Goal: Task Accomplishment & Management: Use online tool/utility

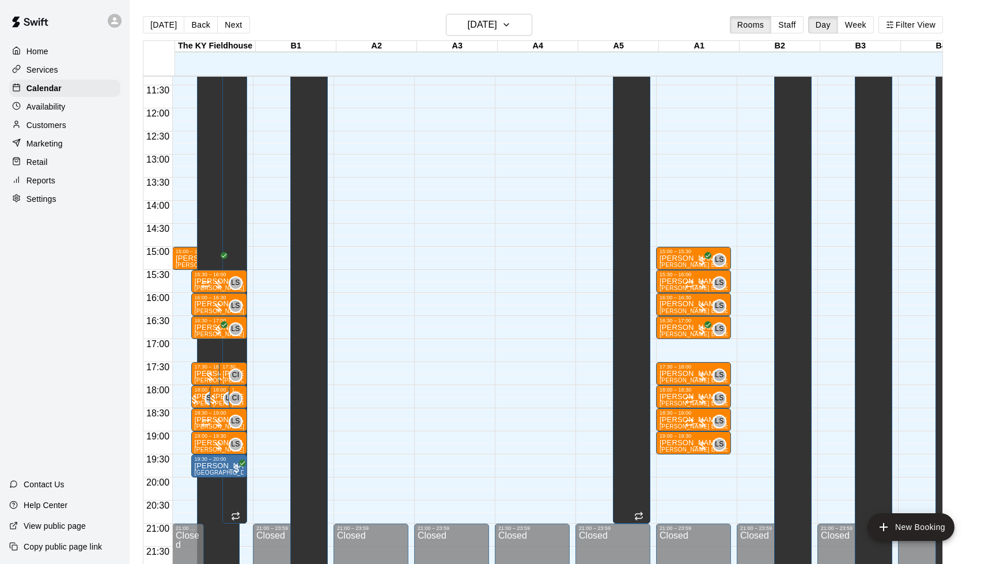
scroll to position [551, 0]
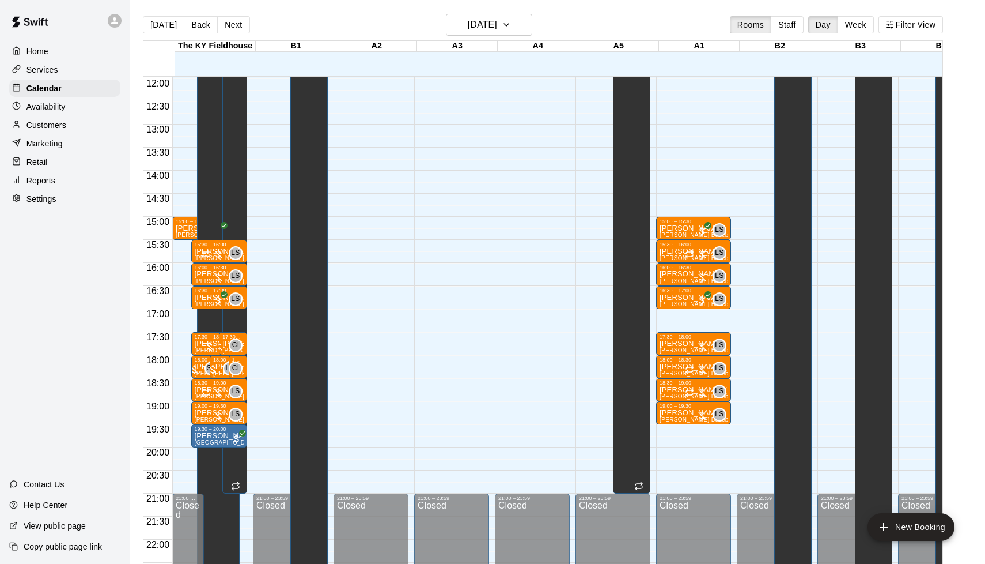
click at [36, 485] on p "Contact Us" at bounding box center [44, 484] width 41 height 12
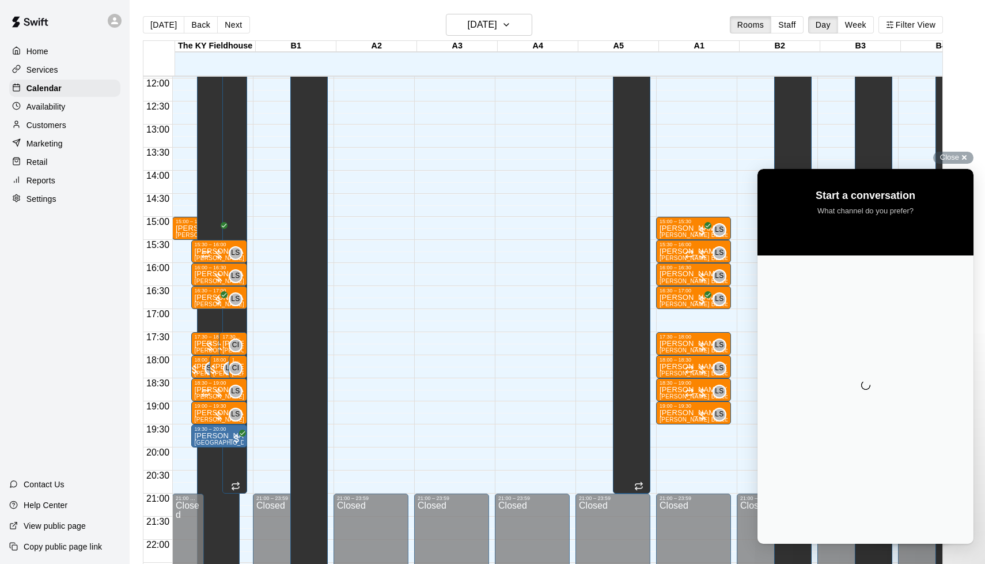
scroll to position [0, 0]
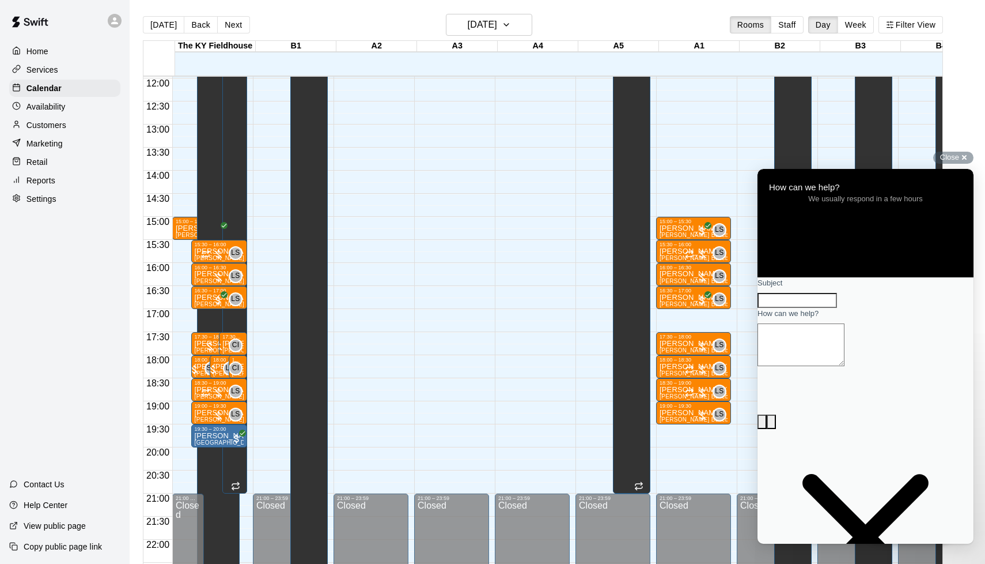
click at [817, 308] on input "Subject" at bounding box center [798, 300] width 80 height 15
type input "*******"
click at [842, 366] on textarea "How can we help?" at bounding box center [801, 344] width 87 height 43
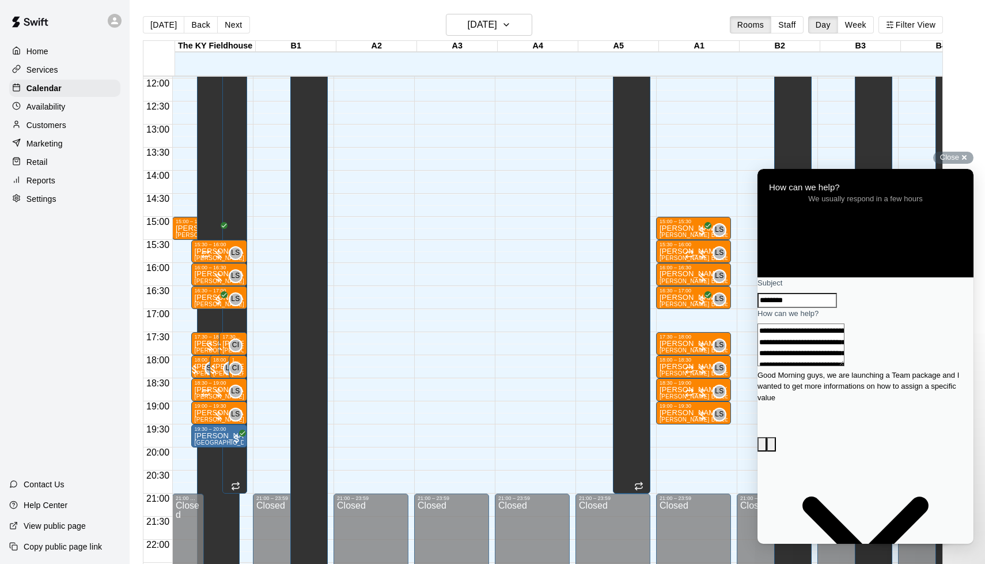
scroll to position [9, 0]
click at [928, 366] on textarea "**********" at bounding box center [850, 344] width 185 height 43
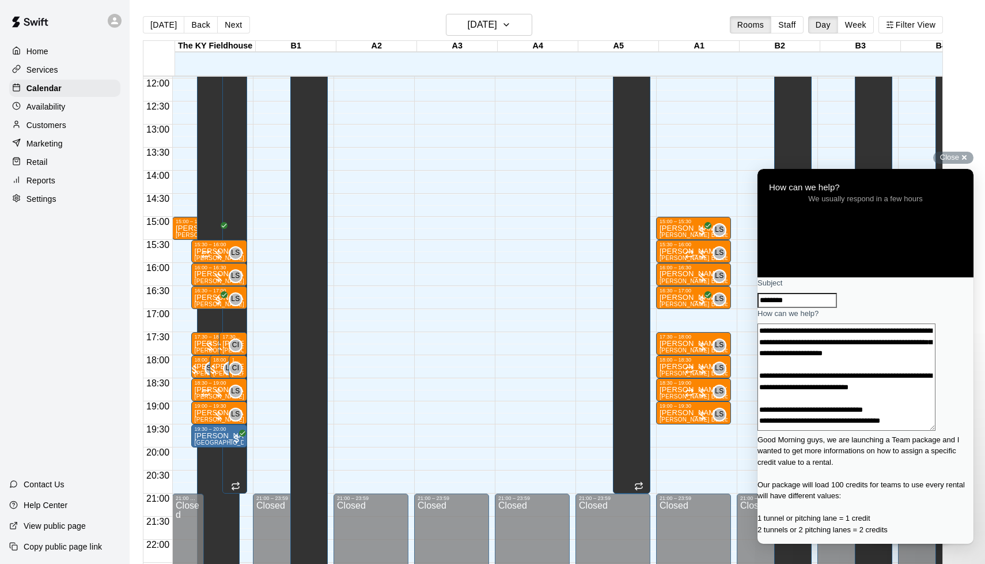
scroll to position [29, 0]
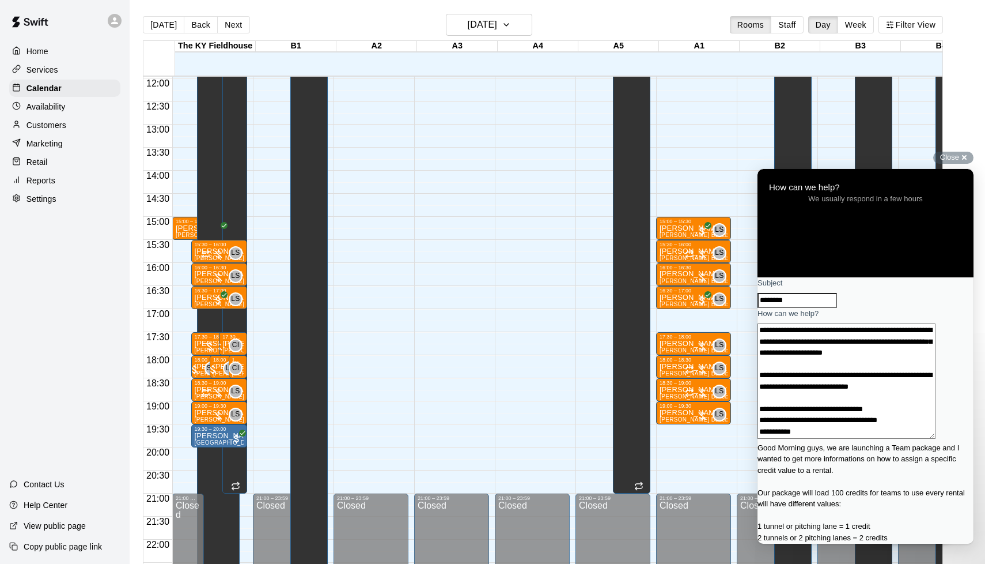
click at [788, 439] on textarea "**********" at bounding box center [847, 380] width 178 height 115
click at [916, 439] on textarea "**********" at bounding box center [847, 380] width 178 height 115
click at [811, 439] on textarea "**********" at bounding box center [847, 380] width 178 height 115
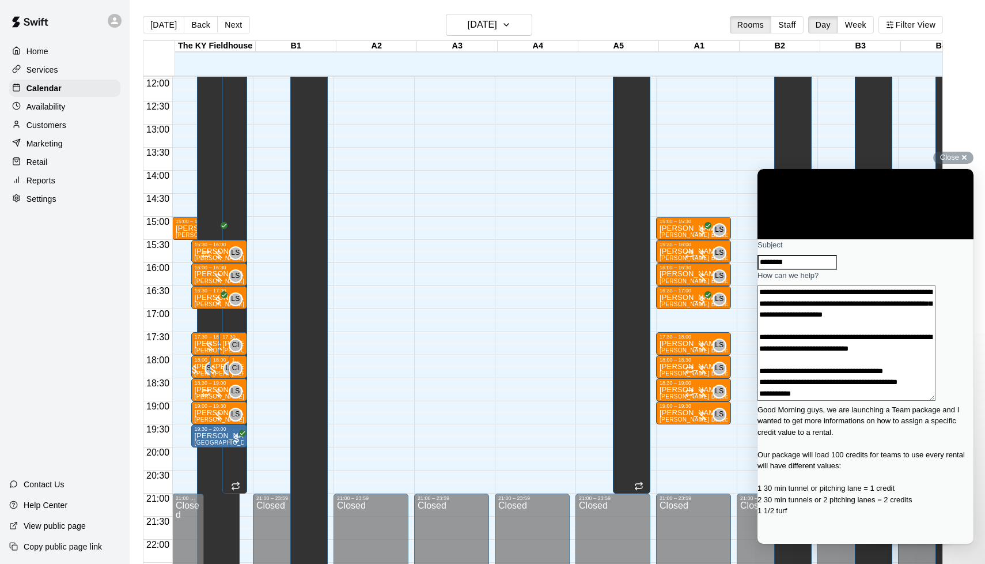
scroll to position [37, 0]
click at [787, 401] on textarea "**********" at bounding box center [847, 343] width 178 height 115
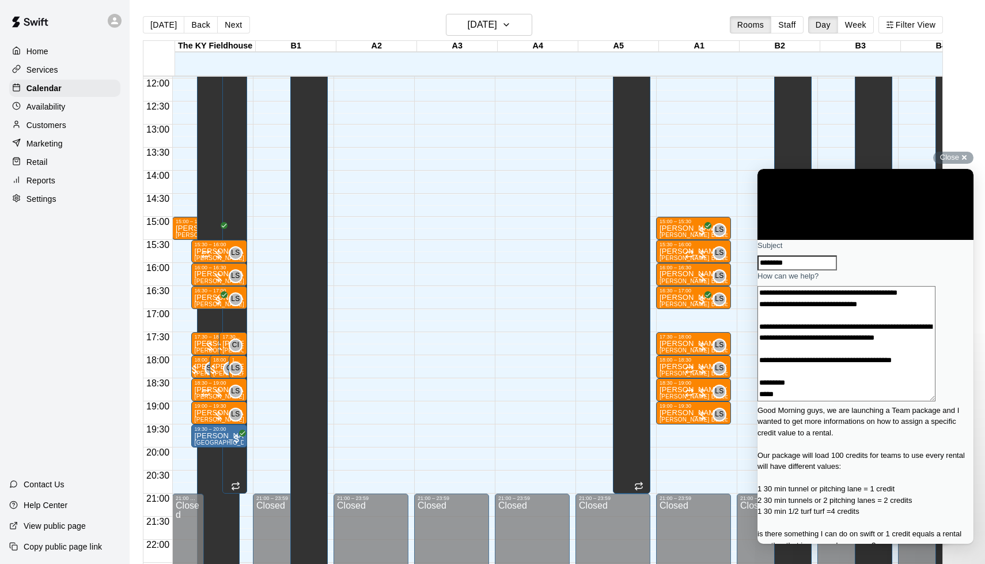
scroll to position [167, 0]
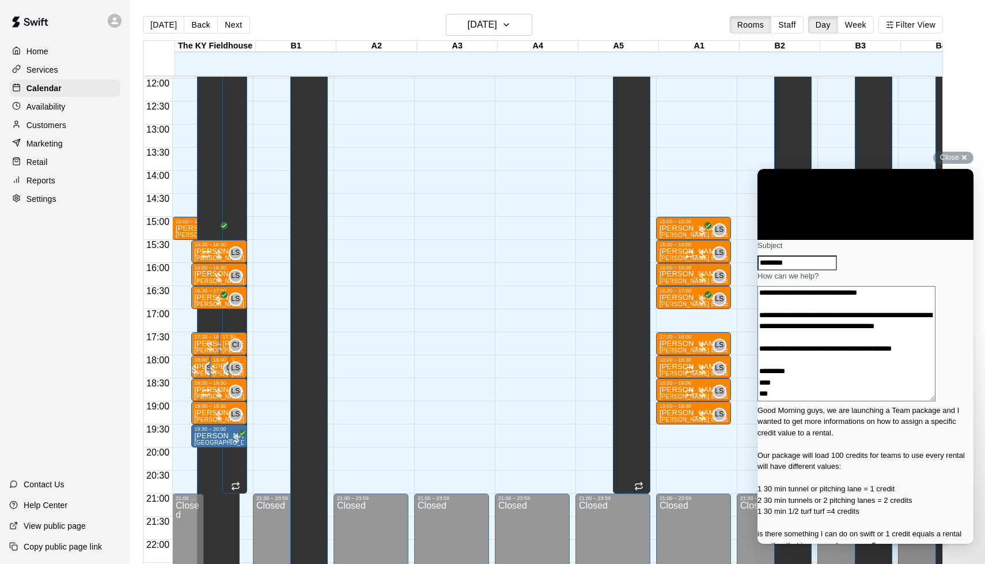
type textarea "**********"
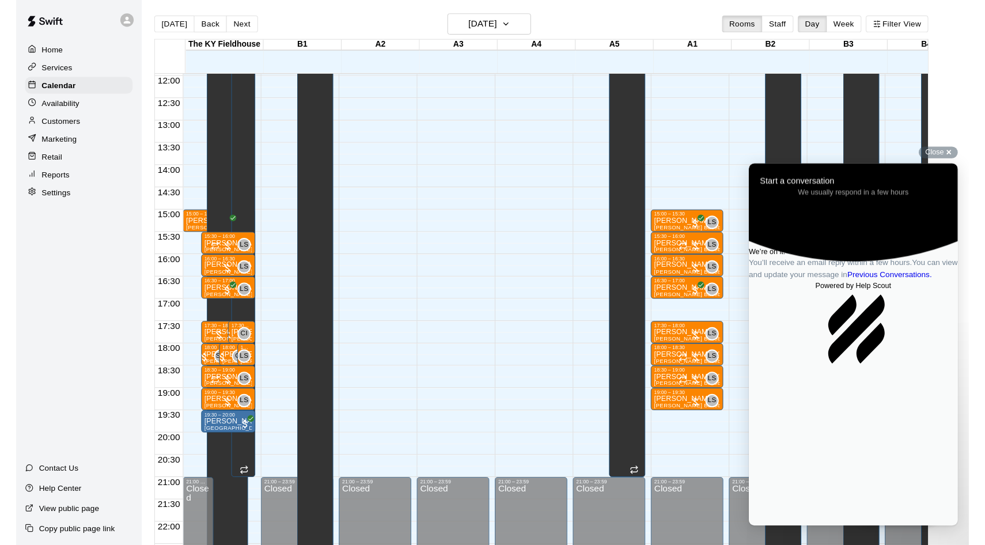
scroll to position [0, 0]
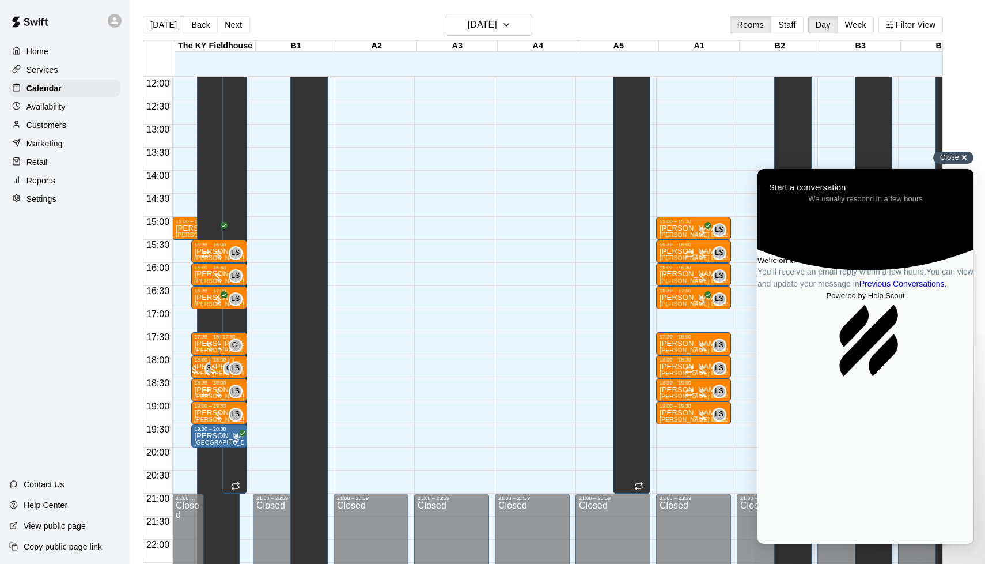
click at [947, 155] on span "Close" at bounding box center [949, 157] width 19 height 9
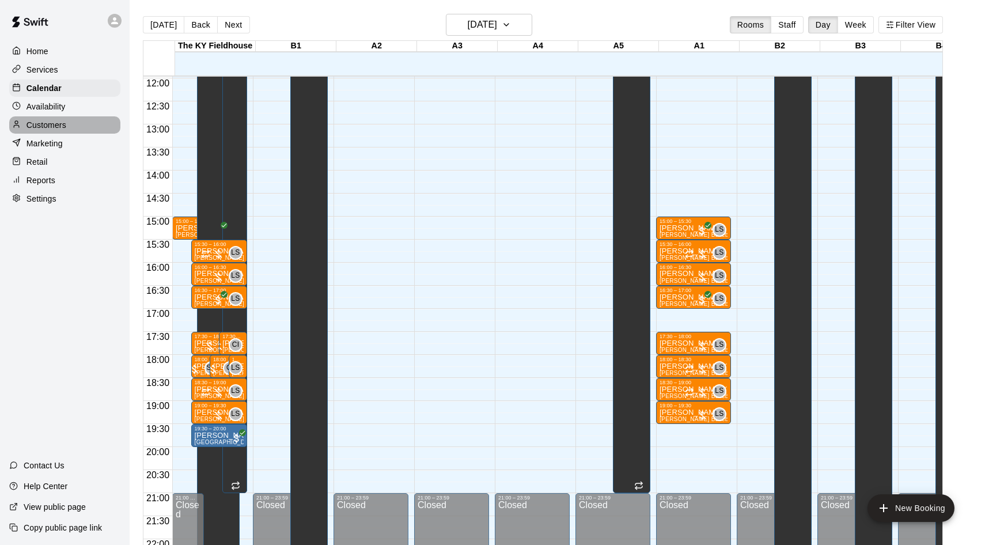
click at [67, 120] on div "Customers" at bounding box center [64, 124] width 111 height 17
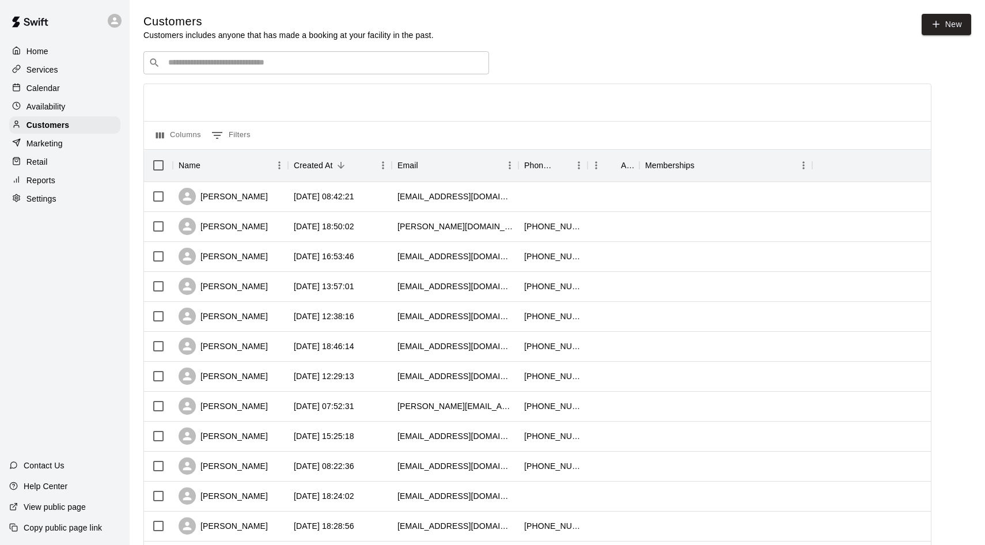
click at [221, 52] on div "​ ​" at bounding box center [316, 62] width 346 height 23
type input "****"
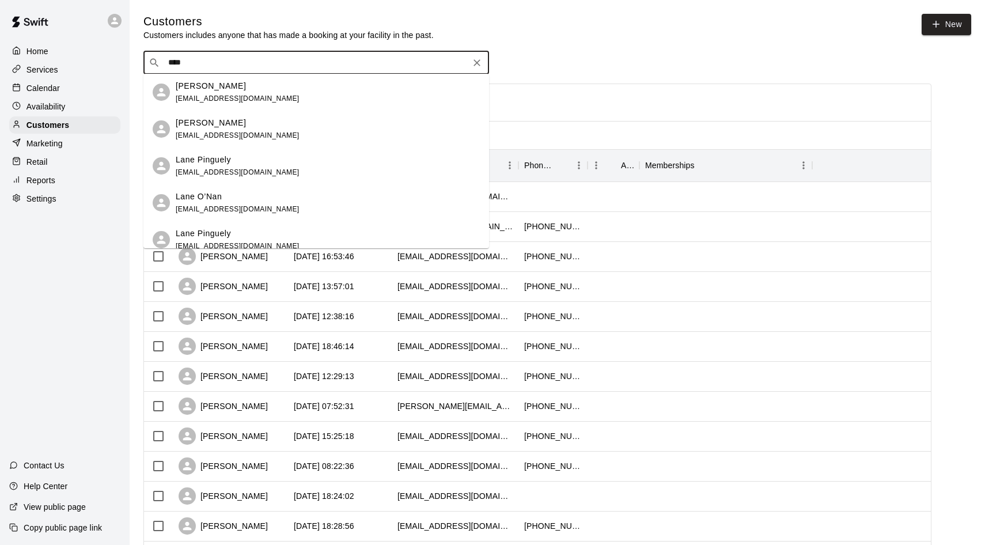
click at [218, 164] on p "Lane Pinguely" at bounding box center [203, 160] width 55 height 12
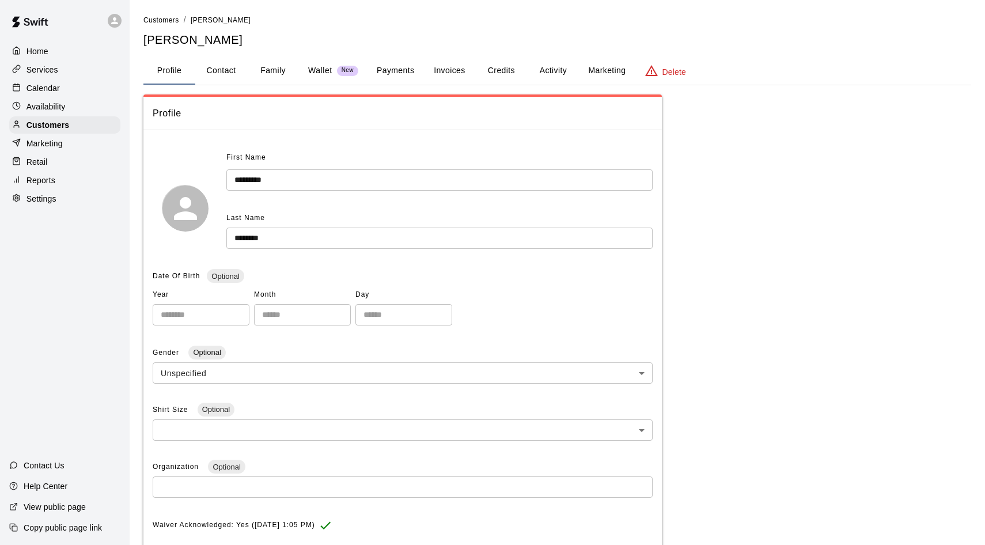
click at [445, 77] on button "Invoices" at bounding box center [450, 71] width 52 height 28
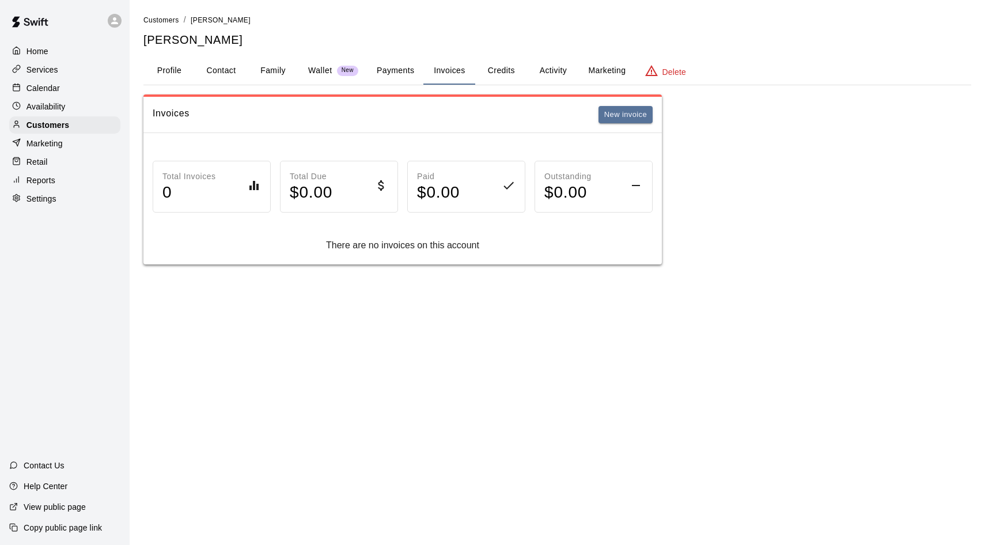
click at [390, 67] on button "Payments" at bounding box center [396, 71] width 56 height 28
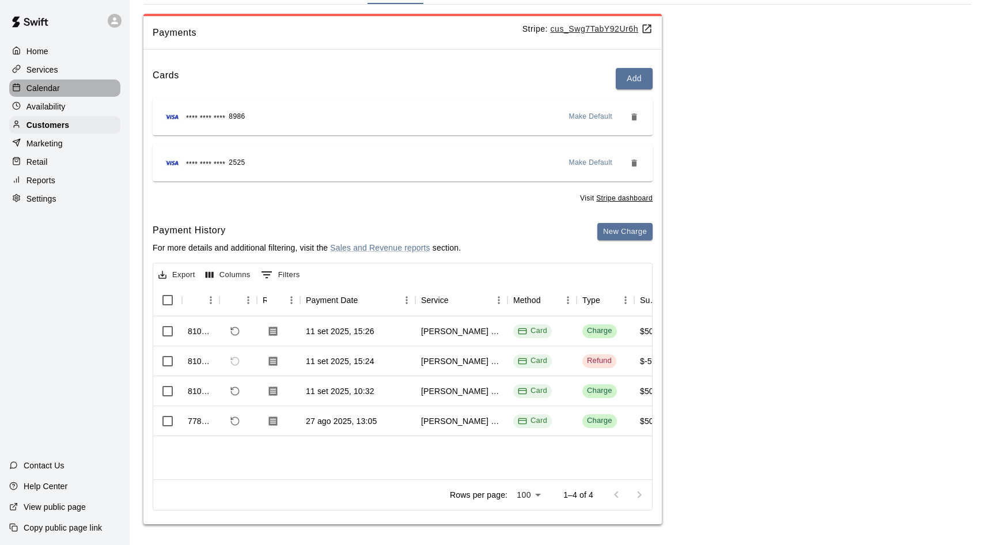
click at [52, 85] on p "Calendar" at bounding box center [43, 88] width 33 height 12
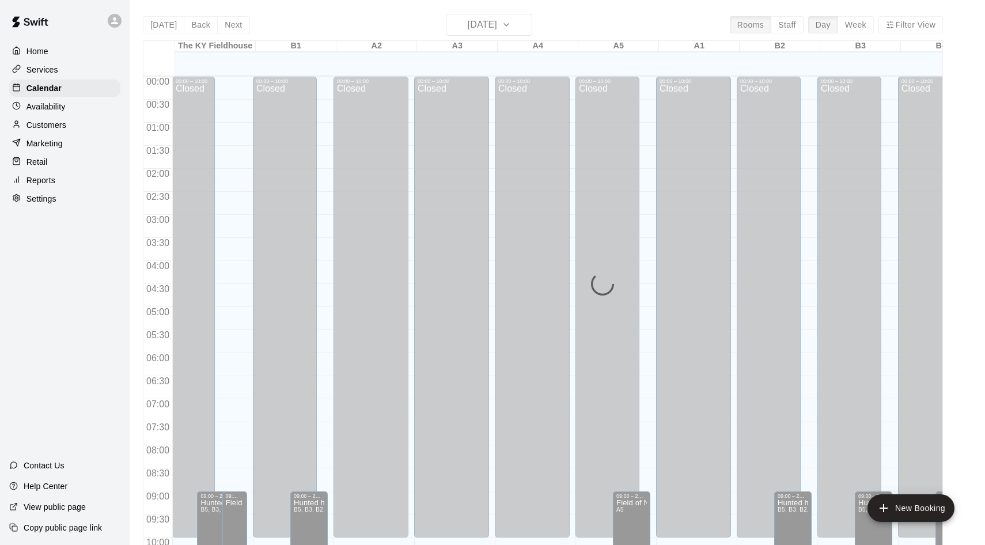
scroll to position [470, 0]
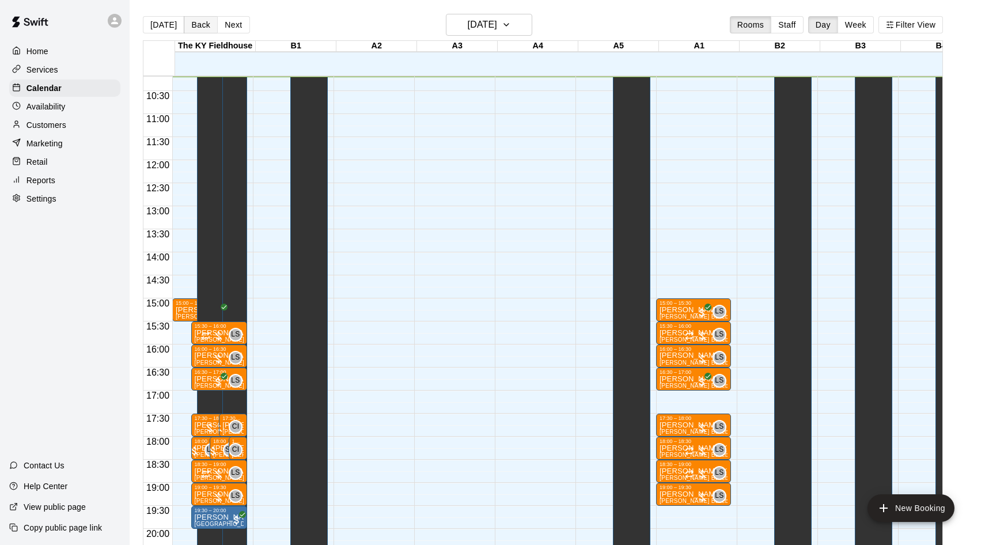
click at [195, 24] on button "Back" at bounding box center [201, 24] width 34 height 17
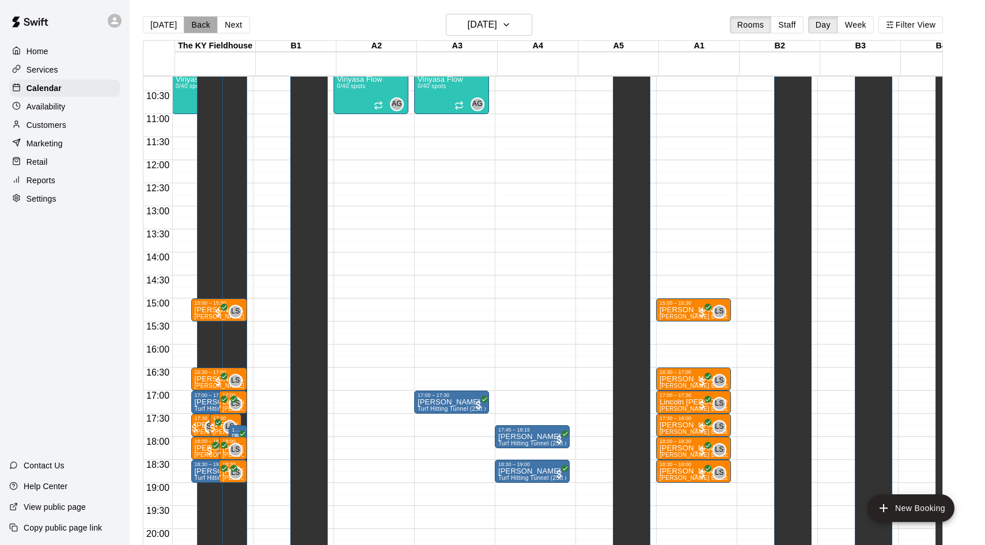
click at [195, 22] on button "Back" at bounding box center [201, 24] width 34 height 17
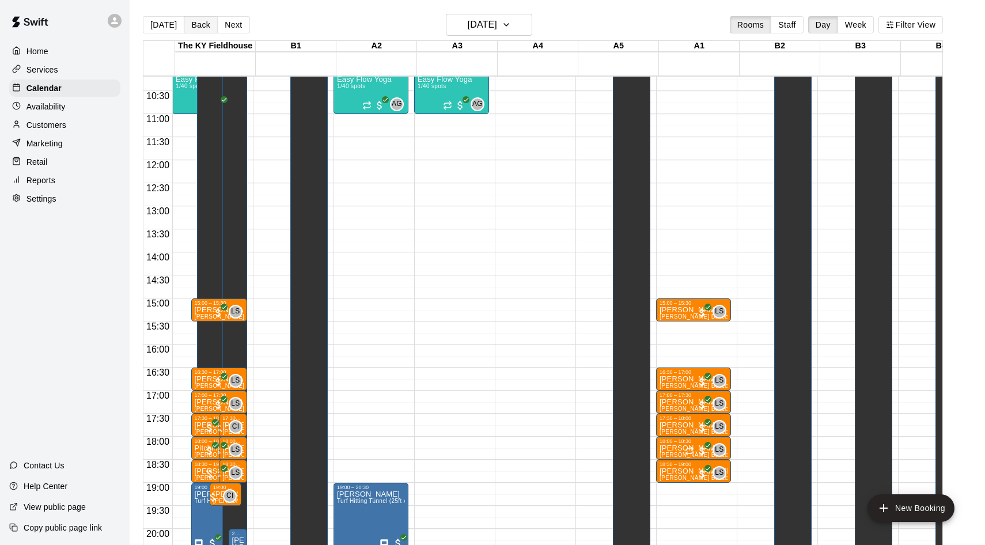
click at [195, 22] on button "Back" at bounding box center [201, 24] width 34 height 17
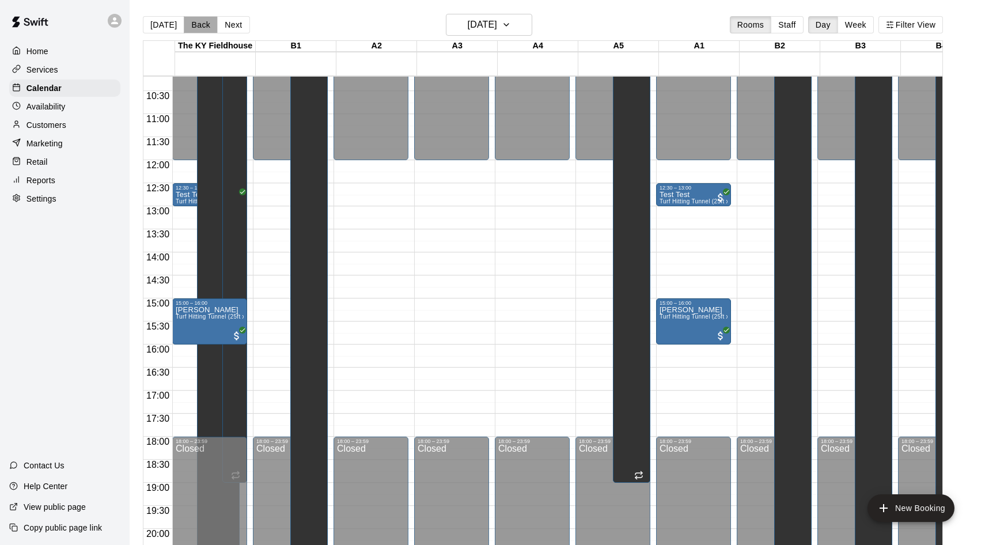
click at [195, 22] on button "Back" at bounding box center [201, 24] width 34 height 17
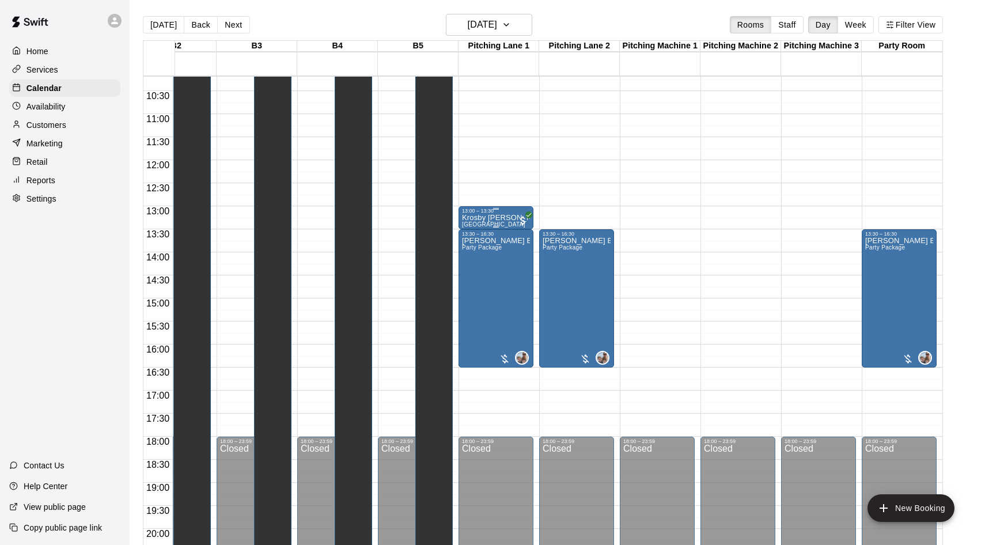
scroll to position [0, 603]
click at [489, 218] on p "Krosby [PERSON_NAME]" at bounding box center [496, 218] width 68 height 0
click at [490, 149] on div at bounding box center [492, 272] width 985 height 545
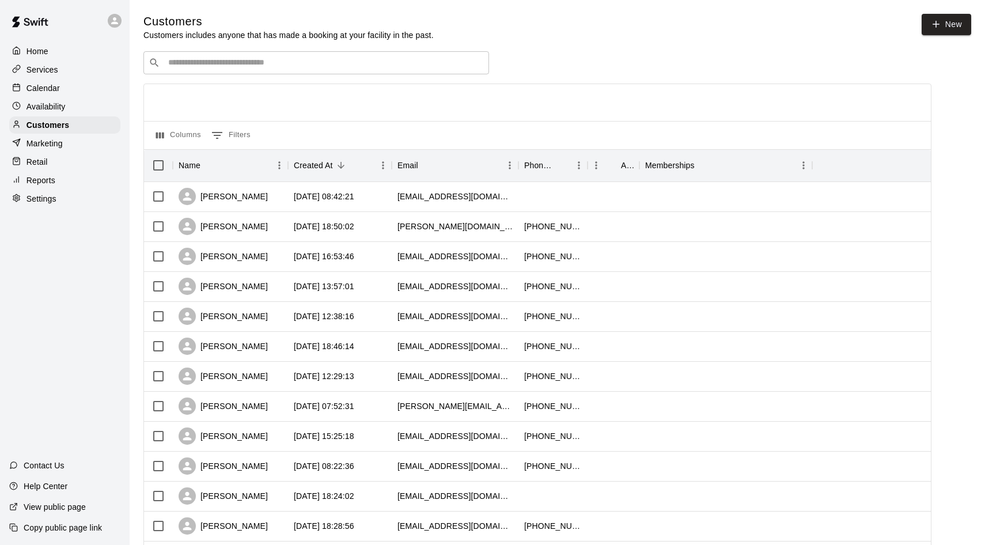
click at [41, 93] on p "Calendar" at bounding box center [43, 88] width 33 height 12
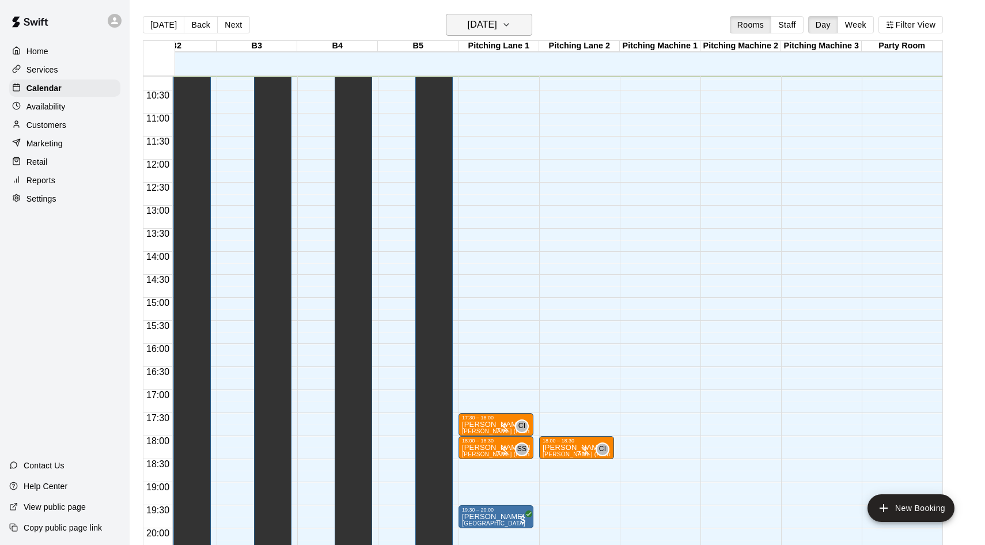
scroll to position [0, 603]
click at [478, 22] on h6 "[DATE]" at bounding box center [482, 25] width 29 height 16
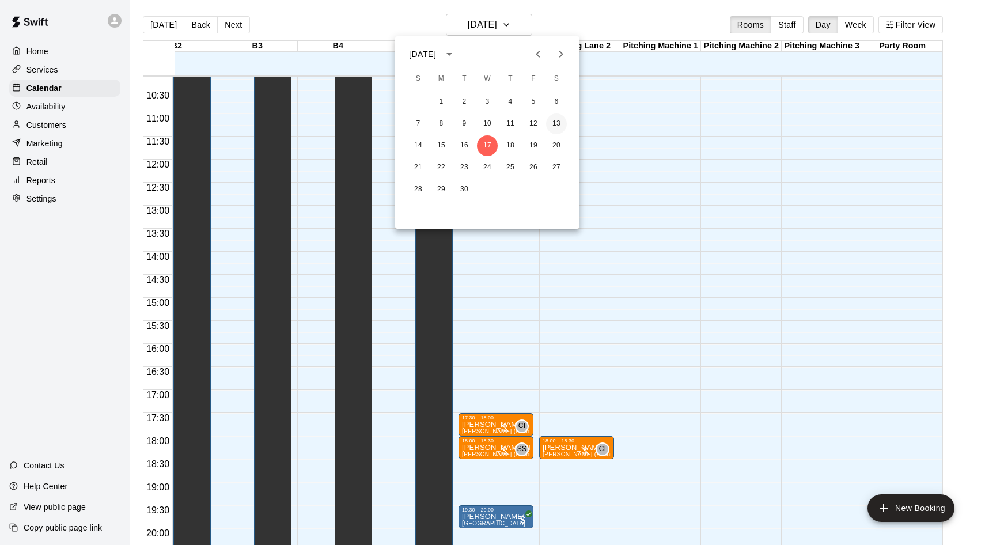
click at [549, 122] on button "13" at bounding box center [556, 124] width 21 height 21
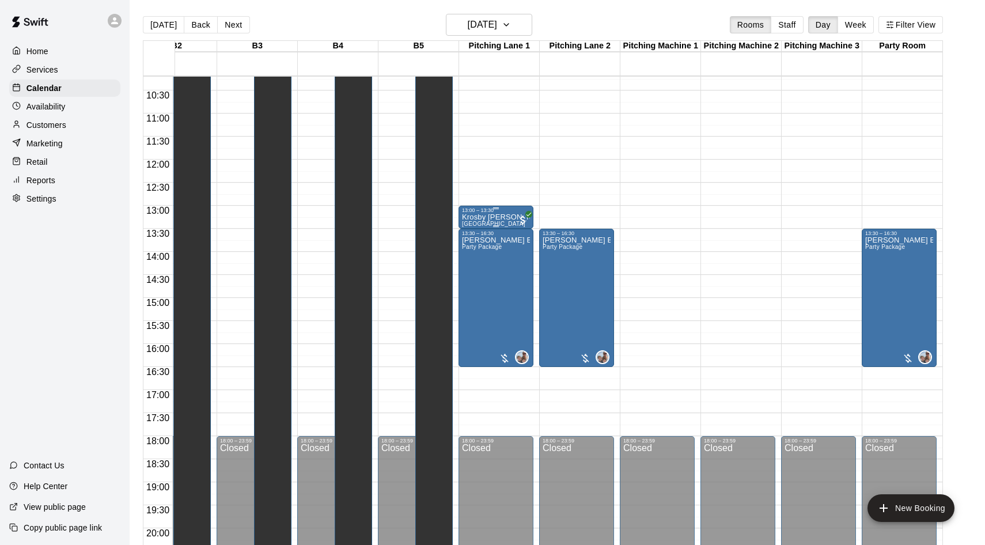
click at [503, 217] on p "Krosby [PERSON_NAME]" at bounding box center [496, 217] width 68 height 0
click at [504, 191] on div at bounding box center [492, 272] width 985 height 545
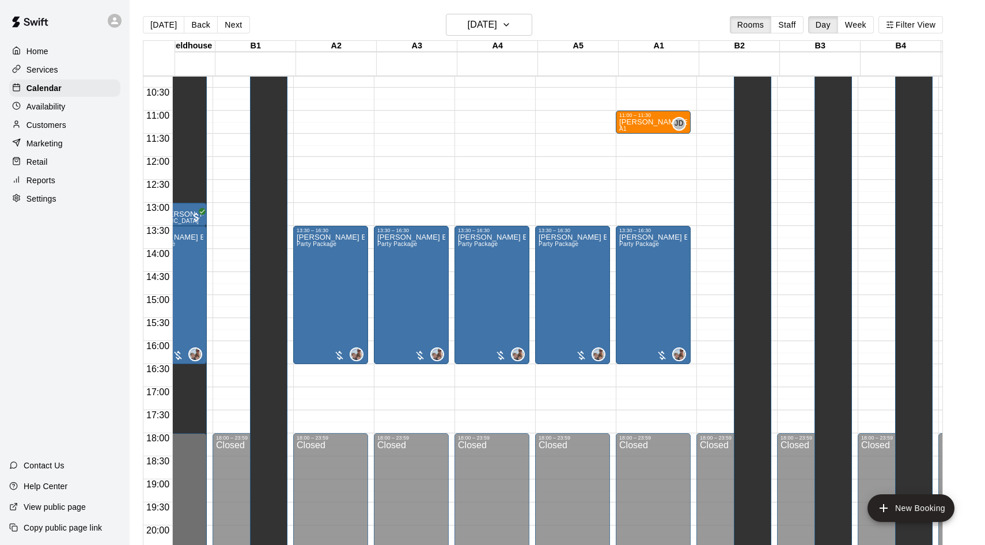
scroll to position [0, 0]
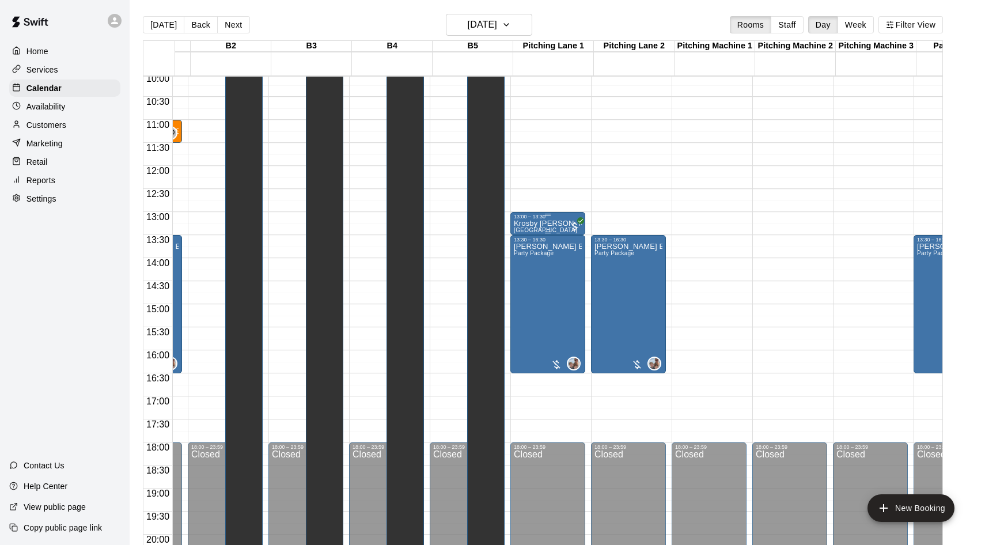
click at [542, 227] on div "Krosby [PERSON_NAME] [GEOGRAPHIC_DATA]" at bounding box center [548, 492] width 68 height 545
click at [524, 270] on button "edit" at bounding box center [527, 259] width 23 height 22
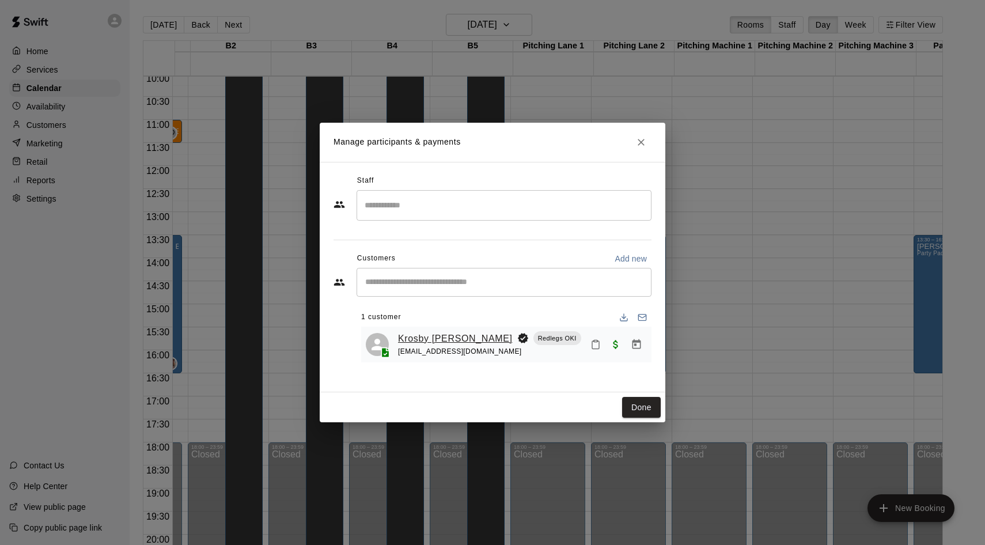
click at [462, 336] on link "Krosby [PERSON_NAME]" at bounding box center [455, 338] width 115 height 15
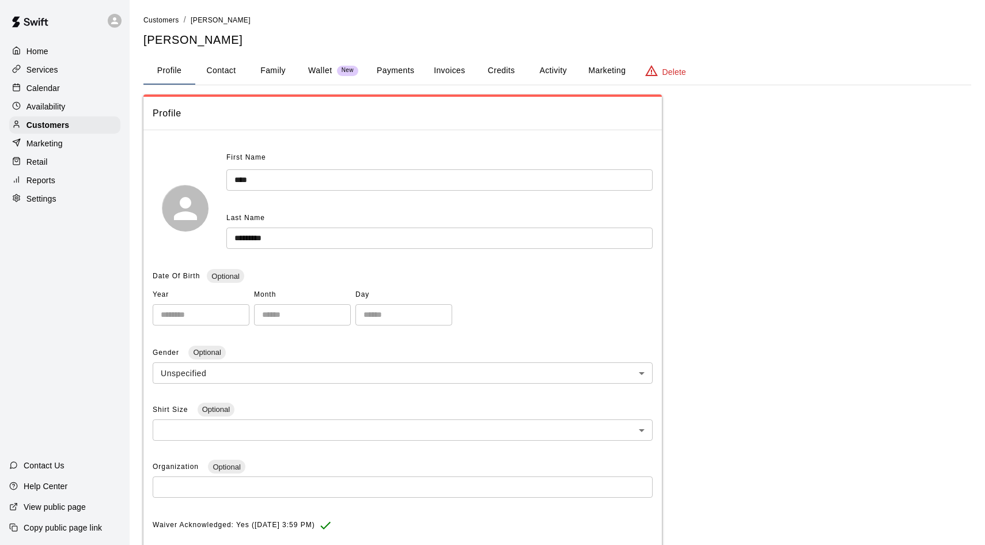
click at [399, 69] on button "Payments" at bounding box center [396, 71] width 56 height 28
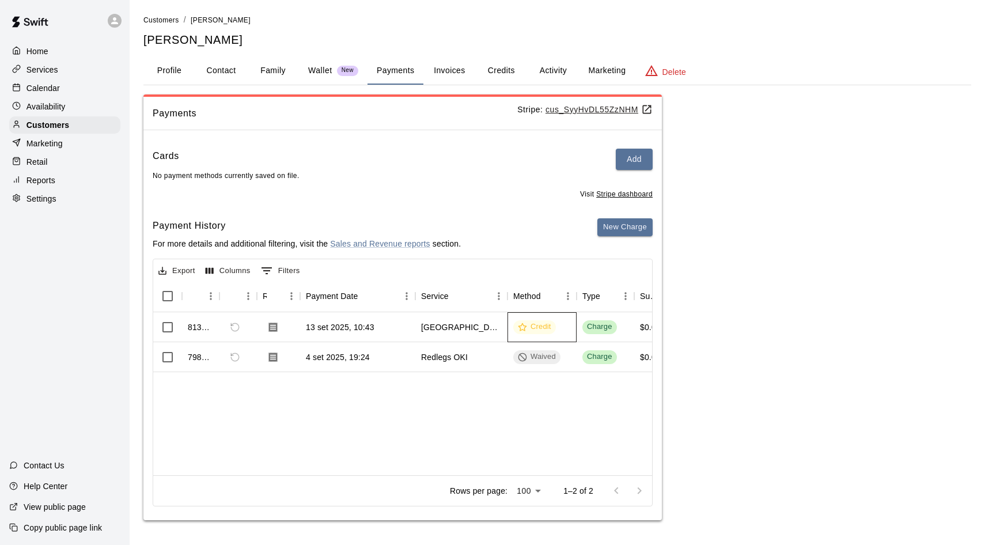
click at [520, 324] on icon at bounding box center [522, 327] width 9 height 9
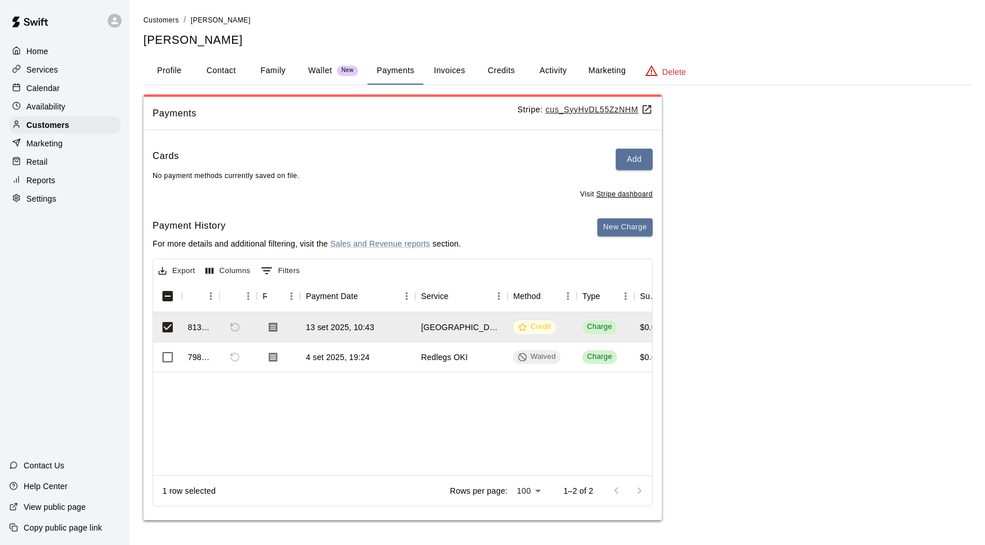
click at [468, 252] on div "Payment History For more details and additional filtering, visit the Sales and …" at bounding box center [403, 238] width 500 height 40
click at [511, 216] on div "Cards Add No payment methods currently saved on file. Visit Stripe dashboard Pa…" at bounding box center [402, 329] width 519 height 381
click at [341, 400] on div "813691 13 set 2025, 10:43 Pitching Lane Credit Charge $0.00 $0.00 $0.00 798059 …" at bounding box center [928, 393] width 1550 height 163
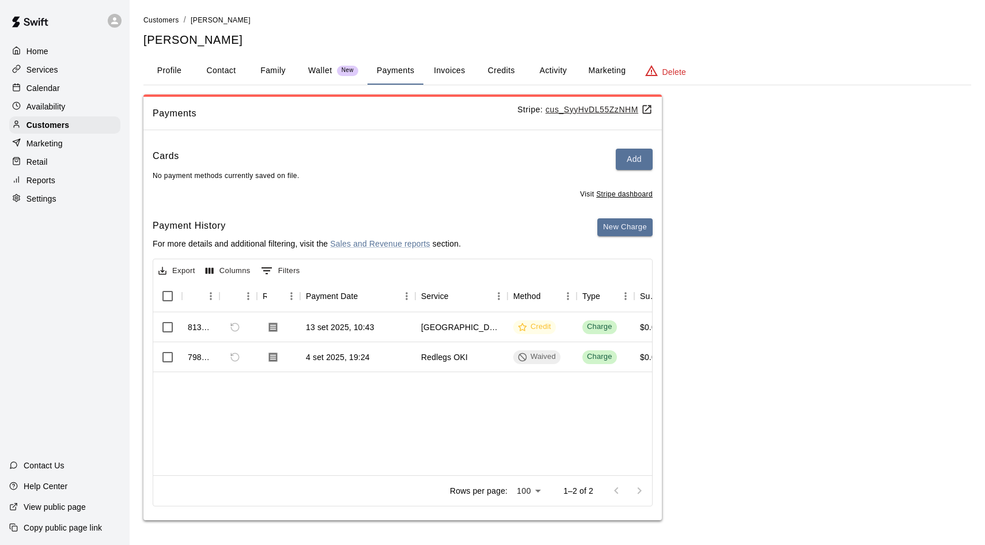
click at [458, 394] on div "813691 13 set 2025, 10:43 Pitching Lane Credit Charge $0.00 $0.00 $0.00 798059 …" at bounding box center [928, 393] width 1550 height 163
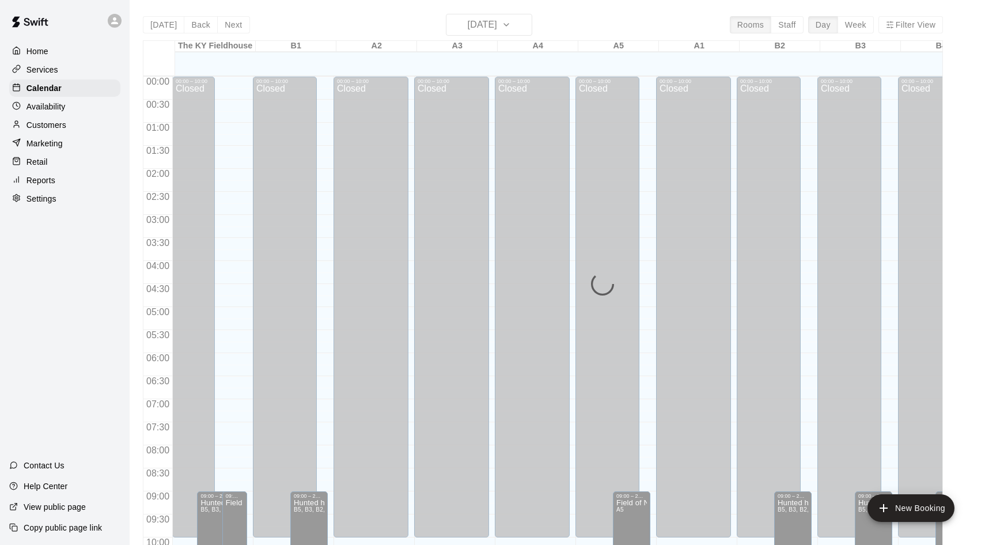
scroll to position [471, 0]
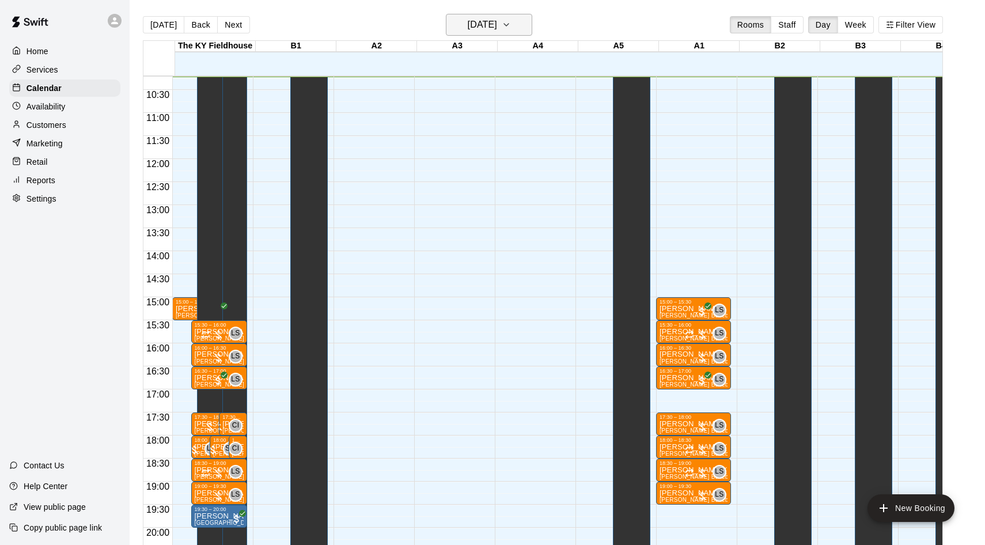
click at [468, 28] on h6 "[DATE]" at bounding box center [482, 25] width 29 height 16
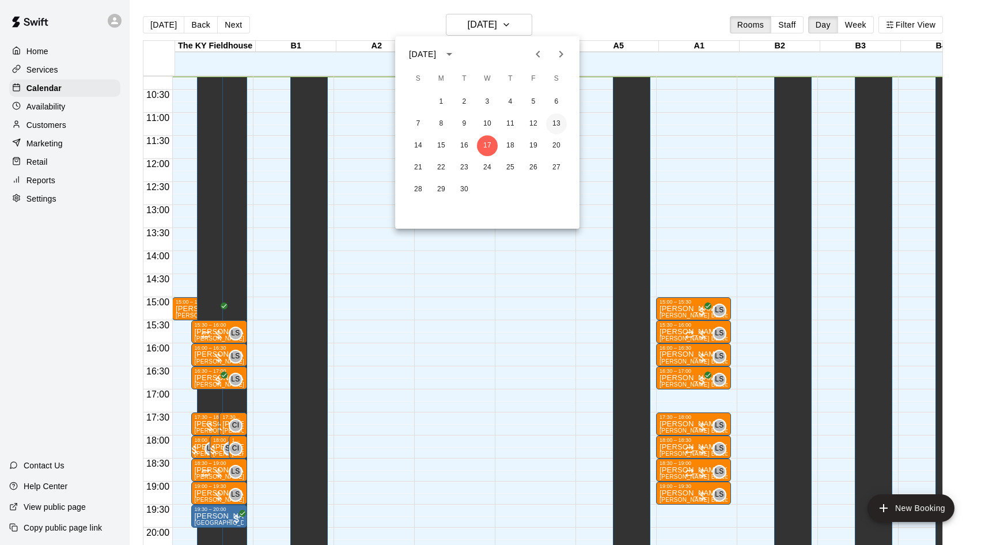
click at [557, 126] on button "13" at bounding box center [556, 124] width 21 height 21
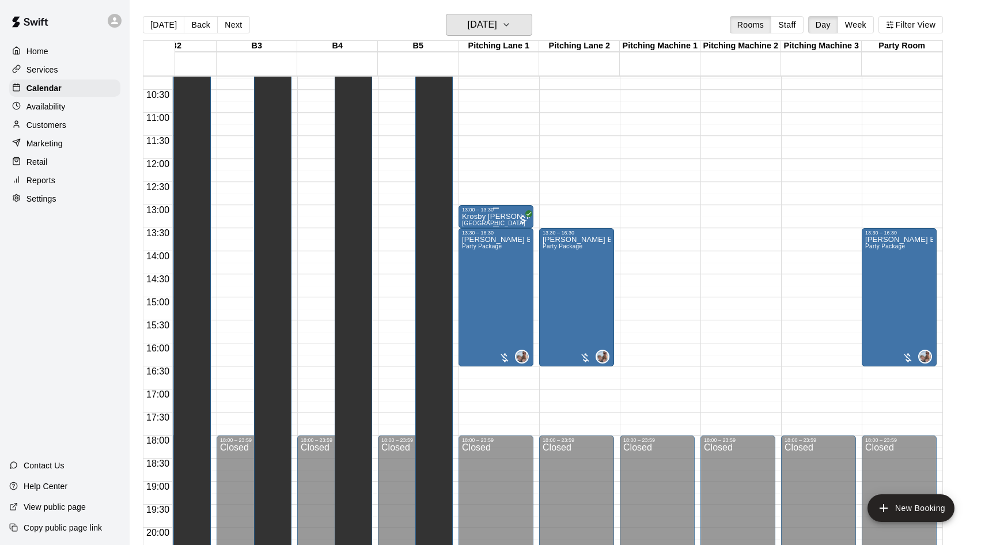
scroll to position [0, 603]
click at [518, 214] on span "All customers have paid" at bounding box center [523, 220] width 12 height 12
click at [529, 253] on img "edit" at bounding box center [529, 253] width 13 height 13
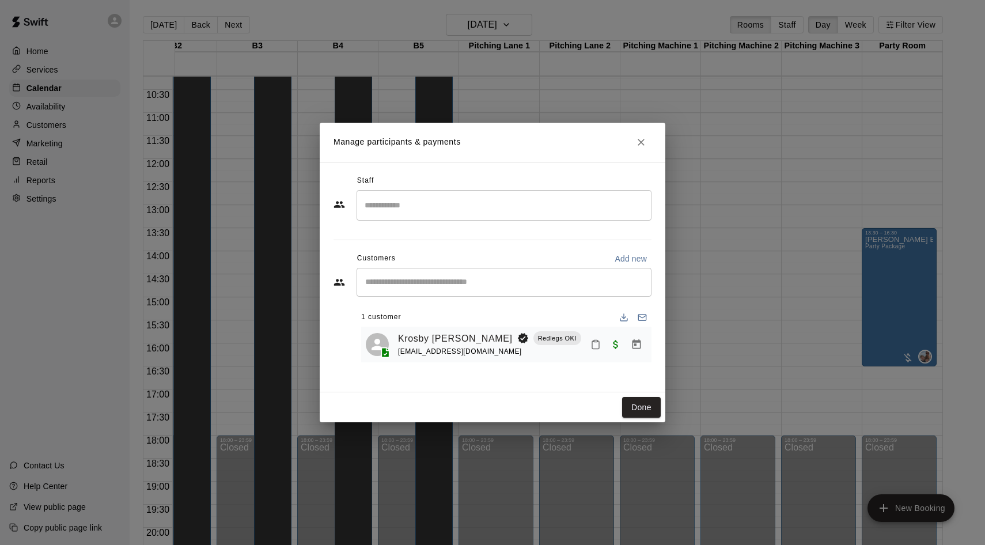
click at [641, 343] on icon "Manage bookings & payment" at bounding box center [637, 345] width 12 height 12
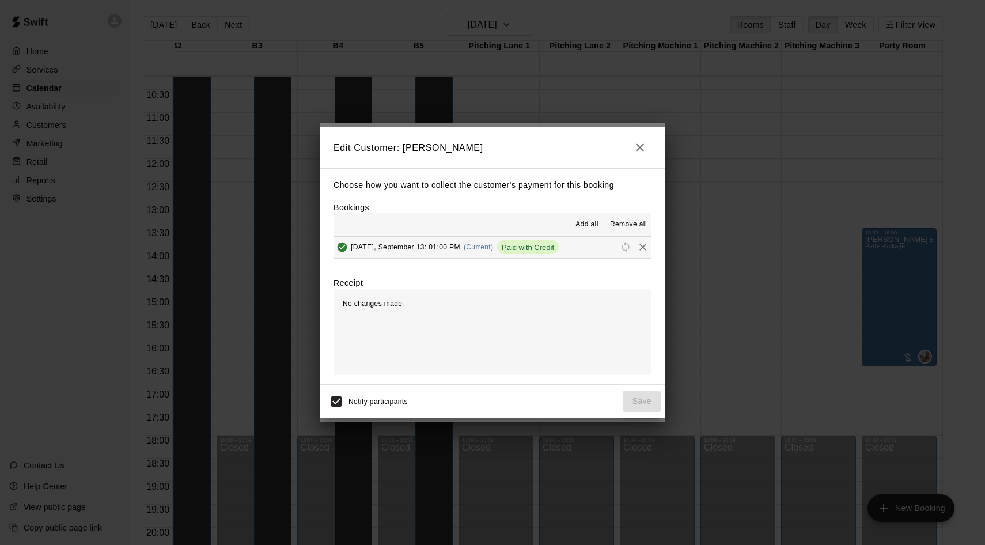
click at [573, 250] on button "[DATE], September 13: 01:00 PM (Current) Paid with Credit" at bounding box center [493, 247] width 318 height 21
click at [644, 245] on icon "Remove" at bounding box center [643, 247] width 7 height 7
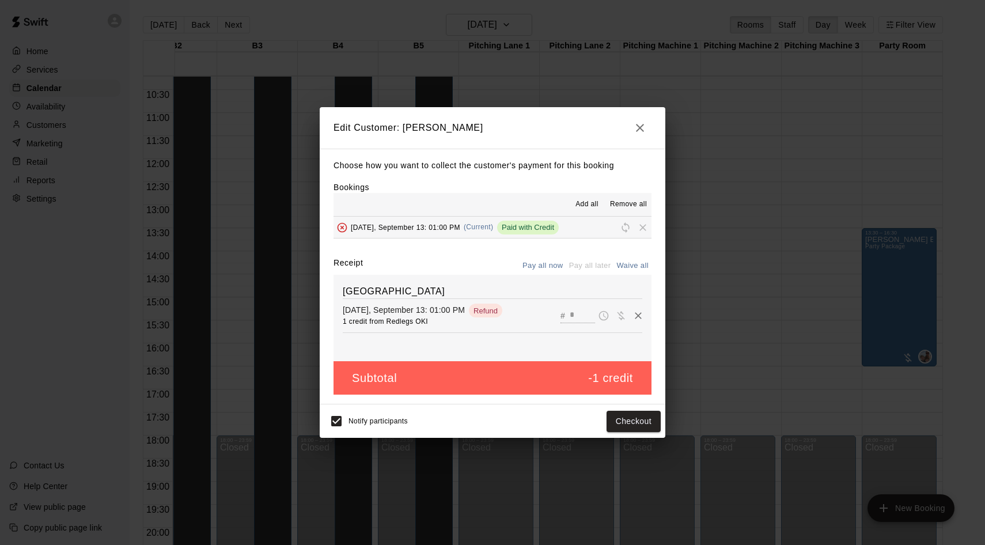
click at [651, 126] on button "button" at bounding box center [640, 127] width 23 height 23
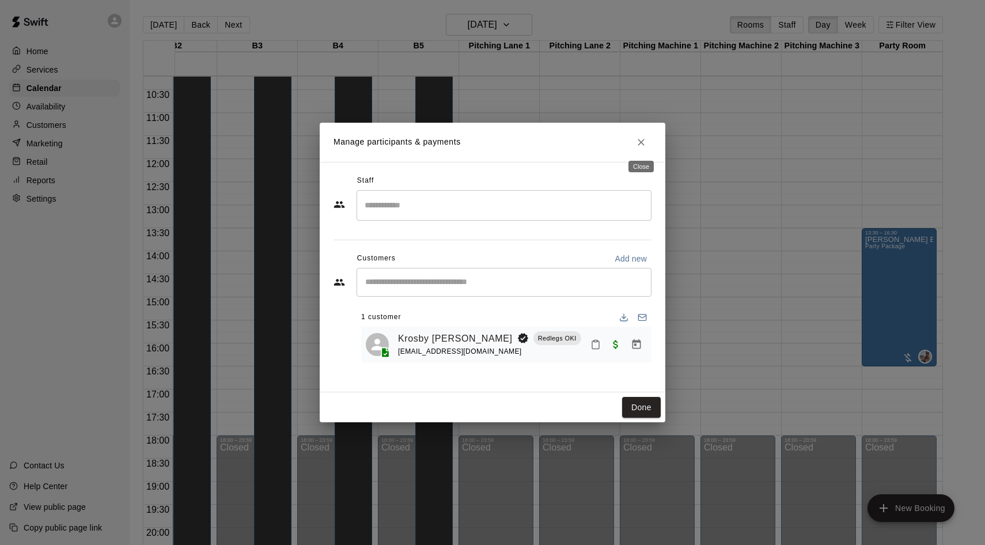
click at [640, 139] on icon "Close" at bounding box center [642, 143] width 12 height 12
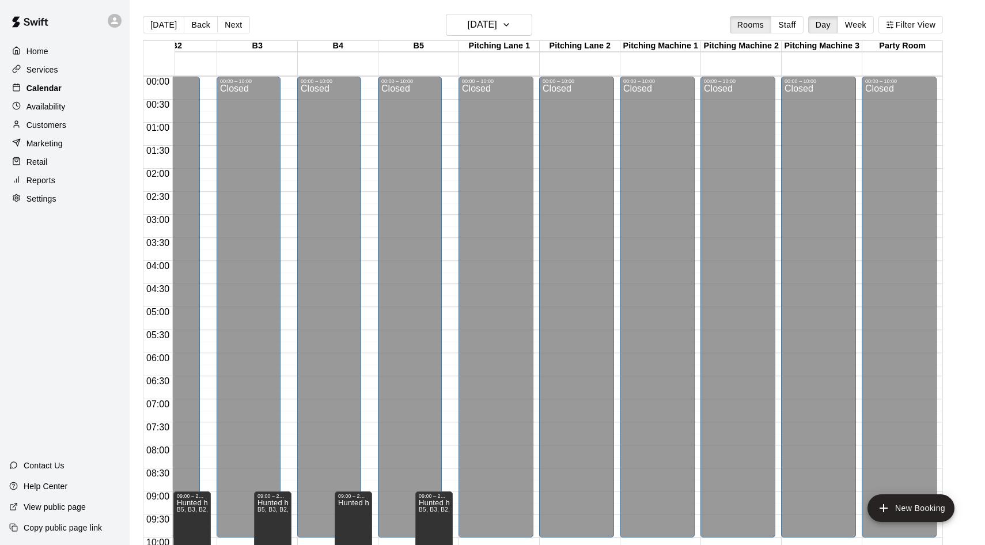
click at [66, 83] on div "Calendar" at bounding box center [64, 88] width 111 height 17
click at [159, 24] on button "[DATE]" at bounding box center [163, 24] width 41 height 17
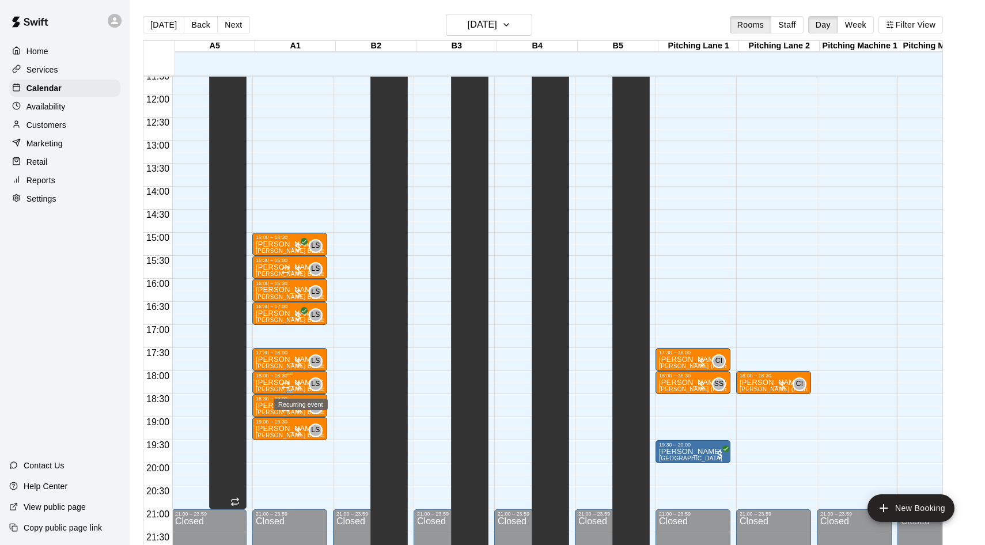
scroll to position [535, 345]
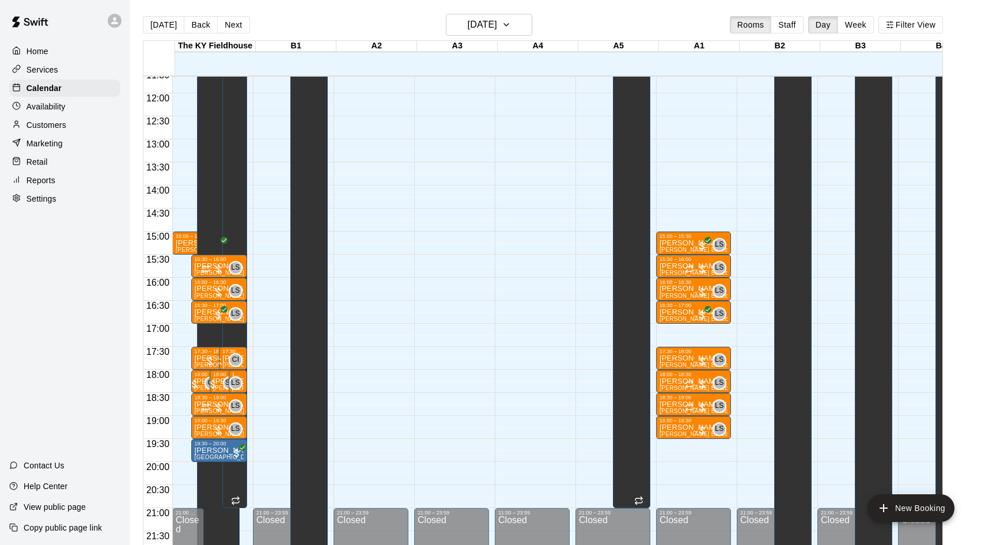
click at [41, 178] on p "Reports" at bounding box center [41, 181] width 29 height 12
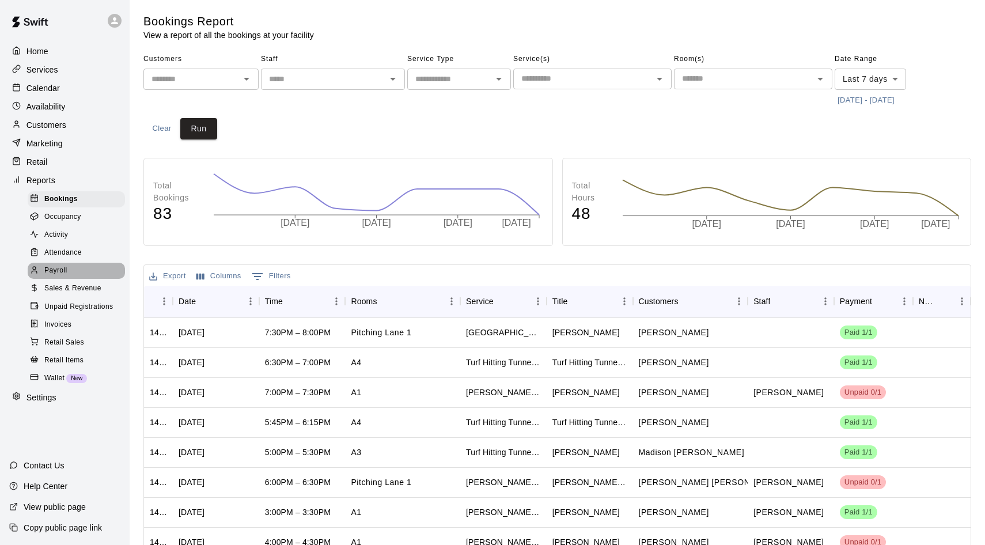
click at [54, 263] on div "Payroll" at bounding box center [76, 271] width 97 height 16
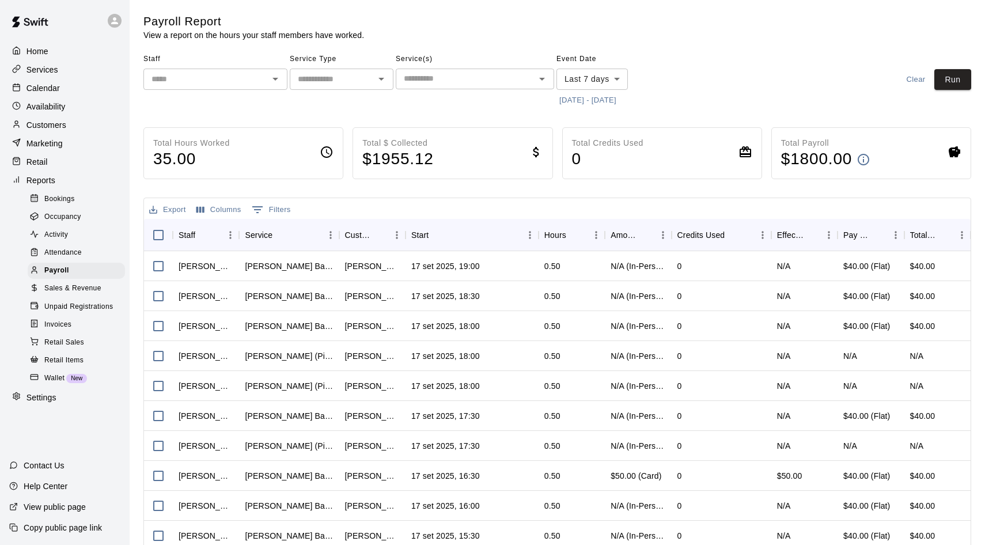
click at [169, 78] on input "text" at bounding box center [206, 79] width 118 height 14
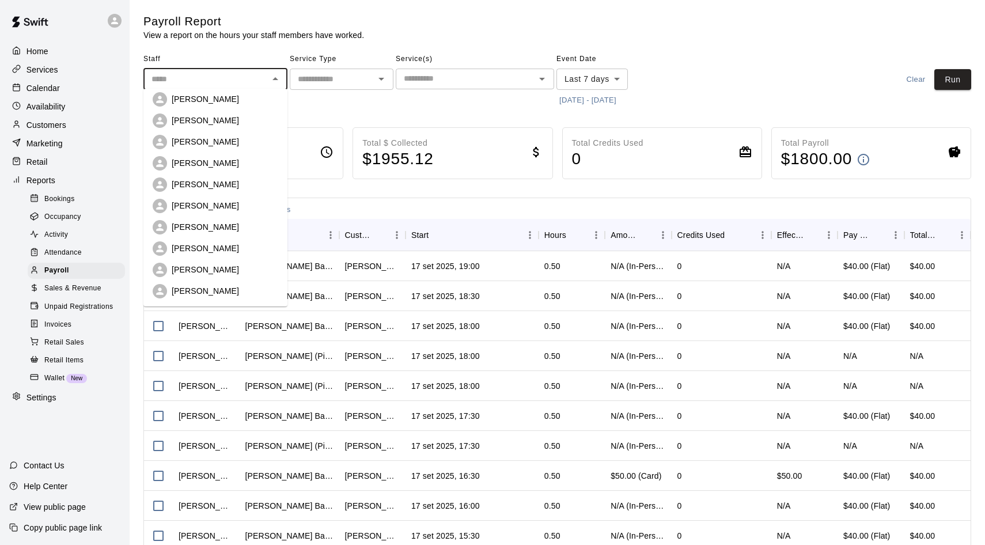
click at [184, 269] on p "[PERSON_NAME]" at bounding box center [205, 270] width 67 height 12
type input "**********"
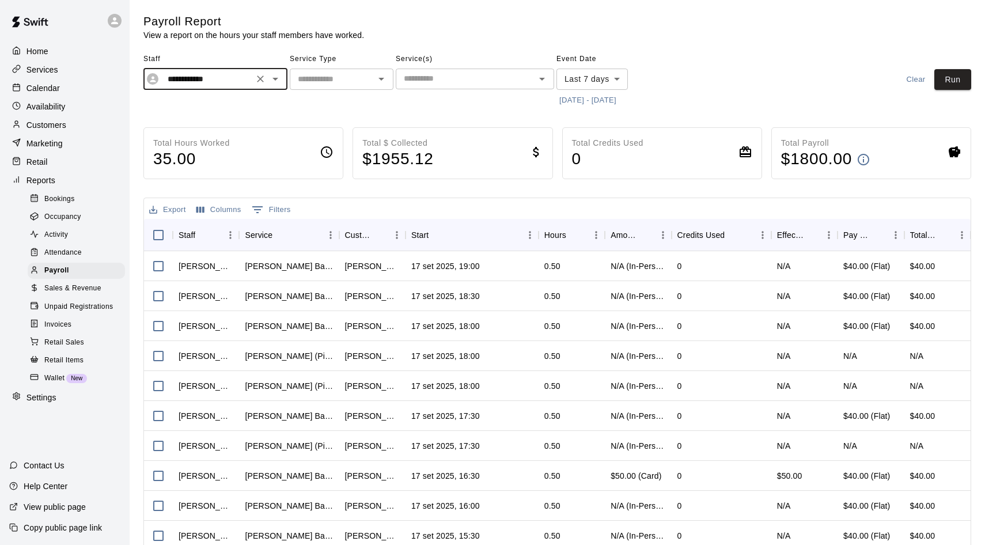
click at [354, 80] on input "text" at bounding box center [332, 79] width 78 height 14
click at [340, 100] on li "Lessons" at bounding box center [342, 102] width 104 height 19
type input "*******"
click at [440, 77] on input "text" at bounding box center [465, 78] width 133 height 14
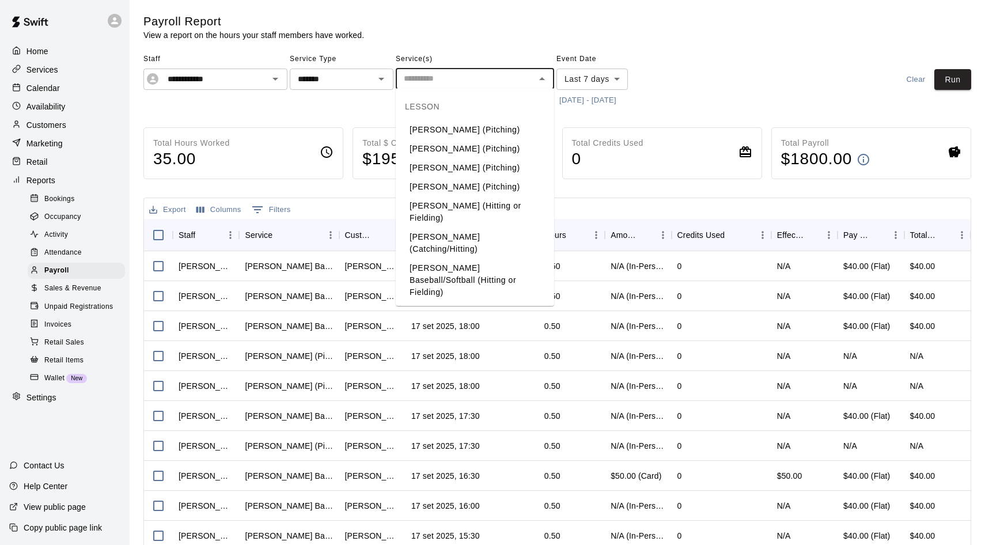
click at [432, 263] on li "[PERSON_NAME] Baseball/Softball (Hitting or Fielding)" at bounding box center [475, 280] width 158 height 43
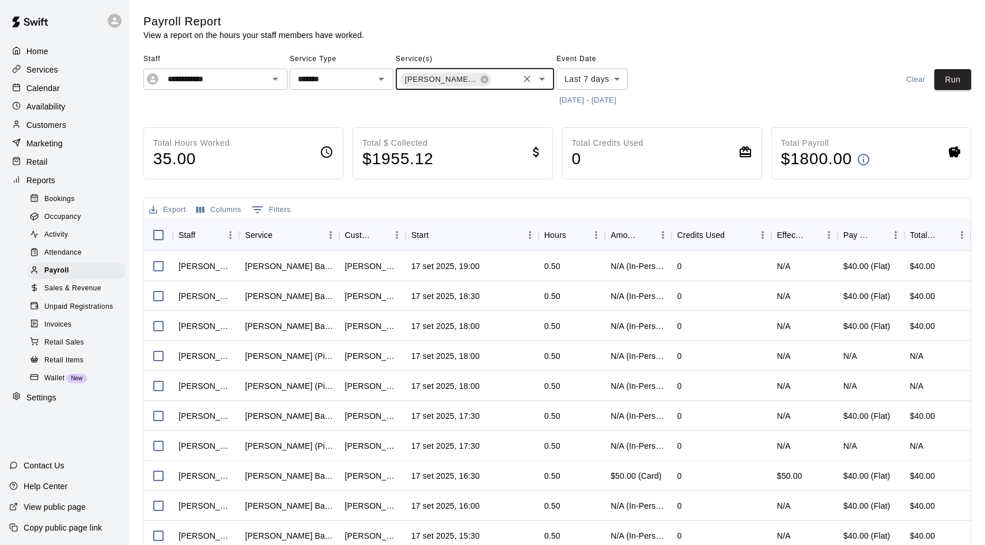
click at [581, 96] on button "[DATE] - [DATE]" at bounding box center [588, 101] width 63 height 18
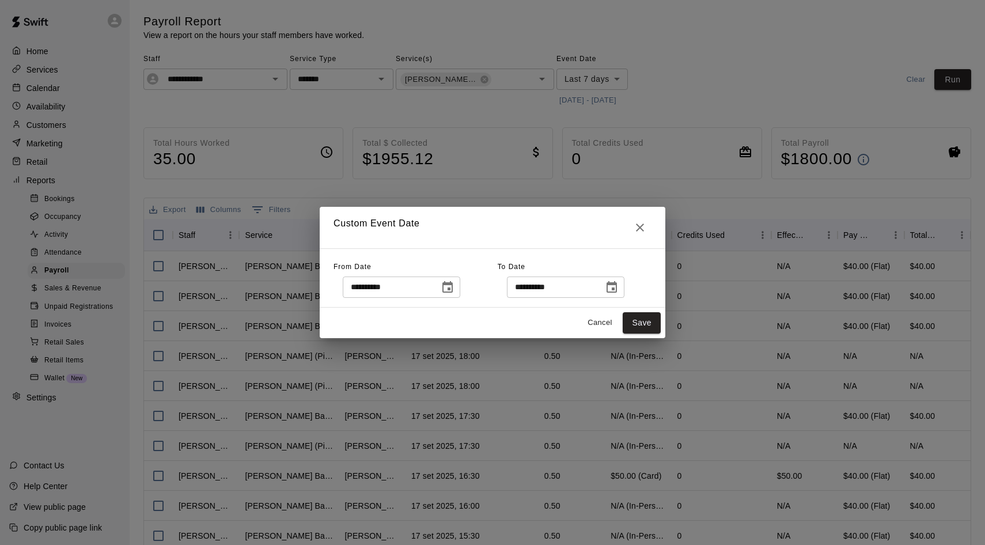
click at [455, 288] on icon "Choose date, selected date is Sep 10, 2025" at bounding box center [448, 288] width 14 height 14
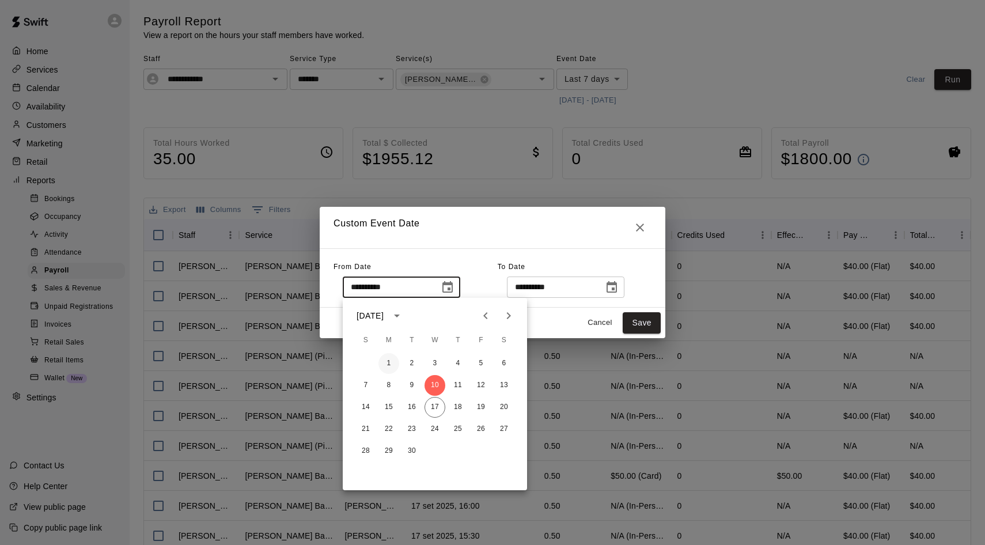
click at [388, 364] on button "1" at bounding box center [389, 363] width 21 height 21
type input "**********"
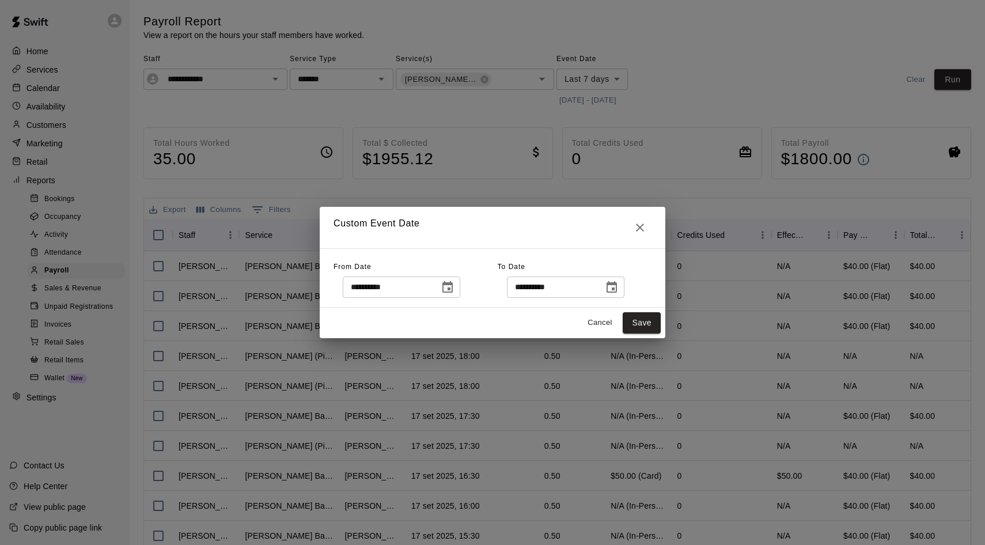
click at [617, 289] on icon "Choose date, selected date is Sep 17, 2025" at bounding box center [612, 287] width 10 height 12
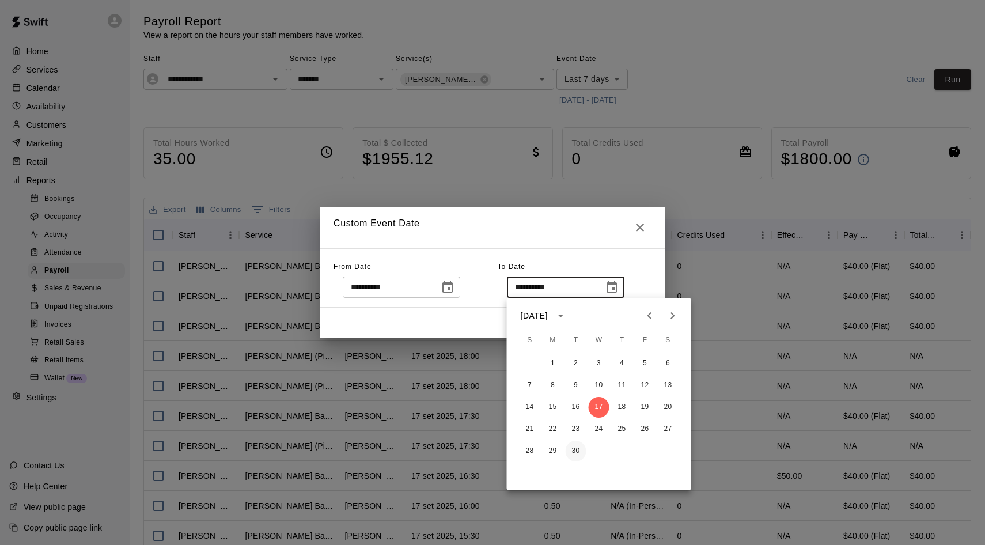
click at [575, 453] on button "30" at bounding box center [576, 451] width 21 height 21
type input "**********"
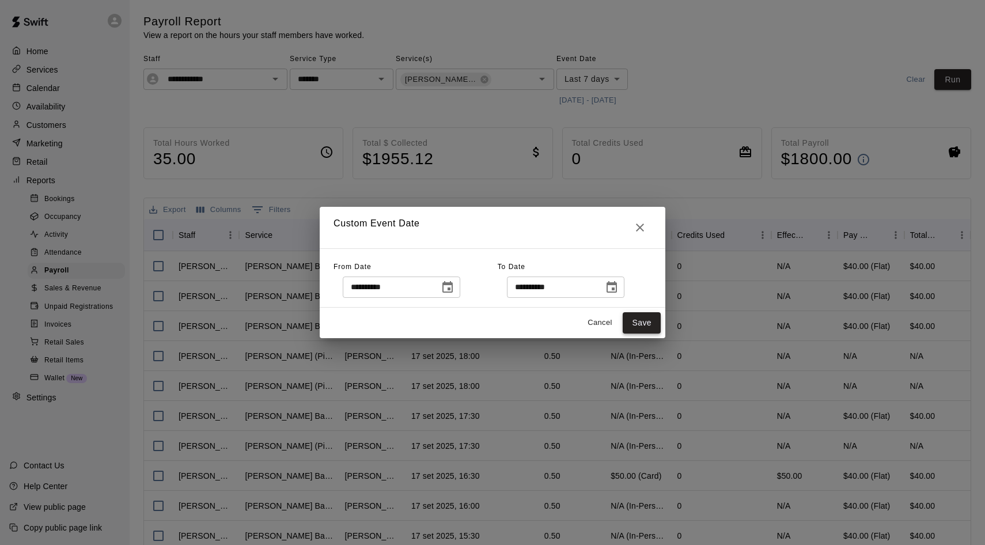
click at [636, 329] on button "Save" at bounding box center [642, 322] width 38 height 21
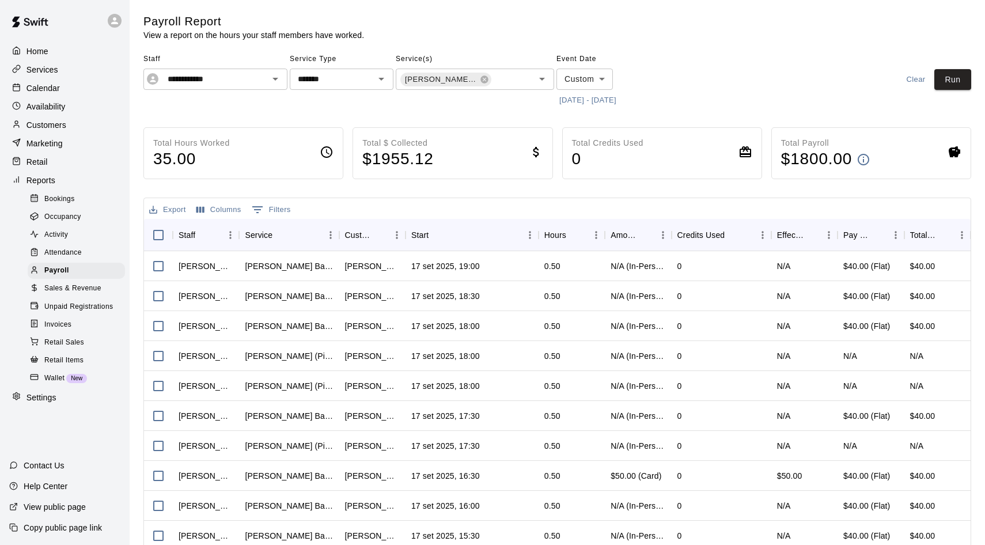
type input "******"
click at [961, 74] on button "Run" at bounding box center [953, 79] width 37 height 21
click at [485, 80] on icon at bounding box center [484, 78] width 7 height 7
click at [69, 319] on span "Invoices" at bounding box center [57, 325] width 27 height 12
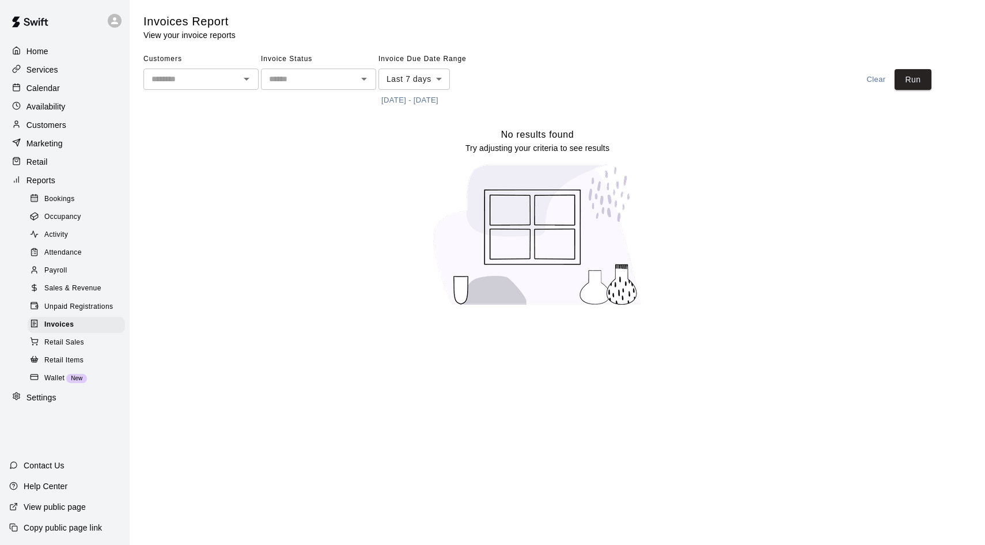
click at [73, 263] on div "Payroll" at bounding box center [76, 271] width 97 height 16
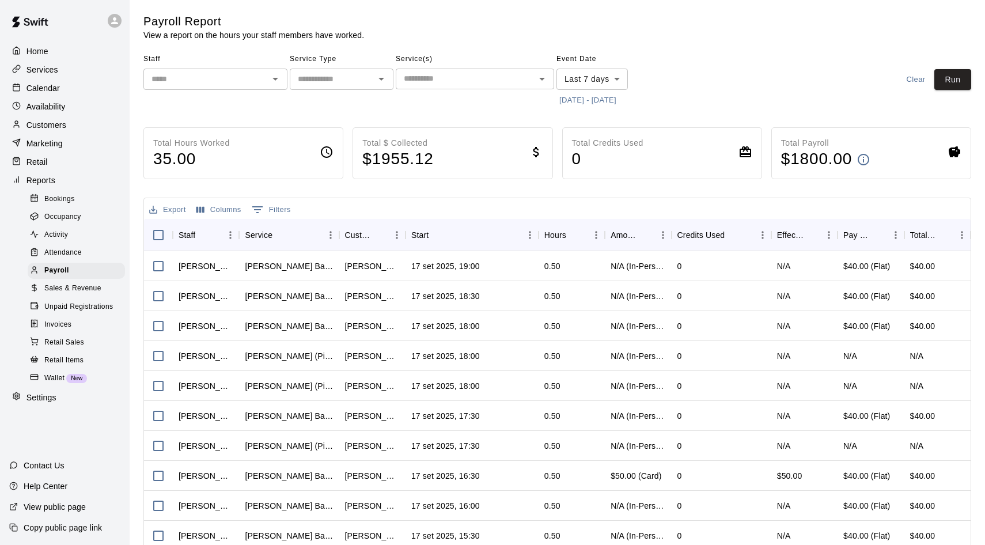
click at [55, 229] on span "Activity" at bounding box center [56, 235] width 24 height 12
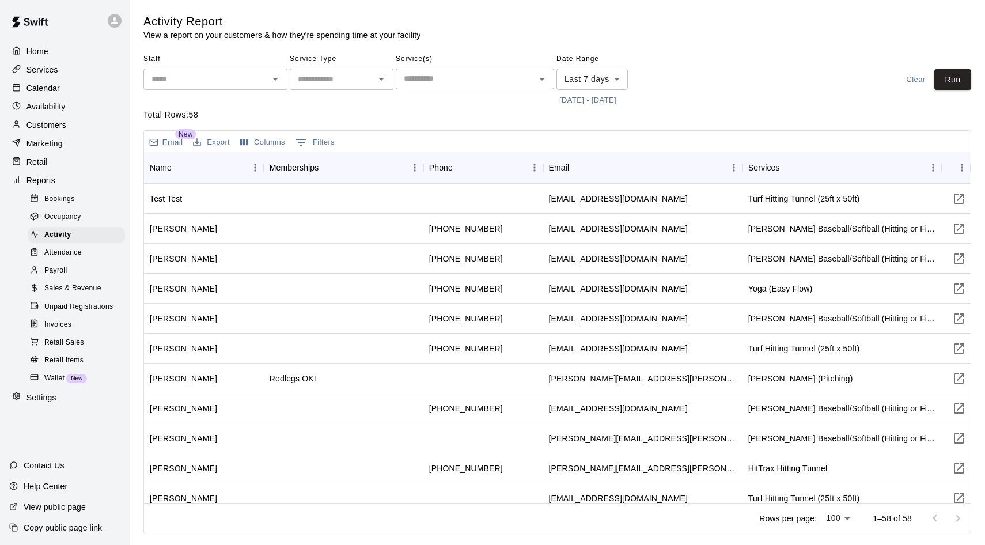
click at [34, 128] on p "Customers" at bounding box center [47, 125] width 40 height 12
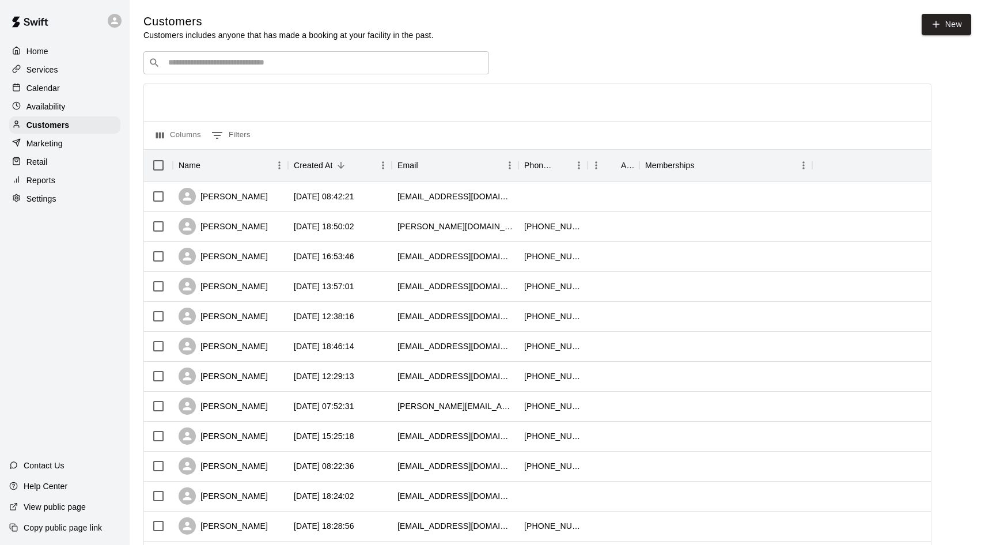
click at [177, 61] on input "Search customers by name or email" at bounding box center [324, 63] width 319 height 12
type input "*****"
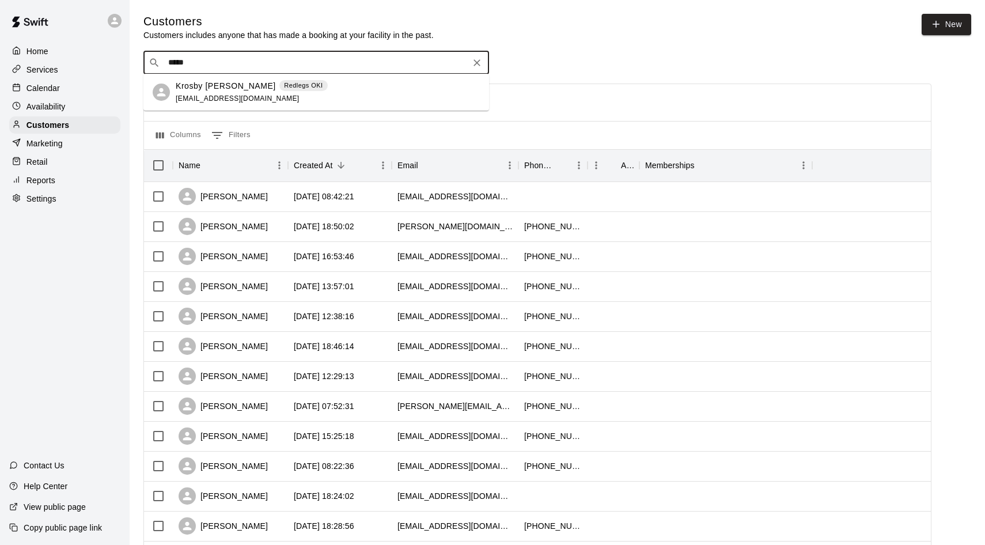
click at [259, 92] on div "Krosby [PERSON_NAME] Redlegs OKI" at bounding box center [252, 86] width 152 height 12
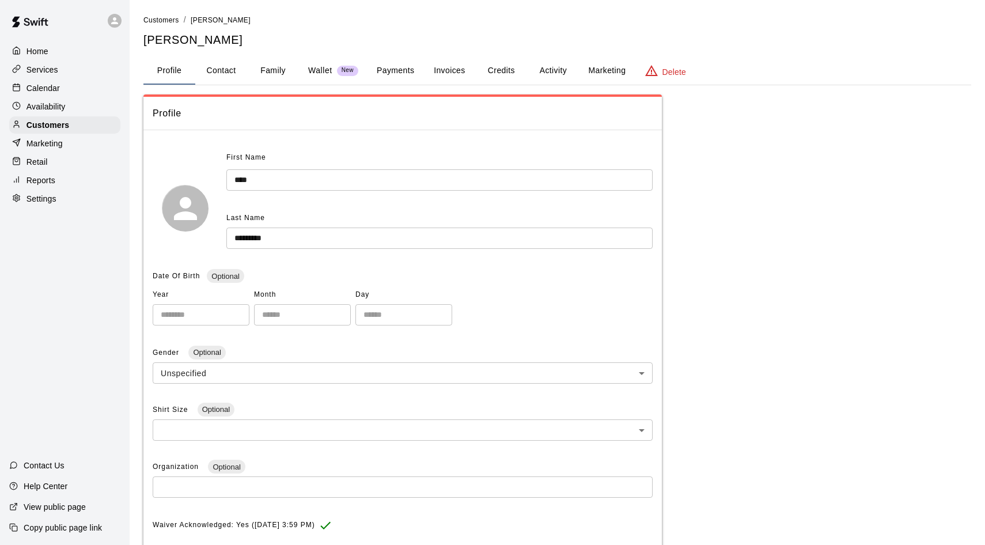
click at [414, 79] on button "Payments" at bounding box center [396, 71] width 56 height 28
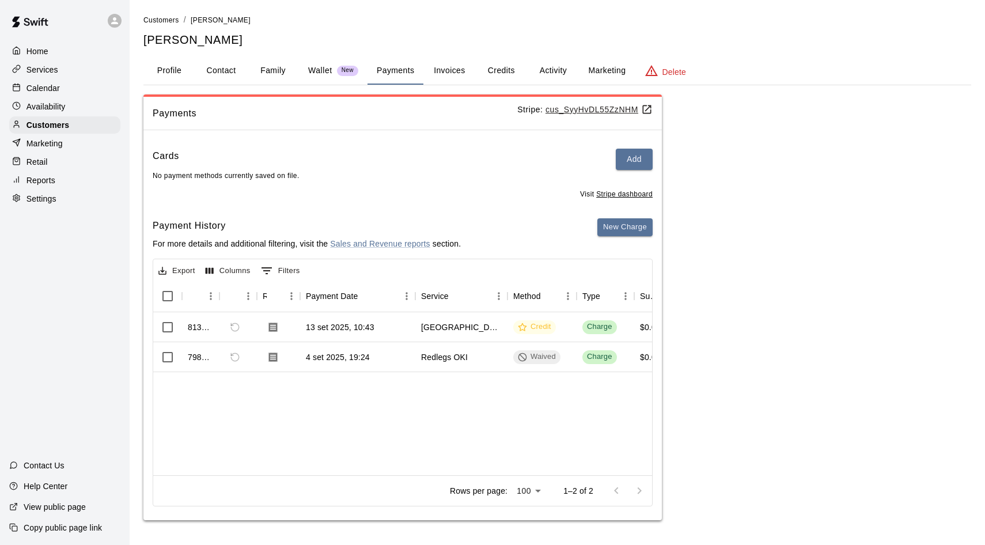
drag, startPoint x: 231, startPoint y: 40, endPoint x: 145, endPoint y: 39, distance: 86.4
click at [145, 39] on h5 "[PERSON_NAME]" at bounding box center [557, 40] width 828 height 16
copy h5 "[PERSON_NAME]"
click at [282, 35] on h5 "[PERSON_NAME]" at bounding box center [557, 40] width 828 height 16
click at [222, 70] on button "Contact" at bounding box center [221, 71] width 52 height 28
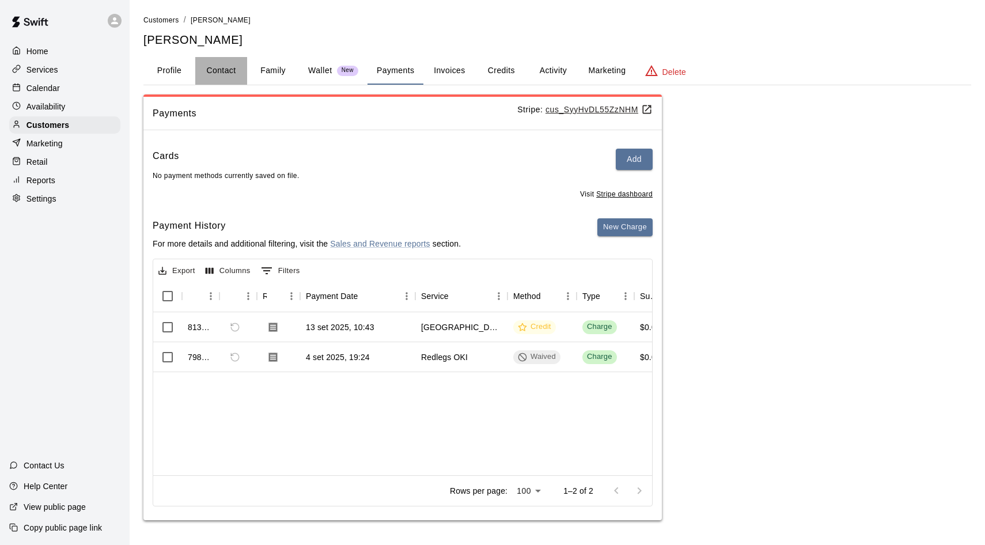
select select "**"
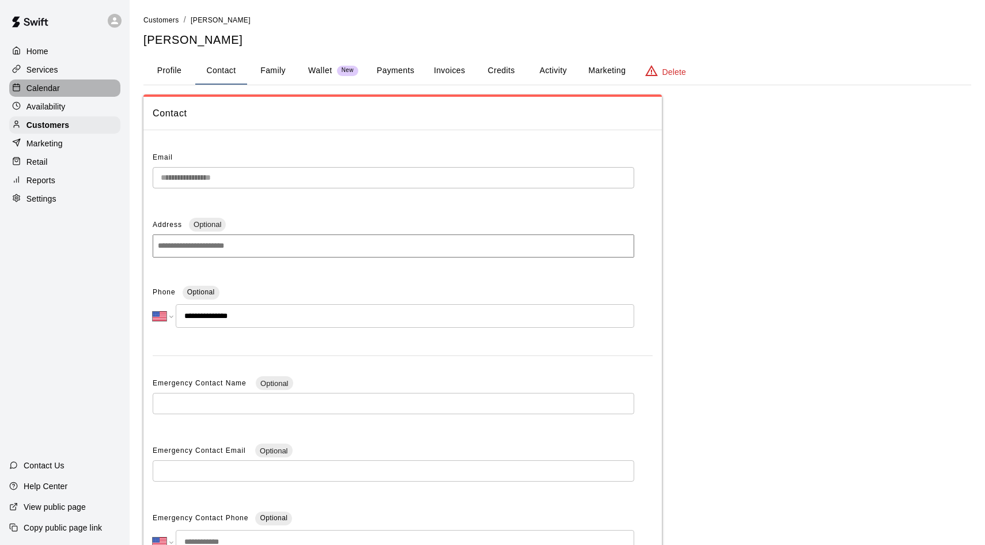
click at [43, 84] on p "Calendar" at bounding box center [43, 88] width 33 height 12
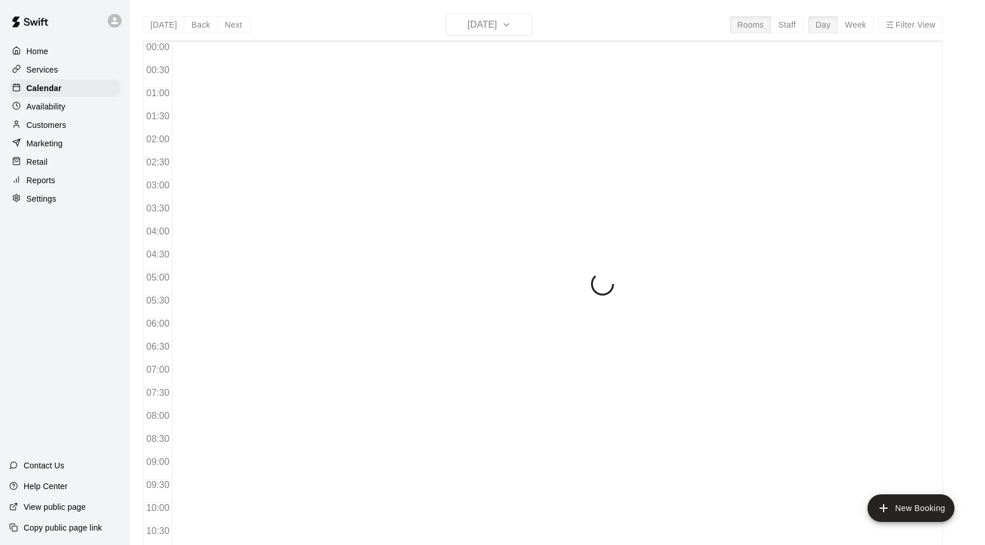
scroll to position [486, 0]
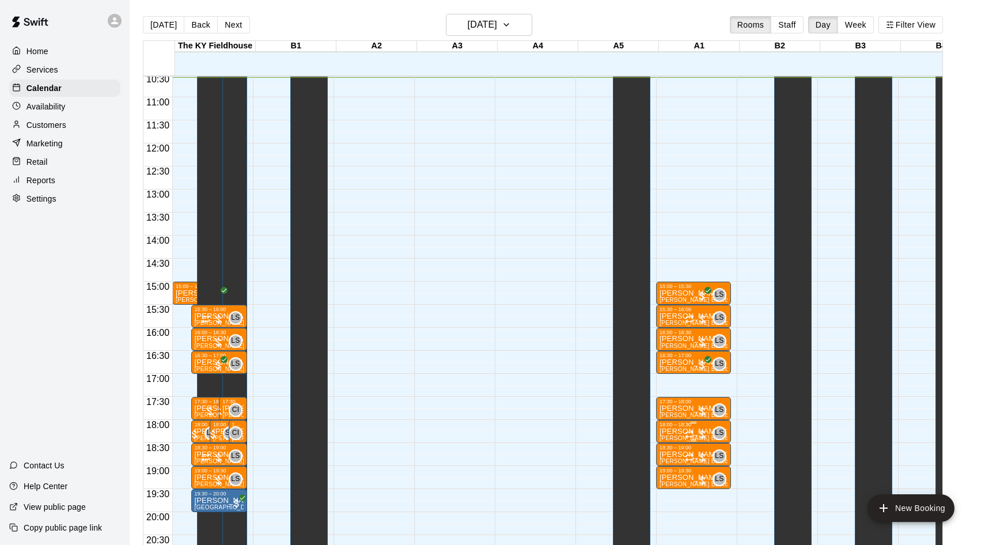
click at [679, 439] on span "[PERSON_NAME] Baseball/Softball (Hitting or Fielding)" at bounding box center [736, 438] width 152 height 6
click at [669, 469] on img "edit" at bounding box center [673, 474] width 13 height 13
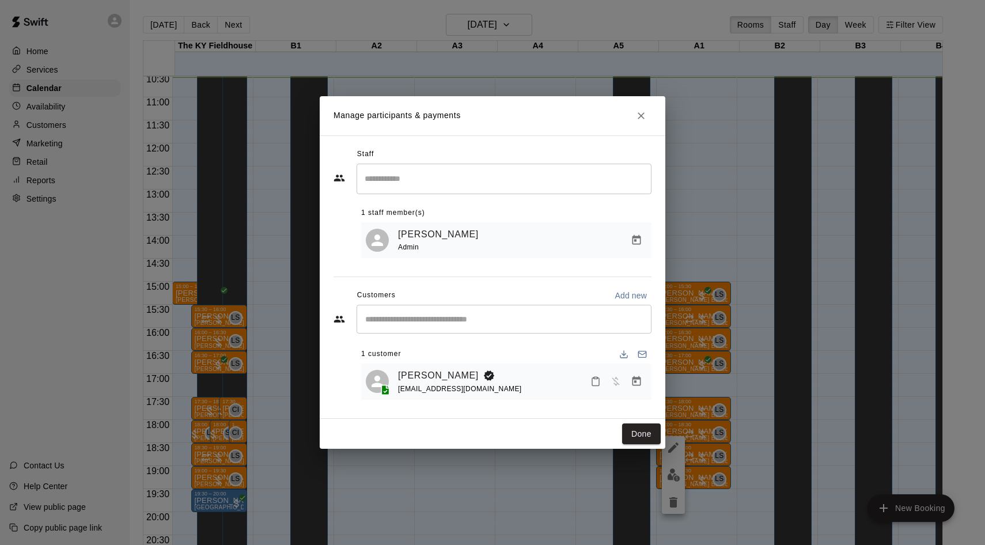
click at [461, 481] on div "Manage participants & payments Staff ​ 1 staff member(s) [PERSON_NAME] Admin Cu…" at bounding box center [492, 272] width 985 height 545
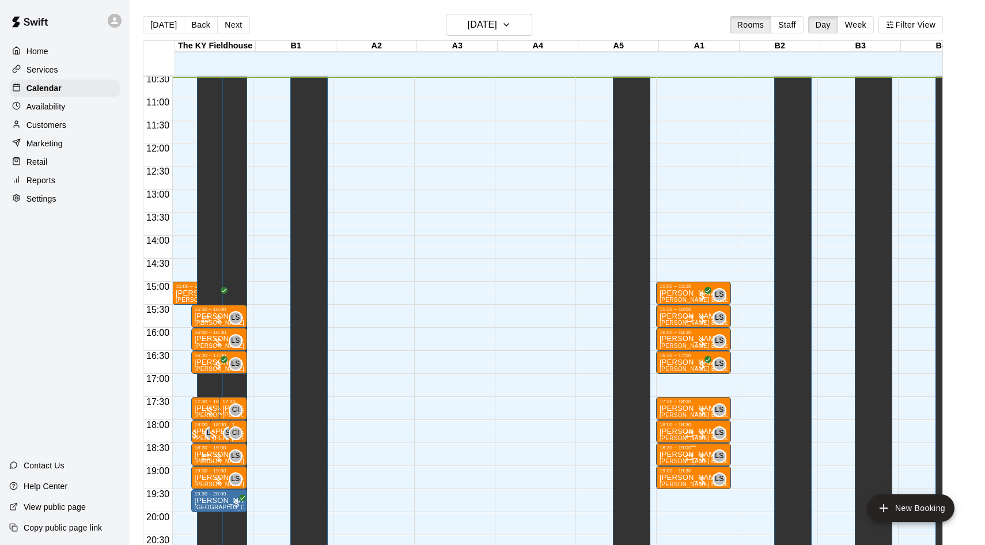
click at [677, 455] on p "[PERSON_NAME] (Hitting or Fielding) Baseball/Softball" at bounding box center [694, 455] width 68 height 0
click at [670, 490] on img "edit" at bounding box center [673, 494] width 13 height 13
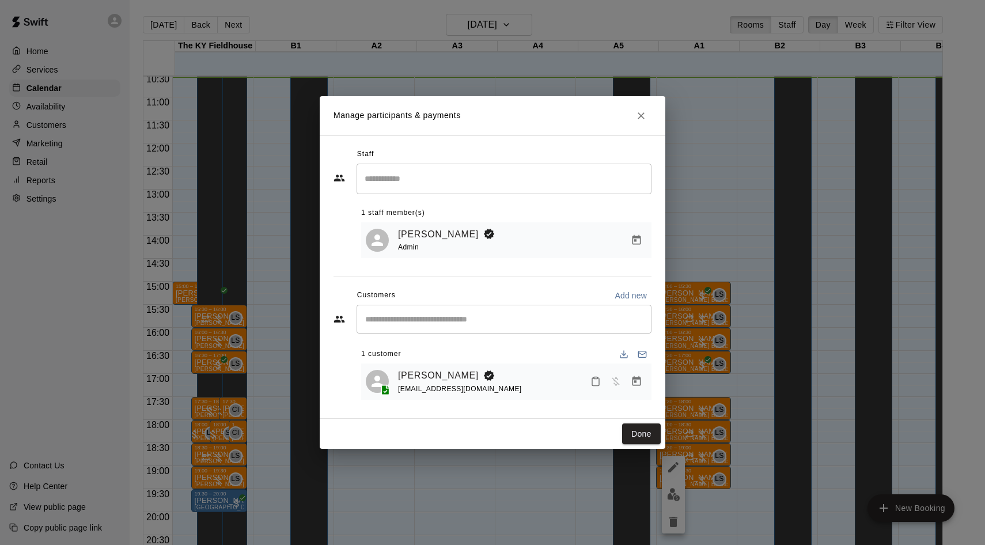
click at [489, 469] on div "Manage participants & payments Staff ​ 1 staff member(s) [PERSON_NAME] Admin Cu…" at bounding box center [492, 272] width 985 height 545
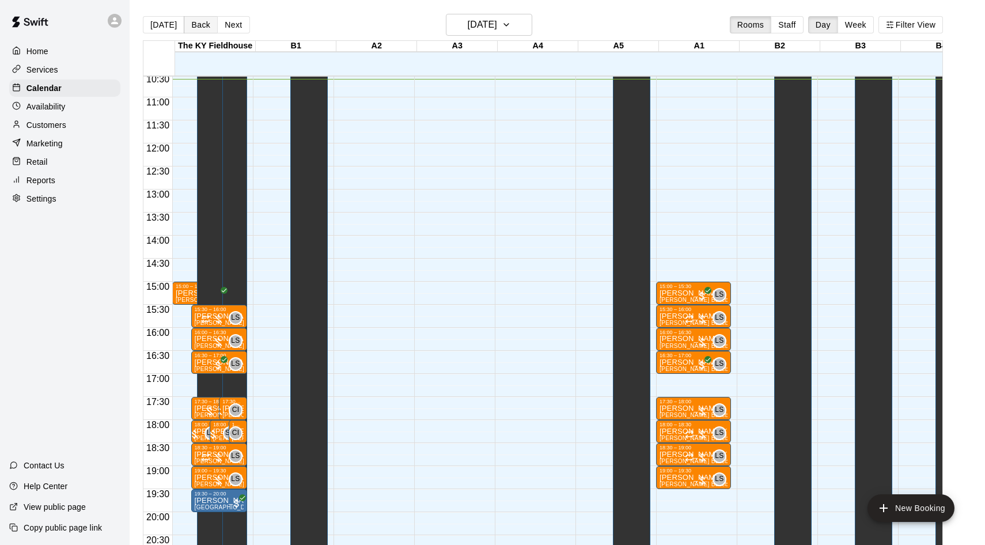
click at [210, 24] on button "Back" at bounding box center [201, 24] width 34 height 17
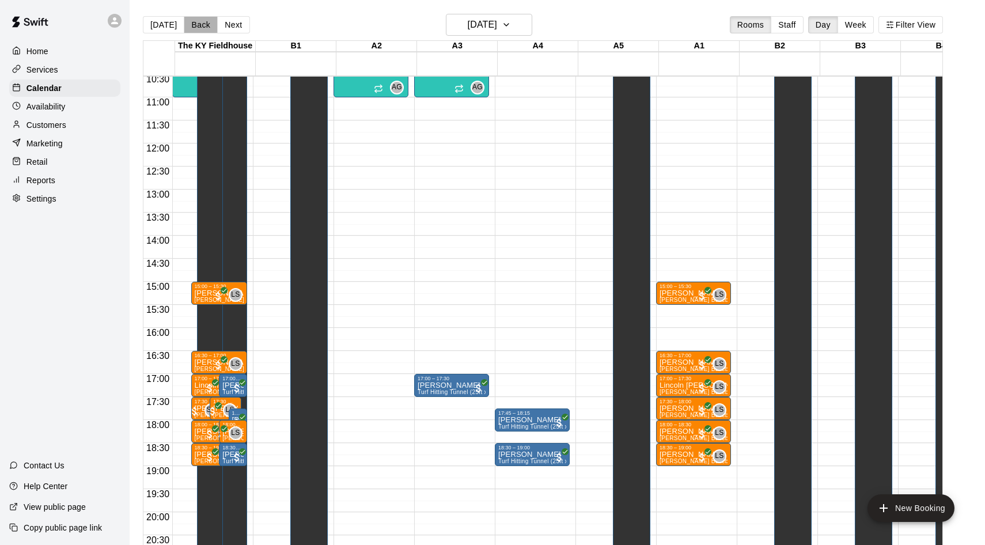
click at [210, 24] on button "Back" at bounding box center [201, 24] width 34 height 17
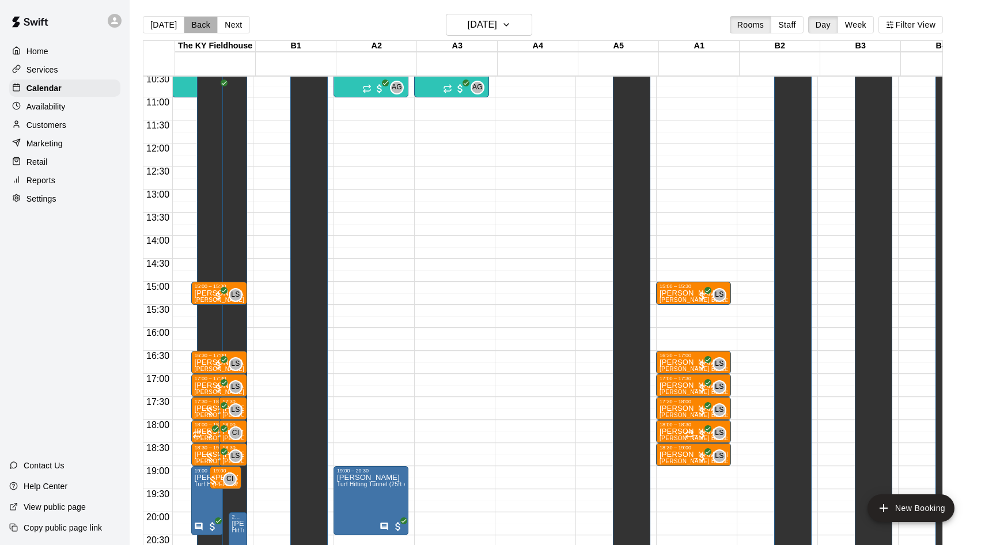
click at [210, 24] on button "Back" at bounding box center [201, 24] width 34 height 17
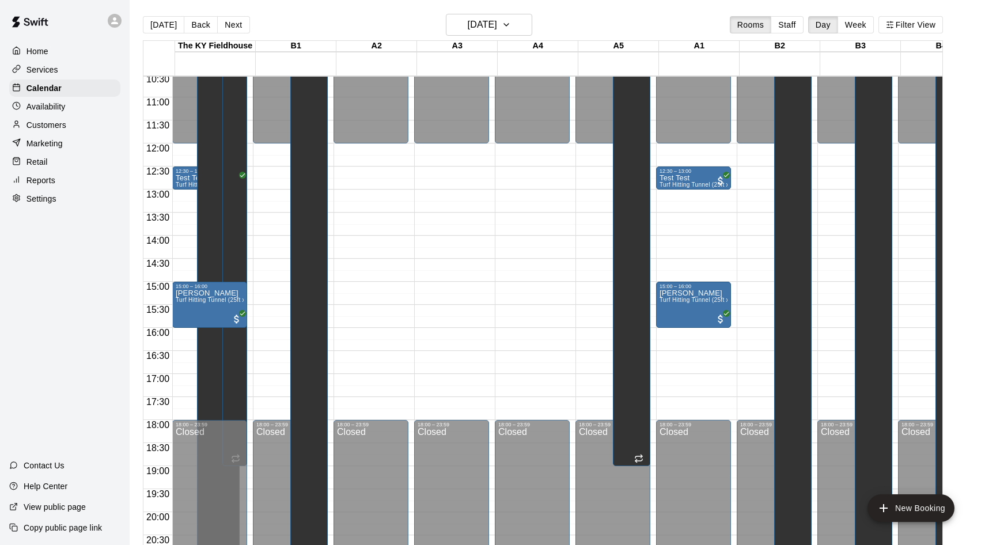
click at [210, 24] on button "Back" at bounding box center [201, 24] width 34 height 17
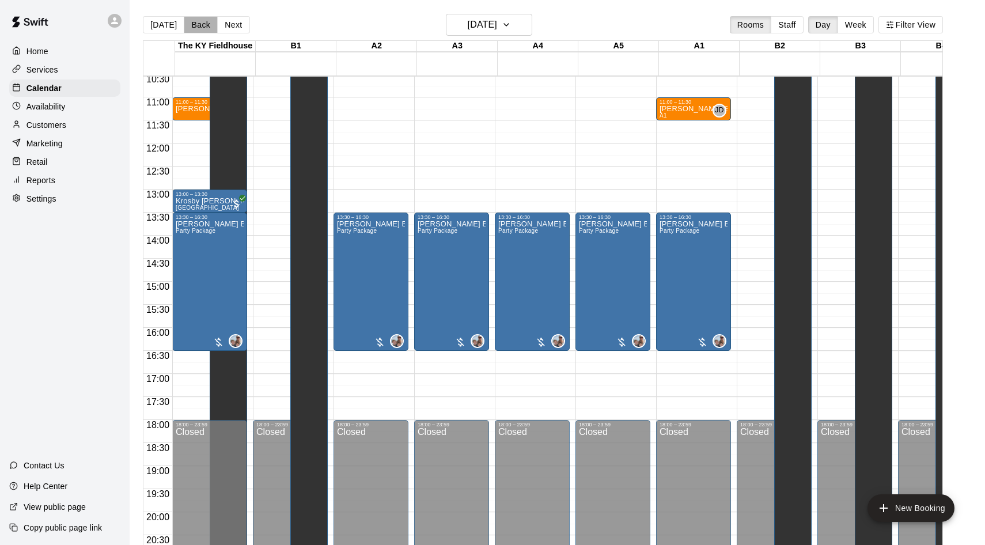
click at [210, 24] on button "Back" at bounding box center [201, 24] width 34 height 17
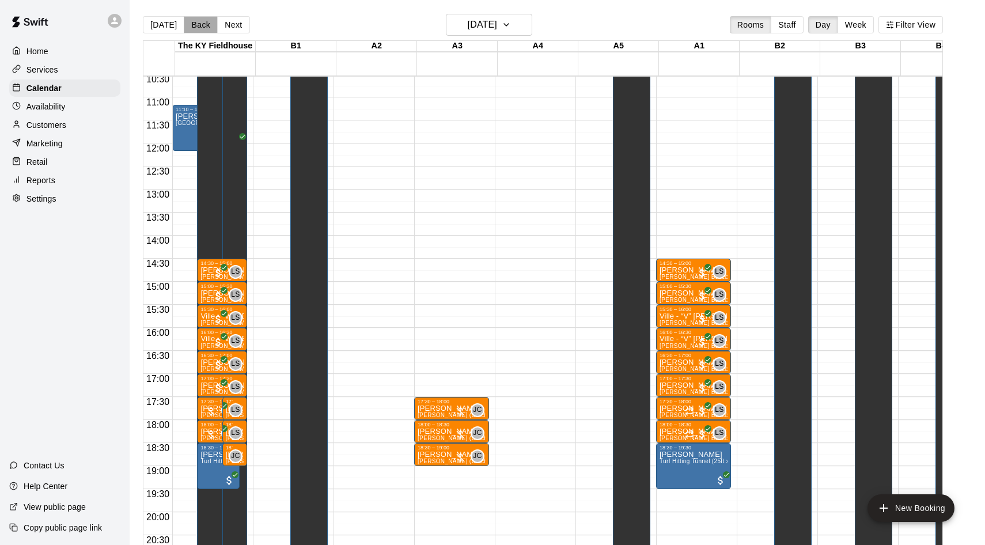
click at [205, 22] on button "Back" at bounding box center [201, 24] width 34 height 17
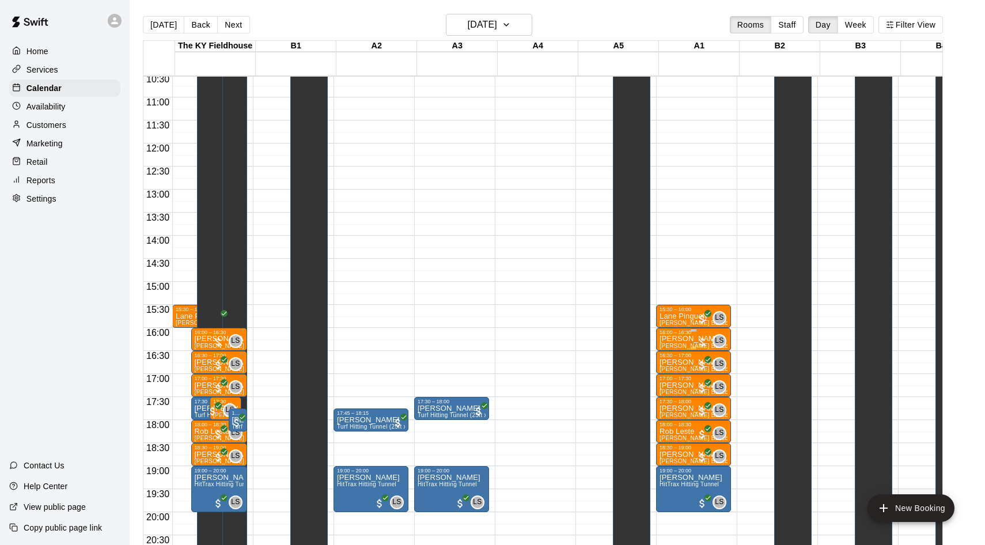
click at [708, 341] on div at bounding box center [703, 343] width 12 height 12
click at [711, 379] on img "edit" at bounding box center [710, 375] width 13 height 13
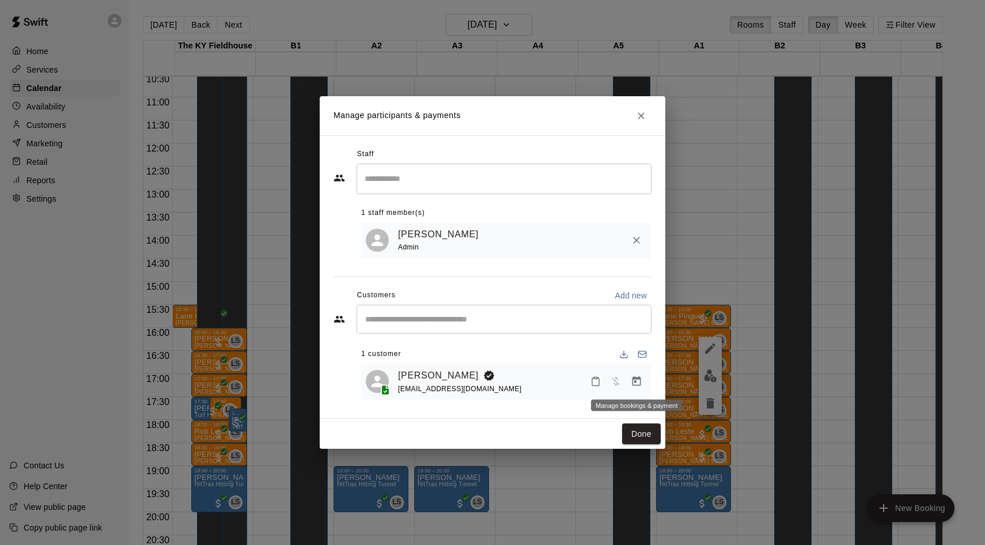
click at [637, 378] on icon "Manage bookings & payment" at bounding box center [637, 381] width 9 height 10
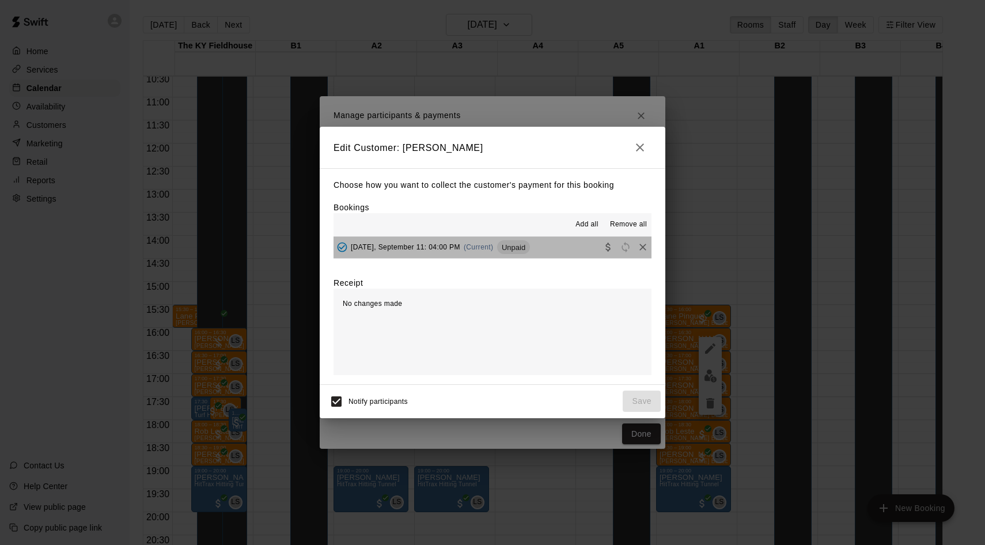
click at [539, 256] on button "[DATE], September 11: 04:00 PM (Current) Unpaid" at bounding box center [493, 247] width 318 height 21
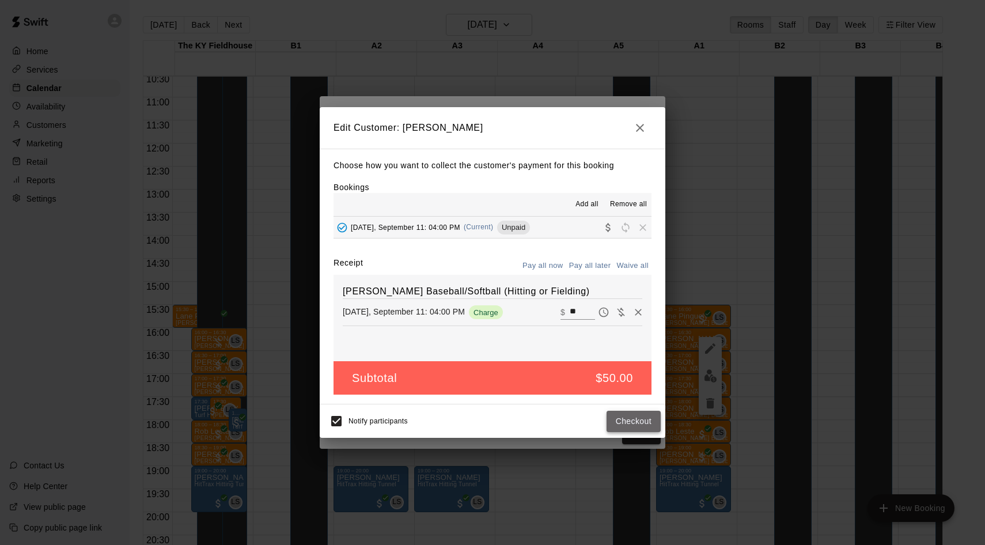
click at [626, 419] on button "Checkout" at bounding box center [634, 421] width 54 height 21
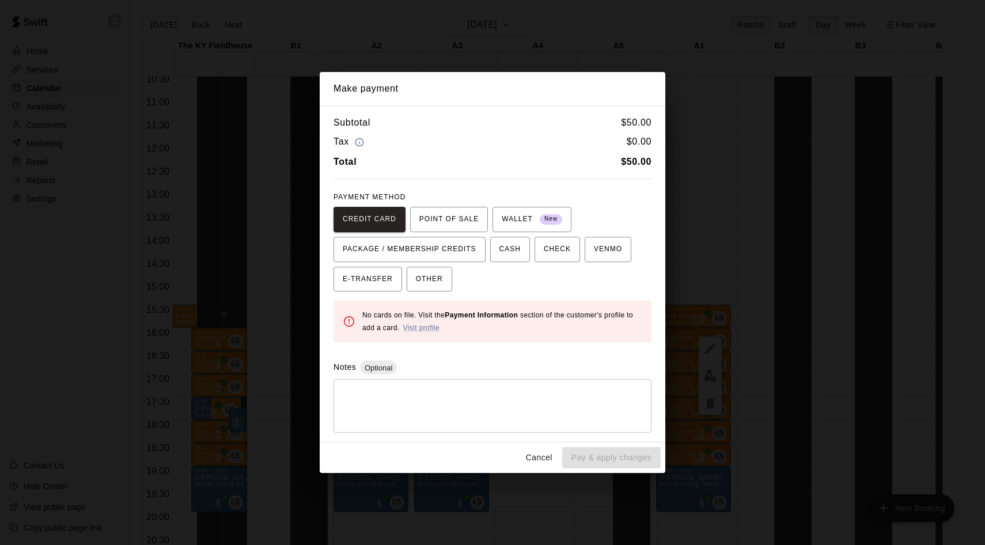
click at [674, 261] on div "Make payment Subtotal $ 50.00 Tax $ 0.00 Total $ 50.00 PAYMENT METHOD CREDIT CA…" at bounding box center [492, 272] width 985 height 545
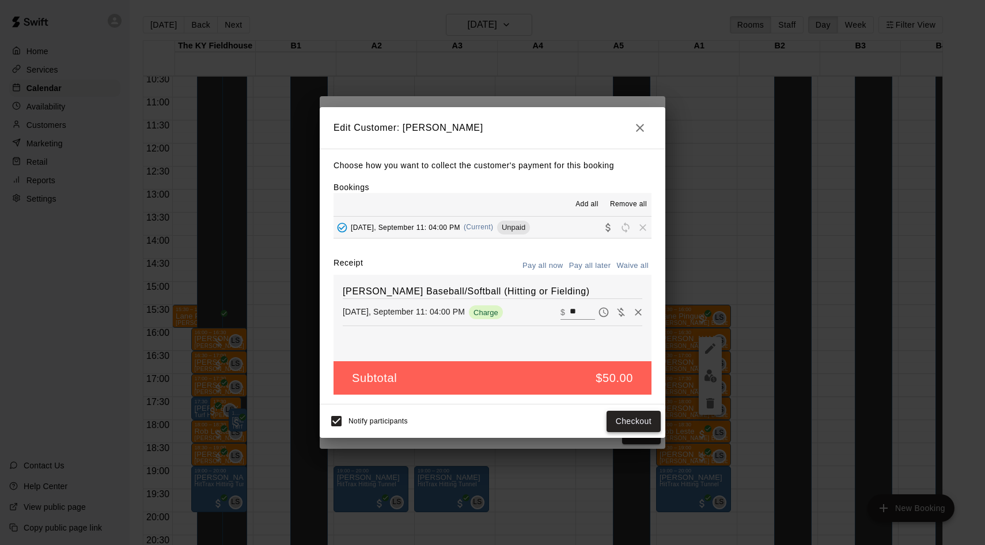
click at [625, 417] on button "Checkout" at bounding box center [634, 421] width 54 height 21
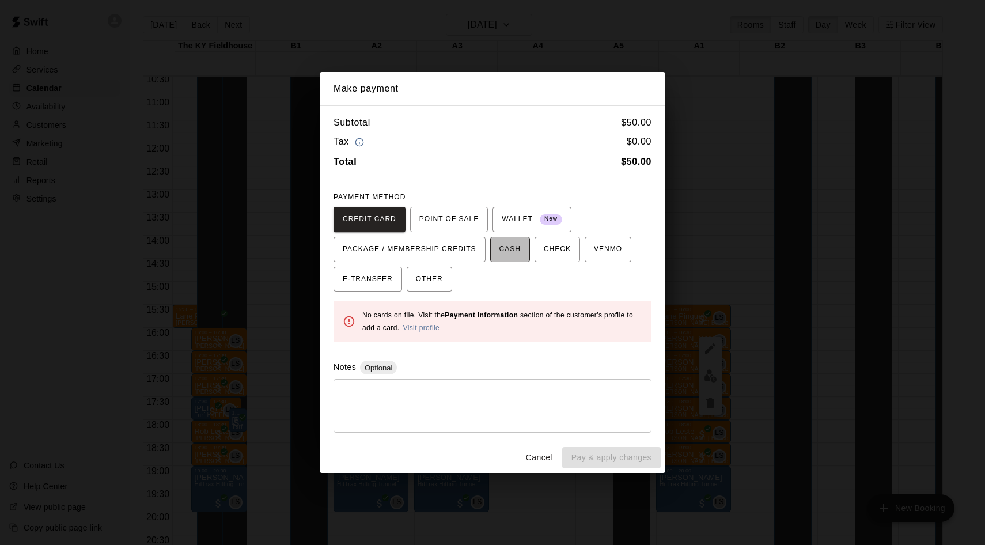
click at [511, 241] on span "CASH" at bounding box center [510, 249] width 21 height 18
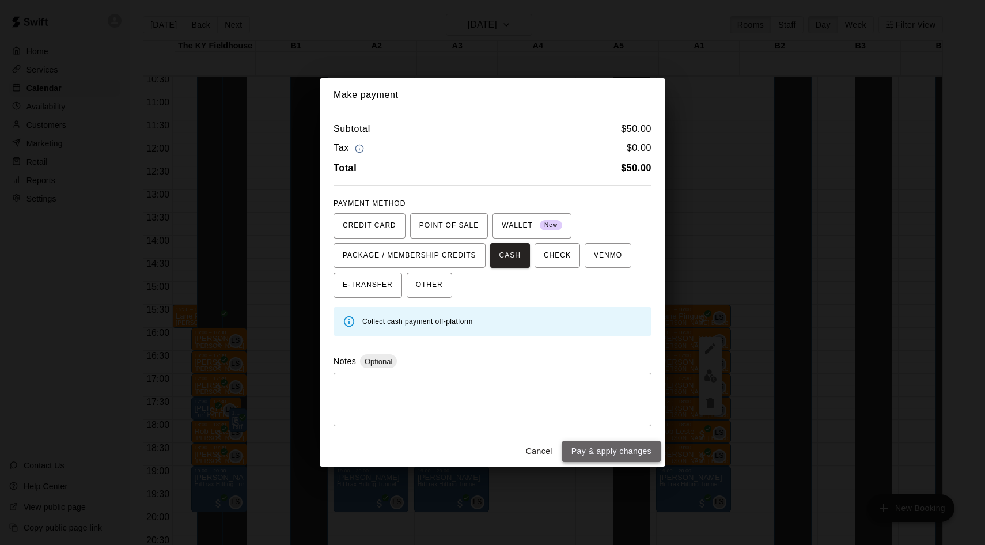
click at [591, 446] on button "Pay & apply changes" at bounding box center [611, 451] width 99 height 21
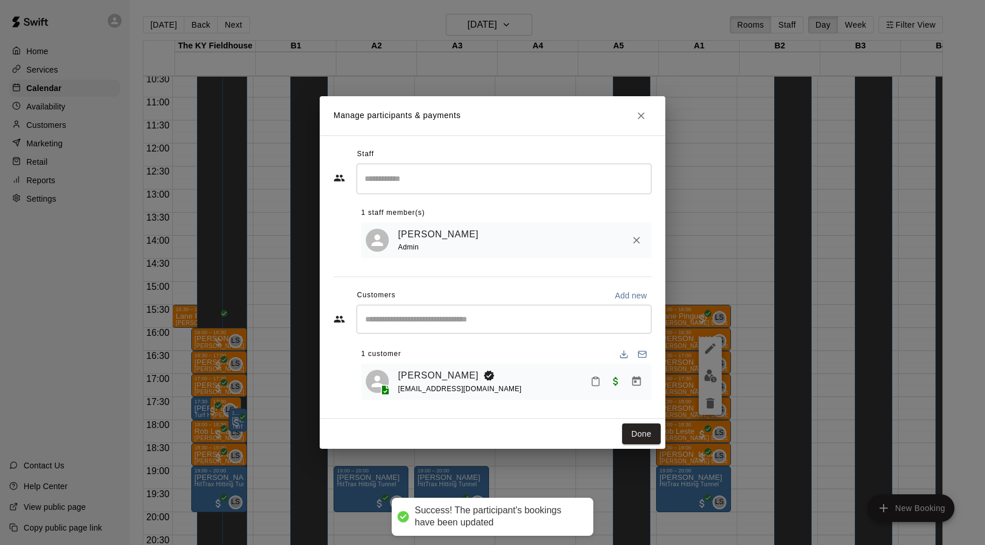
click at [705, 168] on div "Manage participants & payments Staff ​ 1 staff member(s) [PERSON_NAME] Admin Cu…" at bounding box center [492, 272] width 985 height 545
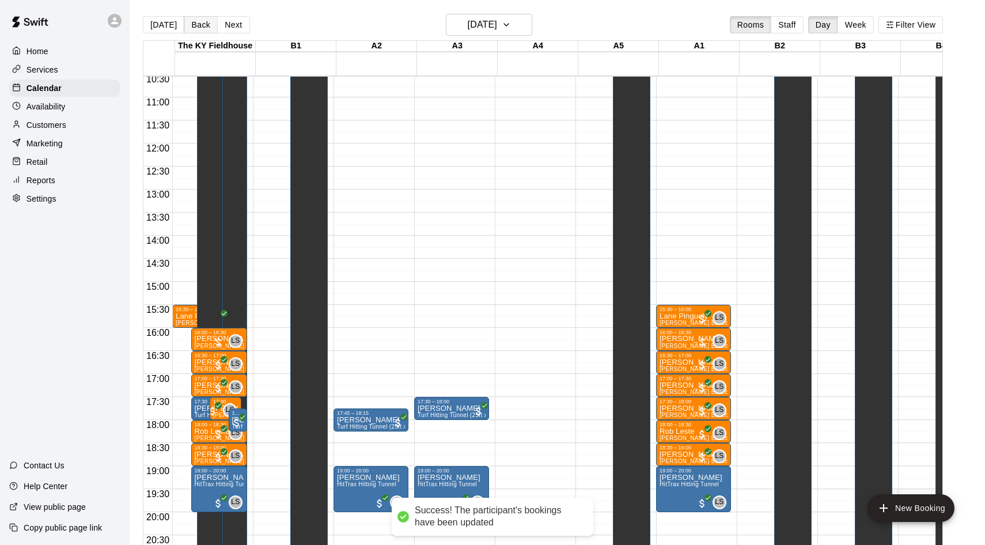
click at [196, 24] on button "Back" at bounding box center [201, 24] width 34 height 17
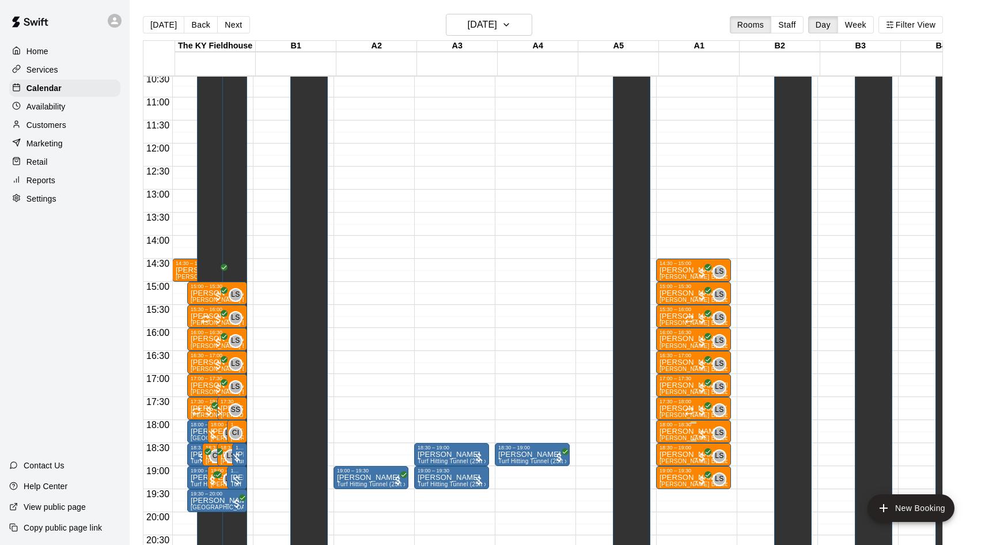
click at [702, 431] on div at bounding box center [703, 435] width 12 height 12
click at [705, 459] on button "edit" at bounding box center [710, 468] width 23 height 22
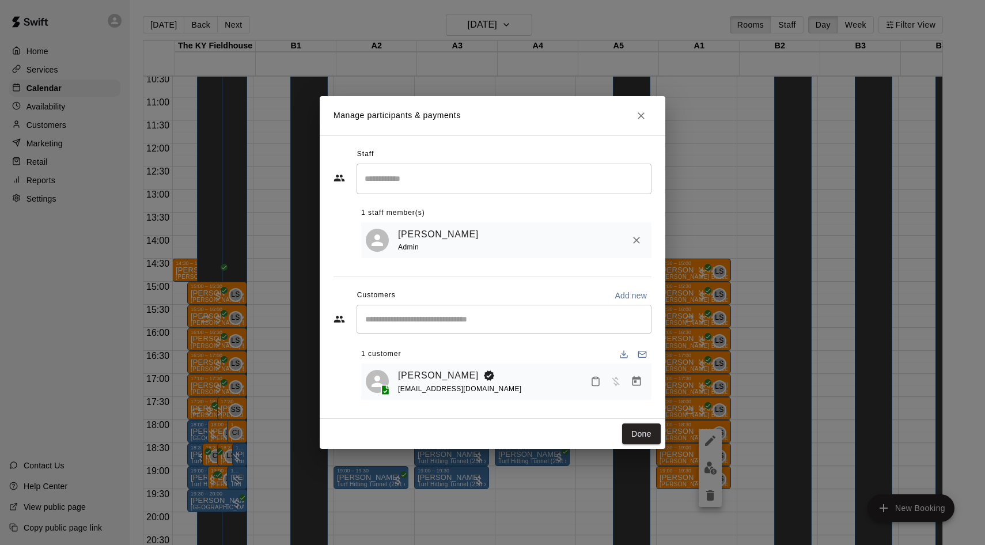
click at [632, 385] on icon "Manage bookings & payment" at bounding box center [637, 382] width 12 height 12
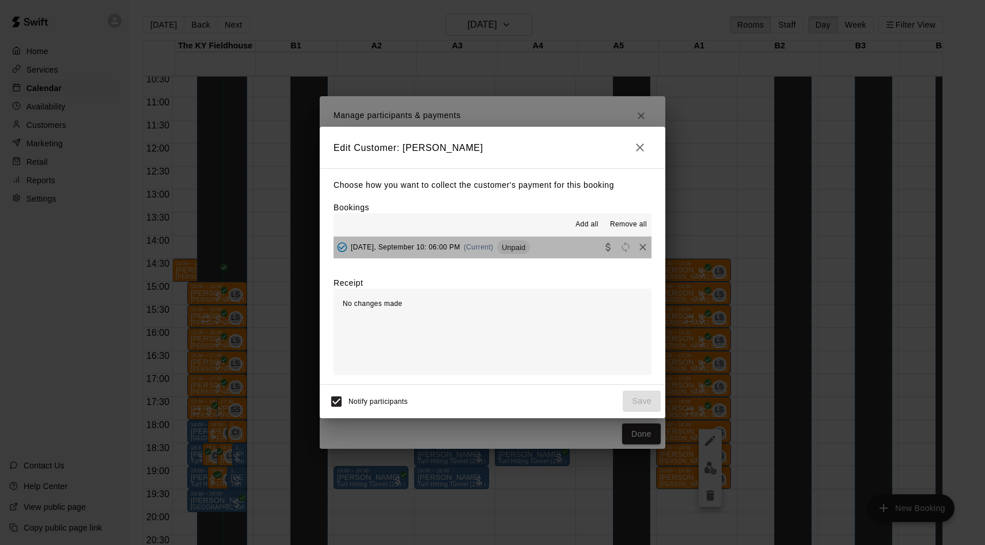
click at [496, 252] on div "[DATE], September 10: 06:00 PM (Current) Unpaid" at bounding box center [432, 247] width 196 height 17
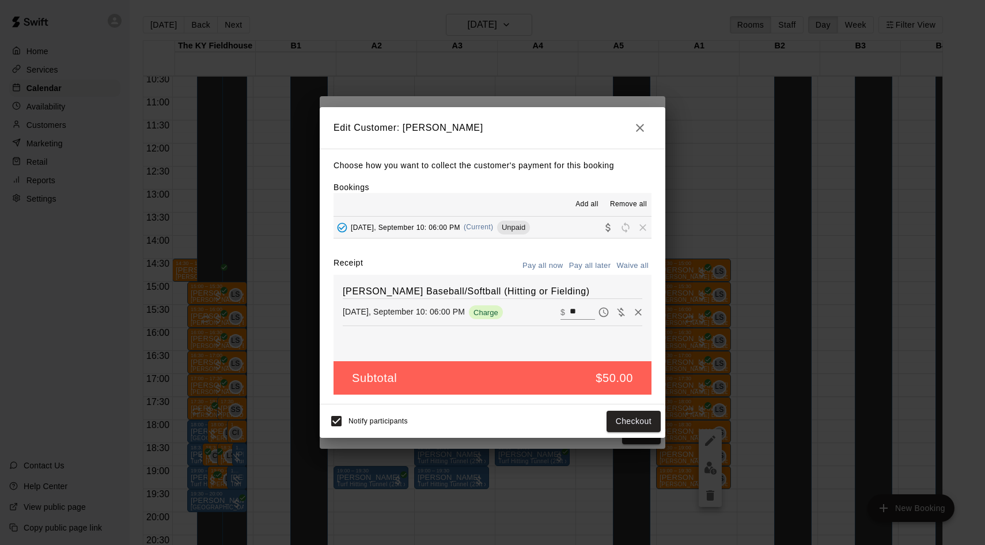
click at [651, 433] on div "Notify participants Checkout" at bounding box center [493, 421] width 346 height 33
click at [648, 425] on button "Checkout" at bounding box center [634, 421] width 54 height 21
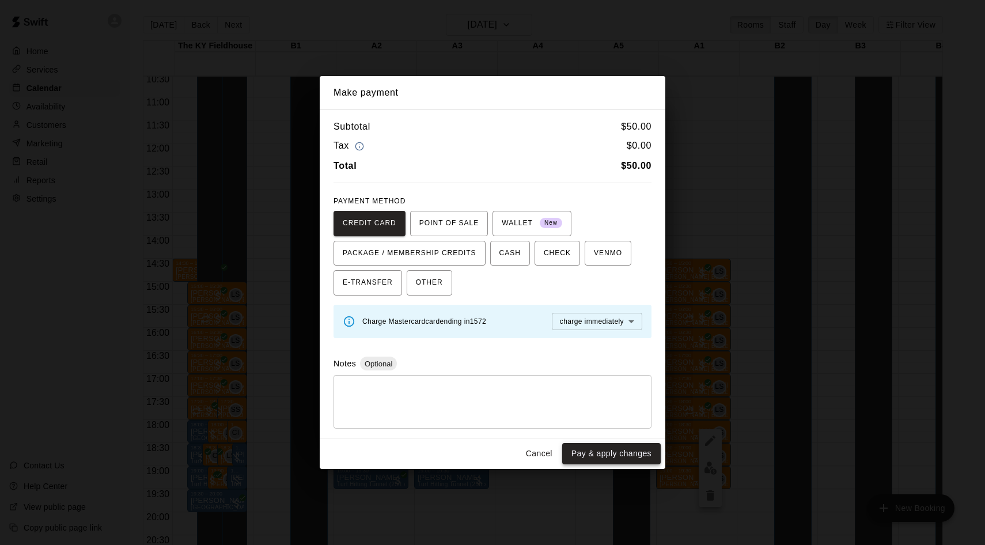
click at [623, 444] on button "Pay & apply changes" at bounding box center [611, 453] width 99 height 21
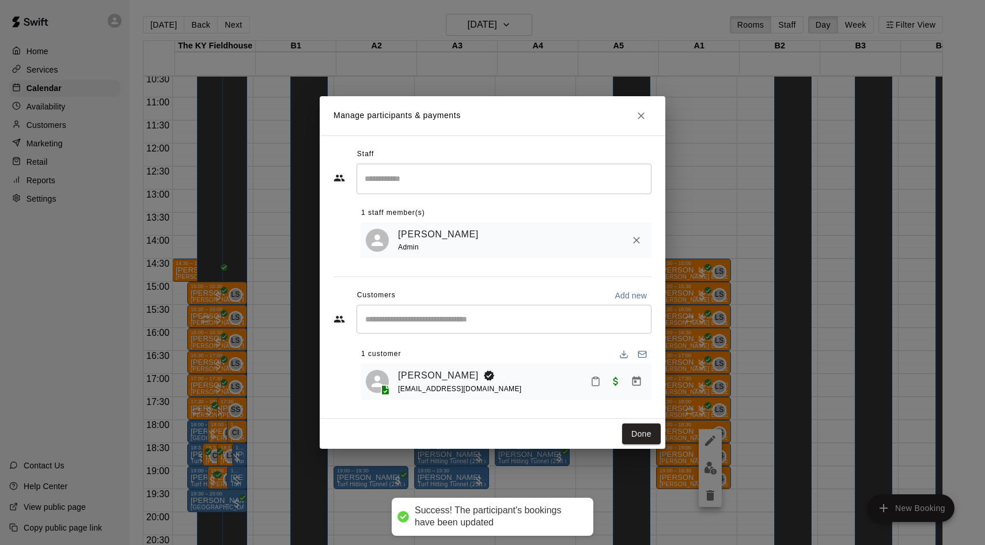
click at [706, 173] on div "Manage participants & payments Staff ​ 1 staff member(s) [PERSON_NAME] Admin Cu…" at bounding box center [492, 272] width 985 height 545
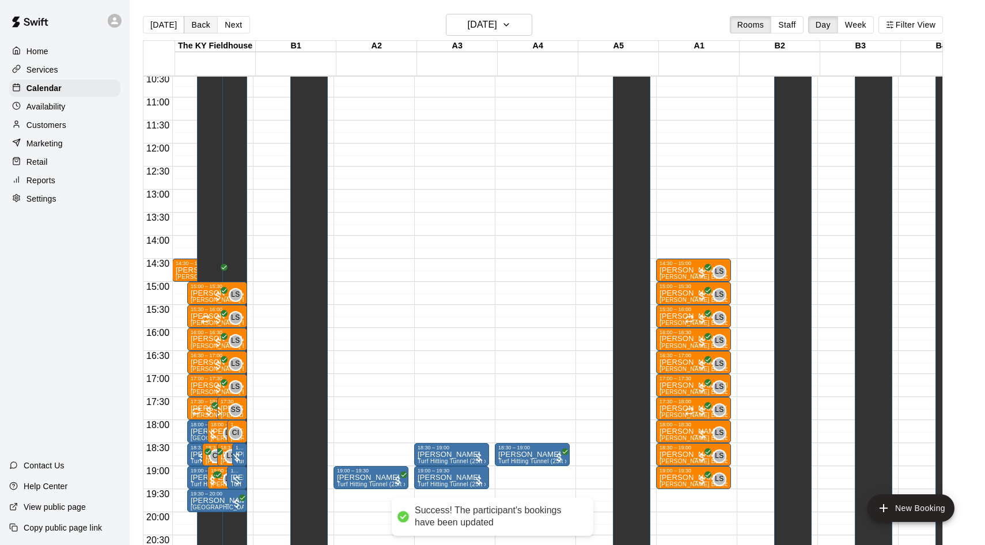
click at [197, 26] on button "Back" at bounding box center [201, 24] width 34 height 17
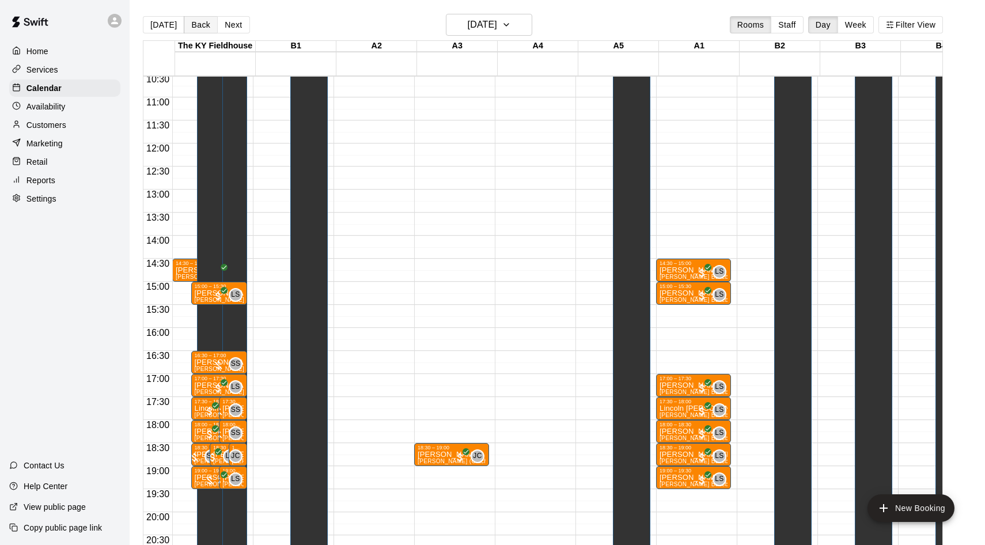
click at [197, 26] on button "Back" at bounding box center [201, 24] width 34 height 17
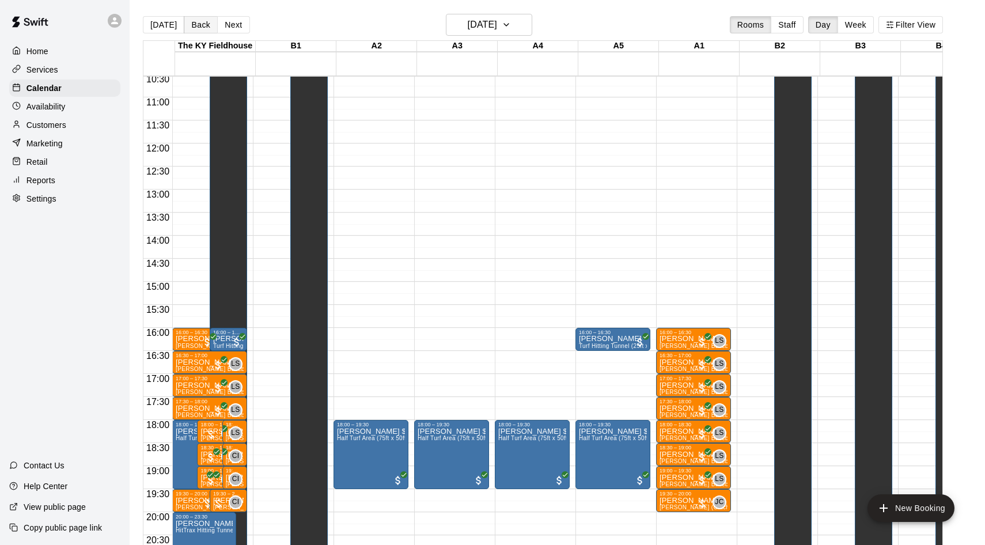
click at [197, 26] on button "Back" at bounding box center [201, 24] width 34 height 17
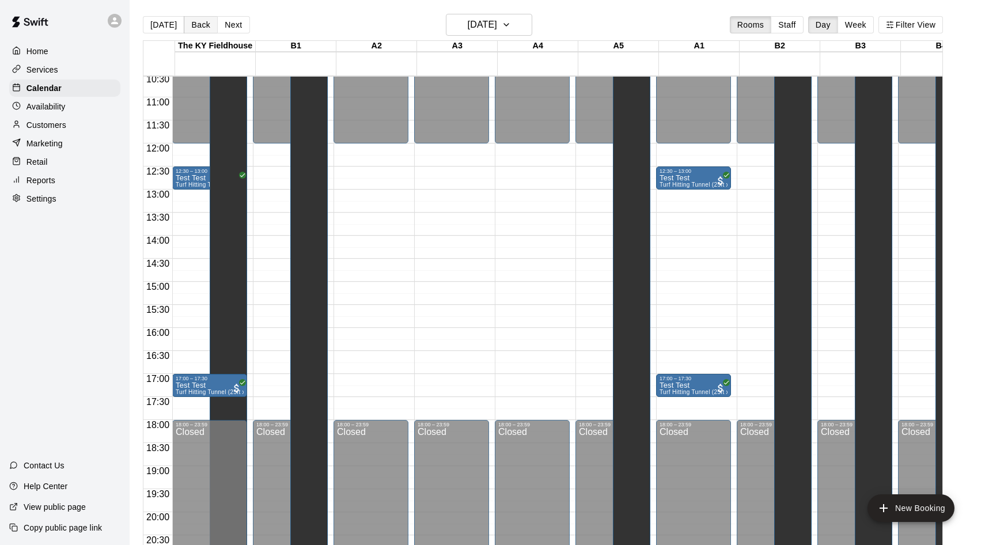
click at [197, 26] on button "Back" at bounding box center [201, 24] width 34 height 17
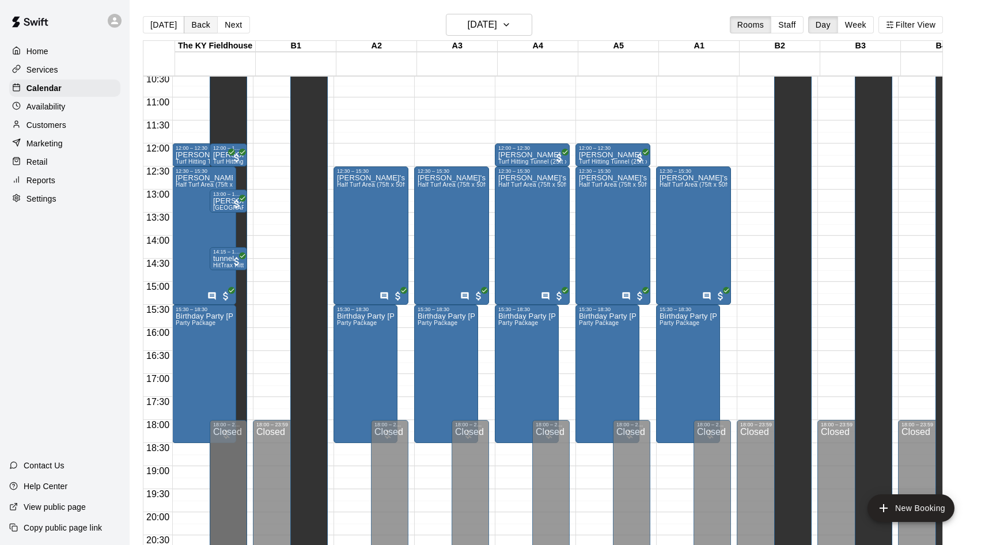
click at [197, 26] on button "Back" at bounding box center [201, 24] width 34 height 17
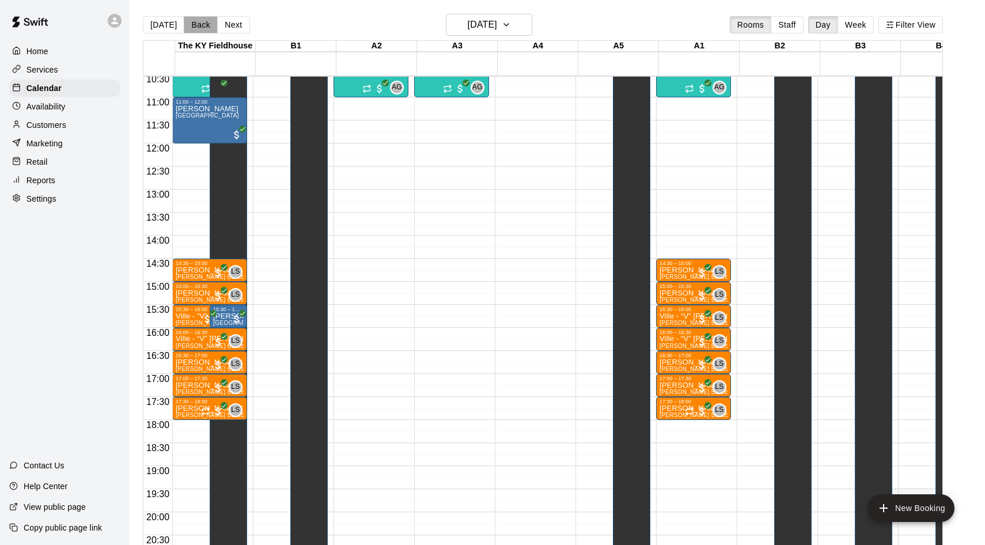
click at [197, 26] on button "Back" at bounding box center [201, 24] width 34 height 17
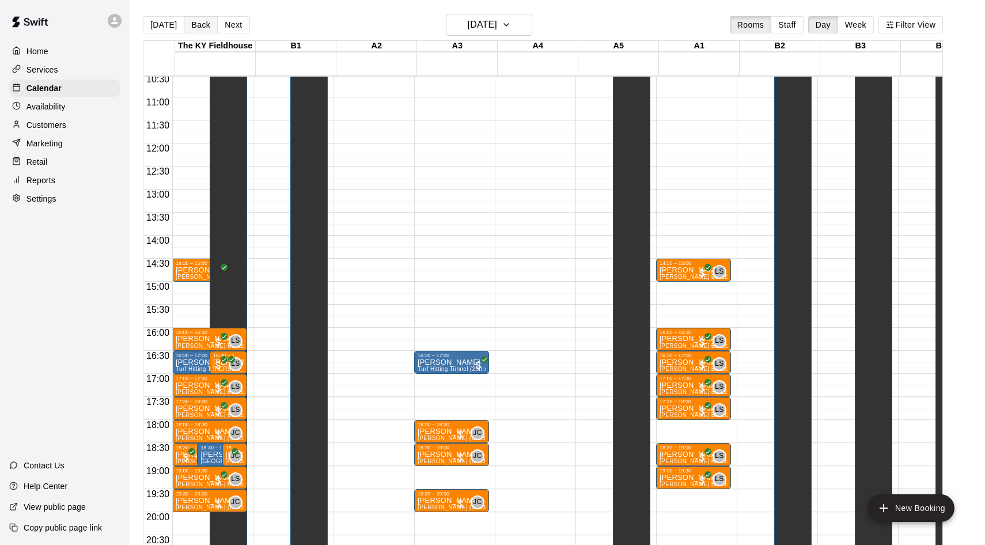
click at [197, 26] on button "Back" at bounding box center [201, 24] width 34 height 17
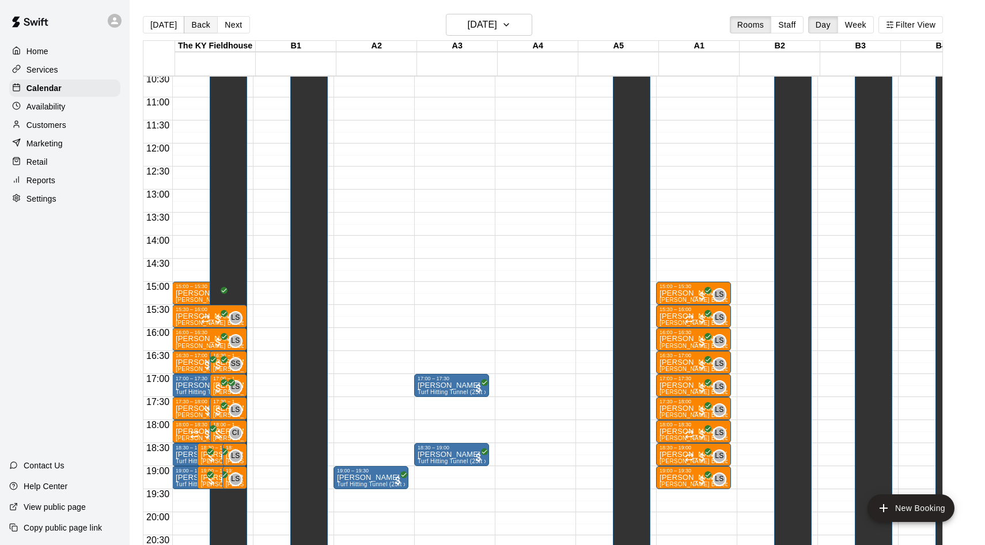
click at [197, 26] on button "Back" at bounding box center [201, 24] width 34 height 17
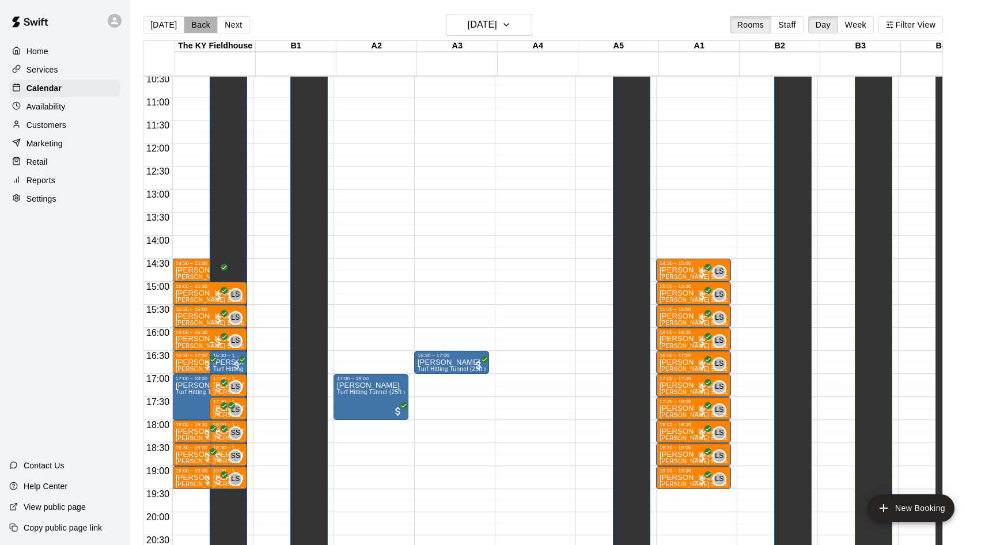
click at [197, 25] on button "Back" at bounding box center [201, 24] width 34 height 17
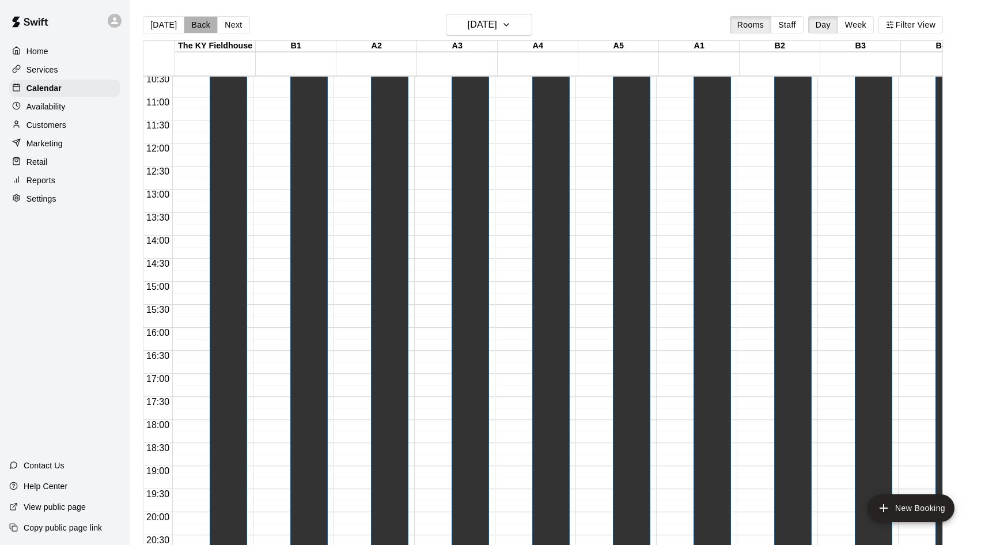
click at [197, 25] on button "Back" at bounding box center [201, 24] width 34 height 17
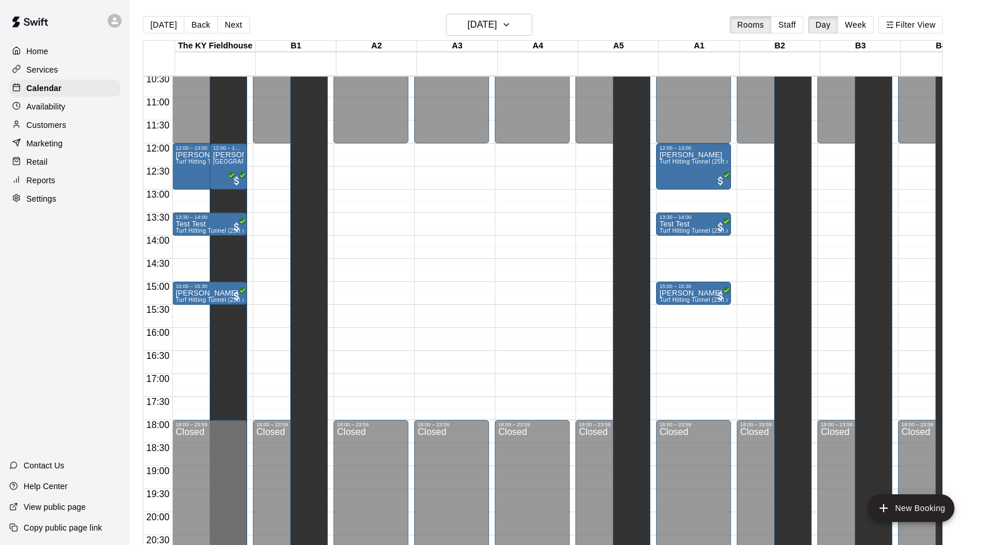
click at [197, 25] on button "Back" at bounding box center [201, 24] width 34 height 17
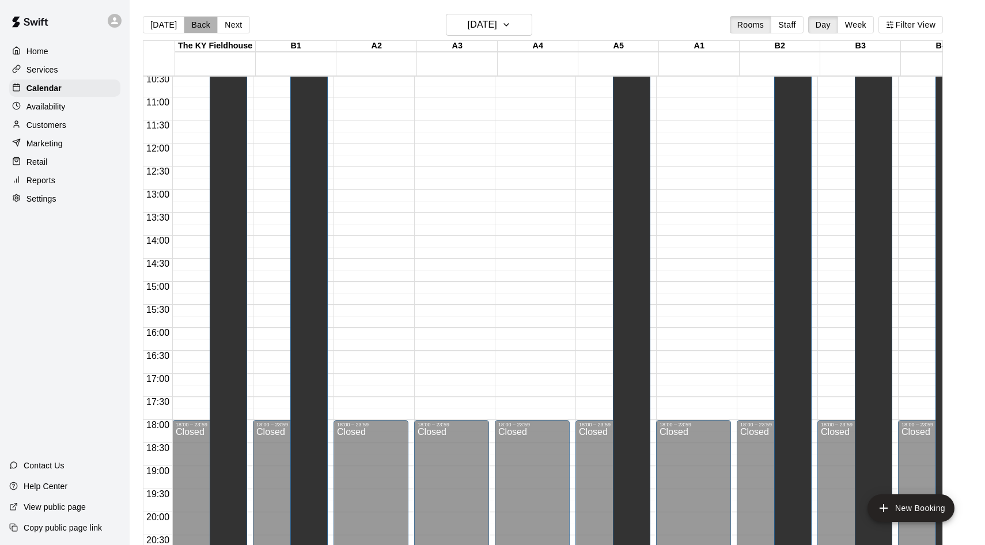
click at [197, 25] on button "Back" at bounding box center [201, 24] width 34 height 17
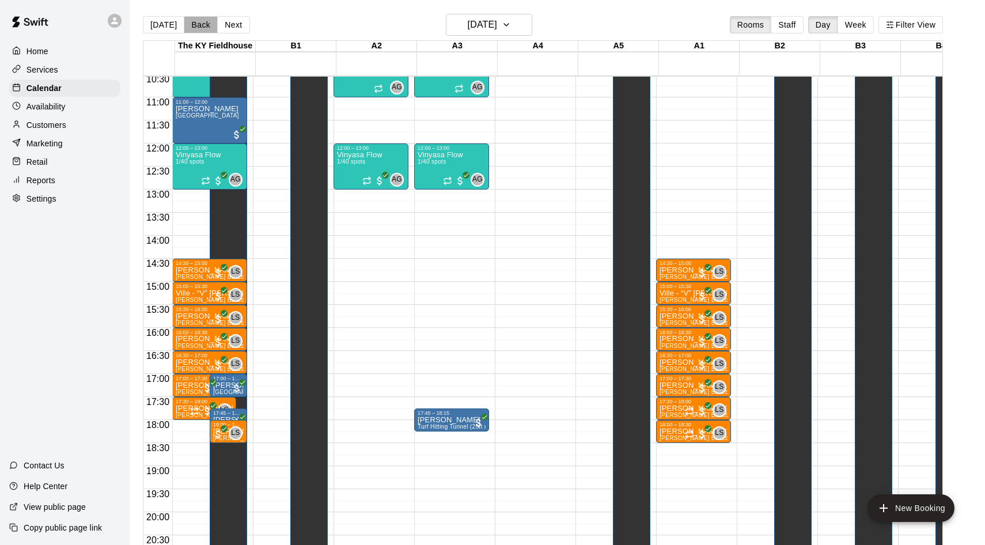
click at [197, 25] on button "Back" at bounding box center [201, 24] width 34 height 17
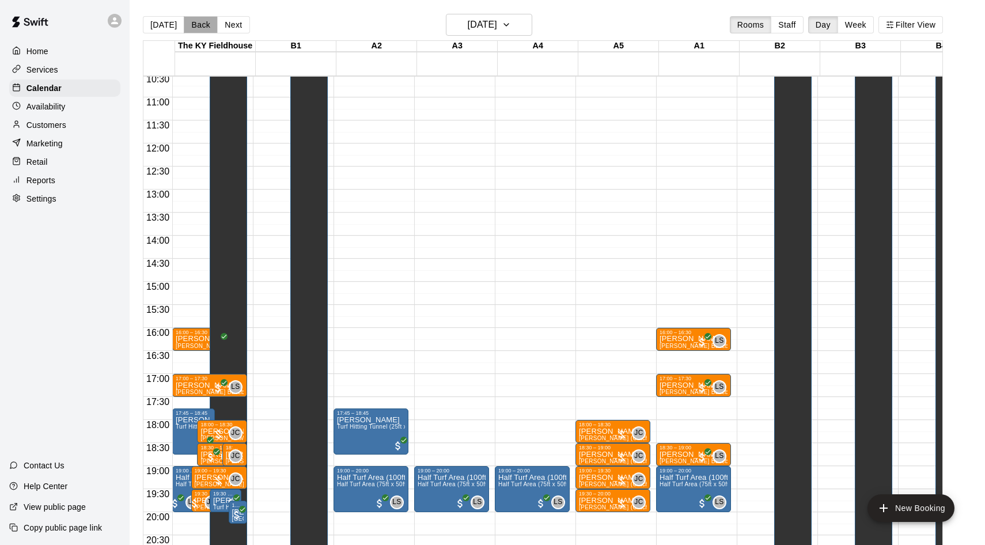
click at [208, 32] on button "Back" at bounding box center [201, 24] width 34 height 17
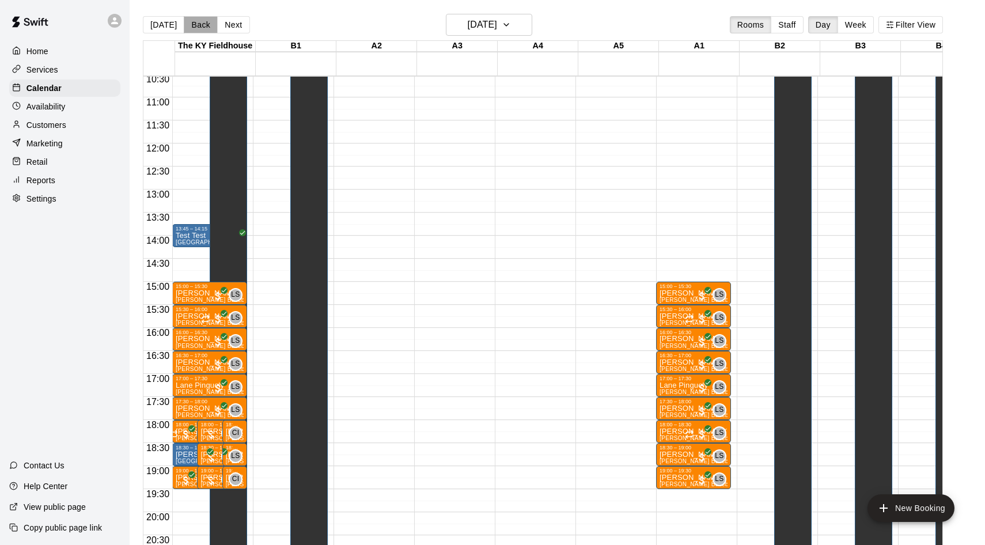
click at [208, 31] on button "Back" at bounding box center [201, 24] width 34 height 17
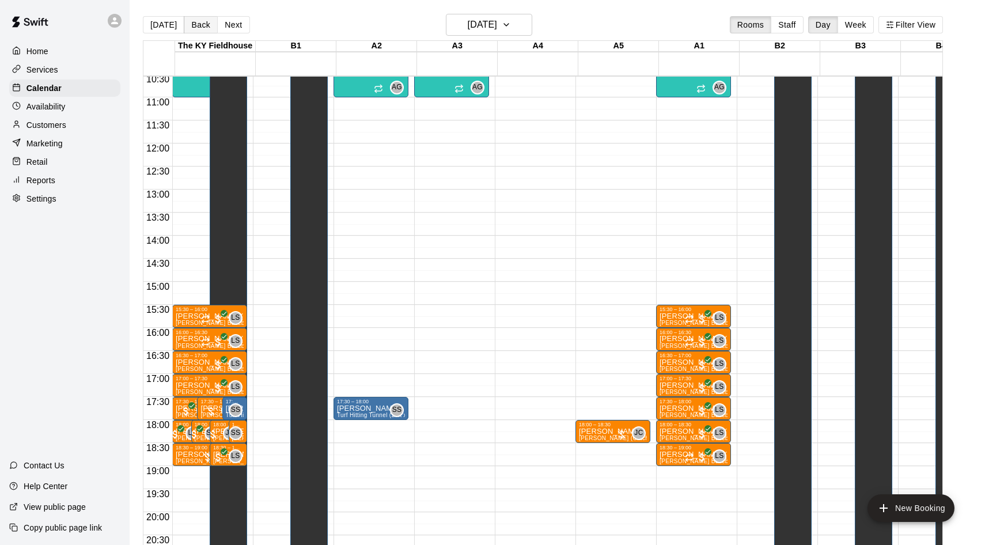
click at [208, 31] on button "Back" at bounding box center [201, 24] width 34 height 17
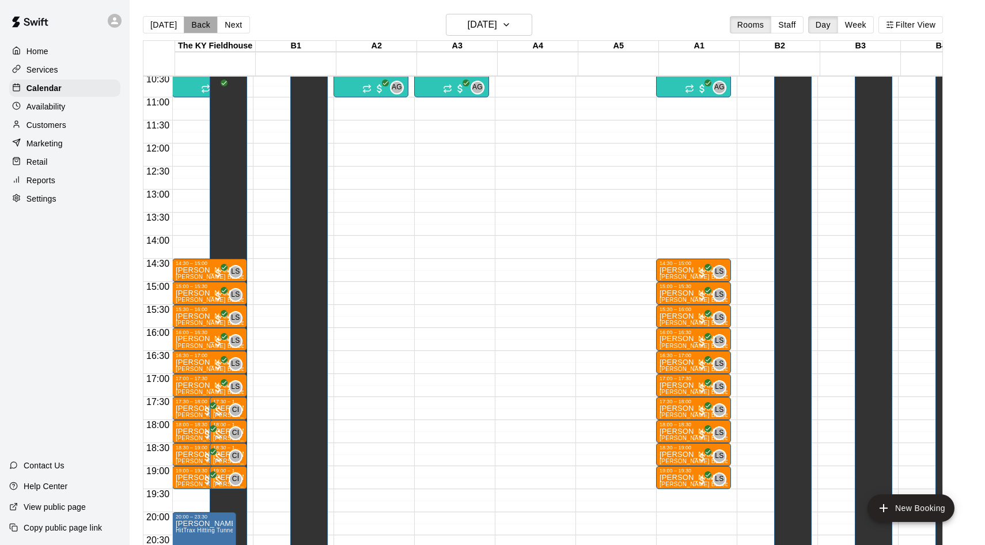
click at [208, 31] on button "Back" at bounding box center [201, 24] width 34 height 17
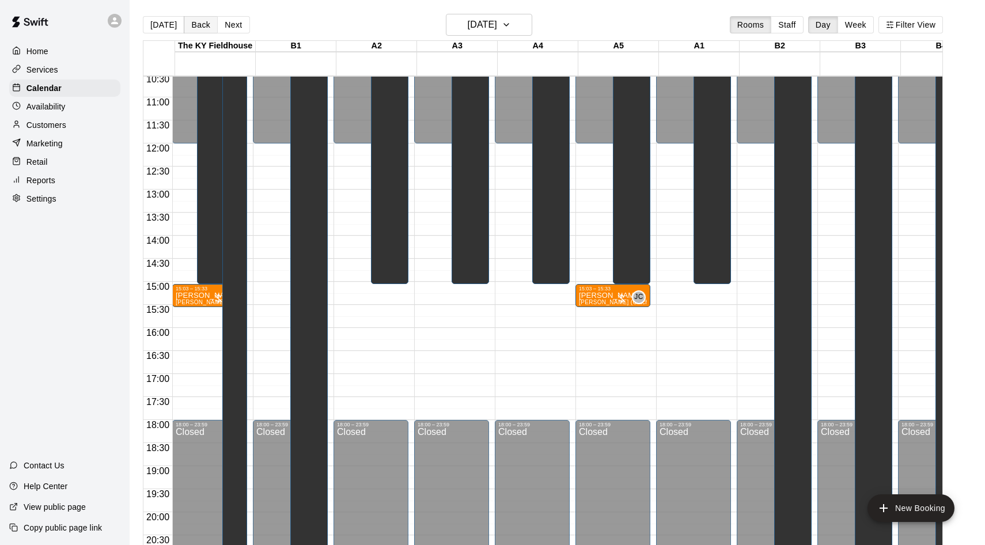
click at [208, 31] on button "Back" at bounding box center [201, 24] width 34 height 17
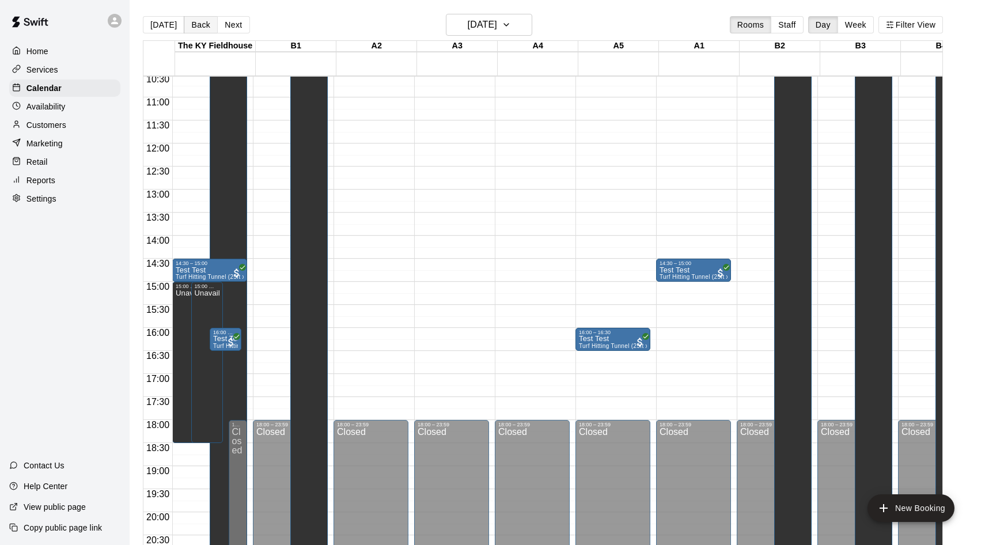
click at [208, 31] on button "Back" at bounding box center [201, 24] width 34 height 17
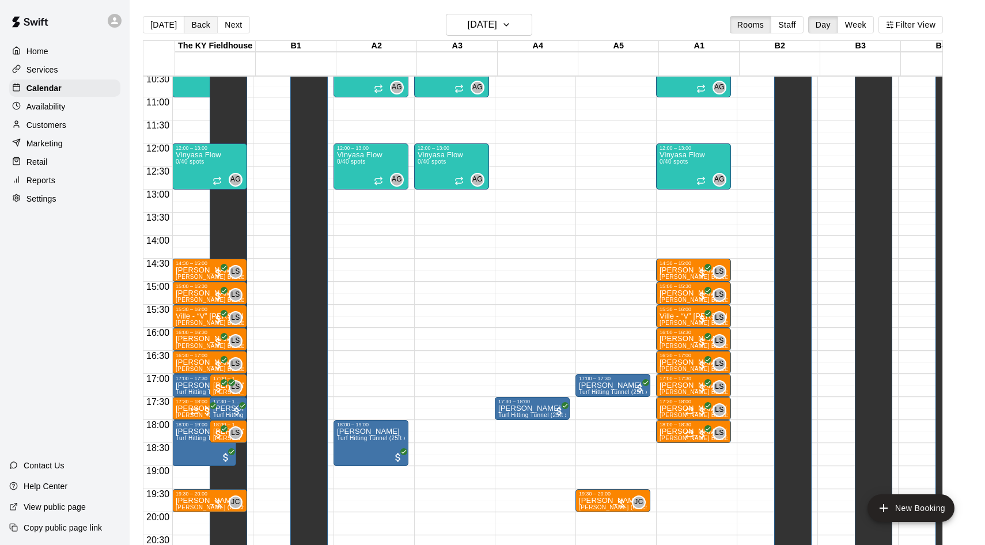
click at [208, 31] on button "Back" at bounding box center [201, 24] width 34 height 17
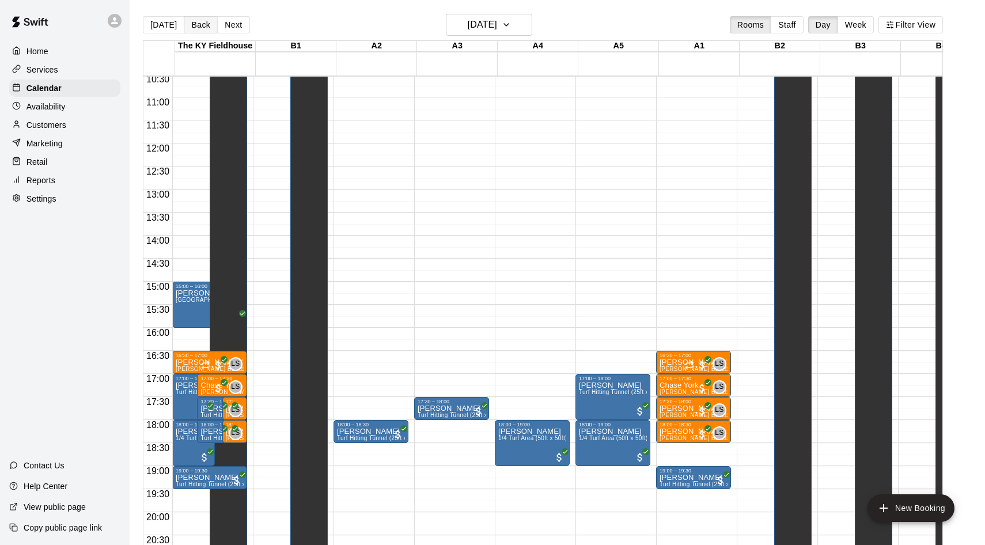
click at [208, 31] on button "Back" at bounding box center [201, 24] width 34 height 17
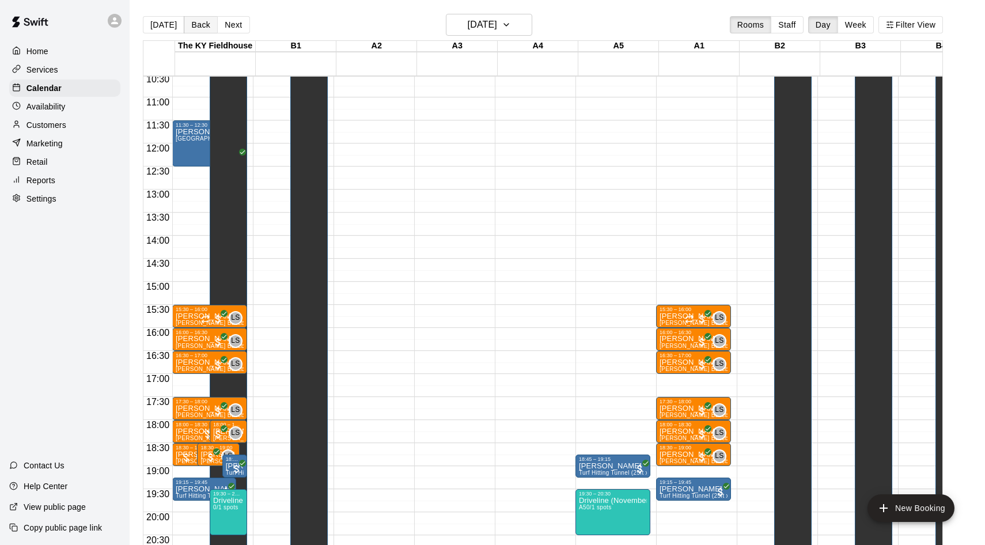
click at [208, 31] on button "Back" at bounding box center [201, 24] width 34 height 17
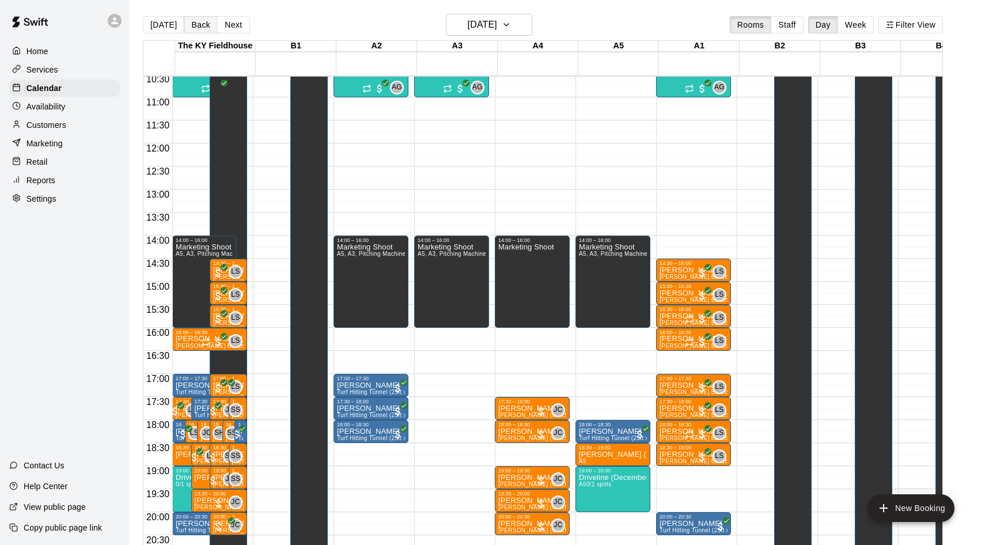
click at [208, 31] on button "Back" at bounding box center [201, 24] width 34 height 17
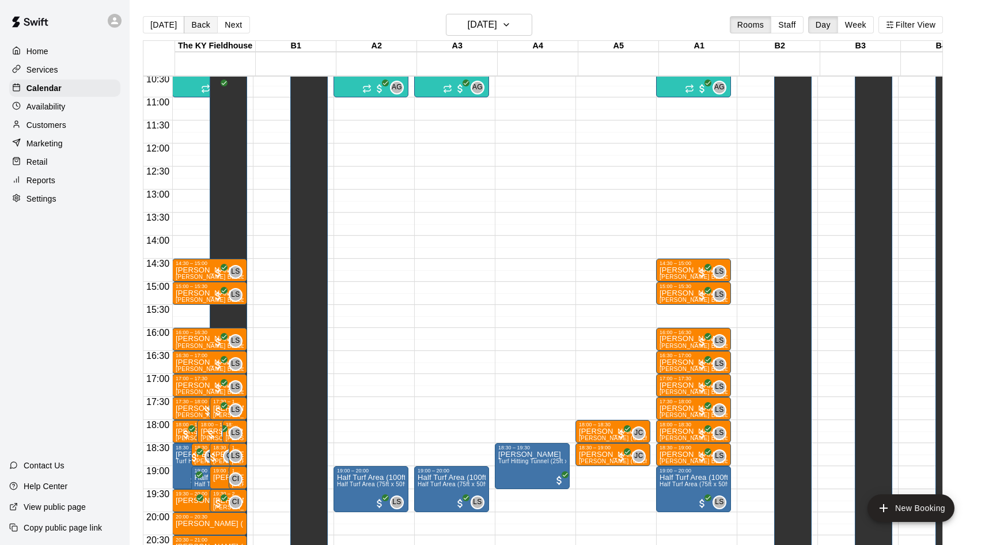
click at [208, 31] on button "Back" at bounding box center [201, 24] width 34 height 17
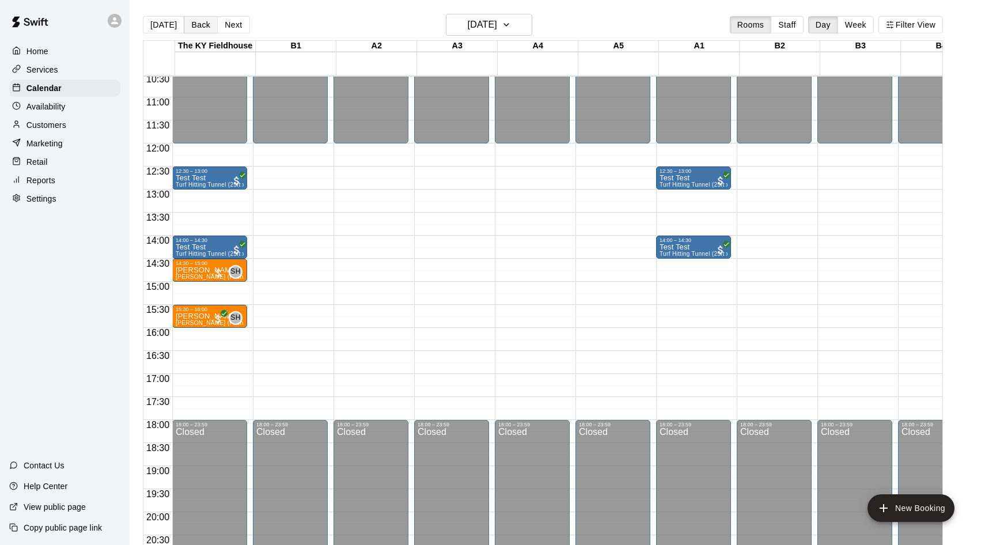
click at [208, 31] on button "Back" at bounding box center [201, 24] width 34 height 17
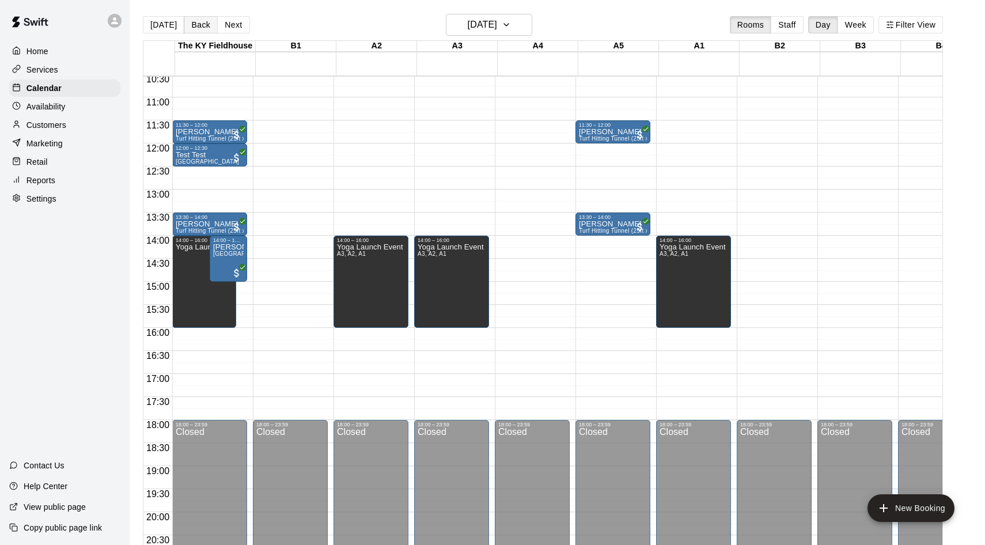
click at [208, 31] on button "Back" at bounding box center [201, 24] width 34 height 17
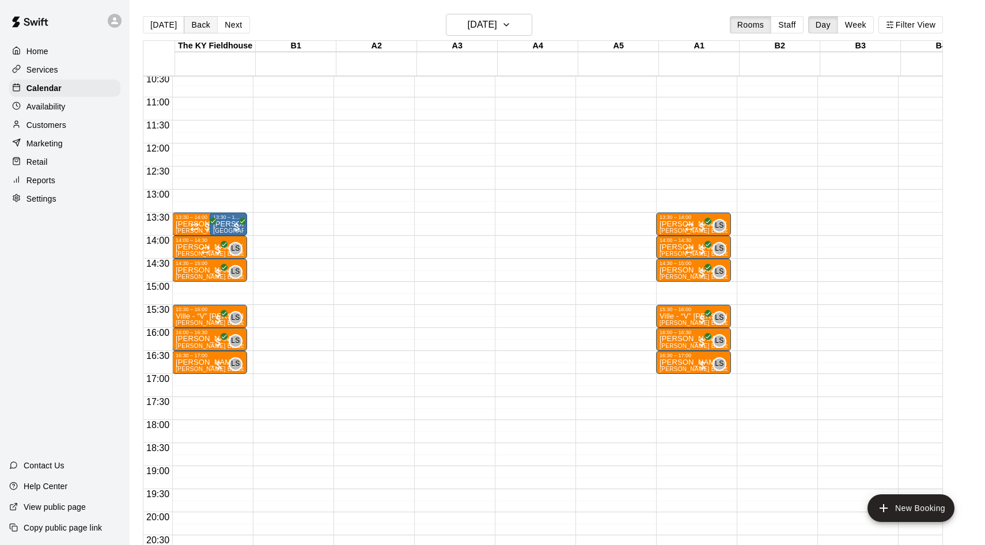
click at [208, 31] on button "Back" at bounding box center [201, 24] width 34 height 17
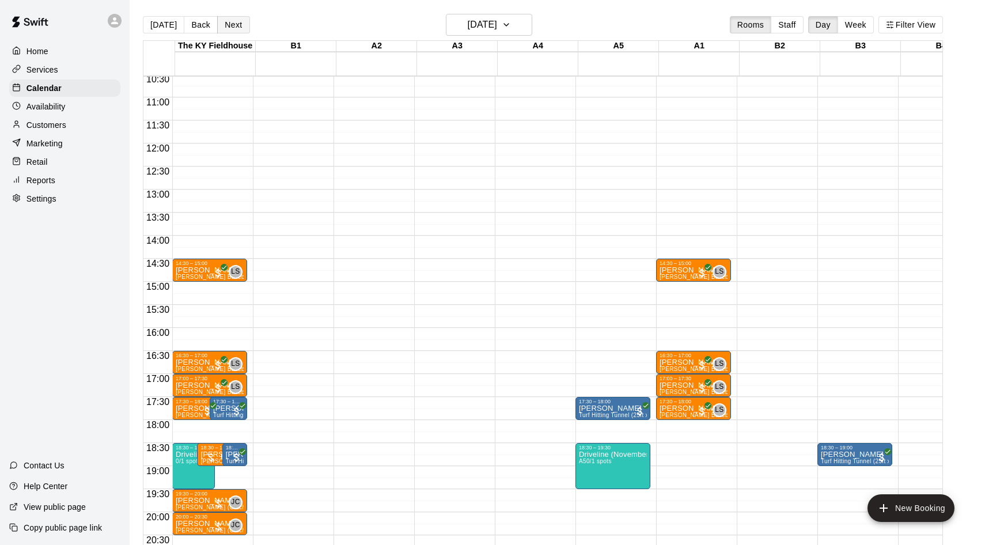
click at [225, 28] on button "Next" at bounding box center [233, 24] width 32 height 17
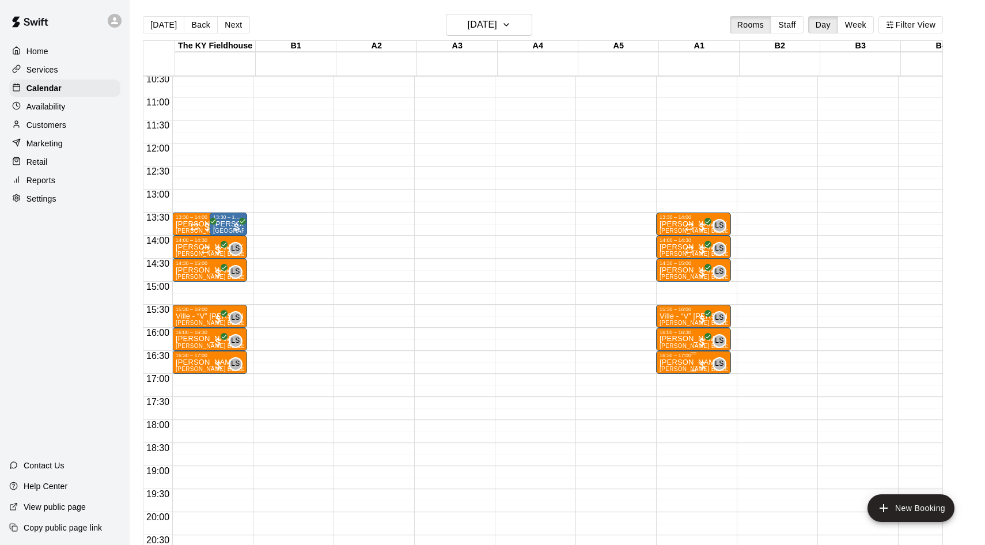
click at [706, 362] on div at bounding box center [703, 366] width 12 height 12
click at [713, 395] on img "edit" at bounding box center [710, 398] width 13 height 13
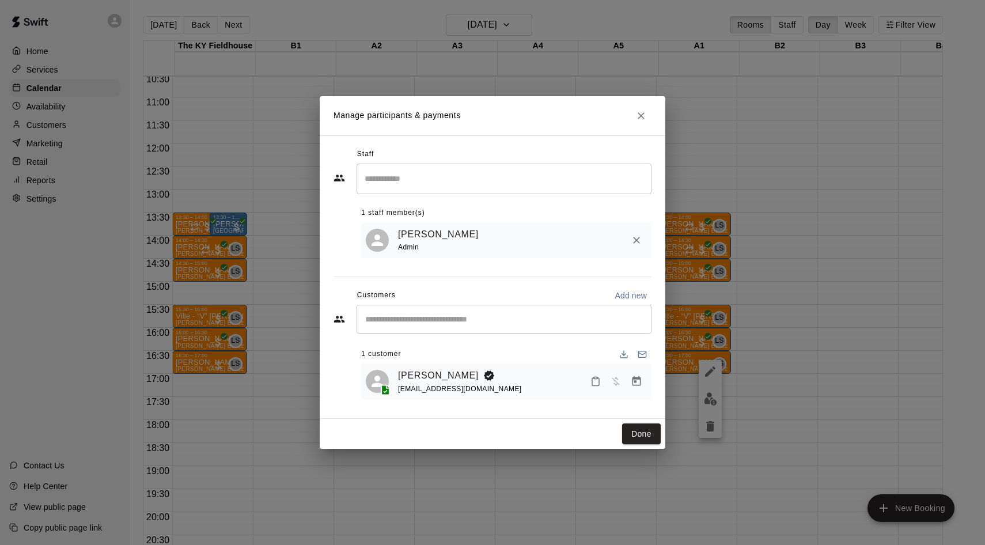
click at [638, 380] on icon "Manage bookings & payment" at bounding box center [637, 382] width 12 height 12
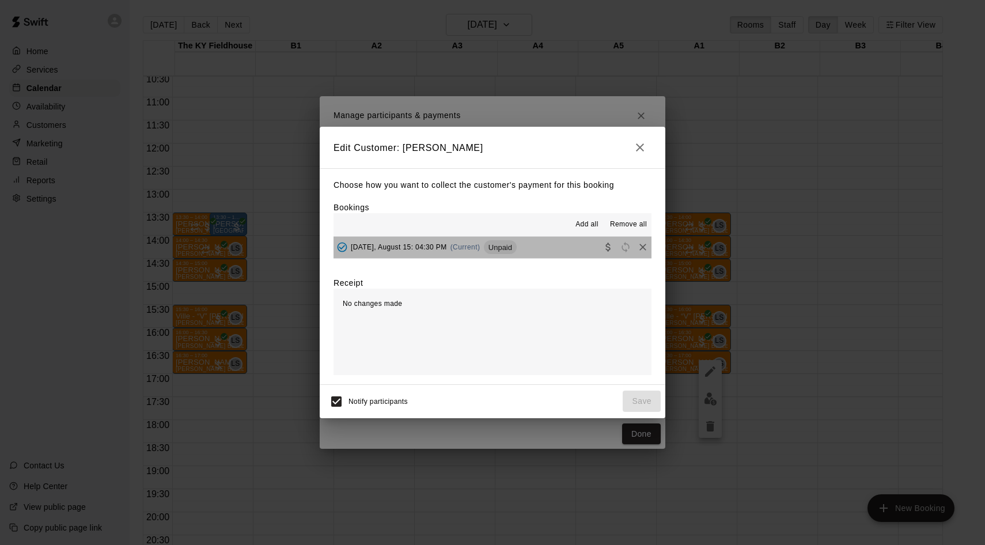
click at [470, 237] on button "[DATE], August 15: 04:30 PM (Current) Unpaid" at bounding box center [493, 247] width 318 height 21
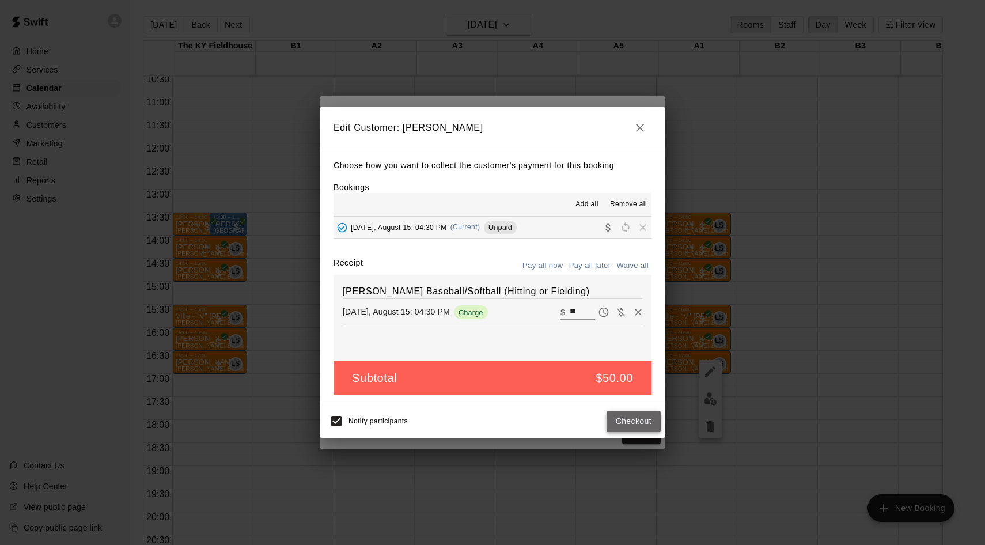
click at [636, 417] on button "Checkout" at bounding box center [634, 421] width 54 height 21
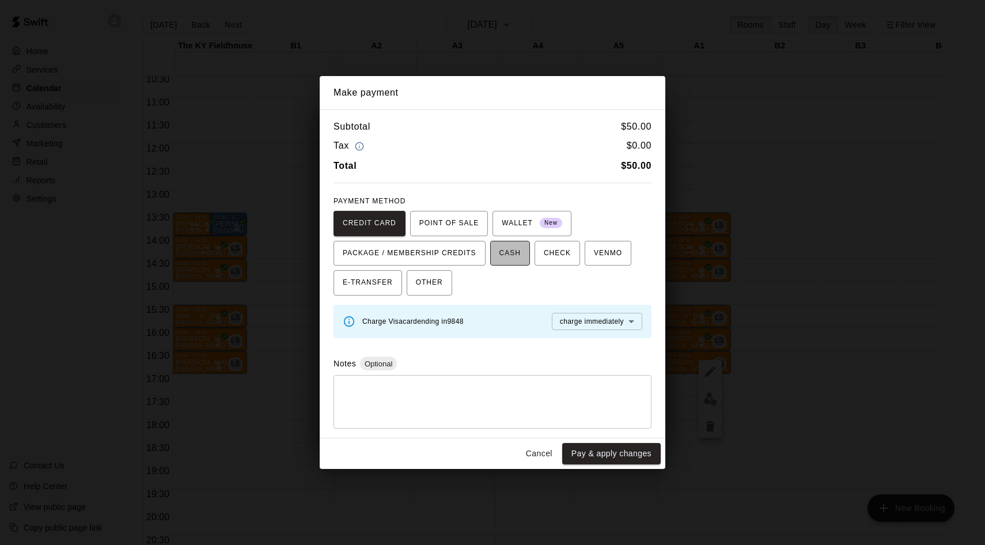
click at [517, 258] on span "CASH" at bounding box center [510, 253] width 21 height 18
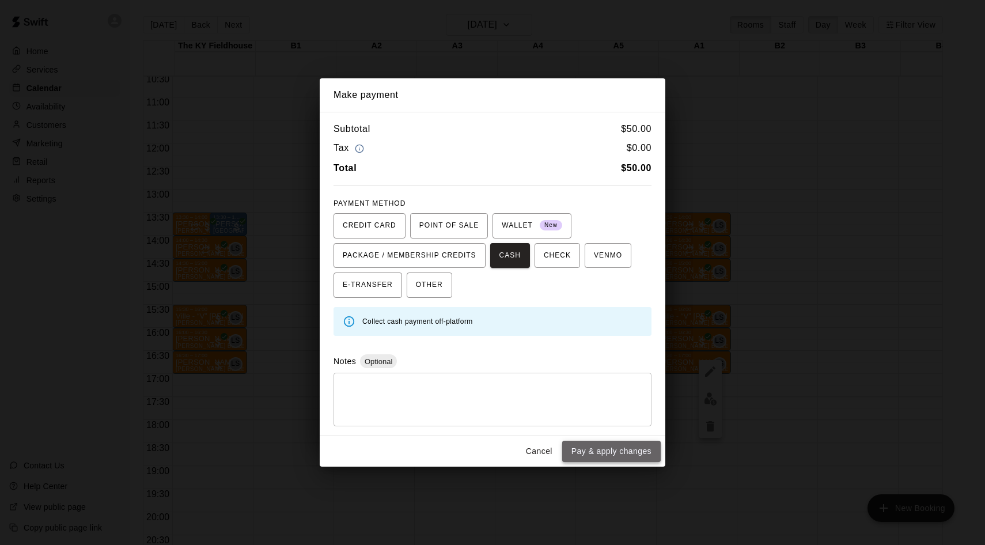
click at [598, 448] on button "Pay & apply changes" at bounding box center [611, 451] width 99 height 21
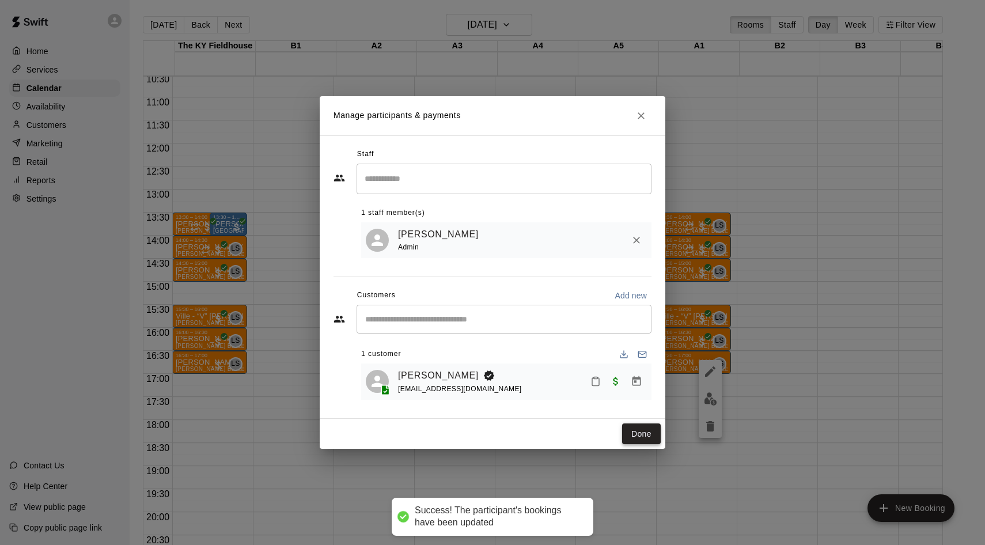
click at [655, 436] on button "Done" at bounding box center [641, 434] width 39 height 21
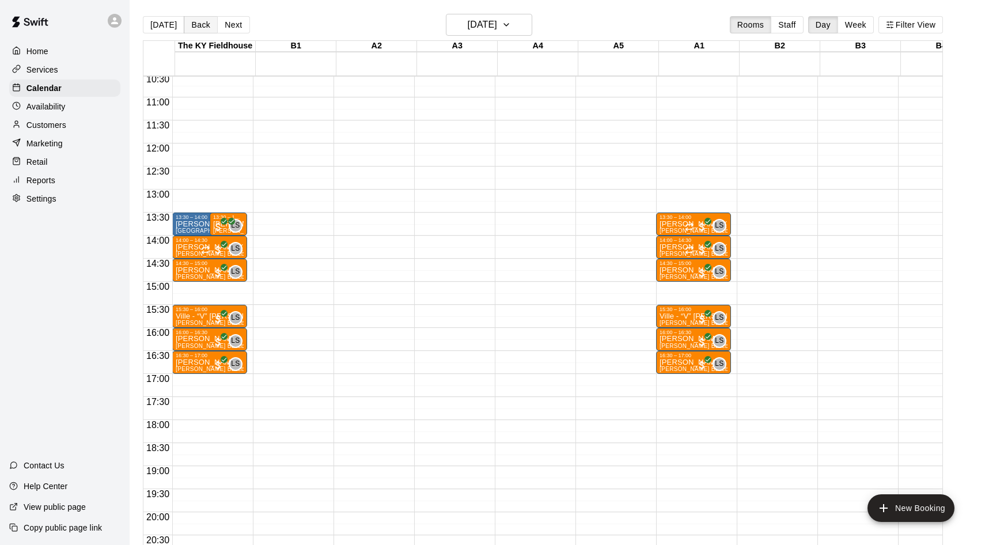
click at [187, 23] on button "Back" at bounding box center [201, 24] width 34 height 17
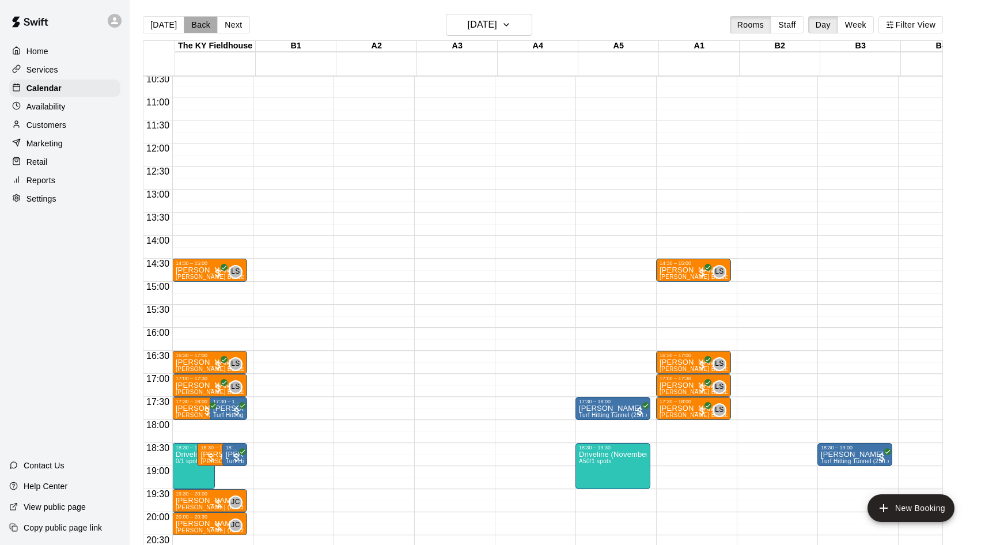
click at [187, 23] on button "Back" at bounding box center [201, 24] width 34 height 17
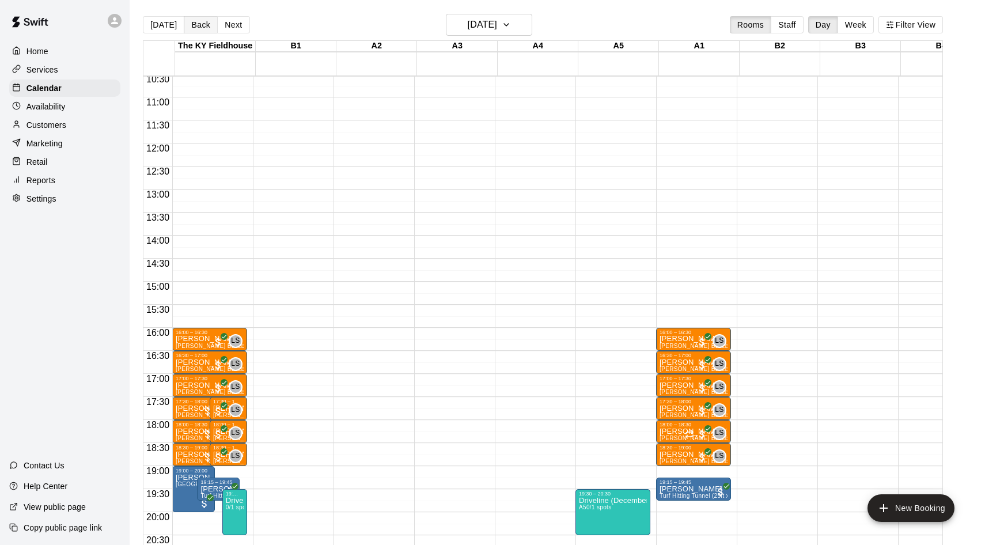
click at [187, 23] on button "Back" at bounding box center [201, 24] width 34 height 17
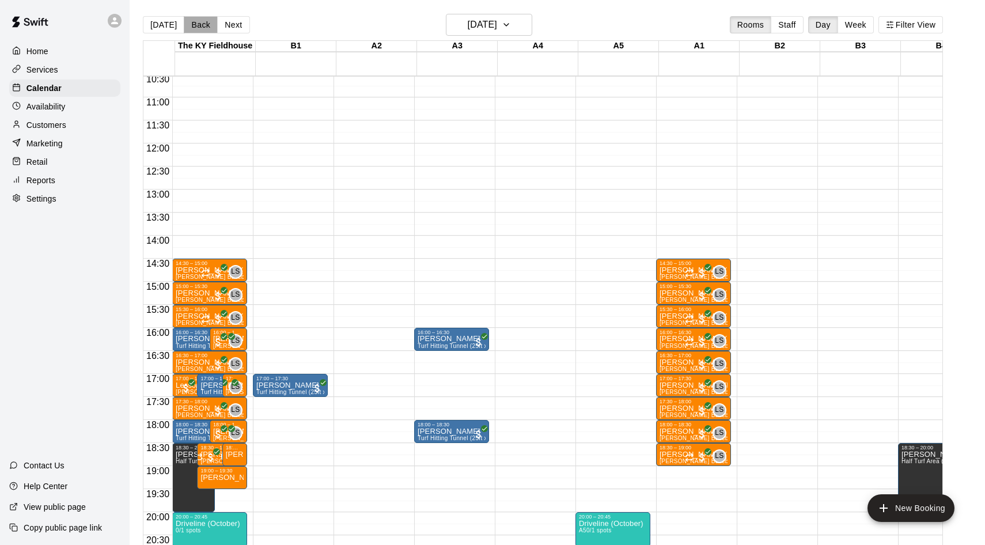
click at [187, 22] on button "Back" at bounding box center [201, 24] width 34 height 17
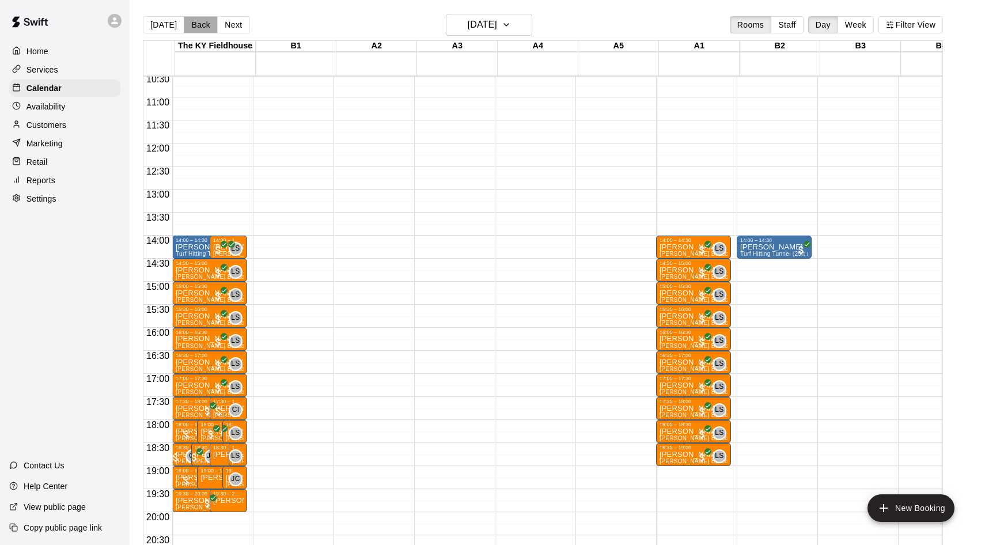
click at [187, 22] on button "Back" at bounding box center [201, 24] width 34 height 17
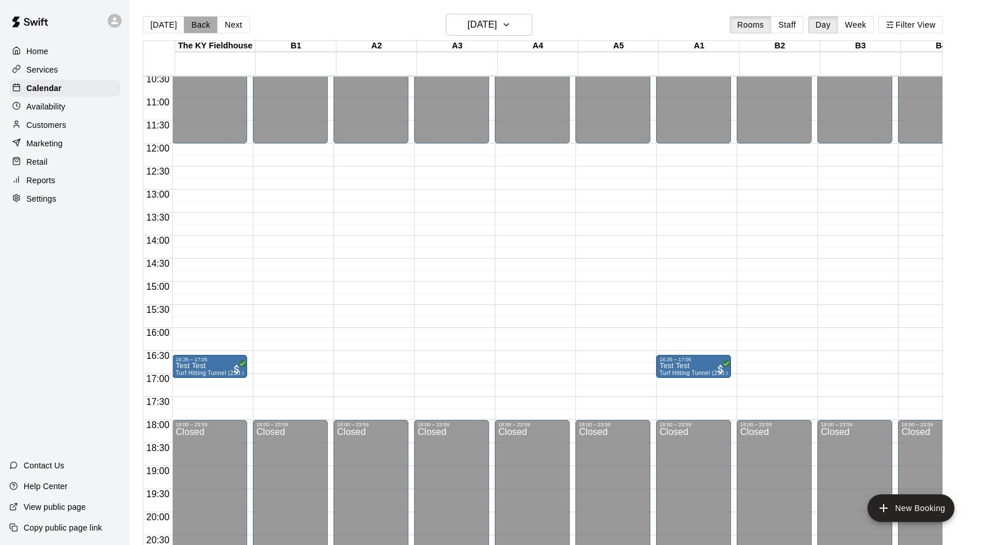
click at [187, 22] on button "Back" at bounding box center [201, 24] width 34 height 17
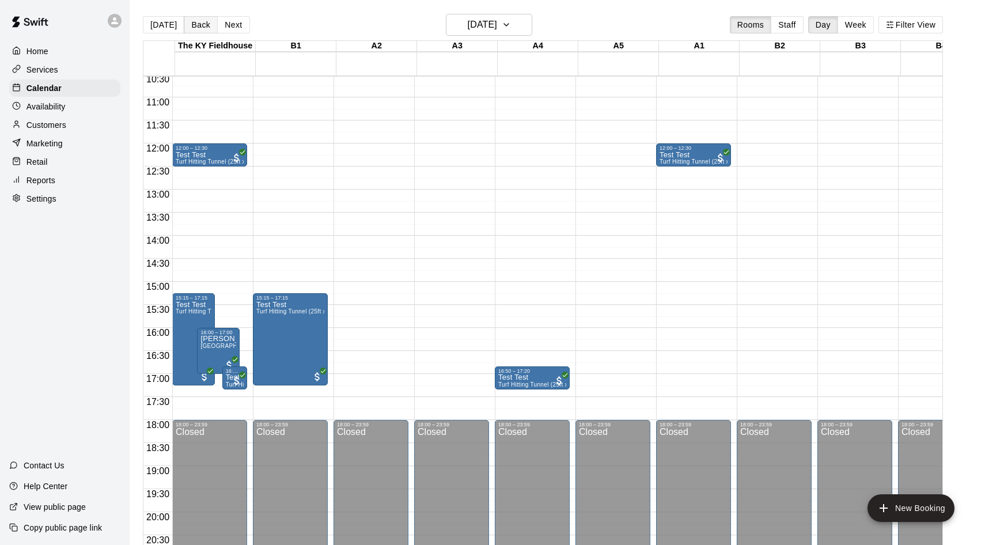
click at [187, 22] on button "Back" at bounding box center [201, 24] width 34 height 17
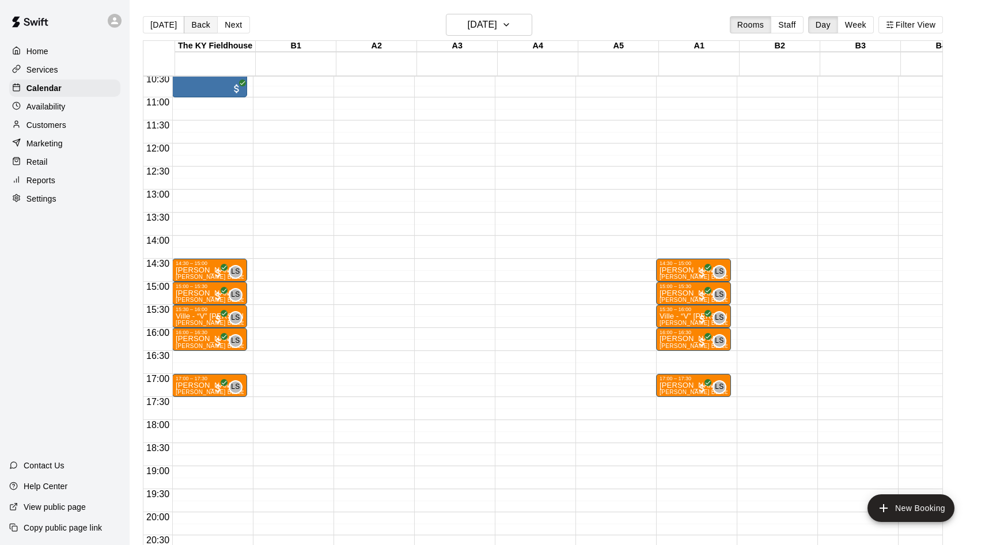
click at [187, 22] on button "Back" at bounding box center [201, 24] width 34 height 17
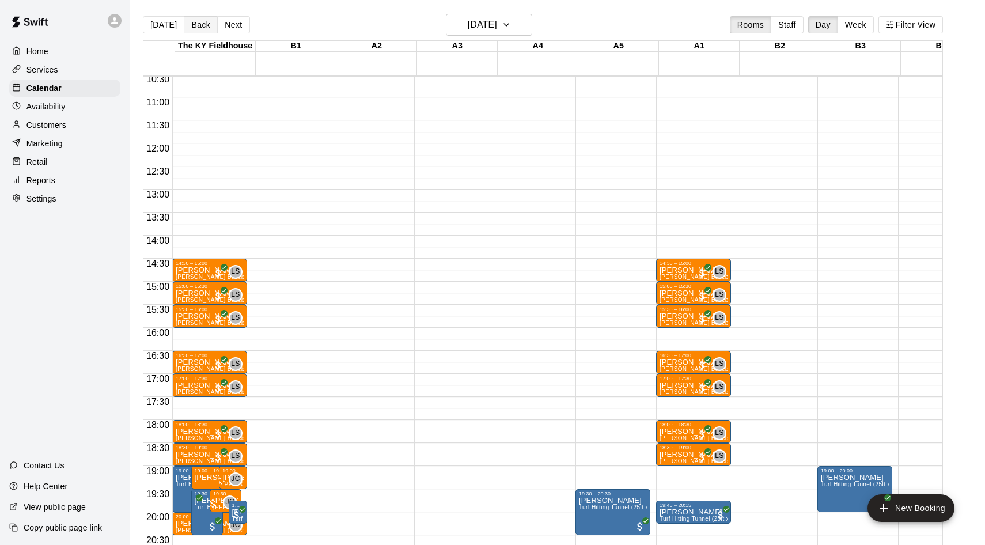
click at [187, 22] on button "Back" at bounding box center [201, 24] width 34 height 17
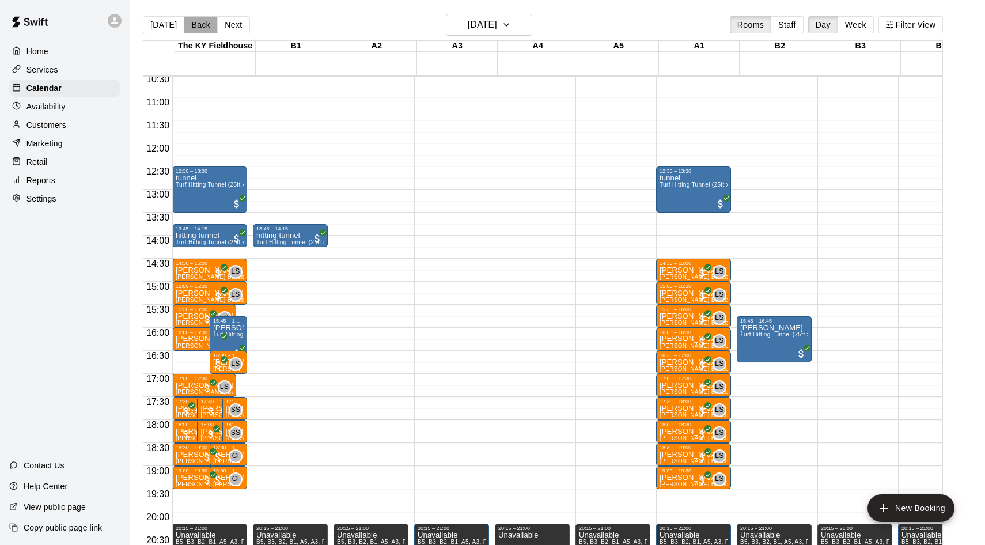
click at [187, 22] on button "Back" at bounding box center [201, 24] width 34 height 17
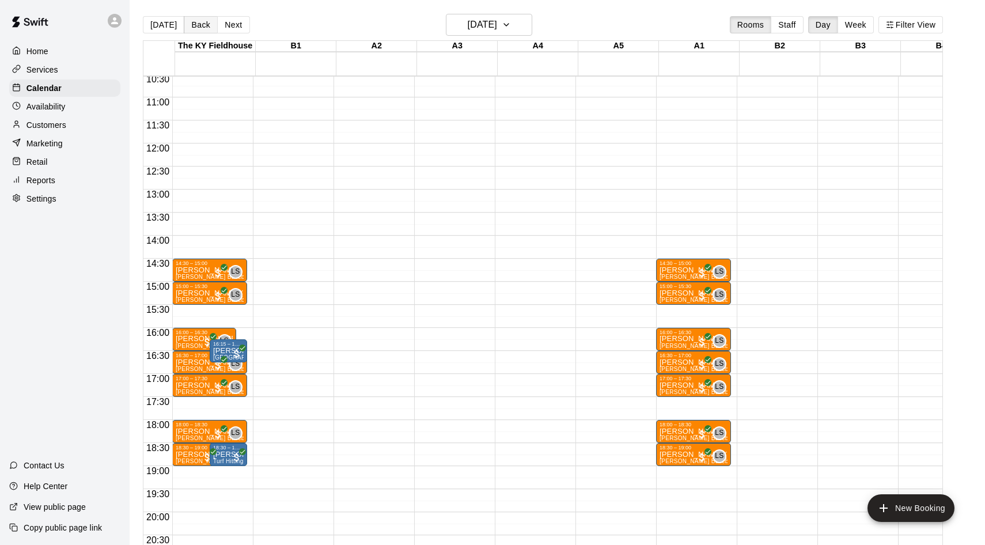
click at [187, 22] on button "Back" at bounding box center [201, 24] width 34 height 17
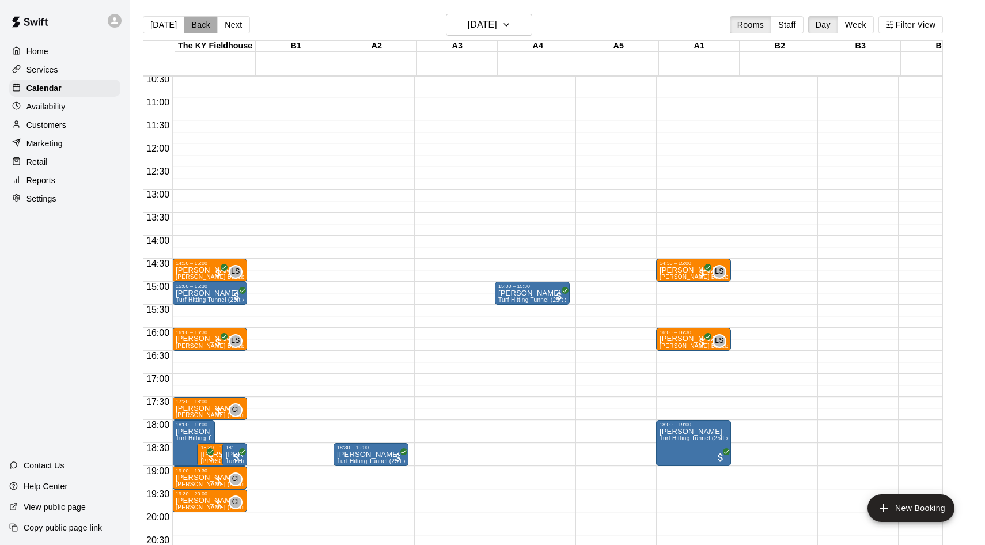
click at [187, 22] on button "Back" at bounding box center [201, 24] width 34 height 17
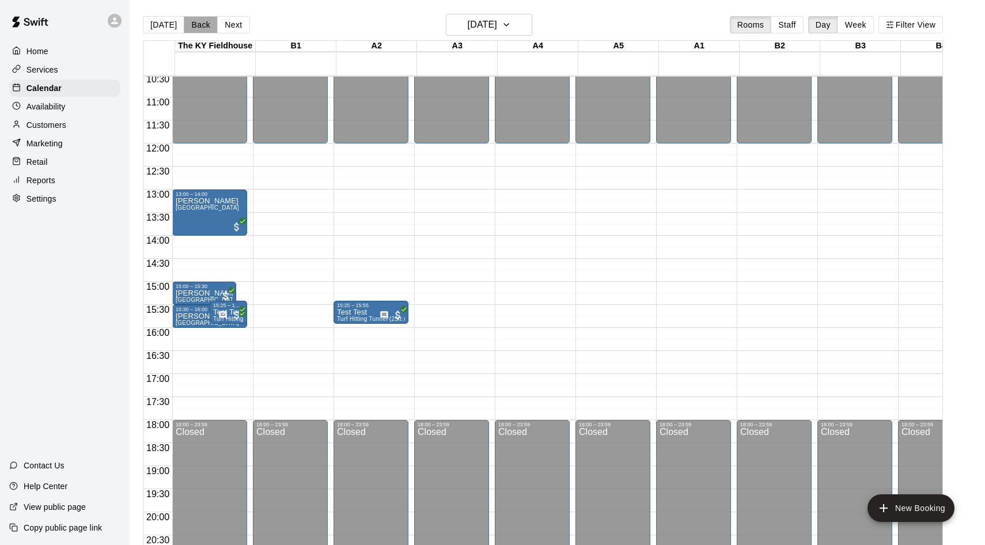
click at [187, 22] on button "Back" at bounding box center [201, 24] width 34 height 17
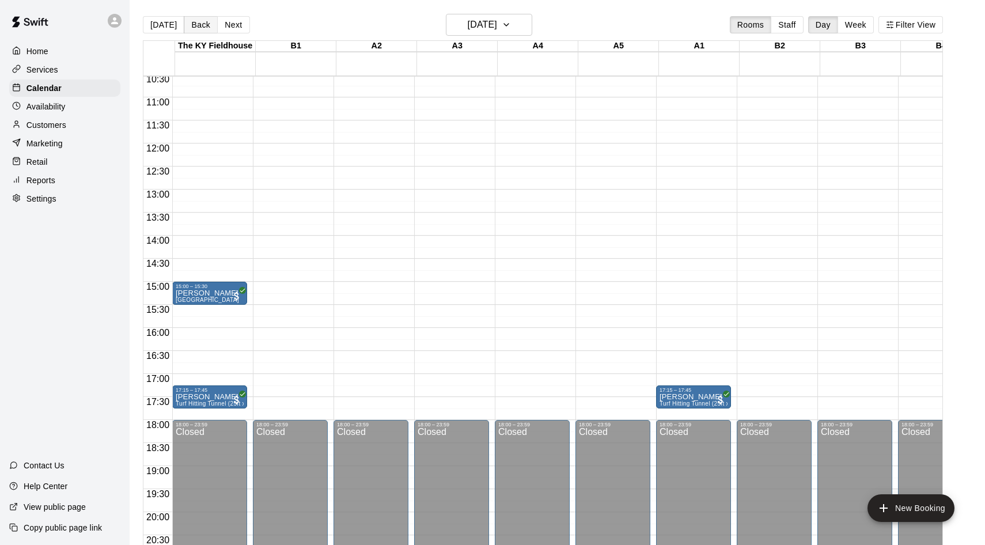
click at [187, 22] on button "Back" at bounding box center [201, 24] width 34 height 17
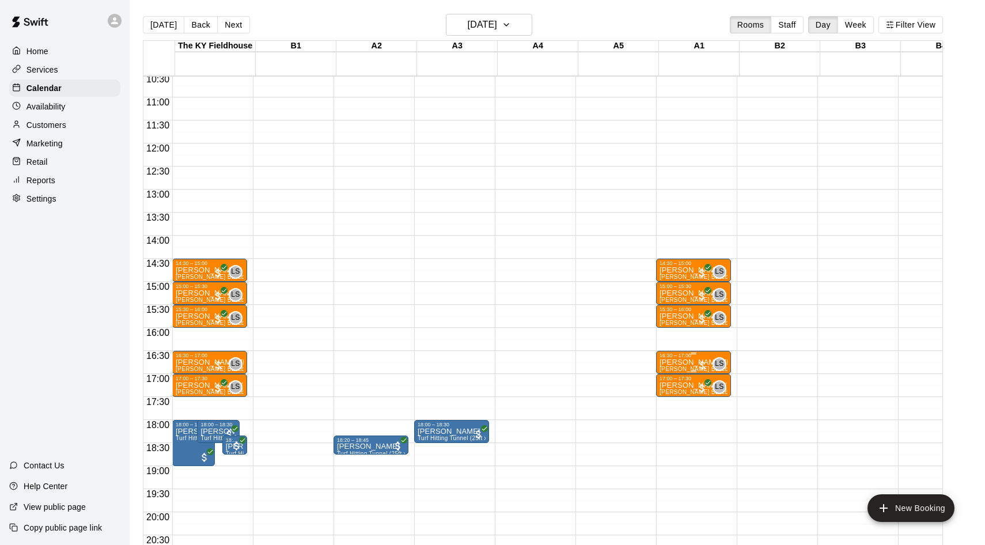
click at [702, 365] on div at bounding box center [703, 366] width 12 height 12
click at [708, 405] on img "edit" at bounding box center [710, 398] width 13 height 13
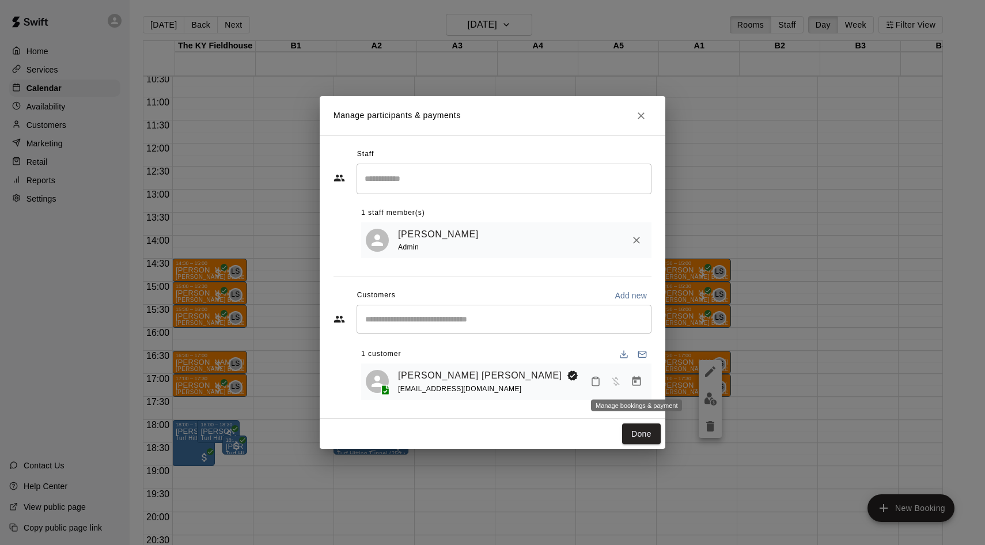
click at [641, 385] on icon "Manage bookings & payment" at bounding box center [637, 382] width 12 height 12
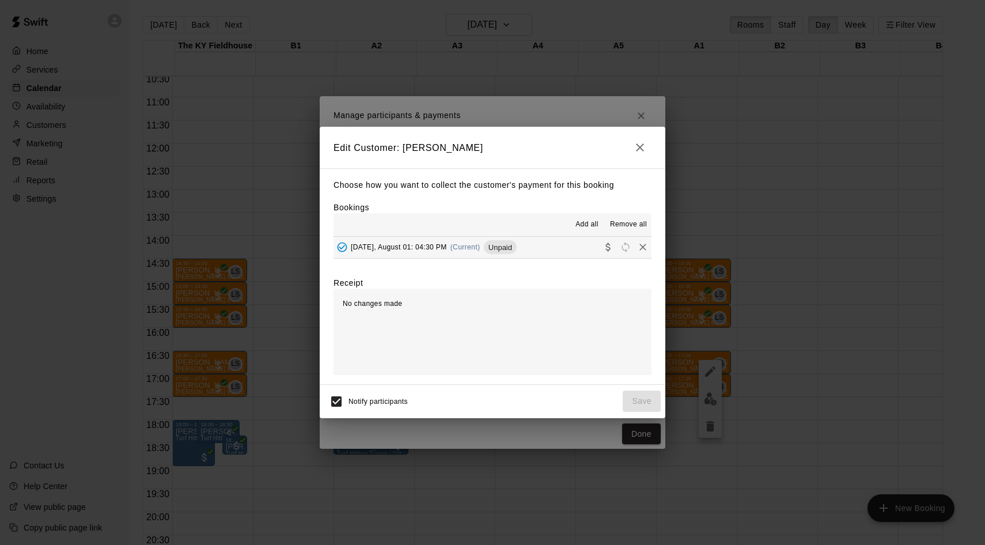
click at [537, 254] on button "[DATE], August 01: 04:30 PM (Current) Unpaid" at bounding box center [493, 247] width 318 height 21
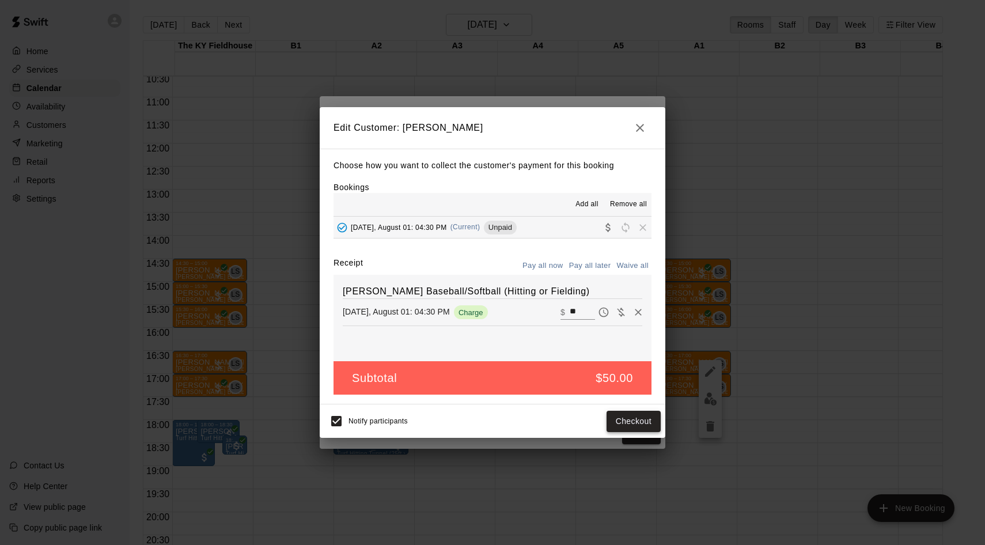
click at [617, 414] on button "Checkout" at bounding box center [634, 421] width 54 height 21
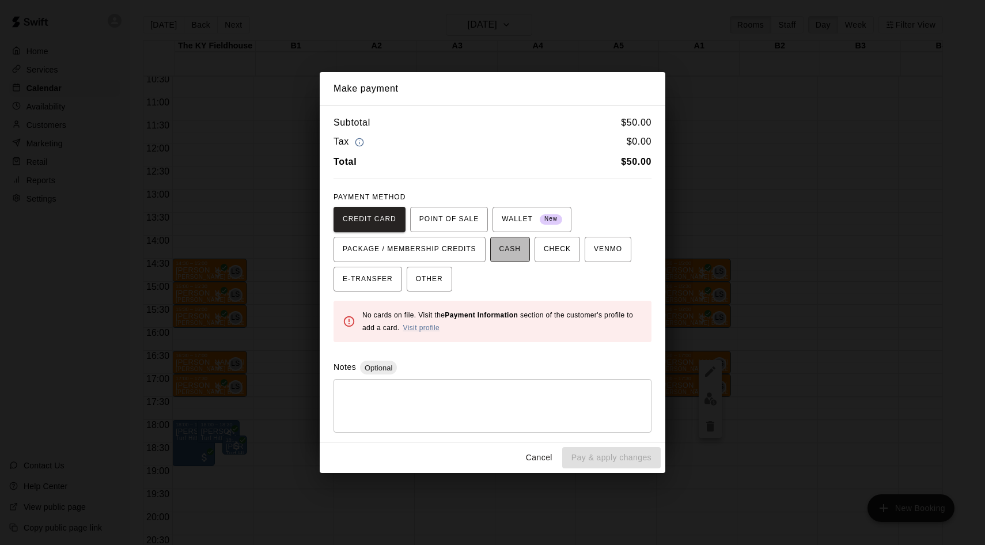
click at [523, 261] on button "CASH" at bounding box center [510, 249] width 40 height 25
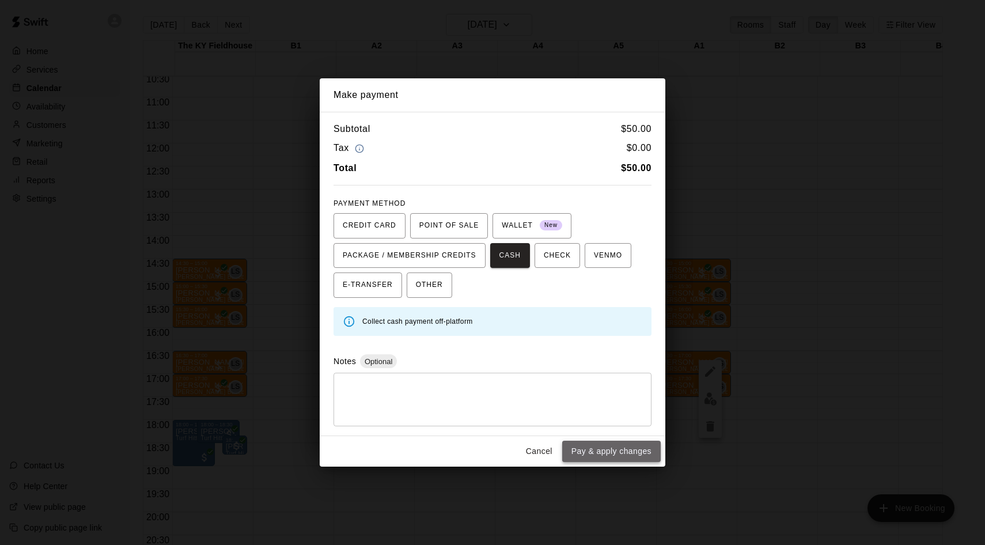
click at [589, 446] on button "Pay & apply changes" at bounding box center [611, 451] width 99 height 21
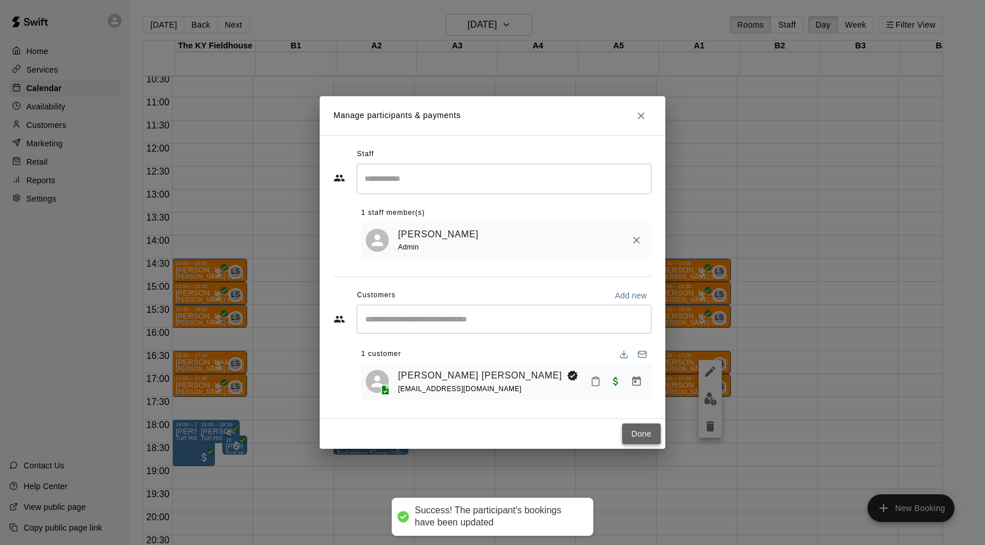
click at [636, 424] on button "Done" at bounding box center [641, 434] width 39 height 21
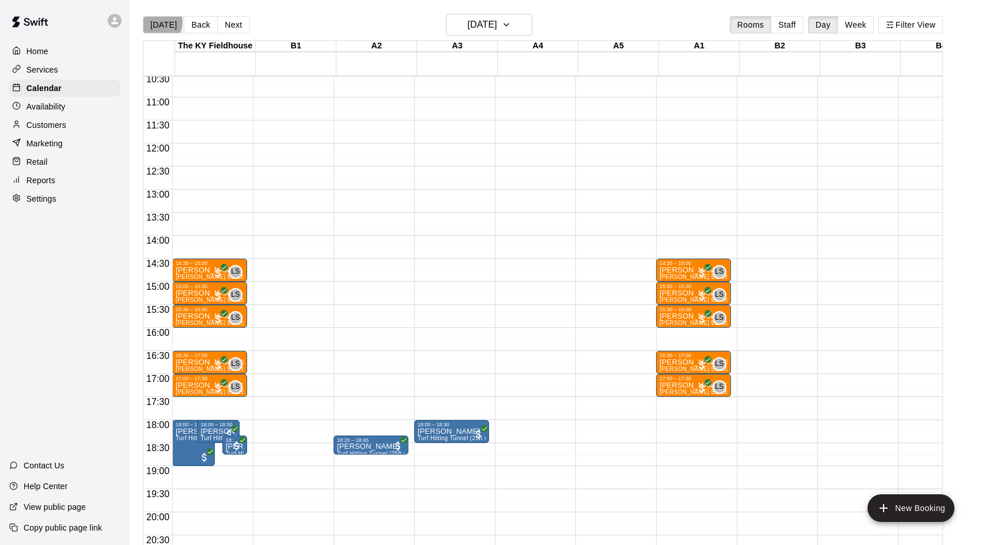
click at [157, 22] on button "[DATE]" at bounding box center [163, 24] width 41 height 17
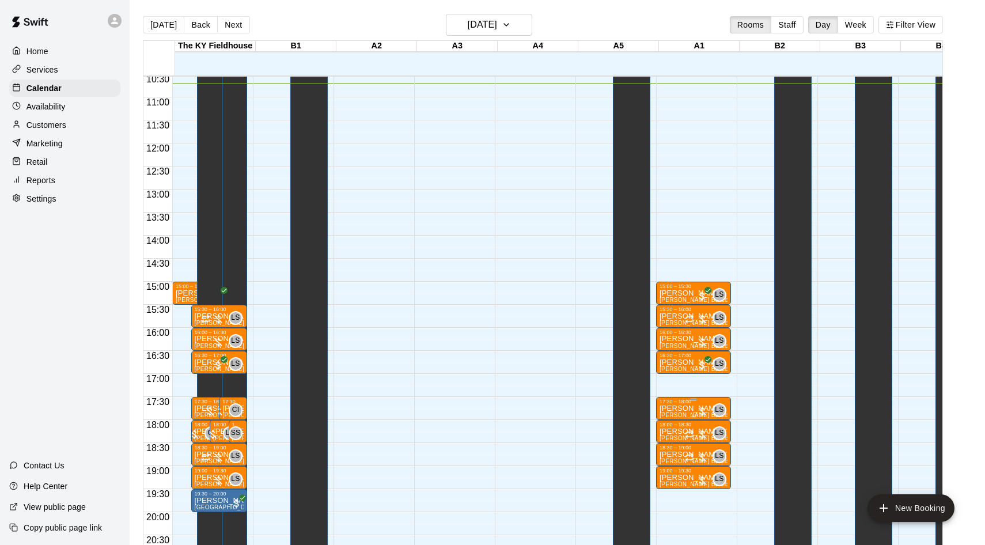
click at [706, 413] on div at bounding box center [703, 412] width 12 height 12
click at [706, 448] on img "edit" at bounding box center [710, 445] width 13 height 13
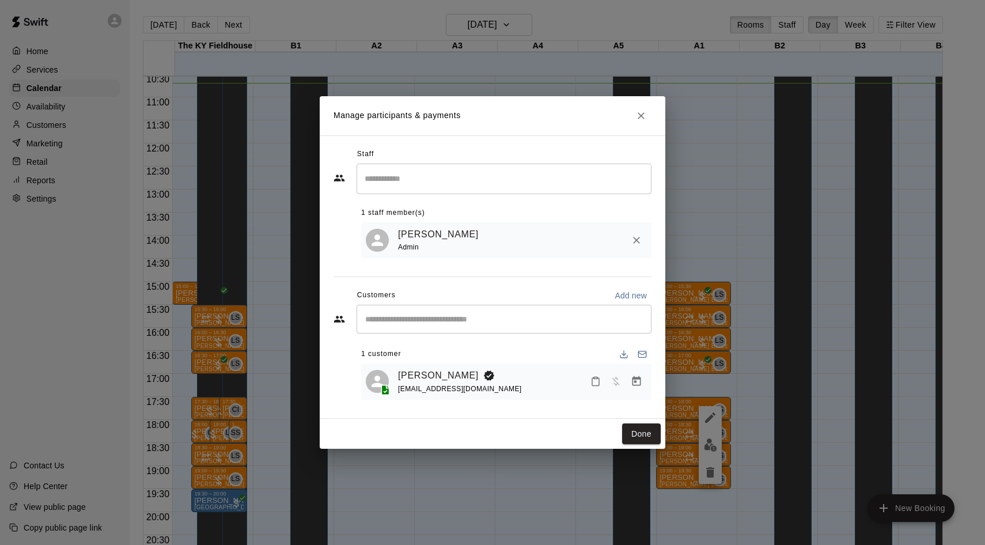
click at [635, 388] on button "Manage bookings & payment" at bounding box center [636, 381] width 21 height 21
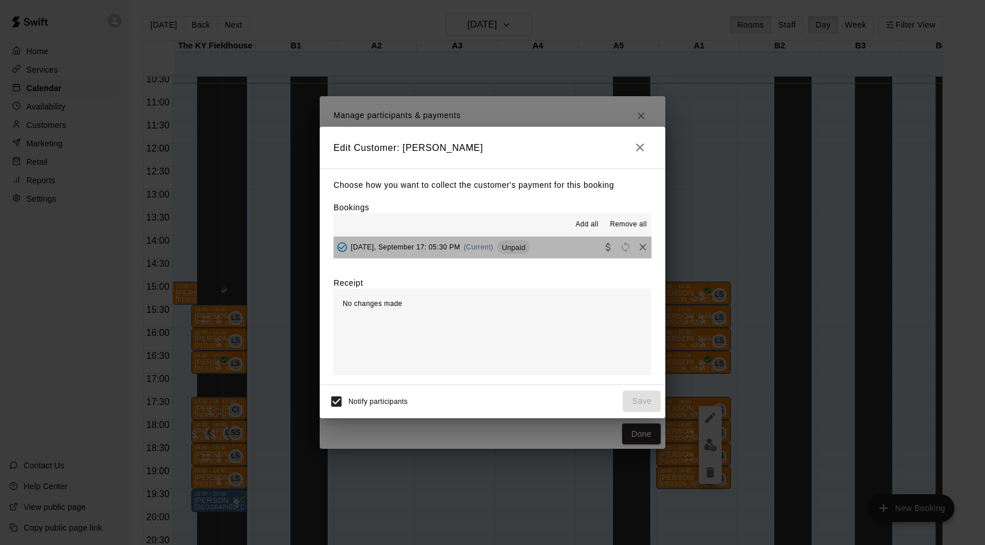
click at [523, 242] on div "Unpaid" at bounding box center [513, 247] width 33 height 14
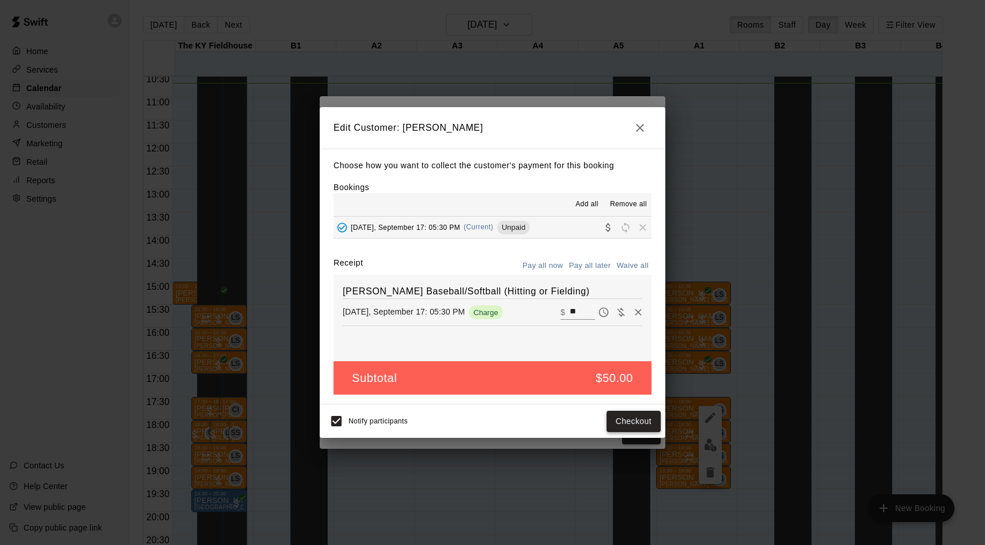
click at [648, 426] on button "Checkout" at bounding box center [634, 421] width 54 height 21
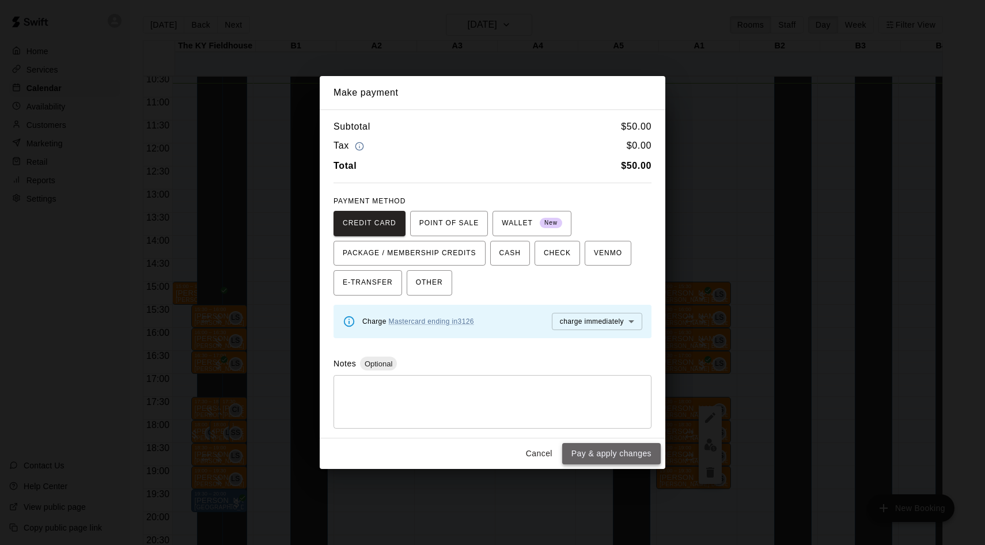
click at [634, 452] on button "Pay & apply changes" at bounding box center [611, 453] width 99 height 21
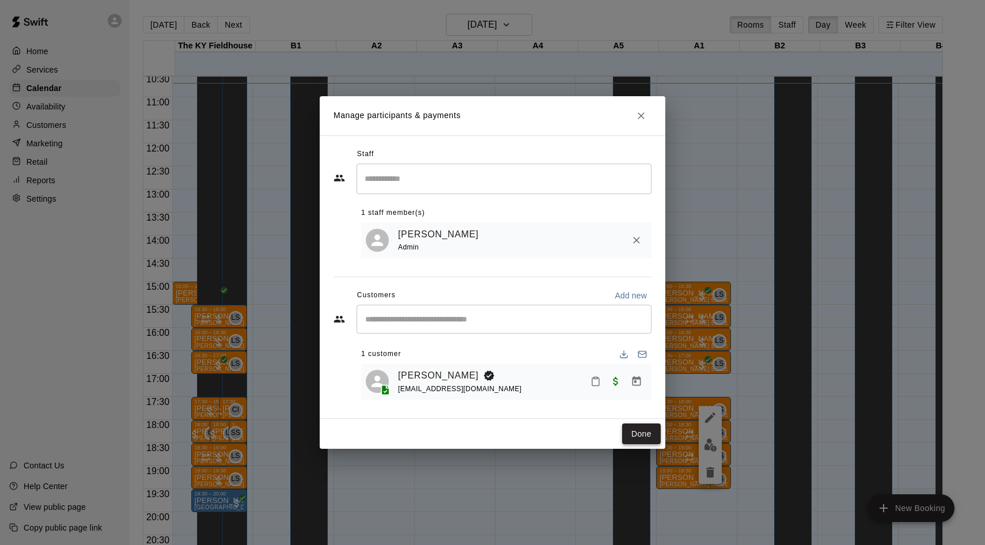
click at [636, 437] on button "Done" at bounding box center [641, 434] width 39 height 21
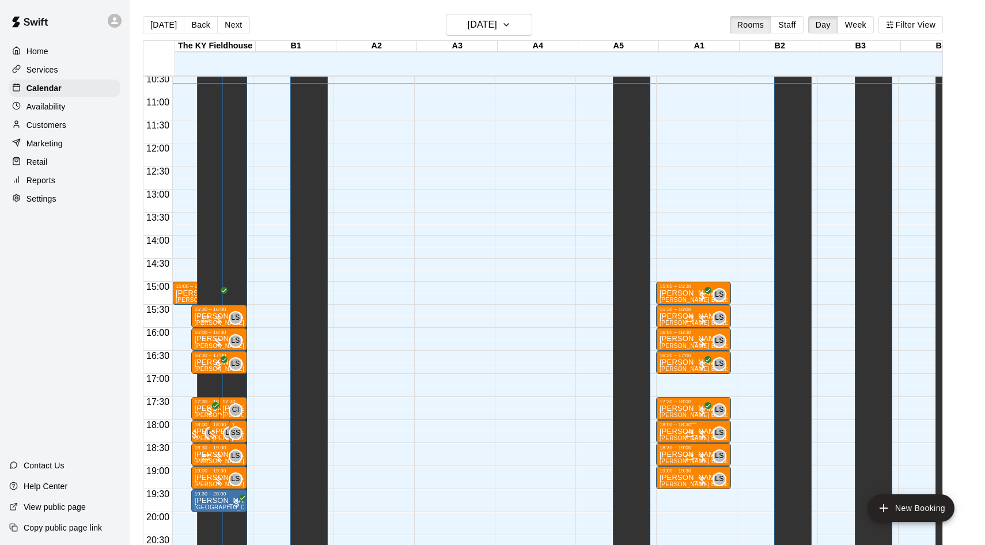
click at [706, 437] on div at bounding box center [696, 435] width 23 height 12
click at [701, 464] on img "edit" at bounding box center [699, 468] width 13 height 13
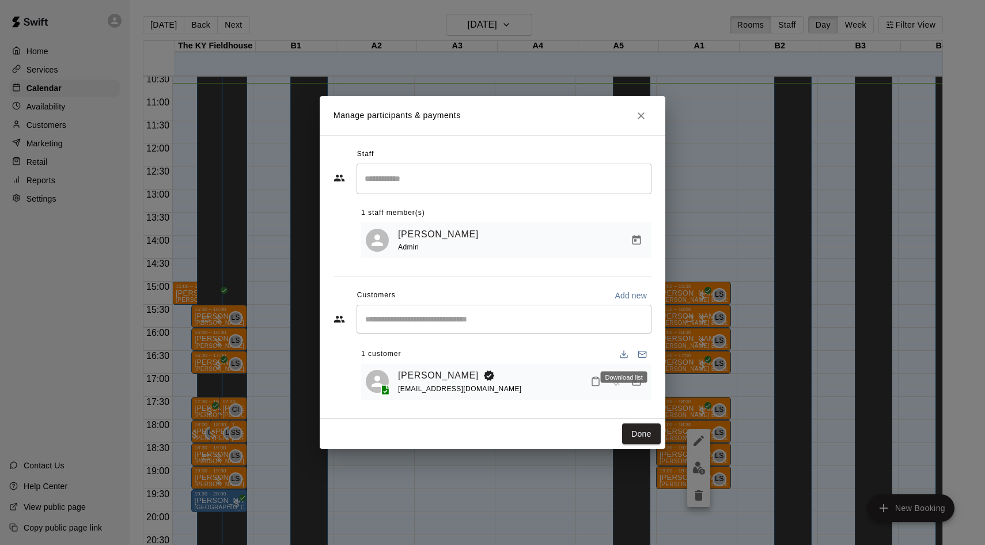
click at [633, 376] on div "Download list" at bounding box center [624, 378] width 47 height 12
click at [638, 375] on button "Manage bookings & payment" at bounding box center [636, 381] width 21 height 21
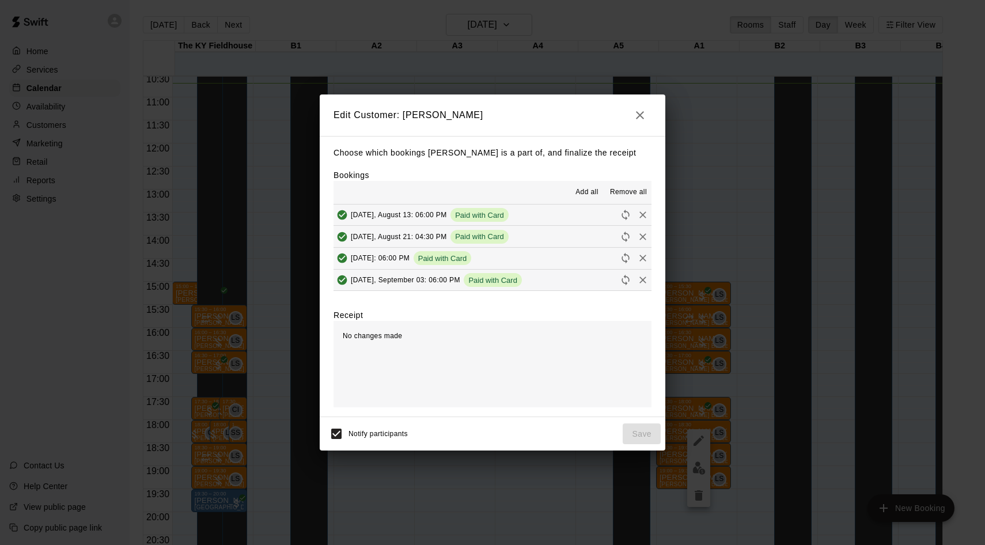
scroll to position [88, 0]
click at [494, 231] on span "(Current)" at bounding box center [479, 235] width 30 height 8
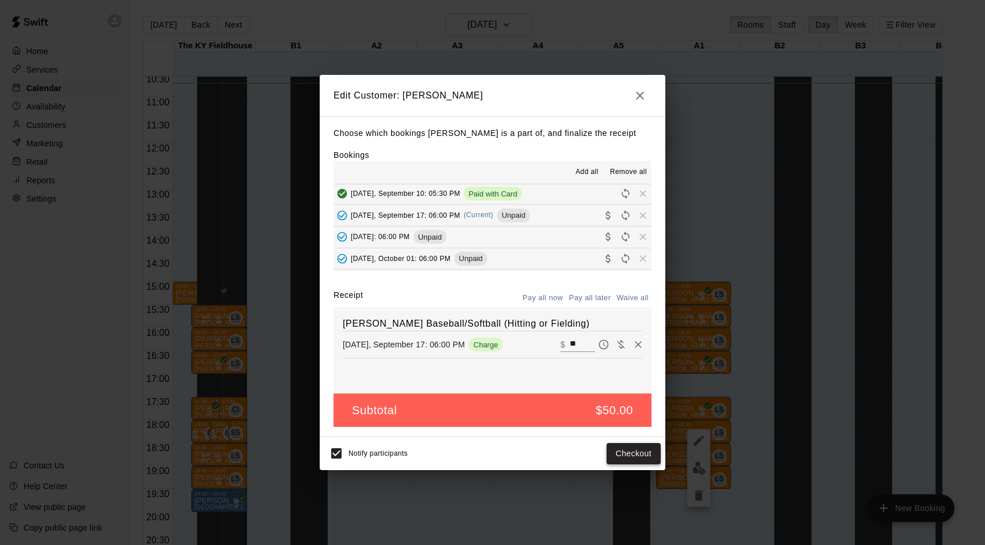
click at [648, 453] on button "Checkout" at bounding box center [634, 453] width 54 height 21
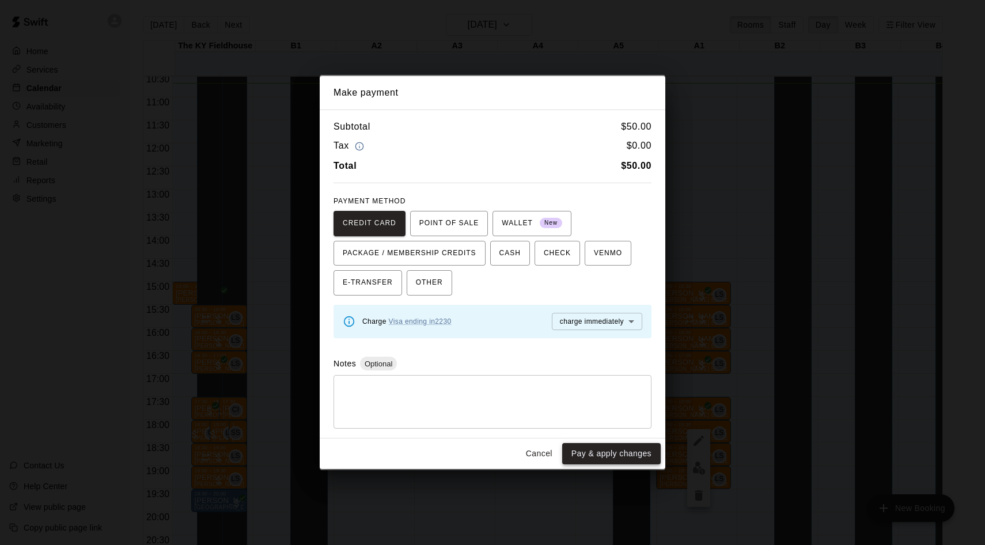
click at [626, 450] on button "Pay & apply changes" at bounding box center [611, 453] width 99 height 21
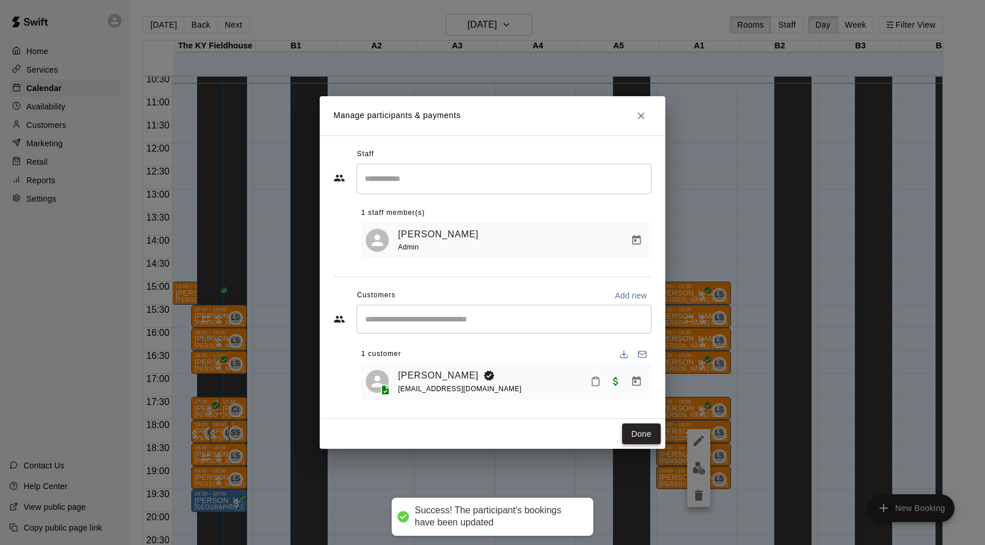
click at [632, 429] on button "Done" at bounding box center [641, 434] width 39 height 21
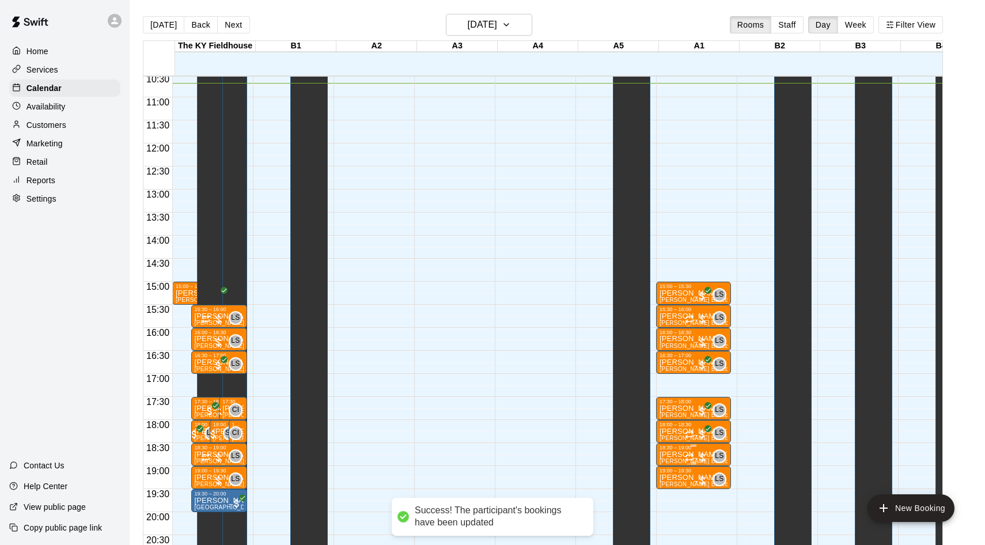
click at [704, 452] on div at bounding box center [696, 458] width 23 height 12
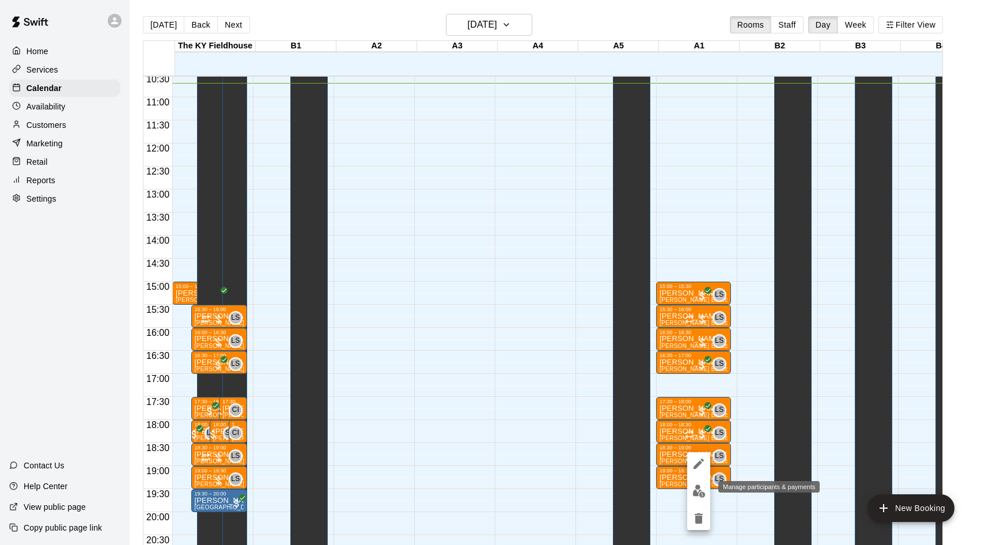
click at [695, 489] on img "edit" at bounding box center [699, 491] width 13 height 13
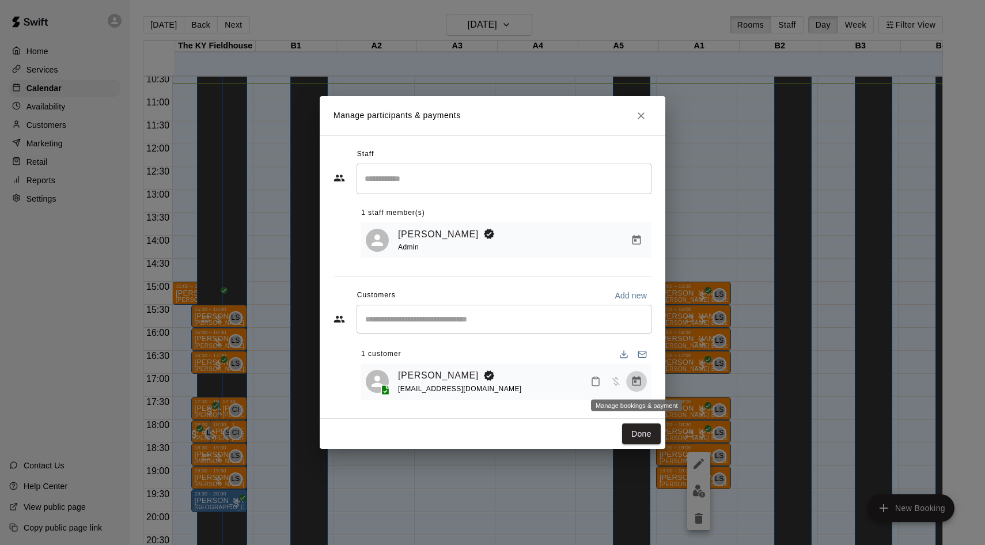
click at [634, 381] on icon "Manage bookings & payment" at bounding box center [637, 381] width 9 height 10
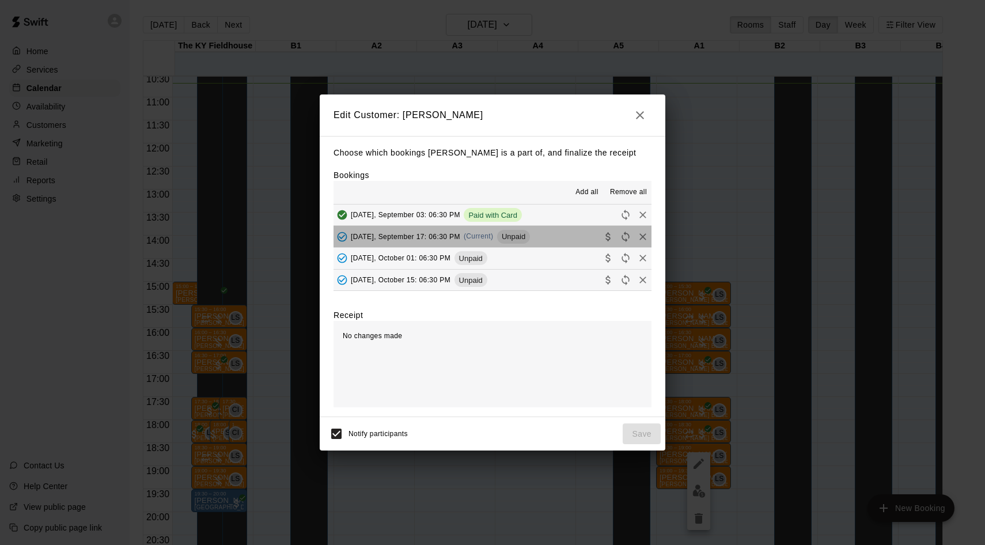
click at [520, 233] on span "Unpaid" at bounding box center [513, 236] width 33 height 9
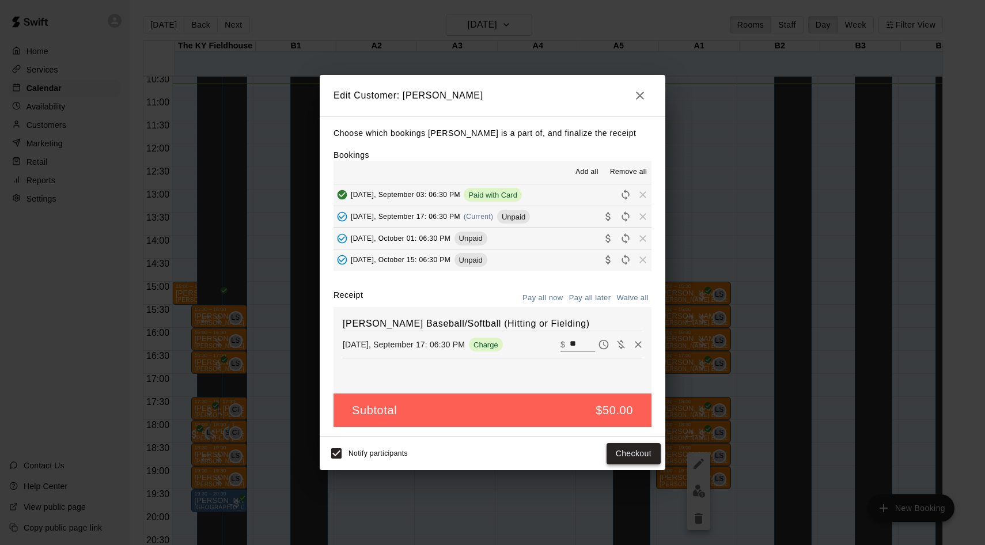
click at [645, 458] on button "Checkout" at bounding box center [634, 453] width 54 height 21
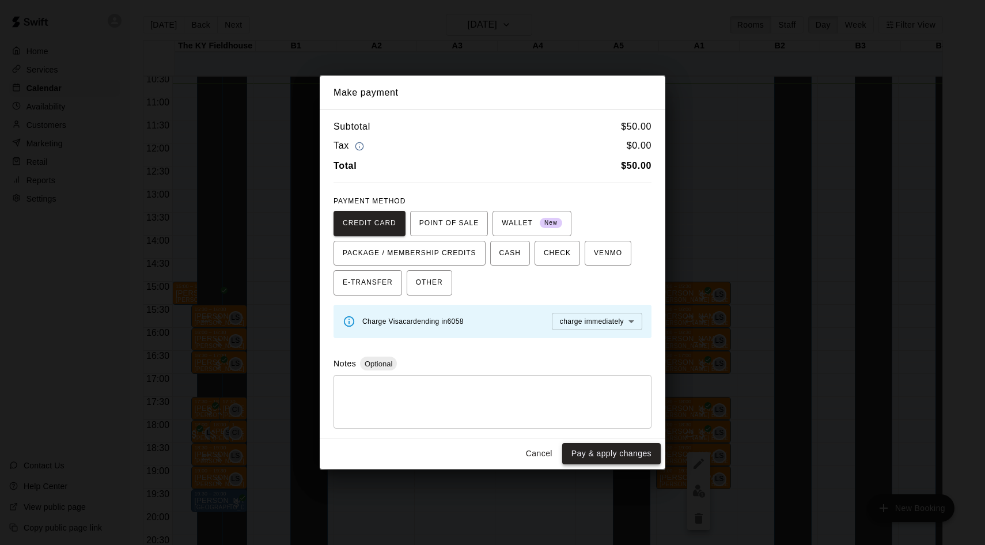
click at [640, 458] on button "Pay & apply changes" at bounding box center [611, 453] width 99 height 21
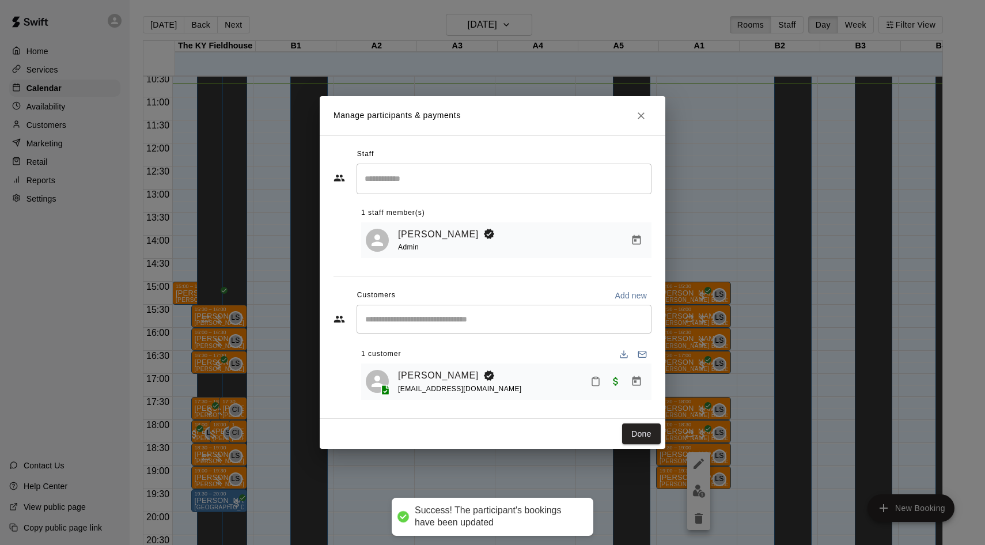
click at [746, 389] on div "Manage participants & payments Staff ​ 1 staff member(s) [PERSON_NAME] Admin Cu…" at bounding box center [492, 272] width 985 height 545
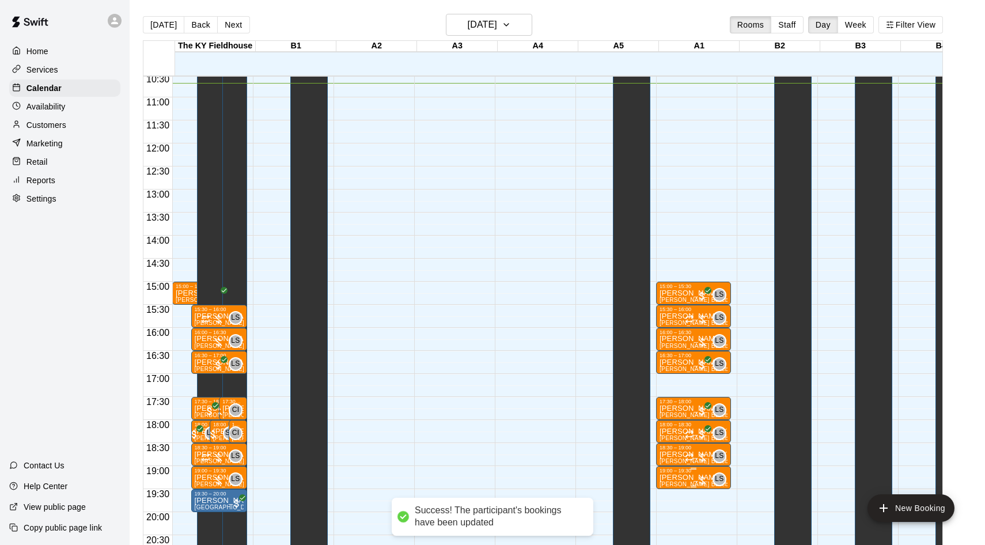
click at [700, 475] on div at bounding box center [703, 481] width 12 height 12
click at [706, 502] on img "edit" at bounding box center [710, 496] width 13 height 13
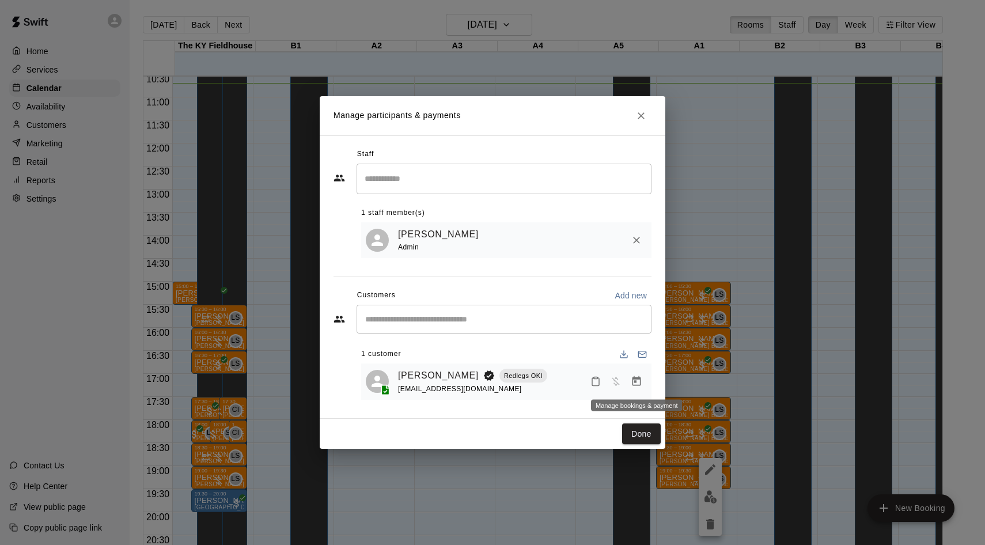
click at [632, 379] on icon "Manage bookings & payment" at bounding box center [637, 382] width 12 height 12
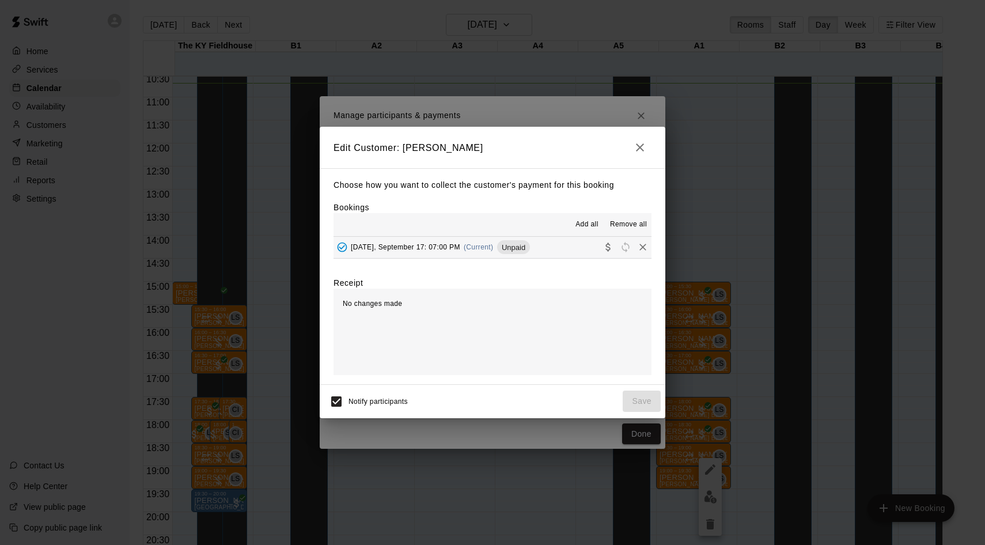
click at [494, 249] on span "(Current)" at bounding box center [479, 247] width 30 height 8
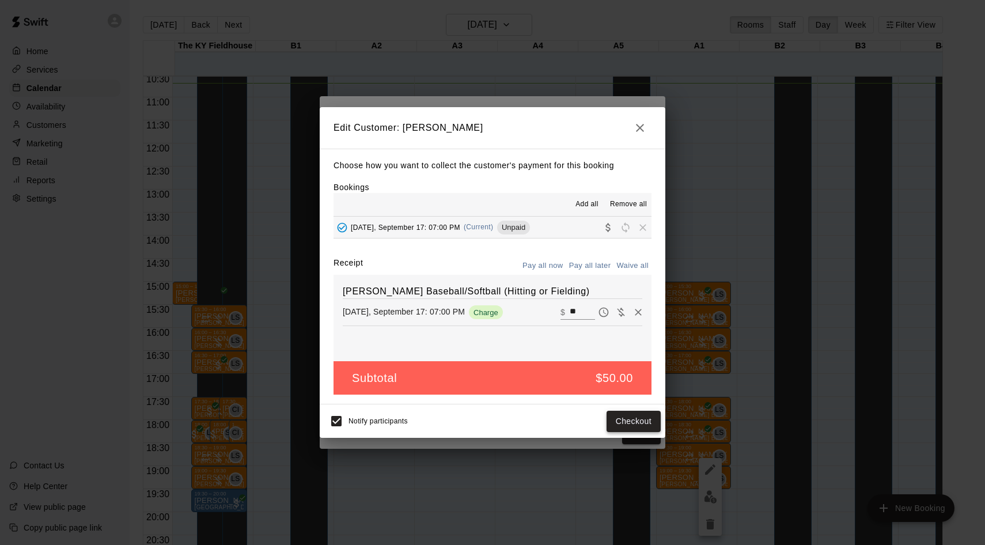
click at [625, 411] on button "Checkout" at bounding box center [634, 421] width 54 height 21
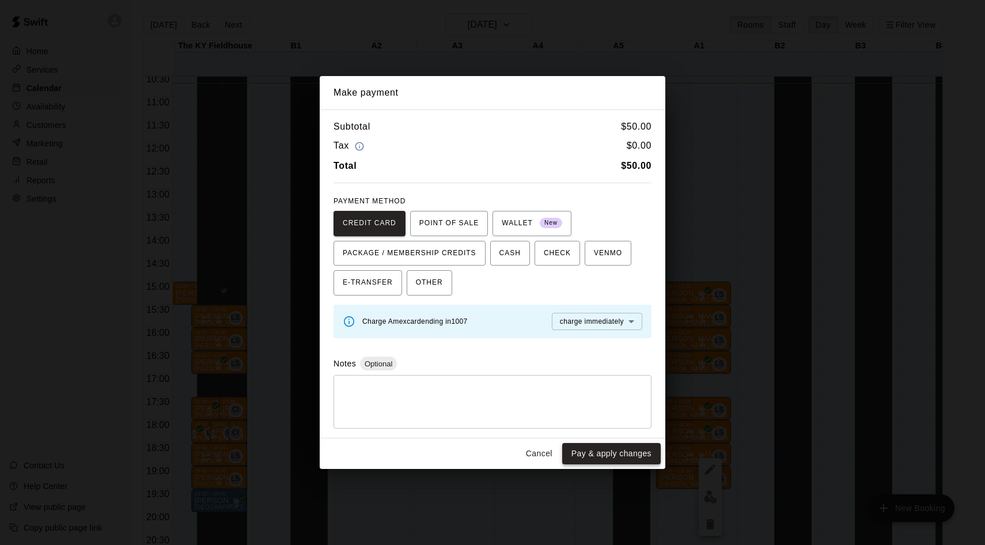
click at [626, 443] on button "Pay & apply changes" at bounding box center [611, 453] width 99 height 21
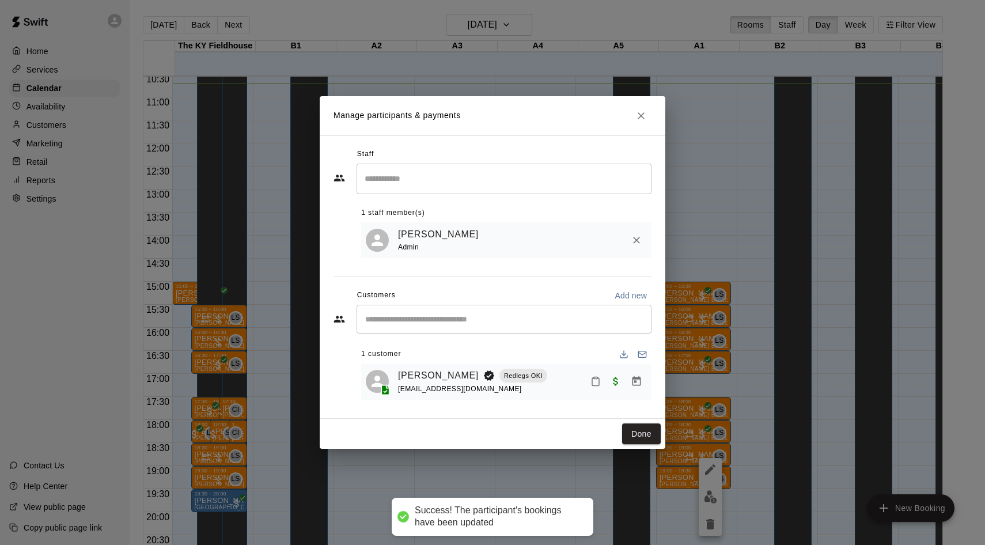
click at [721, 260] on div "Manage participants & payments Staff ​ 1 staff member(s) [PERSON_NAME] Admin Cu…" at bounding box center [492, 272] width 985 height 545
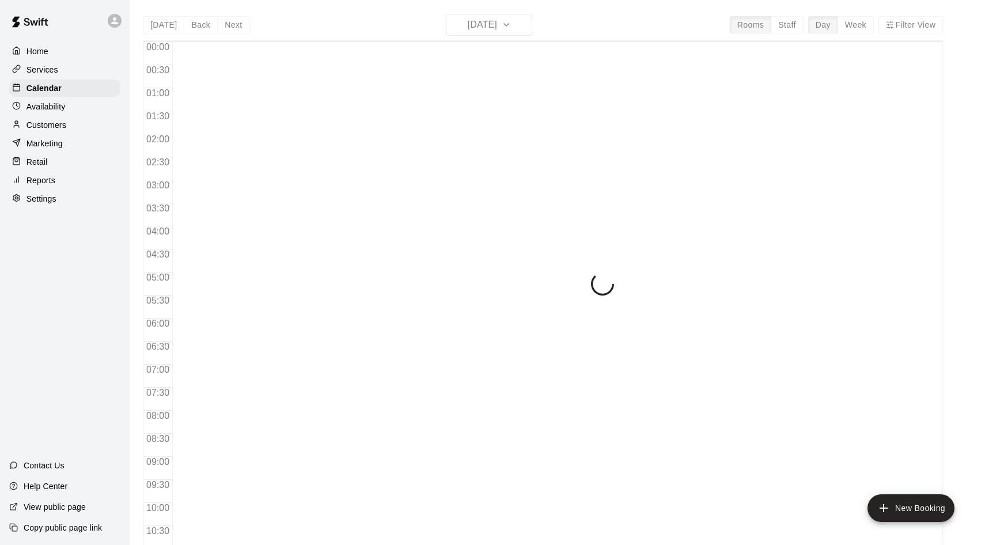
scroll to position [493, 0]
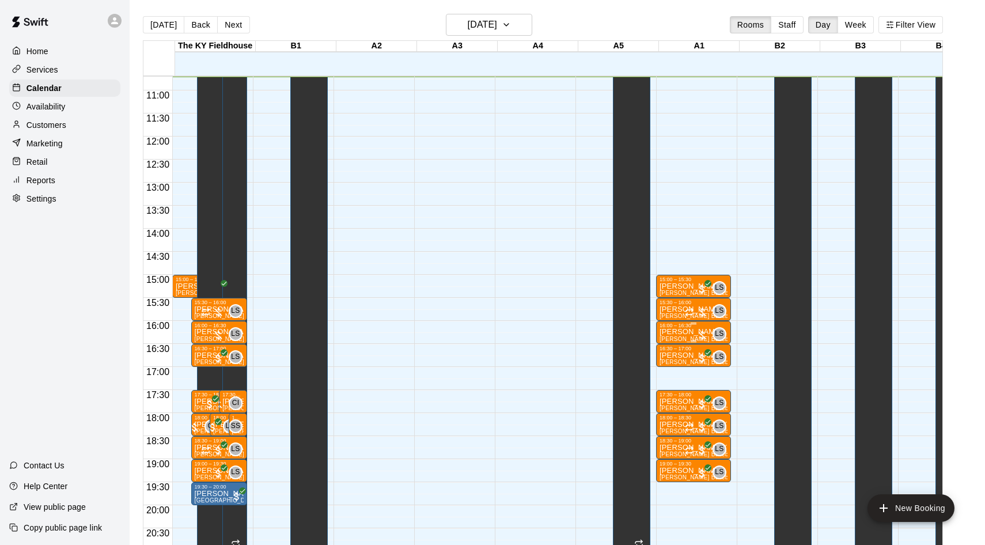
click at [704, 340] on div at bounding box center [703, 336] width 12 height 12
click at [706, 363] on img "edit" at bounding box center [710, 368] width 13 height 13
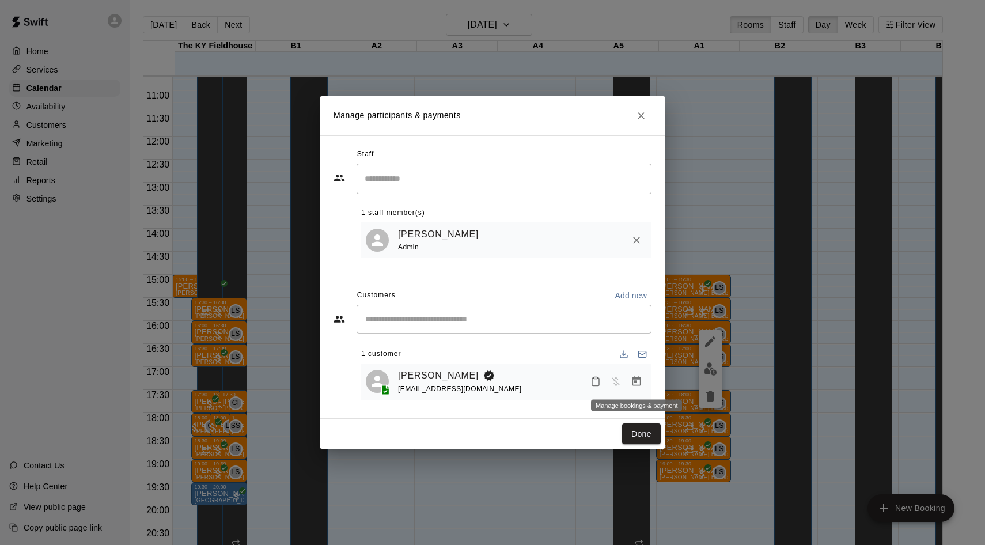
click at [637, 380] on icon "Manage bookings & payment" at bounding box center [637, 381] width 9 height 10
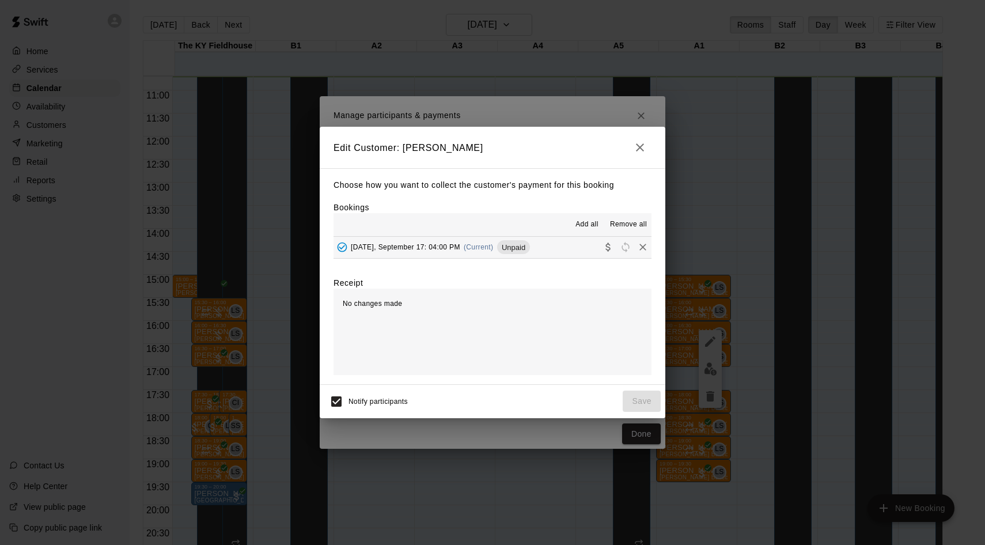
click at [504, 254] on div "Wednesday, September 17: 04:00 PM (Current) Unpaid" at bounding box center [432, 247] width 196 height 17
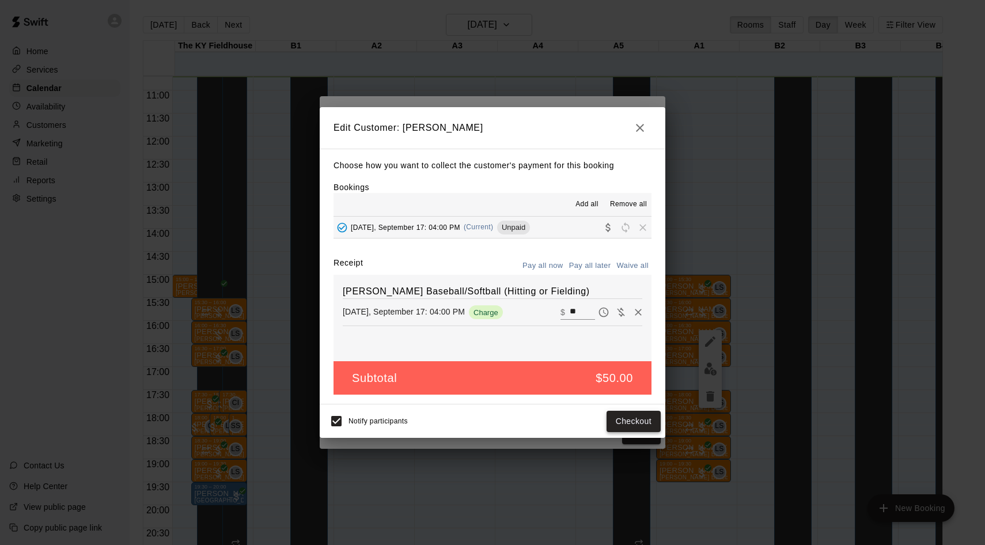
click at [633, 424] on button "Checkout" at bounding box center [634, 421] width 54 height 21
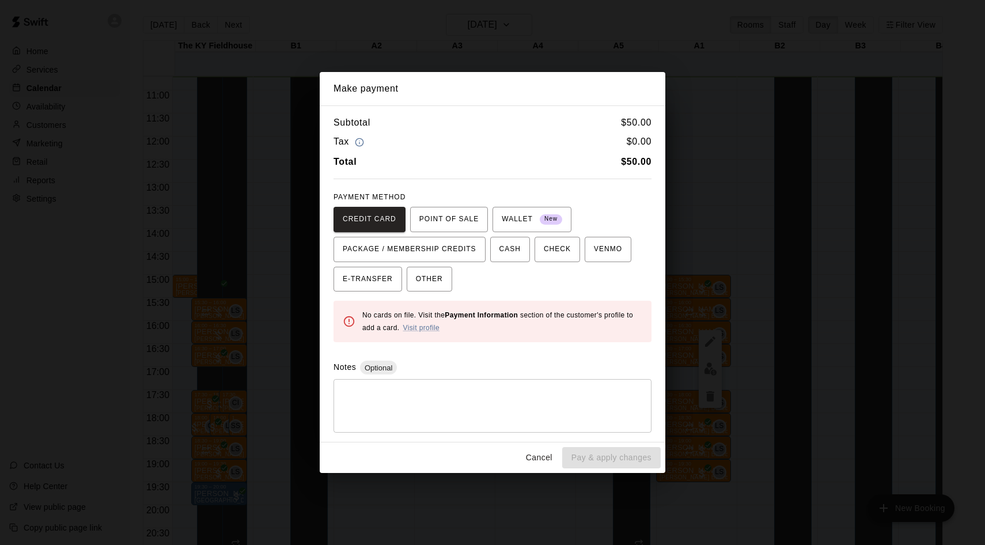
click at [721, 405] on div "Make payment Subtotal $ 50.00 Tax $ 0.00 Total $ 50.00 PAYMENT METHOD CREDIT CA…" at bounding box center [492, 272] width 985 height 545
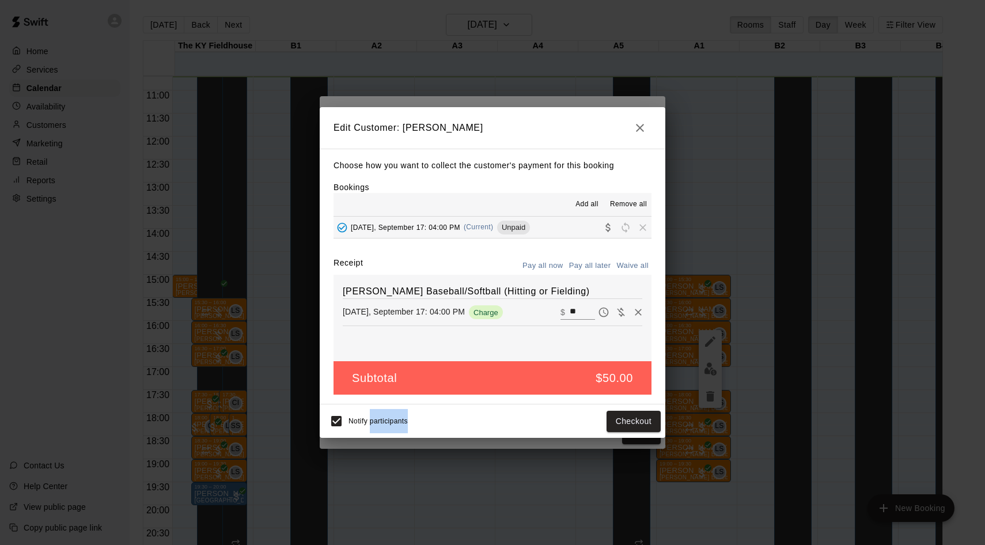
click at [721, 405] on div "Edit Customer: Patrick Hensley Choose how you want to collect the customer's pa…" at bounding box center [492, 272] width 985 height 545
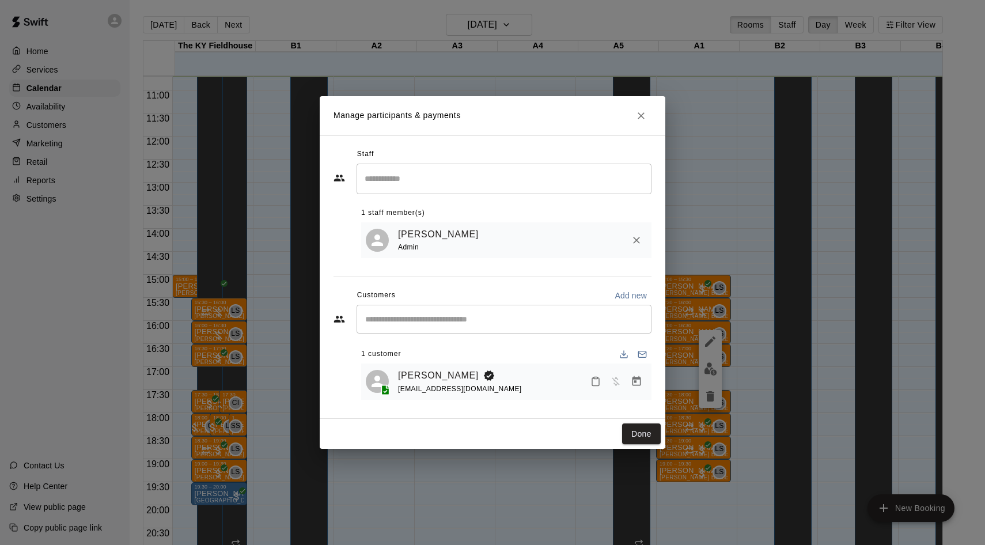
click at [753, 345] on div "Manage participants & payments Staff ​ 1 staff member(s) Leo Seminati Admin Cus…" at bounding box center [492, 272] width 985 height 545
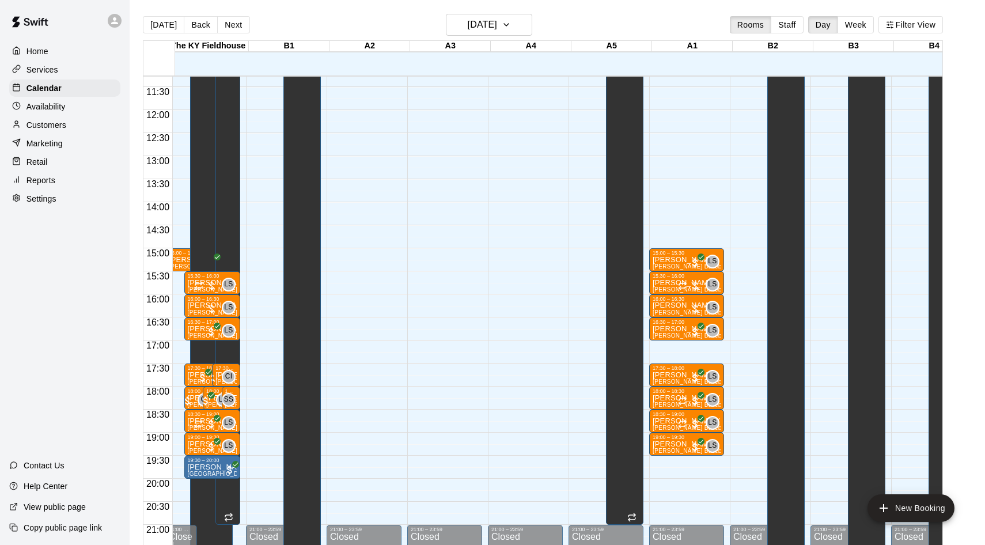
scroll to position [526, 7]
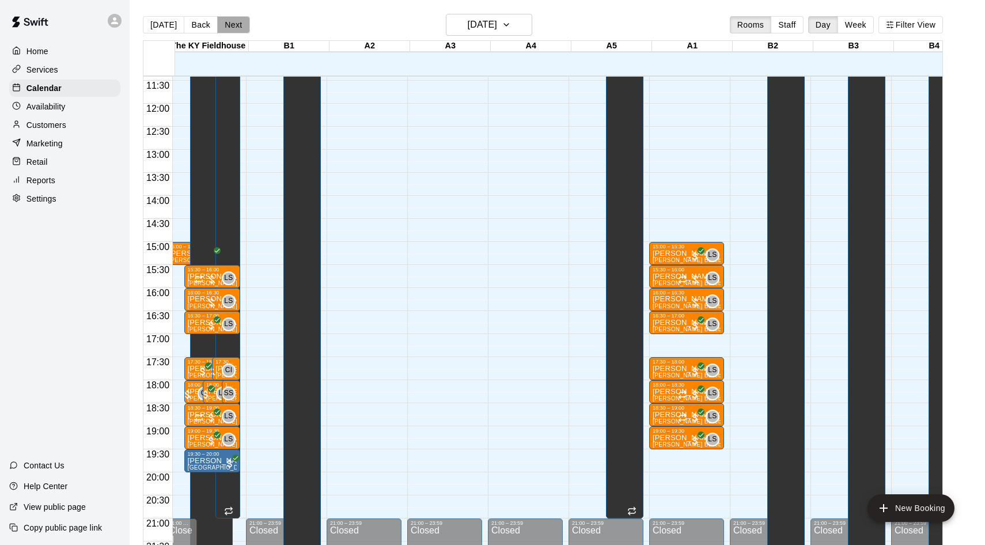
click at [233, 27] on button "Next" at bounding box center [233, 24] width 32 height 17
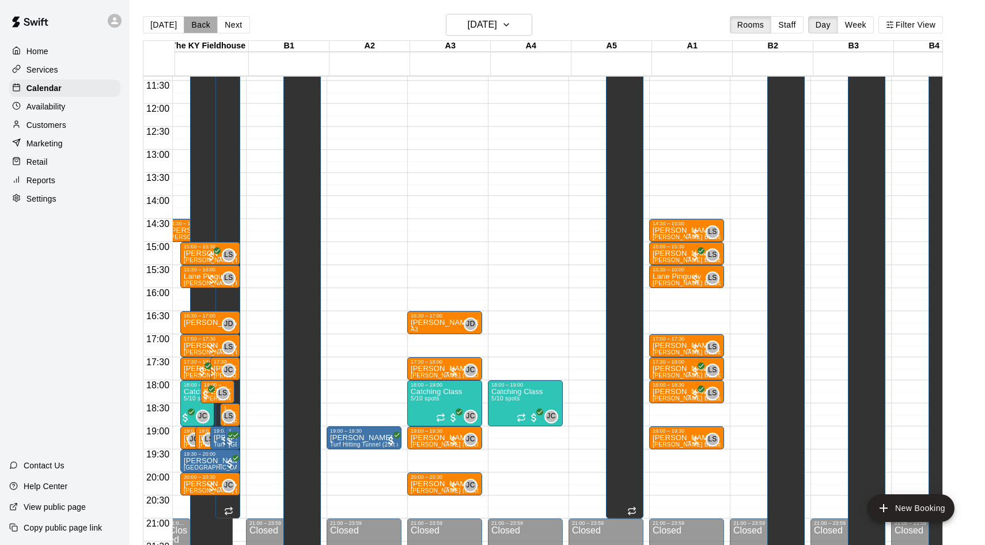
click at [197, 26] on button "Back" at bounding box center [201, 24] width 34 height 17
click at [197, 26] on div "Today Back Next Thursday Sep 18 Rooms Staff Day Week Filter View The KY Fieldho…" at bounding box center [543, 286] width 800 height 545
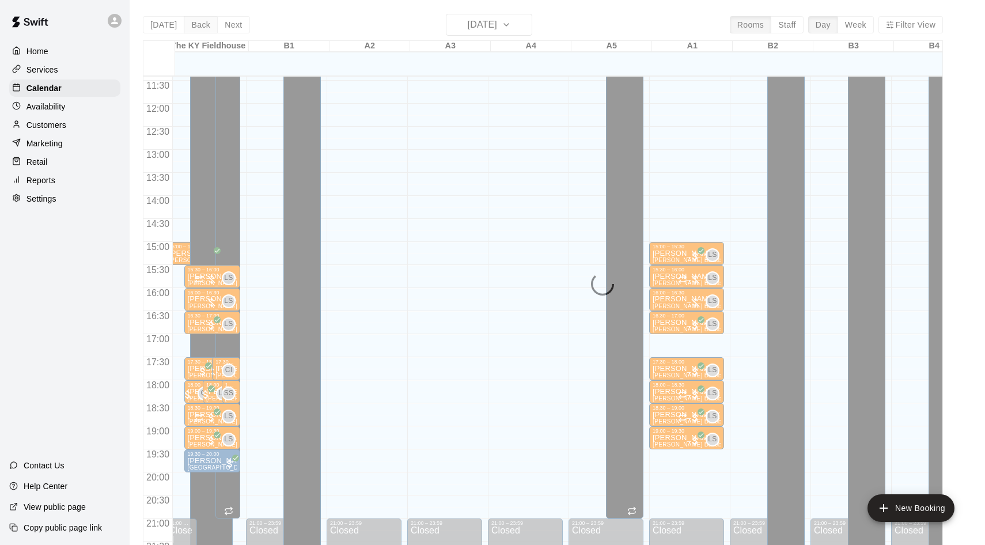
click at [197, 26] on div "Today Back Next Wednesday Sep 17 Rooms Staff Day Week Filter View The KY Fieldh…" at bounding box center [543, 286] width 800 height 545
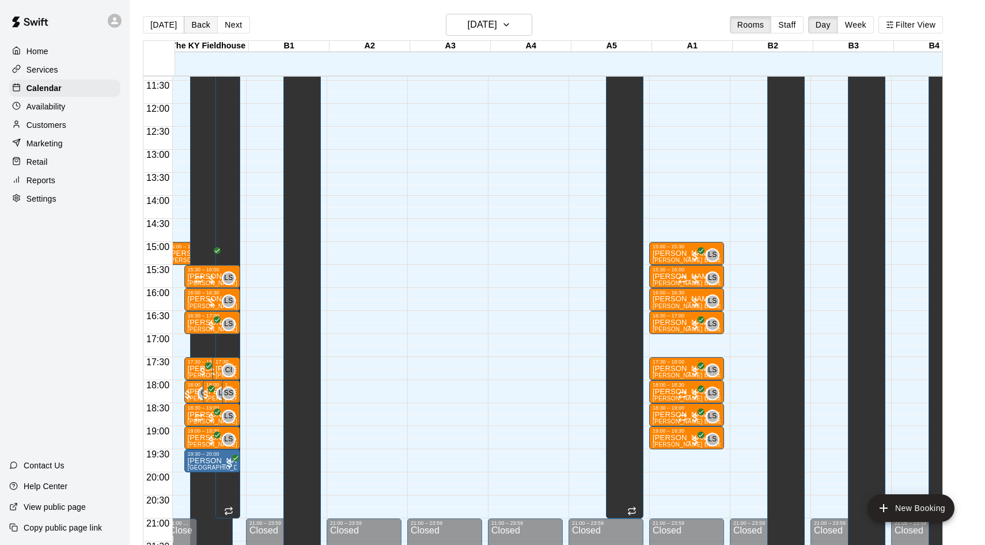
click at [197, 26] on button "Back" at bounding box center [201, 24] width 34 height 17
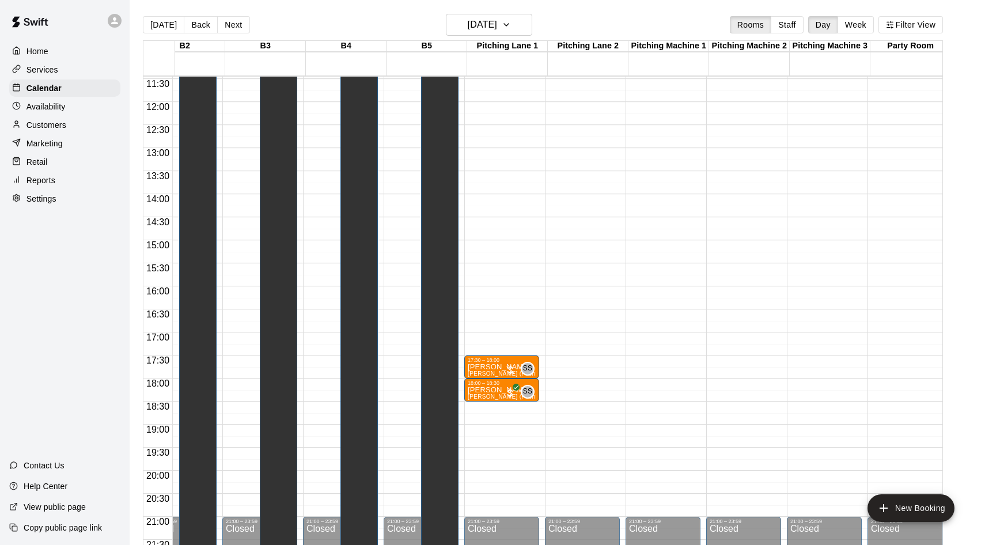
scroll to position [0, 595]
click at [196, 31] on button "Back" at bounding box center [201, 24] width 34 height 17
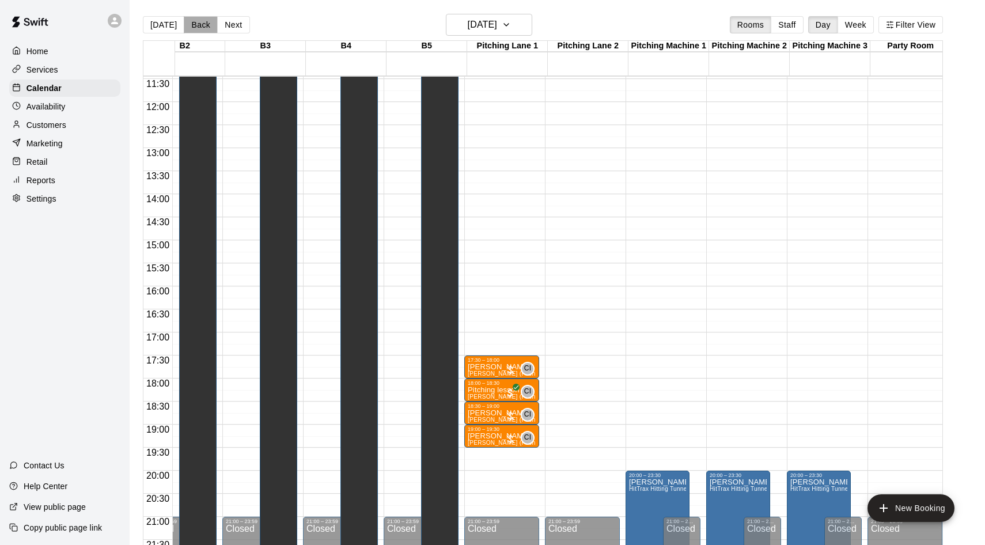
click at [196, 31] on button "Back" at bounding box center [201, 24] width 34 height 17
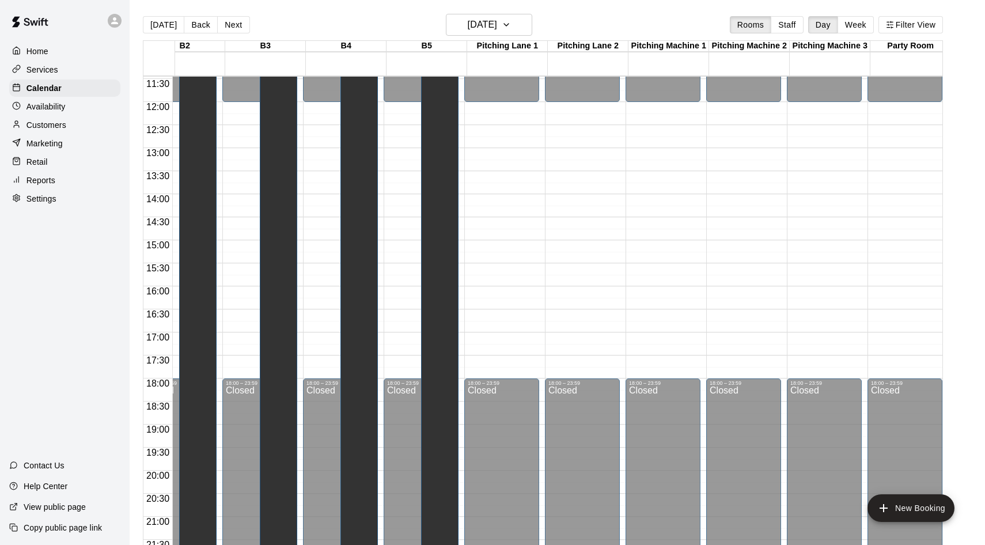
click at [196, 31] on button "Back" at bounding box center [201, 24] width 34 height 17
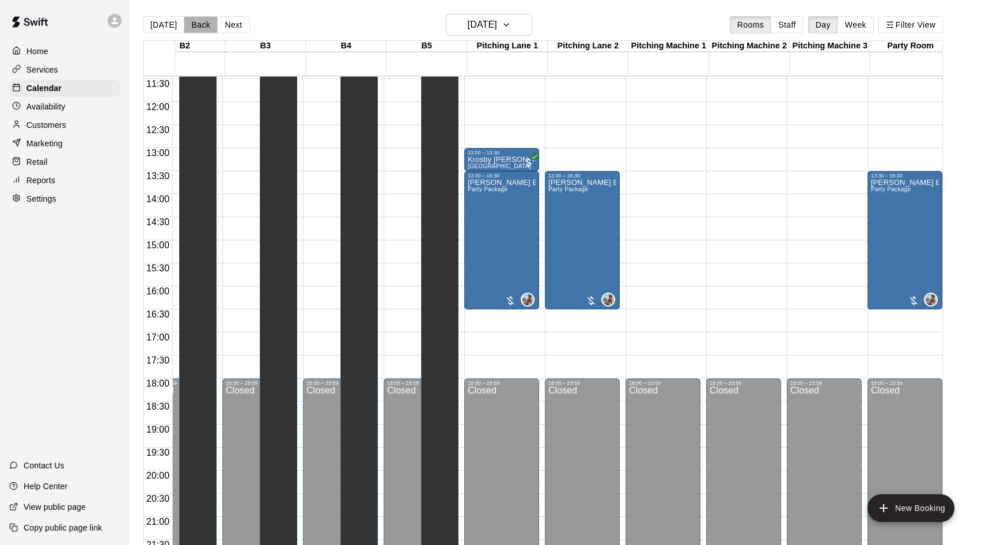
click at [196, 30] on button "Back" at bounding box center [201, 24] width 34 height 17
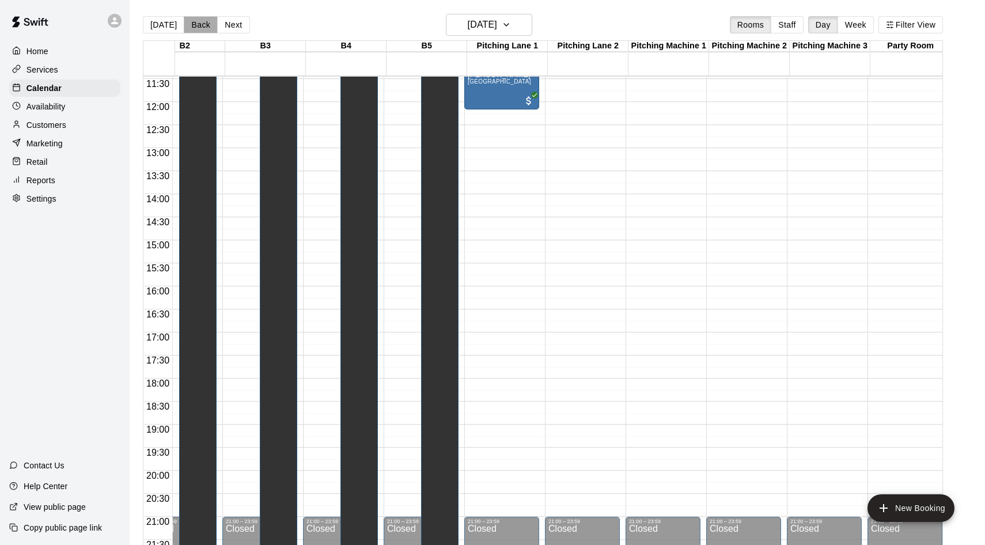
click at [196, 30] on button "Back" at bounding box center [201, 24] width 34 height 17
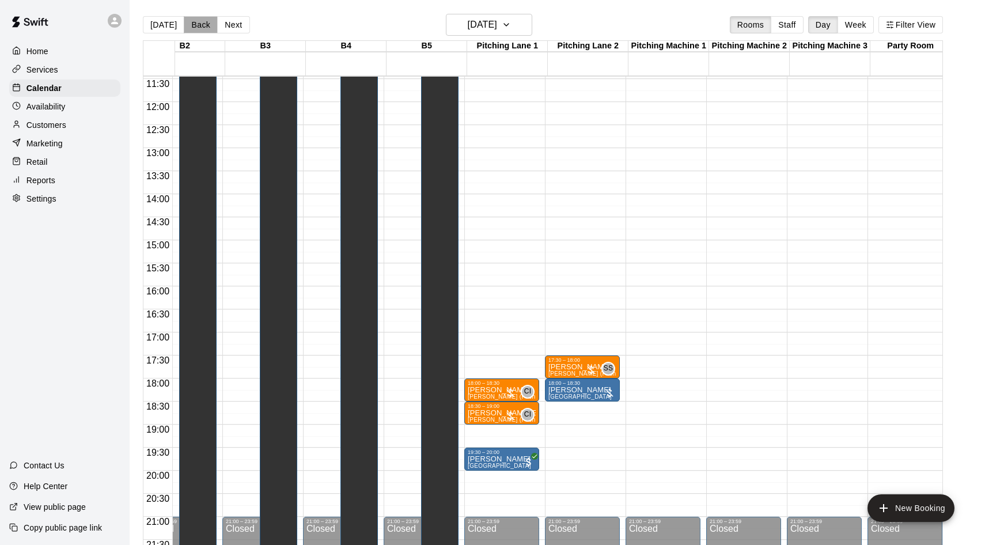
click at [196, 30] on button "Back" at bounding box center [201, 24] width 34 height 17
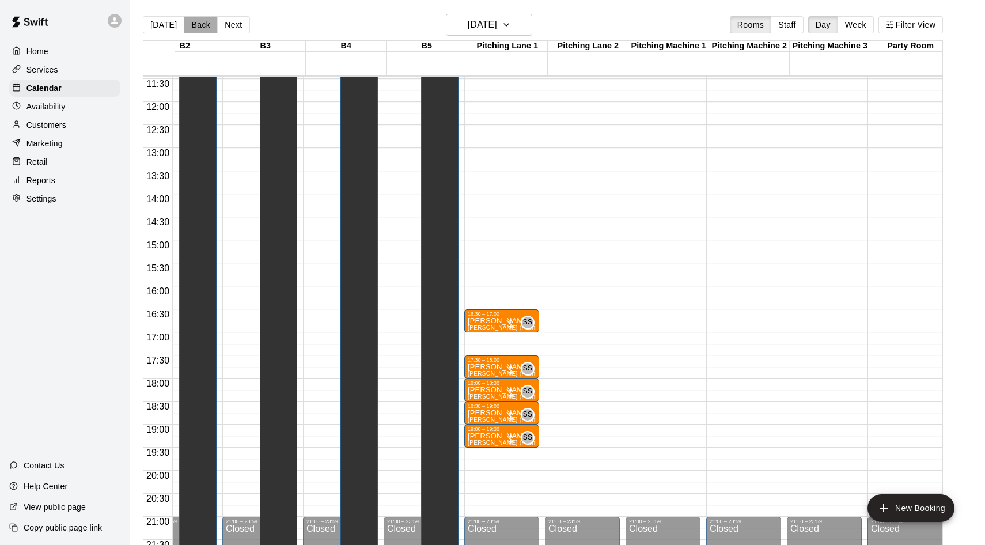
click at [194, 24] on button "Back" at bounding box center [201, 24] width 34 height 17
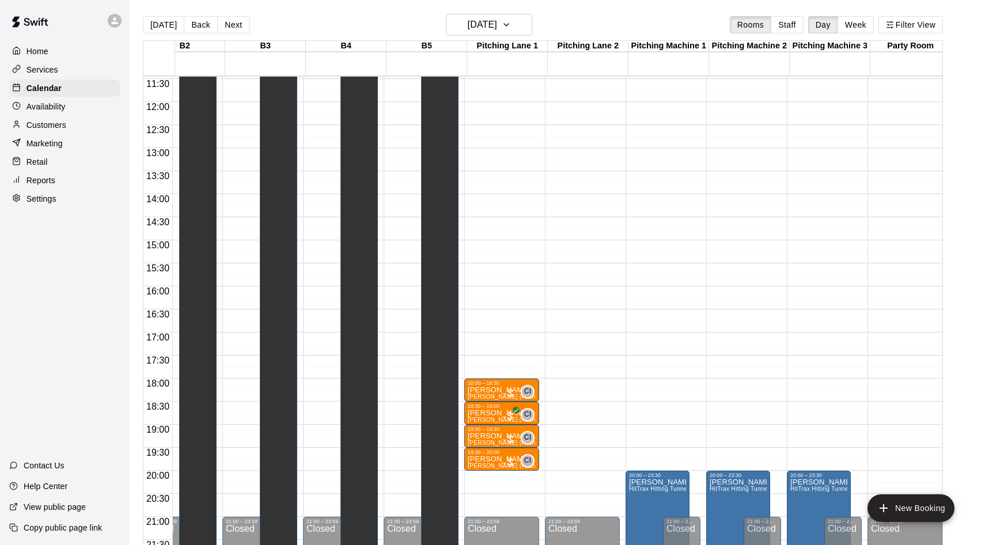
click at [194, 24] on button "Back" at bounding box center [201, 24] width 34 height 17
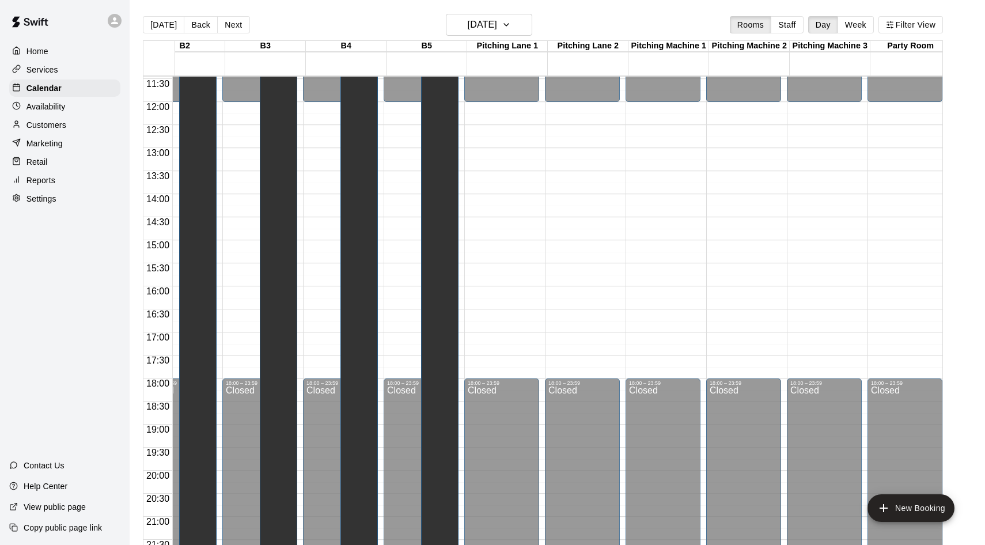
click at [194, 24] on button "Back" at bounding box center [201, 24] width 34 height 17
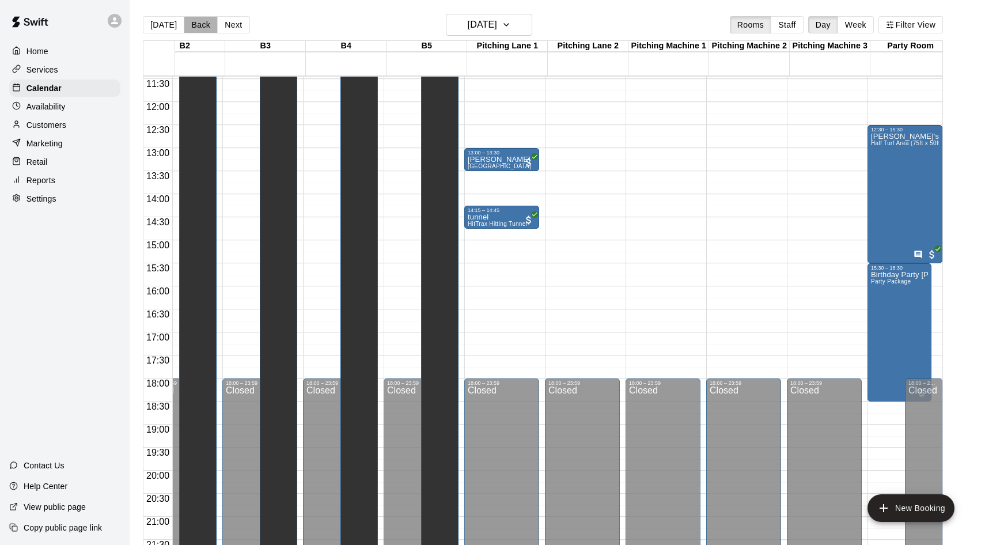
click at [194, 24] on button "Back" at bounding box center [201, 24] width 34 height 17
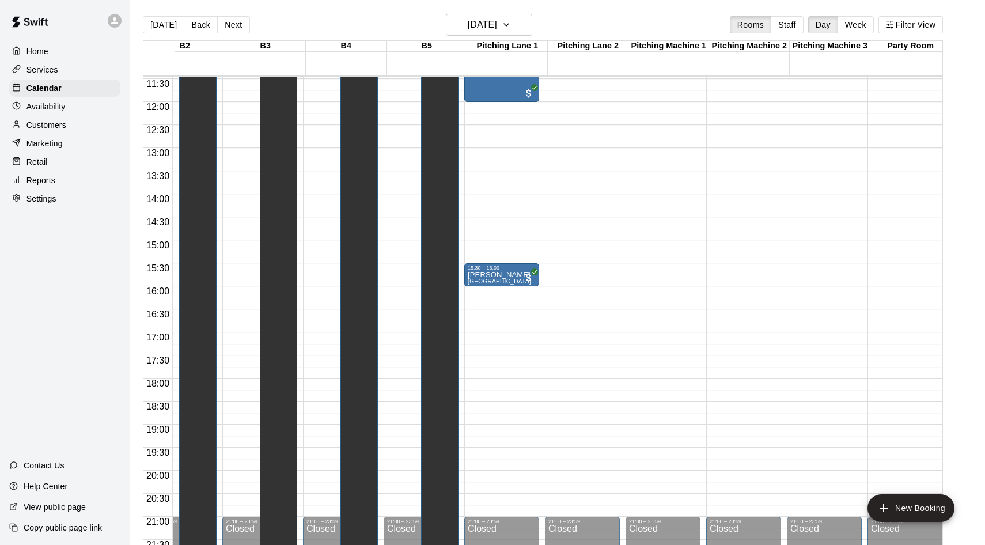
click at [194, 24] on button "Back" at bounding box center [201, 24] width 34 height 17
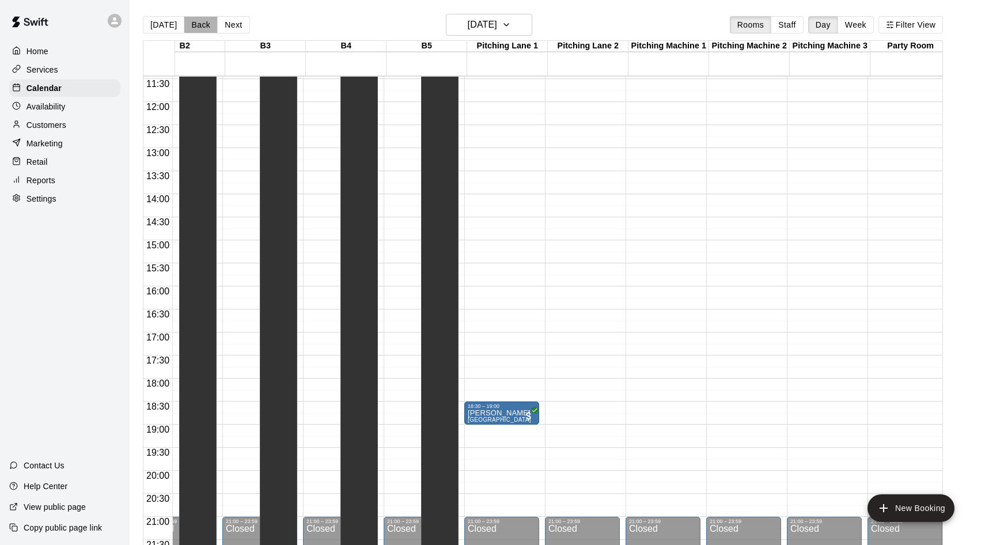
click at [194, 24] on button "Back" at bounding box center [201, 24] width 34 height 17
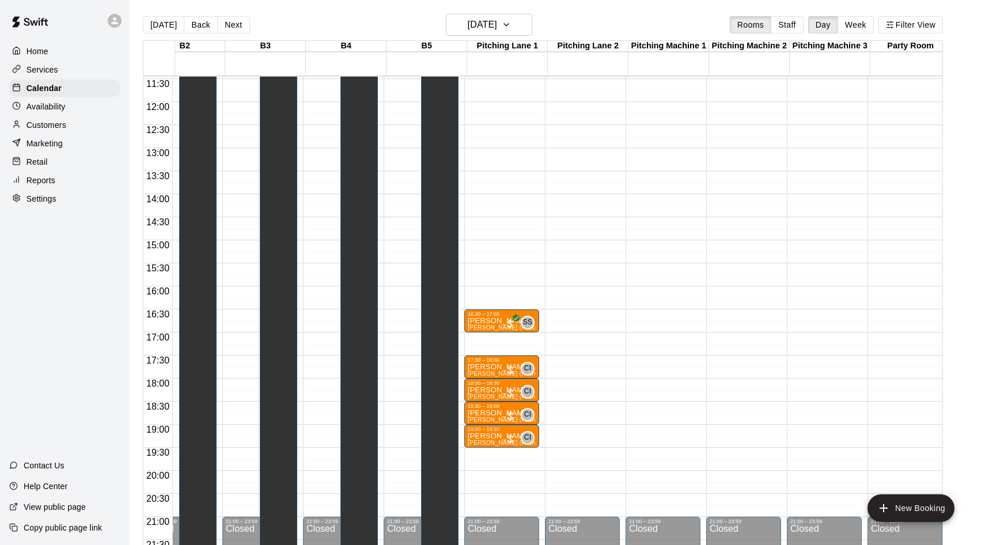
click at [194, 24] on button "Back" at bounding box center [201, 24] width 34 height 17
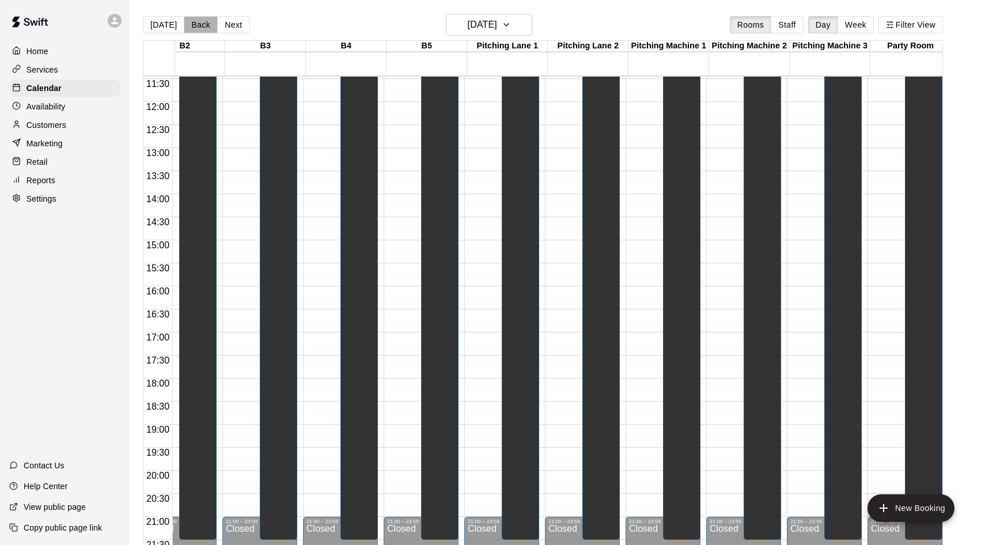
click at [194, 24] on button "Back" at bounding box center [201, 24] width 34 height 17
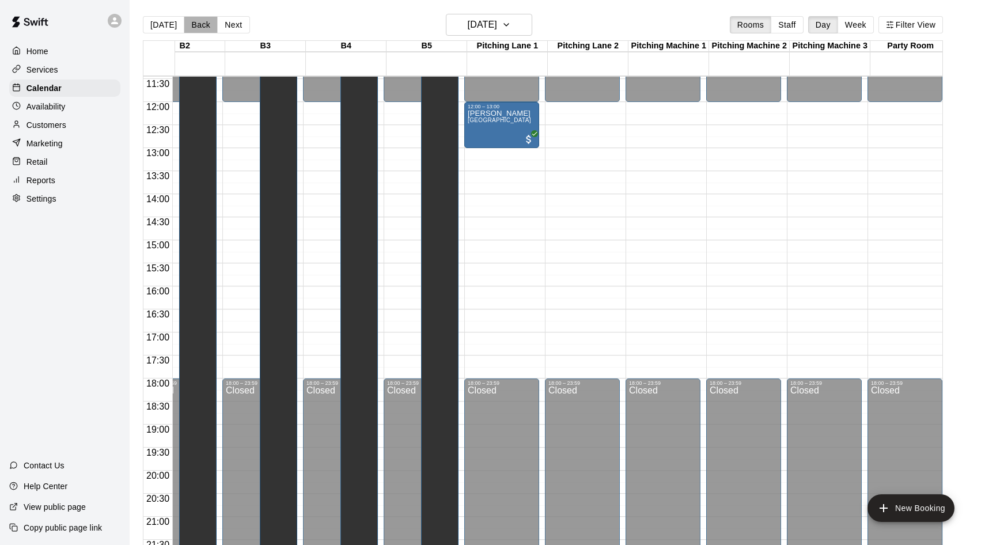
click at [194, 24] on button "Back" at bounding box center [201, 24] width 34 height 17
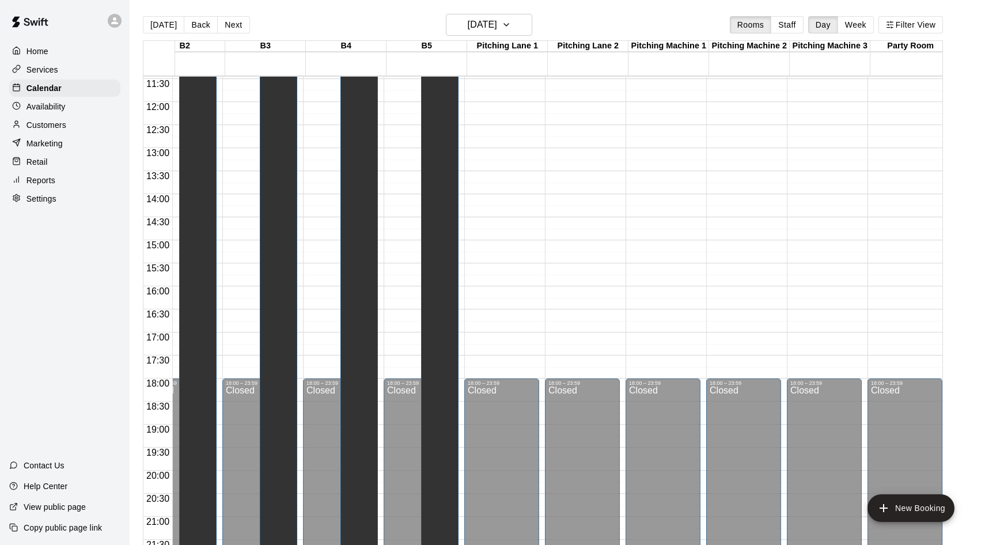
click at [194, 24] on button "Back" at bounding box center [201, 24] width 34 height 17
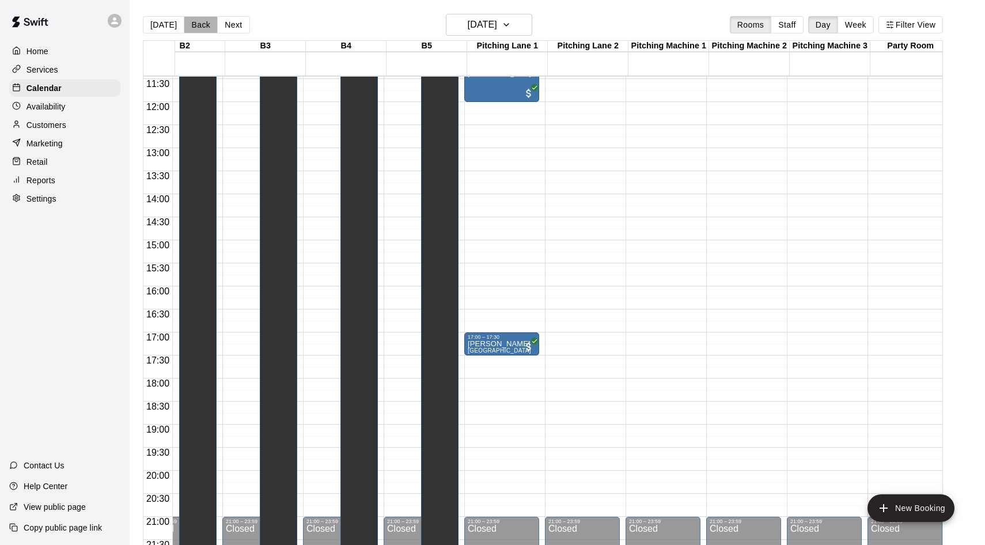
click at [194, 24] on button "Back" at bounding box center [201, 24] width 34 height 17
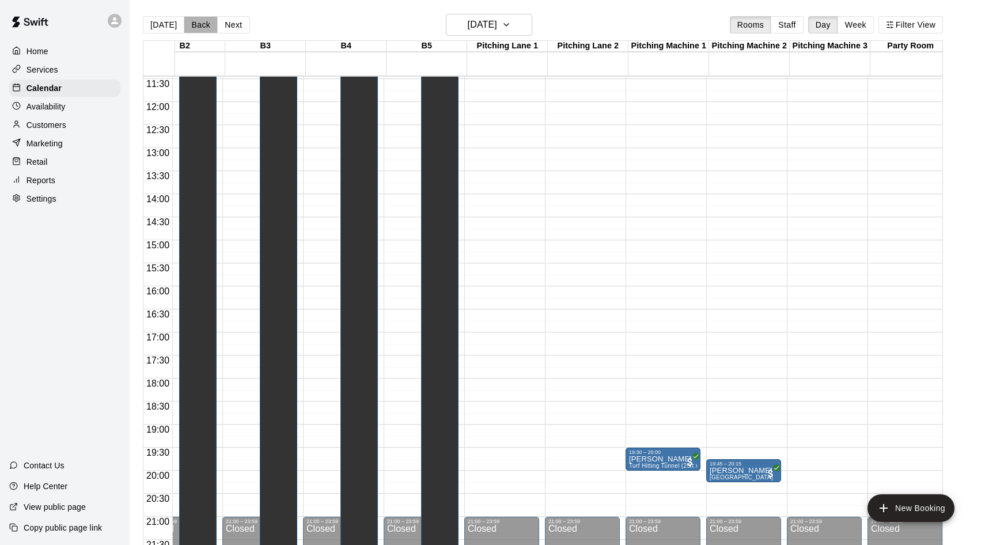
click at [194, 24] on button "Back" at bounding box center [201, 24] width 34 height 17
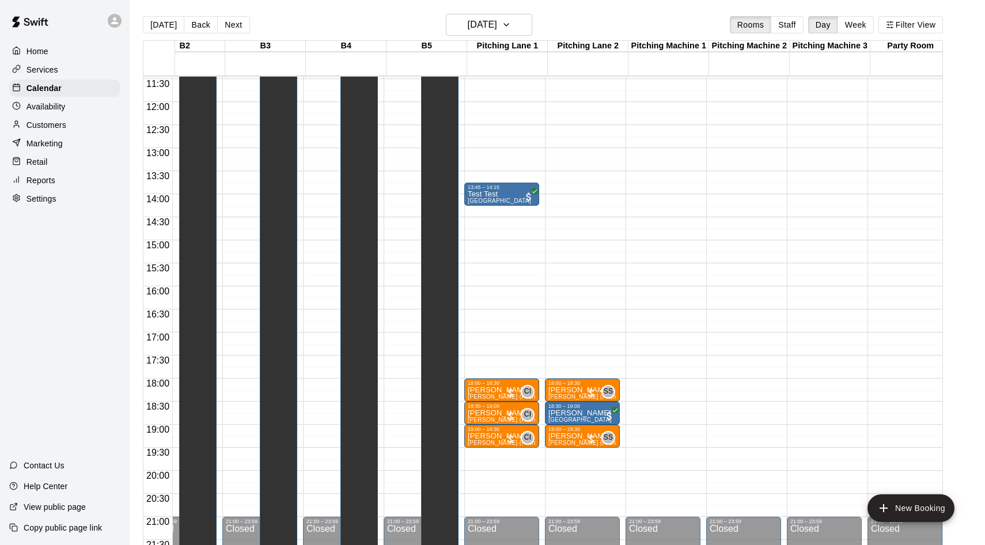
click at [194, 24] on button "Back" at bounding box center [201, 24] width 34 height 17
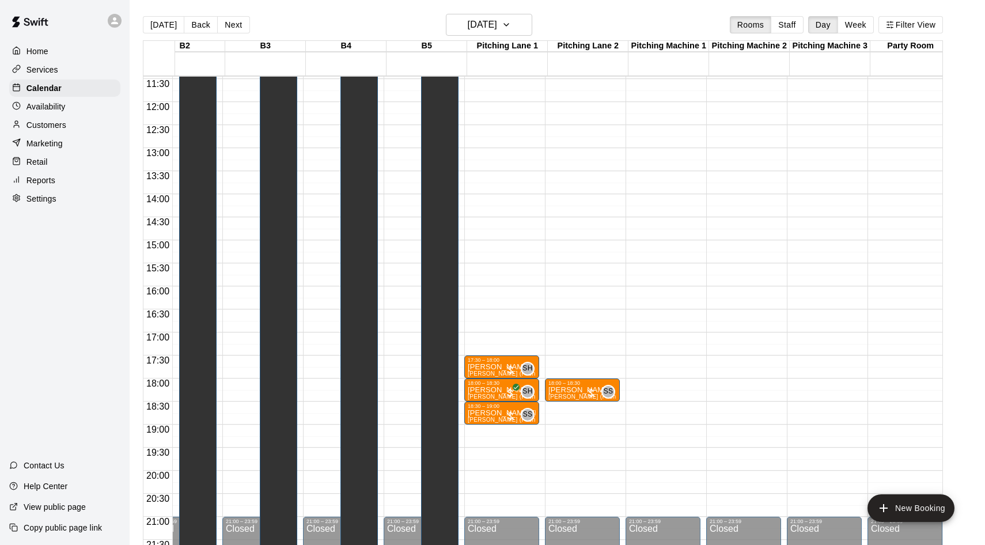
click at [194, 24] on button "Back" at bounding box center [201, 24] width 34 height 17
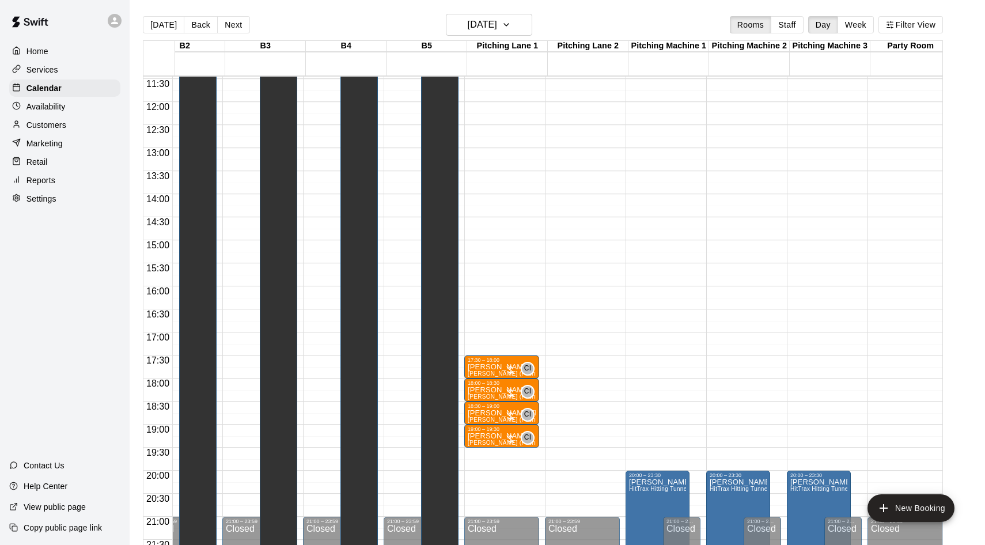
click at [194, 24] on button "Back" at bounding box center [201, 24] width 34 height 17
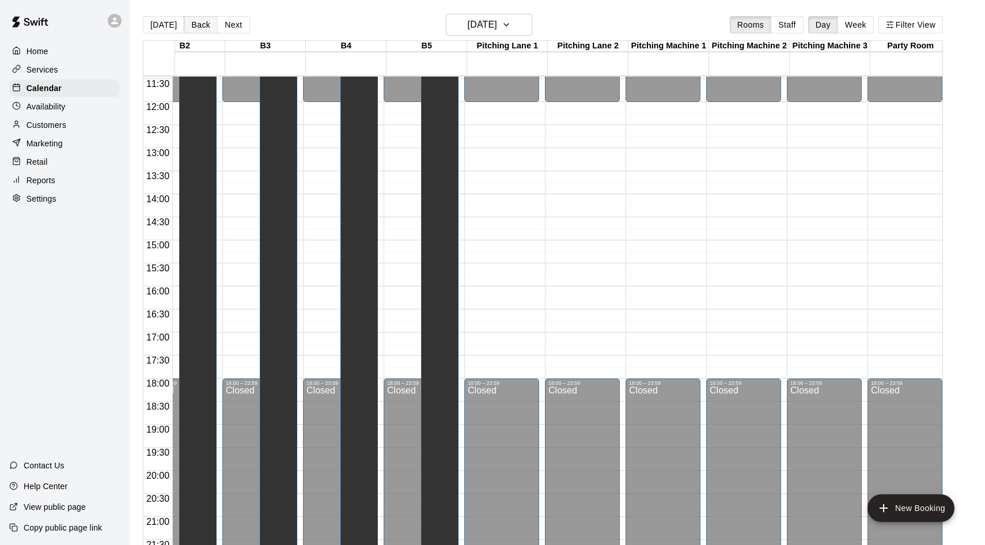
click at [194, 24] on button "Back" at bounding box center [201, 24] width 34 height 17
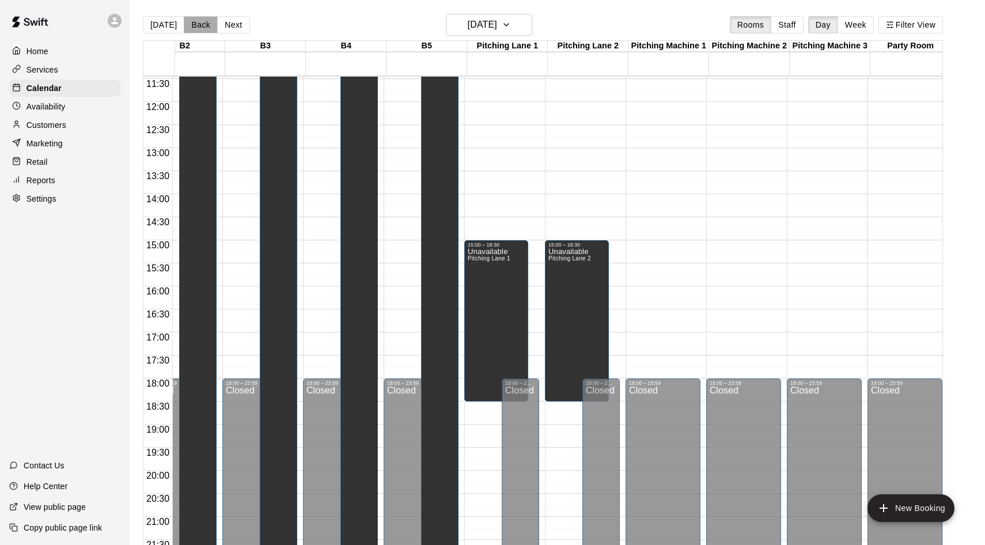
click at [194, 24] on button "Back" at bounding box center [201, 24] width 34 height 17
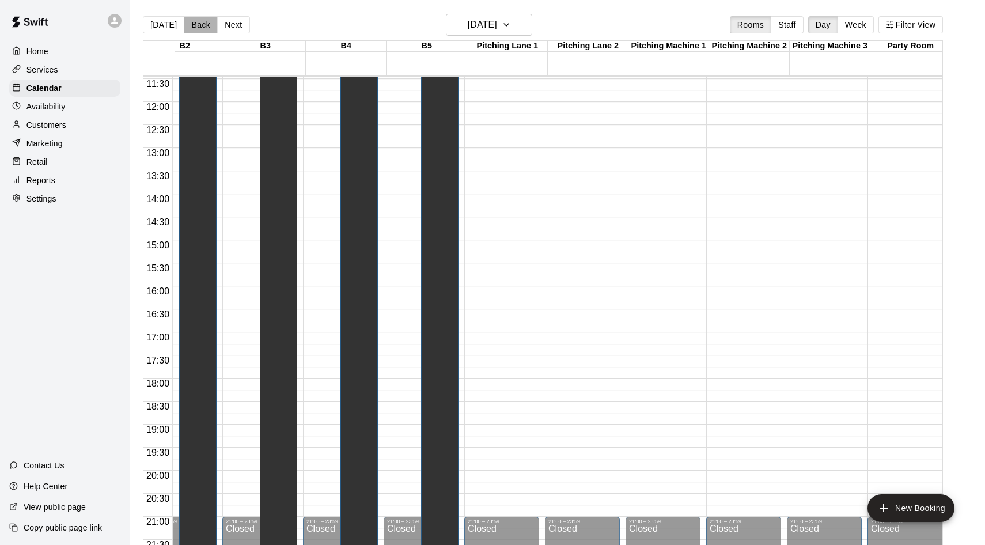
click at [194, 24] on button "Back" at bounding box center [201, 24] width 34 height 17
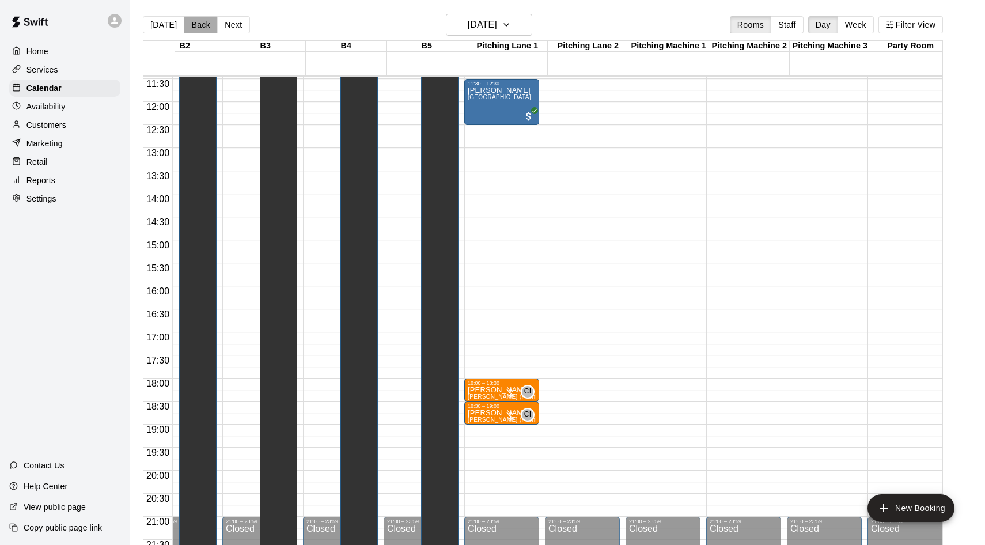
click at [194, 24] on button "Back" at bounding box center [201, 24] width 34 height 17
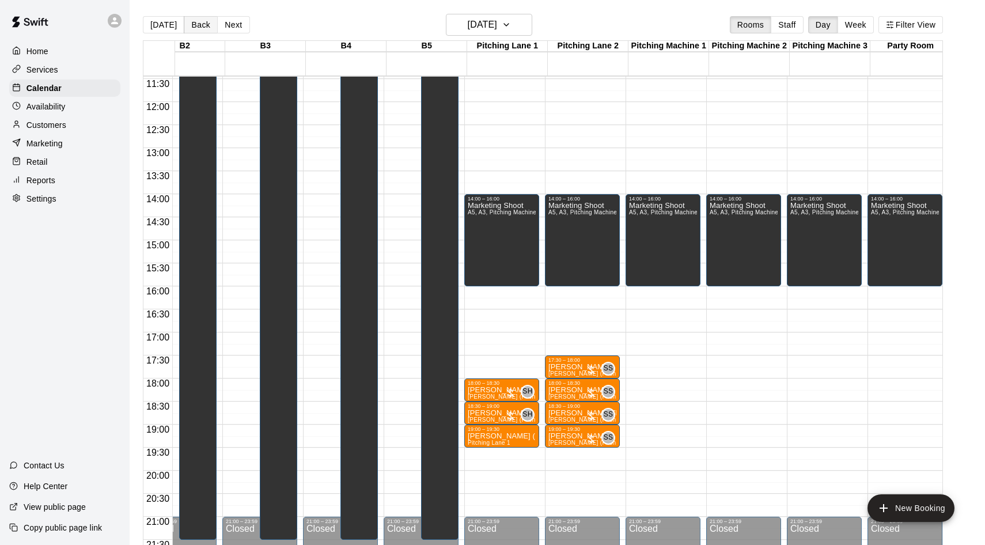
click at [194, 24] on button "Back" at bounding box center [201, 24] width 34 height 17
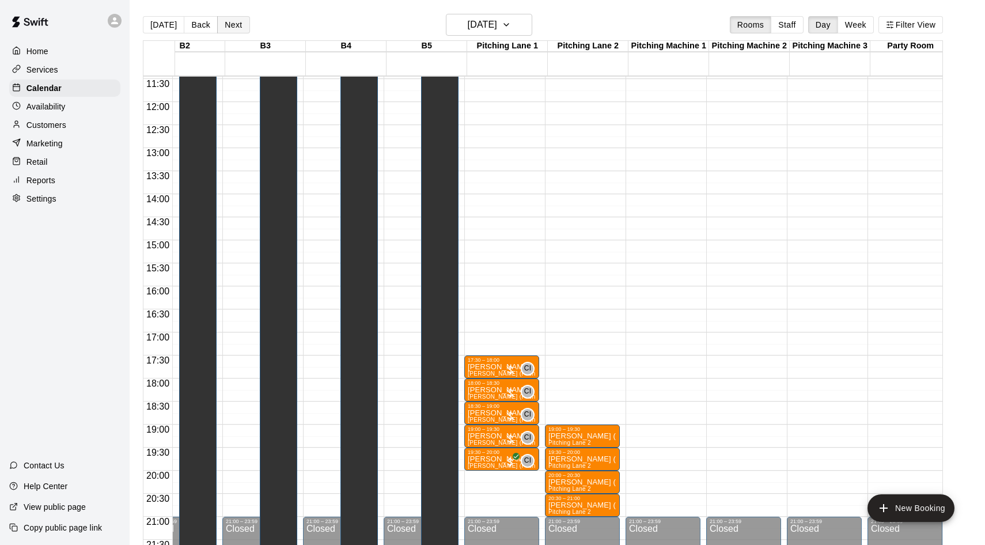
click at [227, 23] on button "Next" at bounding box center [233, 24] width 32 height 17
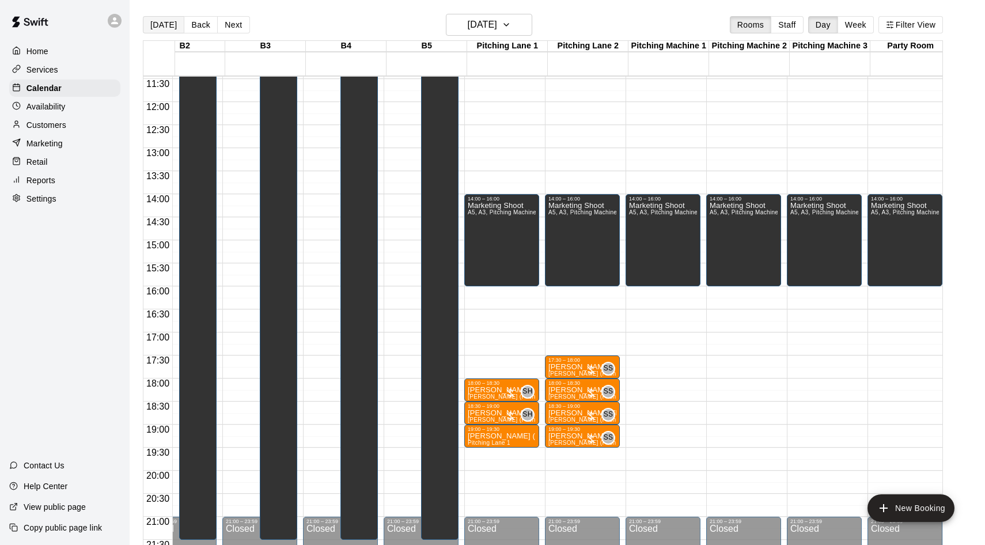
click at [161, 22] on button "[DATE]" at bounding box center [163, 24] width 41 height 17
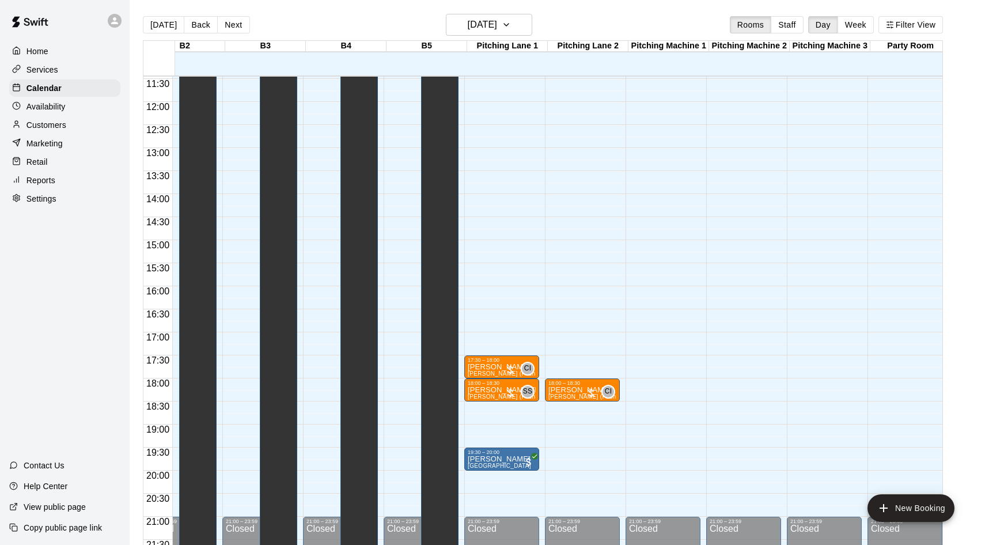
click at [29, 73] on p "Services" at bounding box center [43, 70] width 32 height 12
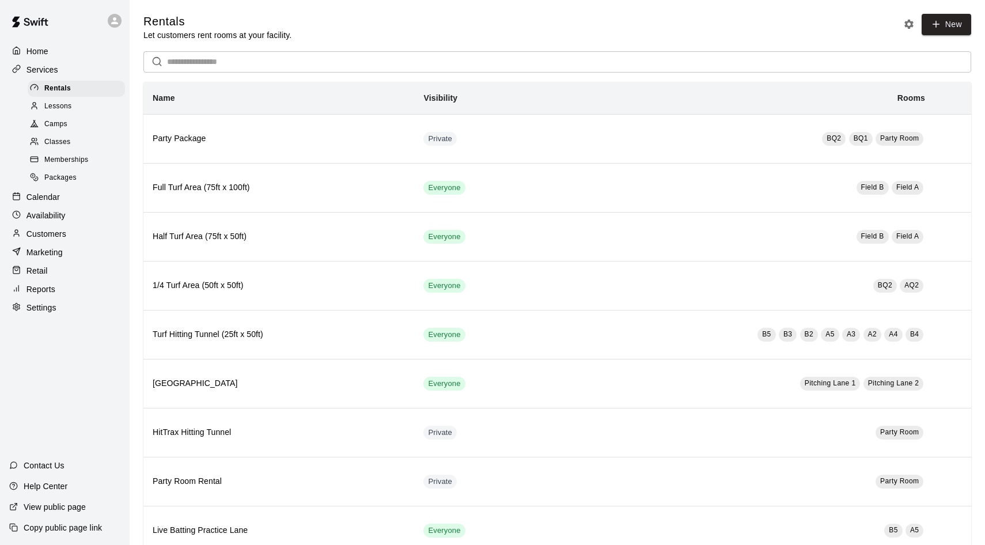
click at [58, 172] on span "Packages" at bounding box center [60, 178] width 32 height 12
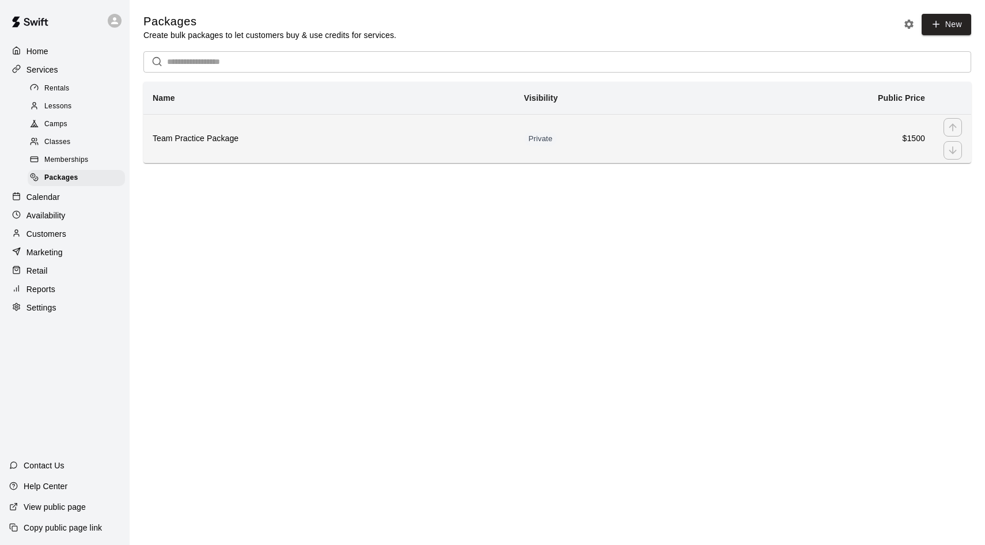
click at [273, 154] on th "Team Practice Package" at bounding box center [329, 138] width 372 height 49
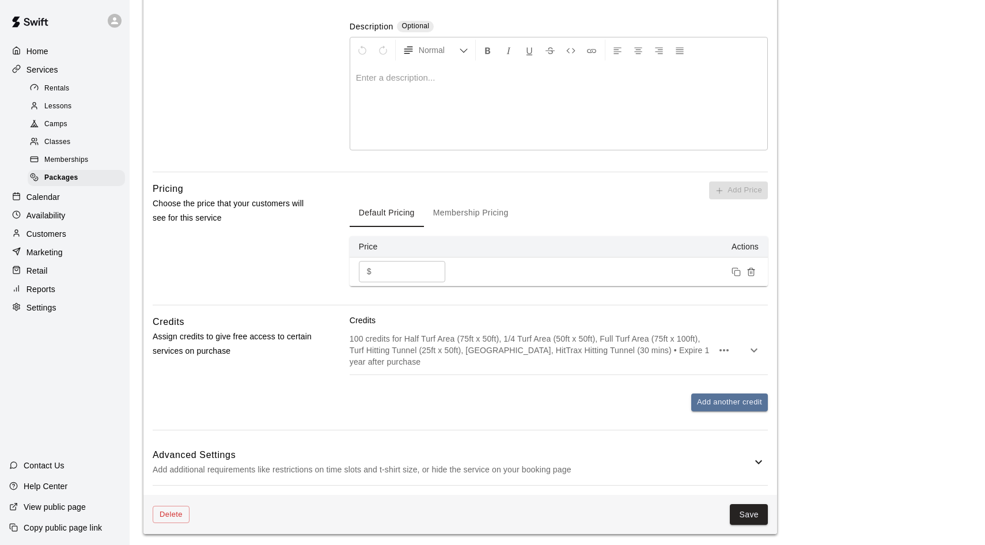
click at [762, 346] on button "button" at bounding box center [754, 350] width 23 height 23
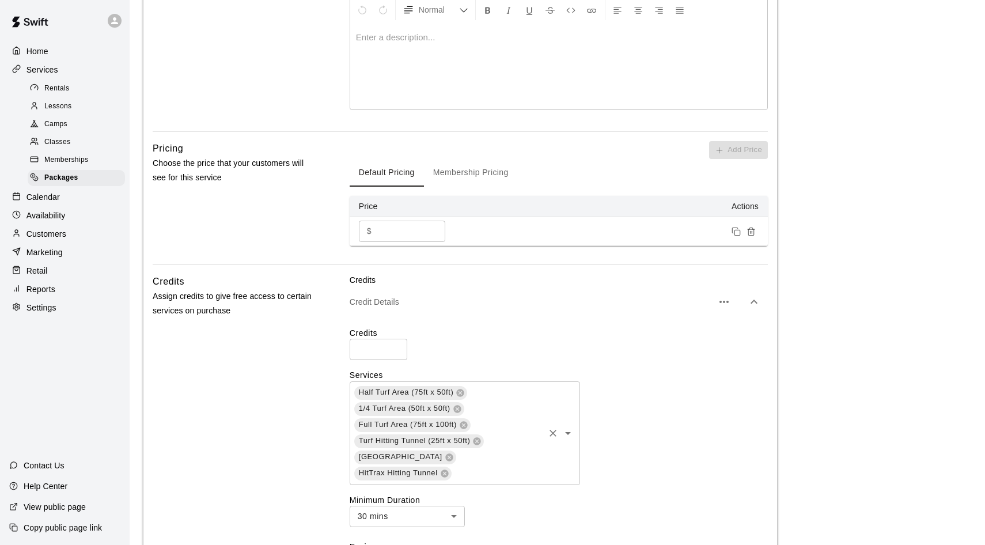
scroll to position [304, 0]
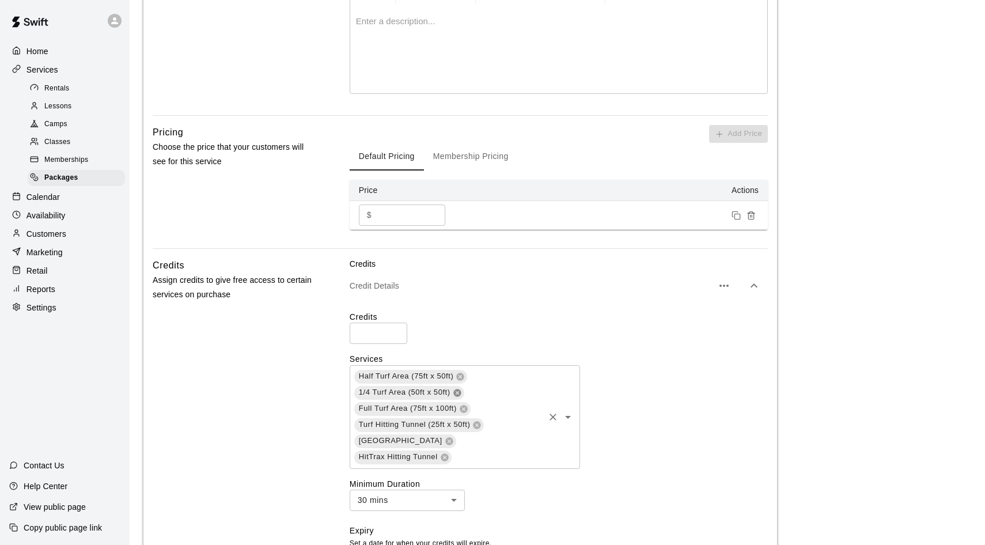
click at [458, 389] on icon at bounding box center [456, 392] width 7 height 7
click at [458, 388] on span "Full Turf Area (75ft x 100ft)" at bounding box center [407, 393] width 107 height 12
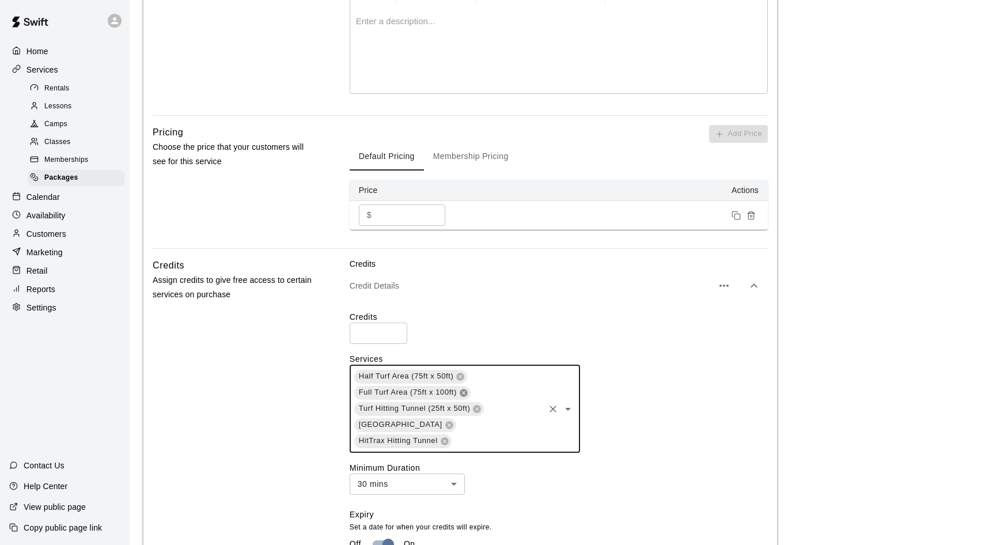
click at [462, 389] on icon at bounding box center [463, 392] width 7 height 7
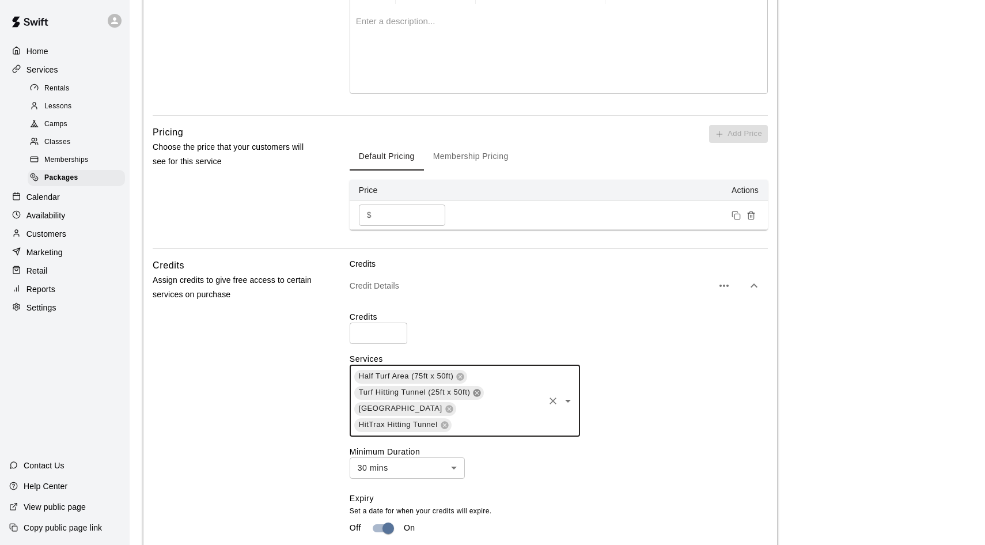
click at [477, 390] on icon at bounding box center [477, 392] width 9 height 9
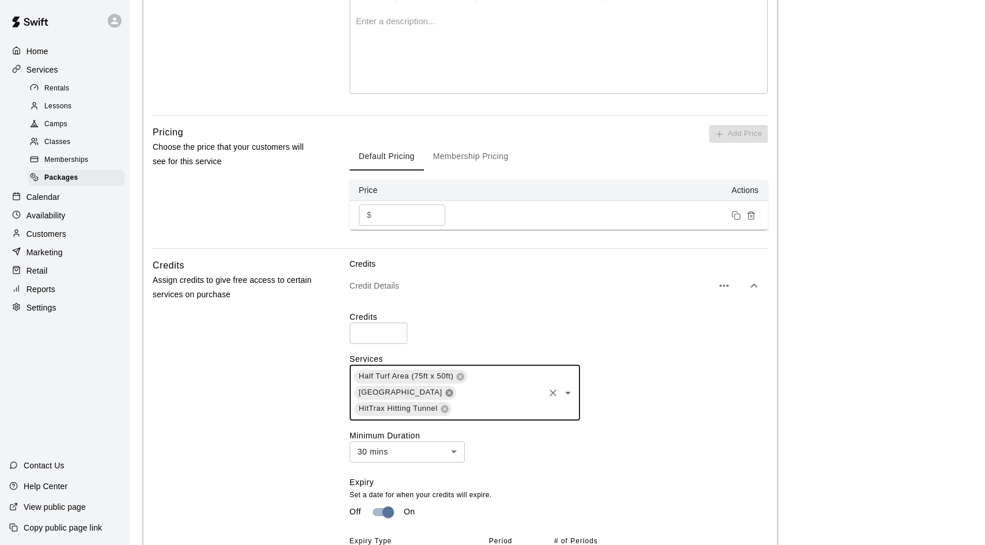
click at [453, 389] on icon at bounding box center [448, 392] width 7 height 7
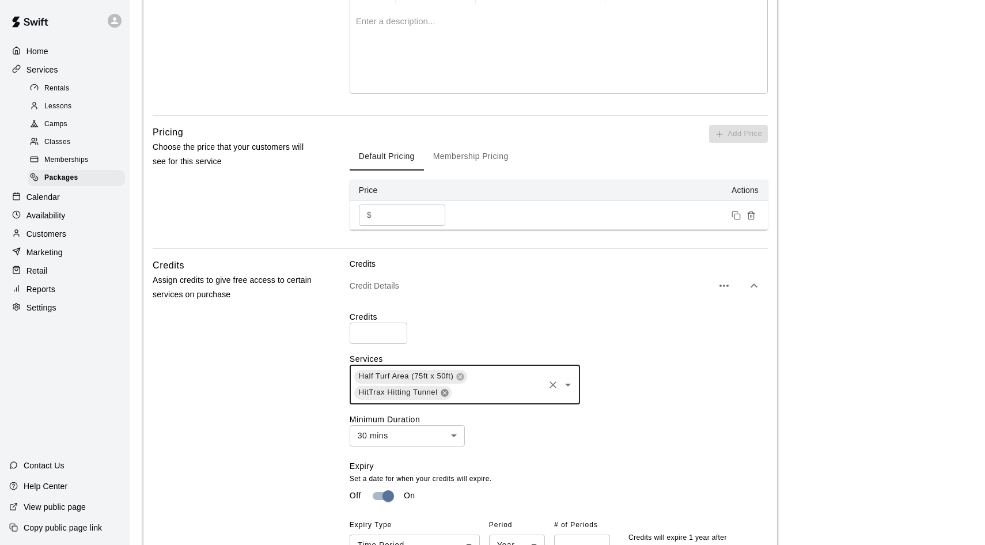
click at [443, 390] on icon at bounding box center [444, 392] width 7 height 7
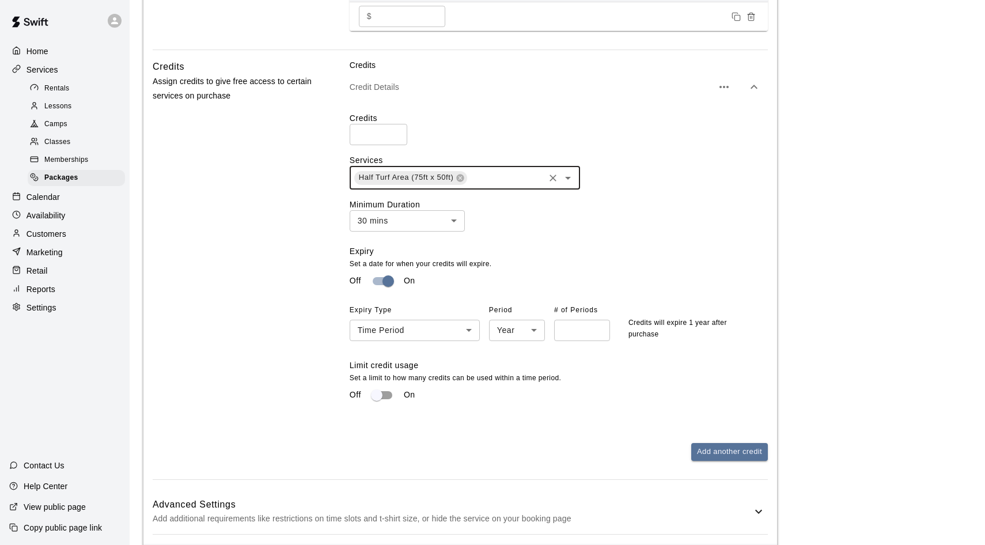
scroll to position [504, 0]
click at [714, 449] on button "Add another credit" at bounding box center [729, 452] width 77 height 18
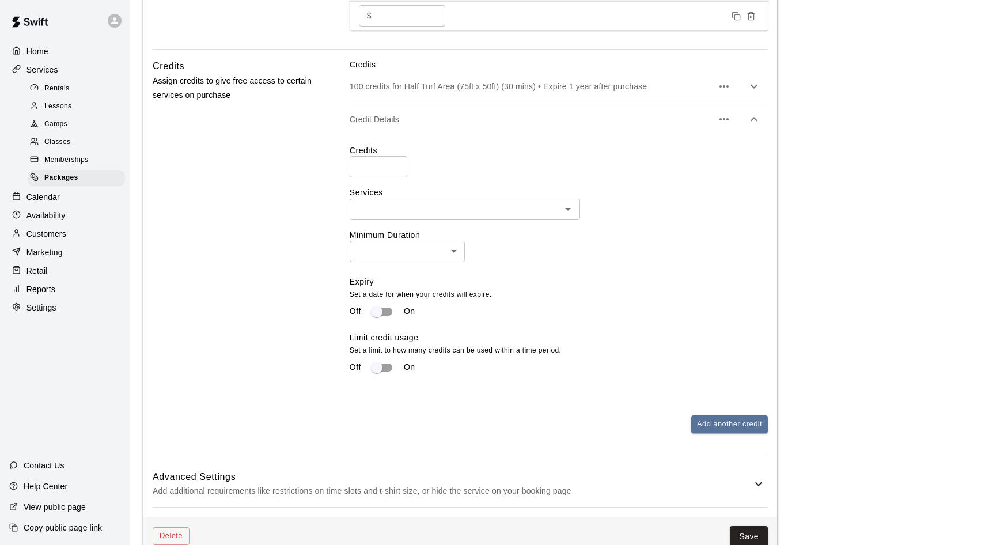
click at [744, 82] on button "button" at bounding box center [754, 86] width 23 height 23
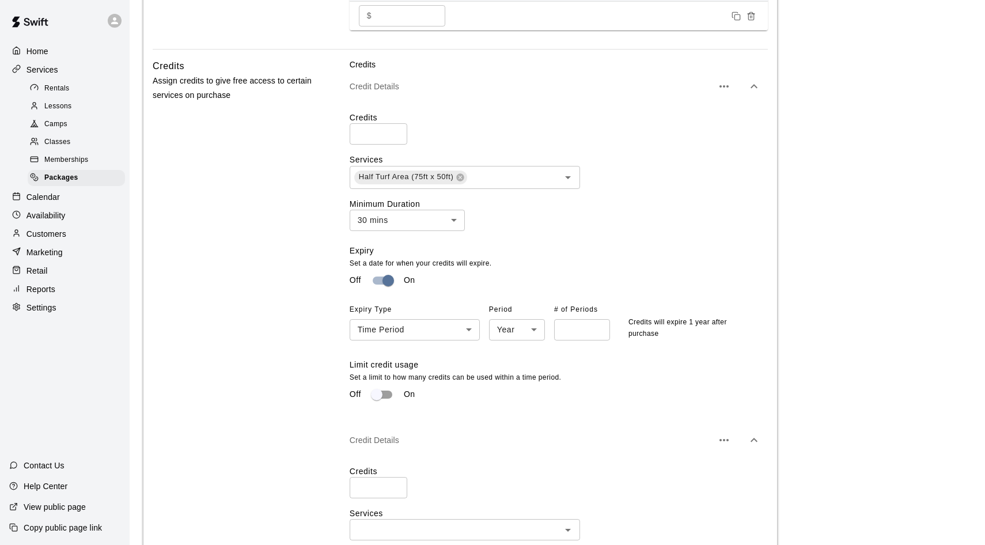
click at [379, 133] on input "***" at bounding box center [379, 133] width 58 height 21
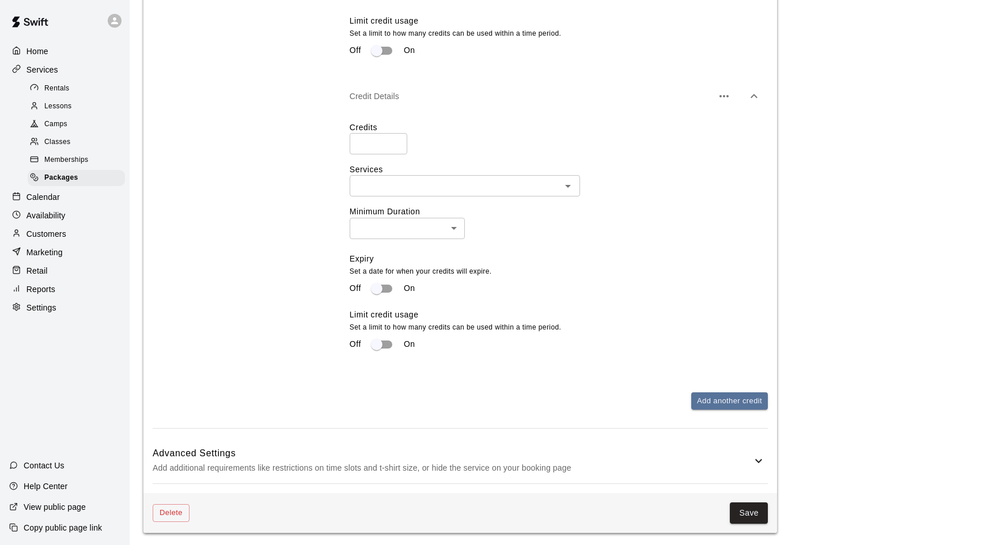
scroll to position [842, 0]
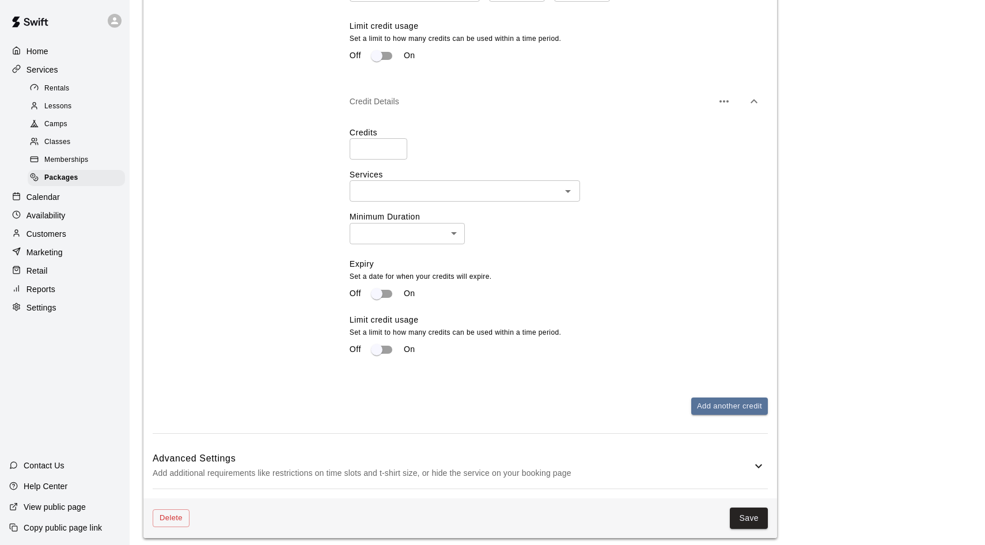
click at [755, 459] on icon at bounding box center [759, 466] width 14 height 14
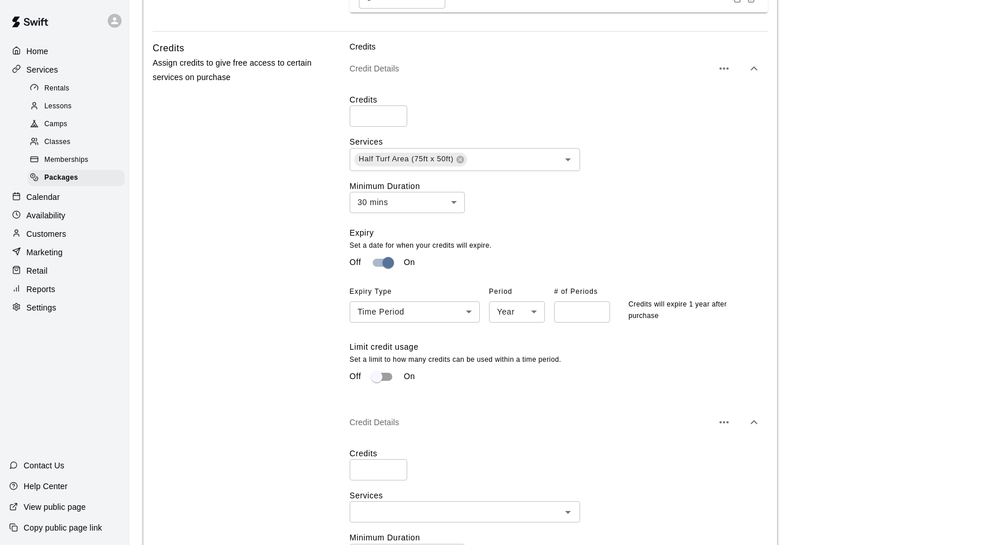
scroll to position [519, 0]
click at [440, 206] on body "**********" at bounding box center [492, 291] width 985 height 1621
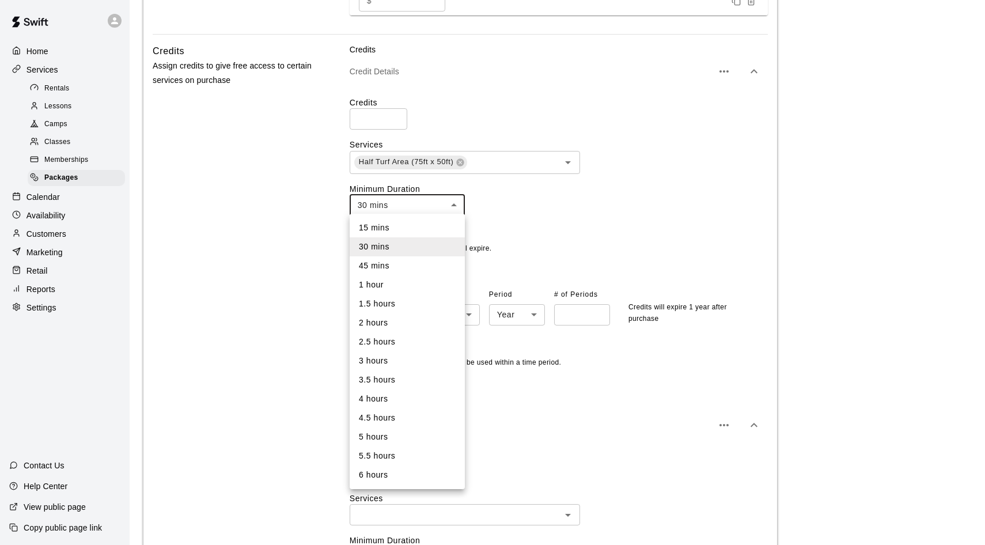
click at [560, 220] on div at bounding box center [492, 272] width 985 height 545
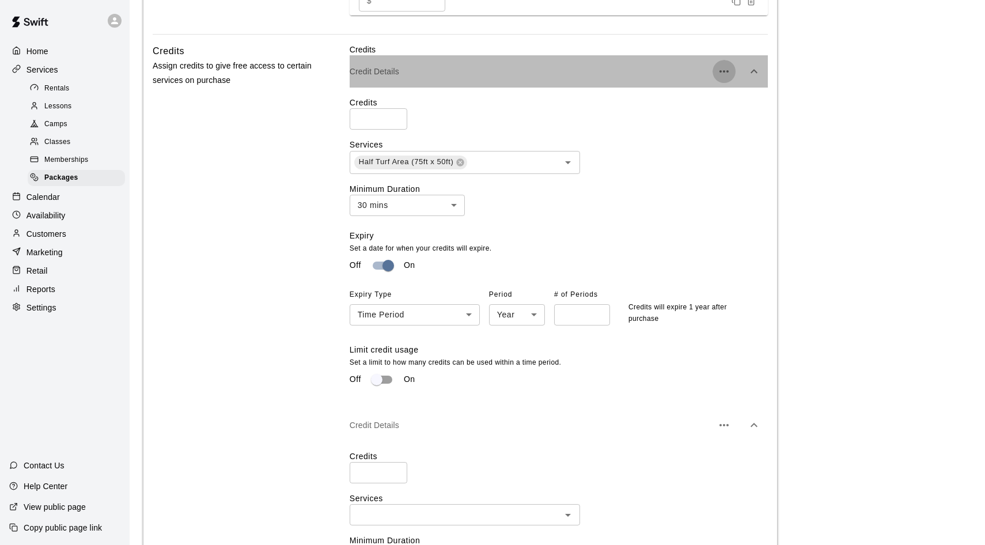
click at [723, 72] on icon "button" at bounding box center [724, 72] width 14 height 14
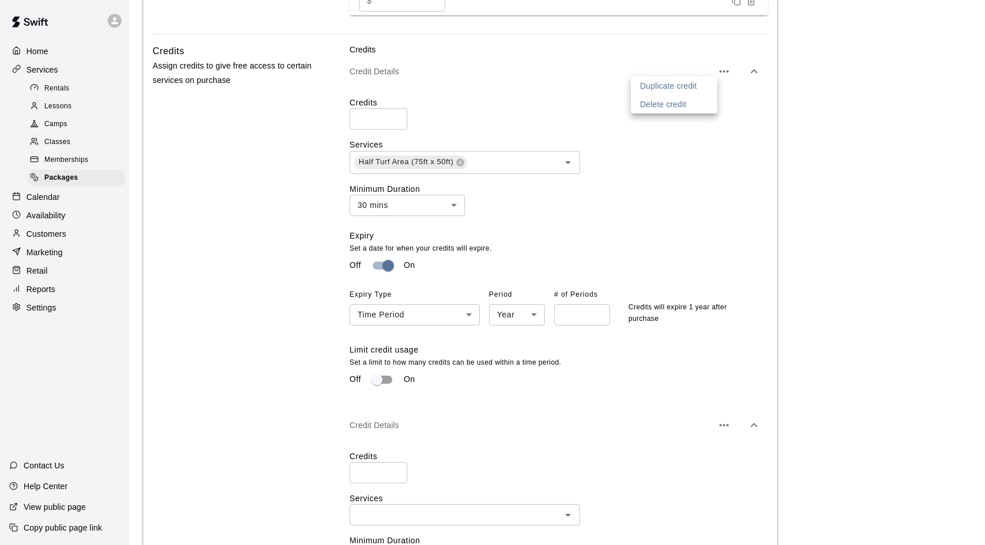
click at [672, 109] on p "Delete credit" at bounding box center [663, 105] width 47 height 12
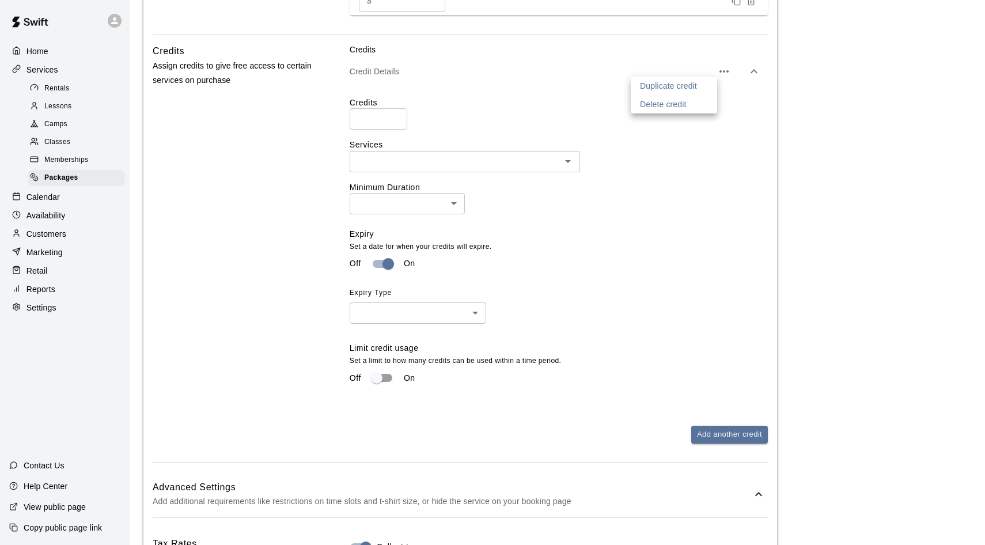
click at [838, 151] on div at bounding box center [492, 272] width 985 height 545
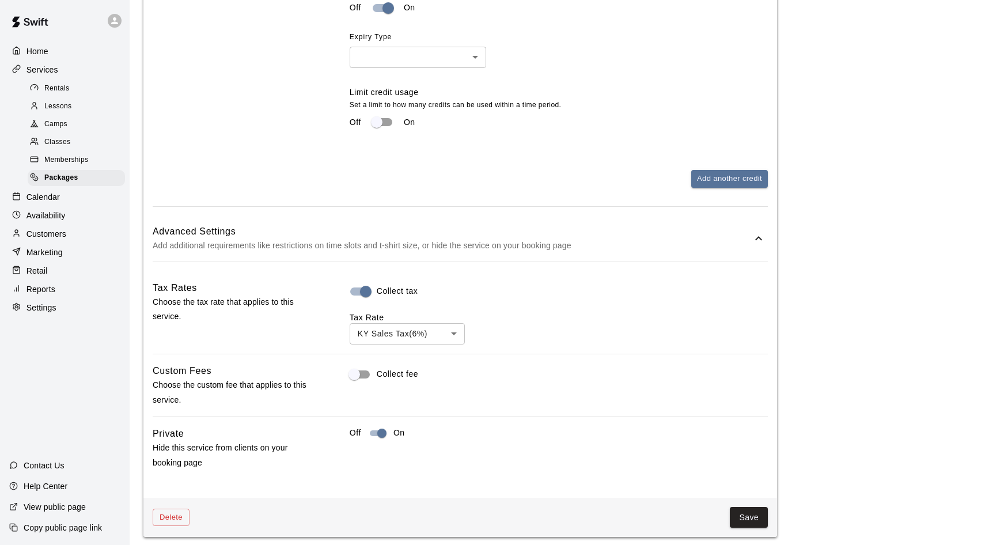
scroll to position [774, 0]
click at [172, 513] on button "Delete" at bounding box center [171, 518] width 37 height 18
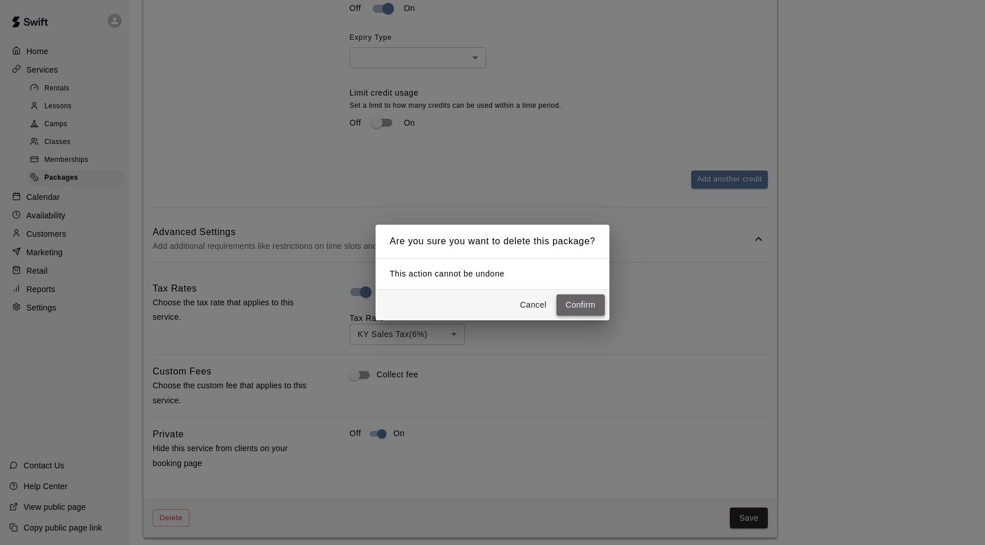
click at [593, 312] on button "Confirm" at bounding box center [581, 304] width 48 height 21
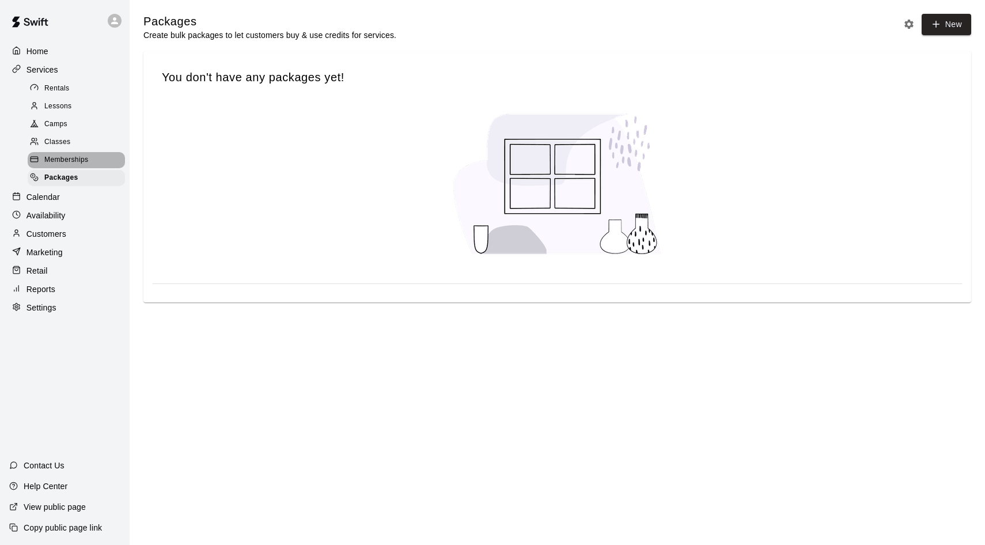
click at [52, 154] on span "Memberships" at bounding box center [66, 160] width 44 height 12
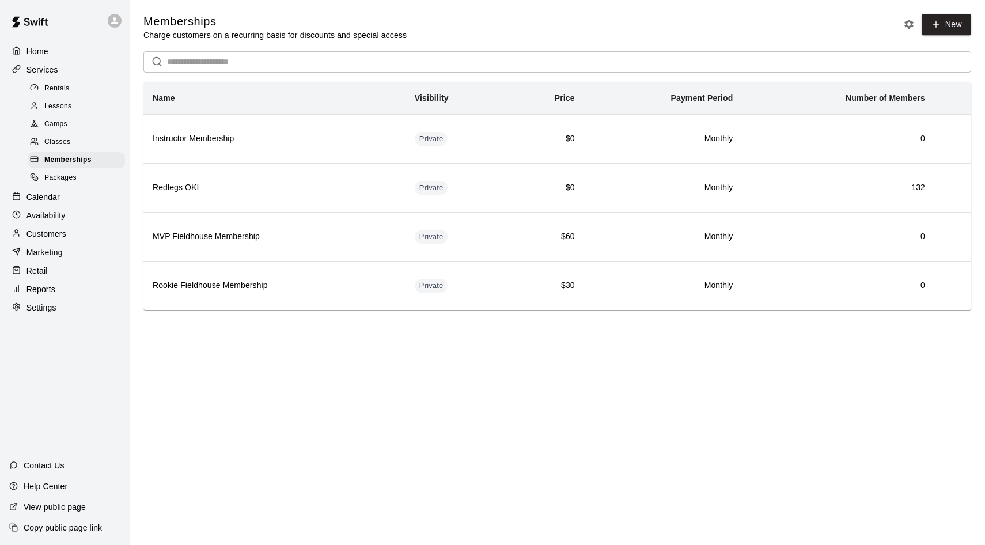
click at [39, 291] on p "Reports" at bounding box center [41, 290] width 29 height 12
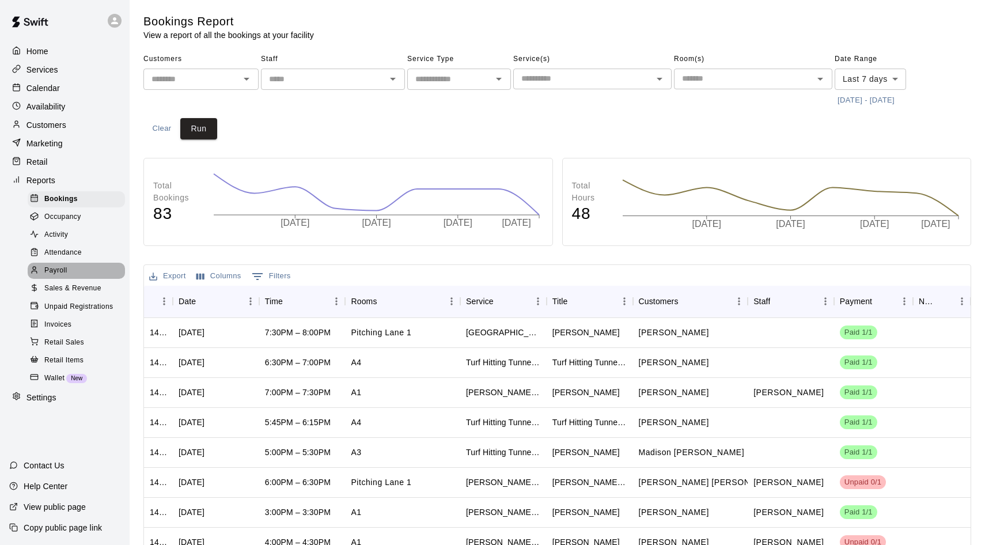
click at [62, 270] on span "Payroll" at bounding box center [55, 271] width 22 height 12
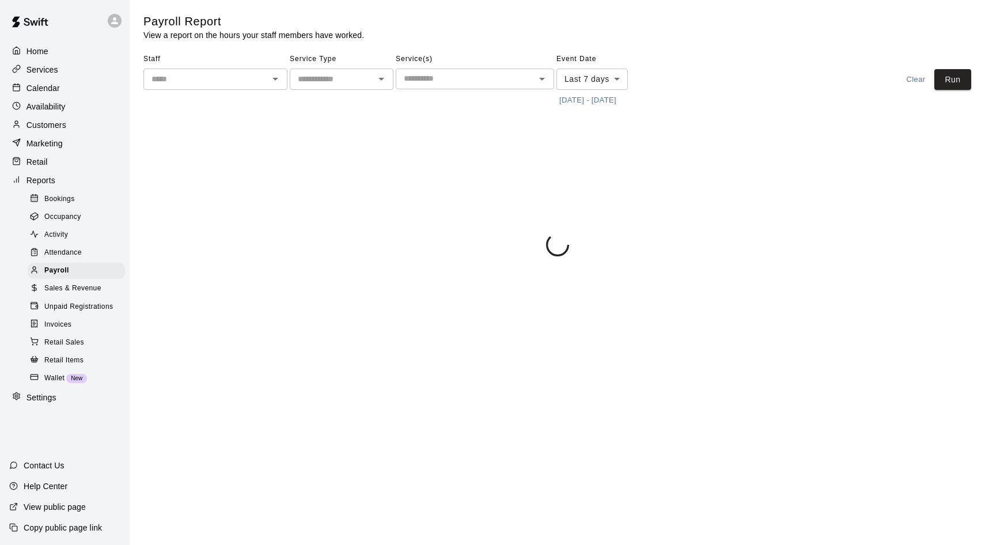
click at [214, 79] on input "text" at bounding box center [206, 79] width 118 height 14
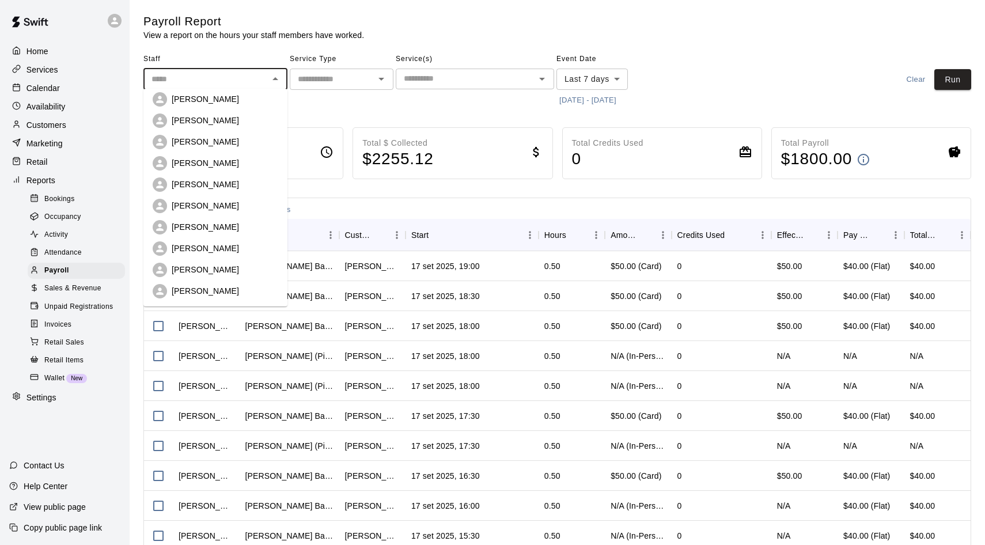
scroll to position [133, 0]
click at [199, 274] on p "[PERSON_NAME]" at bounding box center [205, 270] width 67 height 12
type input "**********"
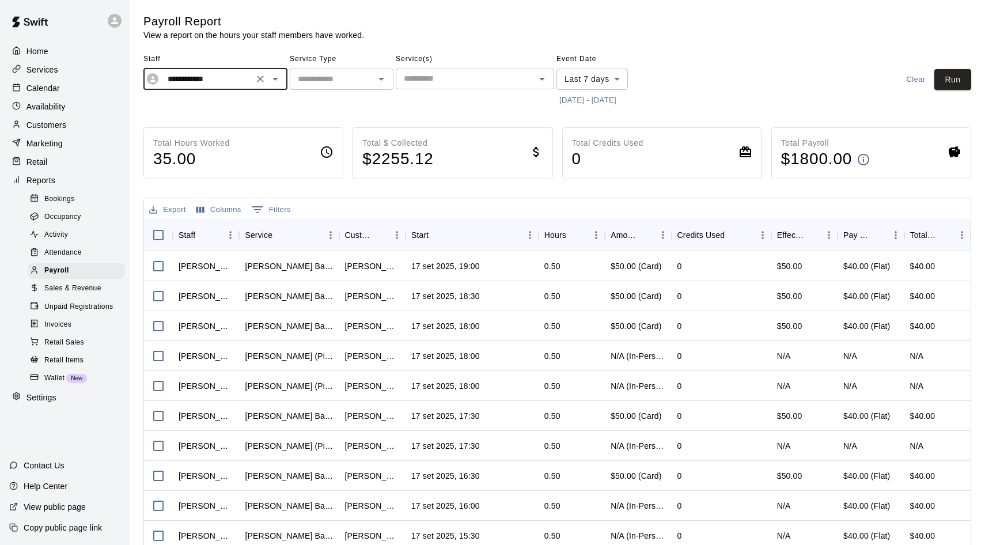
click at [334, 88] on div "​" at bounding box center [342, 79] width 104 height 21
click at [328, 104] on li "Lessons" at bounding box center [342, 102] width 104 height 19
type input "*******"
click at [416, 78] on input "text" at bounding box center [465, 78] width 133 height 14
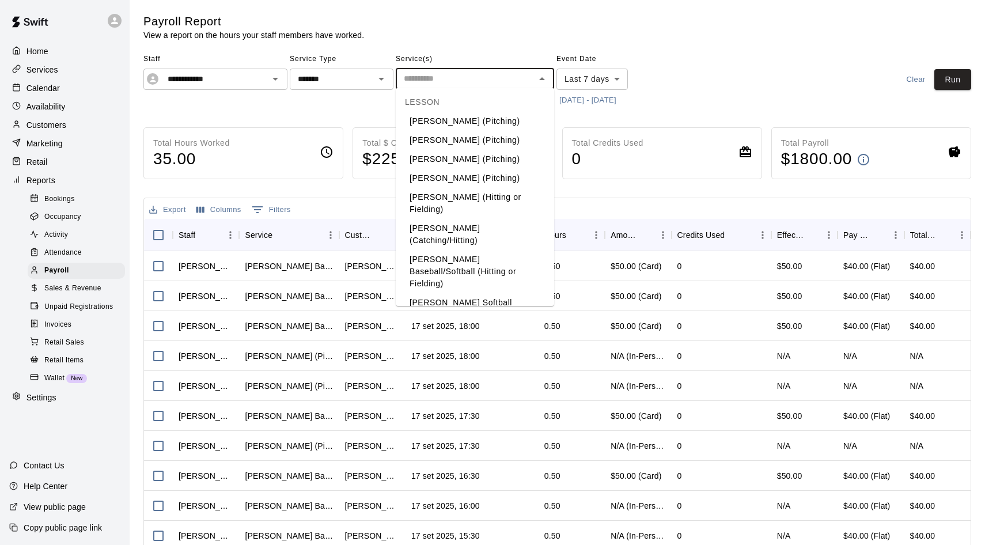
scroll to position [7, 0]
click at [457, 251] on li "[PERSON_NAME] Baseball/Softball (Hitting or Fielding)" at bounding box center [475, 272] width 158 height 43
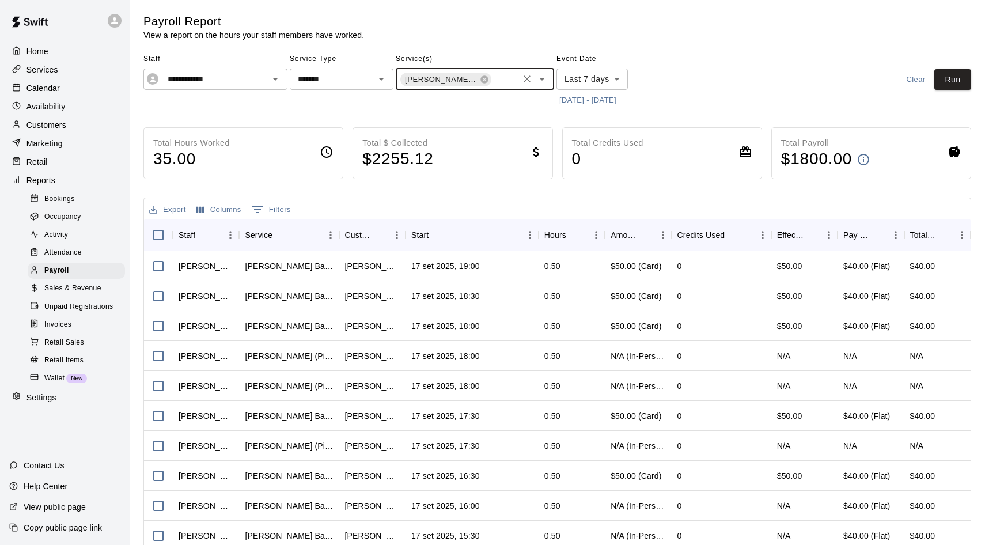
click at [571, 107] on button "[DATE] - [DATE]" at bounding box center [588, 101] width 63 height 18
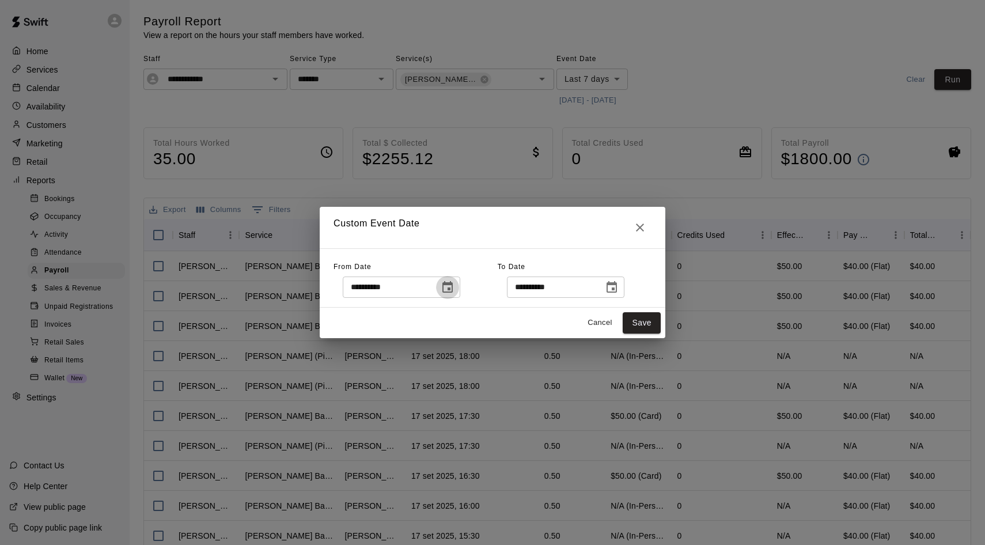
click at [449, 278] on button "Choose date, selected date is Sep 10, 2025" at bounding box center [447, 287] width 23 height 23
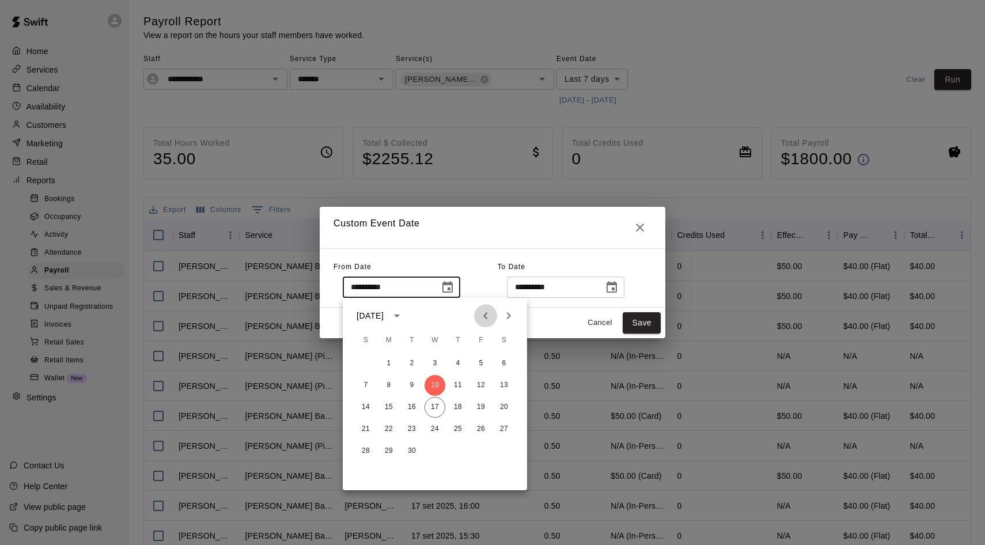
click at [484, 319] on icon "Previous month" at bounding box center [486, 316] width 14 height 14
click at [482, 357] on button "1" at bounding box center [481, 363] width 21 height 21
type input "**********"
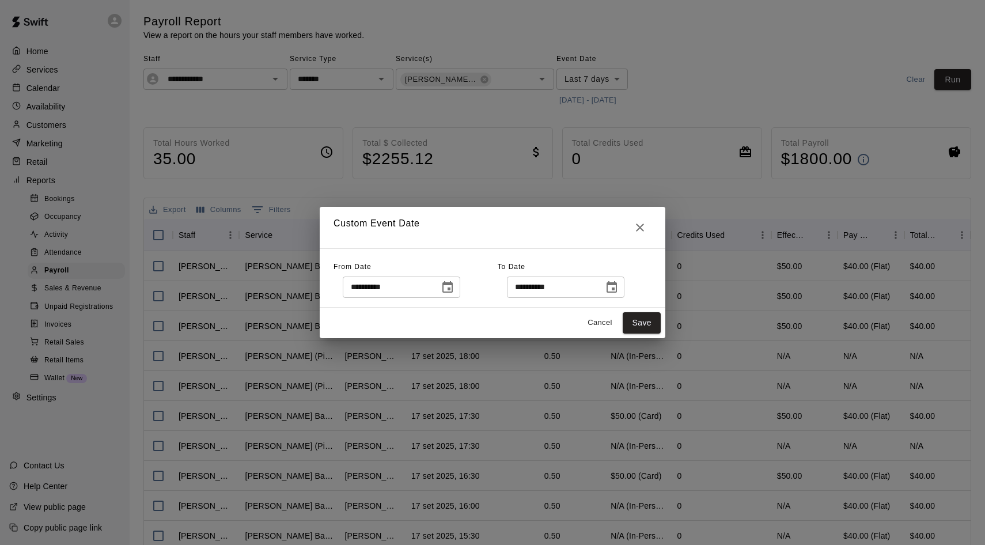
click at [623, 289] on button "Choose date, selected date is Sep 17, 2025" at bounding box center [611, 287] width 23 height 23
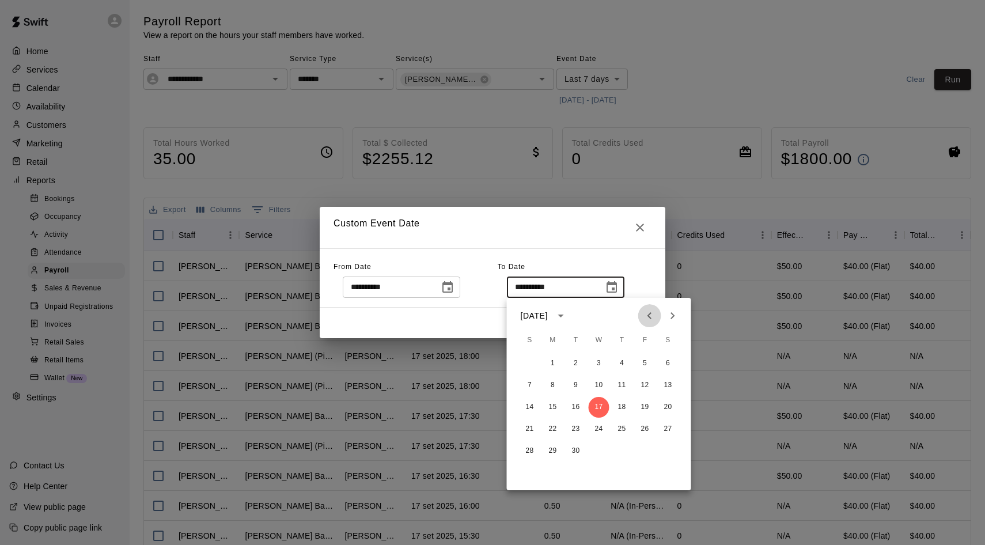
click at [644, 315] on icon "Previous month" at bounding box center [650, 316] width 14 height 14
click at [530, 467] on button "31" at bounding box center [530, 473] width 21 height 21
type input "**********"
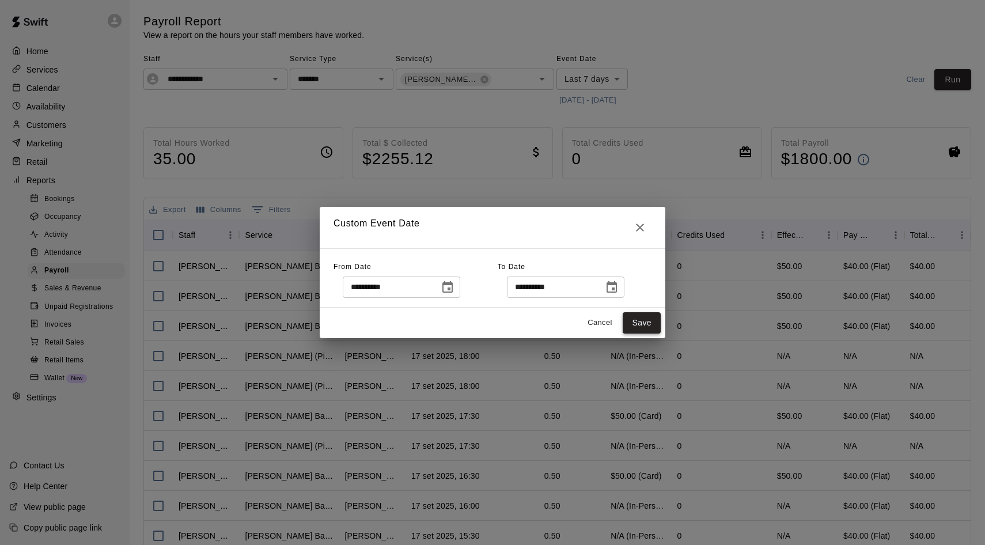
click at [640, 313] on button "Save" at bounding box center [642, 322] width 38 height 21
type input "******"
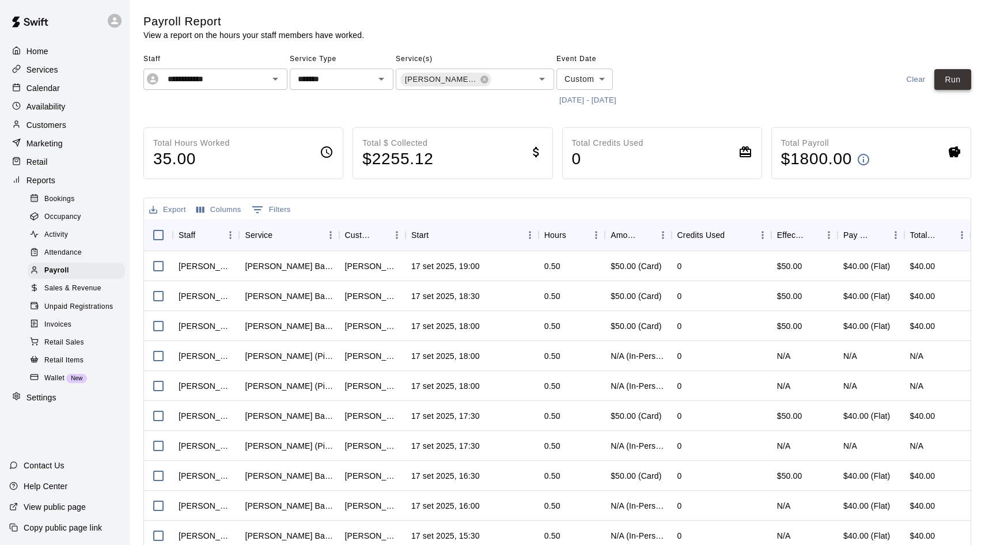
click at [948, 81] on button "Run" at bounding box center [953, 79] width 37 height 21
click at [76, 270] on div "Payroll" at bounding box center [76, 271] width 97 height 16
click at [32, 94] on div "Calendar" at bounding box center [64, 88] width 111 height 17
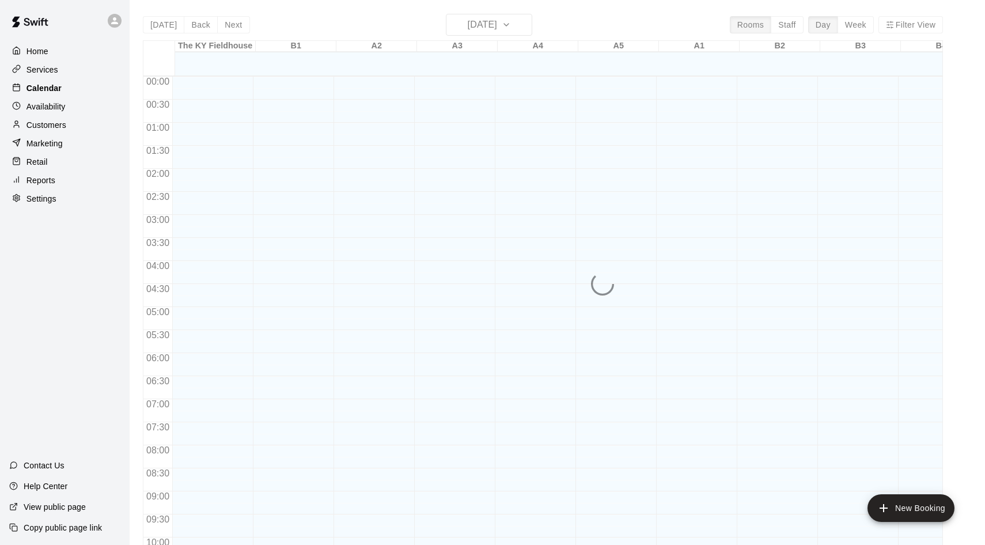
scroll to position [502, 0]
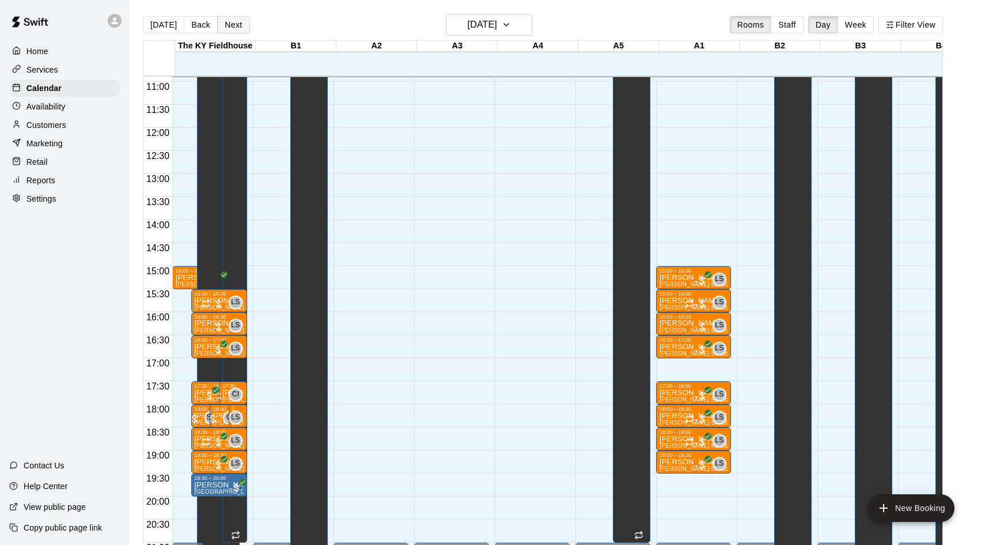
click at [224, 29] on button "Next" at bounding box center [233, 24] width 32 height 17
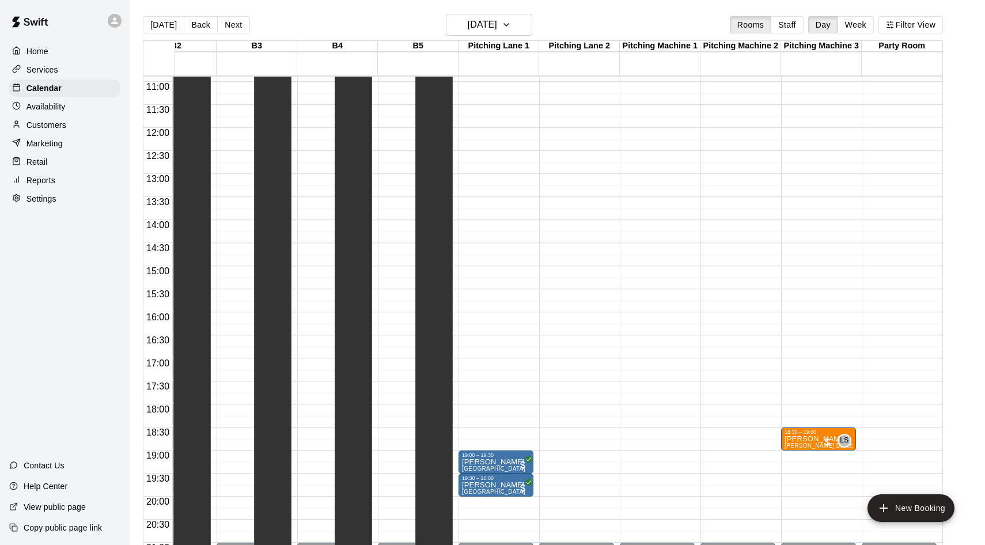
scroll to position [0, 603]
click at [815, 439] on p "[PERSON_NAME]" at bounding box center [819, 439] width 68 height 0
click at [793, 460] on button "edit" at bounding box center [796, 451] width 23 height 23
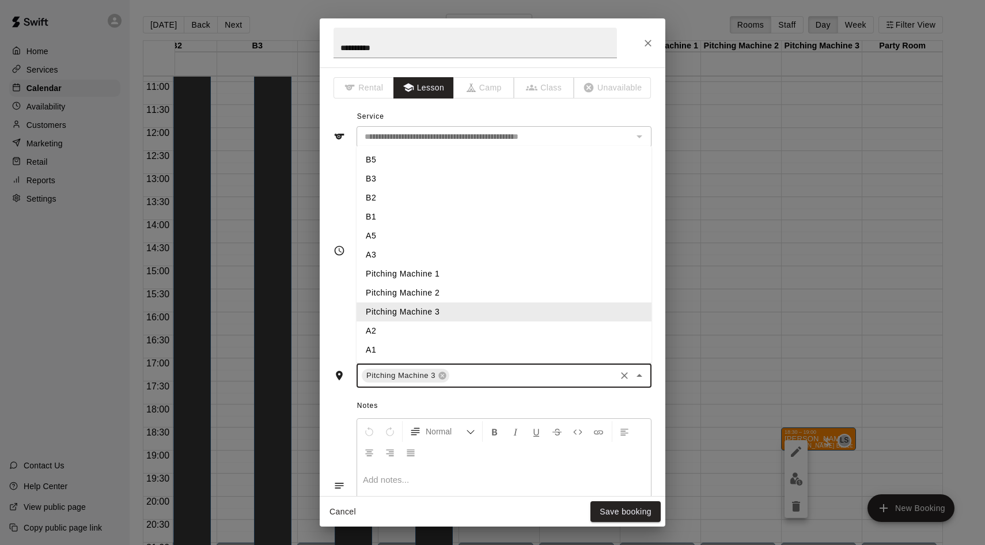
click at [500, 380] on input "text" at bounding box center [532, 376] width 163 height 14
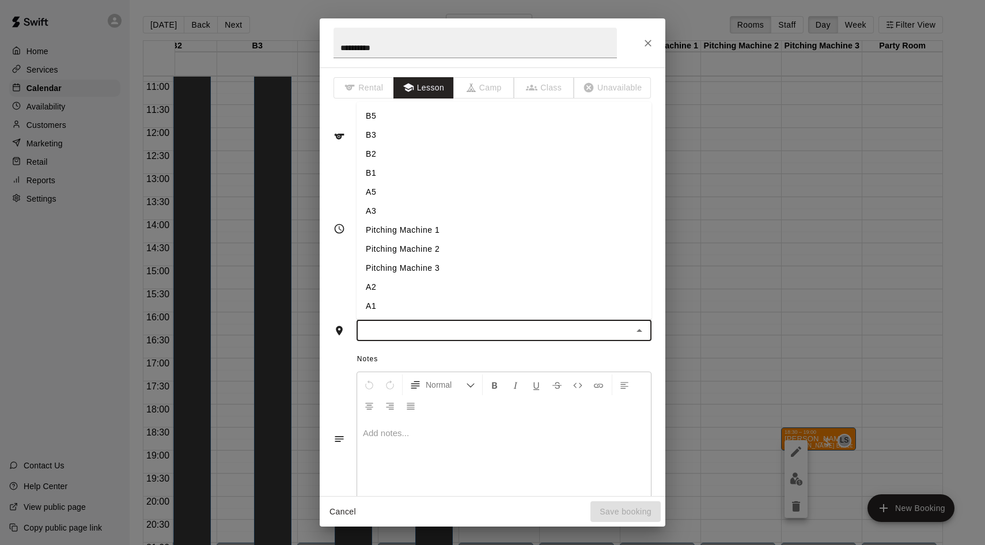
type input "*"
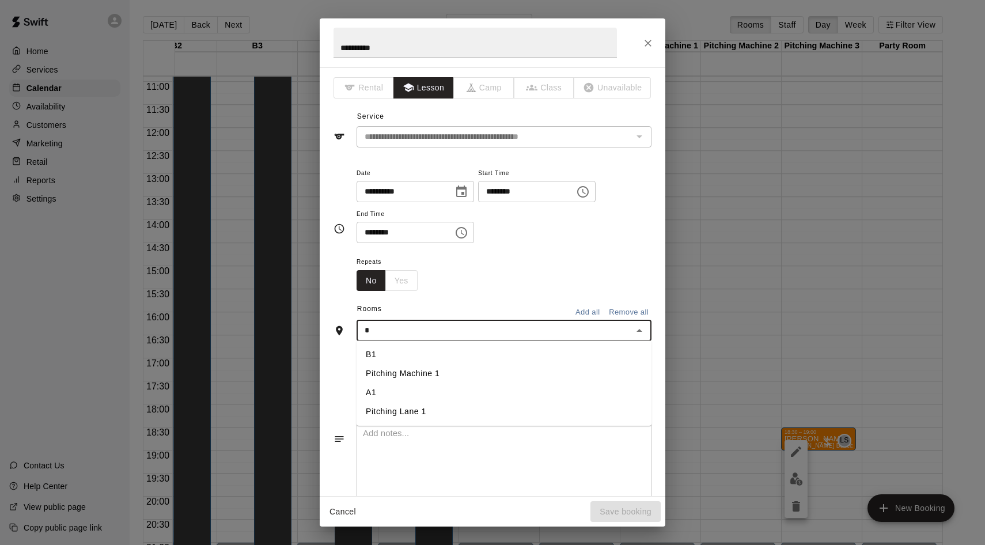
click at [415, 390] on li "A1" at bounding box center [504, 392] width 295 height 19
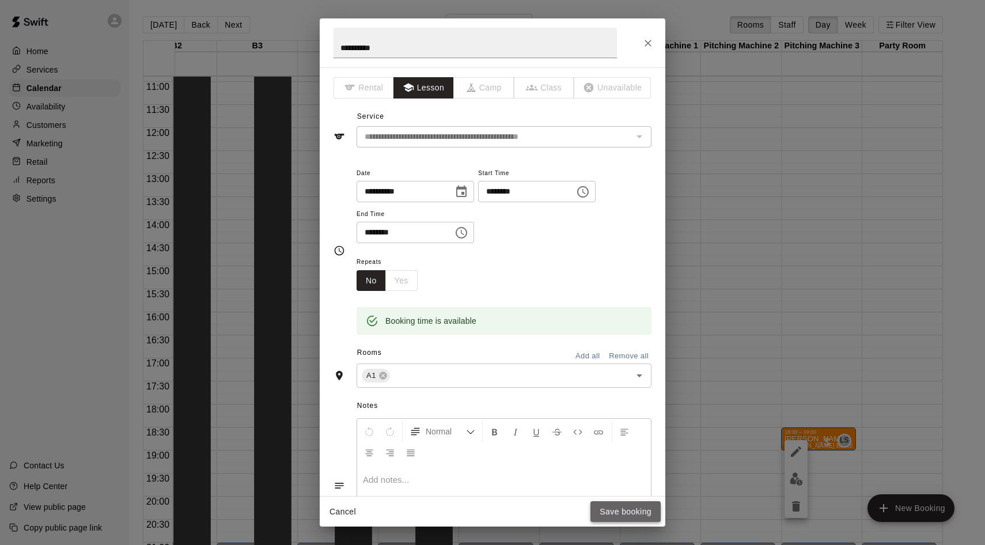
click at [612, 510] on button "Save booking" at bounding box center [626, 511] width 70 height 21
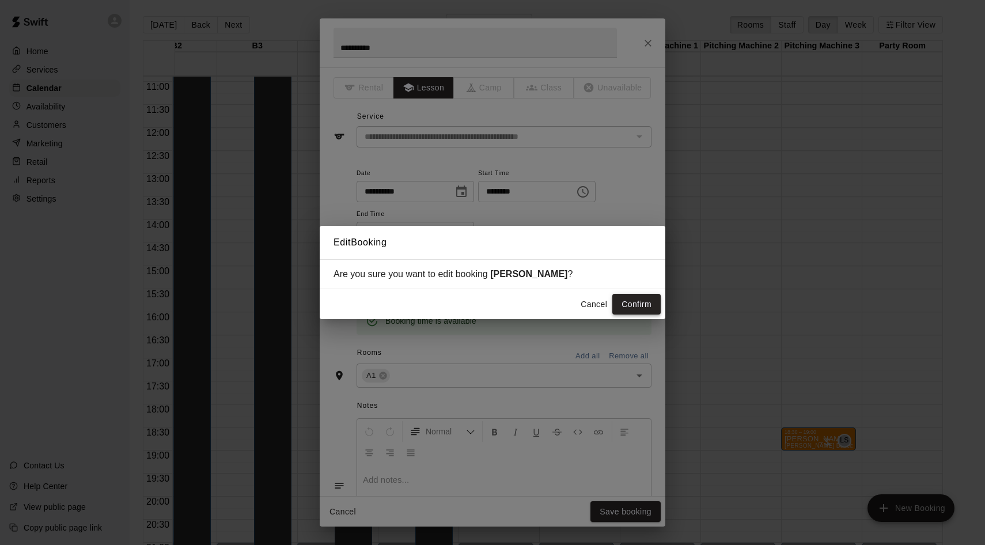
click at [639, 296] on button "Confirm" at bounding box center [637, 304] width 48 height 21
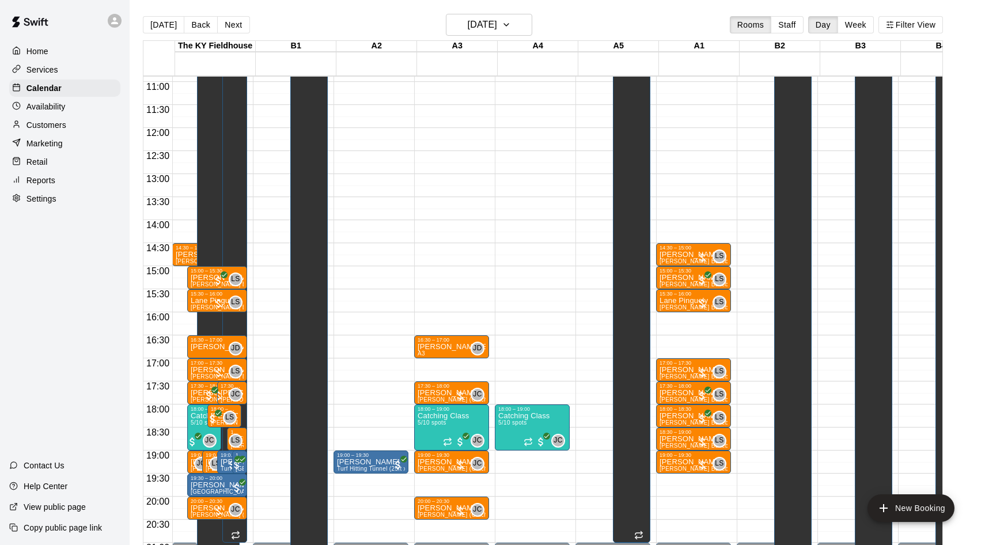
scroll to position [502, 0]
click at [201, 24] on button "Back" at bounding box center [201, 24] width 34 height 17
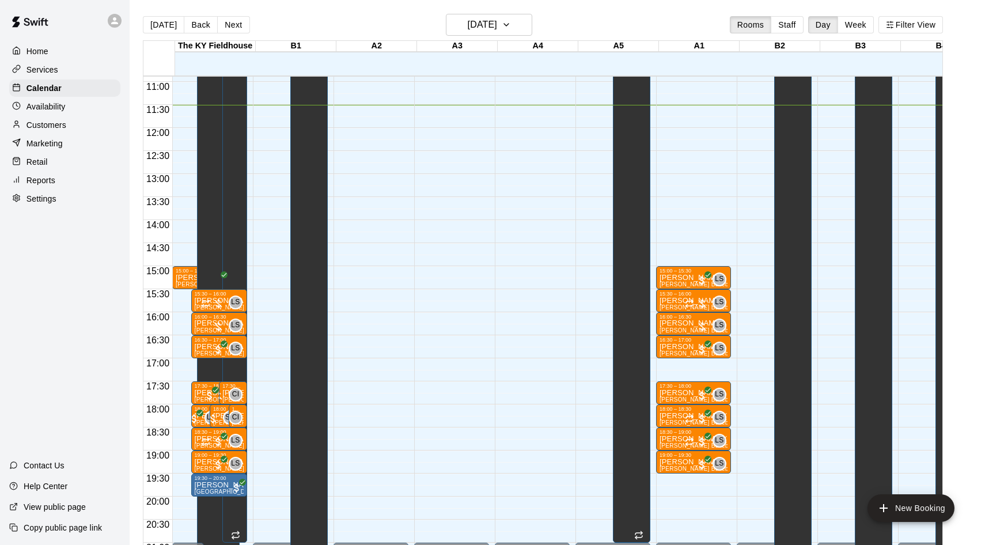
click at [53, 70] on p "Services" at bounding box center [43, 70] width 32 height 12
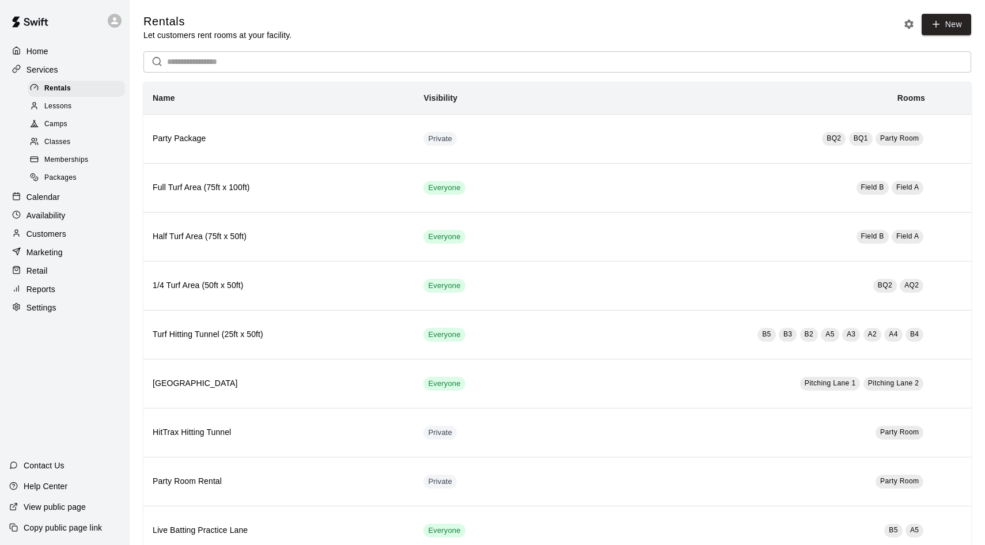
click at [69, 172] on span "Packages" at bounding box center [60, 178] width 32 height 12
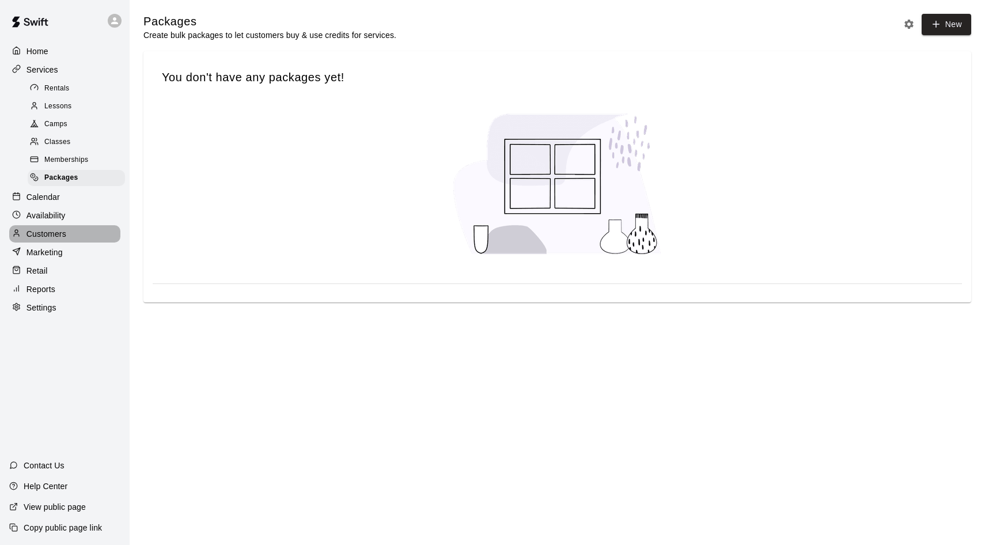
click at [55, 225] on div "Customers" at bounding box center [64, 233] width 111 height 17
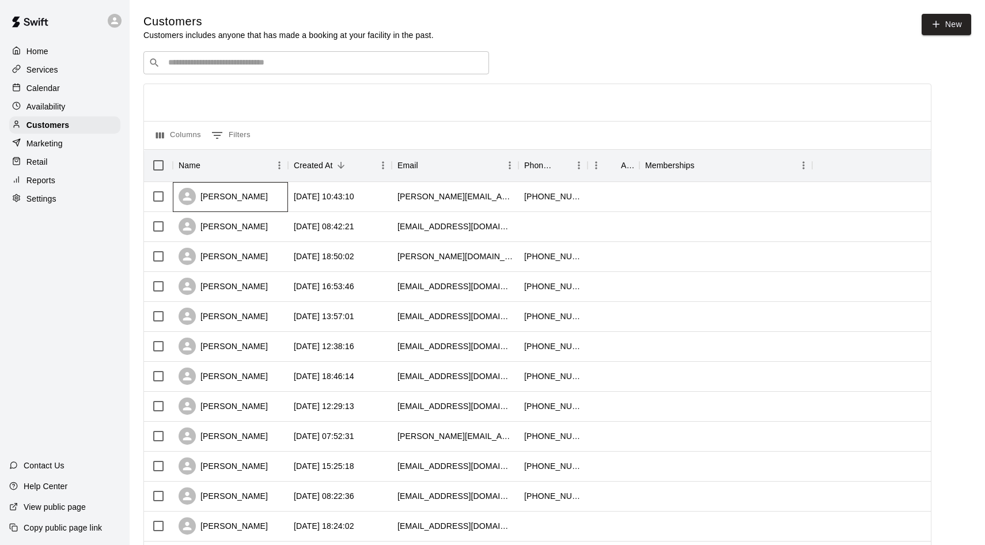
click at [263, 199] on div "Glynn Spivey" at bounding box center [230, 197] width 115 height 30
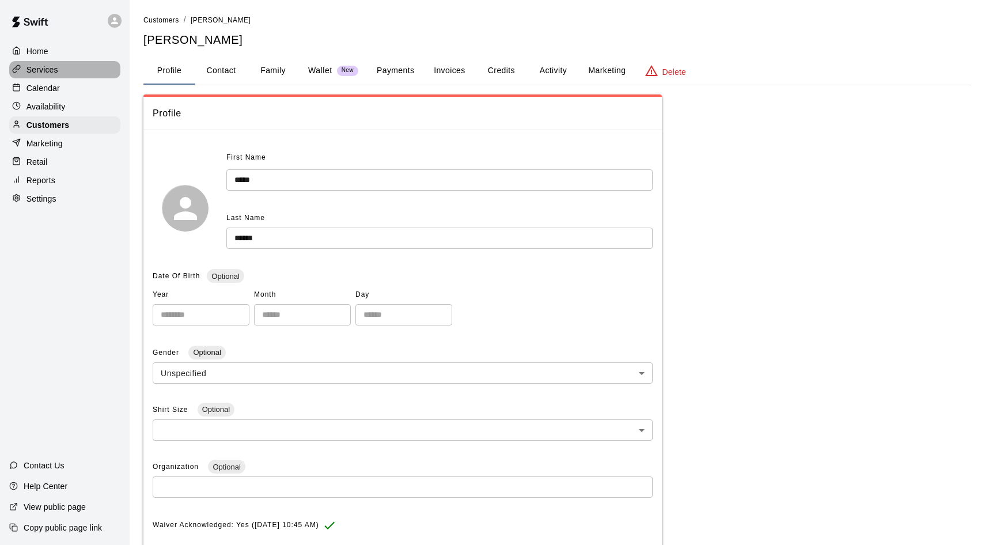
click at [48, 71] on p "Services" at bounding box center [43, 70] width 32 height 12
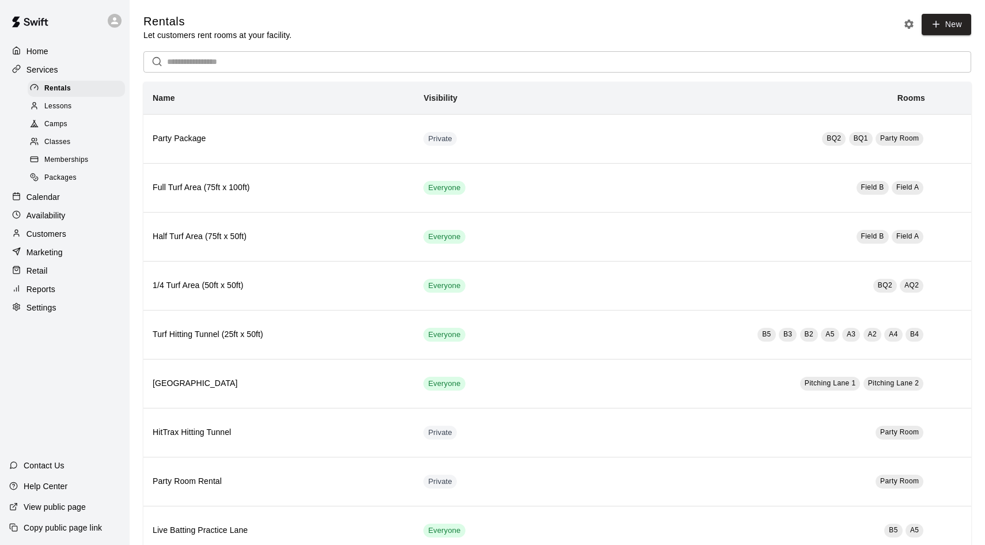
click at [56, 228] on p "Customers" at bounding box center [47, 234] width 40 height 12
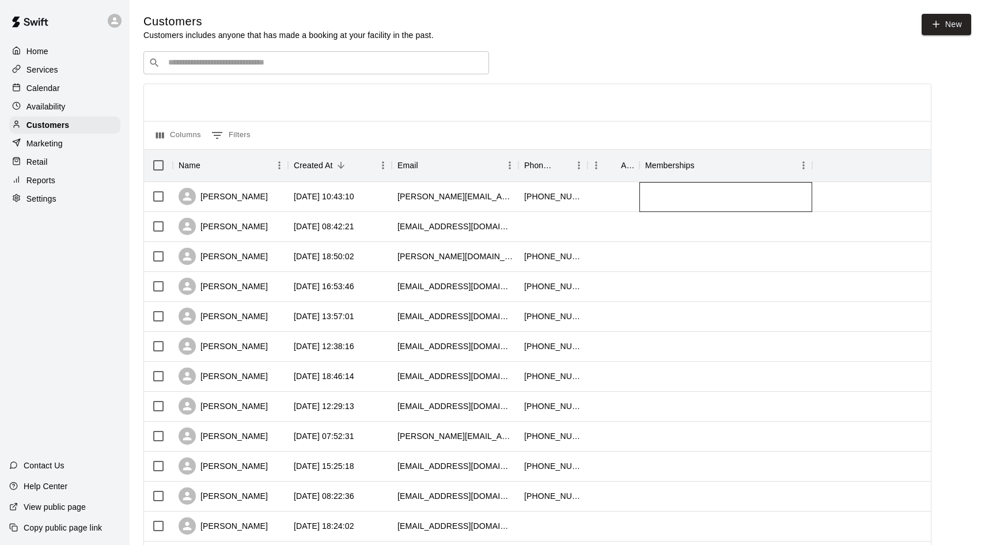
click at [674, 201] on div at bounding box center [726, 197] width 173 height 30
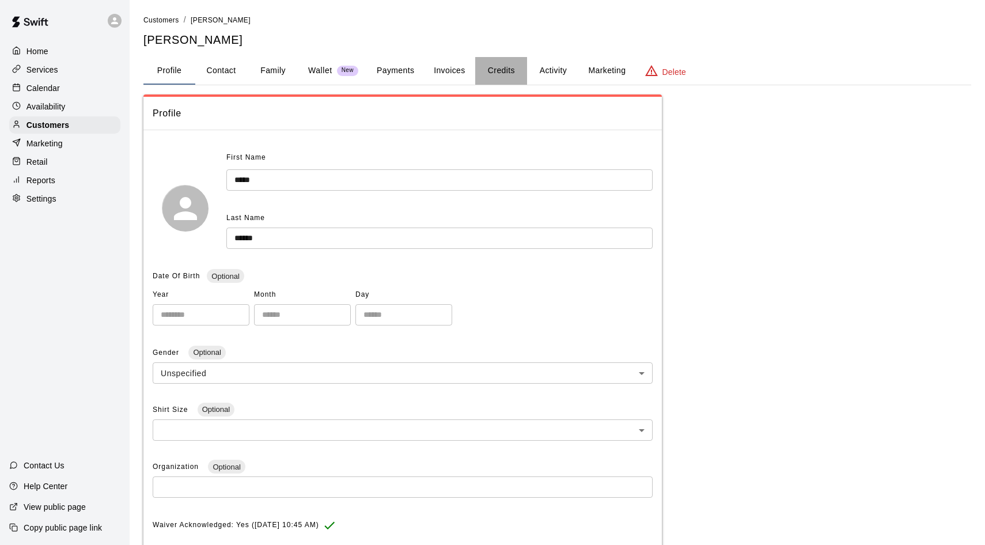
click at [517, 73] on button "Credits" at bounding box center [501, 71] width 52 height 28
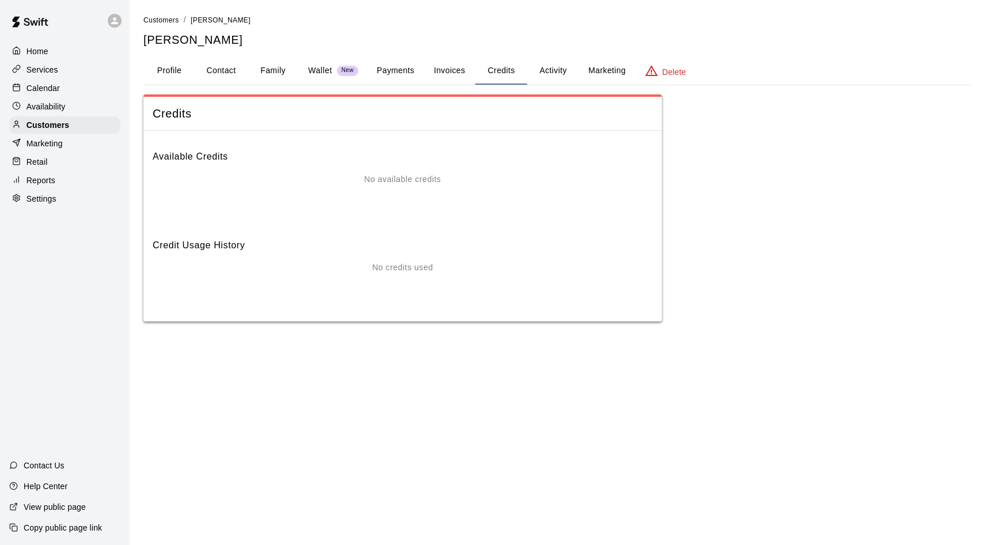
click at [51, 71] on p "Services" at bounding box center [43, 70] width 32 height 12
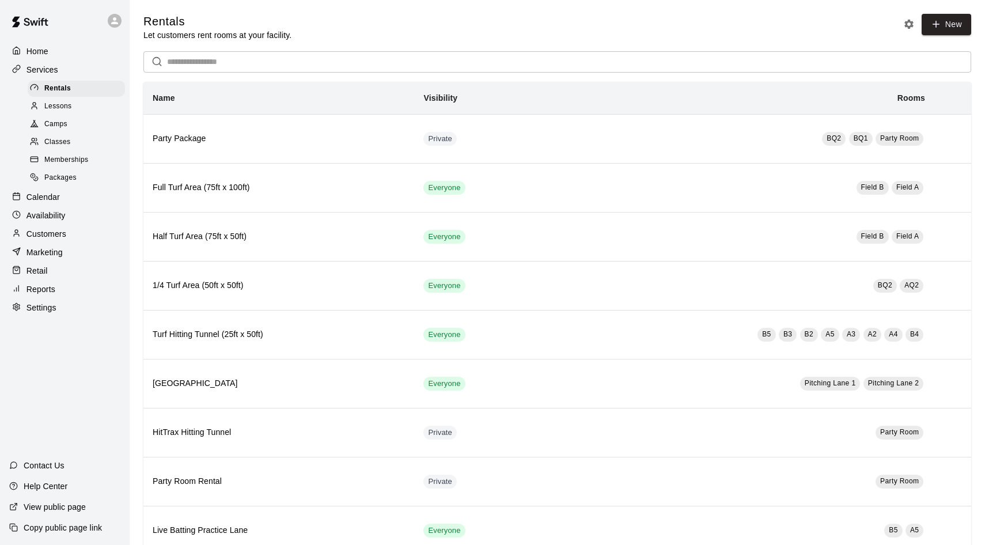
click at [63, 180] on div "Packages" at bounding box center [76, 178] width 97 height 16
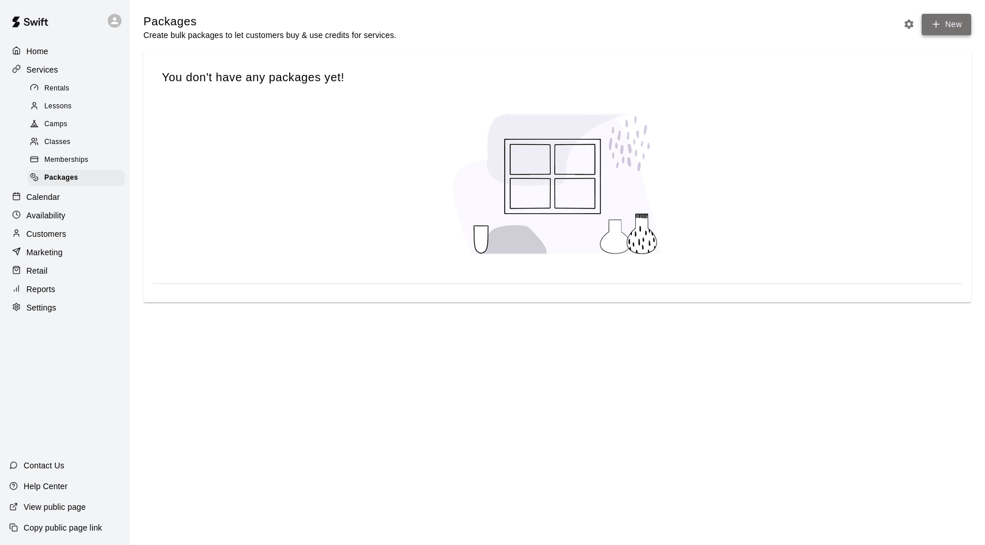
click at [944, 25] on link "New" at bounding box center [947, 24] width 50 height 21
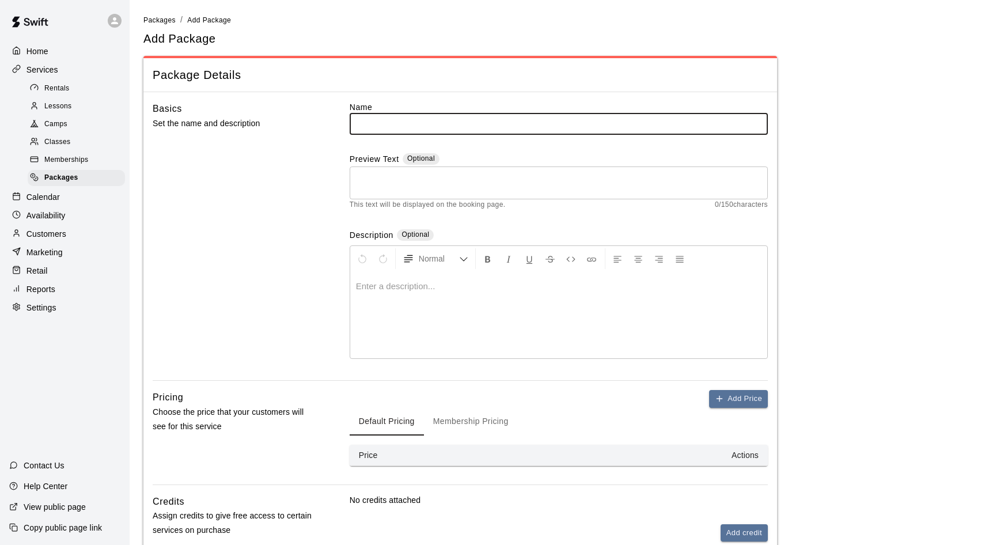
click at [89, 332] on div "Home Services Rentals Lessons Camps Classes Memberships Packages Calendar Avail…" at bounding box center [65, 272] width 130 height 545
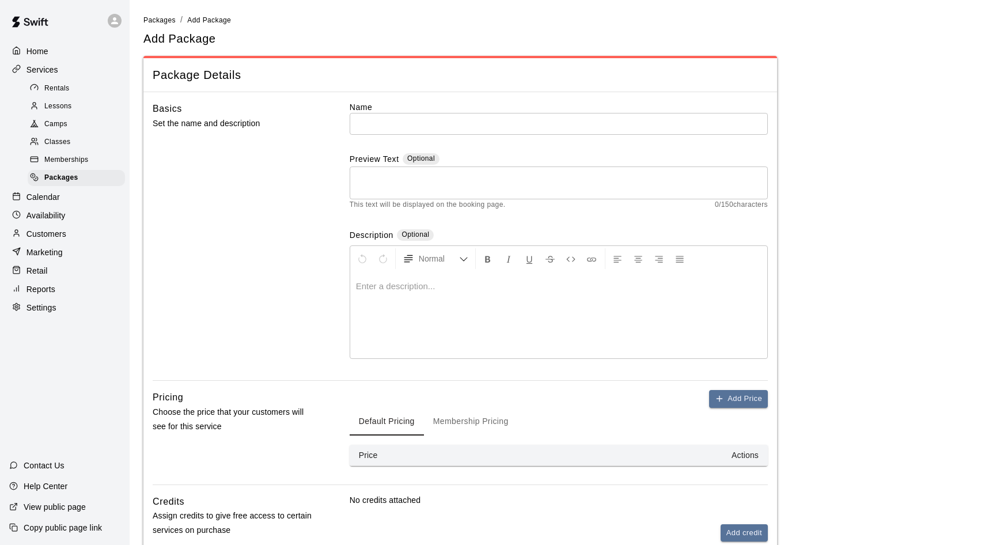
click at [257, 258] on div "Basics Set the name and description" at bounding box center [233, 240] width 160 height 279
click at [65, 154] on span "Memberships" at bounding box center [66, 160] width 44 height 12
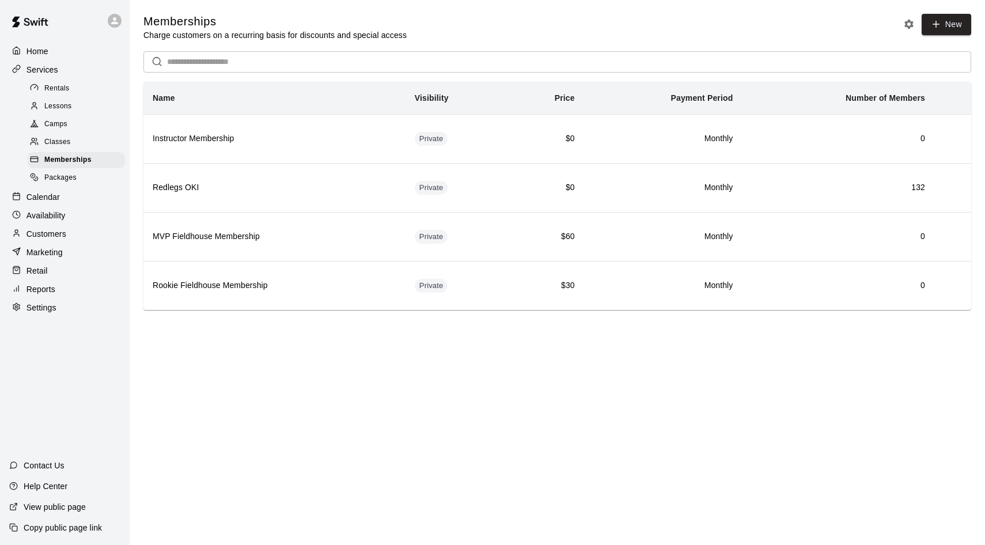
click at [73, 172] on span "Packages" at bounding box center [60, 178] width 32 height 12
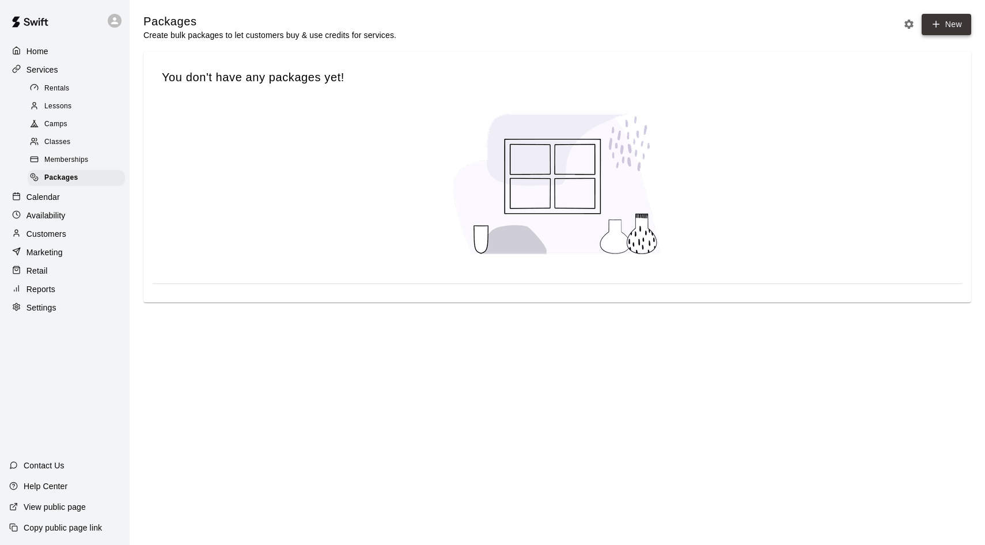
click at [947, 25] on link "New" at bounding box center [947, 24] width 50 height 21
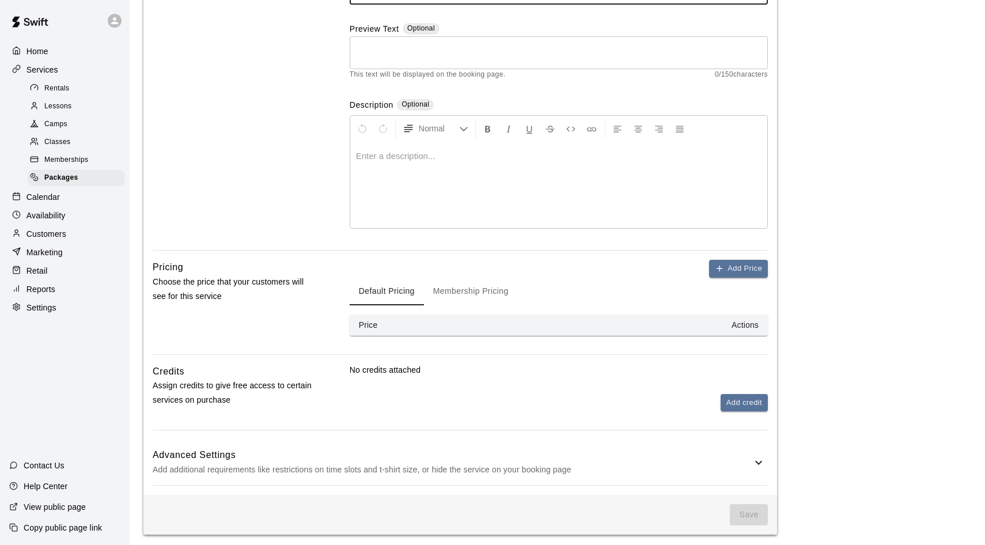
scroll to position [130, 0]
click at [756, 267] on button "Add Price" at bounding box center [738, 269] width 59 height 18
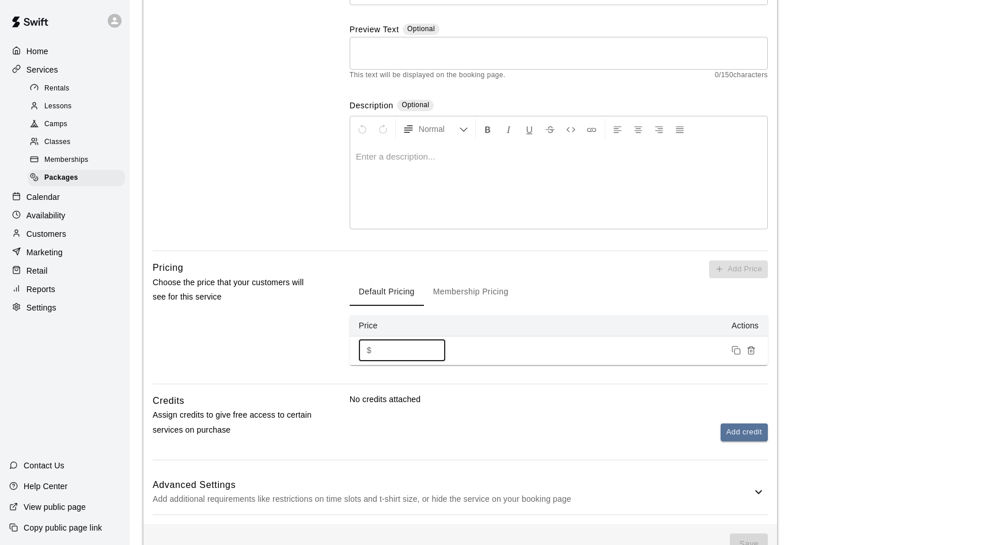
click at [421, 350] on input "*" at bounding box center [410, 350] width 69 height 21
type input "****"
click at [568, 368] on div "Add Price Default Pricing Membership Pricing Price Actions $ **** ​" at bounding box center [559, 321] width 418 height 123
click at [739, 436] on button "Add credit" at bounding box center [744, 433] width 47 height 18
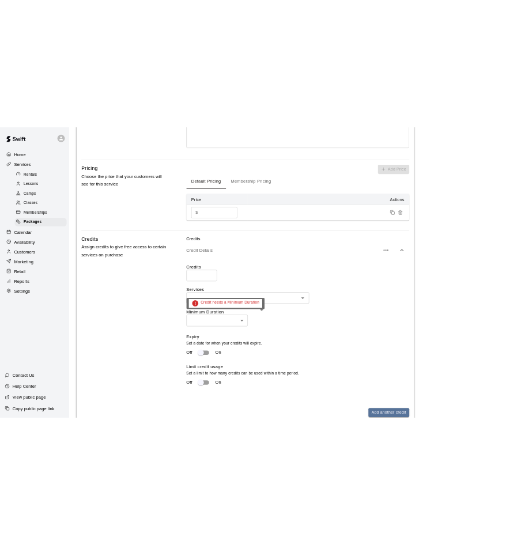
scroll to position [328, 0]
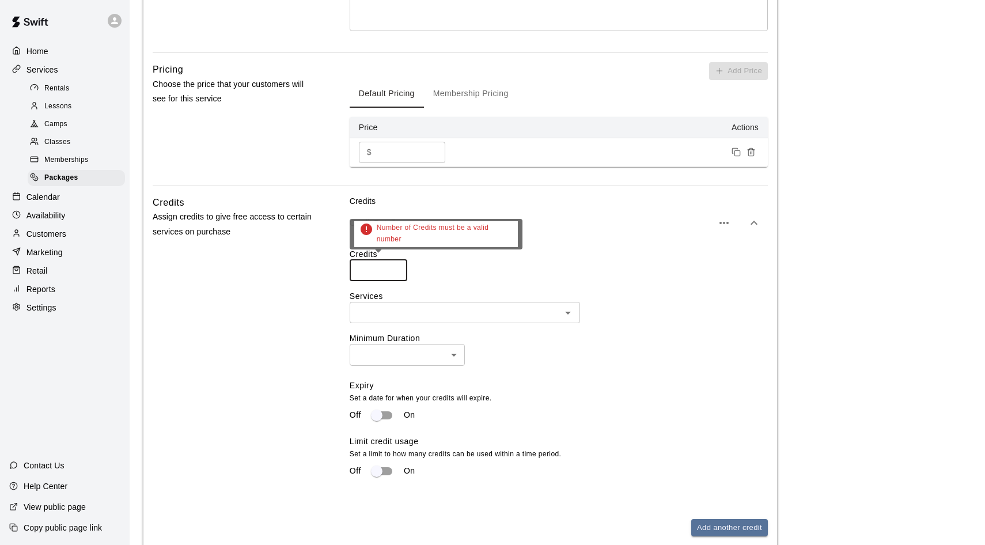
click at [374, 267] on input "number" at bounding box center [379, 270] width 58 height 21
click at [395, 267] on input "*" at bounding box center [379, 270] width 58 height 21
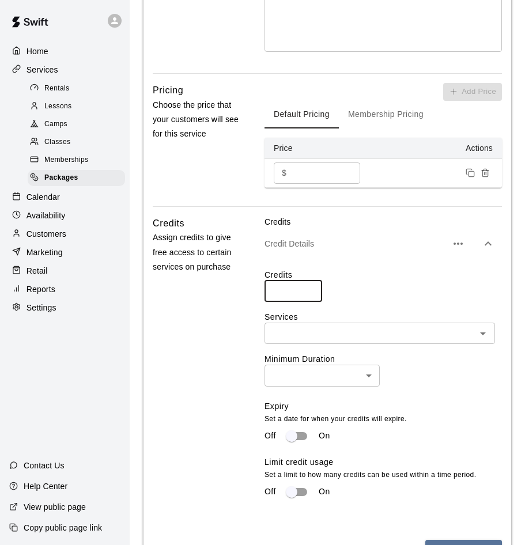
click at [311, 286] on input "*" at bounding box center [293, 291] width 58 height 21
type input "*"
click at [311, 286] on input "*" at bounding box center [293, 291] width 58 height 21
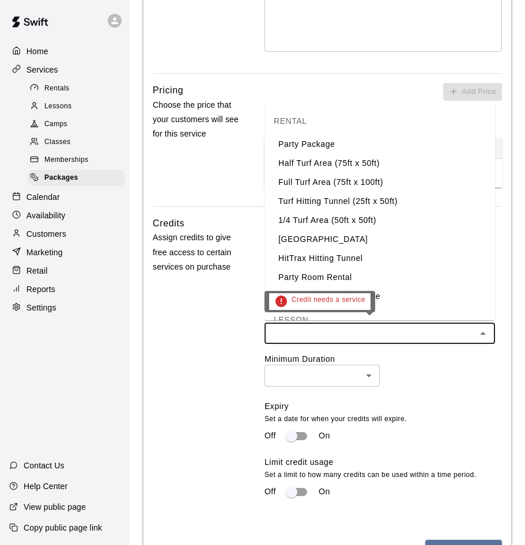
click at [311, 331] on input "text" at bounding box center [370, 333] width 205 height 14
click at [316, 163] on li "Half Turf Area (75ft x 50ft)" at bounding box center [379, 163] width 230 height 19
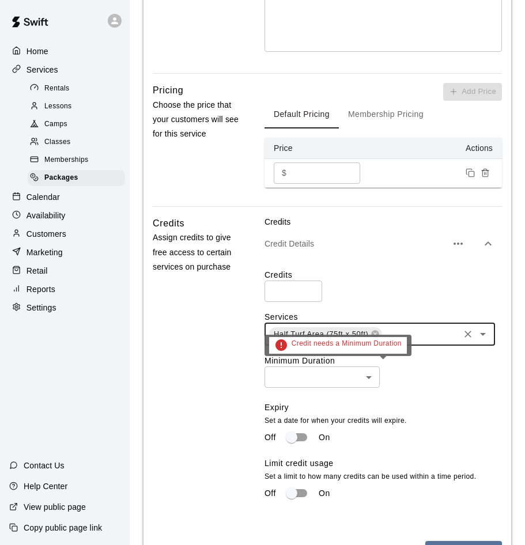
click at [324, 381] on body "Home Services Rentals Lessons Camps Classes Memberships Packages Calendar Avail…" at bounding box center [262, 191] width 525 height 1038
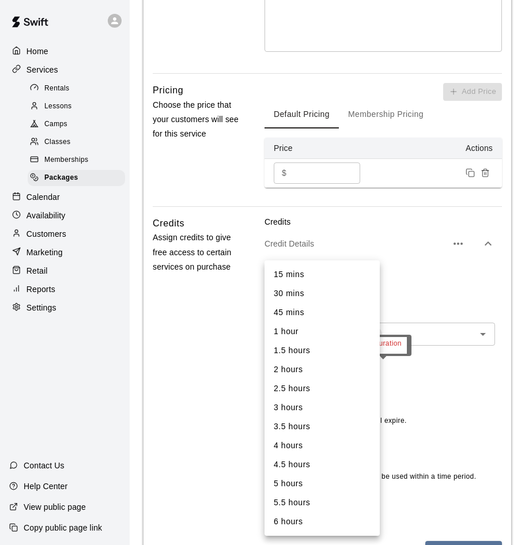
click at [304, 351] on li "1.5 hours" at bounding box center [321, 350] width 115 height 19
type input "**"
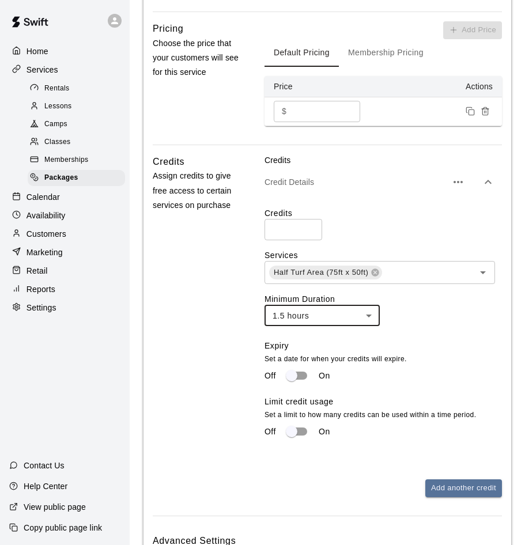
scroll to position [391, 0]
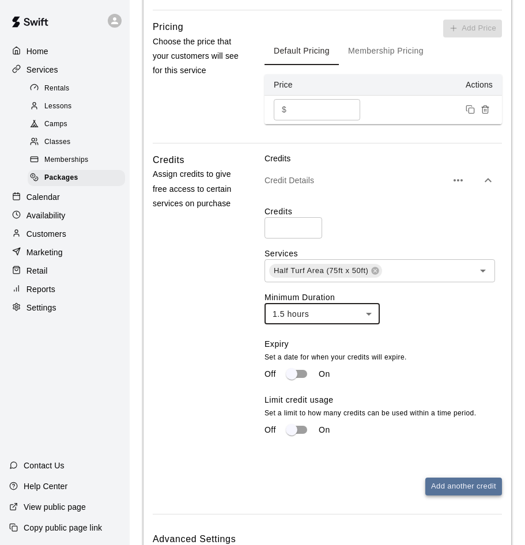
click at [456, 480] on button "Add another credit" at bounding box center [463, 487] width 77 height 18
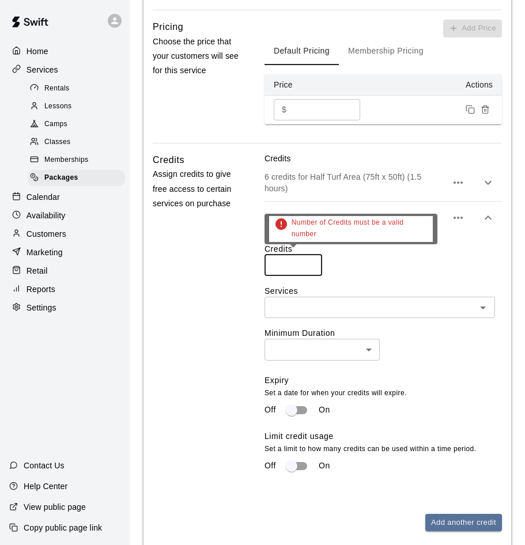
click at [287, 270] on input "number" at bounding box center [293, 265] width 58 height 21
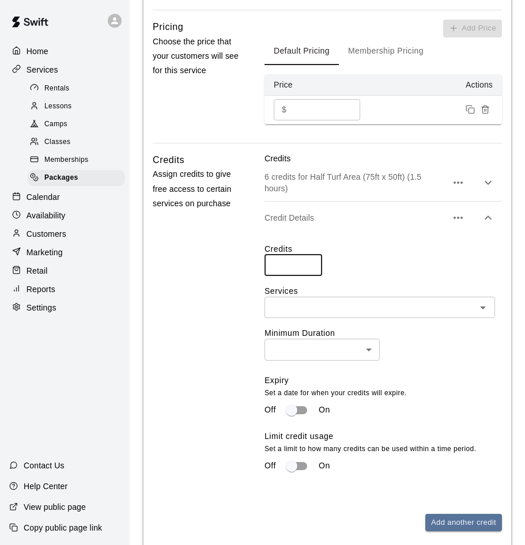
click at [309, 260] on input "*" at bounding box center [293, 265] width 58 height 21
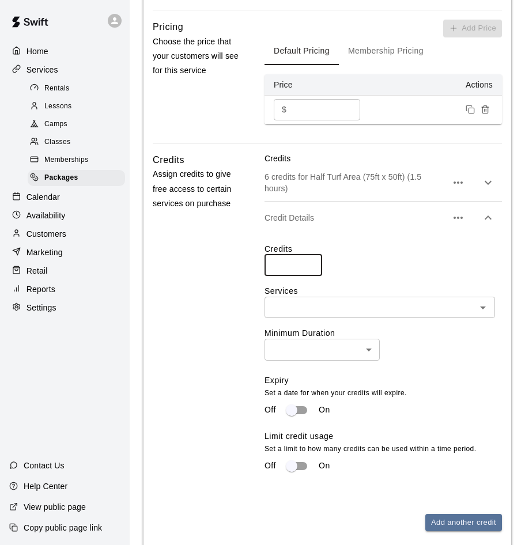
click at [309, 260] on input "*" at bounding box center [293, 265] width 58 height 21
click at [309, 260] on input "**" at bounding box center [293, 265] width 58 height 21
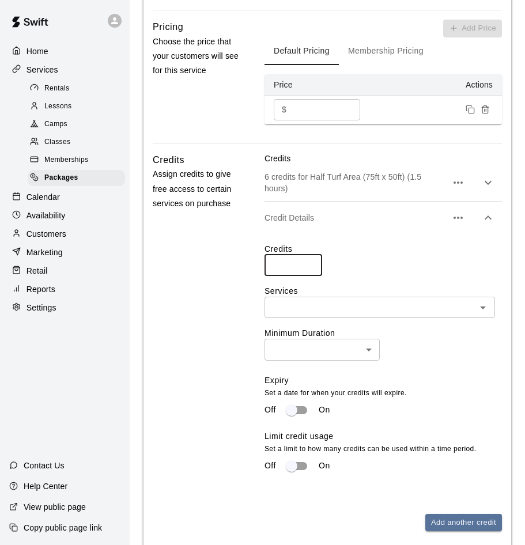
click at [309, 260] on input "**" at bounding box center [293, 265] width 58 height 21
type input "**"
click at [309, 260] on input "**" at bounding box center [293, 265] width 58 height 21
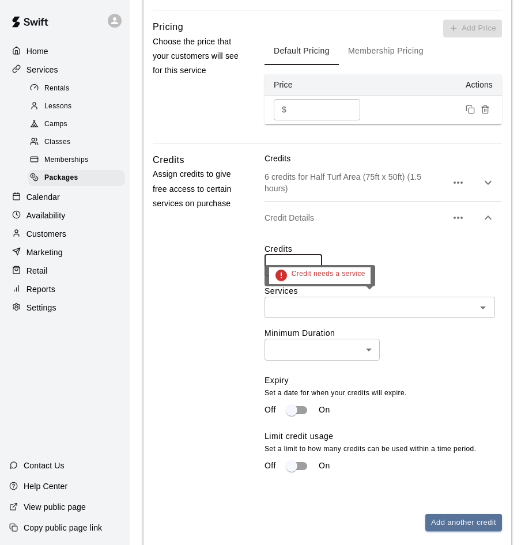
click at [299, 305] on input "text" at bounding box center [370, 307] width 205 height 14
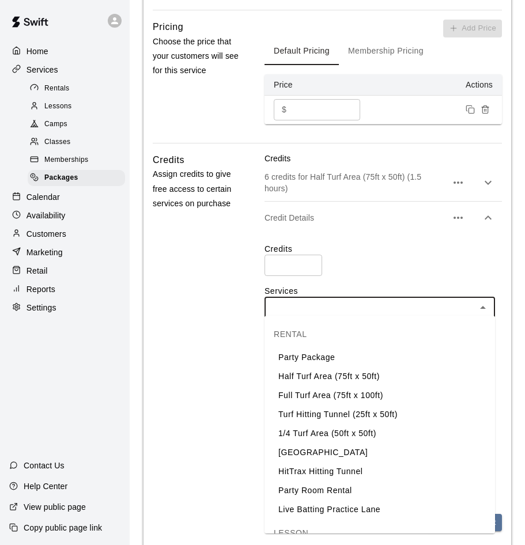
click at [296, 411] on li "Turf Hitting Tunnel (25ft x 50ft)" at bounding box center [379, 414] width 230 height 19
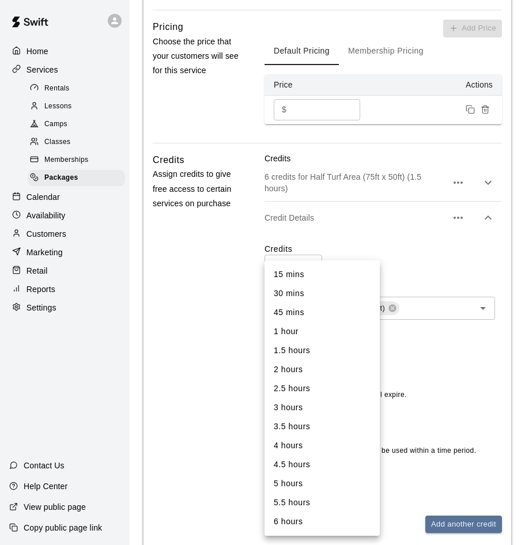
click at [294, 357] on body "Home Services Rentals Lessons Camps Classes Memberships Packages Calendar Avail…" at bounding box center [262, 147] width 525 height 1076
click at [296, 327] on li "1 hour" at bounding box center [321, 331] width 115 height 19
type input "**"
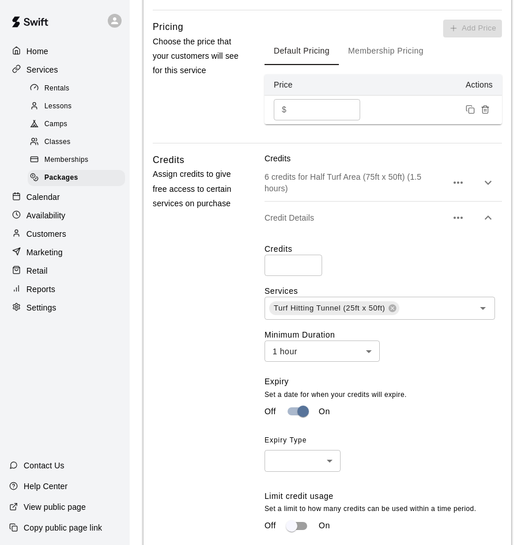
click at [292, 452] on body "Home Services Rentals Lessons Camps Classes Memberships Packages Calendar Avail…" at bounding box center [262, 176] width 525 height 1134
click at [292, 499] on li "Time Period" at bounding box center [302, 501] width 76 height 19
type input "******"
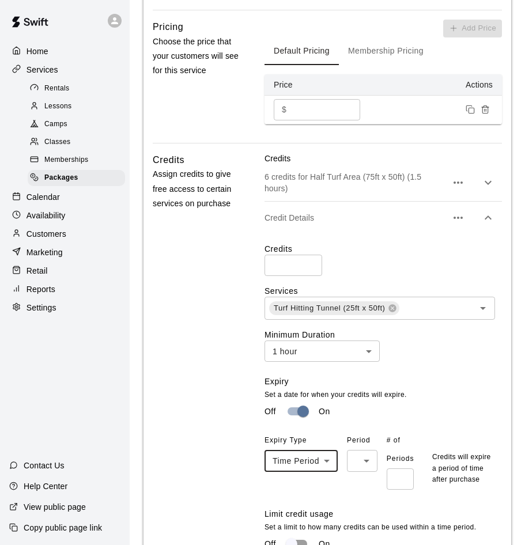
click at [369, 462] on body "Home Services Rentals Lessons Camps Classes Memberships Packages Calendar Avail…" at bounding box center [262, 185] width 525 height 1152
click at [362, 515] on li "Year" at bounding box center [362, 520] width 43 height 19
type input "****"
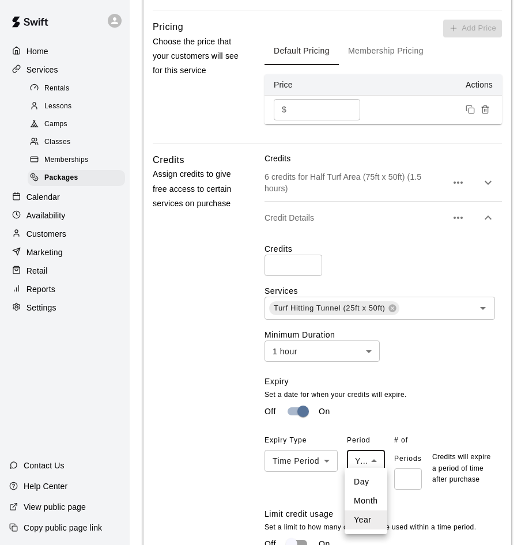
click at [369, 456] on body "Home Services Rentals Lessons Camps Classes Memberships Packages Calendar Avail…" at bounding box center [262, 185] width 525 height 1152
click at [305, 411] on div at bounding box center [262, 272] width 525 height 545
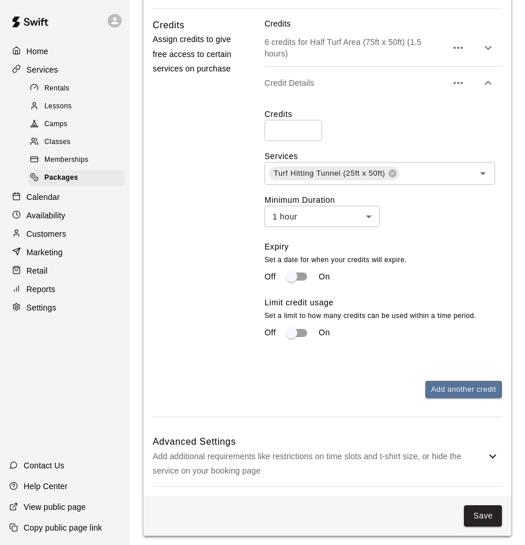
scroll to position [526, 0]
click at [490, 509] on button "Save" at bounding box center [483, 516] width 38 height 21
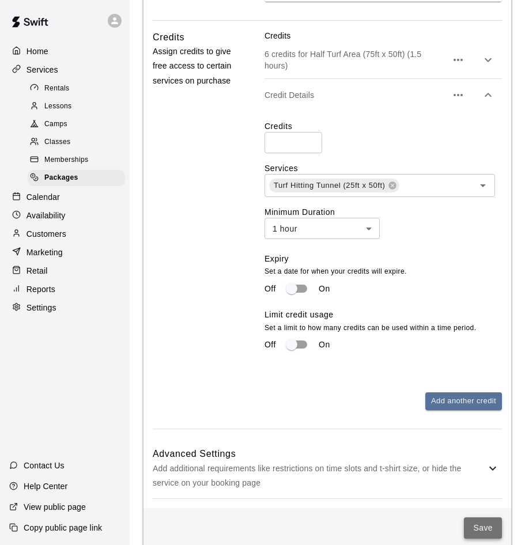
click at [490, 526] on button "Save" at bounding box center [483, 527] width 38 height 21
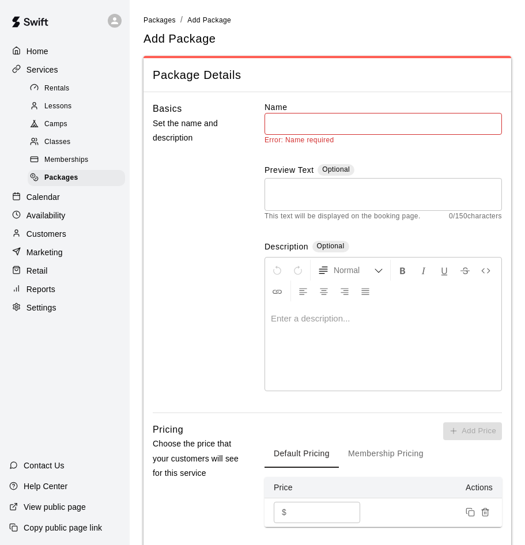
scroll to position [0, 0]
click at [303, 119] on input "text" at bounding box center [382, 123] width 237 height 21
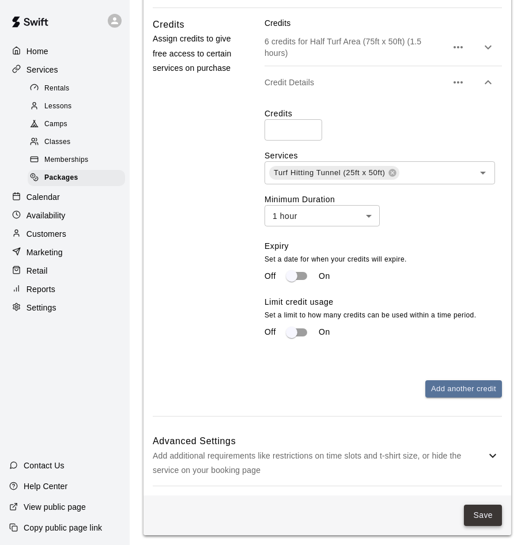
scroll to position [526, 0]
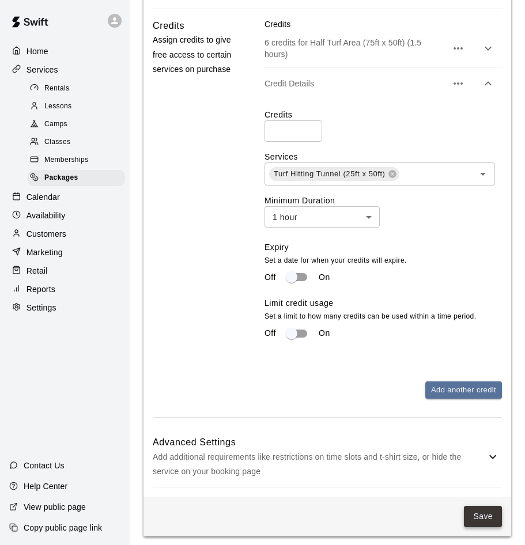
type input "*********"
click at [479, 510] on button "Save" at bounding box center [483, 516] width 38 height 21
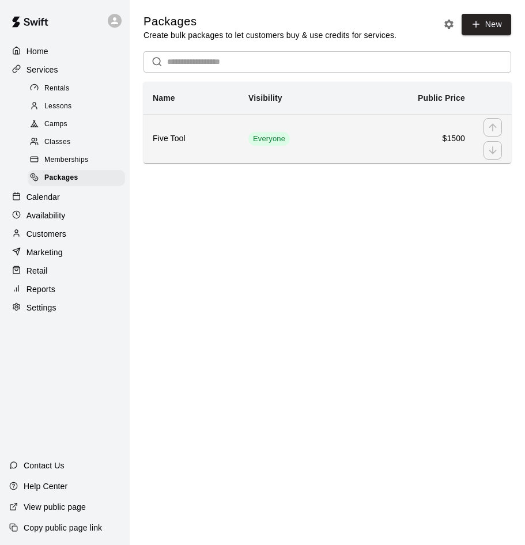
click at [283, 134] on span "Everyone" at bounding box center [268, 139] width 41 height 11
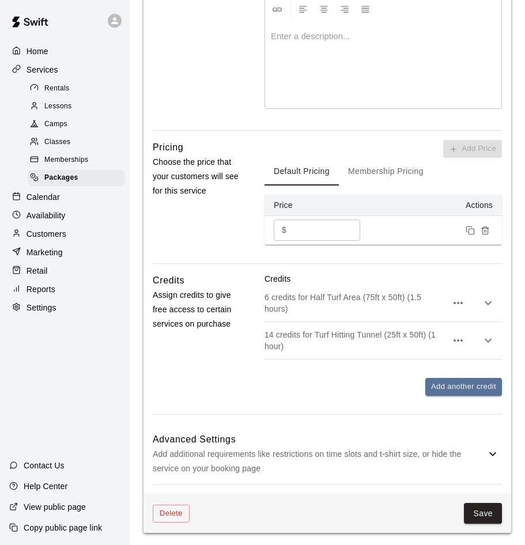
scroll to position [309, 0]
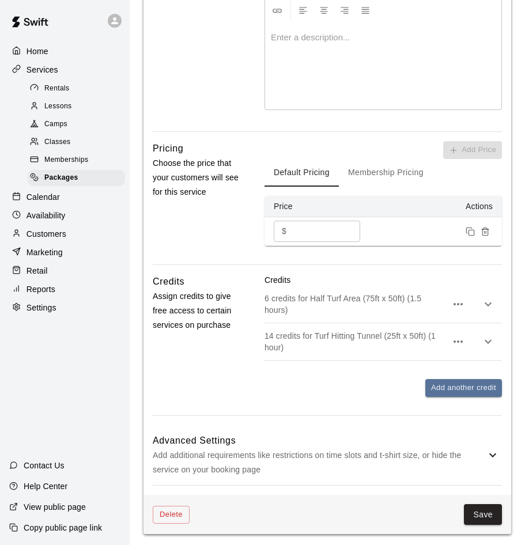
click at [490, 448] on icon at bounding box center [493, 455] width 14 height 14
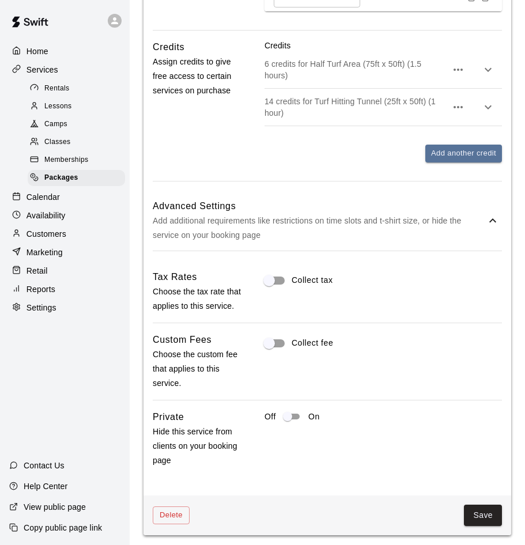
scroll to position [542, 0]
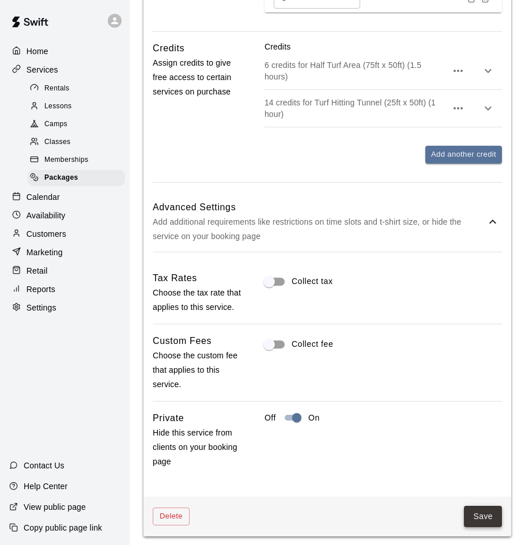
click at [493, 515] on button "Save" at bounding box center [483, 516] width 38 height 21
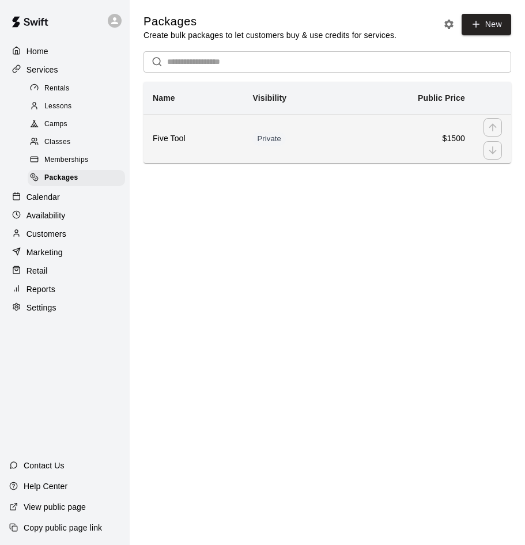
click at [349, 147] on td "$1500" at bounding box center [410, 138] width 128 height 49
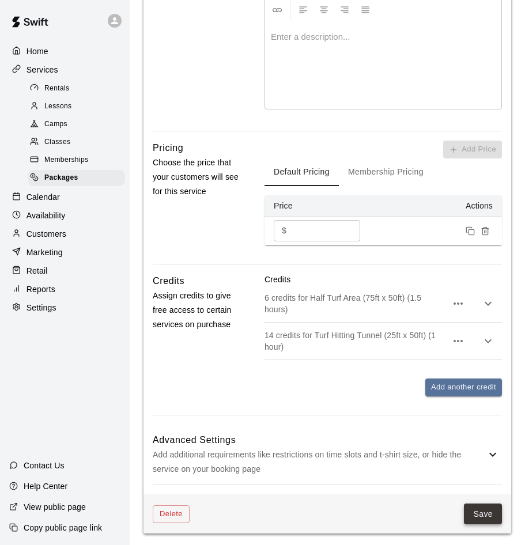
scroll to position [309, 0]
type input "**********"
click at [486, 508] on button "Save" at bounding box center [483, 514] width 38 height 21
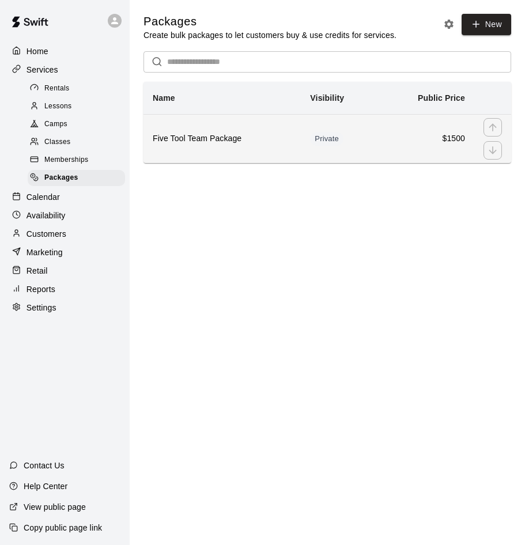
click at [388, 144] on h6 "$1500" at bounding box center [426, 139] width 78 height 13
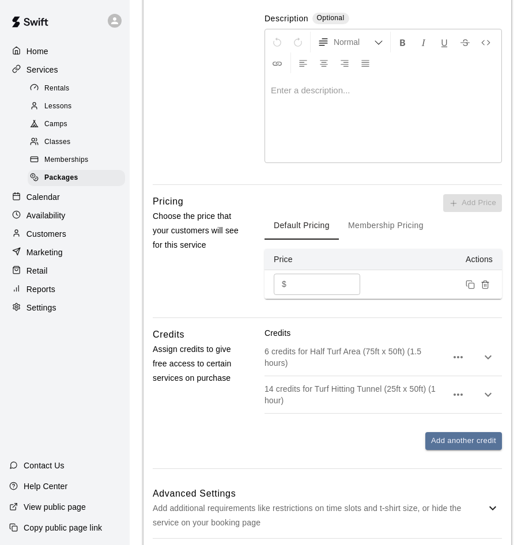
scroll to position [257, 0]
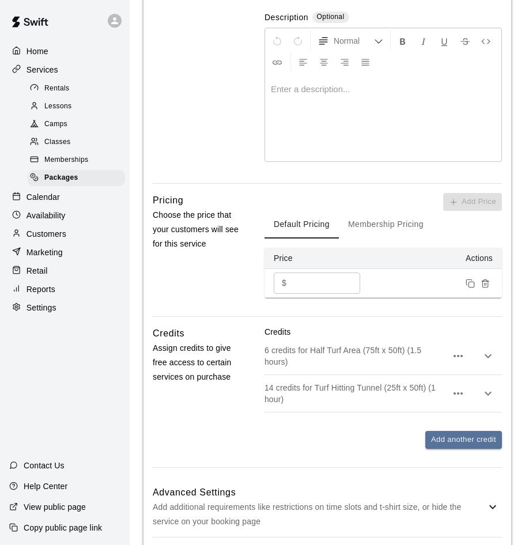
click at [486, 351] on icon "button" at bounding box center [488, 356] width 14 height 14
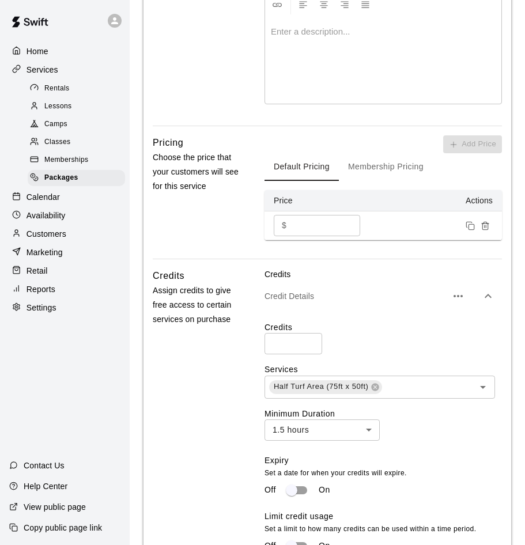
scroll to position [318, 0]
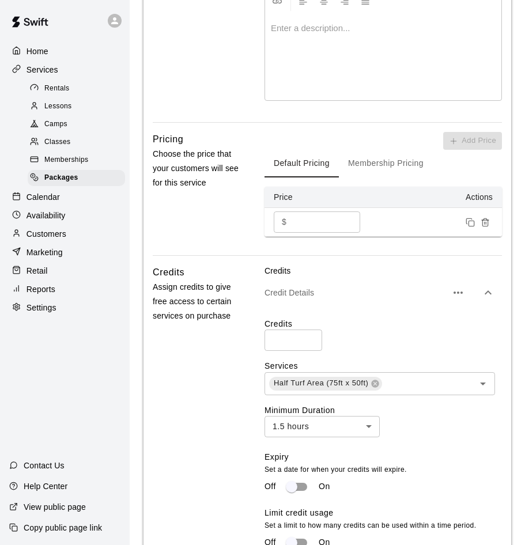
click at [311, 336] on input "*" at bounding box center [293, 340] width 58 height 21
click at [311, 336] on input "**" at bounding box center [293, 340] width 58 height 21
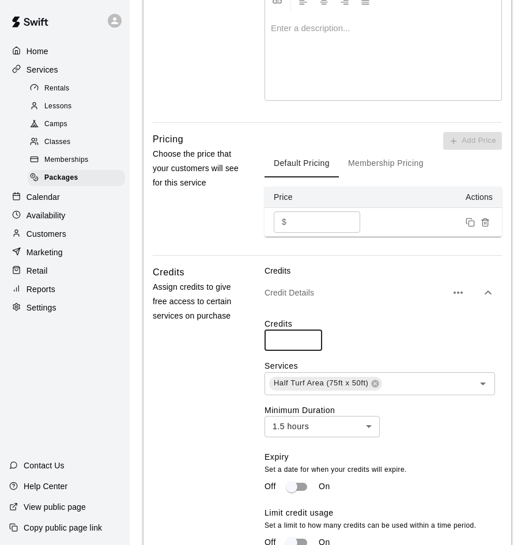
click at [311, 336] on input "**" at bounding box center [293, 340] width 58 height 21
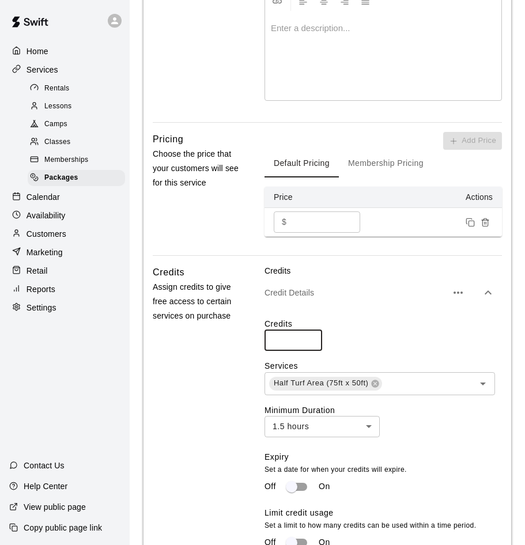
click at [311, 336] on input "**" at bounding box center [293, 340] width 58 height 21
type input "**"
click at [311, 336] on input "**" at bounding box center [293, 340] width 58 height 21
click at [376, 336] on div "Credits ** ​" at bounding box center [382, 334] width 237 height 33
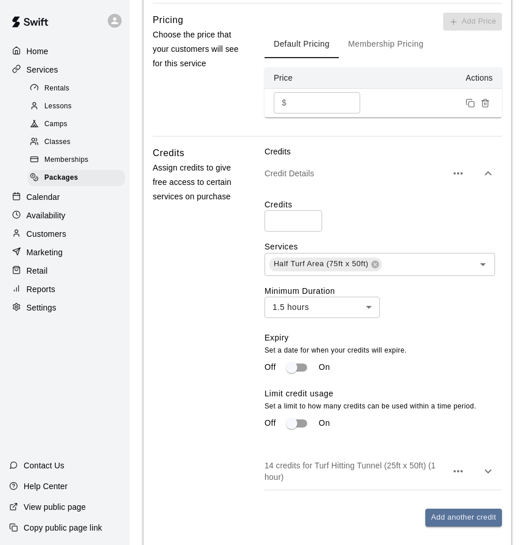
scroll to position [440, 0]
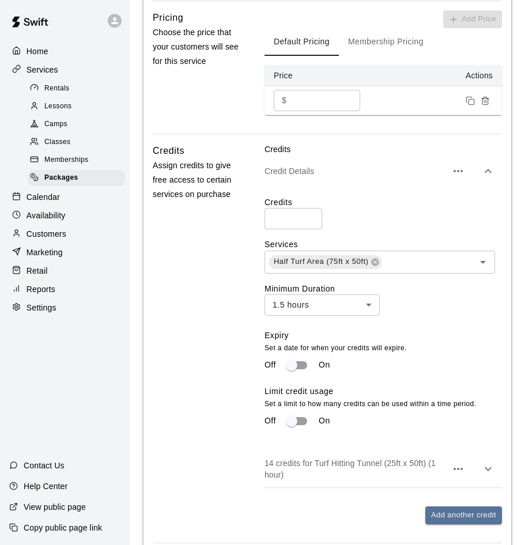
click at [327, 300] on body "**********" at bounding box center [262, 117] width 525 height 1115
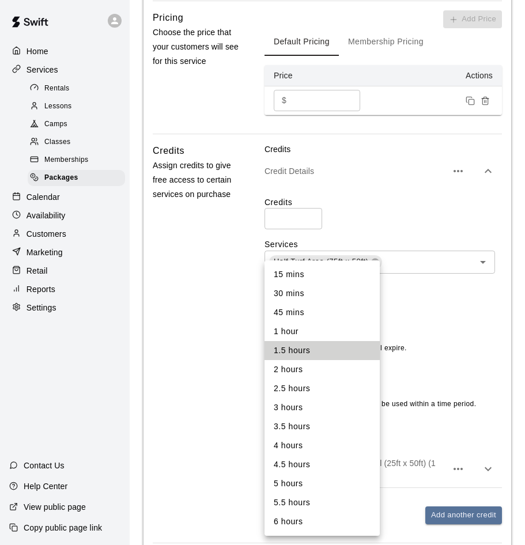
click at [330, 299] on li "30 mins" at bounding box center [321, 293] width 115 height 19
type input "**"
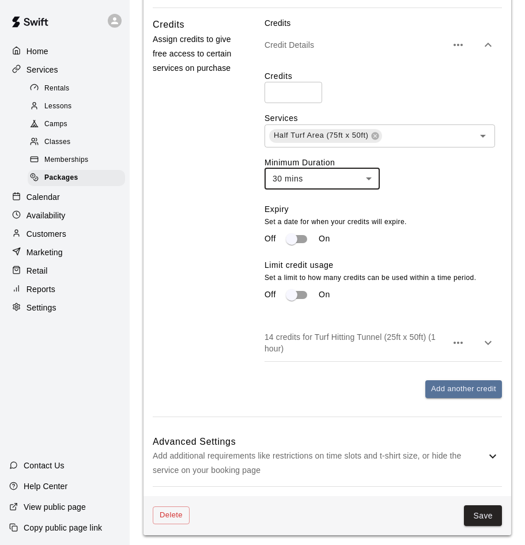
scroll to position [565, 0]
click at [491, 343] on icon "button" at bounding box center [488, 344] width 14 height 14
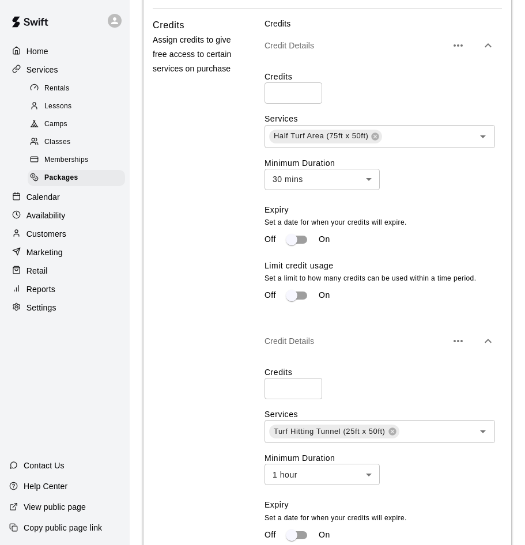
scroll to position [560, 0]
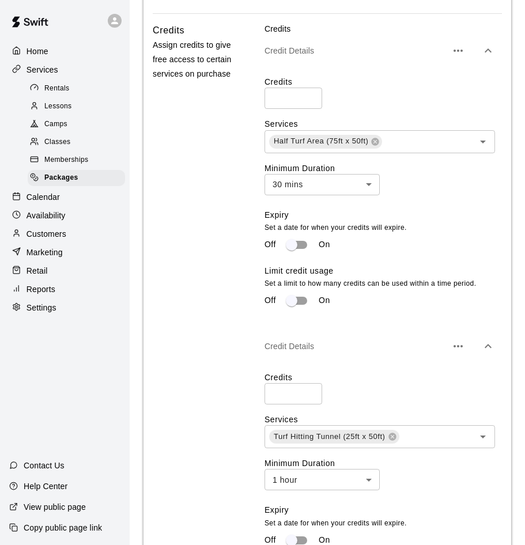
click at [311, 388] on input "**" at bounding box center [293, 393] width 58 height 21
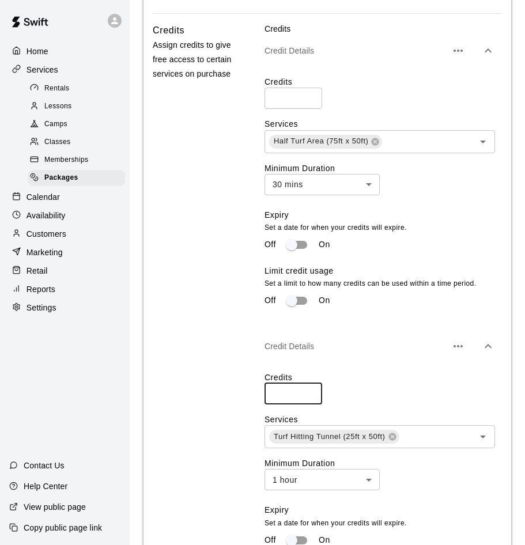
click at [311, 388] on input "**" at bounding box center [293, 393] width 58 height 21
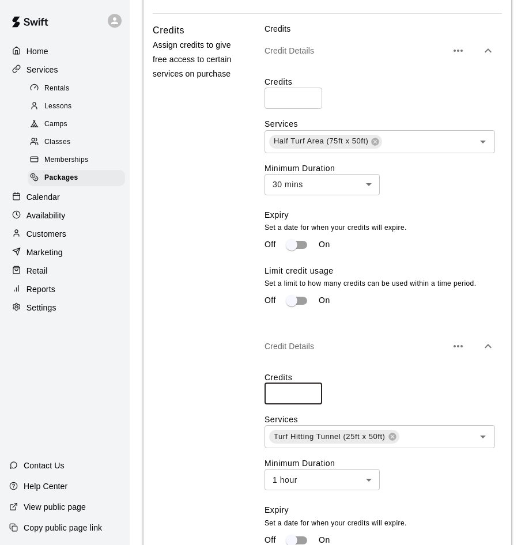
click at [311, 388] on input "**" at bounding box center [293, 393] width 58 height 21
type input "**"
click at [311, 388] on input "**" at bounding box center [293, 393] width 58 height 21
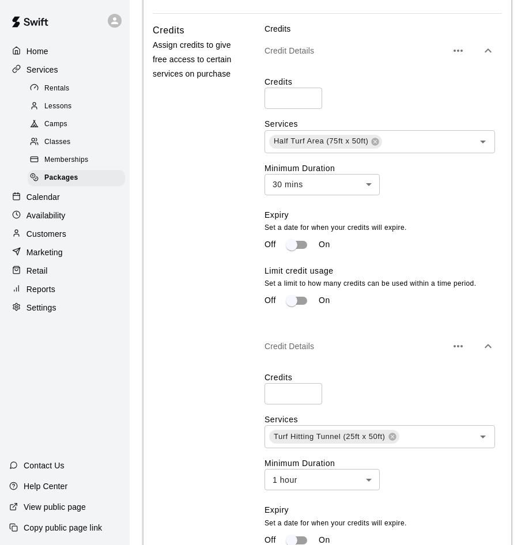
click at [410, 398] on div "Credits ** ​" at bounding box center [382, 388] width 237 height 33
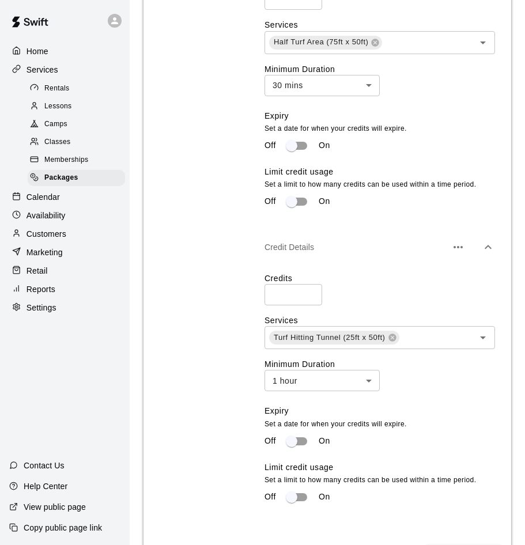
scroll to position [710, 0]
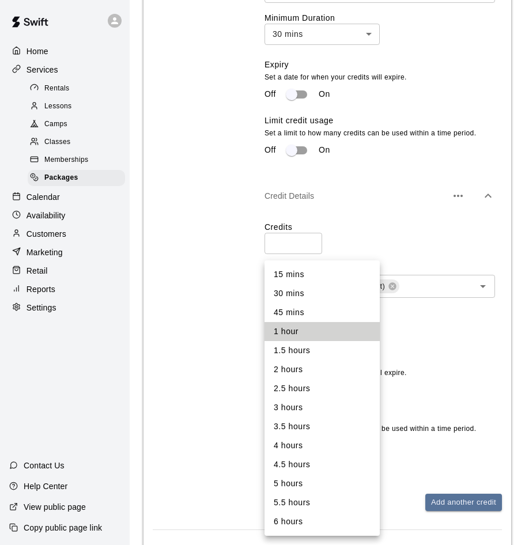
click at [322, 297] on li "30 mins" at bounding box center [321, 293] width 115 height 19
type input "**"
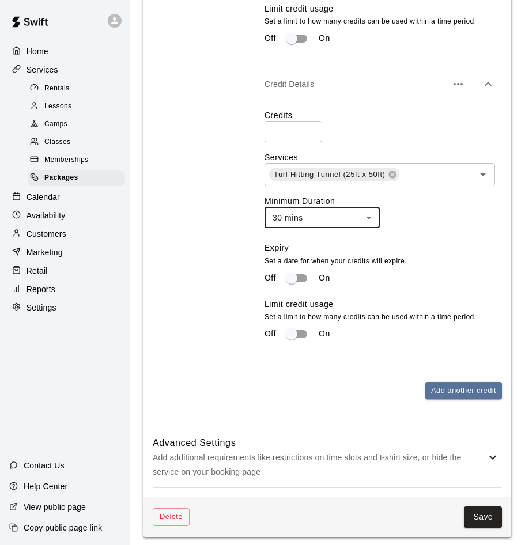
scroll to position [822, 0]
click at [483, 514] on button "Save" at bounding box center [483, 517] width 38 height 21
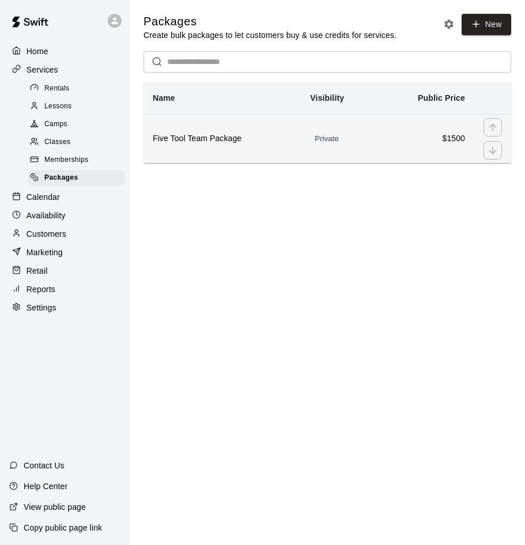
click at [375, 136] on td "Private" at bounding box center [339, 138] width 77 height 49
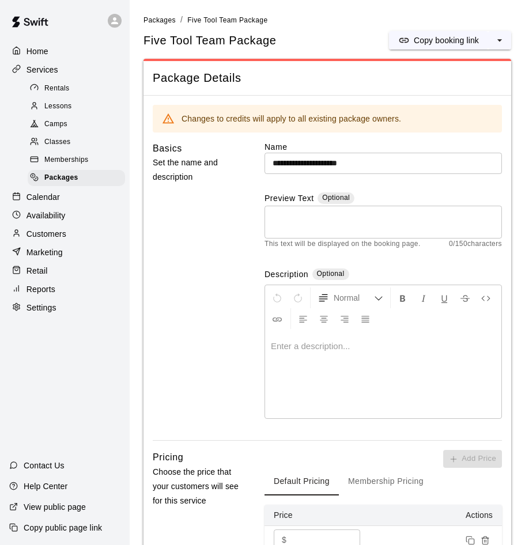
click at [231, 228] on div "Basics Set the name and description" at bounding box center [198, 291] width 91 height 300
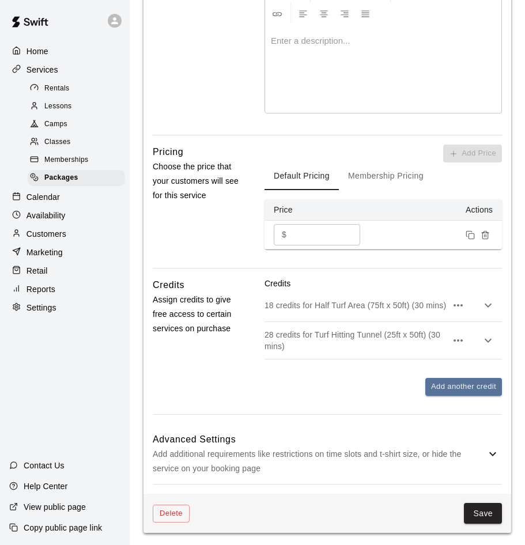
scroll to position [304, 0]
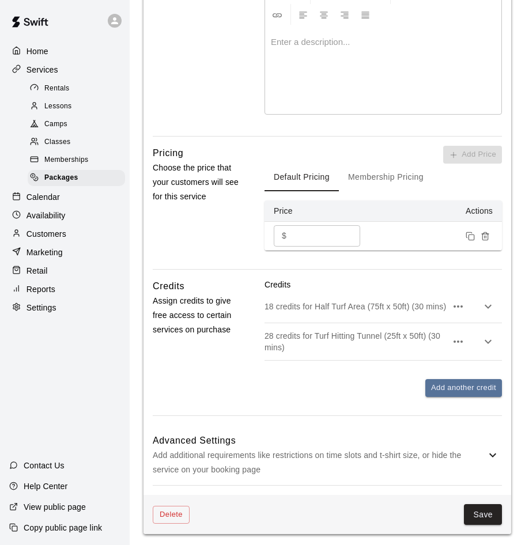
click at [489, 302] on icon "button" at bounding box center [488, 307] width 14 height 14
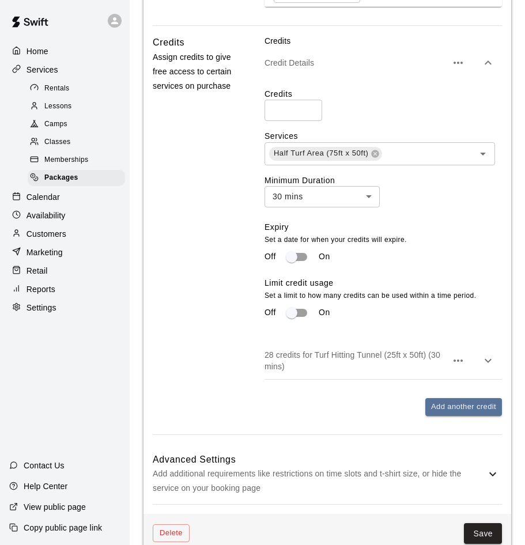
scroll to position [553, 0]
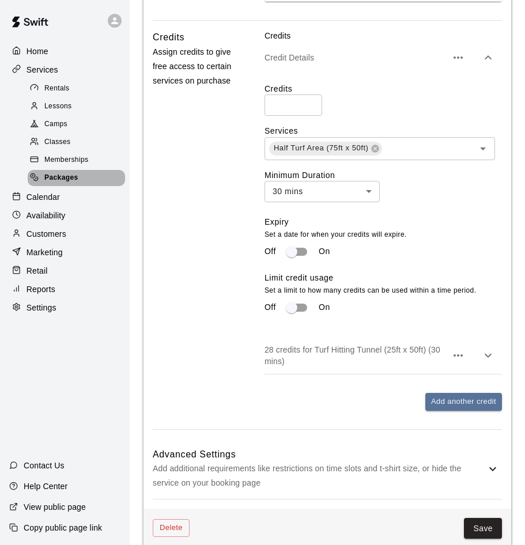
click at [85, 172] on div "Packages" at bounding box center [76, 178] width 97 height 16
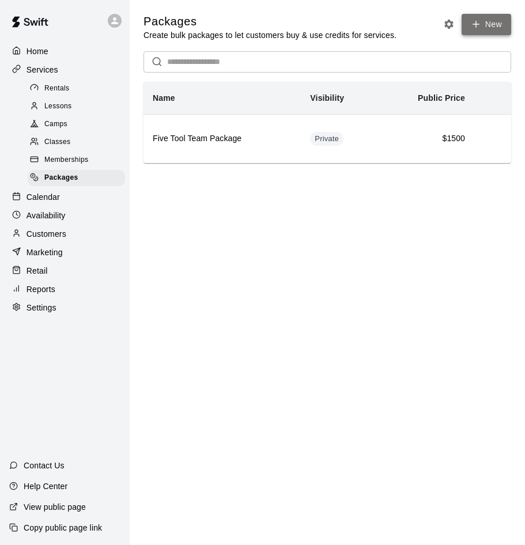
click at [495, 20] on link "New" at bounding box center [487, 24] width 50 height 21
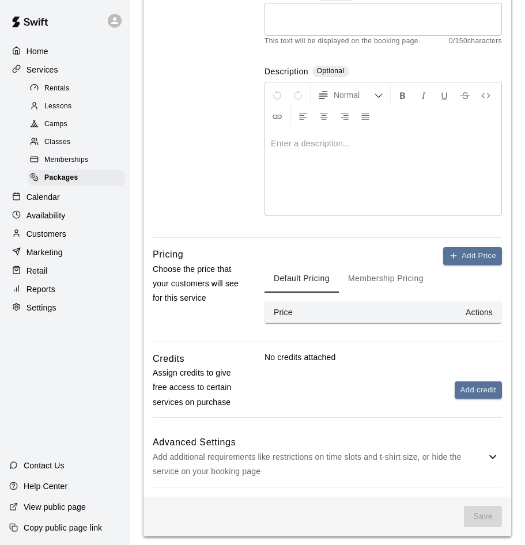
scroll to position [165, 0]
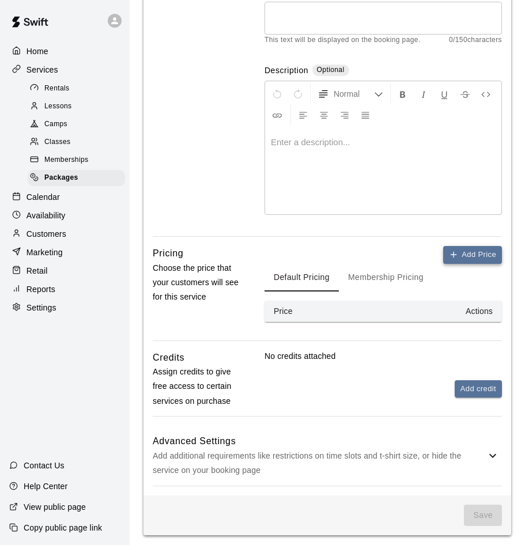
type input "**********"
click at [475, 255] on button "Add Price" at bounding box center [472, 255] width 59 height 18
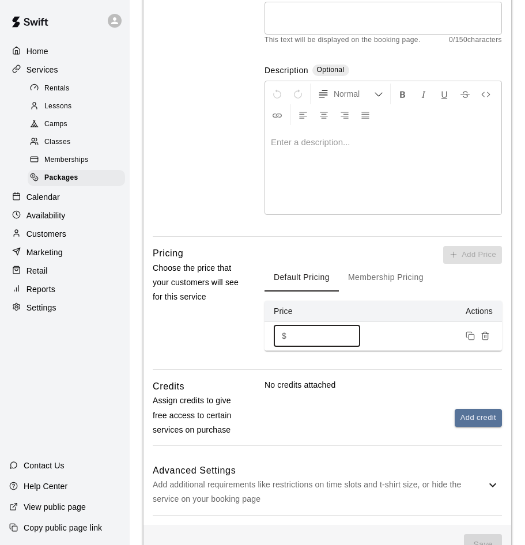
click at [317, 332] on input "*" at bounding box center [325, 336] width 69 height 21
type input "****"
click at [468, 415] on button "Add credit" at bounding box center [478, 418] width 47 height 18
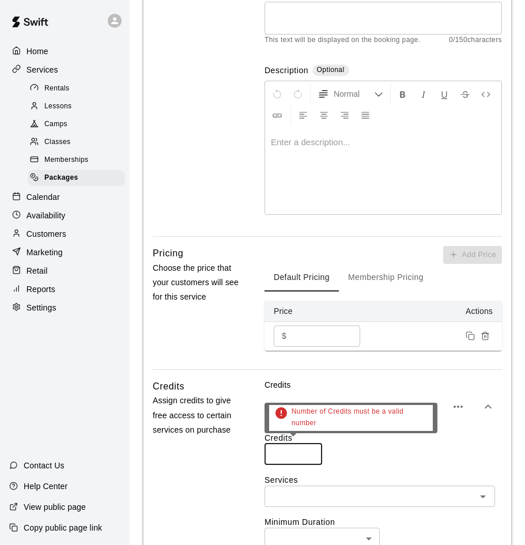
click at [295, 451] on input "number" at bounding box center [293, 454] width 58 height 21
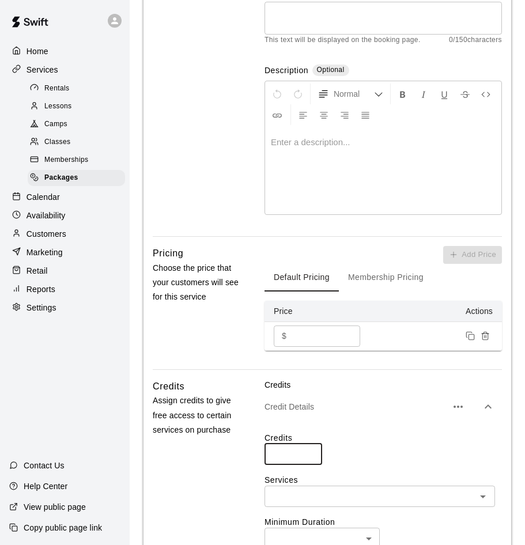
type input "**"
click at [374, 441] on label "Credits" at bounding box center [382, 438] width 237 height 12
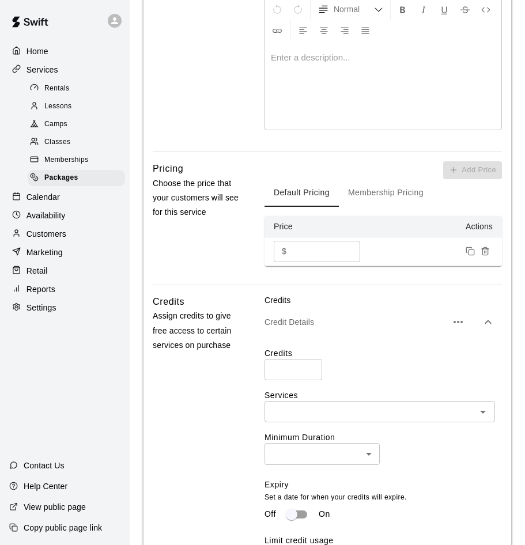
scroll to position [251, 0]
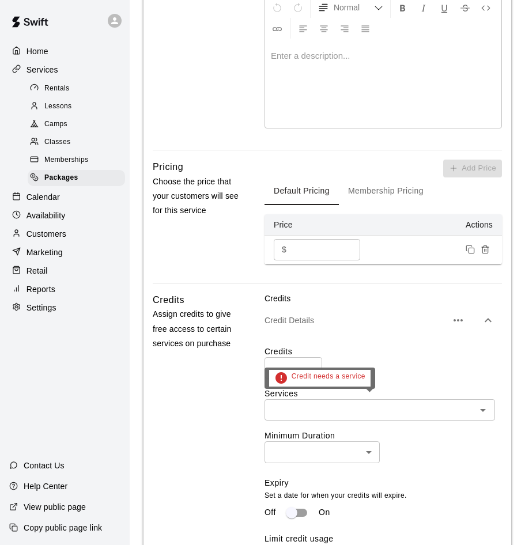
click at [371, 406] on input "text" at bounding box center [370, 410] width 205 height 14
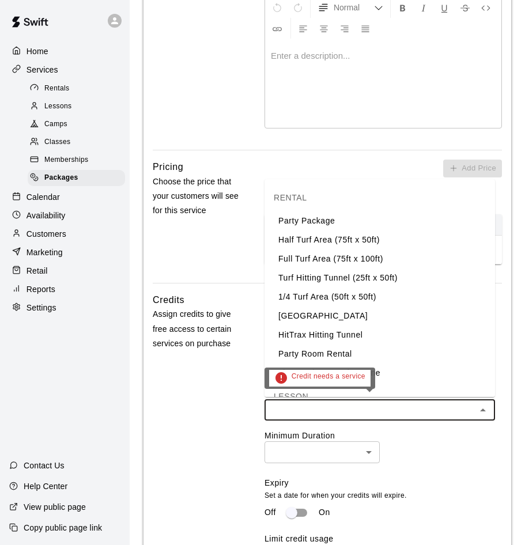
type input "*"
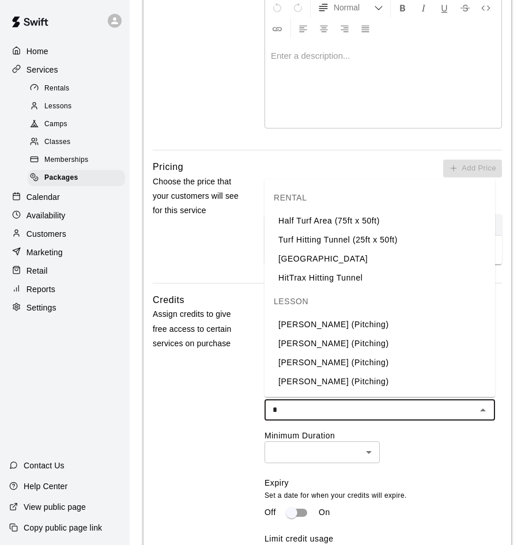
click at [317, 226] on li "Half Turf Area (75ft x 50ft)" at bounding box center [379, 220] width 230 height 19
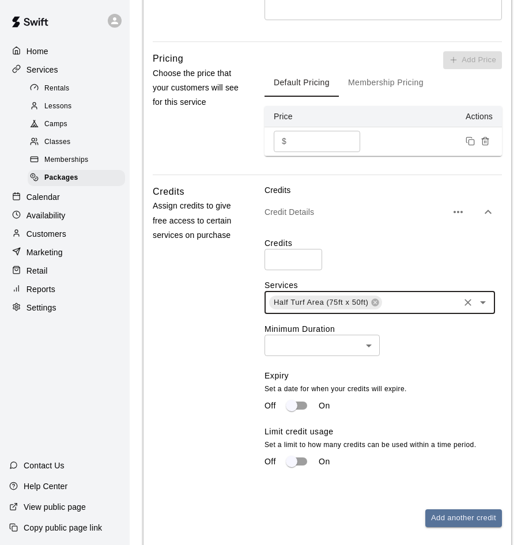
scroll to position [362, 0]
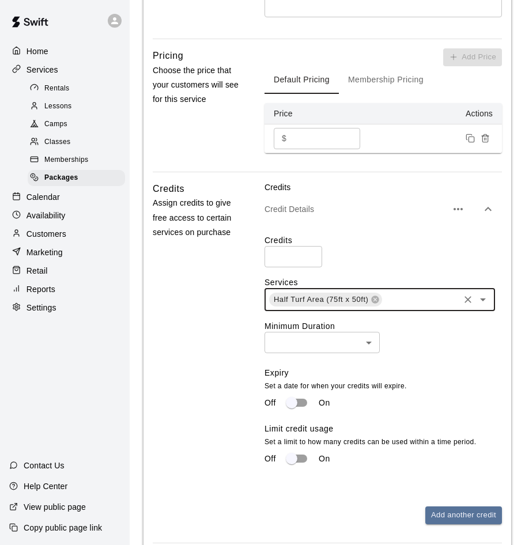
click at [305, 337] on body "**********" at bounding box center [262, 157] width 525 height 1038
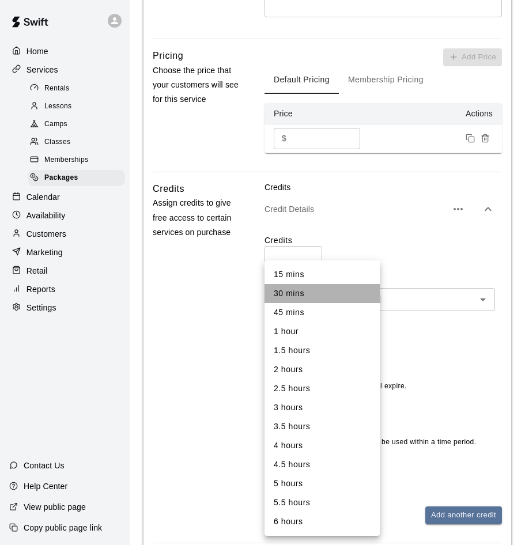
click at [305, 301] on li "30 mins" at bounding box center [321, 293] width 115 height 19
type input "**"
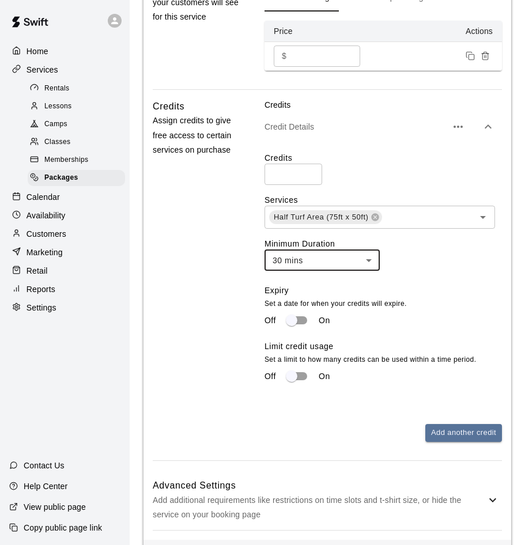
scroll to position [445, 0]
click at [456, 429] on button "Add another credit" at bounding box center [463, 433] width 77 height 18
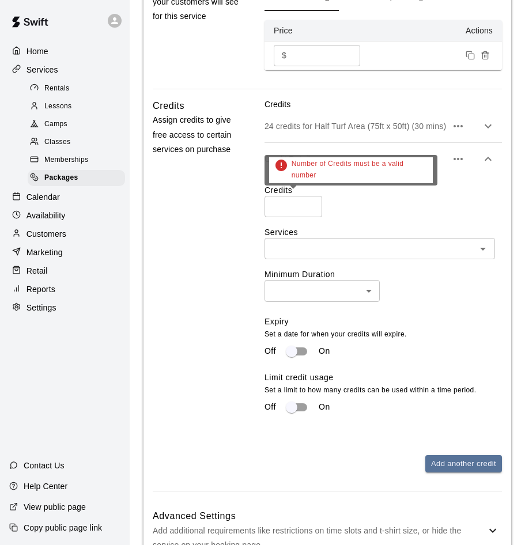
click at [302, 206] on input "number" at bounding box center [293, 206] width 58 height 21
type input "*"
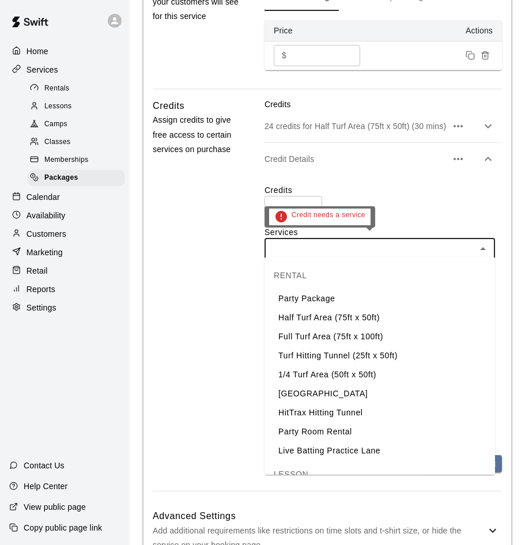
click at [326, 242] on input "text" at bounding box center [370, 248] width 205 height 14
click at [319, 353] on li "Turf Hitting Tunnel (25ft x 50ft)" at bounding box center [379, 355] width 230 height 19
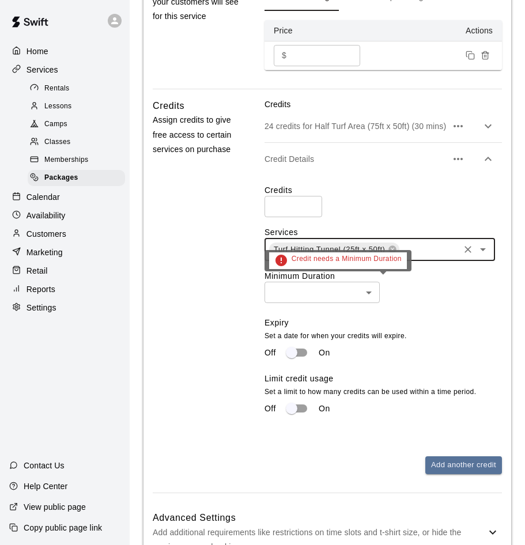
click at [332, 293] on body "**********" at bounding box center [262, 90] width 525 height 1071
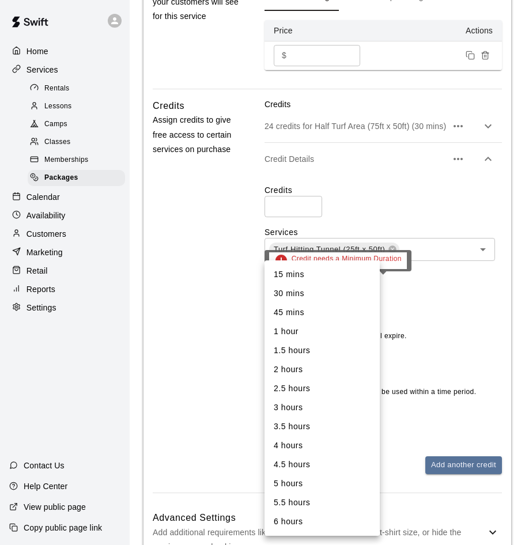
click at [311, 298] on li "30 mins" at bounding box center [321, 293] width 115 height 19
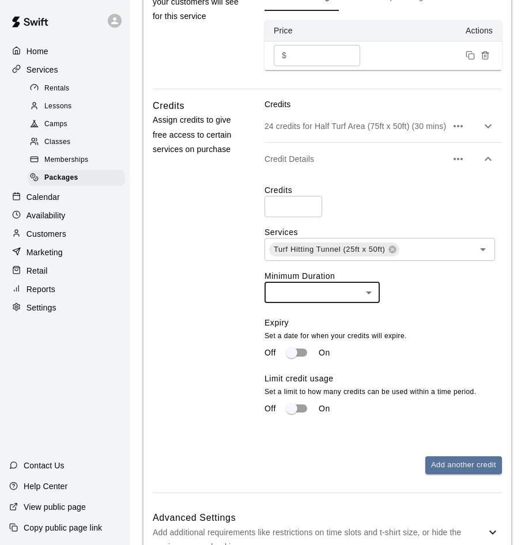
type input "**"
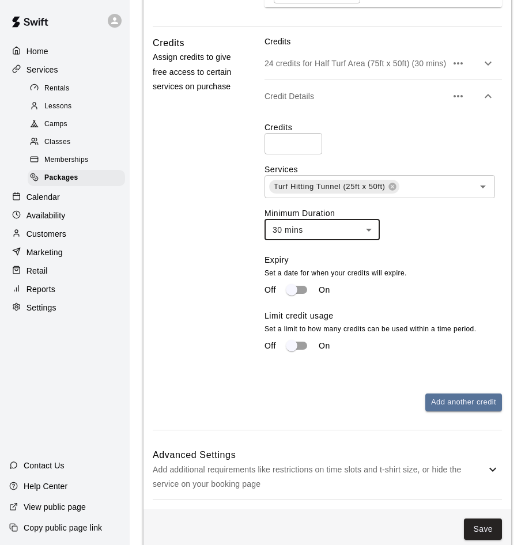
scroll to position [516, 0]
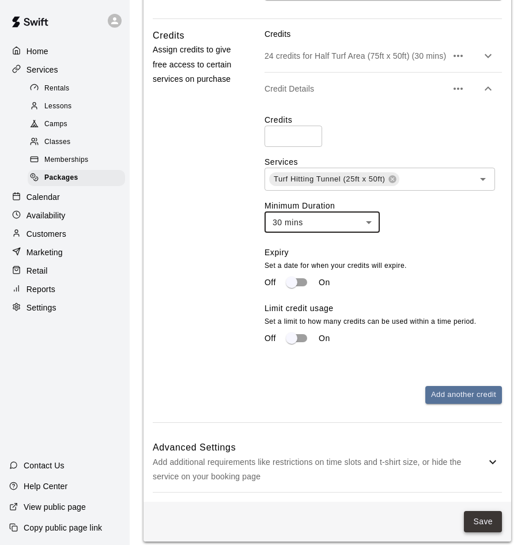
click at [479, 511] on button "Save" at bounding box center [483, 521] width 38 height 21
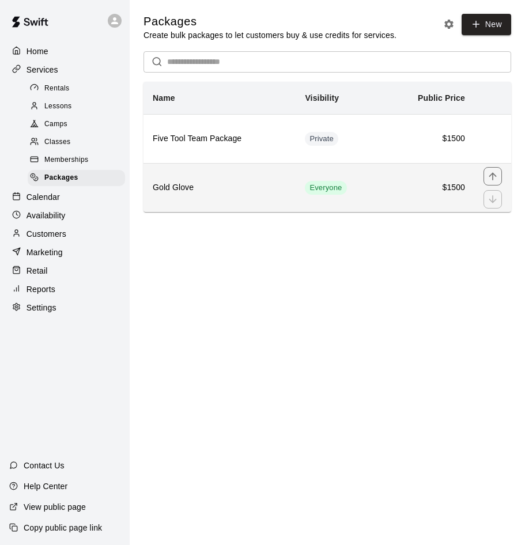
click at [383, 185] on td "$1500" at bounding box center [427, 187] width 93 height 49
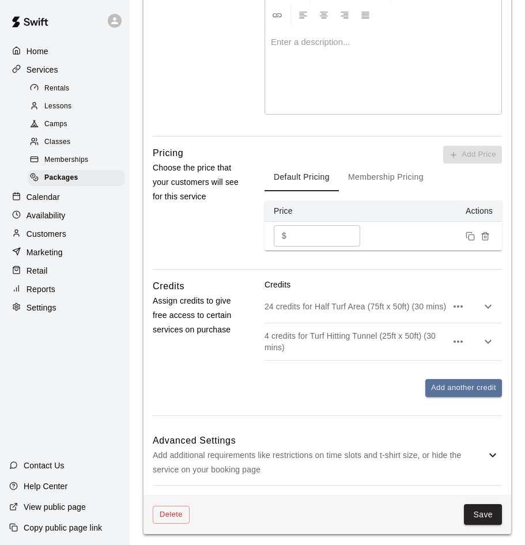
click at [484, 449] on p "Add additional requirements like restrictions on time slots and t-shirt size, o…" at bounding box center [319, 462] width 333 height 29
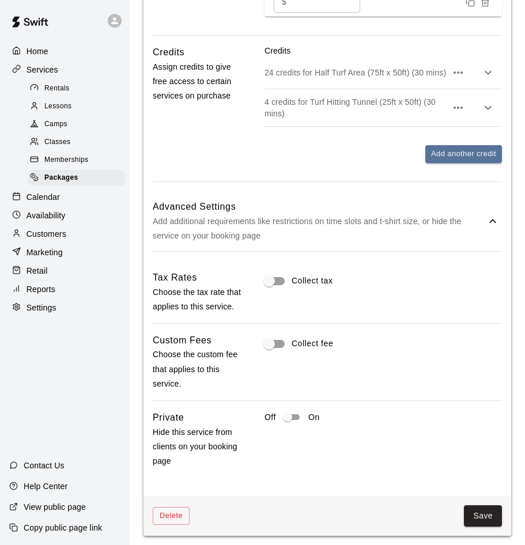
scroll to position [538, 0]
click at [487, 512] on button "Save" at bounding box center [483, 516] width 38 height 21
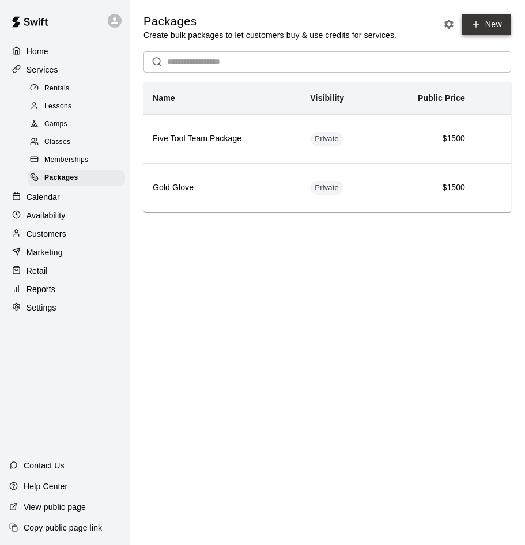
click at [476, 21] on icon at bounding box center [476, 24] width 0 height 6
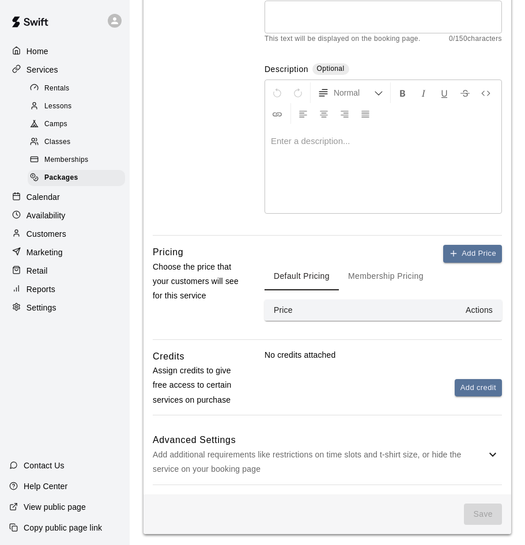
scroll to position [165, 0]
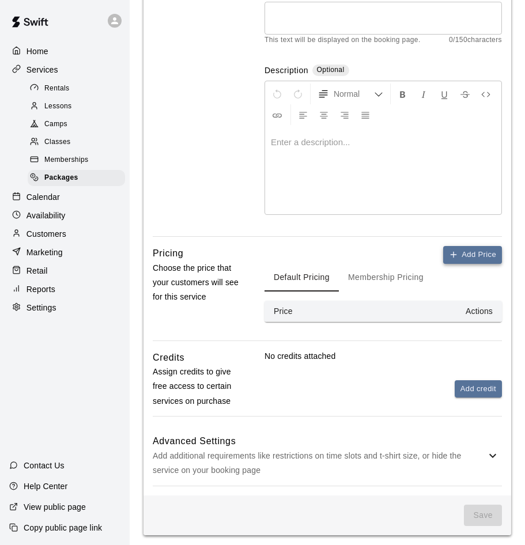
type input "********"
click at [464, 248] on button "Add Price" at bounding box center [472, 255] width 59 height 18
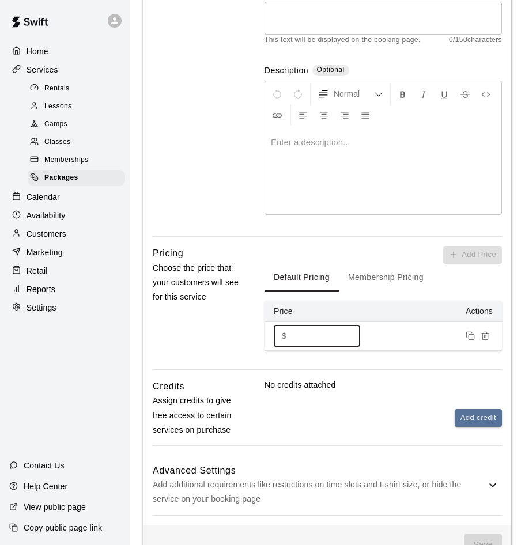
click at [304, 338] on input "*" at bounding box center [325, 336] width 69 height 21
type input "****"
click at [476, 420] on button "Add credit" at bounding box center [478, 418] width 47 height 18
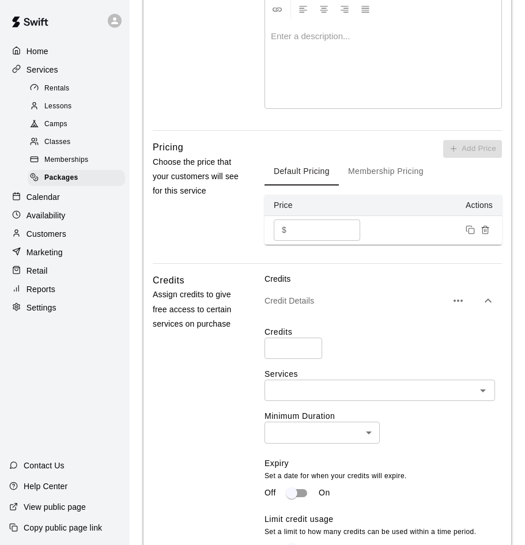
scroll to position [271, 0]
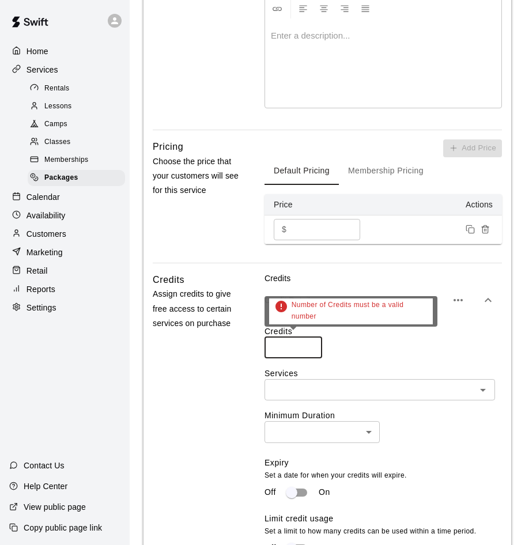
click at [299, 346] on input "number" at bounding box center [293, 347] width 58 height 21
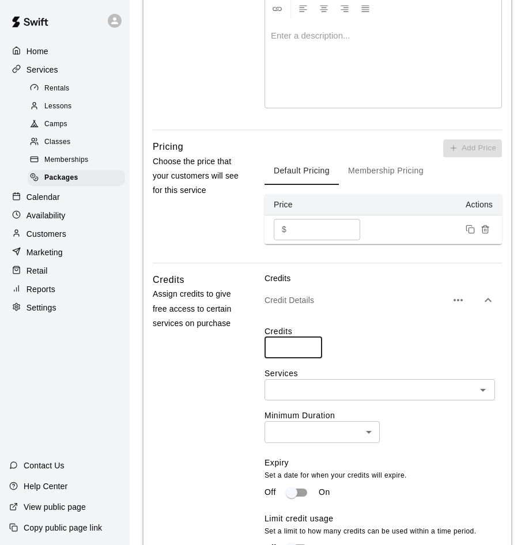
type input "***"
click at [322, 384] on input "text" at bounding box center [370, 390] width 205 height 14
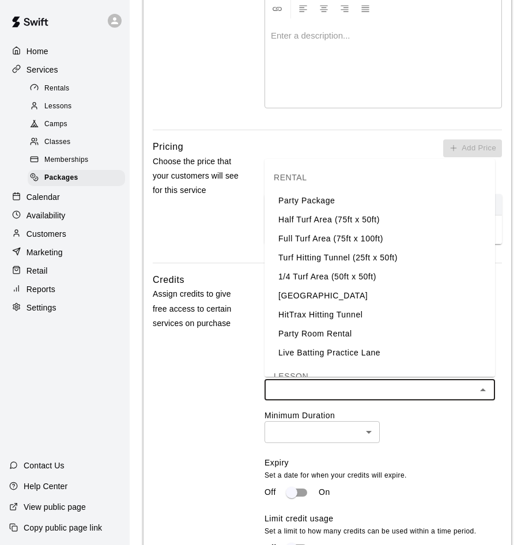
click at [319, 255] on li "Turf Hitting Tunnel (25ft x 50ft)" at bounding box center [379, 257] width 230 height 19
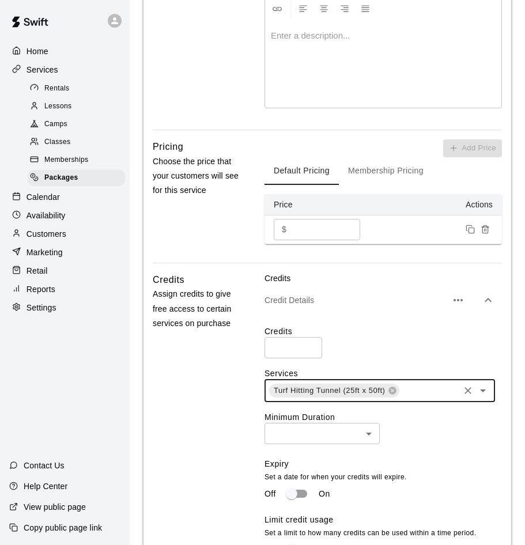
click at [423, 385] on input "text" at bounding box center [428, 391] width 57 height 14
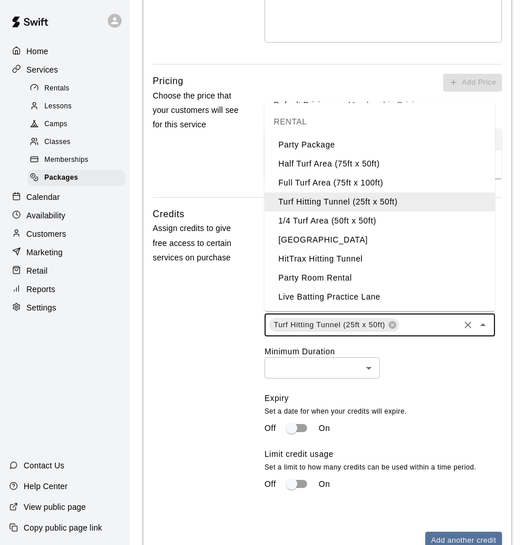
scroll to position [339, 0]
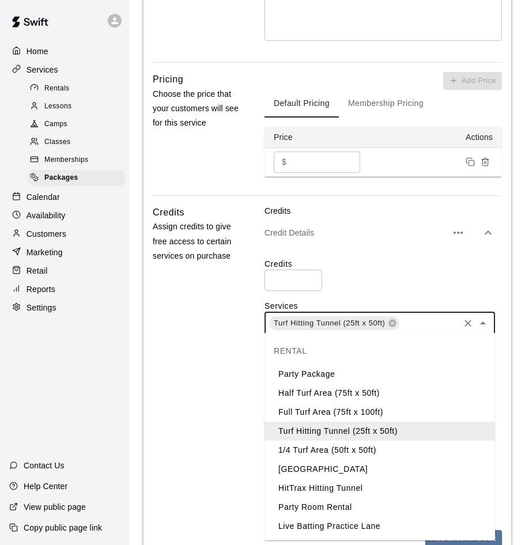
click at [446, 325] on input "text" at bounding box center [428, 323] width 57 height 14
click at [414, 316] on input "text" at bounding box center [428, 323] width 57 height 14
click at [317, 467] on li "[GEOGRAPHIC_DATA]" at bounding box center [379, 469] width 230 height 19
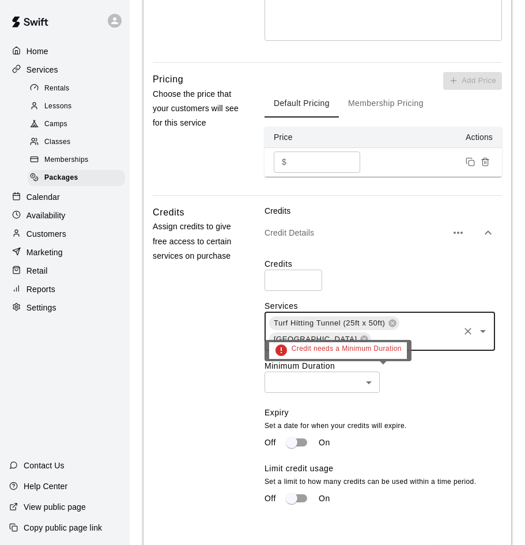
click at [294, 381] on body "Home Services Rentals Lessons Camps Classes Memberships Packages Calendar Avail…" at bounding box center [262, 188] width 525 height 1054
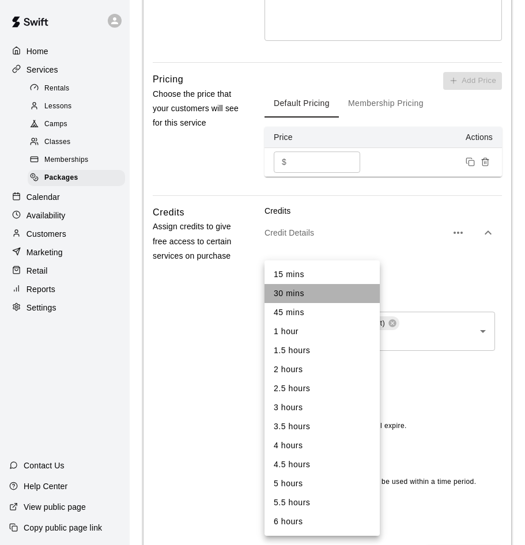
click at [299, 300] on li "30 mins" at bounding box center [321, 293] width 115 height 19
type input "**"
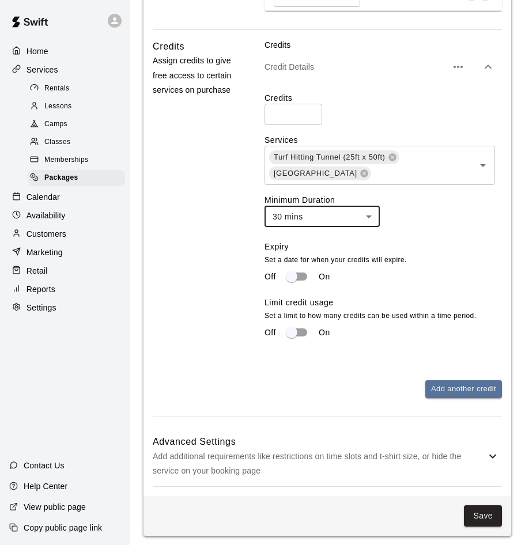
scroll to position [504, 0]
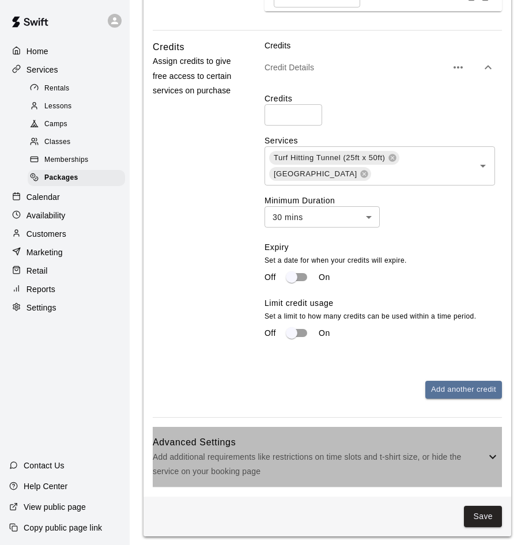
click at [493, 452] on icon at bounding box center [493, 457] width 14 height 14
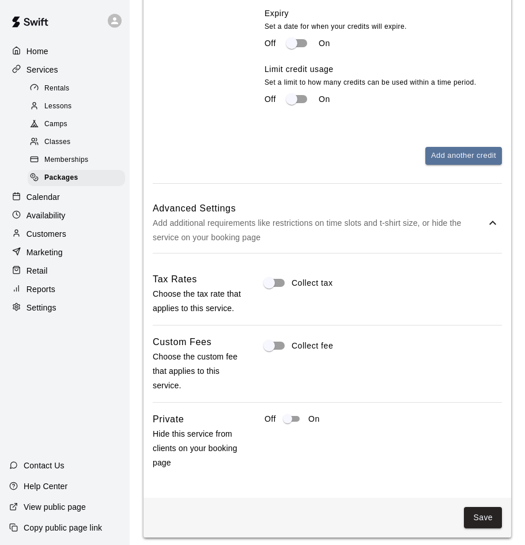
scroll to position [738, 0]
click at [483, 508] on button "Save" at bounding box center [483, 518] width 38 height 21
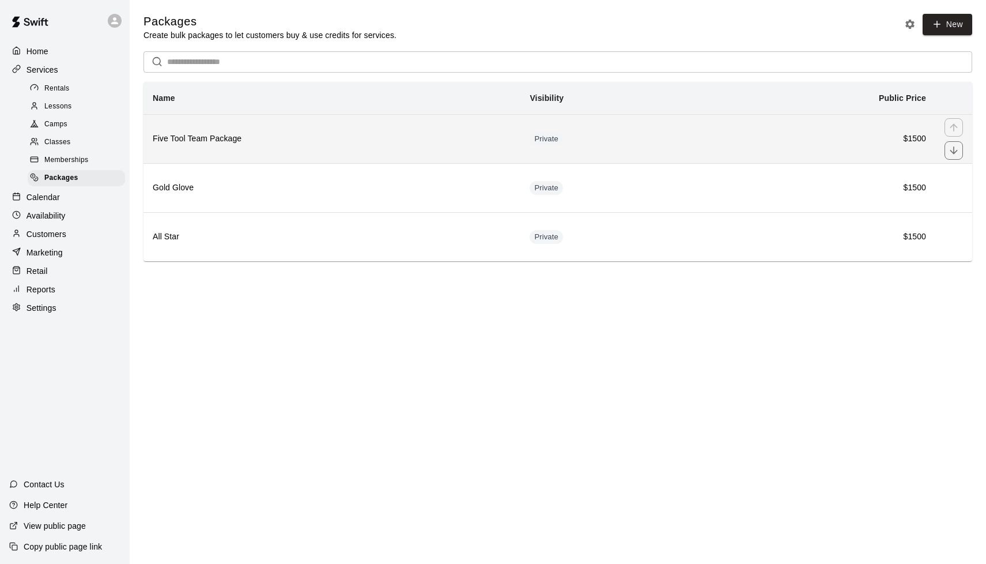
click at [226, 129] on th "Five Tool Team Package" at bounding box center [331, 138] width 377 height 49
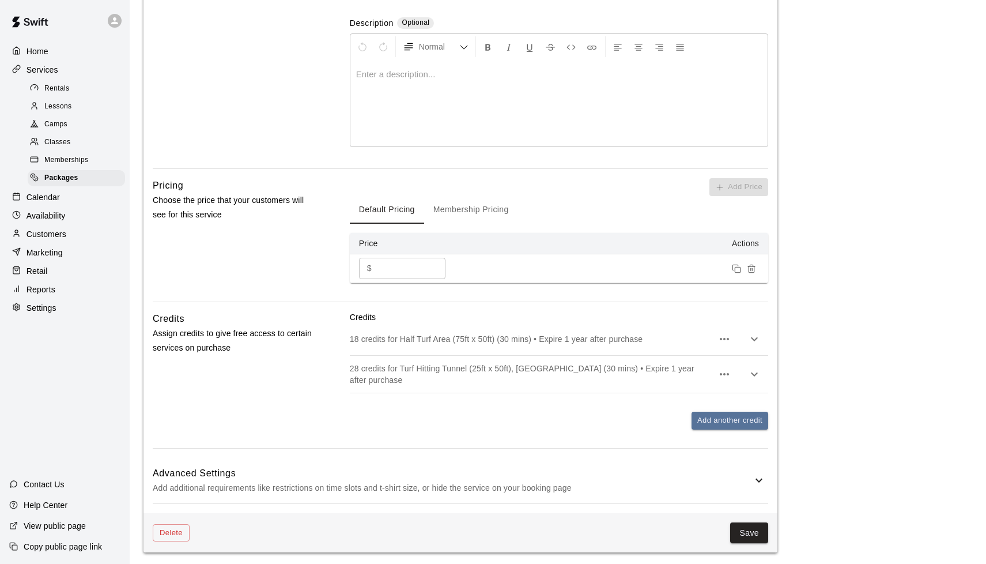
scroll to position [251, 0]
click at [105, 175] on div "Packages" at bounding box center [76, 178] width 97 height 16
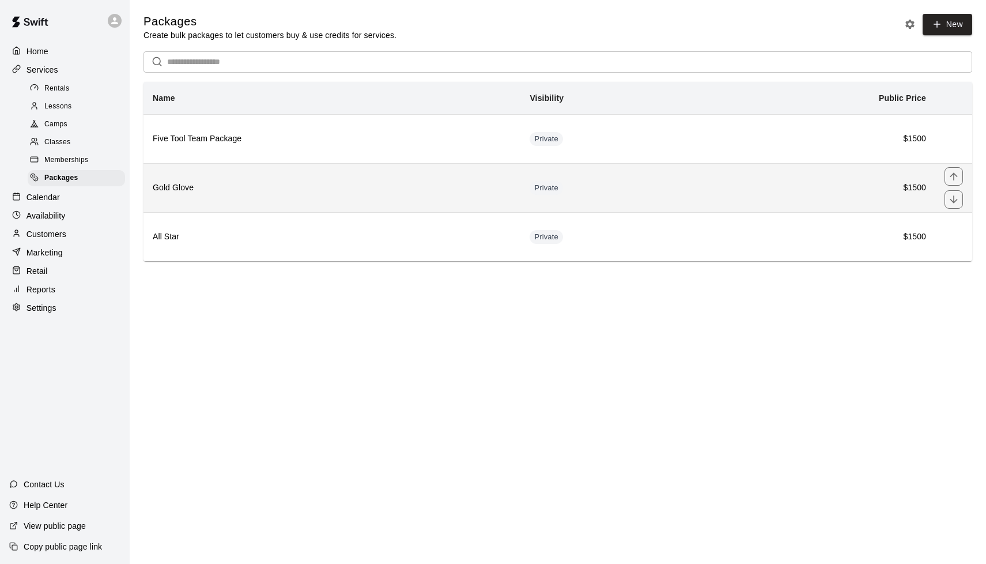
click at [337, 185] on h6 "Gold Glove" at bounding box center [332, 188] width 358 height 13
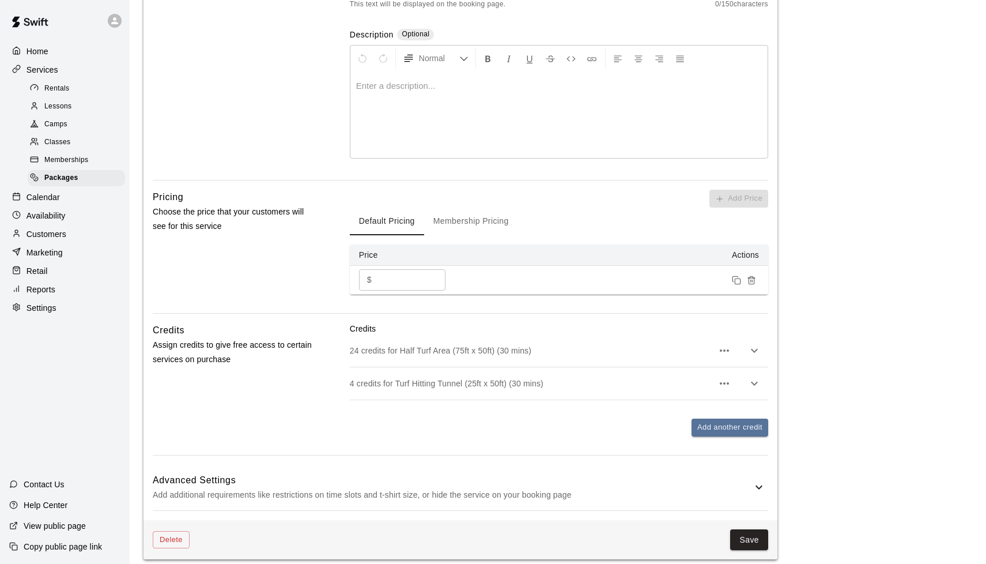
scroll to position [243, 0]
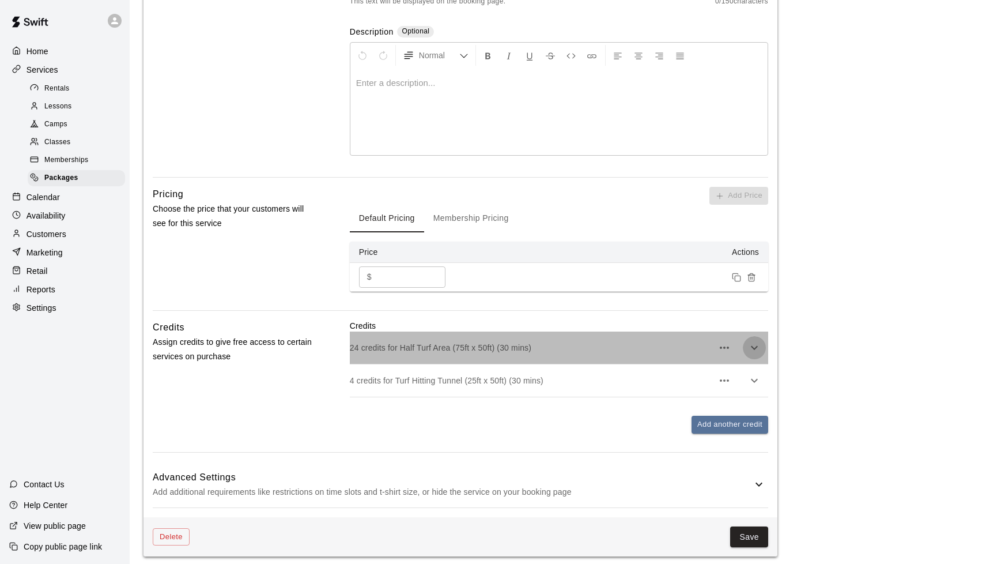
click at [524, 341] on icon "button" at bounding box center [754, 348] width 14 height 14
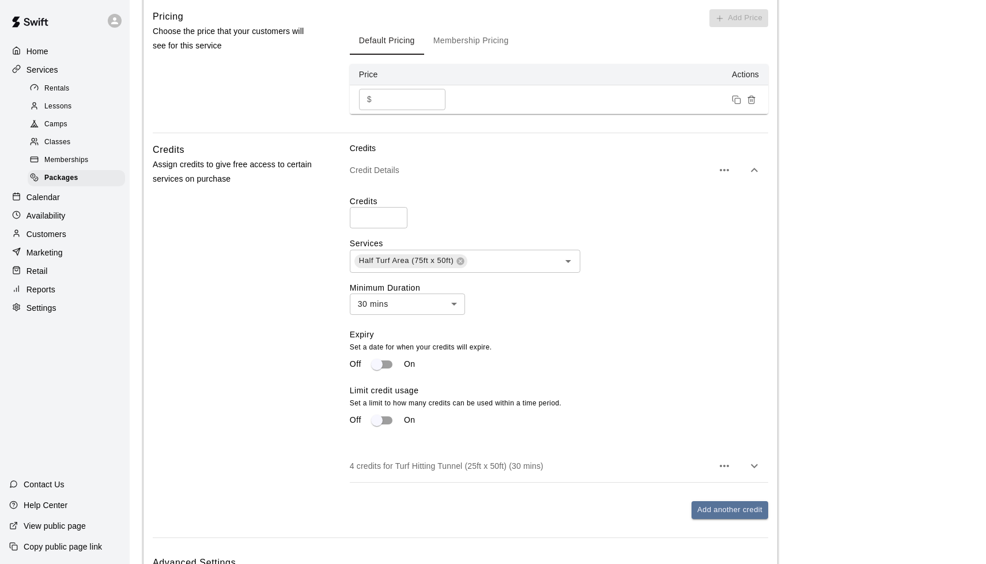
scroll to position [425, 0]
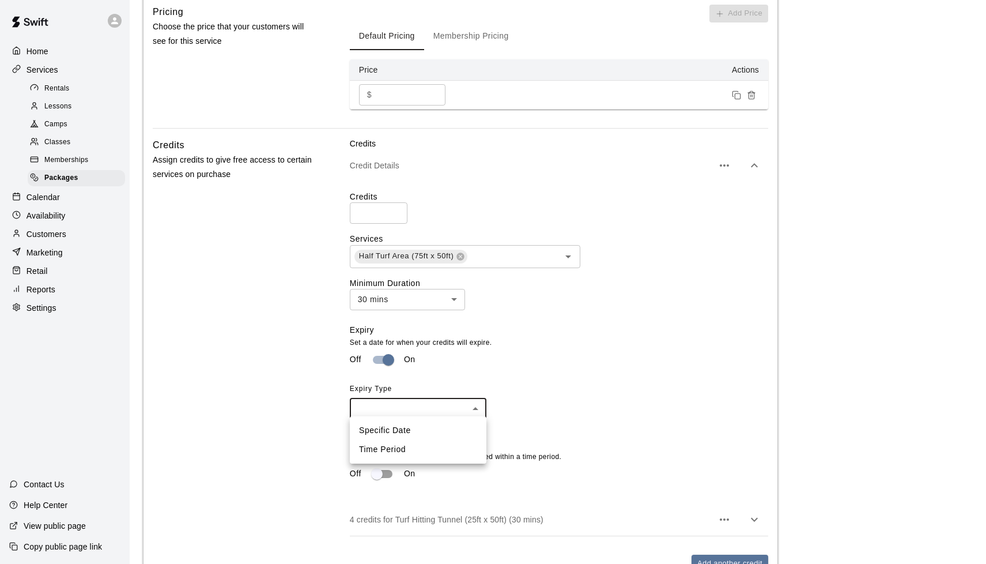
click at [424, 408] on body "**********" at bounding box center [493, 141] width 986 height 1133
click at [397, 447] on li "Time Period" at bounding box center [418, 449] width 137 height 19
type input "******"
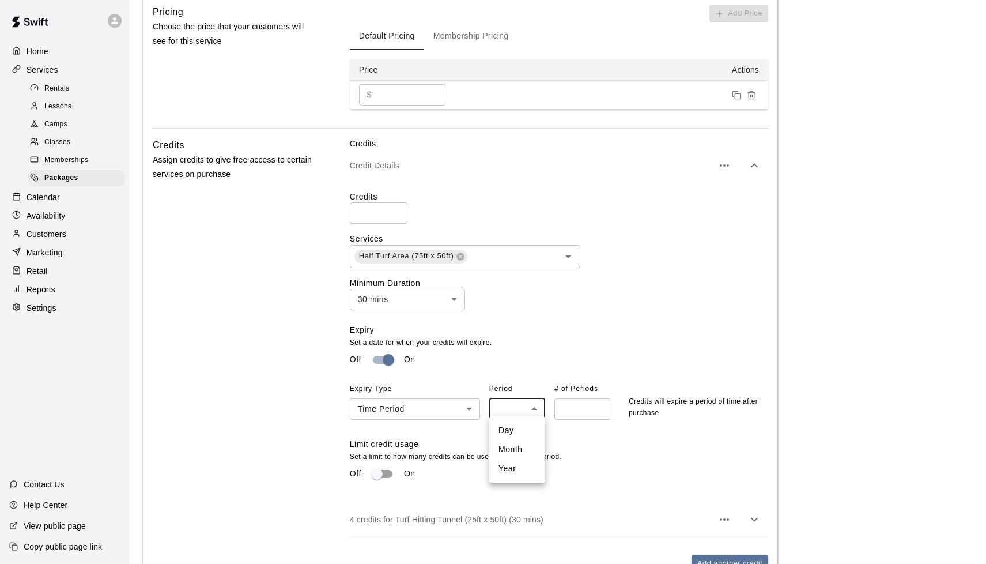
click at [496, 402] on body "**********" at bounding box center [493, 141] width 986 height 1133
click at [505, 468] on li "Year" at bounding box center [517, 468] width 56 height 19
type input "****"
click at [524, 406] on input "number" at bounding box center [582, 408] width 56 height 21
type input "*"
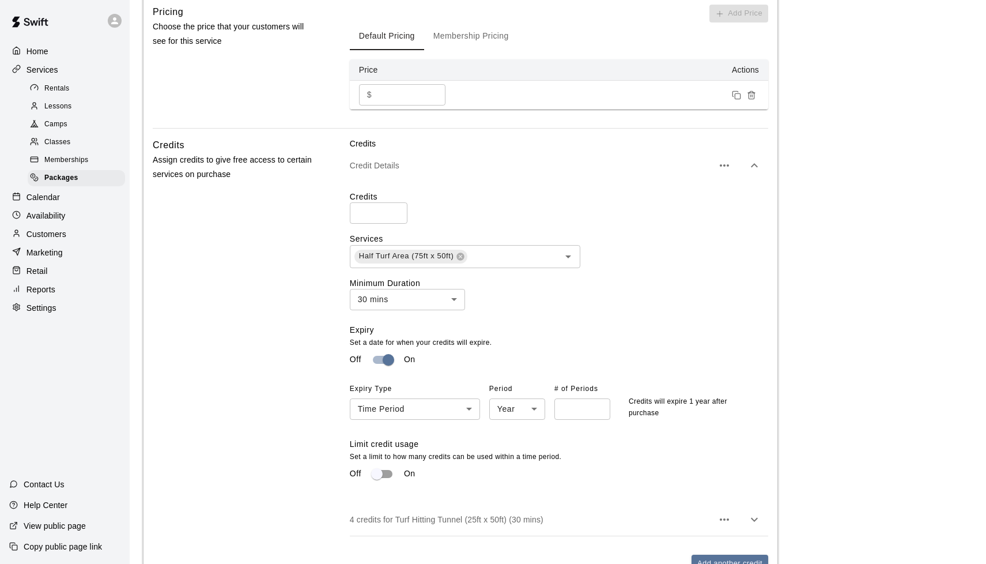
click at [524, 415] on div "Expiry Type Time Period ****** ​ Period Year **** ​ # of Periods * ​ Credits wi…" at bounding box center [554, 400] width 409 height 40
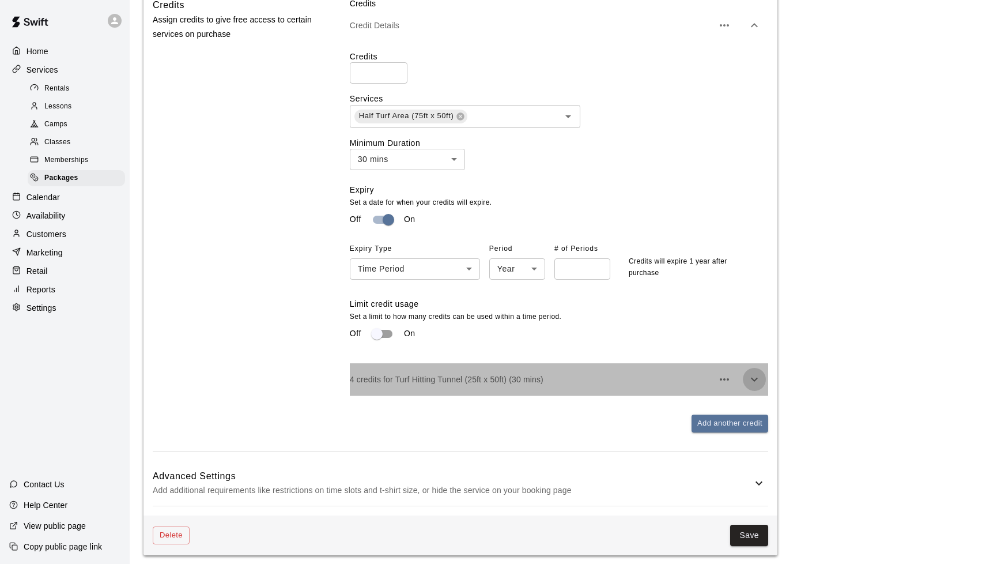
click at [524, 382] on icon "button" at bounding box center [754, 379] width 14 height 14
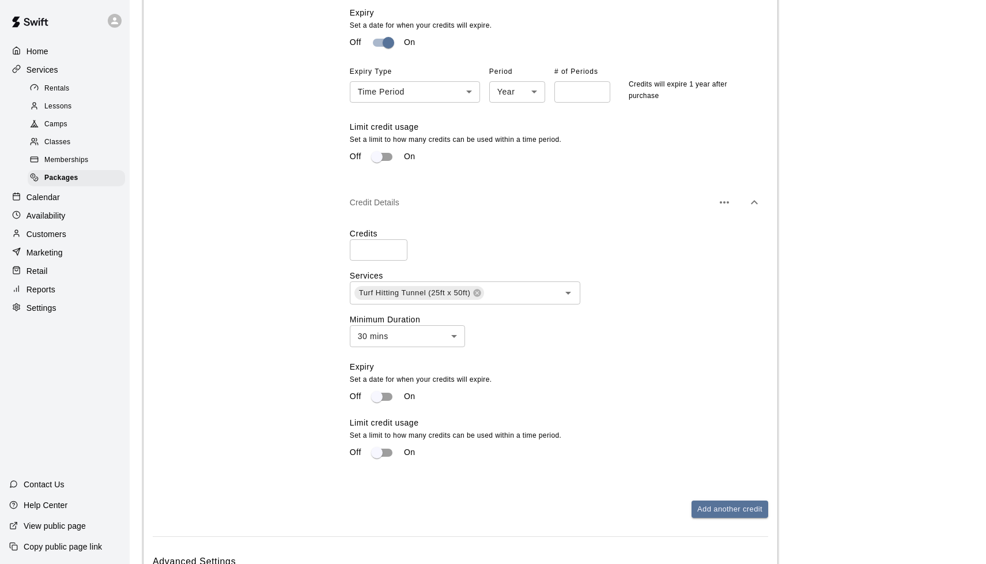
scroll to position [744, 0]
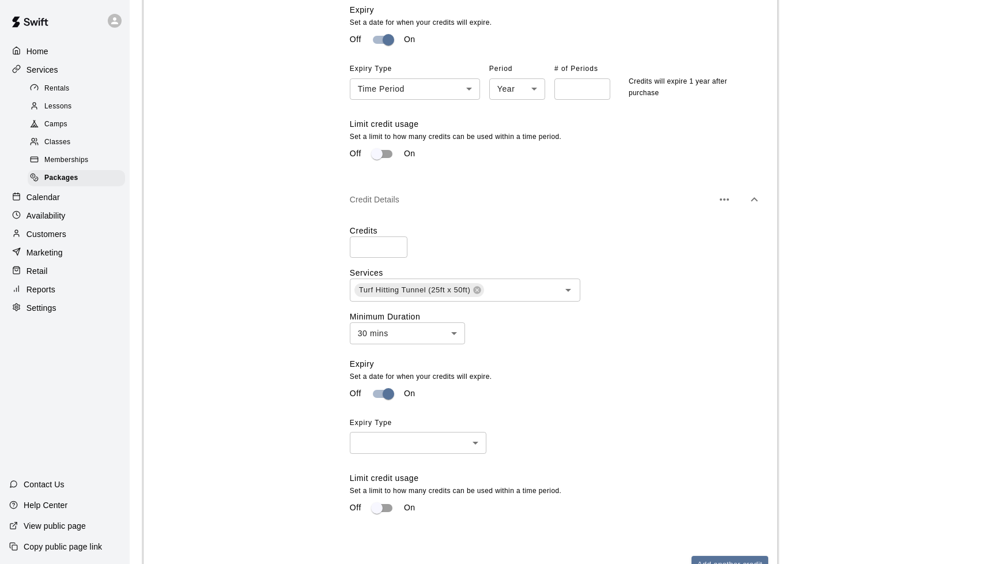
click at [404, 477] on li "Time Period" at bounding box center [418, 481] width 137 height 19
type input "******"
click at [517, 499] on li "Year" at bounding box center [517, 500] width 56 height 19
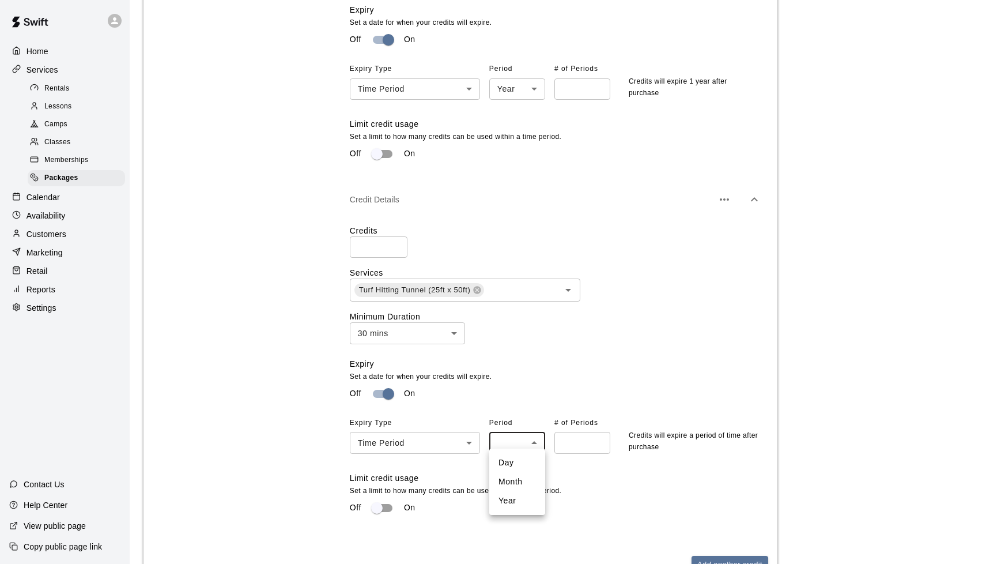
type input "****"
click at [524, 445] on input "number" at bounding box center [582, 442] width 56 height 21
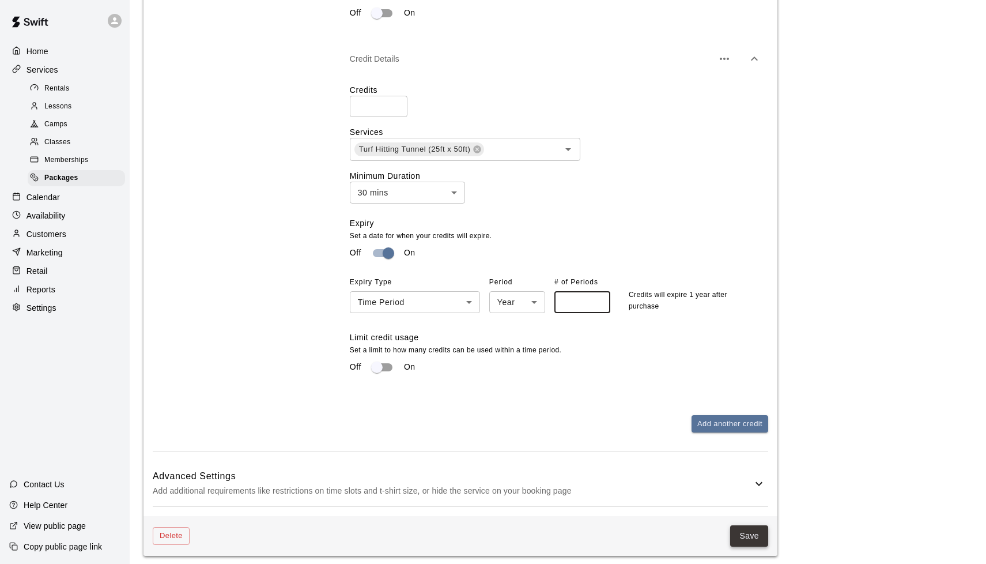
scroll to position [884, 0]
type input "*"
click at [524, 526] on button "Save" at bounding box center [749, 536] width 38 height 21
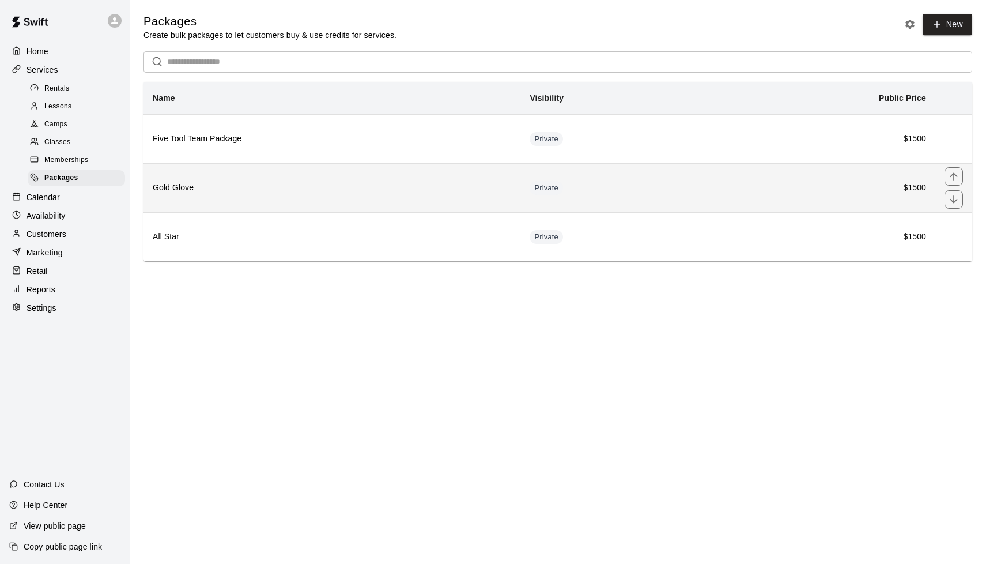
click at [504, 190] on h6 "Gold Glove" at bounding box center [332, 188] width 358 height 13
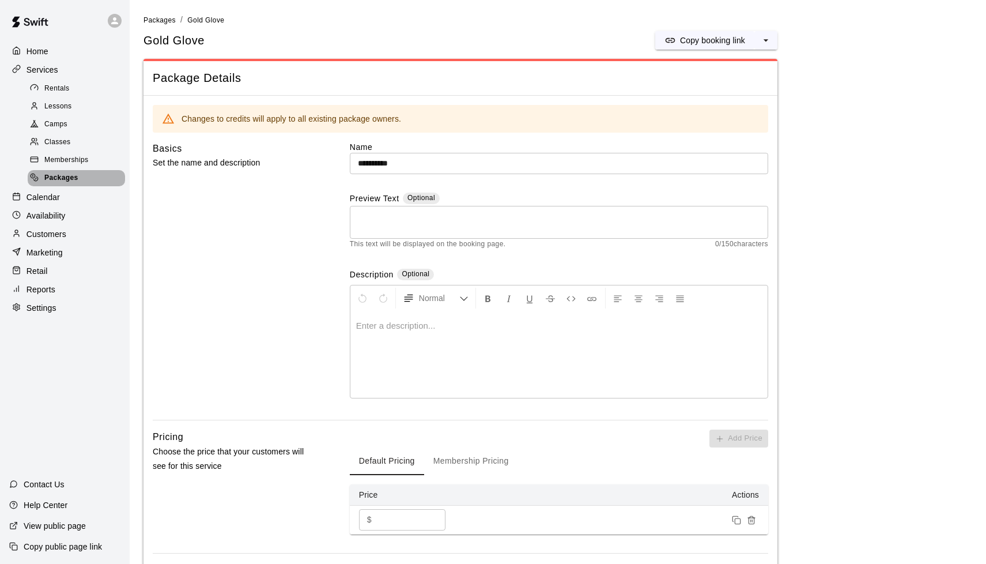
click at [74, 173] on span "Packages" at bounding box center [61, 178] width 34 height 12
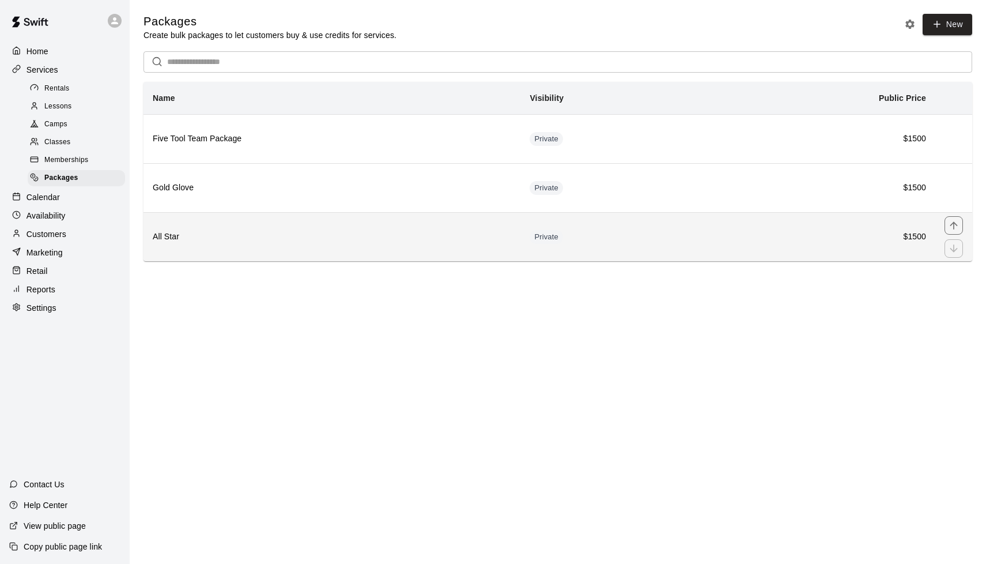
click at [402, 235] on h6 "All Star" at bounding box center [332, 236] width 358 height 13
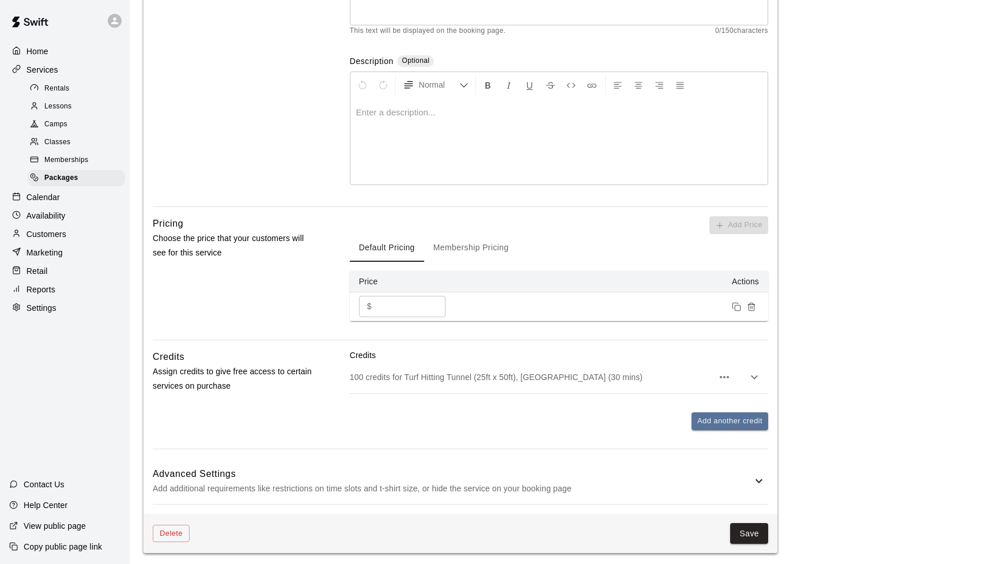
click at [524, 372] on icon "button" at bounding box center [754, 377] width 14 height 14
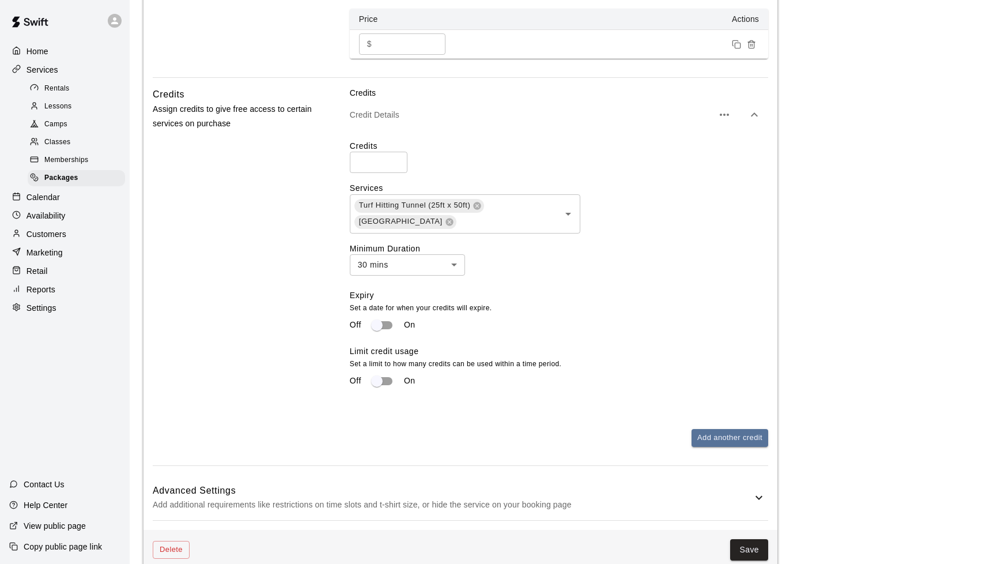
scroll to position [490, 0]
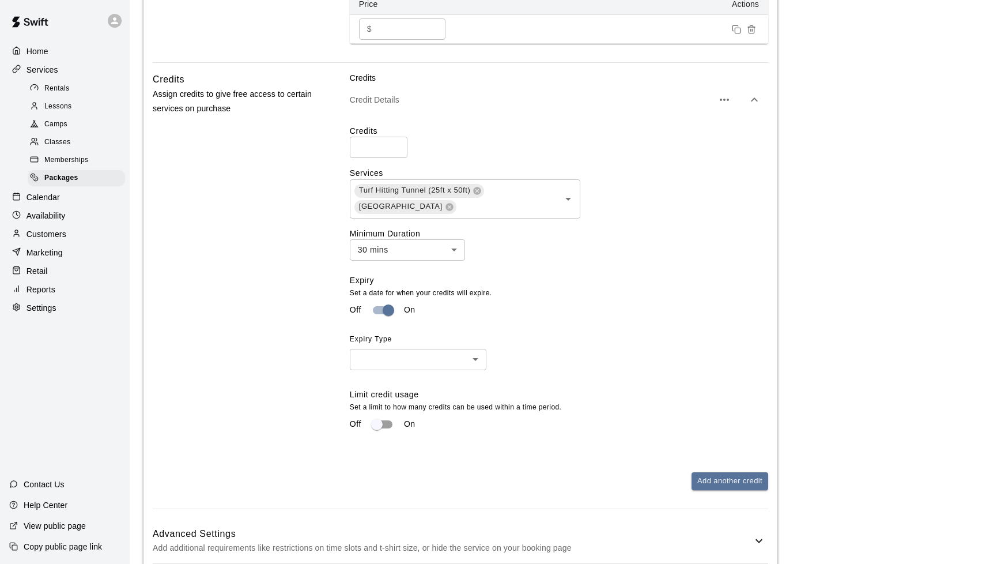
click at [393, 349] on body "Home Services Rentals Lessons Camps Classes Memberships Packages Calendar Avail…" at bounding box center [493, 68] width 986 height 1117
click at [380, 407] on li "Time Period" at bounding box center [418, 399] width 137 height 19
type input "******"
click at [524, 358] on body "Home Services Rentals Lessons Camps Classes Memberships Packages Calendar Avail…" at bounding box center [493, 68] width 986 height 1117
click at [512, 417] on li "Year" at bounding box center [517, 418] width 56 height 19
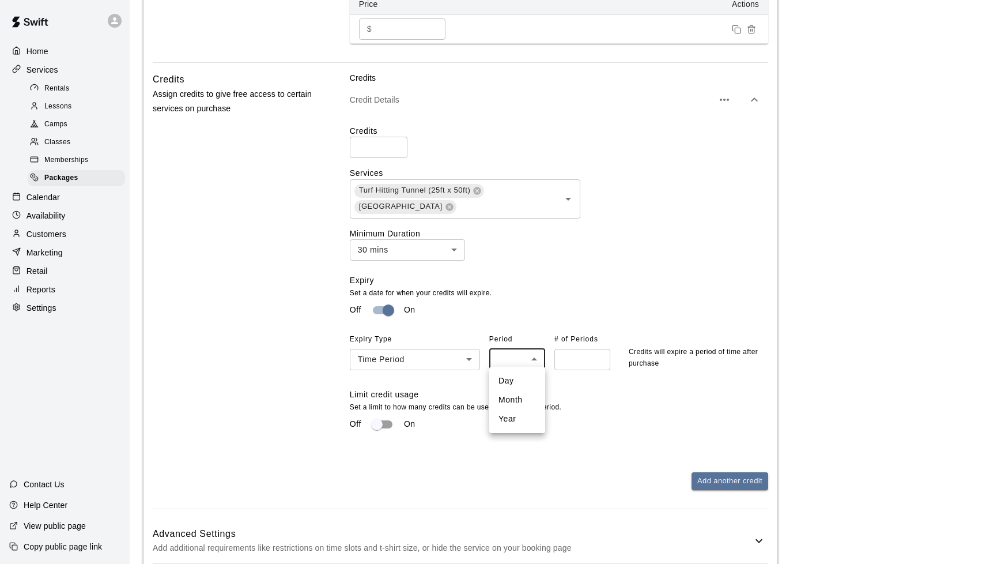
type input "****"
click at [524, 354] on input "number" at bounding box center [582, 359] width 56 height 21
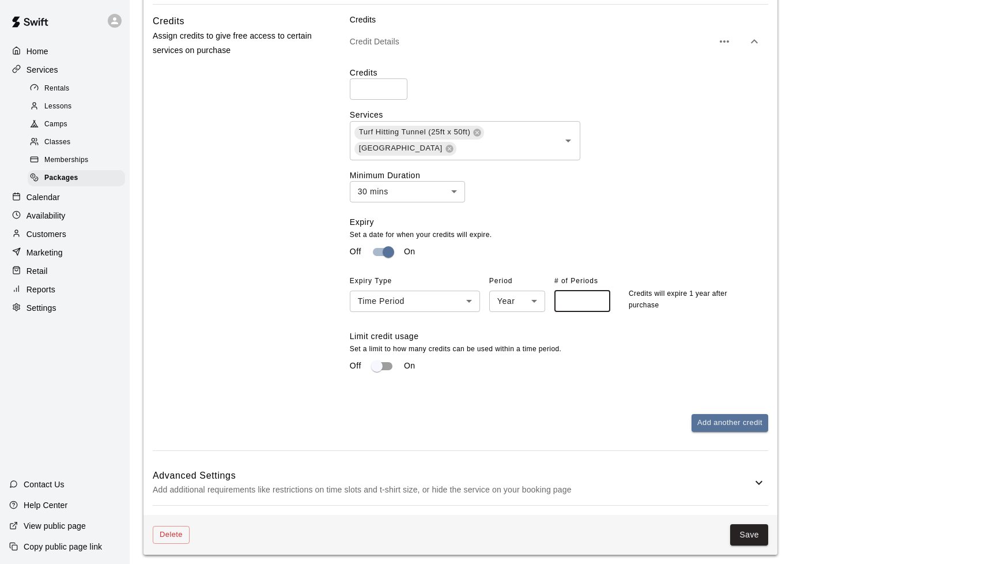
scroll to position [548, 0]
type input "*"
click at [524, 532] on button "Save" at bounding box center [749, 534] width 38 height 21
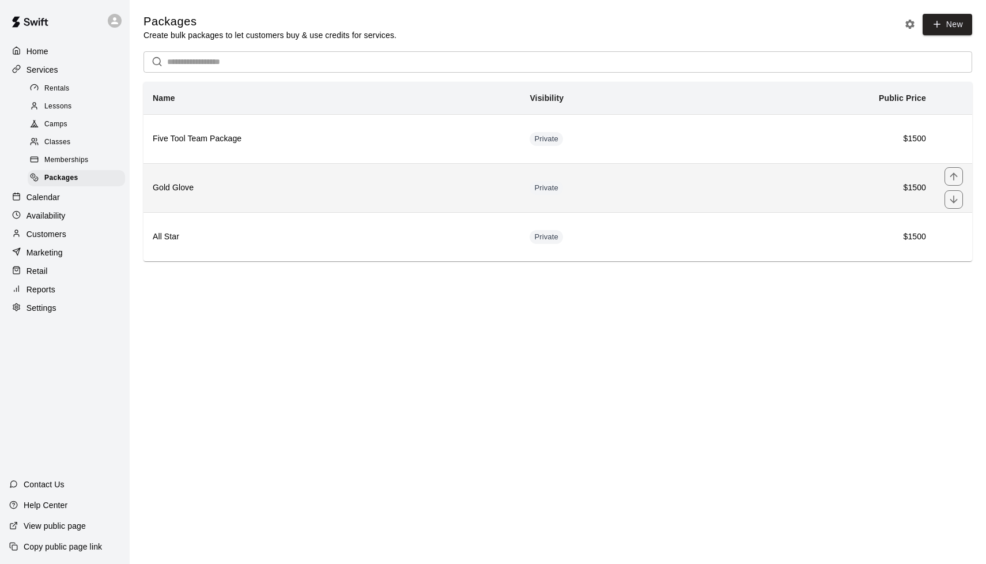
click at [255, 184] on h6 "Gold Glove" at bounding box center [332, 188] width 358 height 13
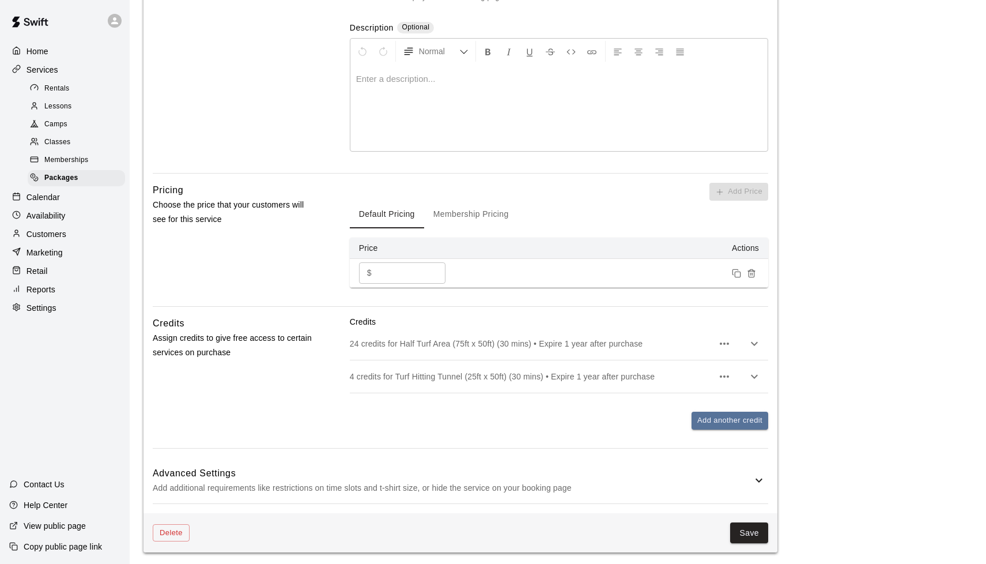
scroll to position [246, 0]
type input "**********"
click at [524, 529] on button "Save" at bounding box center [749, 533] width 38 height 21
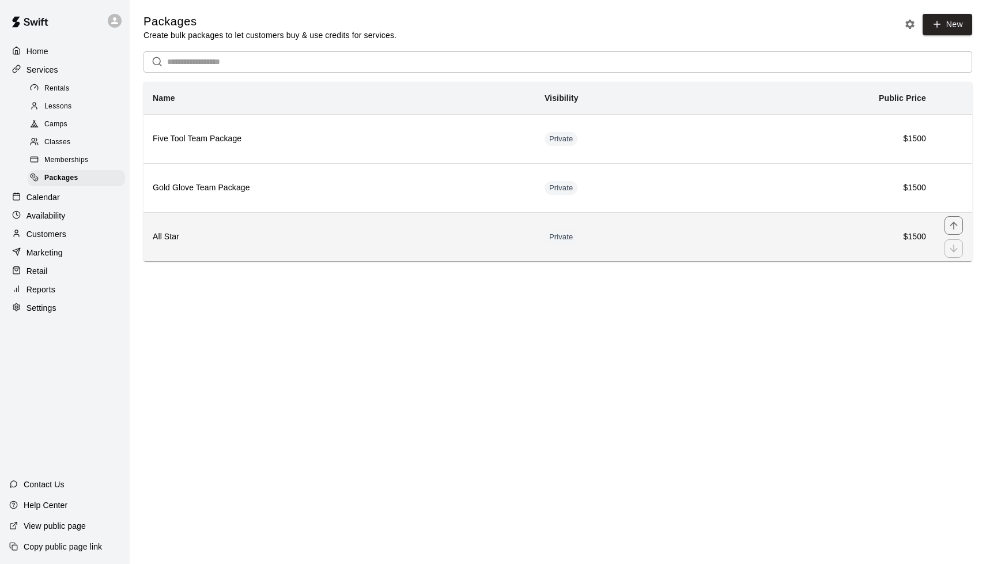
click at [400, 236] on h6 "All Star" at bounding box center [339, 236] width 373 height 13
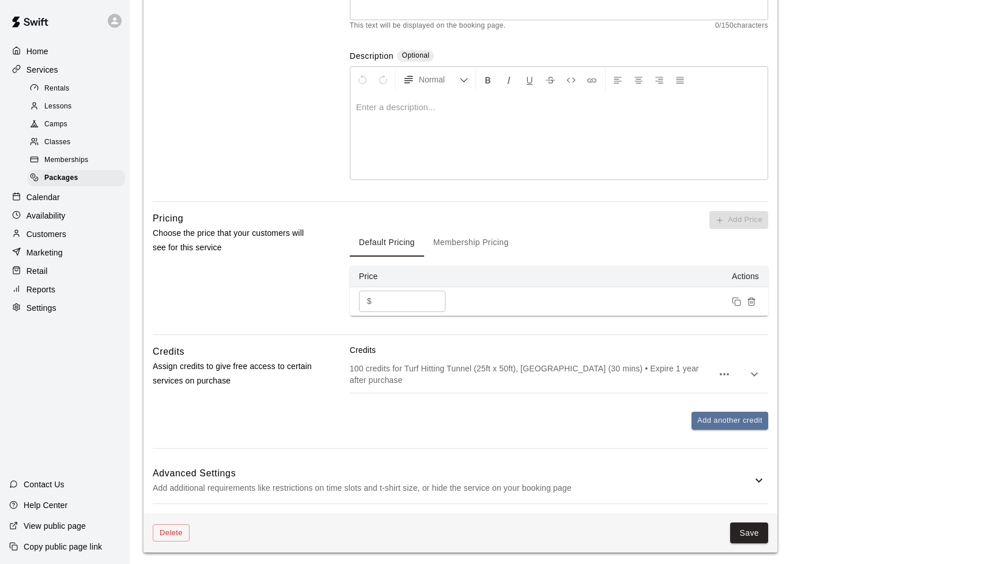
scroll to position [218, 0]
type input "**********"
click at [524, 534] on button "Save" at bounding box center [749, 533] width 38 height 21
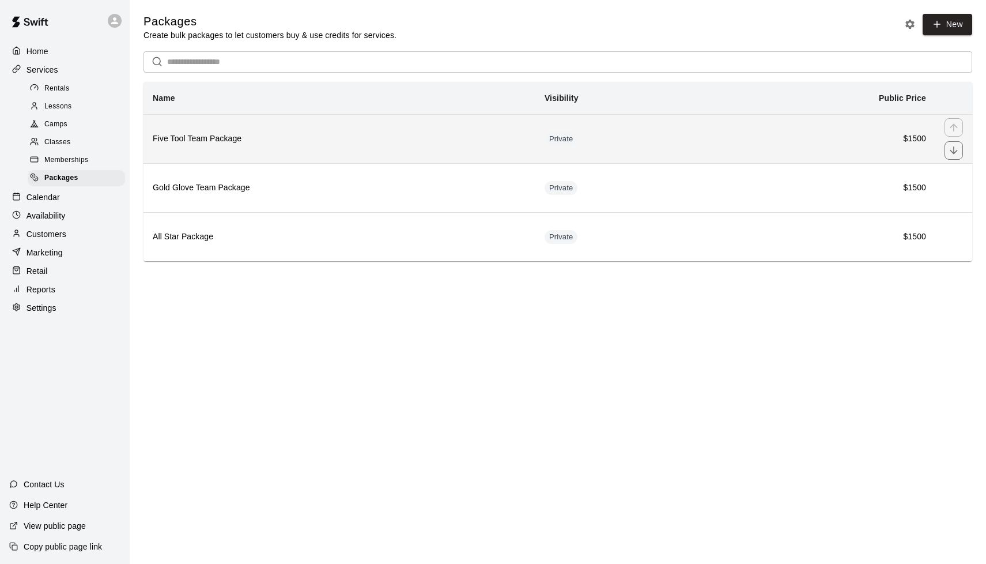
click at [500, 148] on th "Five Tool Team Package" at bounding box center [339, 138] width 392 height 49
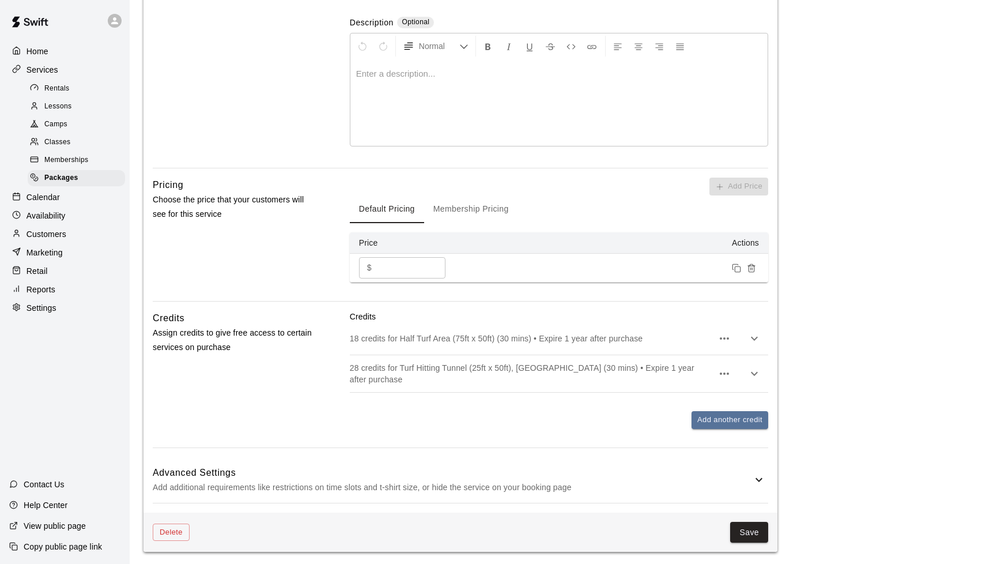
scroll to position [251, 0]
click at [524, 271] on td at bounding box center [616, 269] width 303 height 29
click at [524, 483] on icon at bounding box center [759, 481] width 14 height 14
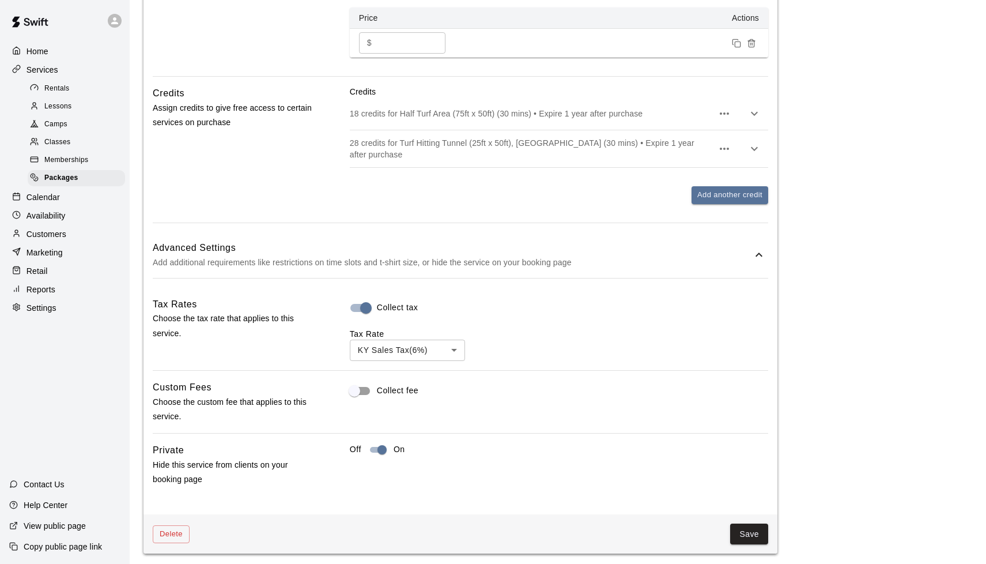
scroll to position [476, 0]
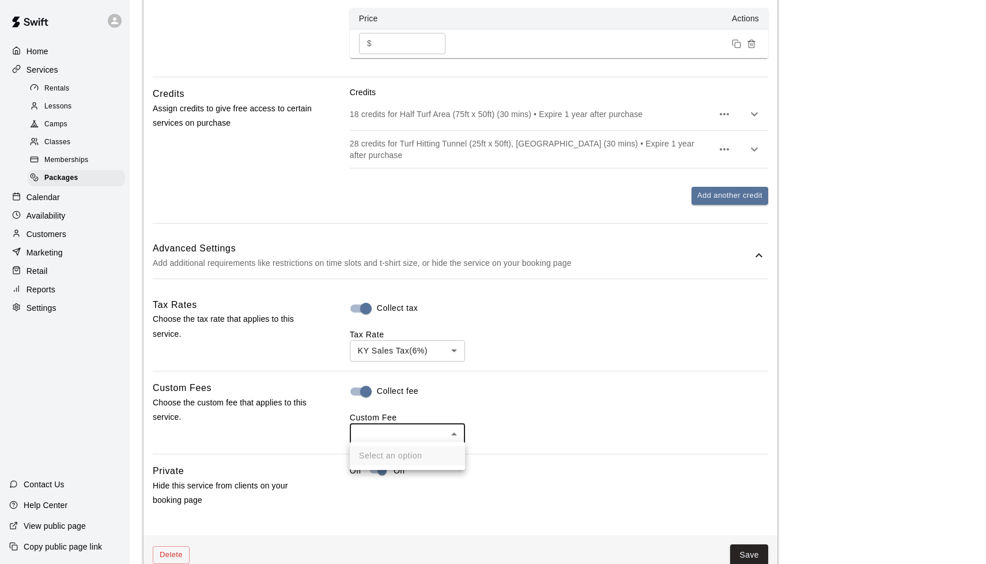
click at [403, 433] on body "**********" at bounding box center [493, 56] width 986 height 1064
click at [500, 422] on div at bounding box center [493, 282] width 986 height 564
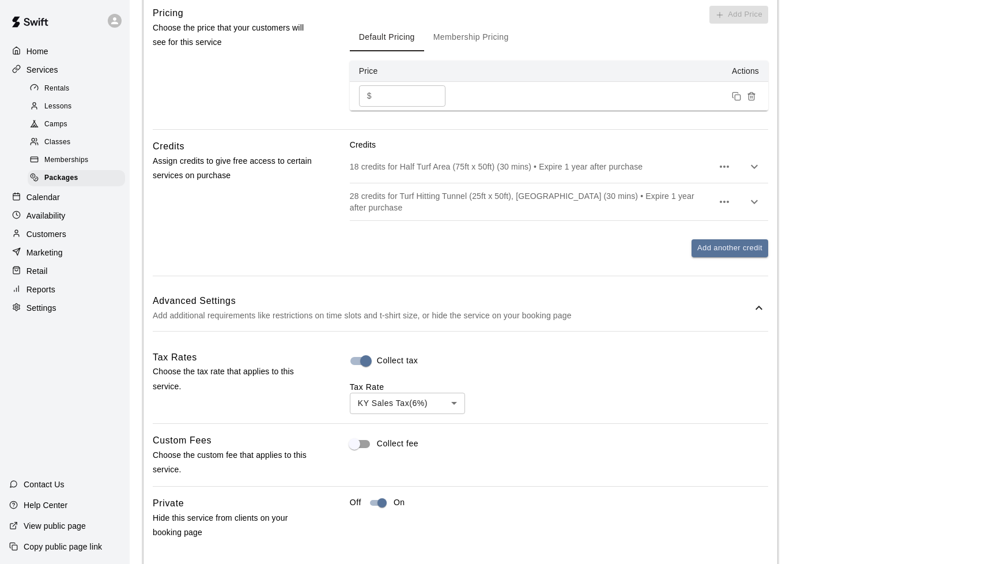
scroll to position [426, 0]
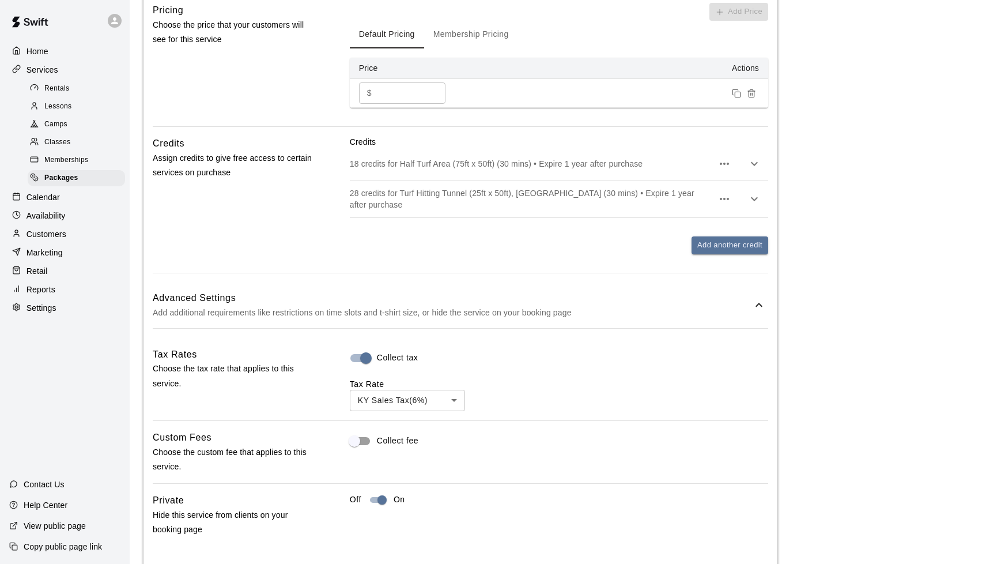
click at [502, 93] on td at bounding box center [616, 93] width 303 height 29
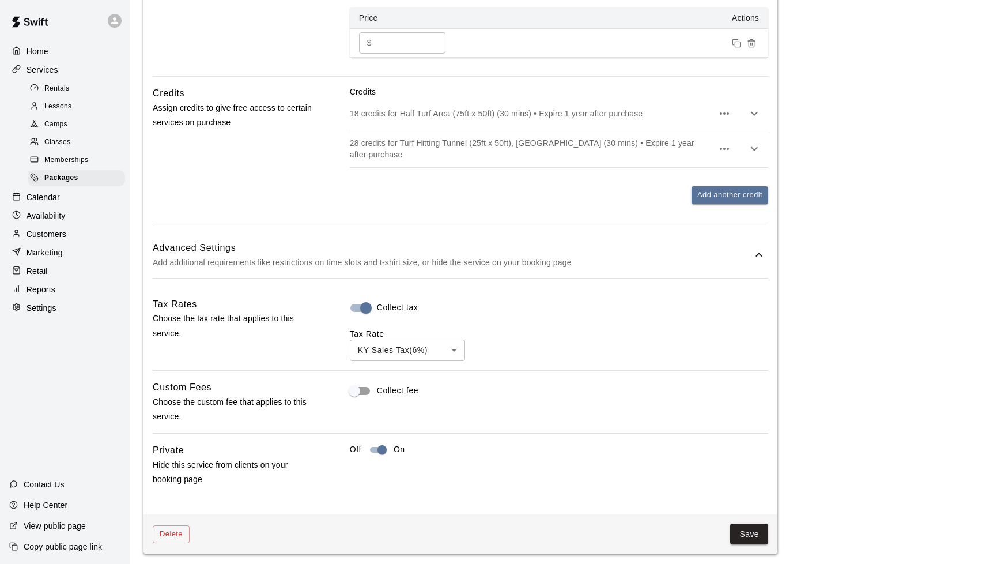
scroll to position [476, 0]
click at [77, 177] on span "Packages" at bounding box center [61, 178] width 34 height 12
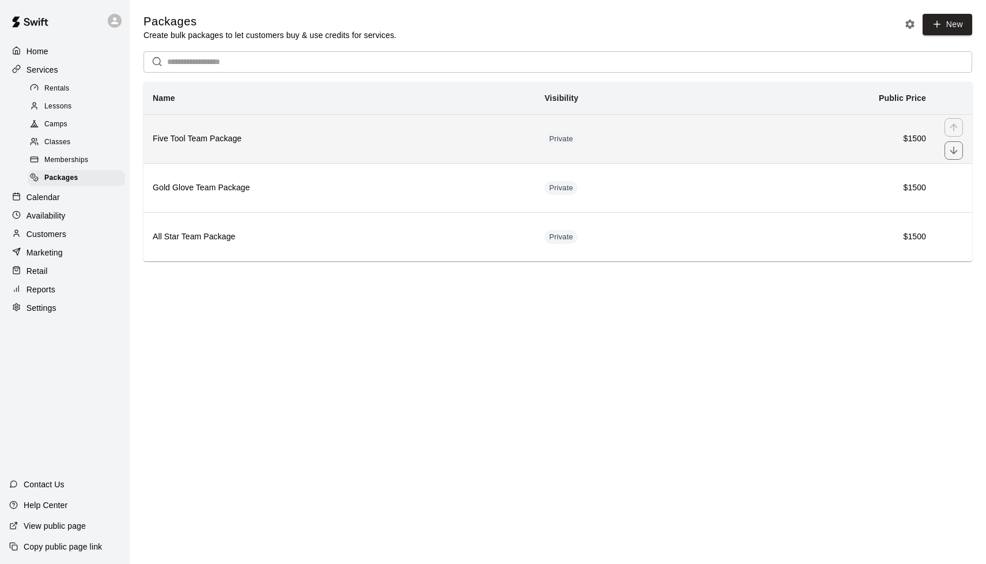
click at [320, 134] on h6 "Five Tool Team Package" at bounding box center [339, 139] width 373 height 13
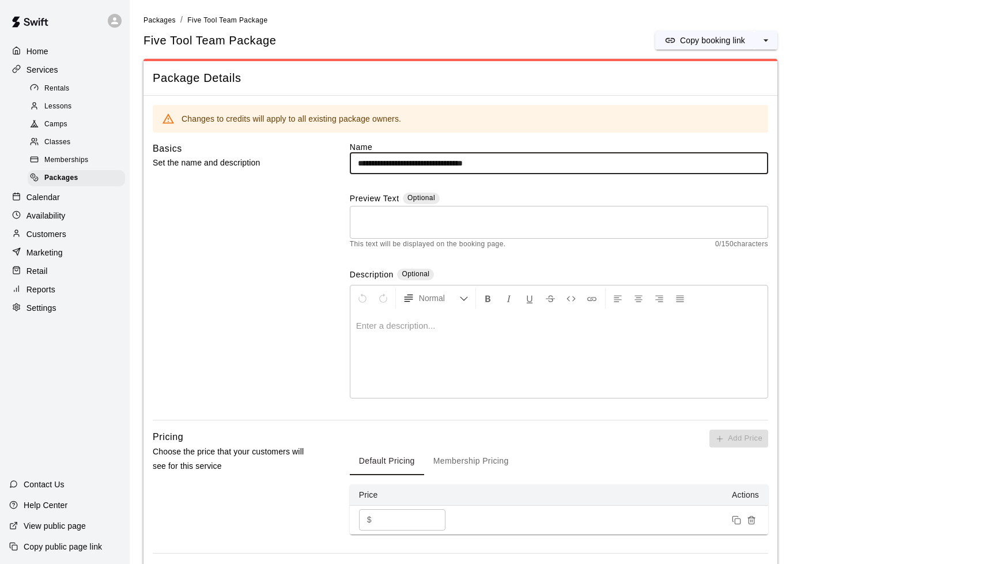
drag, startPoint x: 528, startPoint y: 162, endPoint x: 455, endPoint y: 161, distance: 73.2
click at [455, 161] on input "**********" at bounding box center [559, 163] width 418 height 21
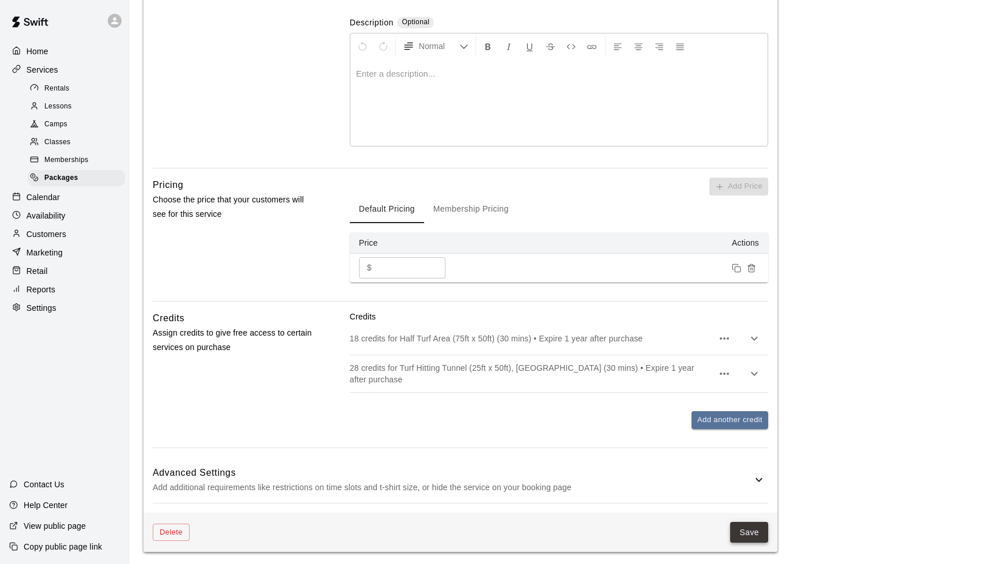
scroll to position [251, 0]
type input "**********"
click at [524, 528] on button "Save" at bounding box center [749, 533] width 38 height 21
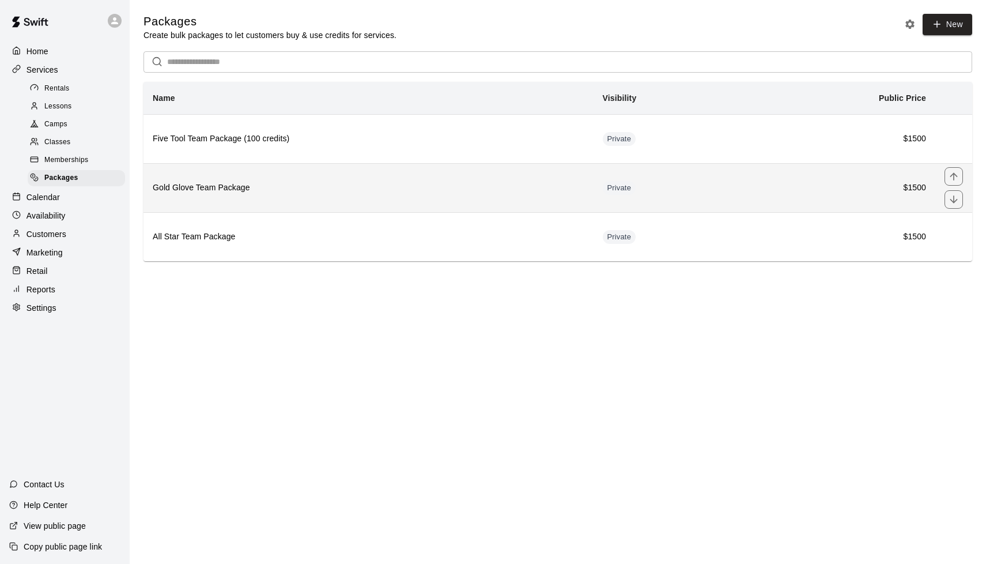
click at [363, 185] on h6 "Gold Glove Team Package" at bounding box center [369, 188] width 432 height 13
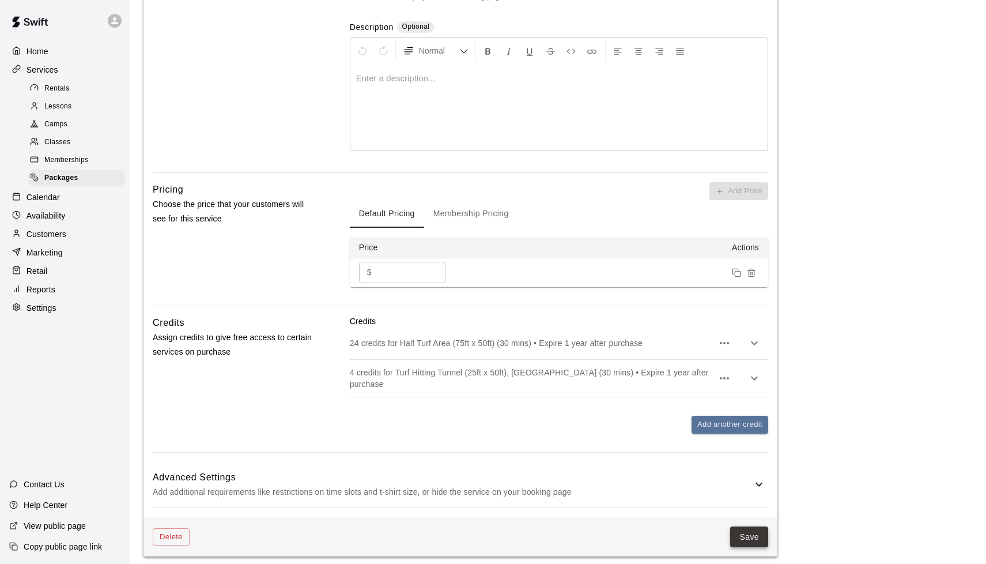
scroll to position [246, 0]
type input "**********"
click at [524, 527] on button "Save" at bounding box center [749, 537] width 38 height 21
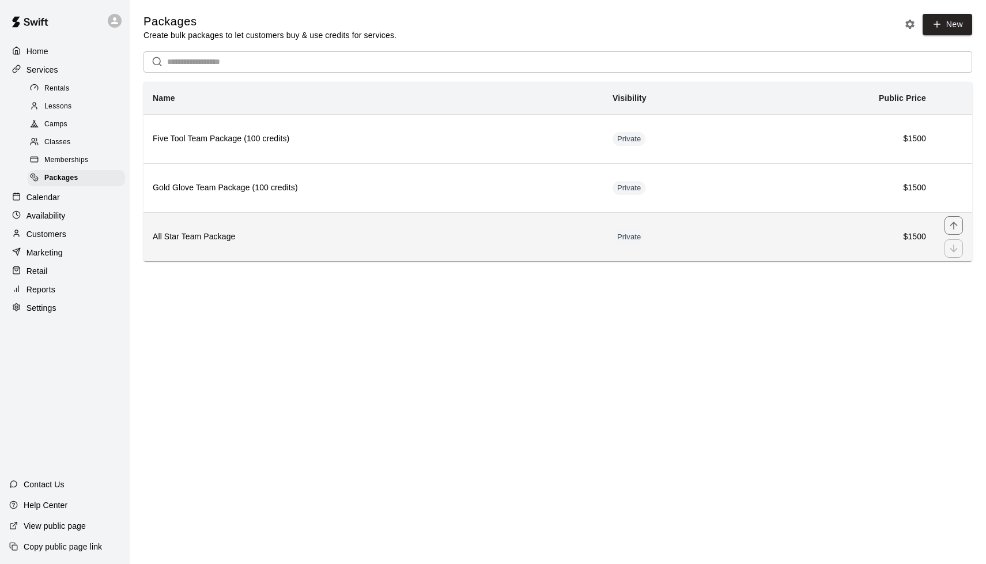
click at [466, 236] on h6 "All Star Team Package" at bounding box center [373, 236] width 441 height 13
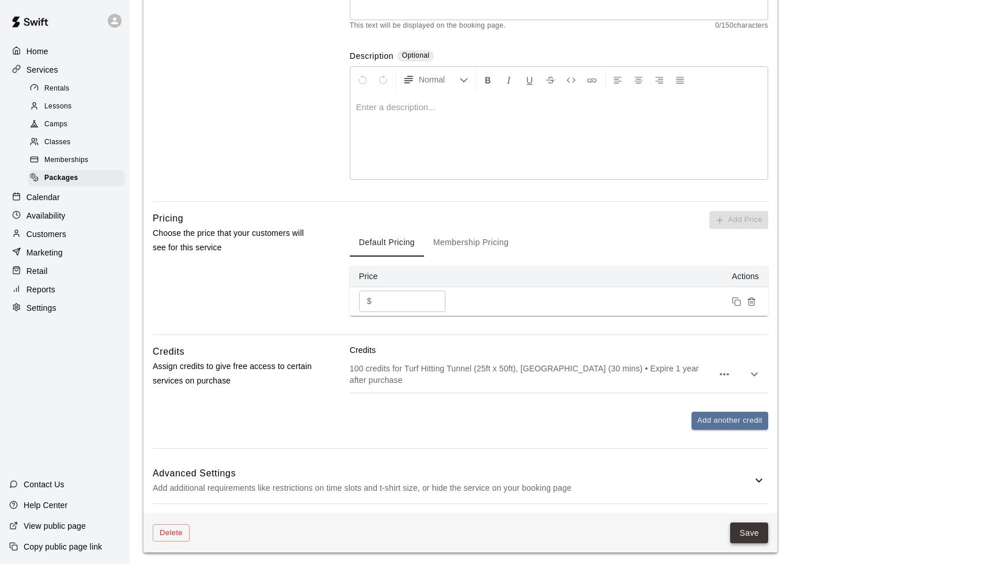
type input "**********"
click at [524, 523] on button "Save" at bounding box center [749, 532] width 38 height 21
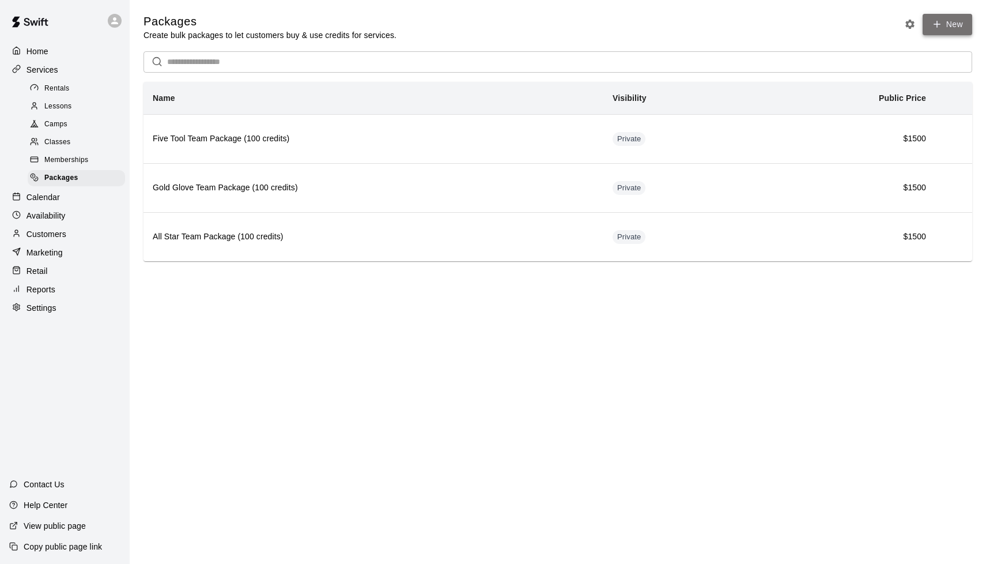
click at [524, 26] on link "New" at bounding box center [948, 24] width 50 height 21
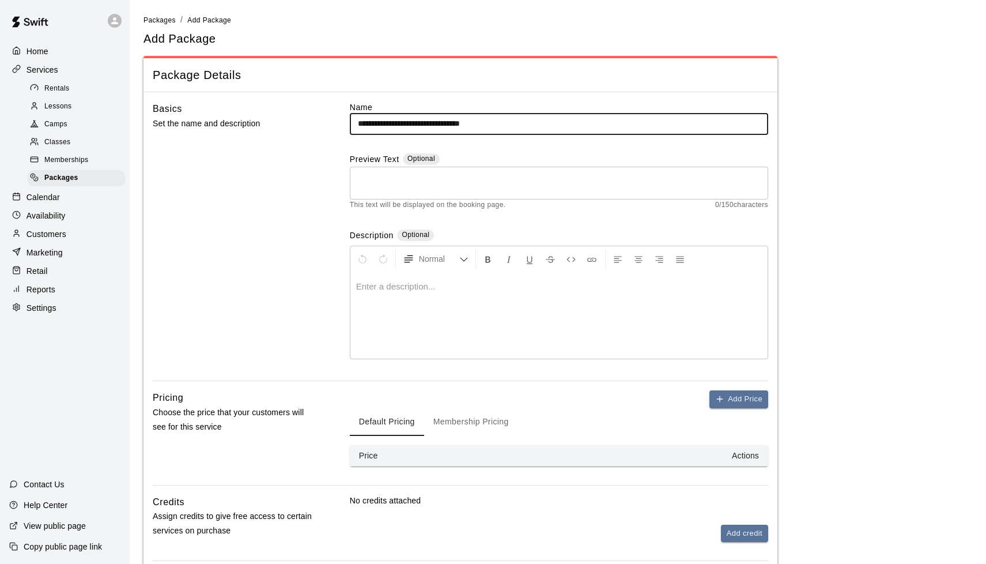
drag, startPoint x: 500, startPoint y: 125, endPoint x: 395, endPoint y: 123, distance: 105.5
click at [395, 123] on input "**********" at bounding box center [559, 123] width 418 height 21
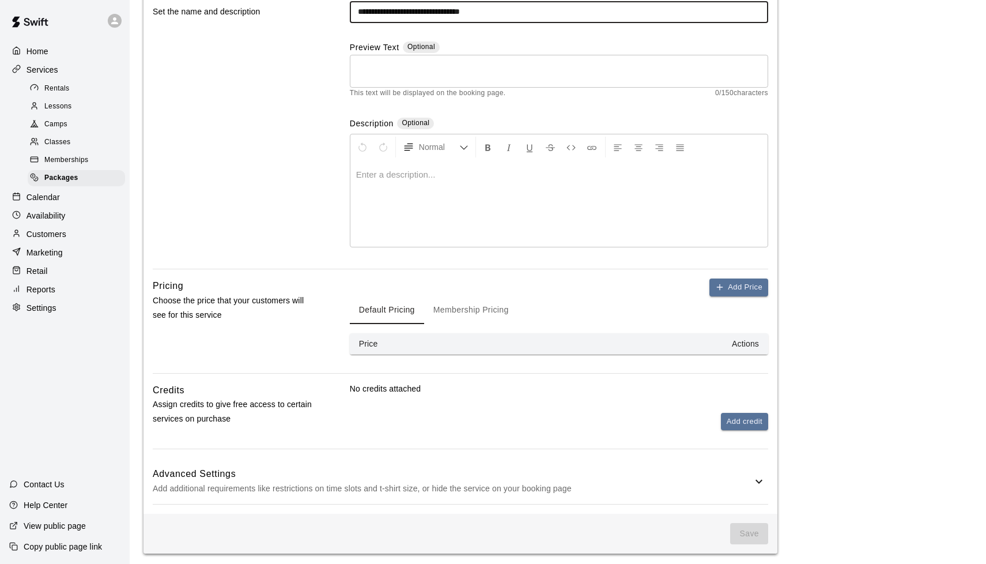
scroll to position [111, 0]
type input "**********"
click at [524, 288] on icon "button" at bounding box center [719, 288] width 5 height 0
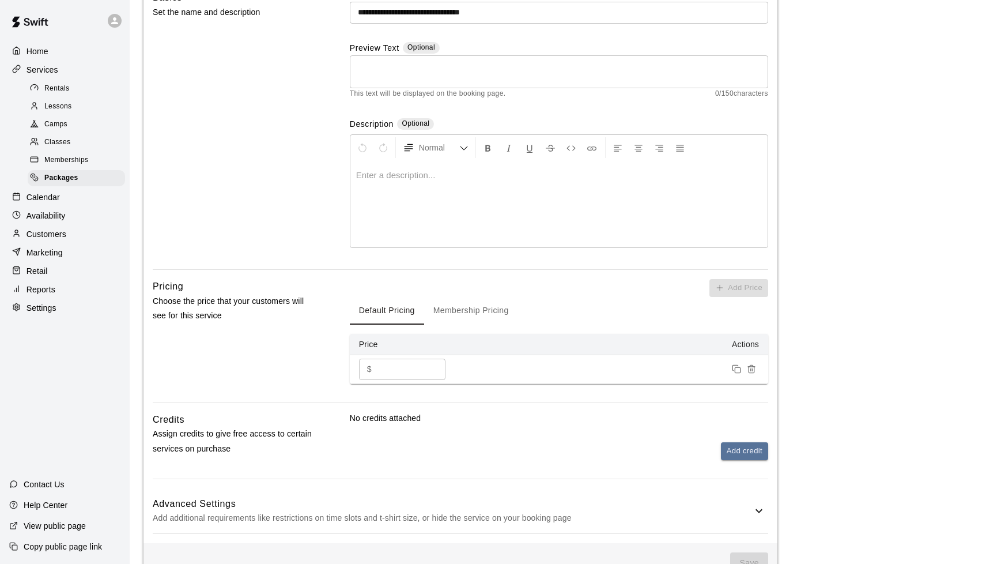
click at [399, 369] on input "*" at bounding box center [410, 368] width 69 height 21
type input "****"
click at [524, 320] on div "Default Pricing Membership Pricing" at bounding box center [559, 311] width 418 height 28
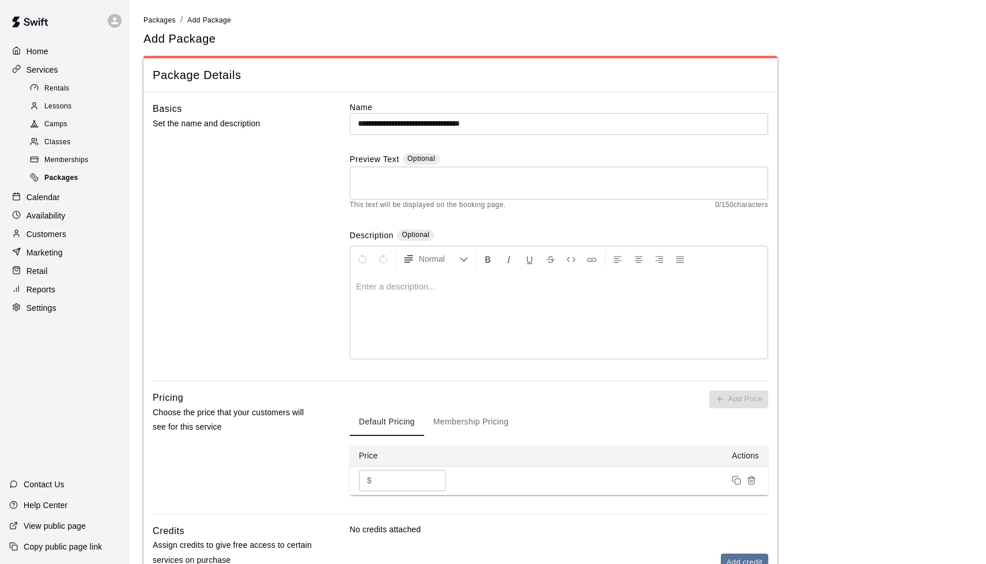
scroll to position [0, 0]
click at [89, 177] on div "Packages" at bounding box center [76, 178] width 97 height 16
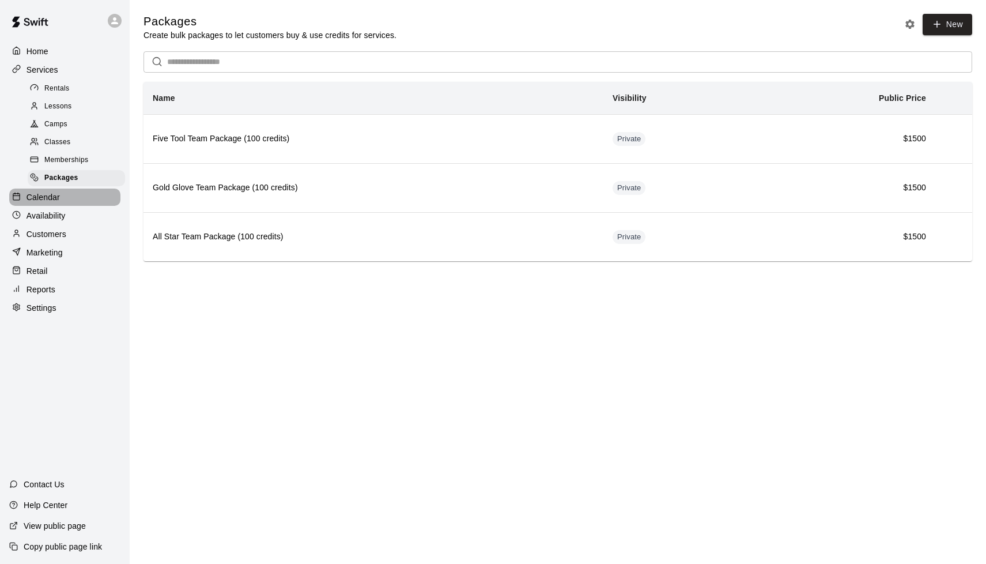
click at [51, 198] on p "Calendar" at bounding box center [43, 197] width 33 height 12
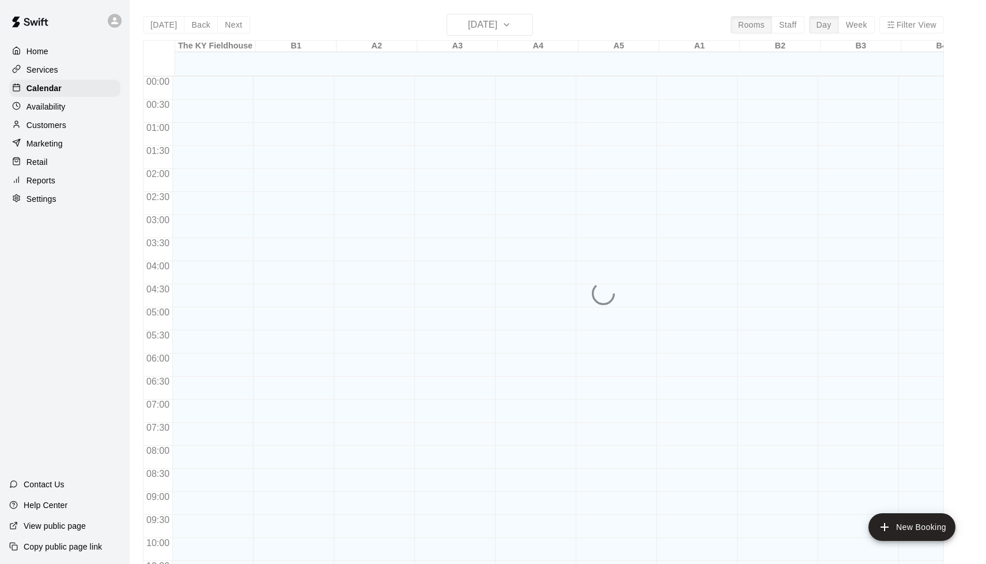
scroll to position [550, 0]
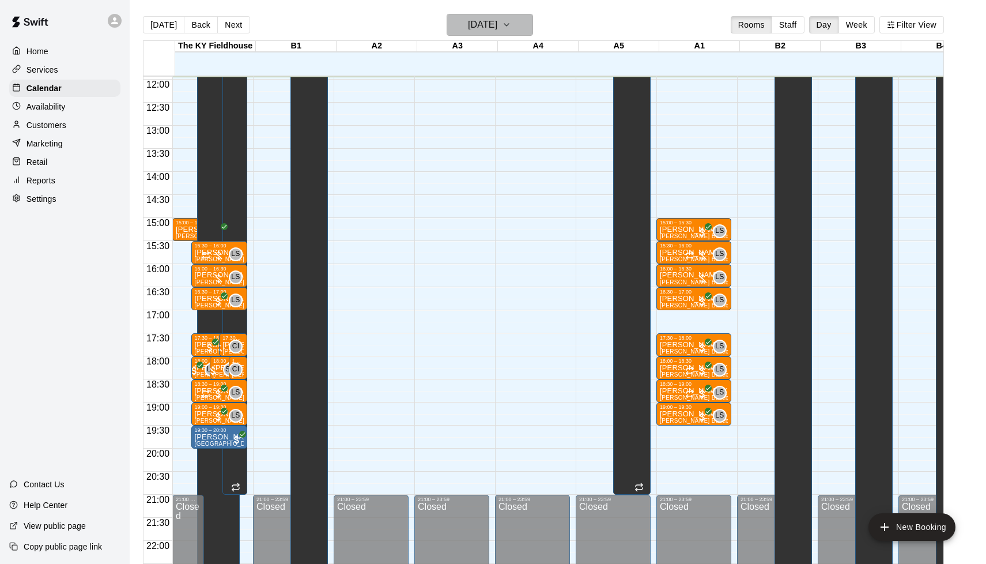
click at [494, 31] on h6 "[DATE]" at bounding box center [482, 25] width 29 height 16
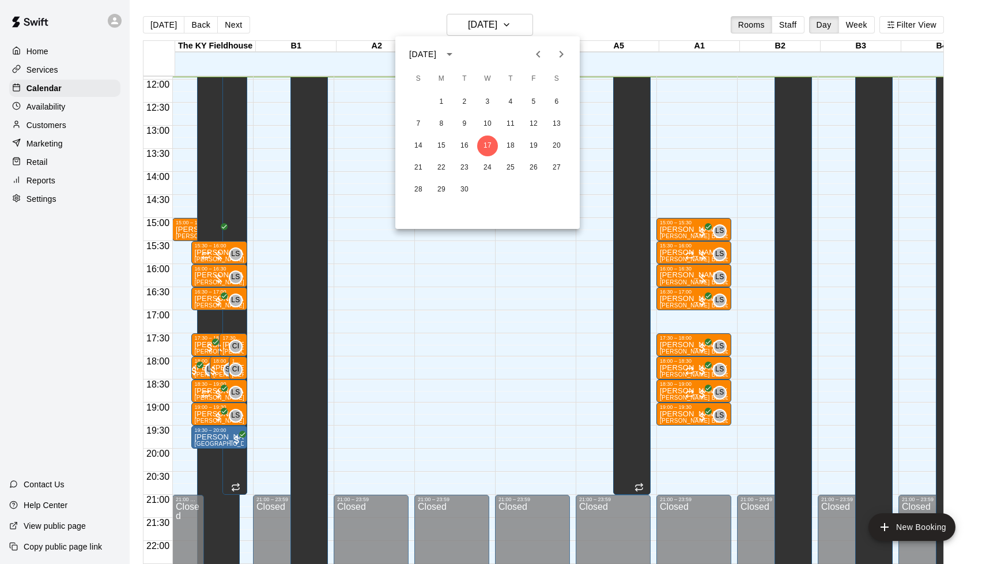
click at [524, 52] on icon "Previous month" at bounding box center [538, 54] width 14 height 14
click at [524, 58] on button "Next month" at bounding box center [561, 54] width 23 height 23
click at [524, 128] on button "13" at bounding box center [556, 124] width 21 height 21
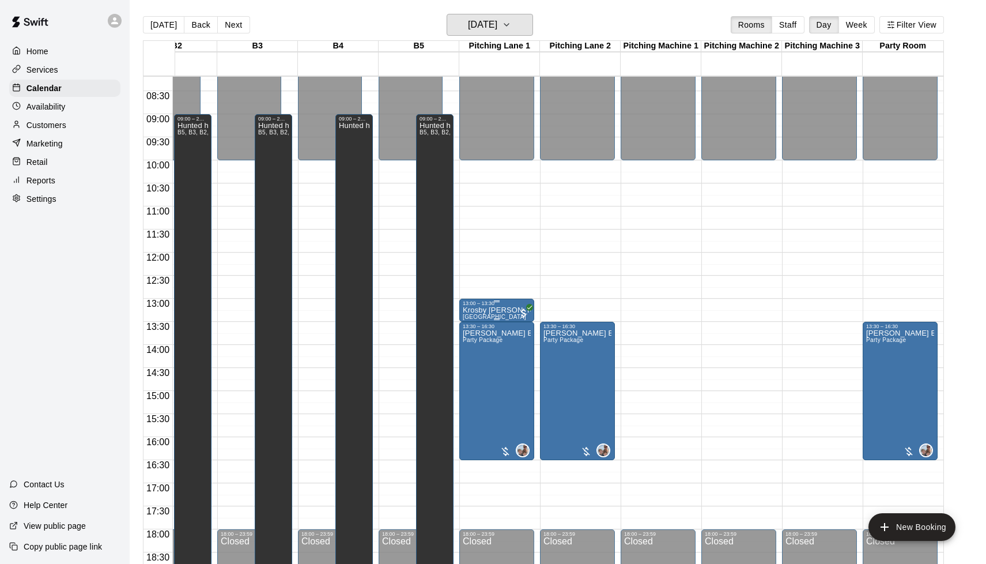
scroll to position [0, 603]
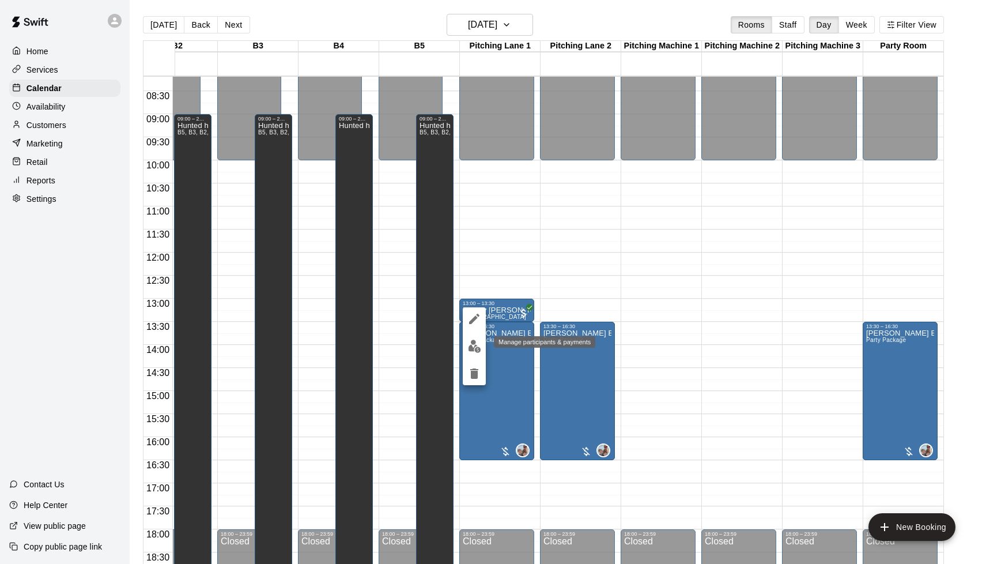
click at [475, 354] on button "edit" at bounding box center [474, 346] width 23 height 22
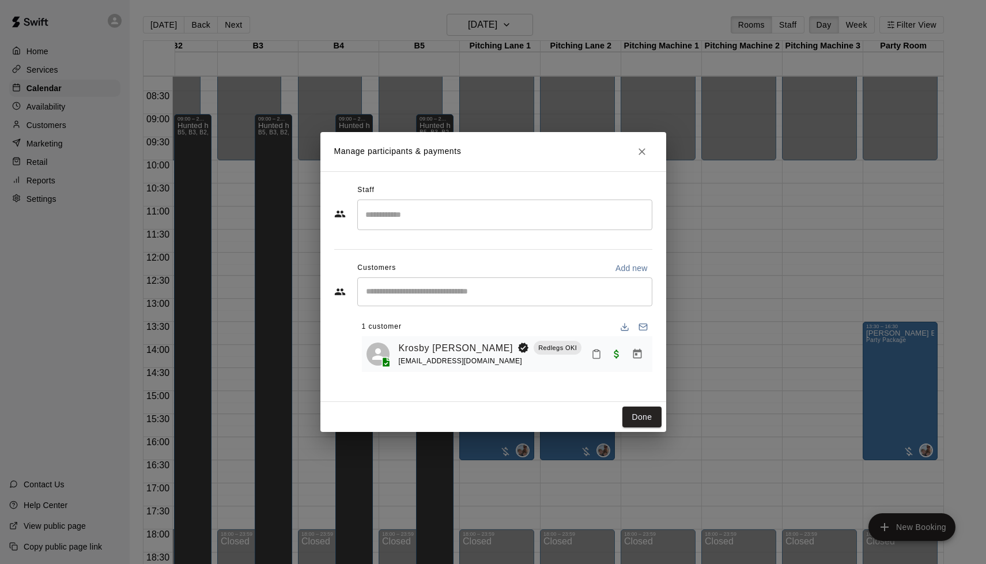
click at [524, 353] on div "Manage participants & payments Staff ​ Customers Add new ​ 1 customer Krosby Ko…" at bounding box center [493, 282] width 986 height 564
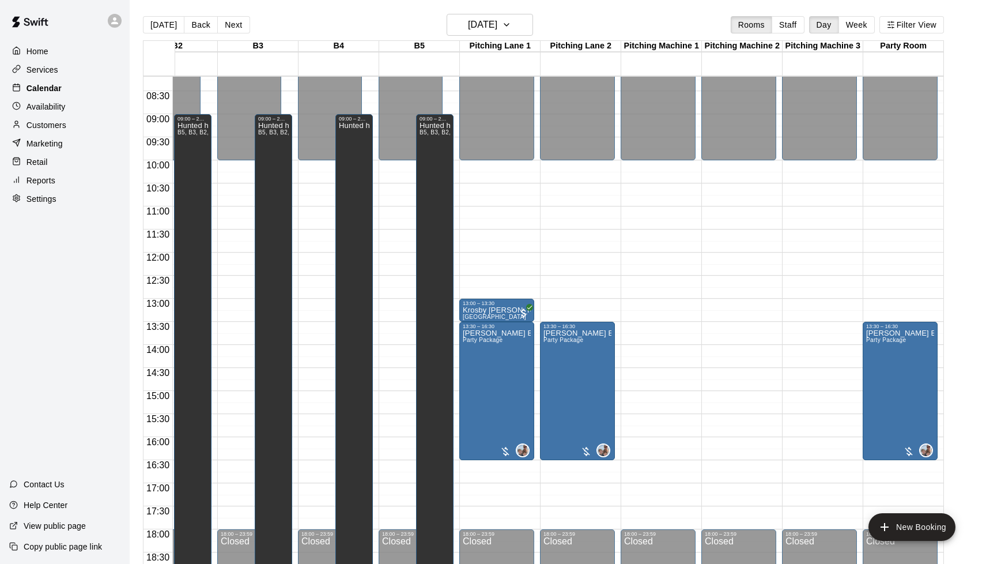
click at [76, 89] on div "Calendar" at bounding box center [64, 88] width 111 height 17
click at [73, 71] on div "Services" at bounding box center [64, 69] width 111 height 17
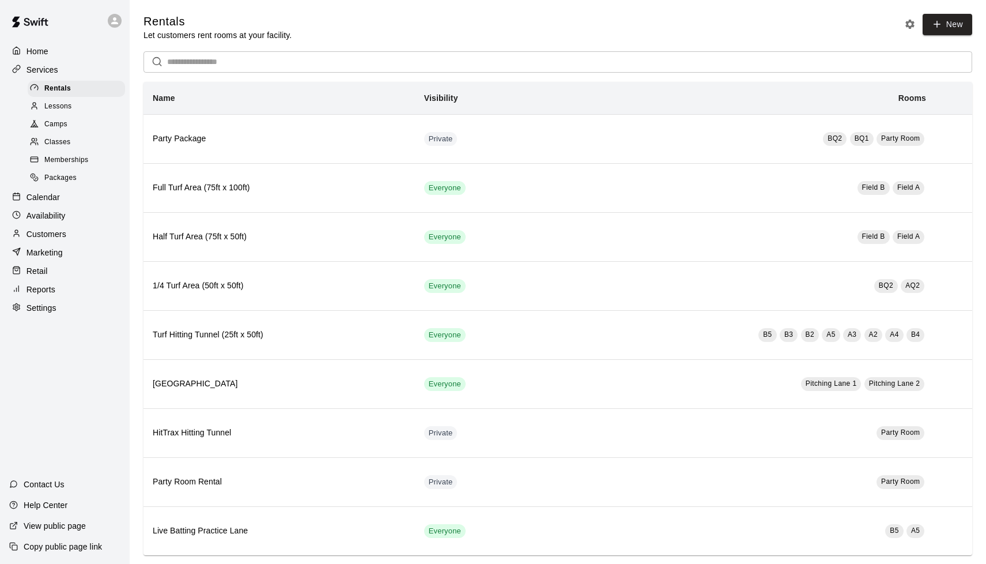
click at [57, 175] on span "Packages" at bounding box center [60, 178] width 32 height 12
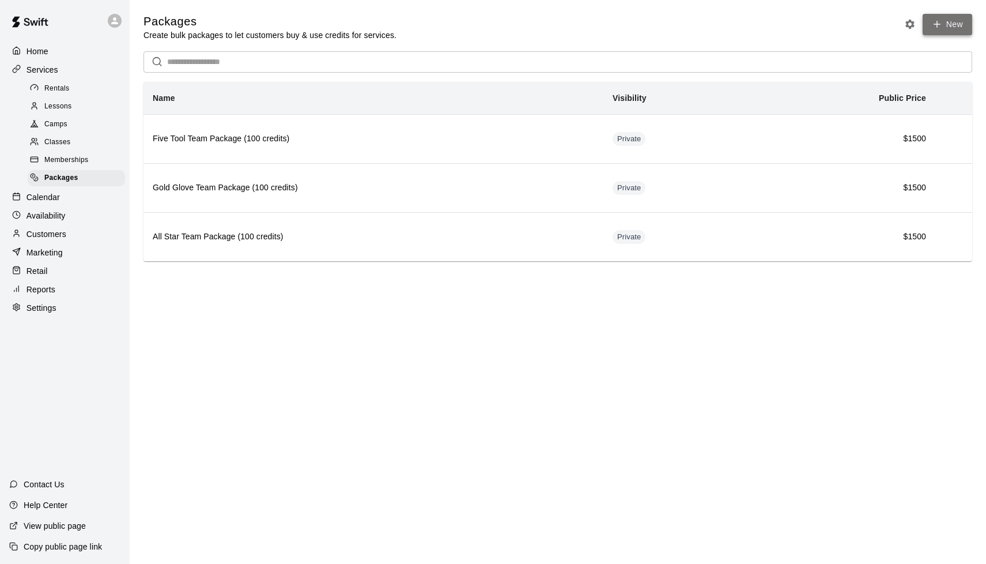
click at [524, 21] on link "New" at bounding box center [948, 24] width 50 height 21
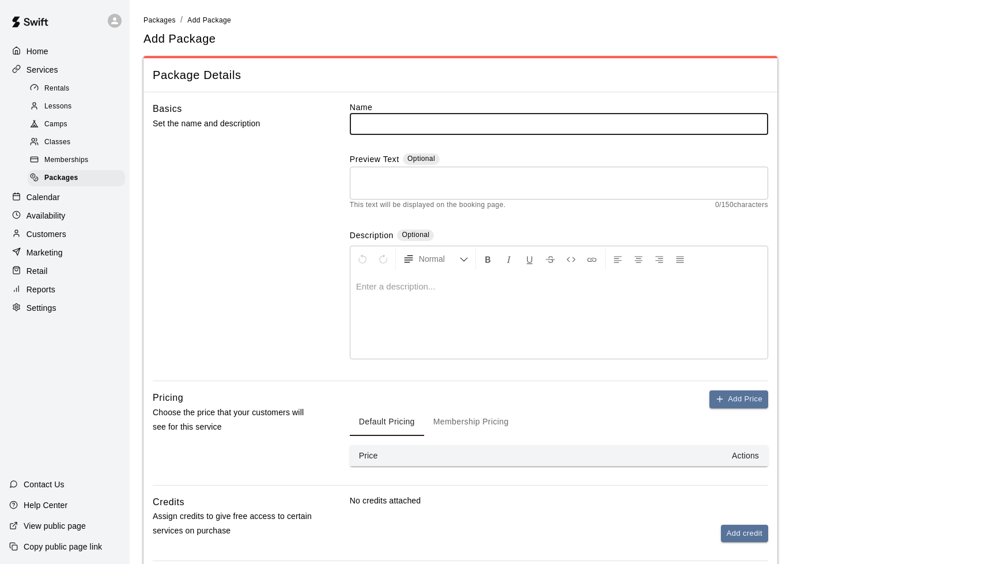
type input "*"
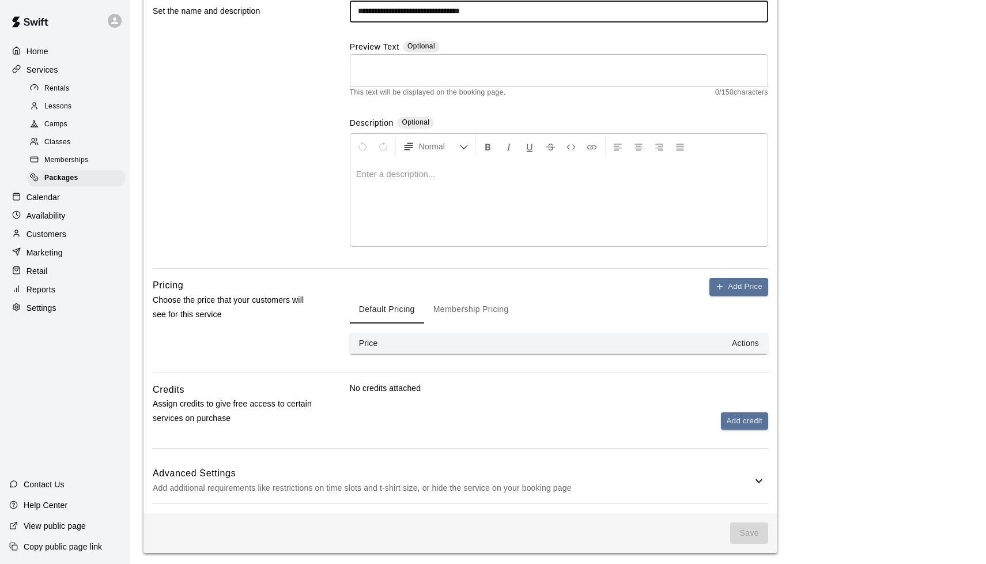
scroll to position [111, 0]
type input "**********"
click at [524, 292] on button "Add Price" at bounding box center [738, 288] width 59 height 18
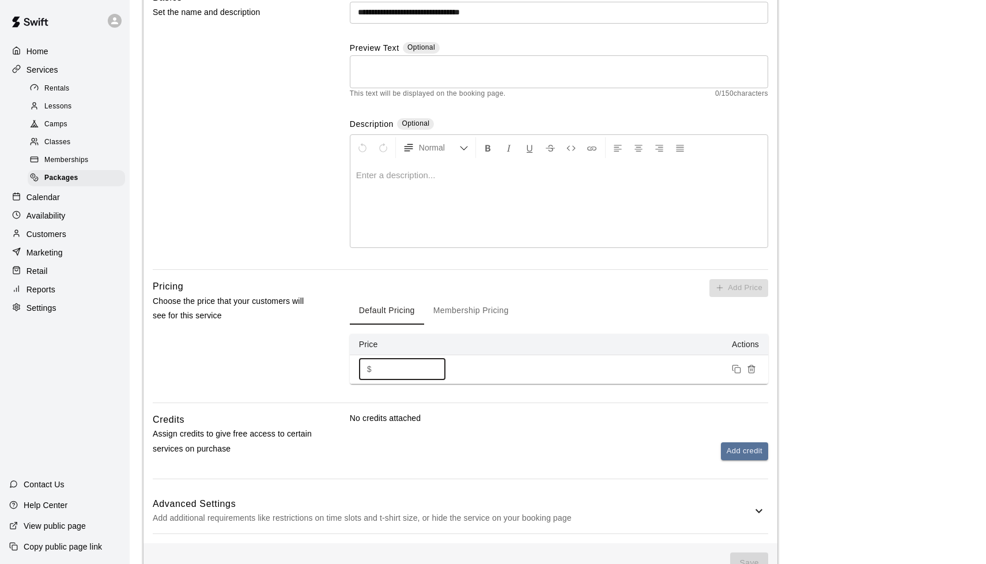
click at [396, 362] on input "*" at bounding box center [410, 368] width 69 height 21
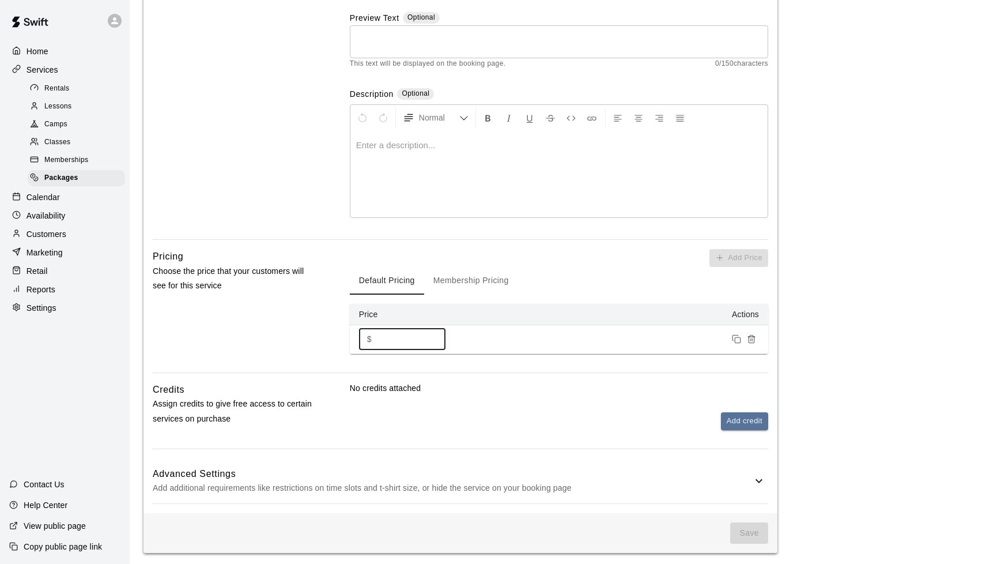
scroll to position [141, 0]
type input "****"
click at [524, 418] on button "Add credit" at bounding box center [744, 422] width 47 height 18
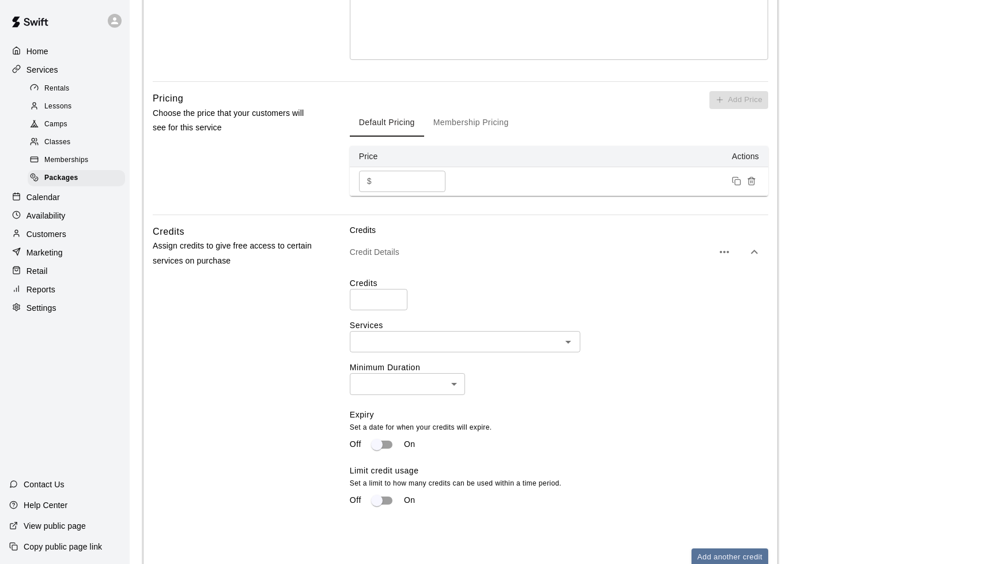
scroll to position [351, 0]
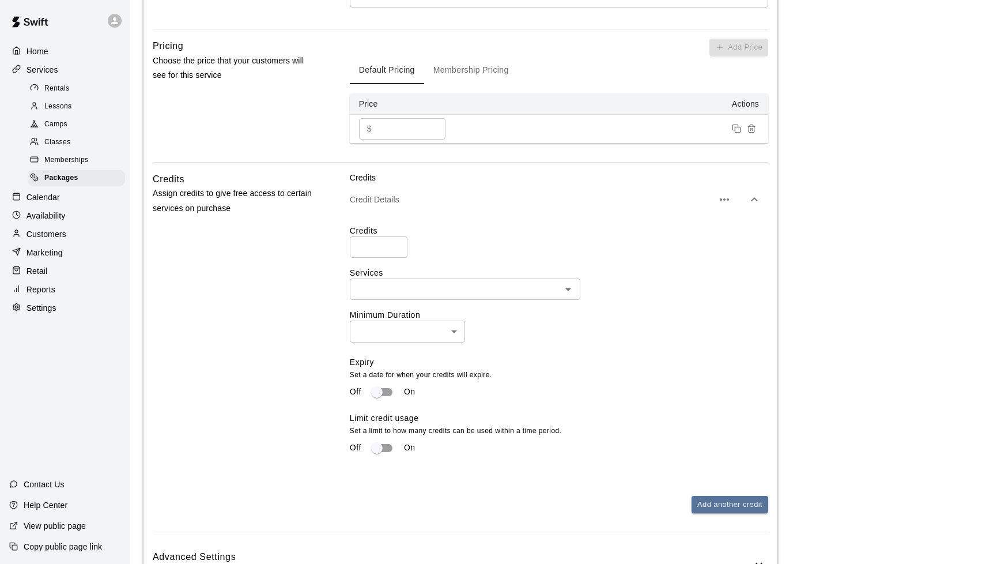
click at [368, 245] on input "number" at bounding box center [379, 246] width 58 height 21
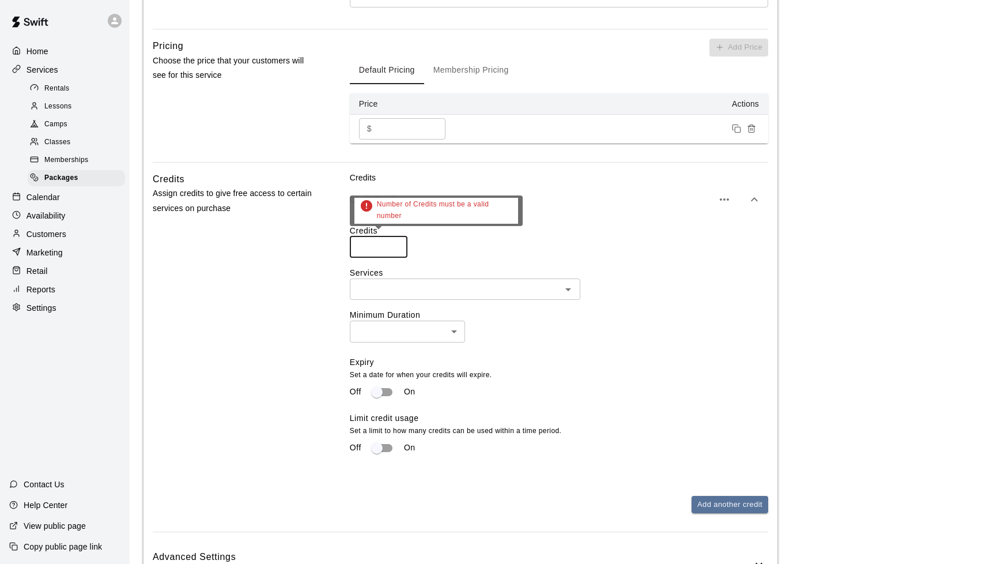
type input "**"
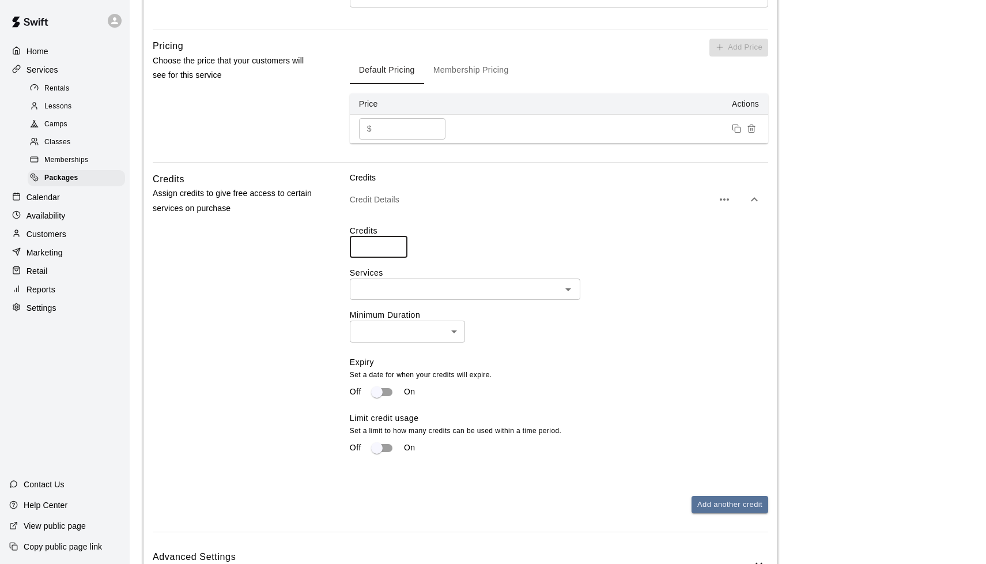
click at [386, 291] on input "text" at bounding box center [455, 289] width 205 height 14
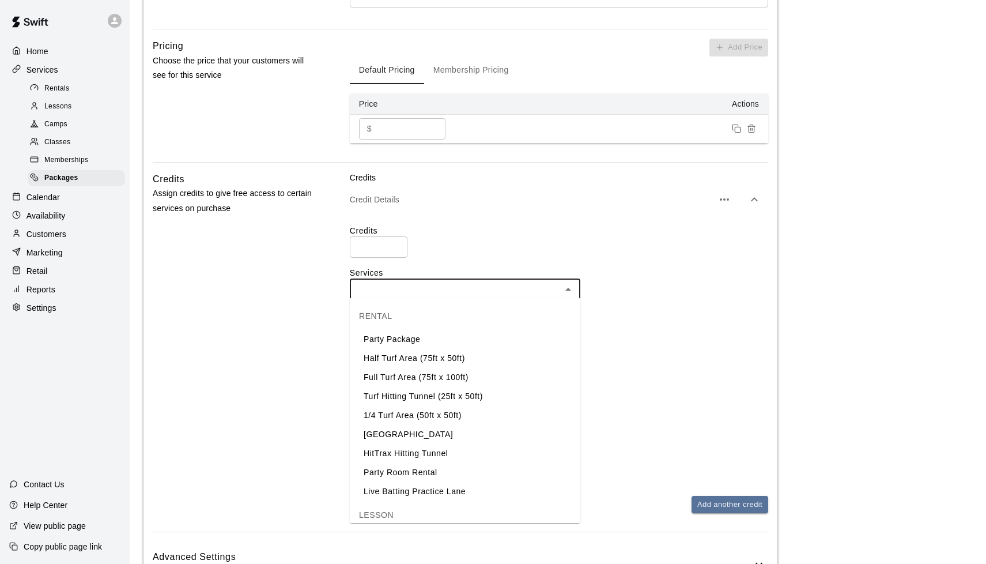
click at [397, 358] on li "Half Turf Area (75ft x 50ft)" at bounding box center [465, 358] width 230 height 19
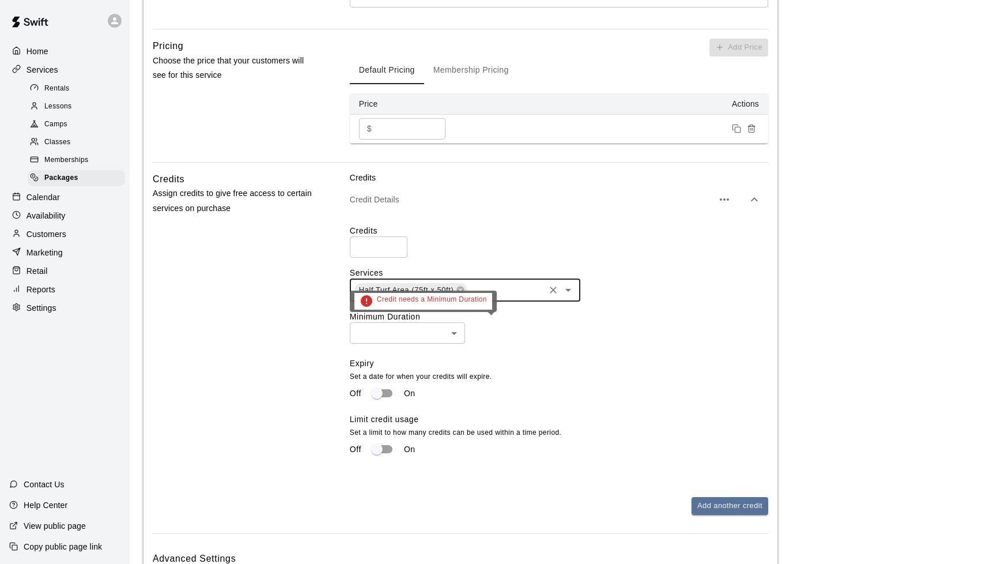
click at [411, 328] on body "**********" at bounding box center [493, 150] width 986 height 1003
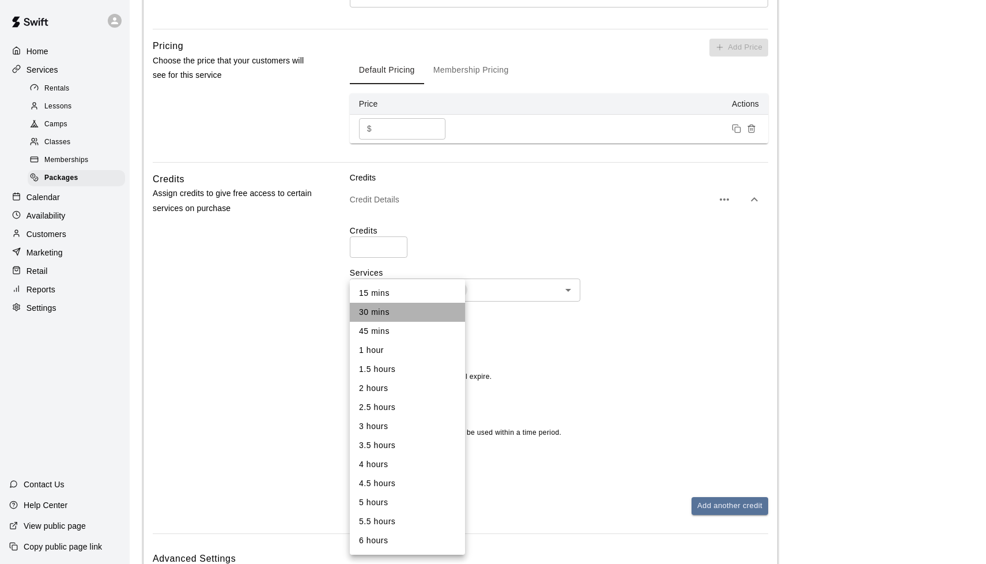
click at [388, 311] on li "30 mins" at bounding box center [407, 312] width 115 height 19
type input "**"
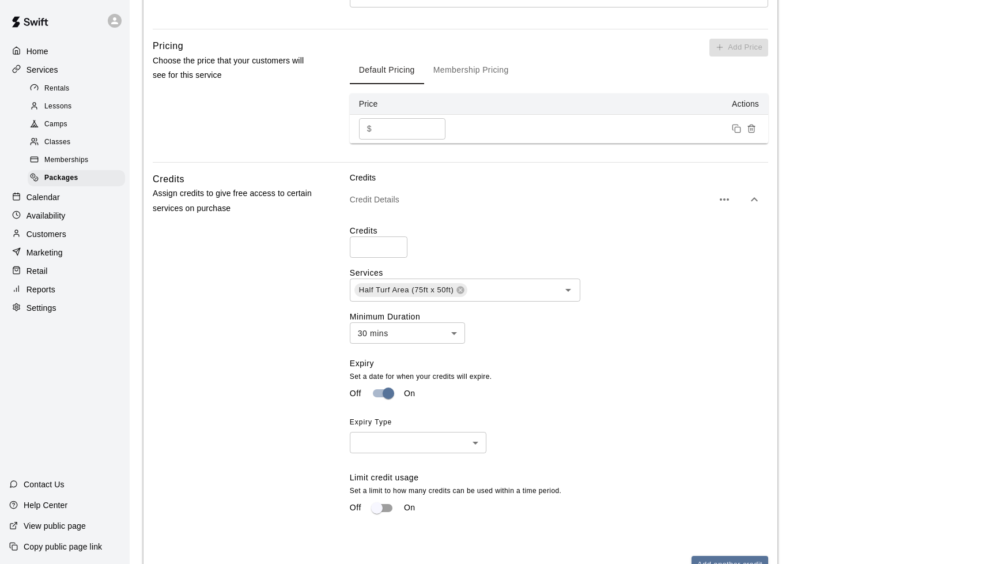
click at [430, 441] on body "**********" at bounding box center [493, 179] width 986 height 1061
click at [402, 479] on li "Time Period" at bounding box center [418, 482] width 137 height 19
type input "******"
click at [512, 433] on body "**********" at bounding box center [493, 179] width 986 height 1061
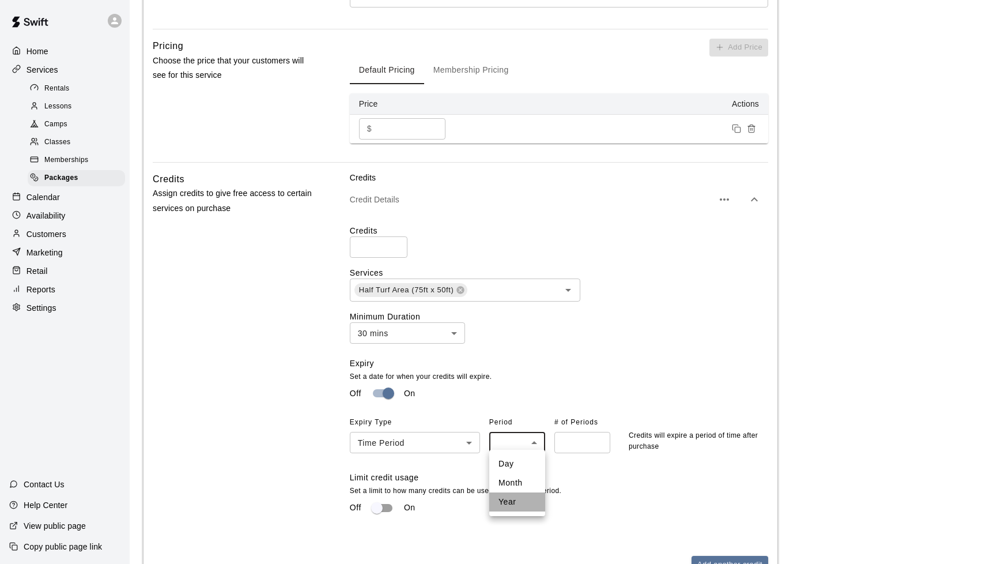
click at [508, 498] on li "Year" at bounding box center [517, 501] width 56 height 19
type input "****"
click at [524, 432] on input "number" at bounding box center [582, 442] width 56 height 21
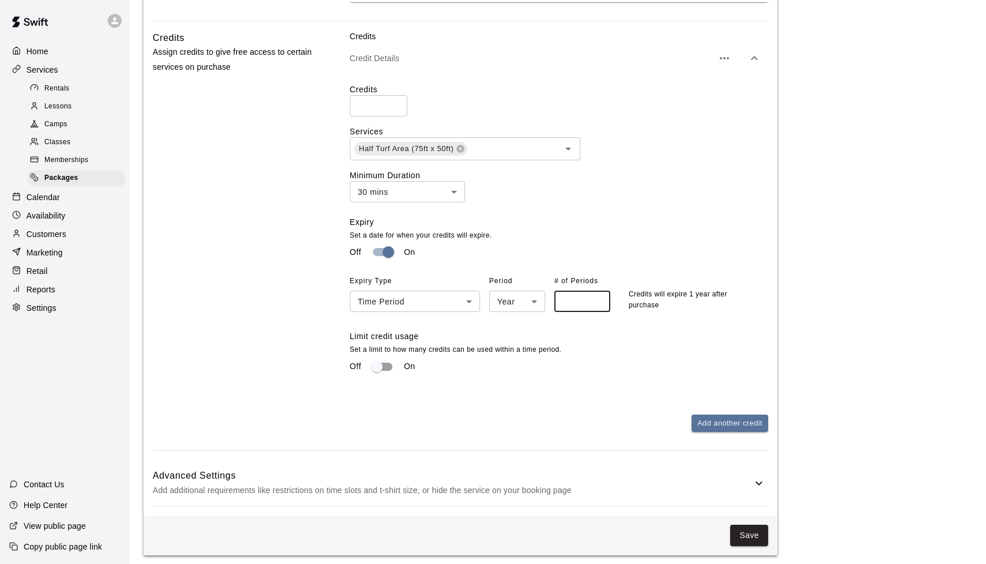
scroll to position [492, 0]
type input "*"
click at [524, 338] on div "Limit credit usage Set a limit to how many credits can be used within a time pe…" at bounding box center [559, 354] width 418 height 47
click at [524, 477] on icon at bounding box center [759, 484] width 14 height 14
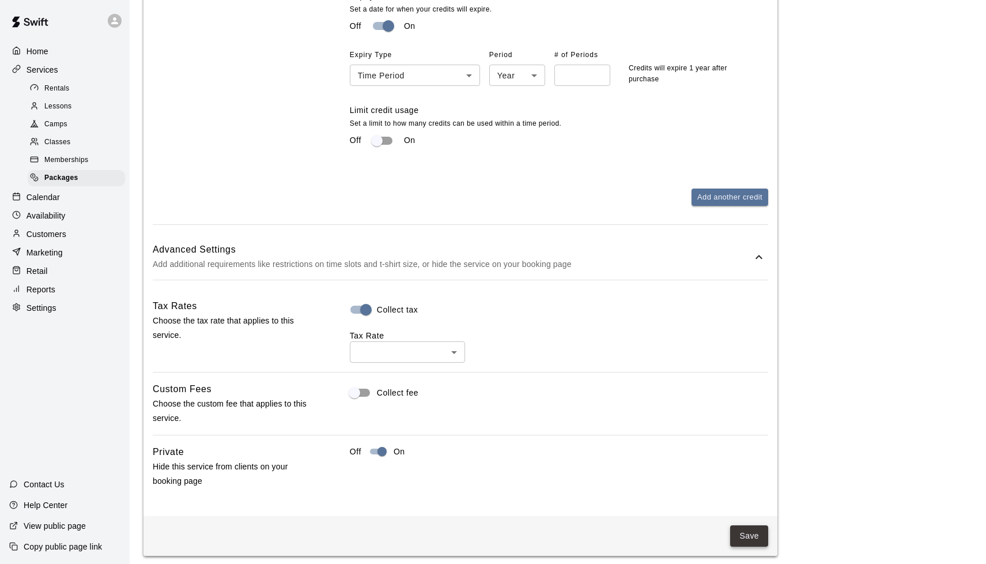
scroll to position [717, 0]
click at [524, 526] on button "Save" at bounding box center [749, 536] width 38 height 21
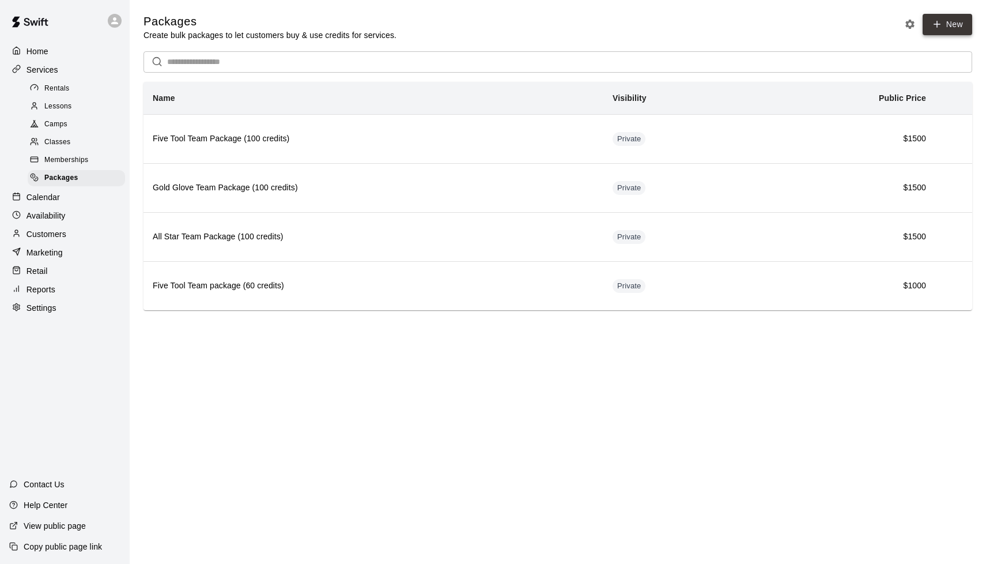
click at [524, 27] on icon at bounding box center [937, 24] width 10 height 10
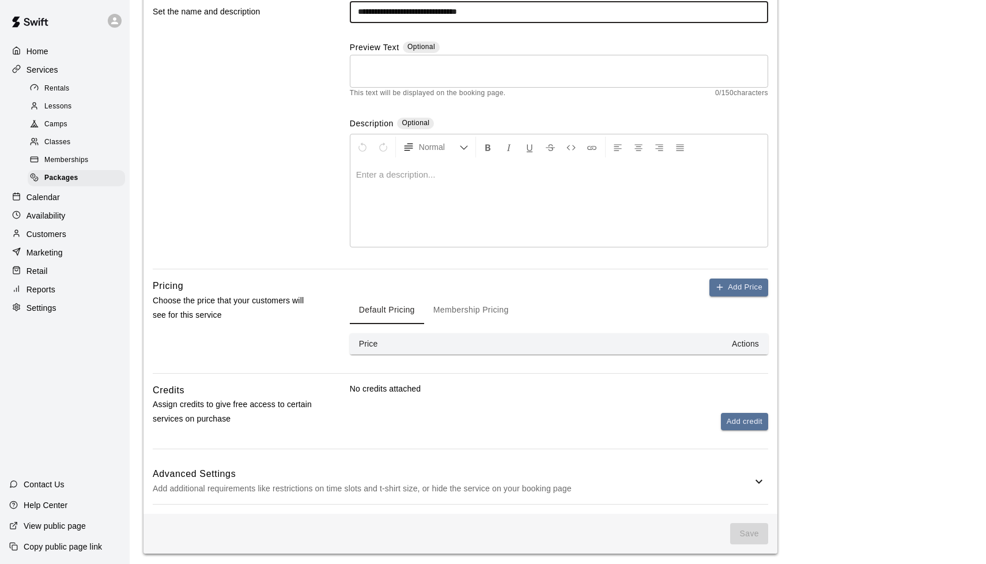
scroll to position [111, 0]
type input "**********"
click at [524, 279] on button "Add Price" at bounding box center [738, 288] width 59 height 18
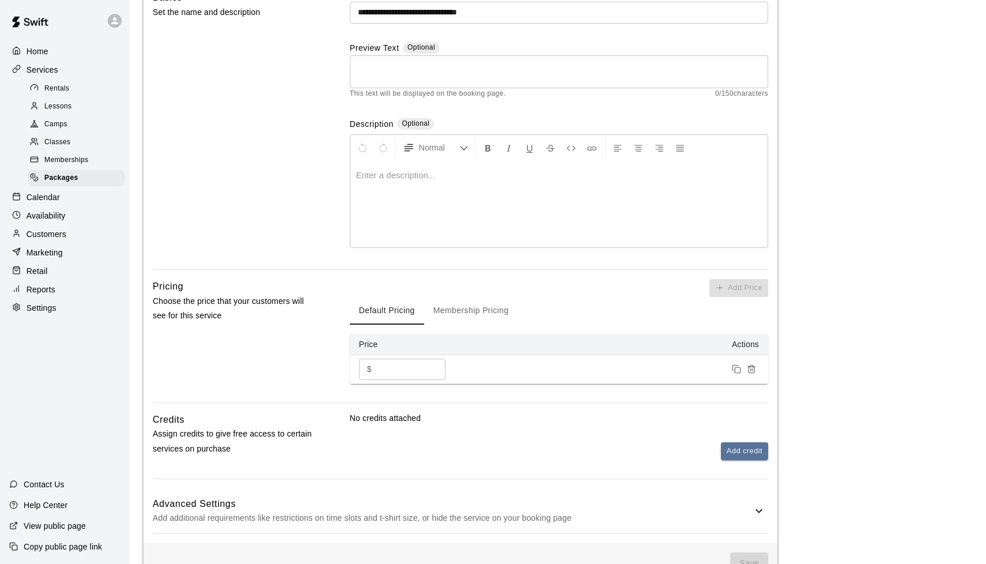
click at [396, 365] on input "*" at bounding box center [410, 368] width 69 height 21
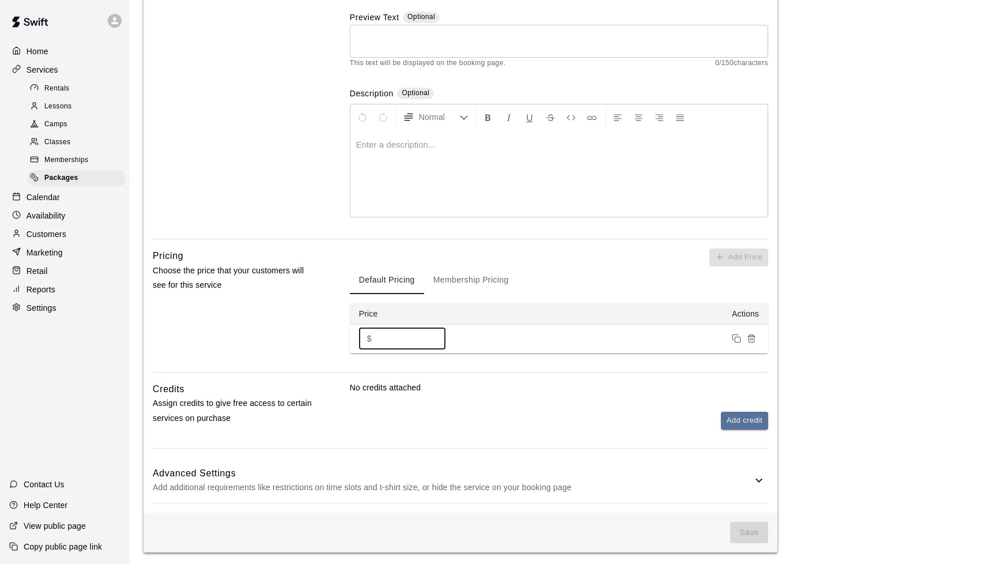
scroll to position [141, 0]
type input "****"
click at [524, 417] on button "Add credit" at bounding box center [744, 422] width 47 height 18
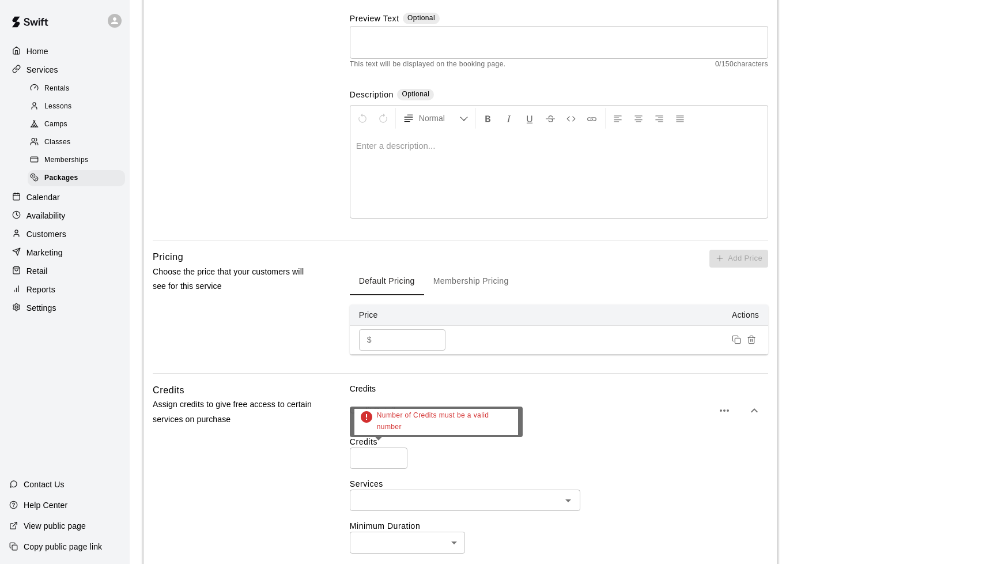
click at [384, 456] on input "number" at bounding box center [379, 457] width 58 height 21
type input "**"
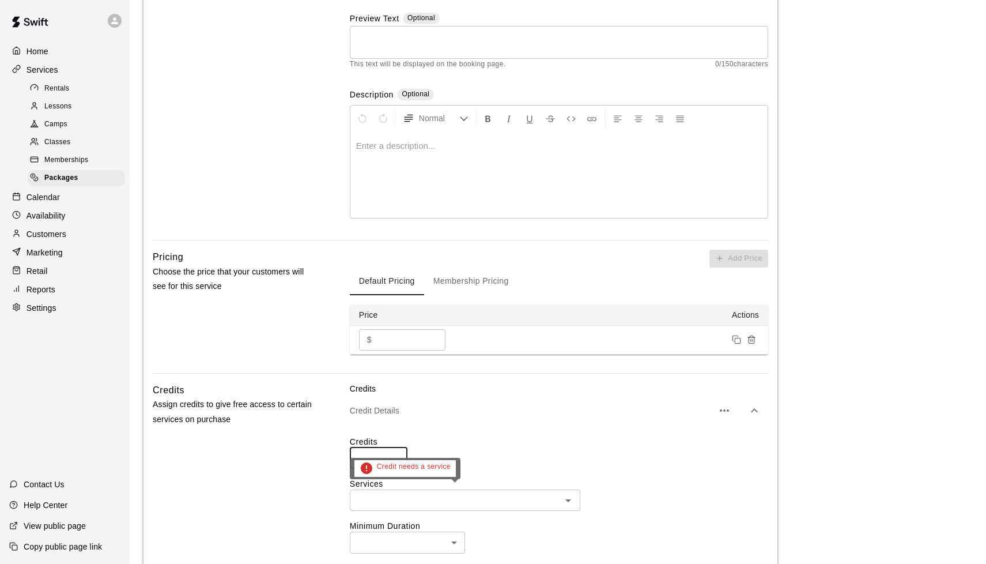
click at [468, 493] on input "text" at bounding box center [455, 500] width 205 height 14
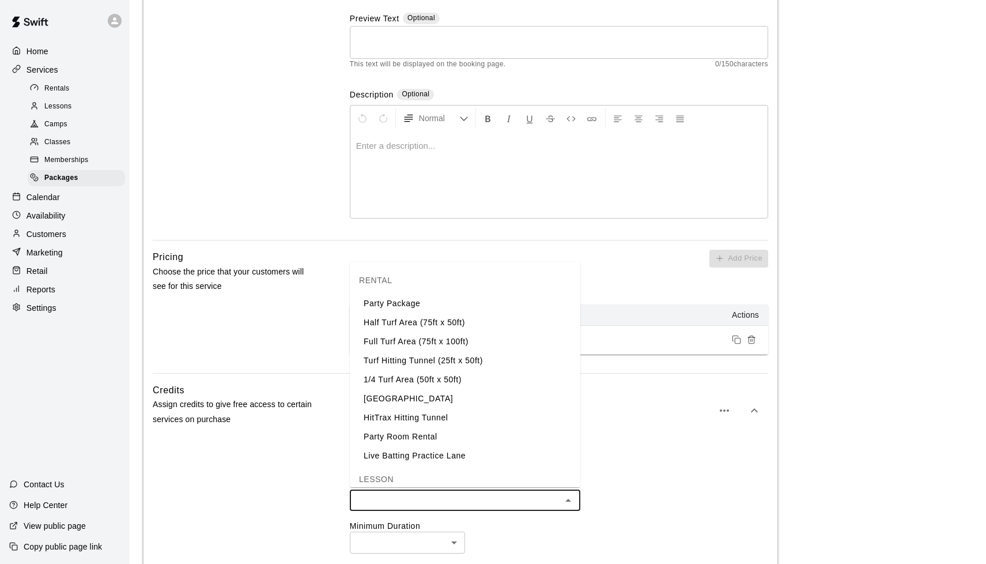
click at [424, 353] on li "Turf Hitting Tunnel (25ft x 50ft)" at bounding box center [465, 360] width 230 height 19
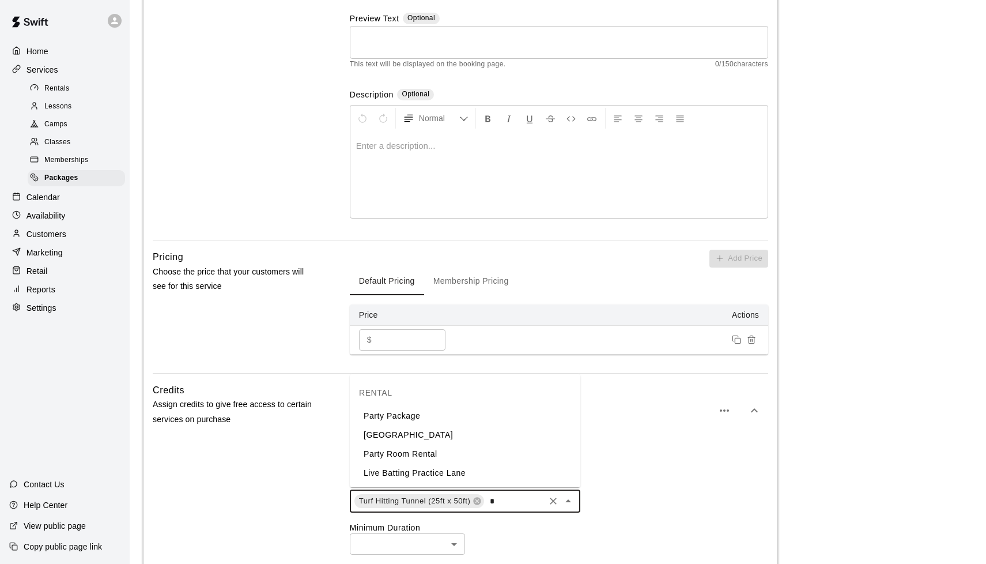
type input "**"
click at [470, 477] on li "[GEOGRAPHIC_DATA]" at bounding box center [465, 472] width 230 height 19
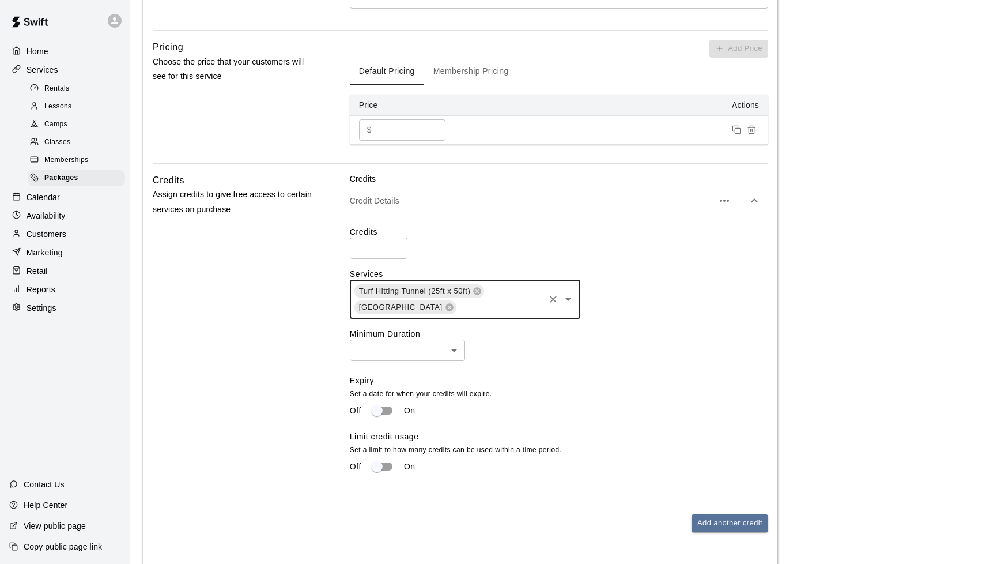
scroll to position [352, 0]
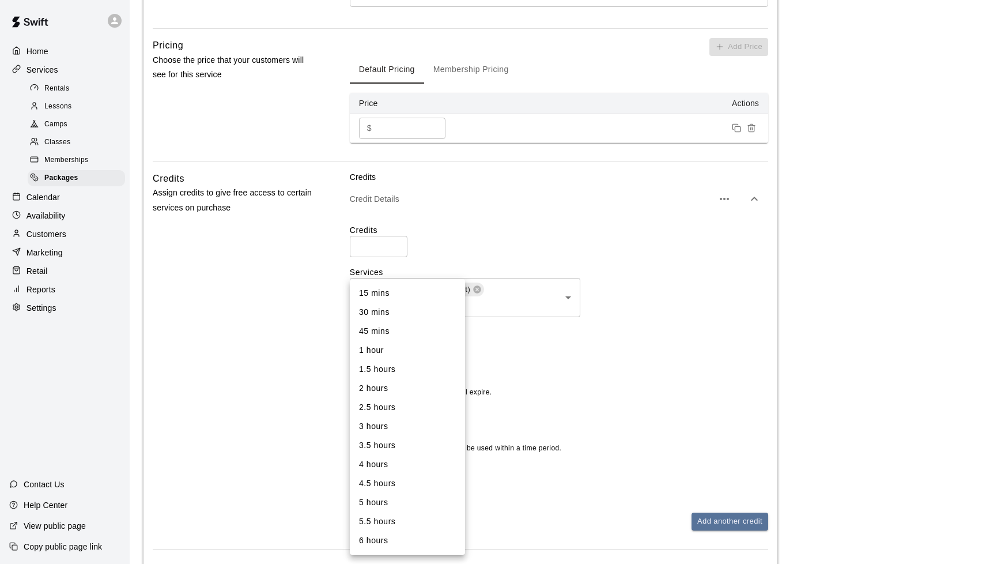
click at [438, 355] on body "**********" at bounding box center [493, 157] width 986 height 1019
click at [409, 307] on li "30 mins" at bounding box center [407, 312] width 115 height 19
type input "**"
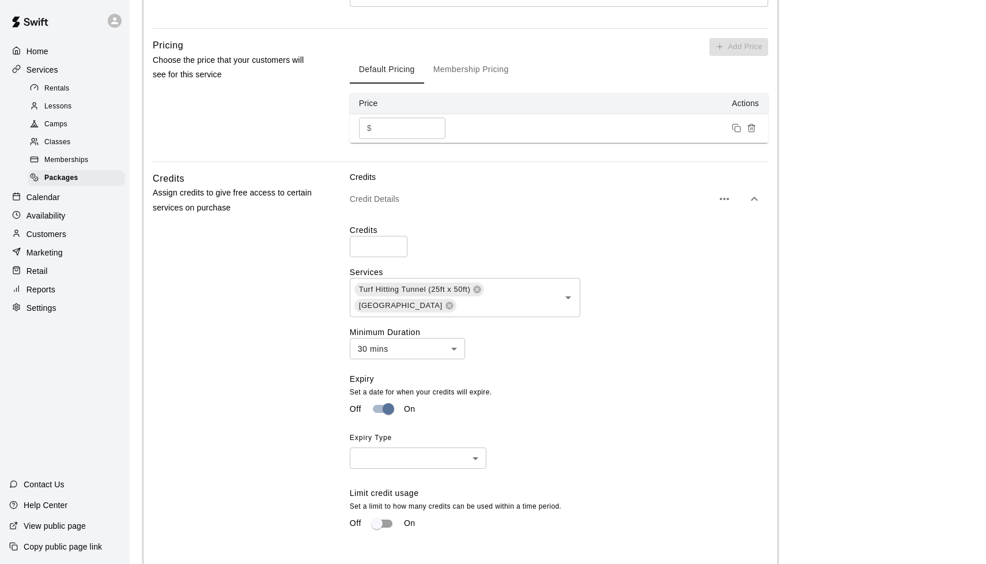
click at [392, 466] on div "Expiry Set a date for when your credits will expire. Off On Expiry Type ​ ​" at bounding box center [554, 430] width 409 height 114
click at [395, 458] on body "**********" at bounding box center [493, 187] width 986 height 1078
click at [391, 495] on li "Time Period" at bounding box center [418, 498] width 137 height 19
type input "******"
click at [524, 441] on div "Period ​ ​" at bounding box center [517, 449] width 56 height 40
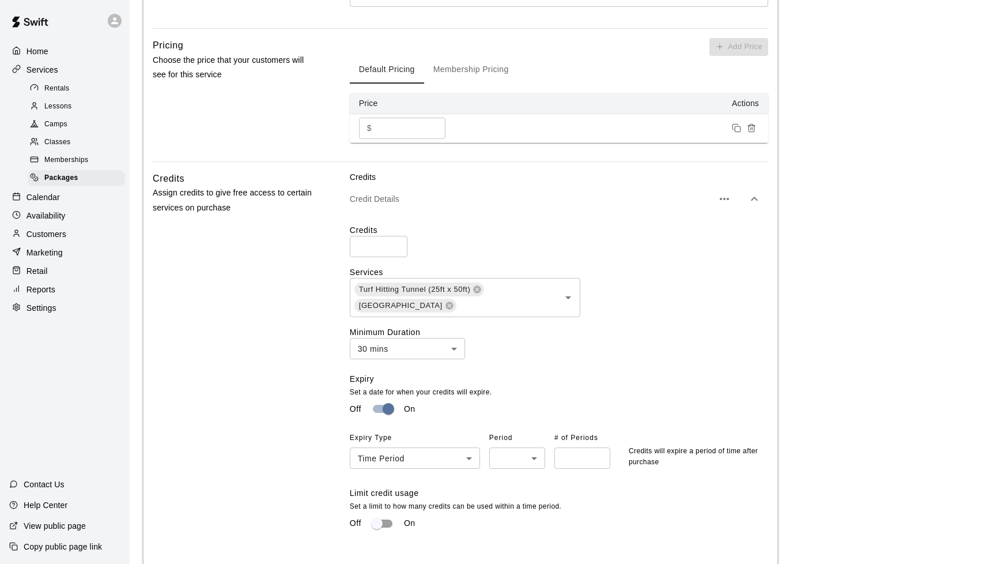
click at [513, 462] on body "**********" at bounding box center [493, 187] width 986 height 1078
click at [508, 516] on li "Year" at bounding box center [517, 517] width 56 height 19
type input "****"
click at [524, 459] on input "number" at bounding box center [582, 457] width 56 height 21
type input "*"
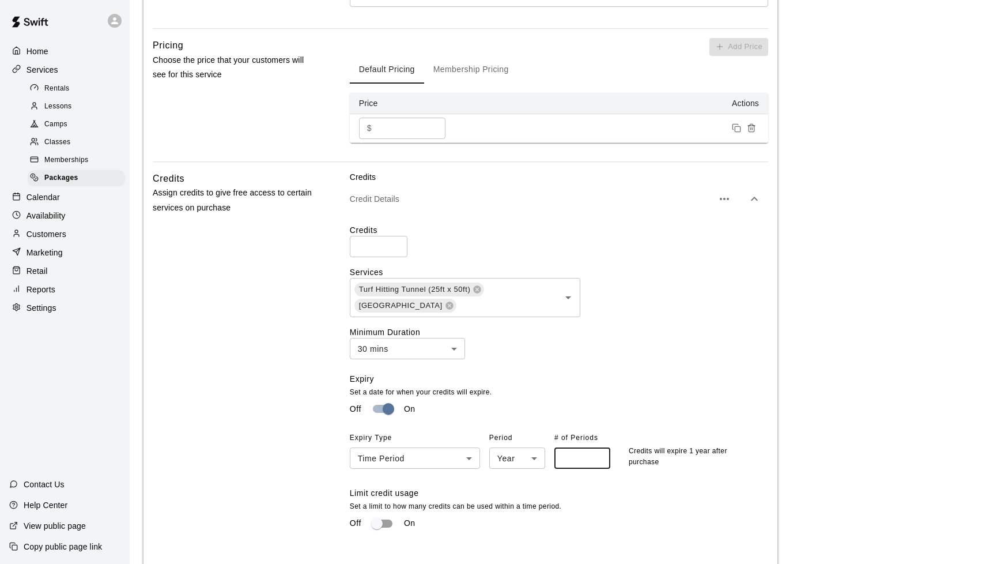
click at [524, 475] on div "Expiry Set a date for when your credits will expire. Off On Expiry Type Time Pe…" at bounding box center [554, 430] width 409 height 114
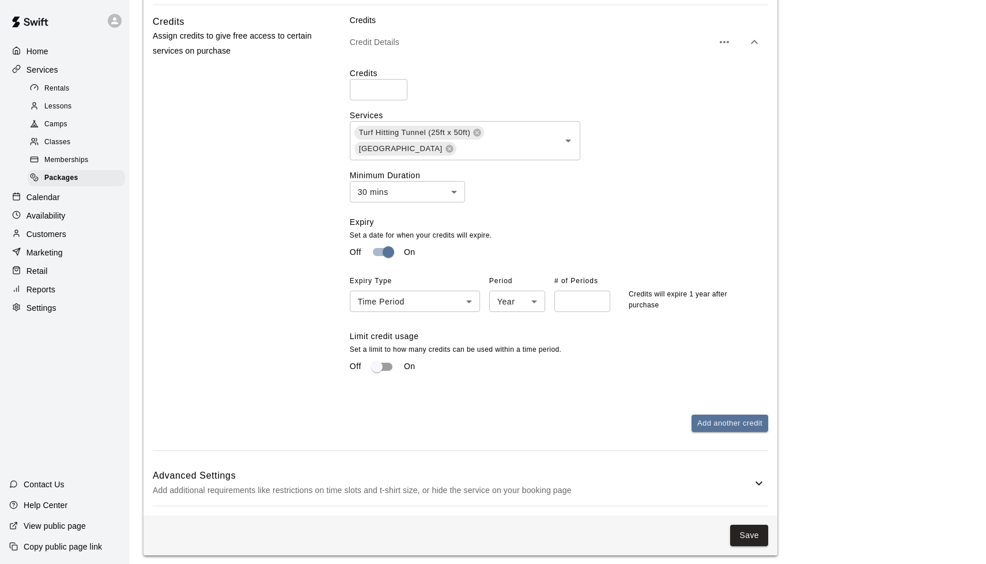
scroll to position [508, 0]
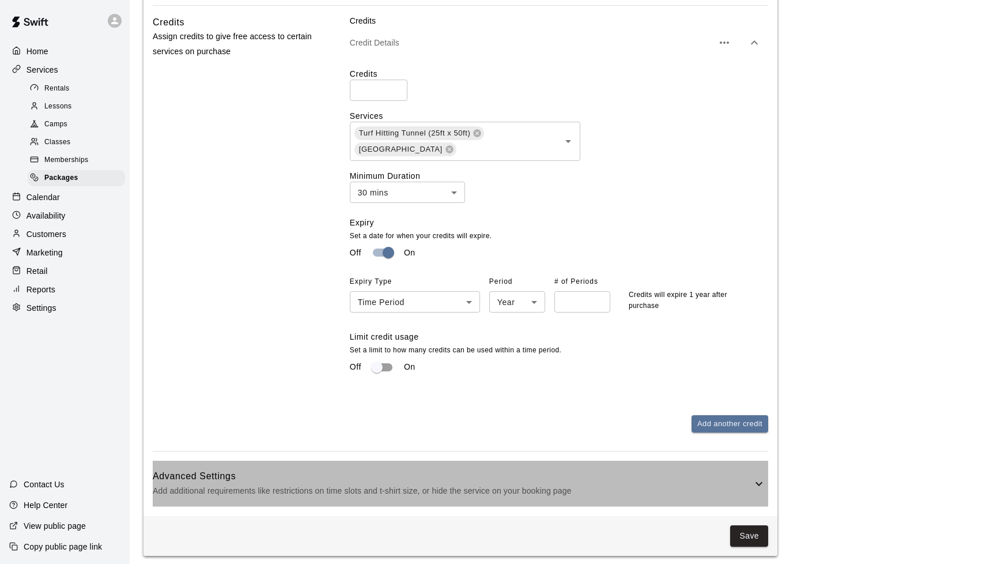
click at [524, 494] on div "Advanced Settings Add additional requirements like restrictions on time slots a…" at bounding box center [460, 483] width 615 height 46
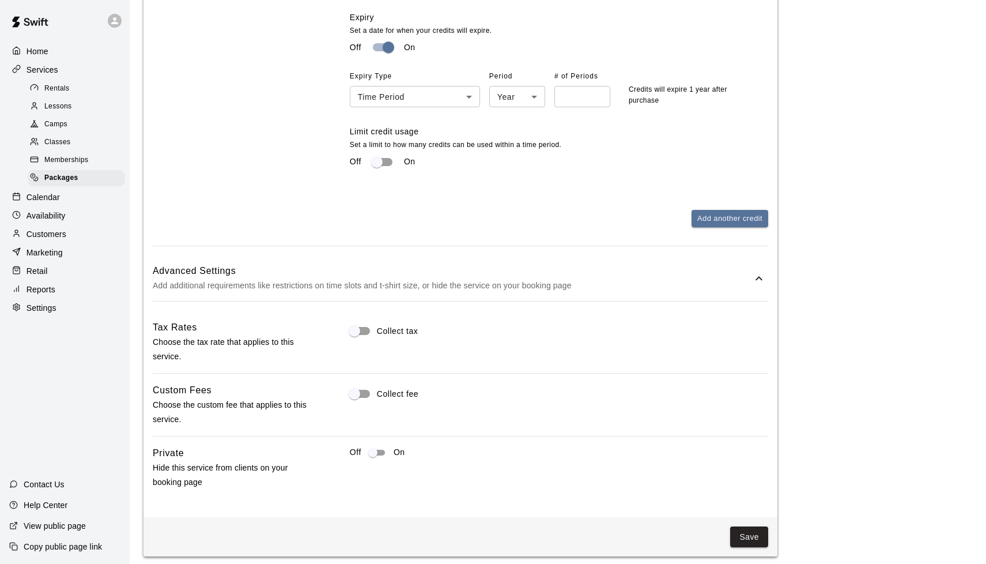
scroll to position [713, 0]
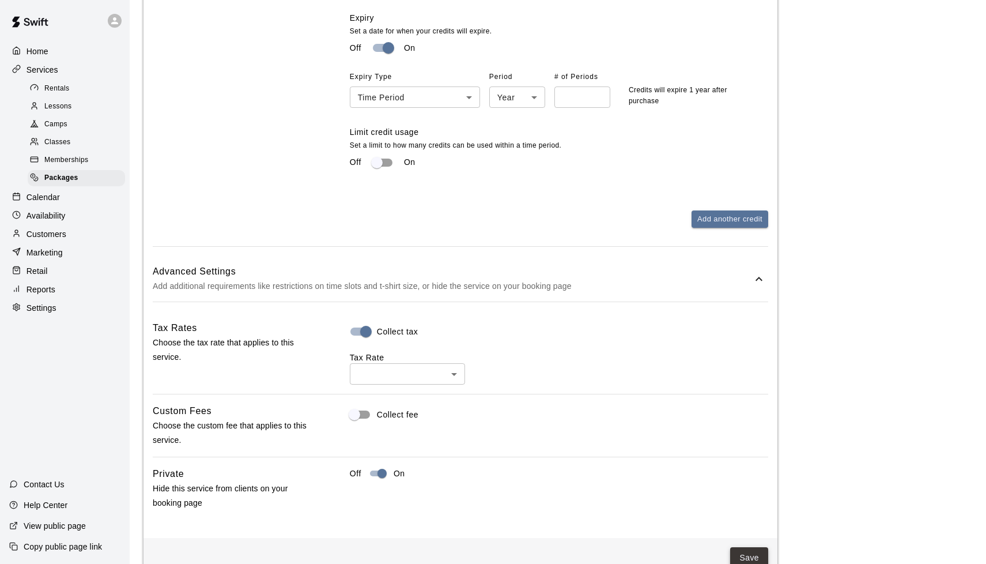
click at [524, 547] on button "Save" at bounding box center [749, 557] width 38 height 21
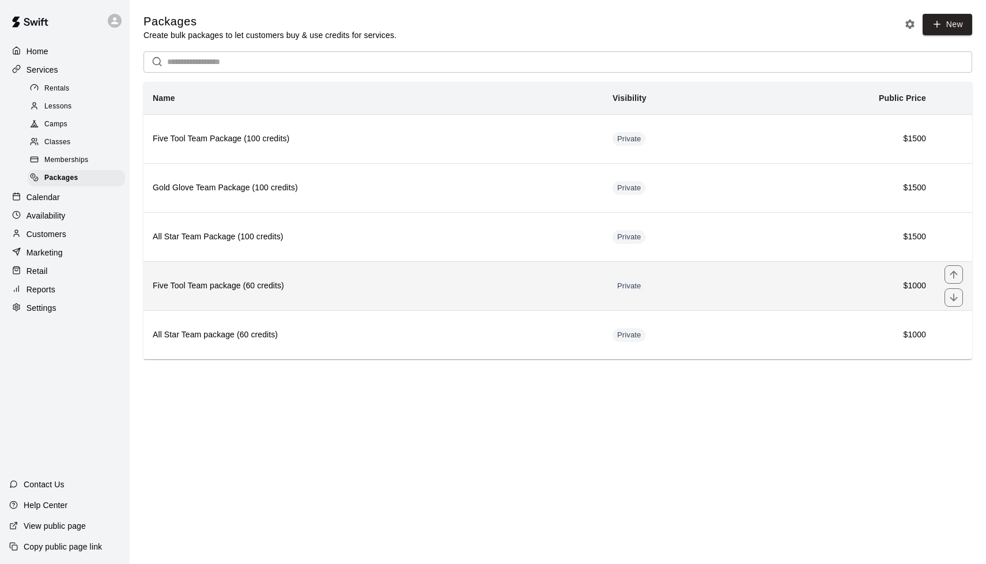
click at [524, 294] on td "Private" at bounding box center [676, 285] width 147 height 49
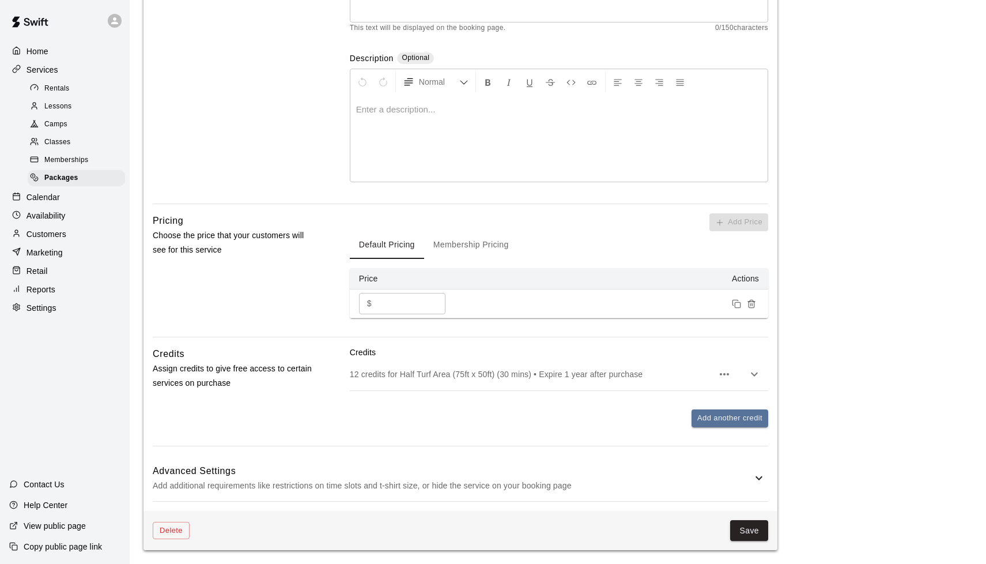
scroll to position [213, 0]
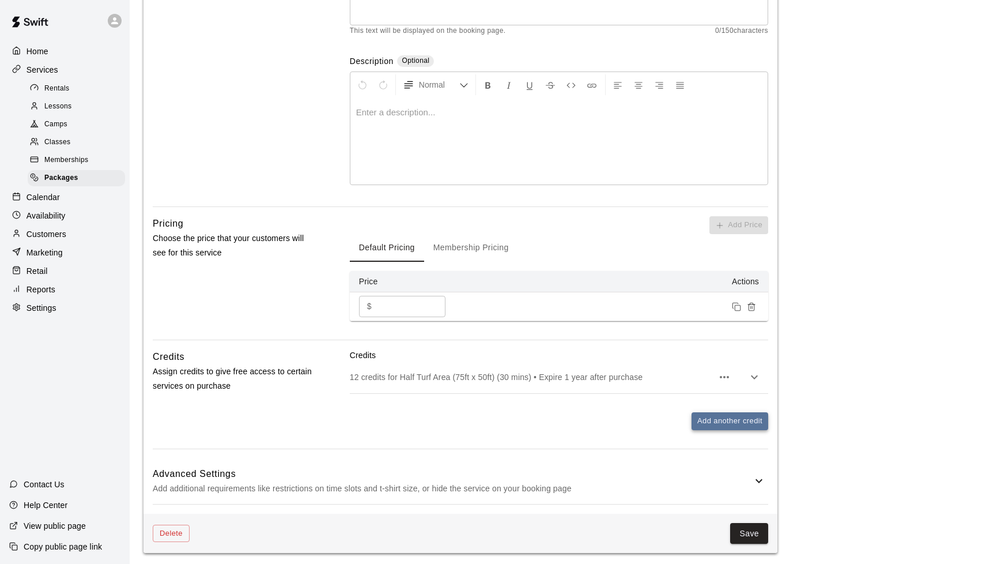
click at [524, 417] on button "Add another credit" at bounding box center [729, 421] width 77 height 18
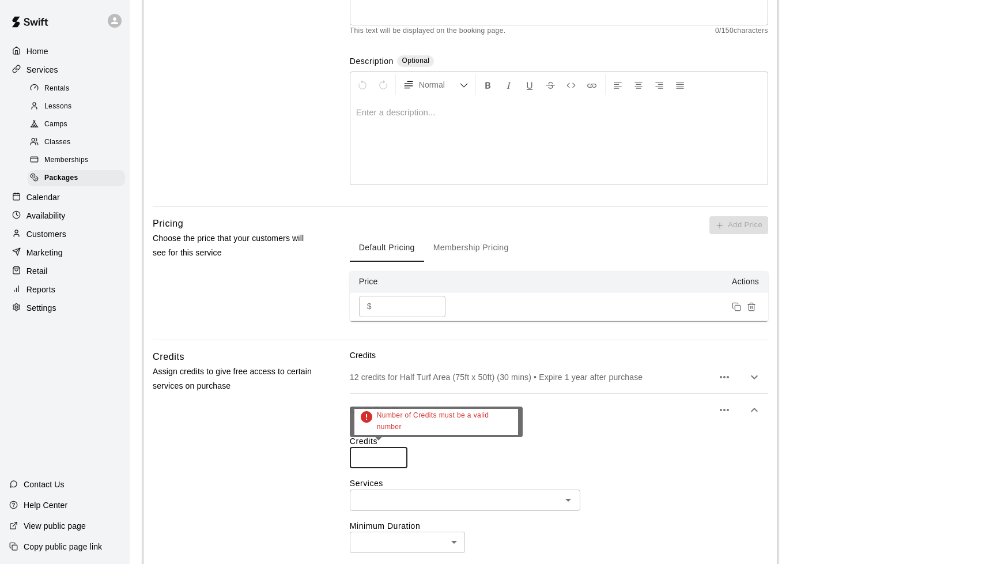
click at [373, 462] on input "number" at bounding box center [379, 457] width 58 height 21
type input "**"
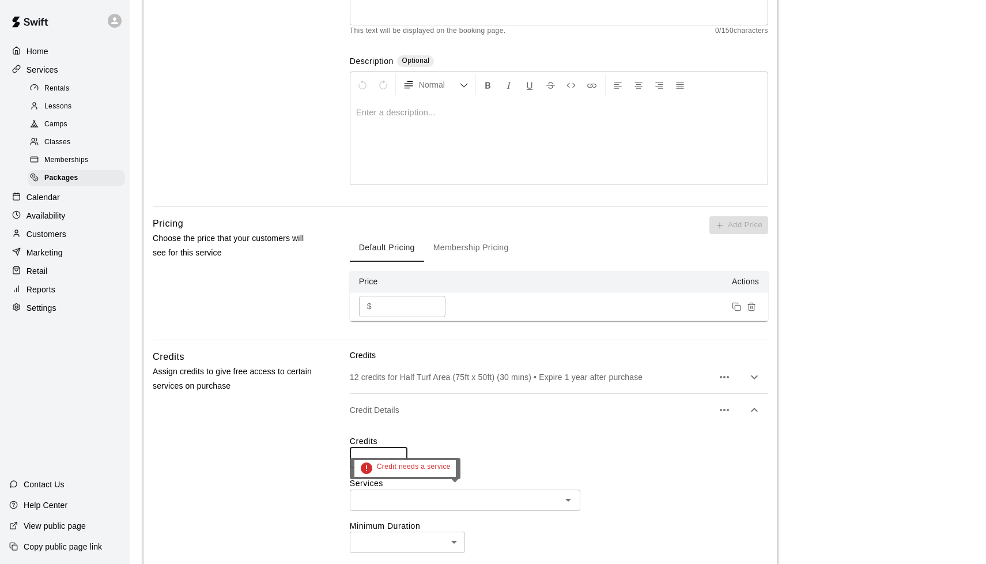
click at [383, 501] on input "text" at bounding box center [455, 500] width 205 height 14
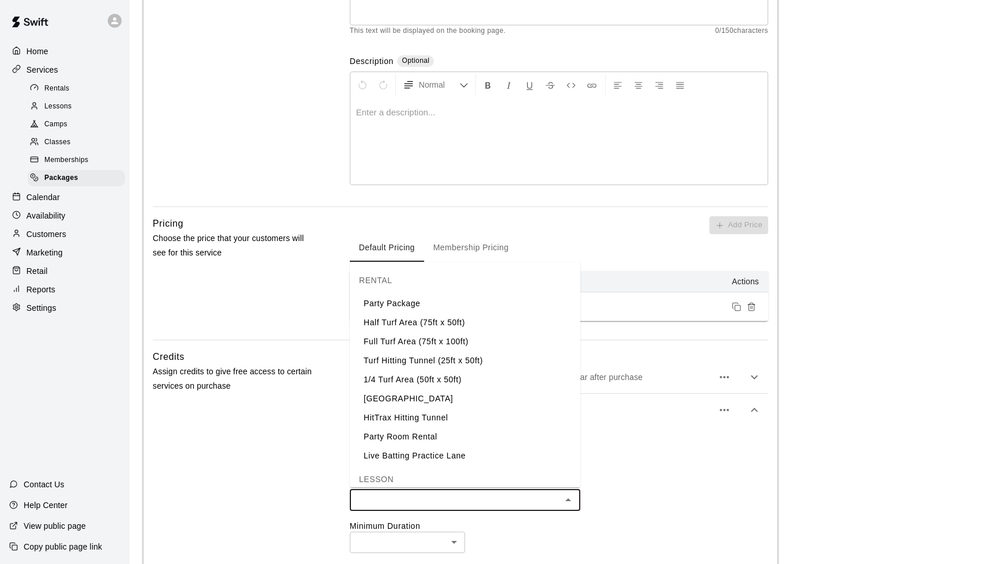
click at [410, 363] on li "Turf Hitting Tunnel (25ft x 50ft)" at bounding box center [465, 360] width 230 height 19
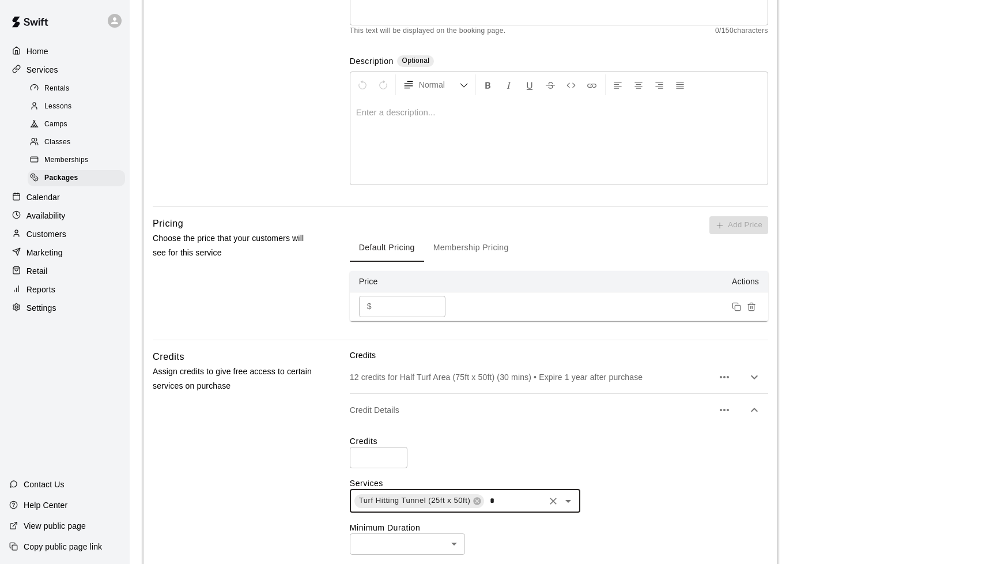
type input "**"
click at [424, 475] on li "[GEOGRAPHIC_DATA]" at bounding box center [465, 472] width 230 height 19
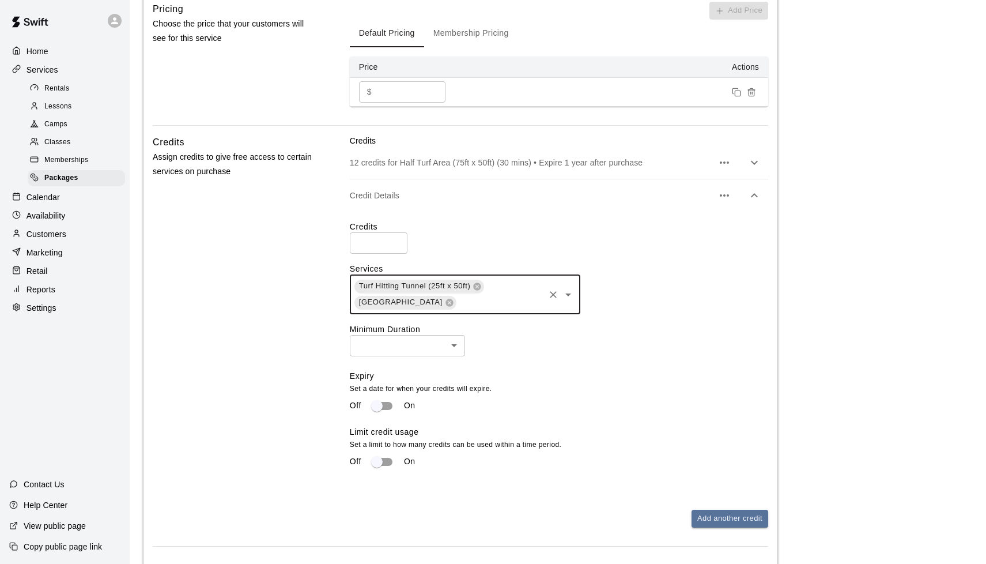
scroll to position [447, 0]
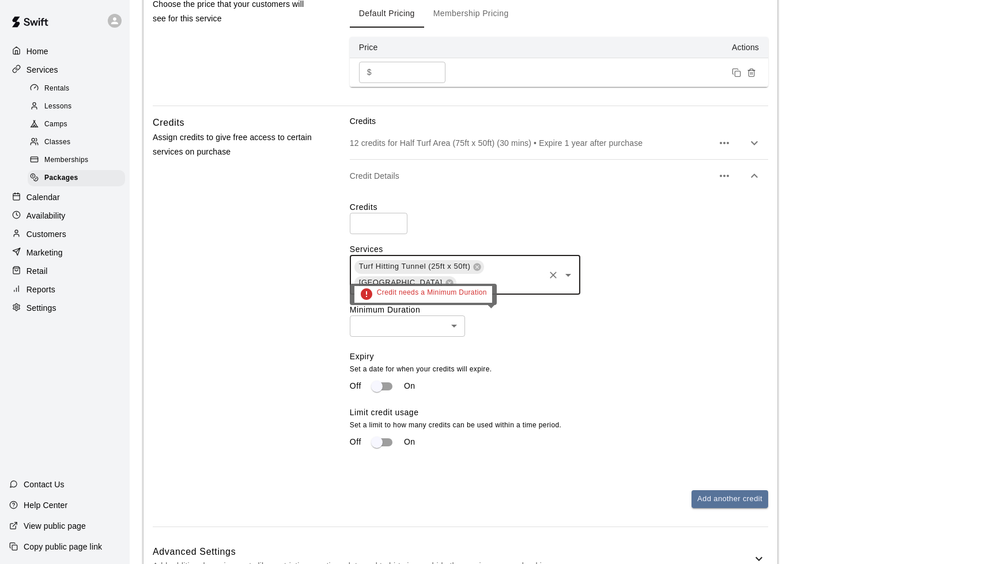
click at [398, 330] on body "**********" at bounding box center [493, 98] width 986 height 1091
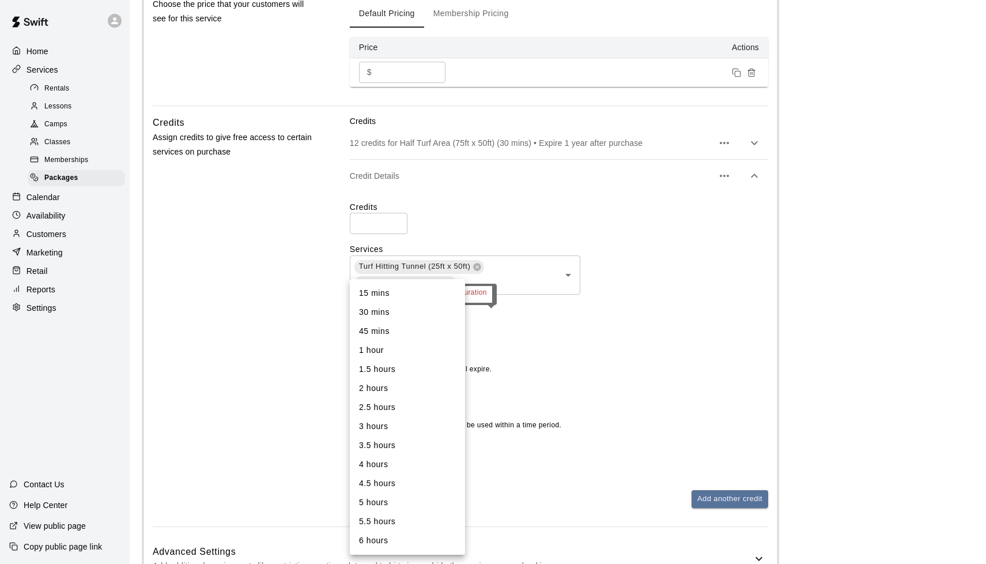
click at [395, 309] on li "30 mins" at bounding box center [407, 312] width 115 height 19
type input "**"
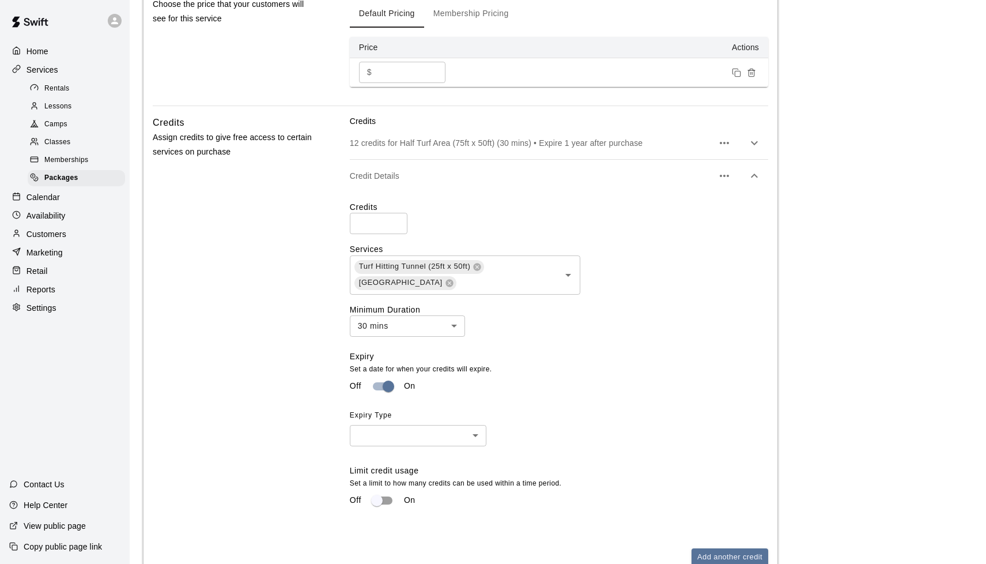
click at [410, 443] on div "Expiry Set a date for when your credits will expire. Off On Expiry Type ​ ​" at bounding box center [554, 407] width 409 height 114
click at [413, 436] on body "**********" at bounding box center [493, 128] width 986 height 1150
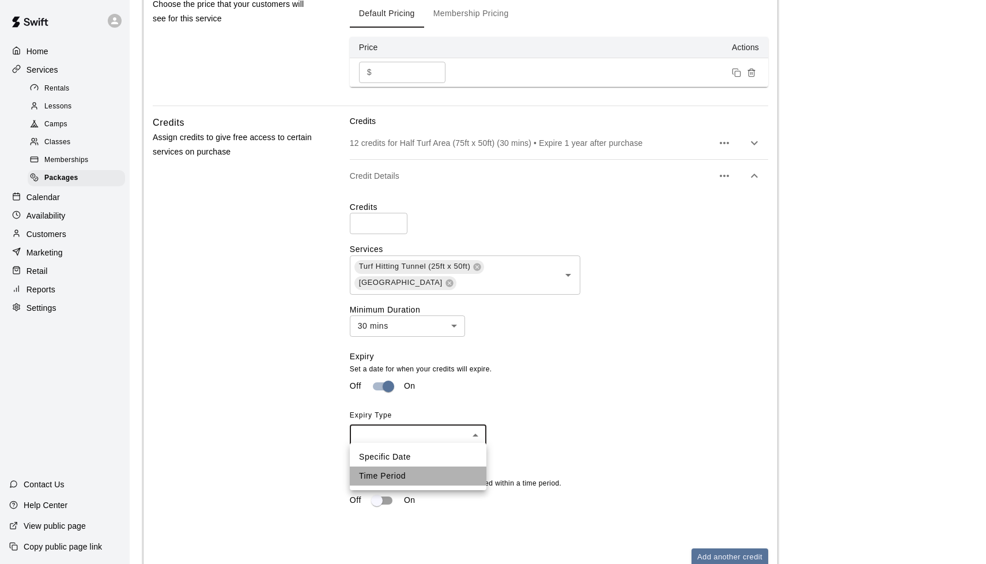
click at [398, 474] on li "Time Period" at bounding box center [418, 475] width 137 height 19
type input "******"
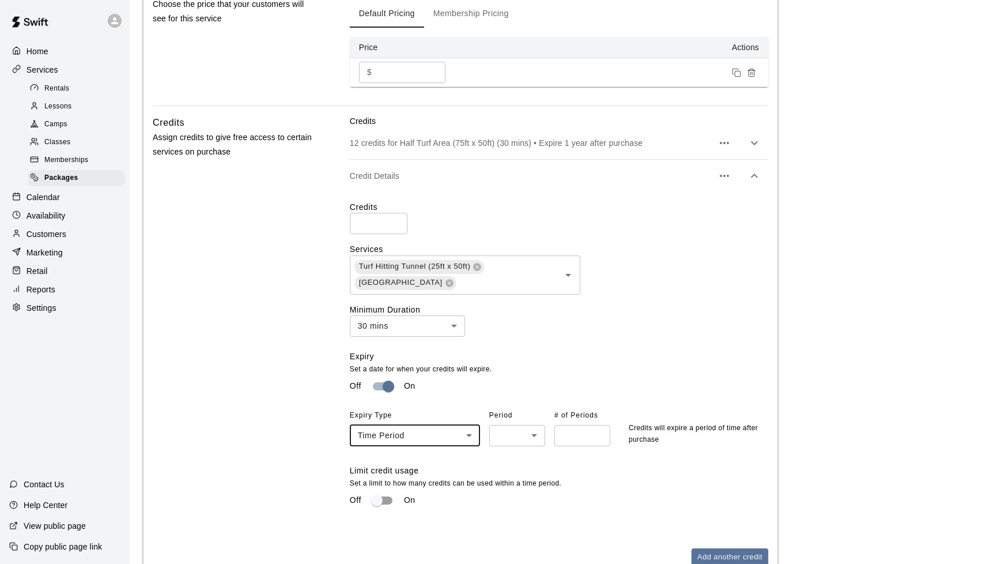
click at [517, 414] on span "Period" at bounding box center [513, 415] width 49 height 18
click at [515, 429] on body "**********" at bounding box center [493, 128] width 986 height 1150
click at [512, 494] on li "Year" at bounding box center [517, 494] width 56 height 19
type input "****"
click at [524, 430] on input "number" at bounding box center [582, 435] width 56 height 21
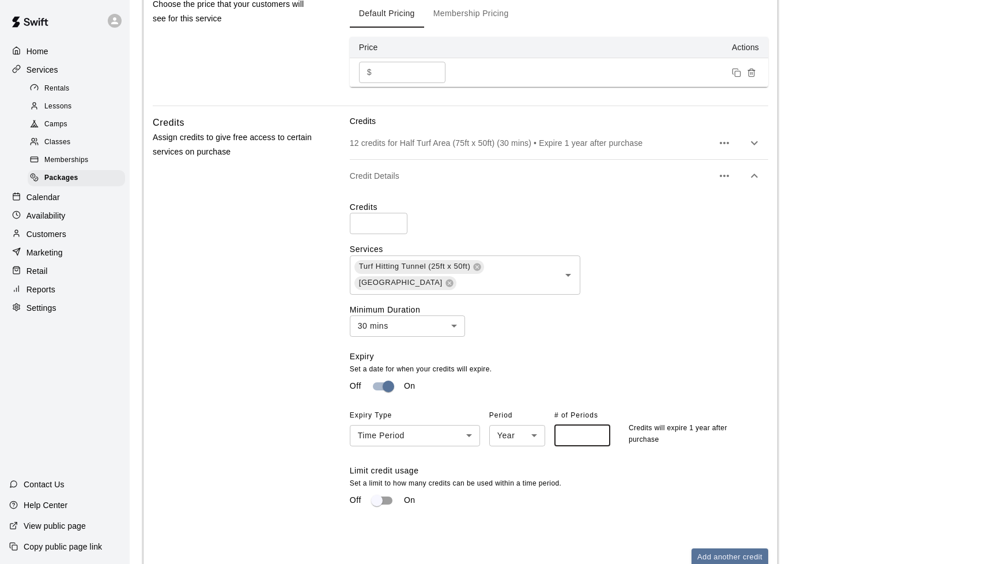
type input "*"
click at [524, 485] on p "Set a limit to how many credits can be used within a time period." at bounding box center [559, 484] width 418 height 12
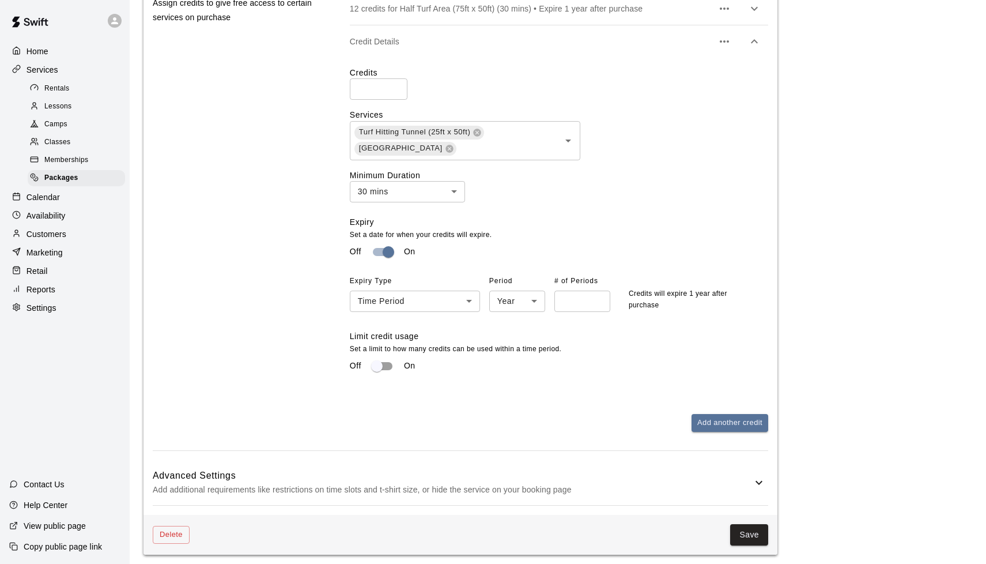
scroll to position [581, 0]
click at [524, 534] on button "Save" at bounding box center [749, 534] width 38 height 21
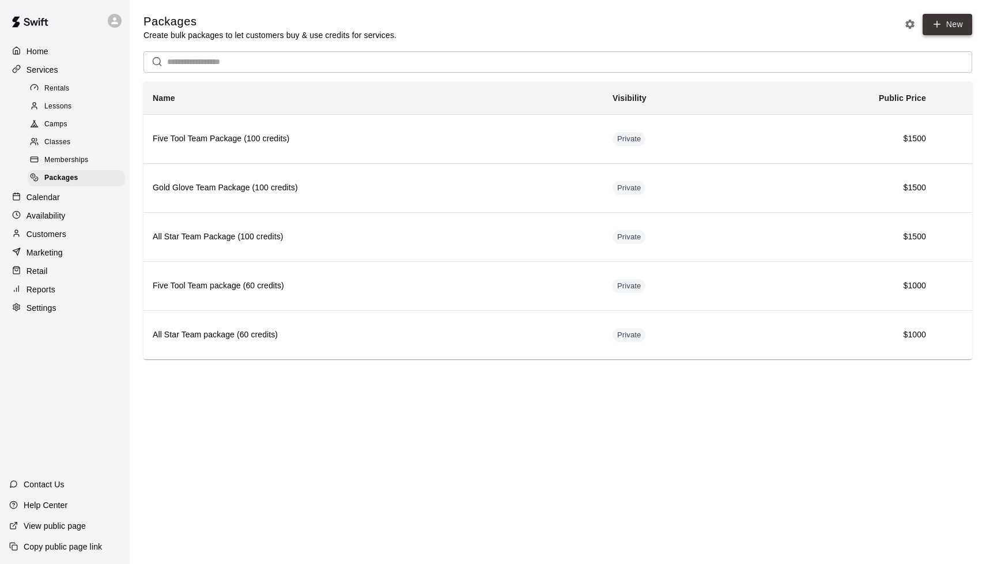
click at [524, 26] on link "New" at bounding box center [948, 24] width 50 height 21
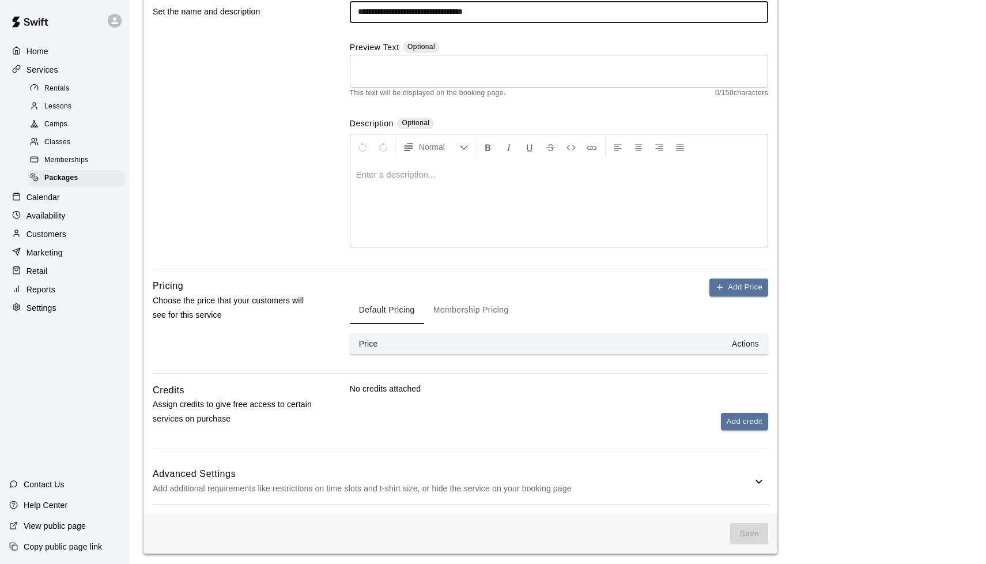
scroll to position [111, 0]
type input "**********"
click at [524, 288] on icon "button" at bounding box center [719, 287] width 9 height 9
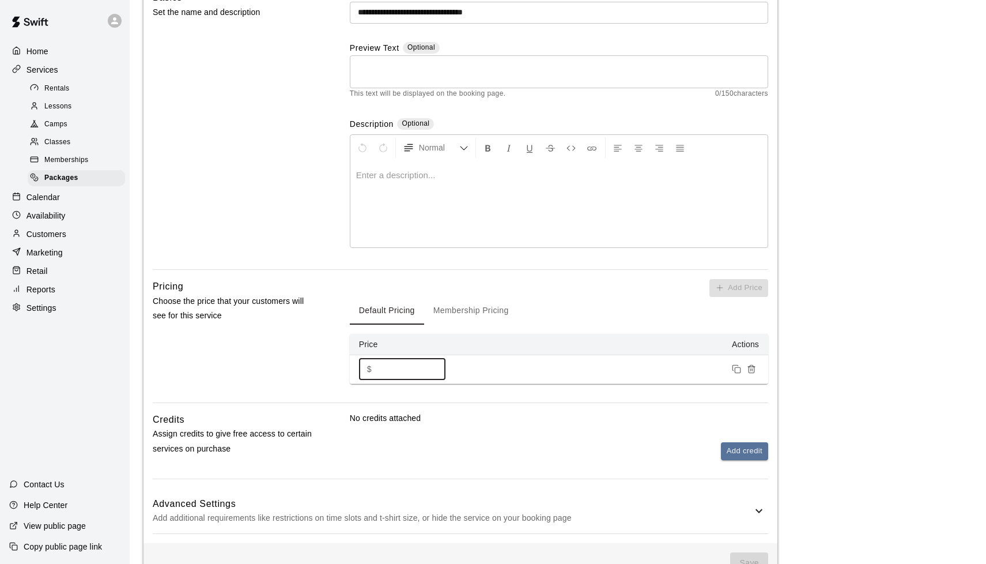
click at [396, 372] on input "*" at bounding box center [410, 368] width 69 height 21
type input "****"
click at [524, 445] on button "Add credit" at bounding box center [744, 451] width 47 height 18
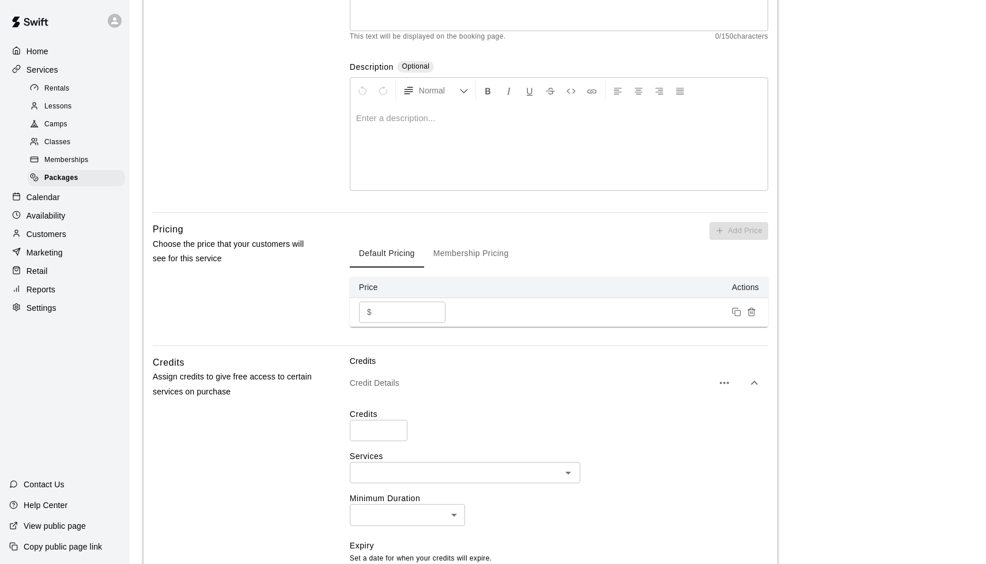
scroll to position [173, 0]
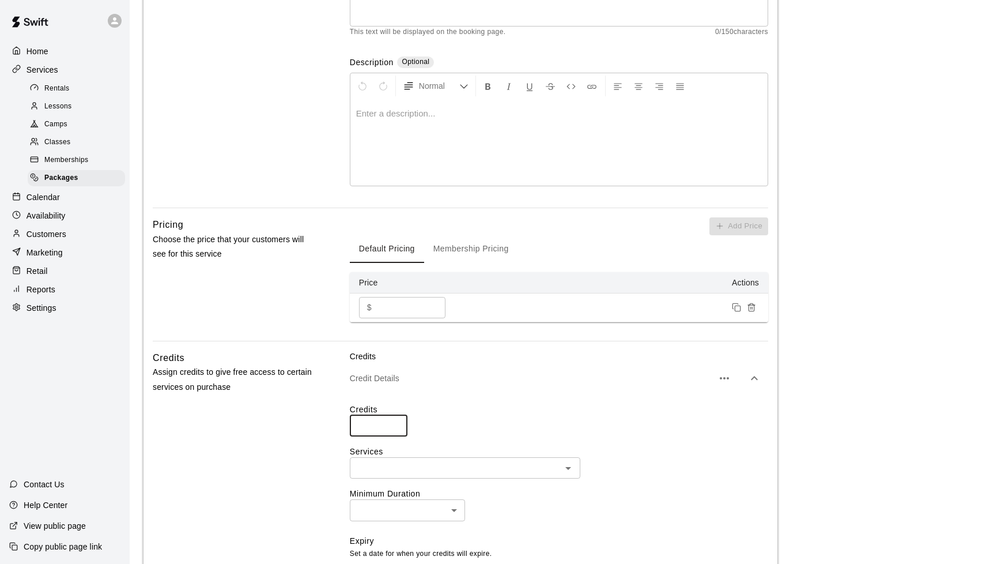
click at [356, 419] on input "number" at bounding box center [379, 425] width 58 height 21
type input "**"
click at [406, 460] on input "text" at bounding box center [455, 467] width 205 height 14
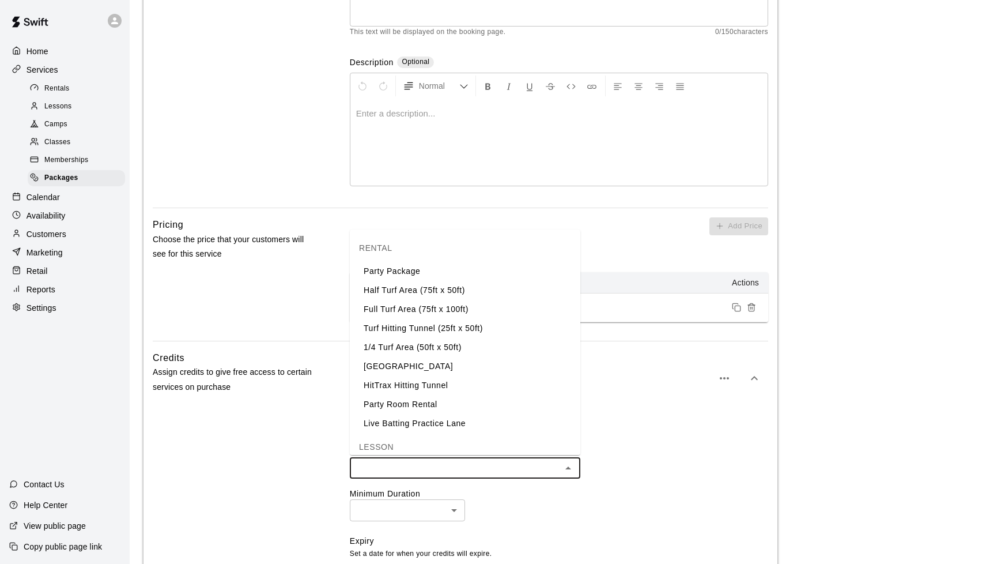
click at [438, 292] on li "Half Turf Area (75ft x 50ft)" at bounding box center [465, 290] width 230 height 19
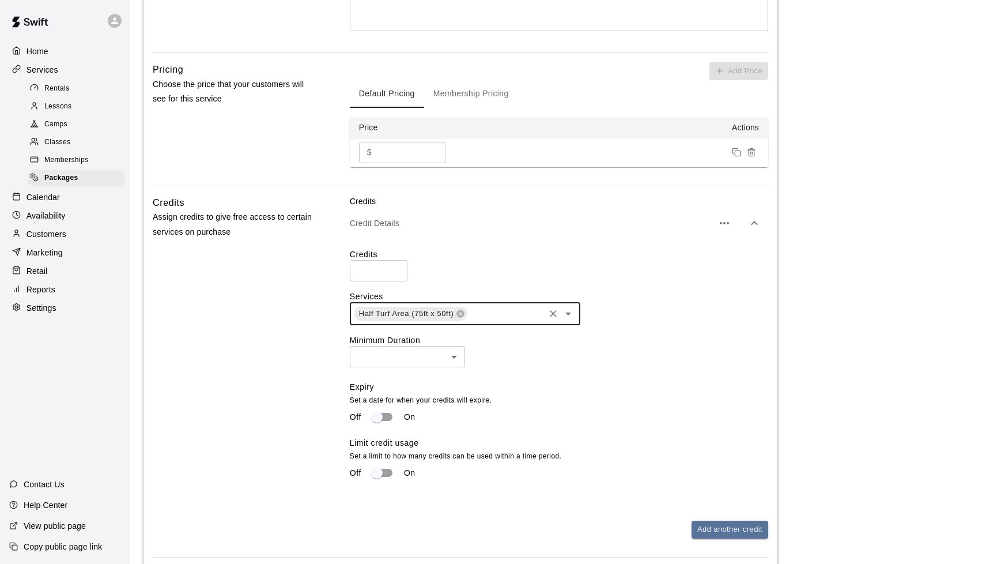
scroll to position [329, 0]
click at [433, 361] on body "**********" at bounding box center [493, 172] width 986 height 1003
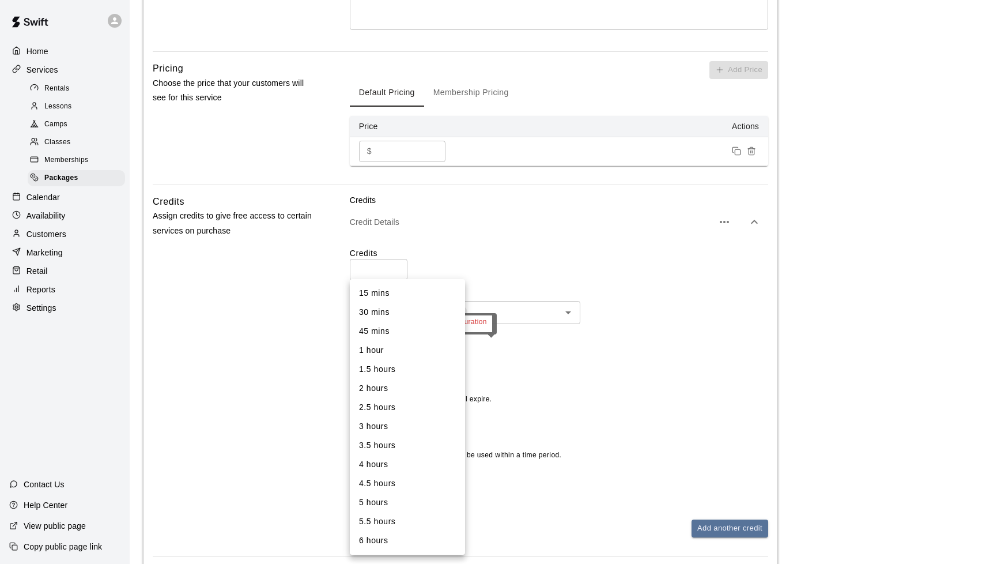
click at [524, 367] on div at bounding box center [493, 282] width 986 height 564
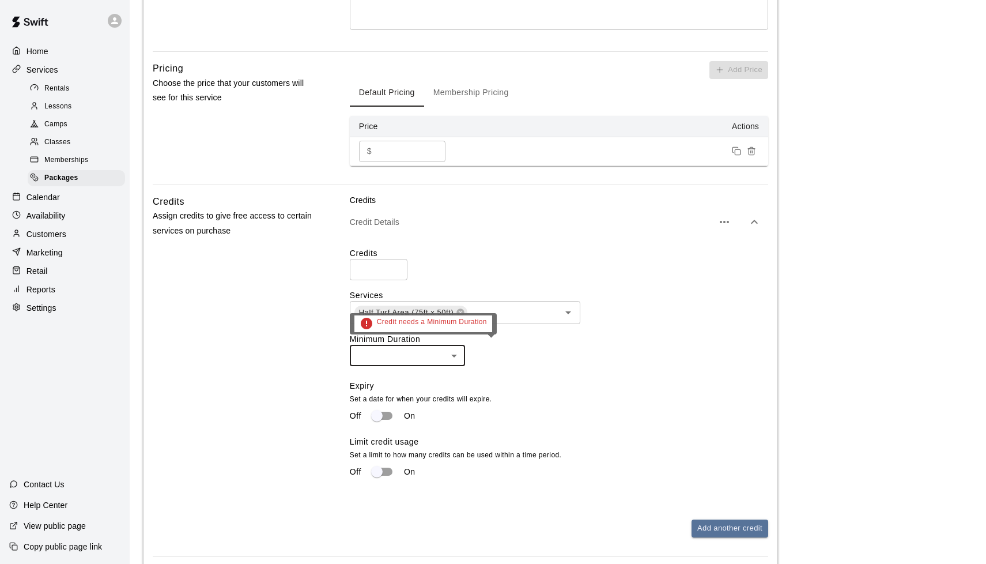
click at [524, 356] on div "​ ​" at bounding box center [559, 355] width 418 height 21
click at [371, 358] on body "**********" at bounding box center [493, 172] width 986 height 1003
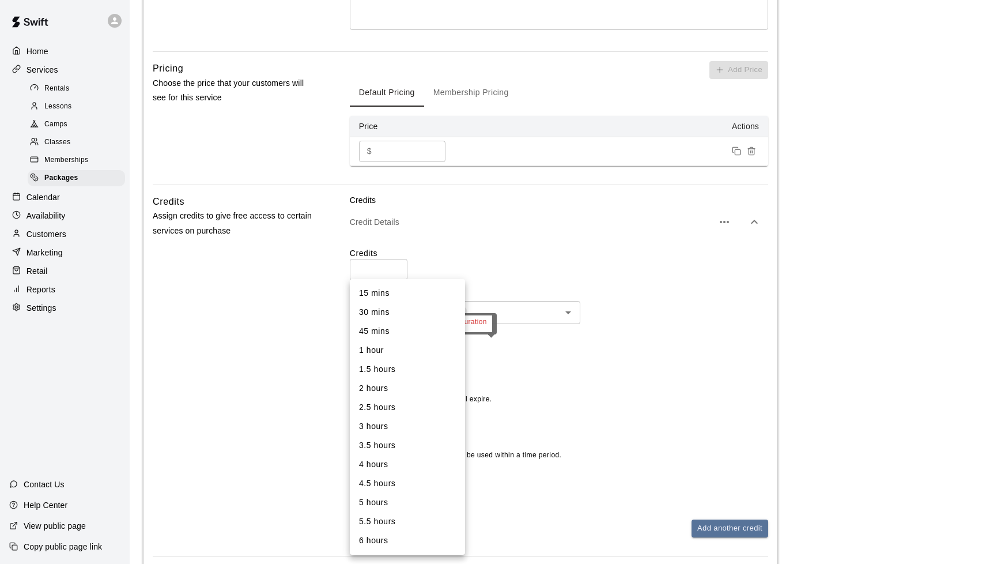
click at [386, 312] on li "30 mins" at bounding box center [407, 312] width 115 height 19
type input "**"
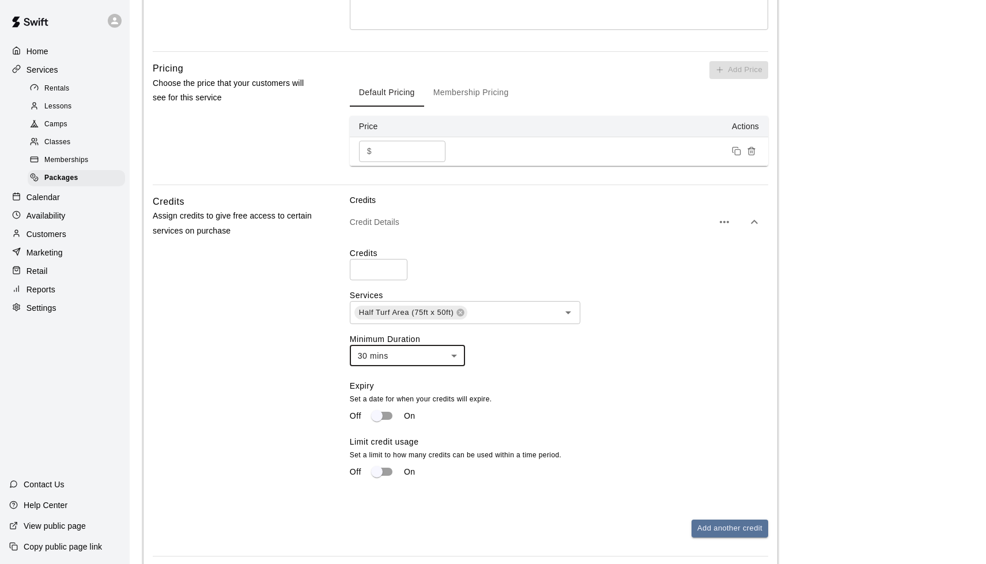
scroll to position [368, 0]
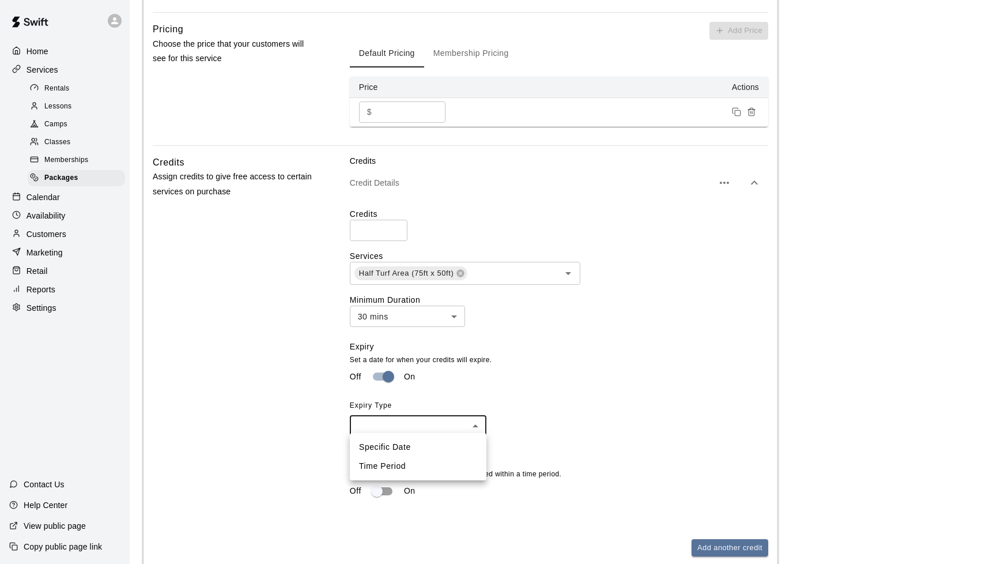
click at [384, 424] on body "**********" at bounding box center [493, 162] width 986 height 1061
click at [384, 468] on li "Time Period" at bounding box center [418, 465] width 137 height 19
type input "******"
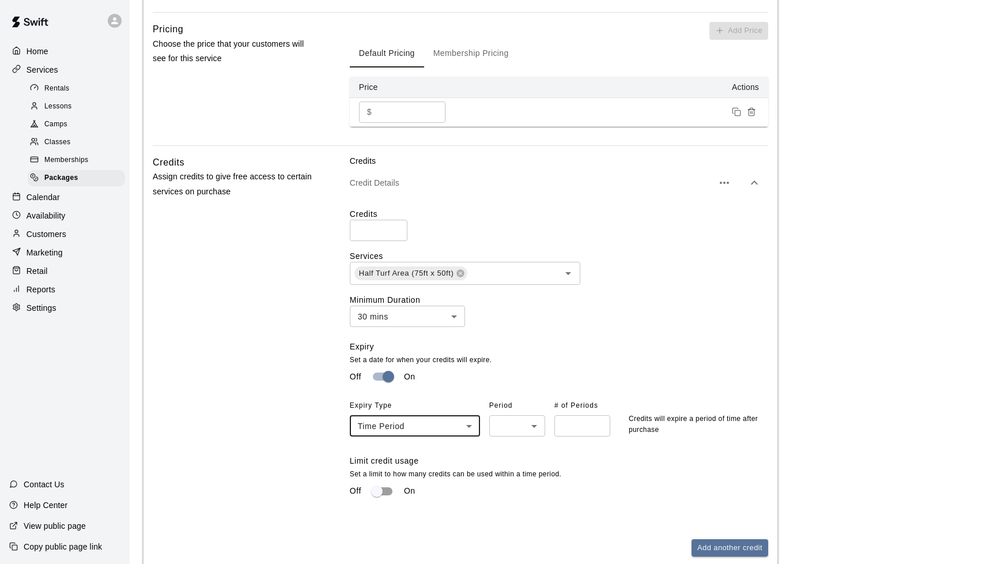
click at [496, 420] on body "**********" at bounding box center [493, 162] width 986 height 1061
click at [515, 485] on li "Year" at bounding box center [517, 484] width 56 height 19
type input "****"
click at [524, 425] on input "number" at bounding box center [582, 425] width 56 height 21
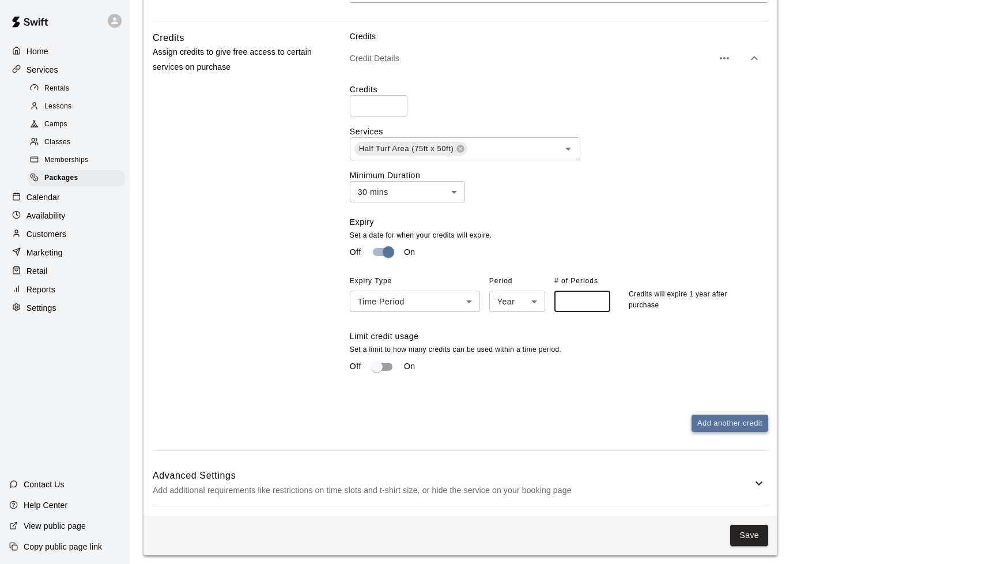
scroll to position [492, 0]
type input "*"
click at [524, 418] on button "Add another credit" at bounding box center [729, 424] width 77 height 18
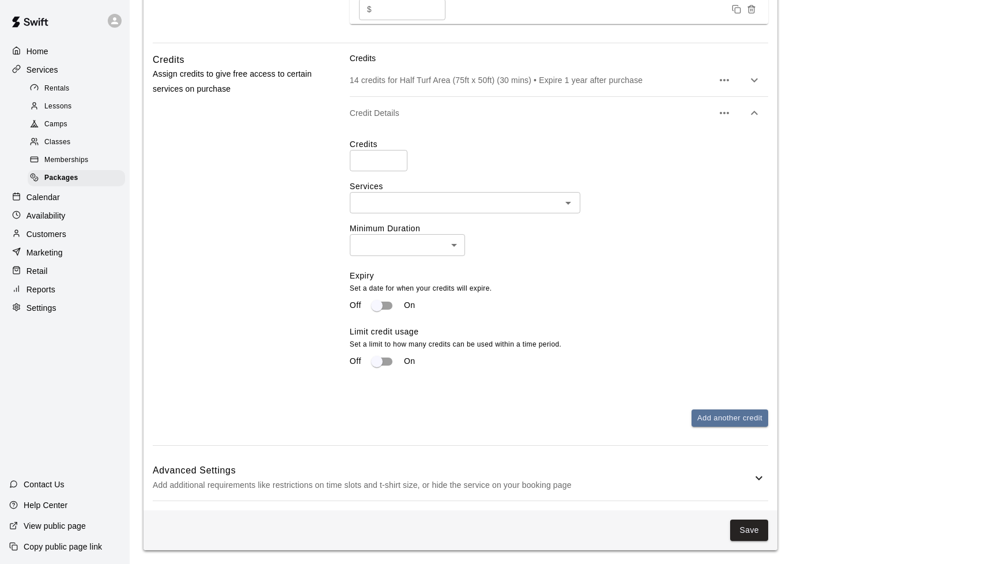
scroll to position [466, 0]
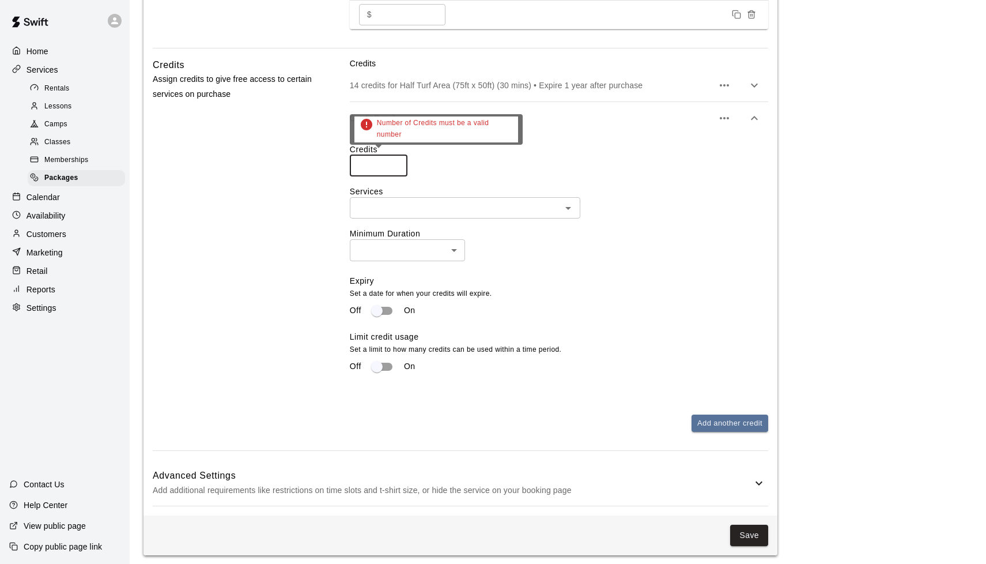
click at [372, 164] on input "number" at bounding box center [379, 165] width 58 height 21
type input "*"
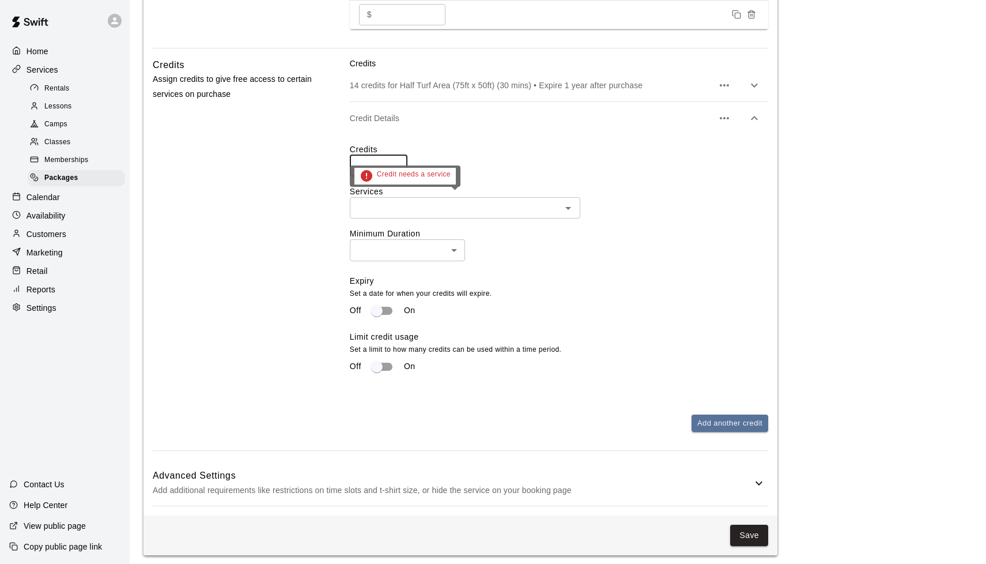
click at [369, 197] on div "​" at bounding box center [465, 207] width 230 height 21
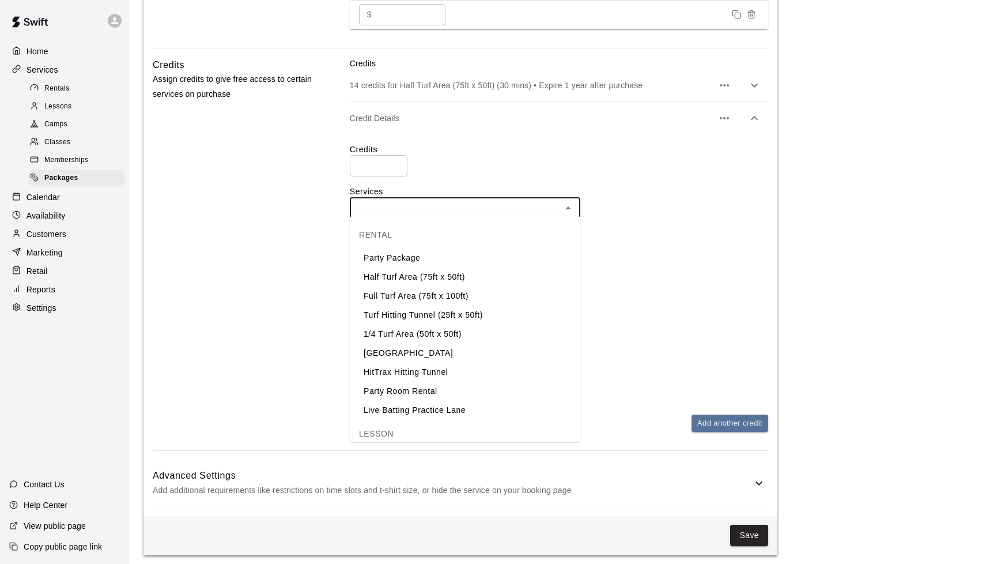
click at [391, 311] on li "Turf Hitting Tunnel (25ft x 50ft)" at bounding box center [465, 314] width 230 height 19
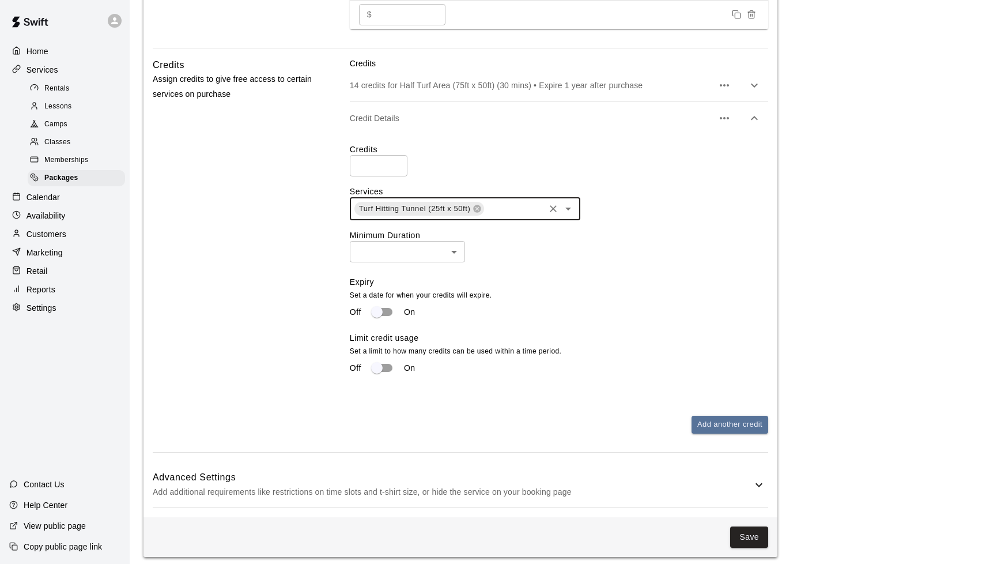
click at [510, 207] on input "text" at bounding box center [513, 209] width 57 height 14
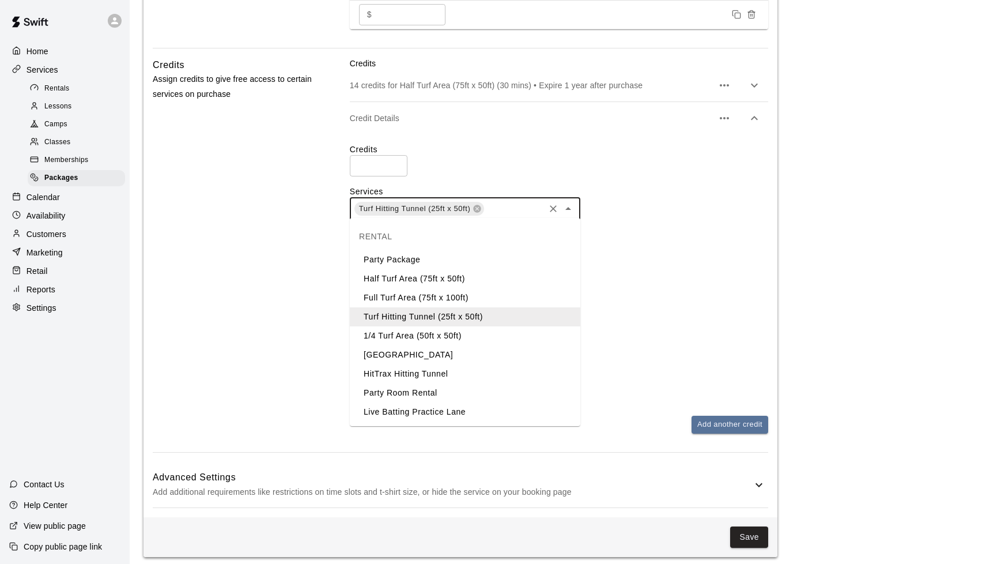
click at [392, 351] on li "[GEOGRAPHIC_DATA]" at bounding box center [465, 354] width 230 height 19
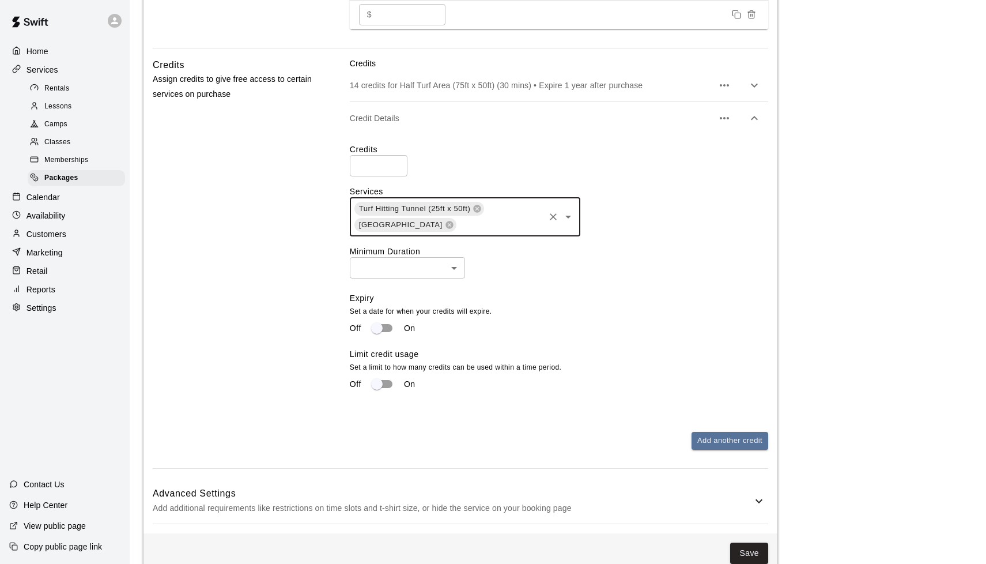
click at [390, 267] on body "**********" at bounding box center [493, 60] width 986 height 1052
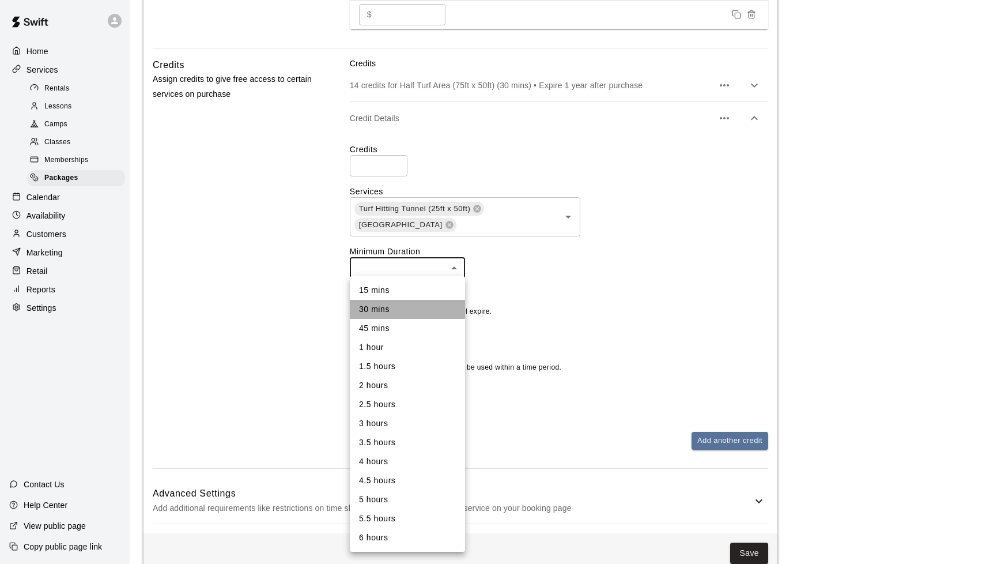
click at [383, 302] on li "30 mins" at bounding box center [407, 309] width 115 height 19
type input "**"
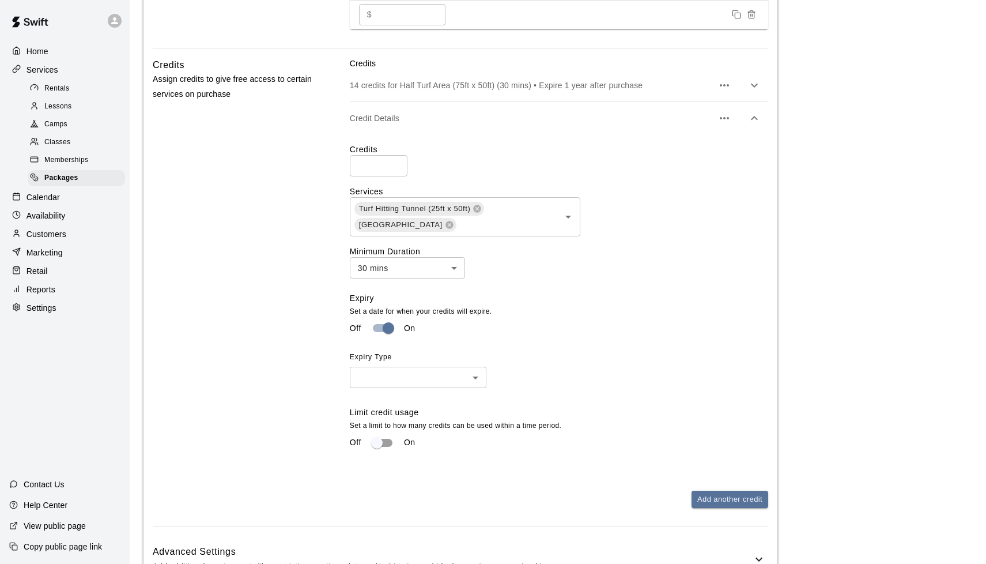
click at [419, 372] on body "**********" at bounding box center [493, 89] width 986 height 1110
click at [391, 419] on li "Time Period" at bounding box center [418, 417] width 137 height 19
type input "******"
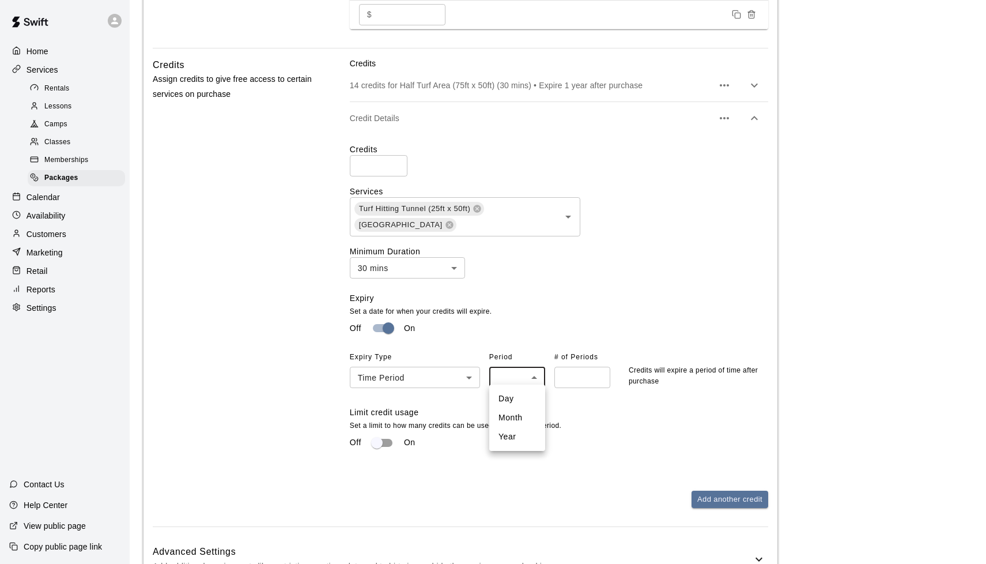
click at [509, 374] on body "**********" at bounding box center [493, 89] width 986 height 1110
click at [511, 432] on li "Year" at bounding box center [517, 436] width 56 height 19
type input "****"
click at [524, 371] on input "number" at bounding box center [582, 376] width 56 height 21
type input "*"
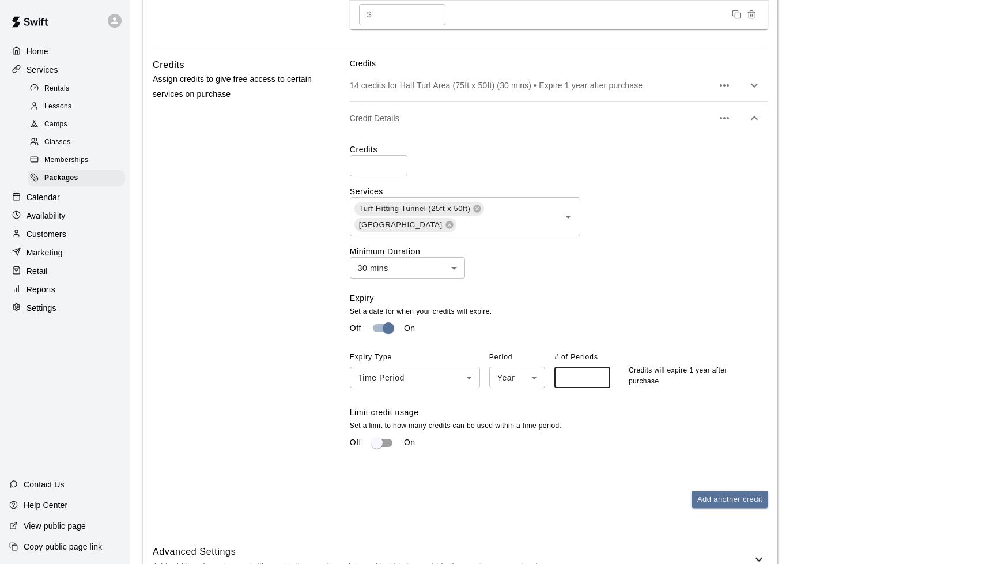
click at [524, 432] on div "Off On" at bounding box center [559, 443] width 418 height 22
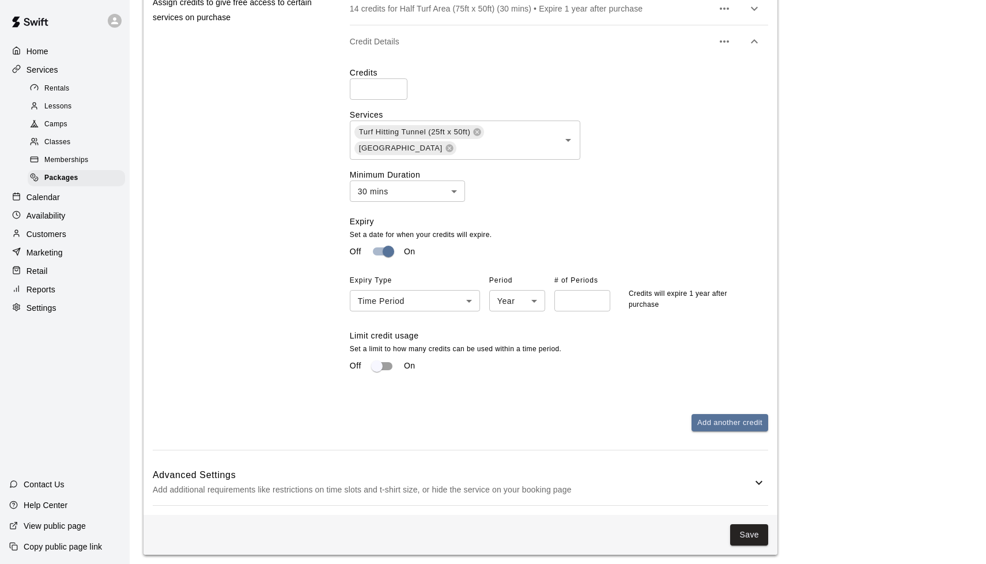
scroll to position [541, 0]
click at [524, 483] on p "Add additional requirements like restrictions on time slots and t-shirt size, o…" at bounding box center [452, 490] width 599 height 14
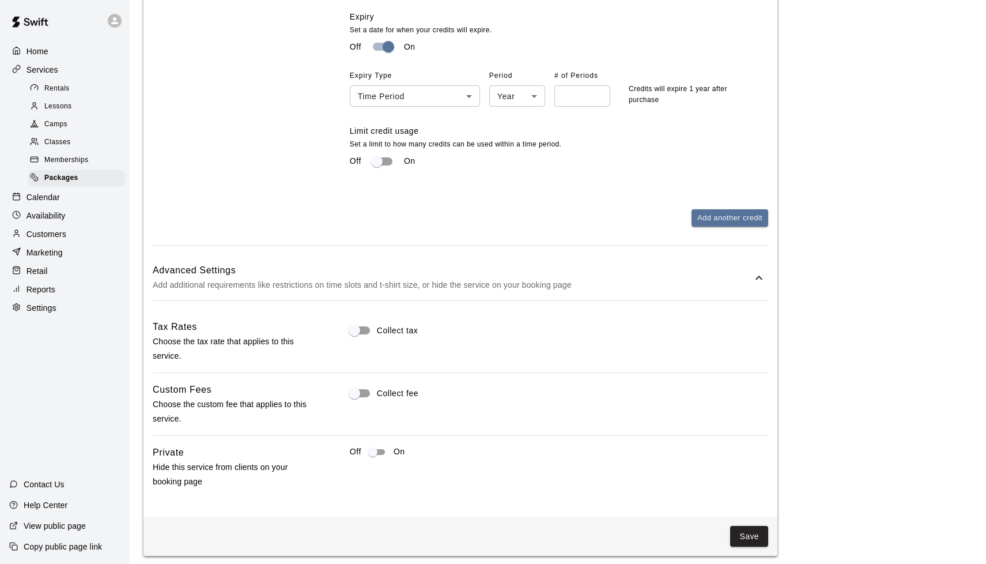
scroll to position [746, 0]
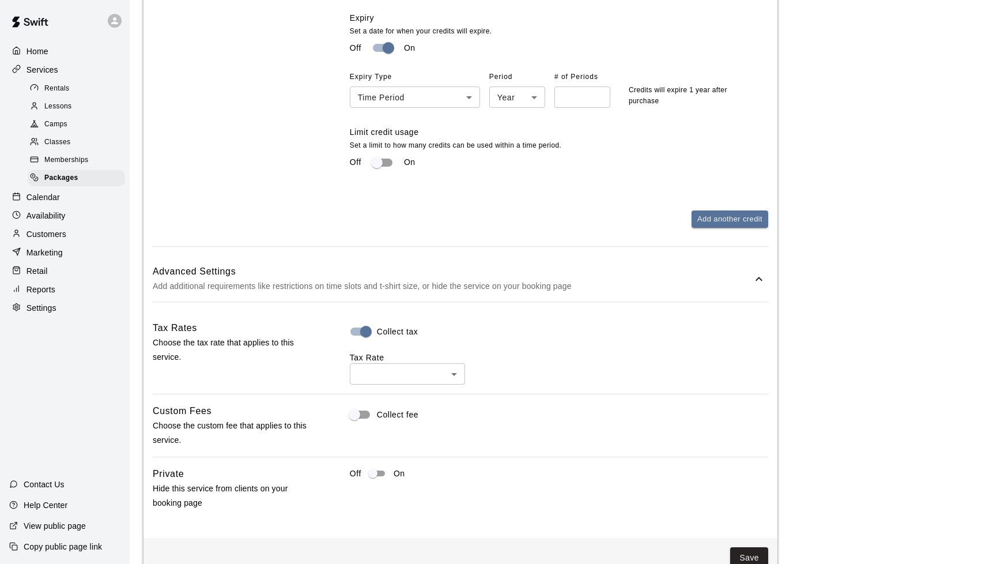
click at [375, 411] on li "KY Sales Tax ( 6 %)" at bounding box center [407, 412] width 115 height 19
type input "***"
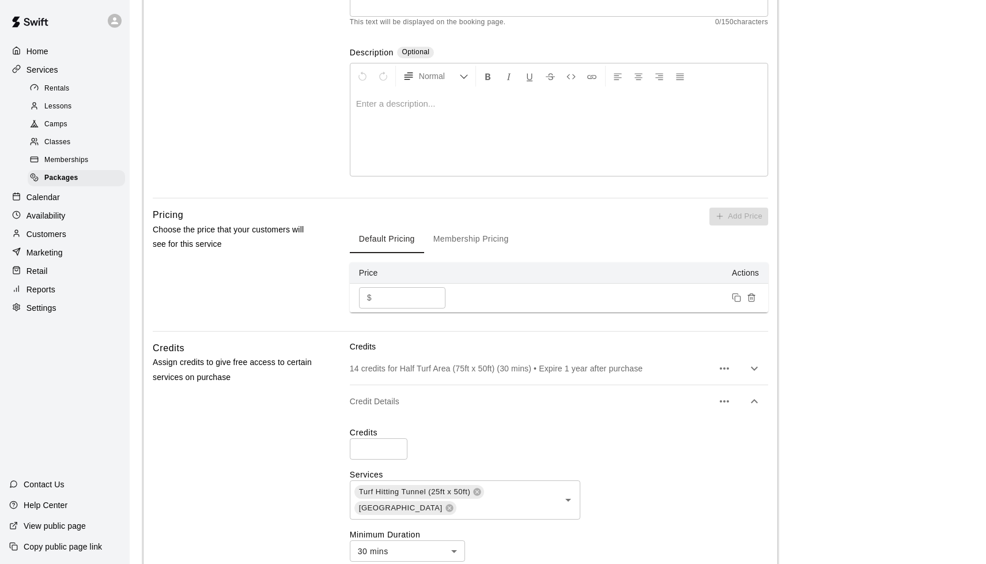
scroll to position [172, 0]
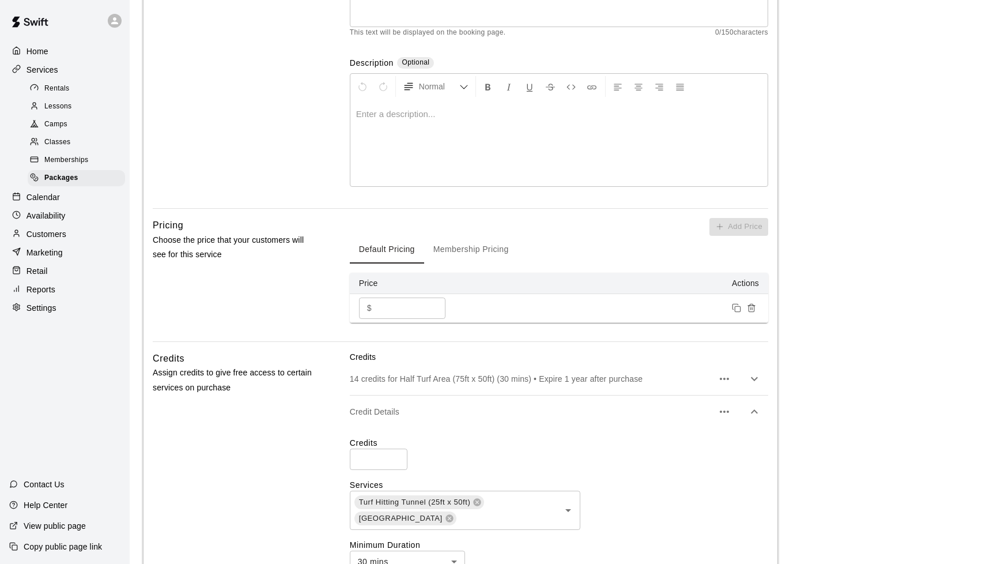
click at [524, 376] on button "button" at bounding box center [754, 378] width 23 height 23
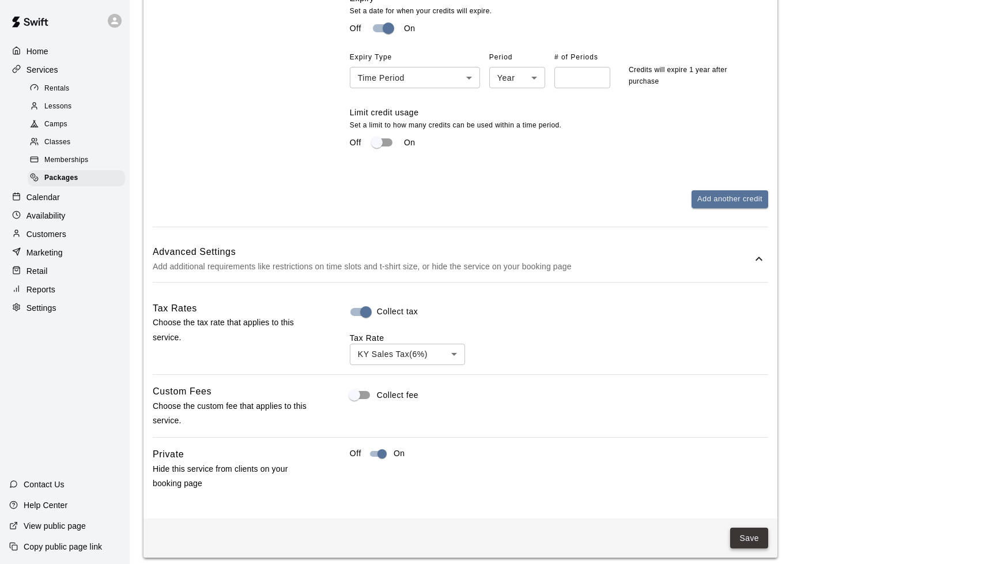
scroll to position [1086, 0]
click at [524, 530] on button "Save" at bounding box center [749, 538] width 38 height 21
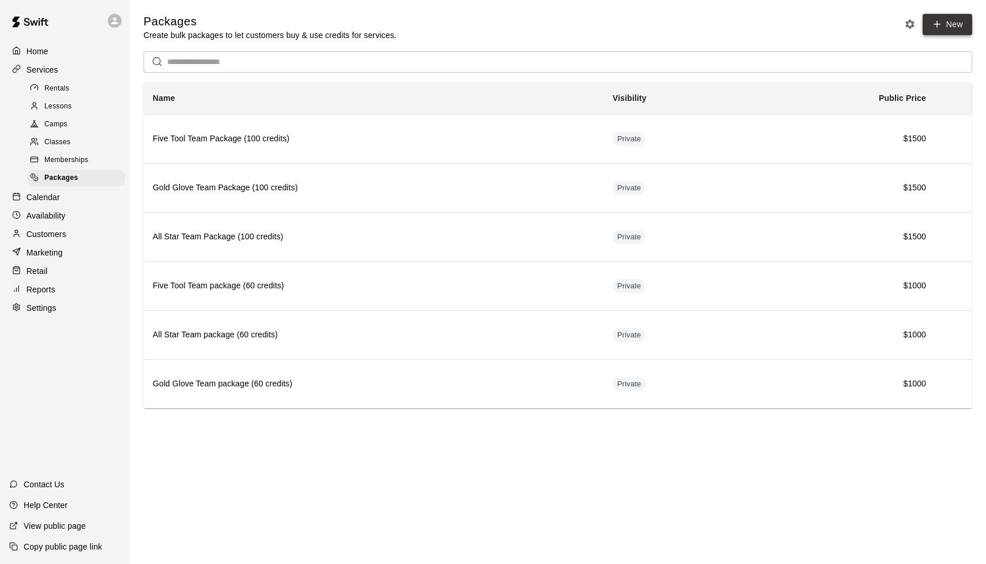
click at [524, 24] on link "New" at bounding box center [948, 24] width 50 height 21
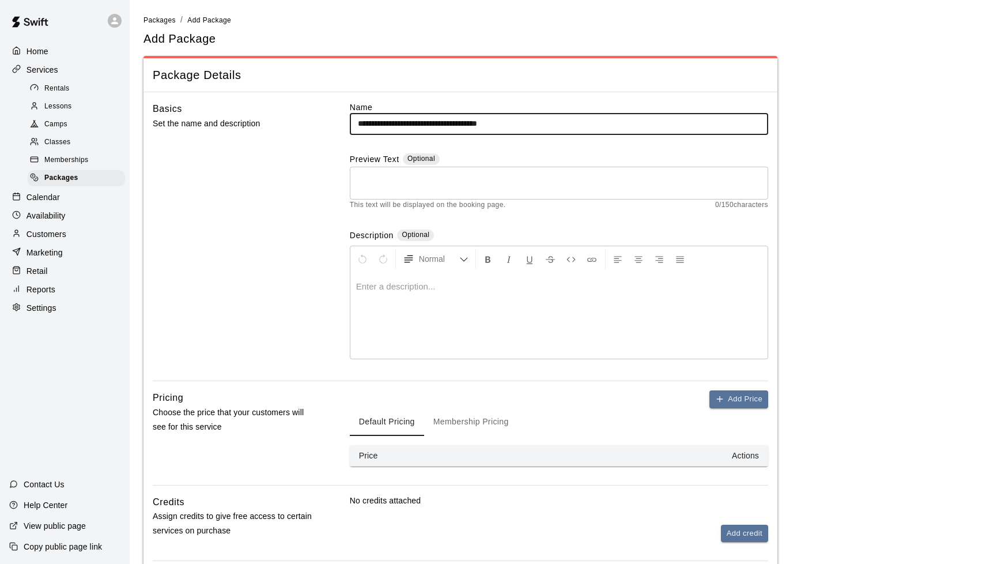
click at [424, 121] on input "**********" at bounding box center [559, 123] width 418 height 21
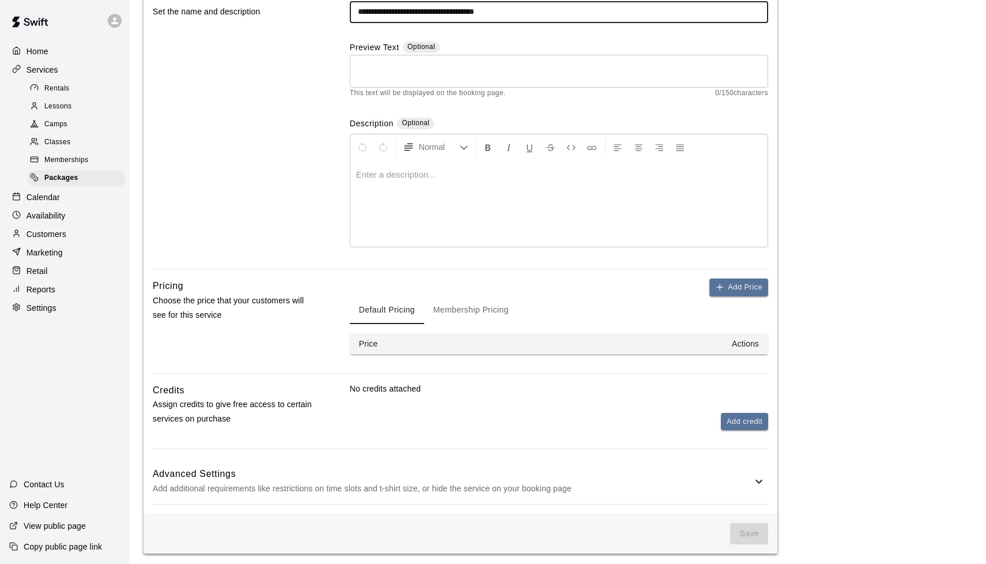
scroll to position [111, 0]
type input "**********"
click at [524, 281] on button "Add Price" at bounding box center [738, 288] width 59 height 18
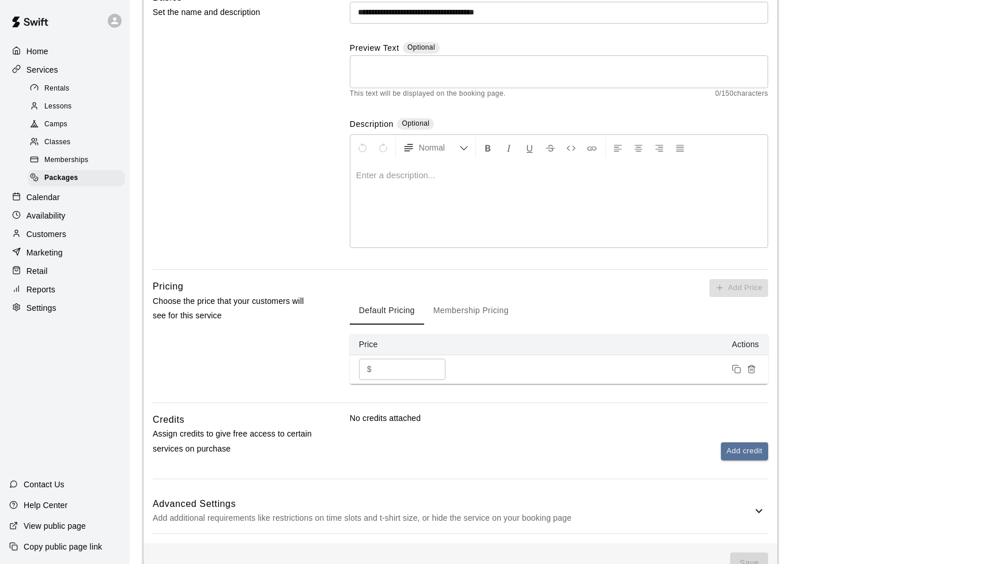
click at [413, 362] on input "*" at bounding box center [410, 368] width 69 height 21
type input "****"
click at [524, 450] on button "Add credit" at bounding box center [744, 451] width 47 height 18
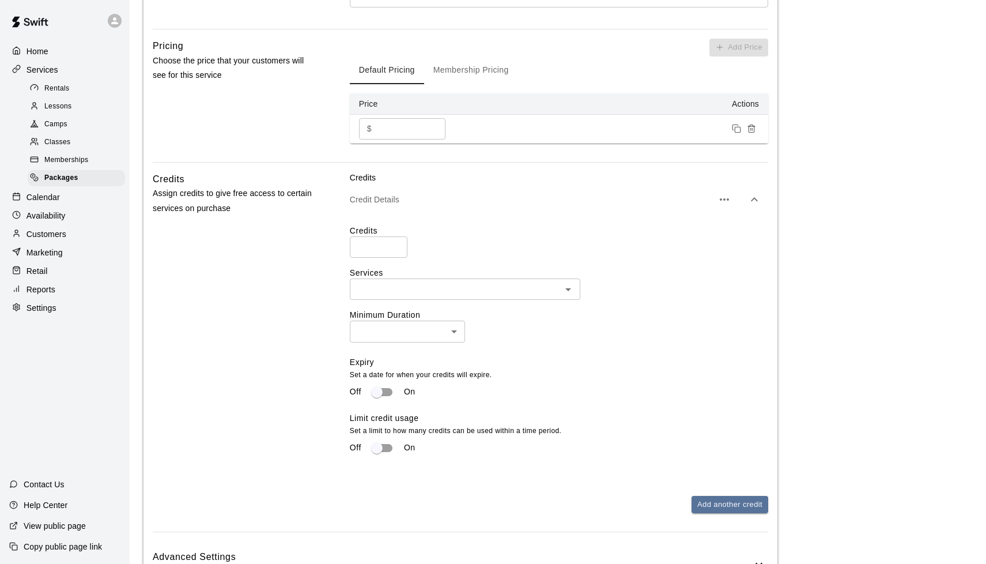
scroll to position [362, 0]
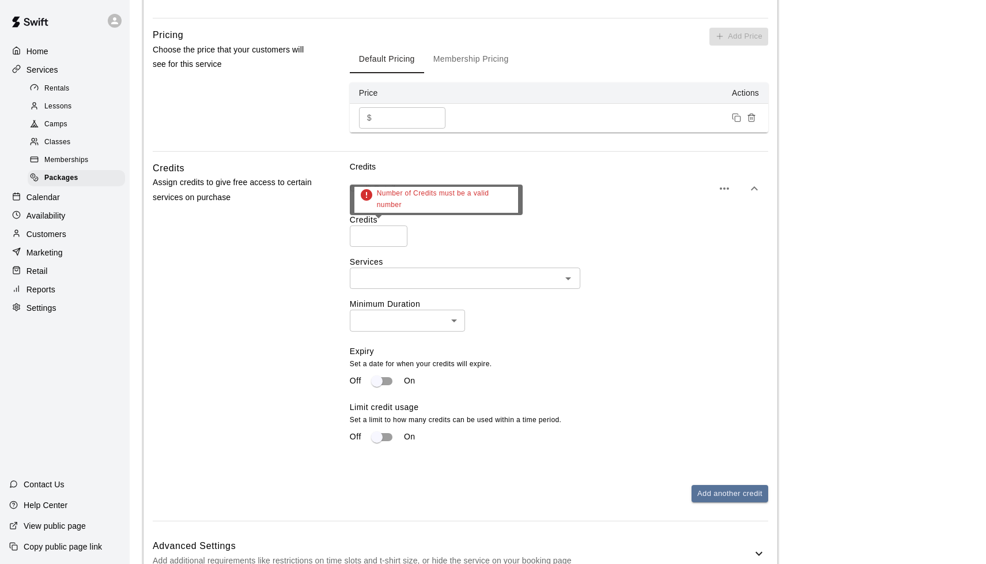
click at [376, 240] on input "number" at bounding box center [379, 235] width 58 height 21
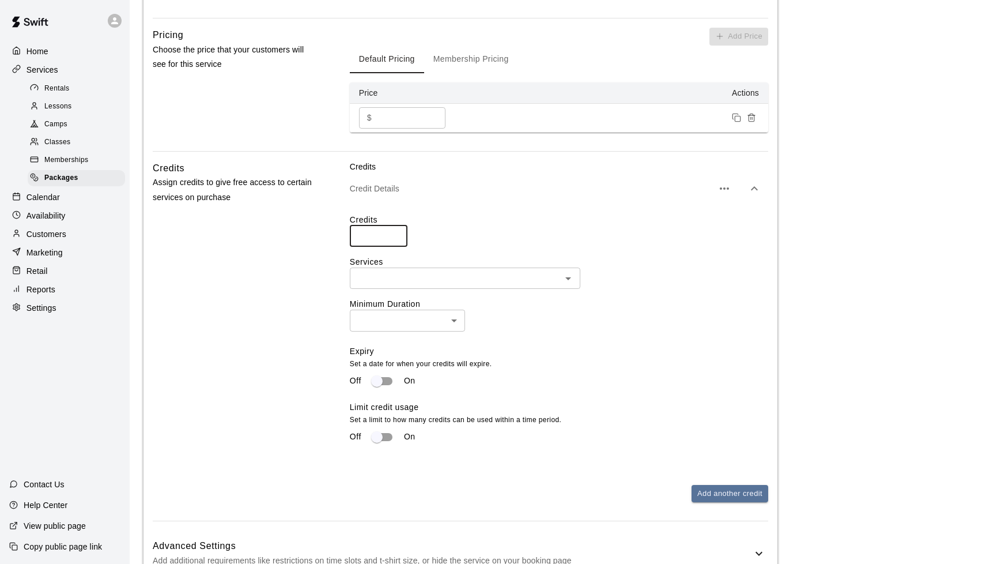
type input "**"
click at [381, 281] on input "text" at bounding box center [455, 278] width 205 height 14
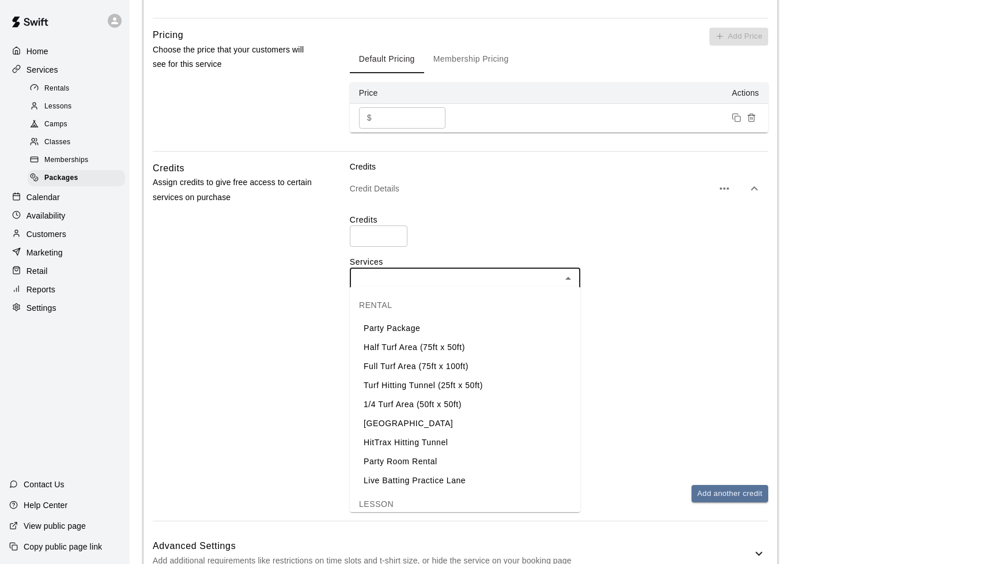
click at [385, 345] on li "Half Turf Area (75ft x 50ft)" at bounding box center [465, 347] width 230 height 19
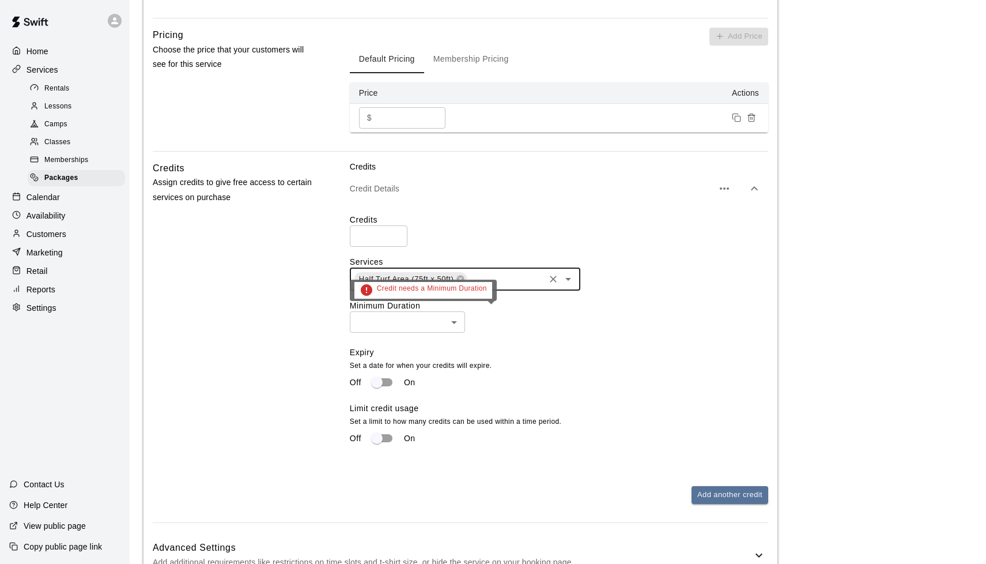
click at [394, 319] on body "**********" at bounding box center [493, 139] width 986 height 1003
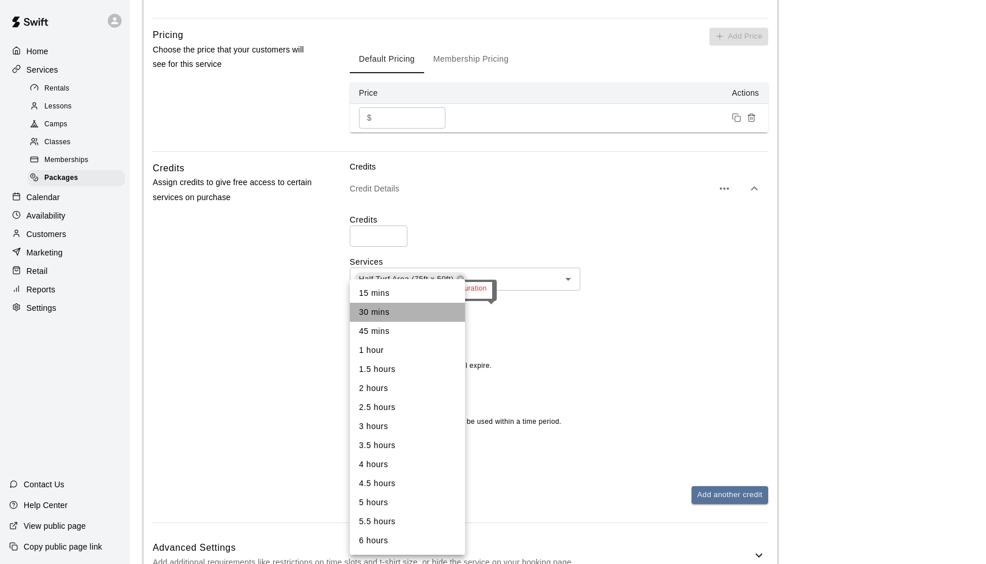
click at [394, 319] on li "30 mins" at bounding box center [407, 312] width 115 height 19
type input "**"
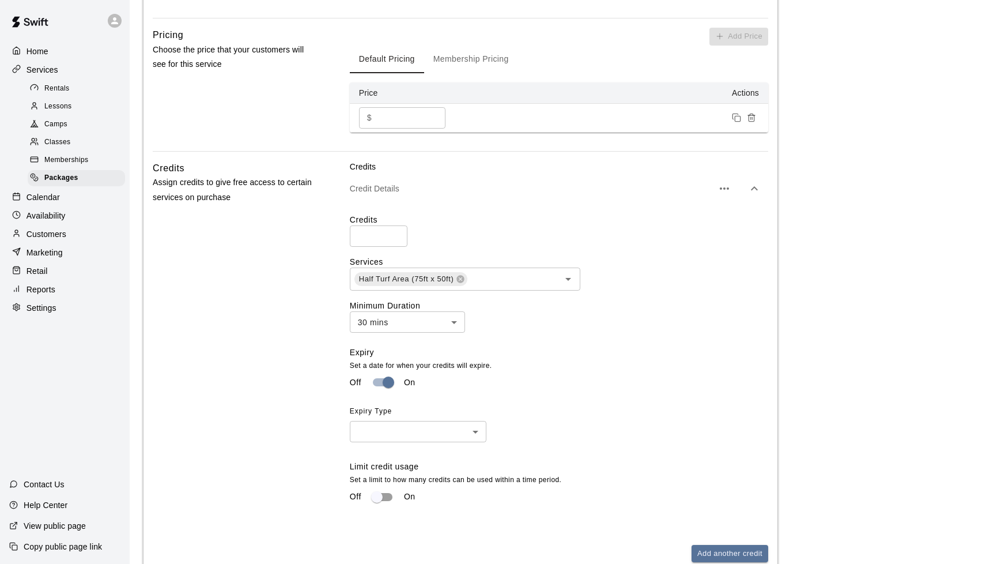
click at [409, 430] on body "**********" at bounding box center [493, 168] width 986 height 1061
click at [391, 475] on li "Time Period" at bounding box center [418, 471] width 137 height 19
type input "******"
click at [509, 429] on body "**********" at bounding box center [493, 168] width 986 height 1061
click at [510, 489] on li "Year" at bounding box center [517, 490] width 56 height 19
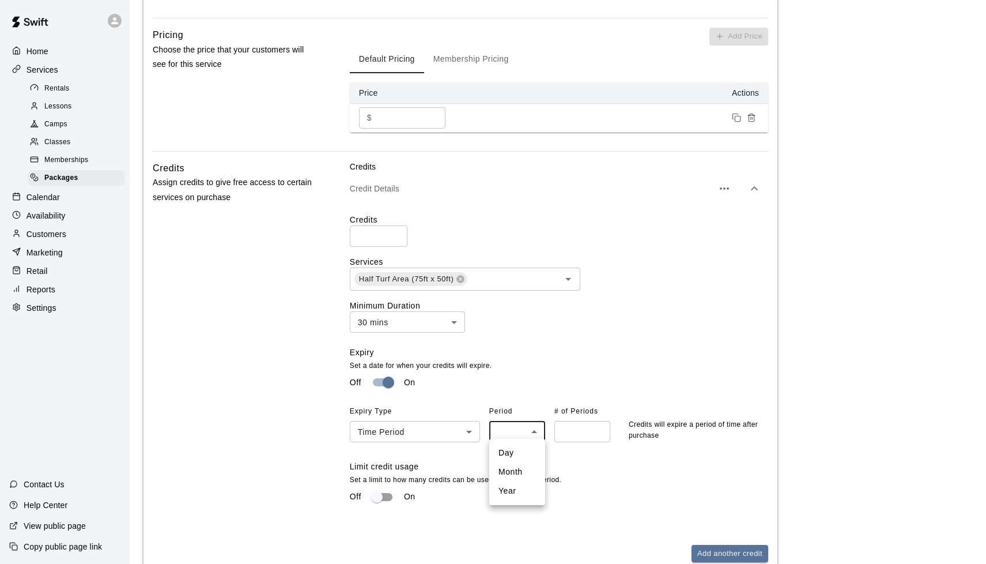
type input "****"
click at [524, 425] on input "number" at bounding box center [582, 431] width 56 height 21
type input "*"
click at [524, 470] on div "Limit credit usage Set a limit to how many credits can be used within a time pe…" at bounding box center [559, 483] width 418 height 47
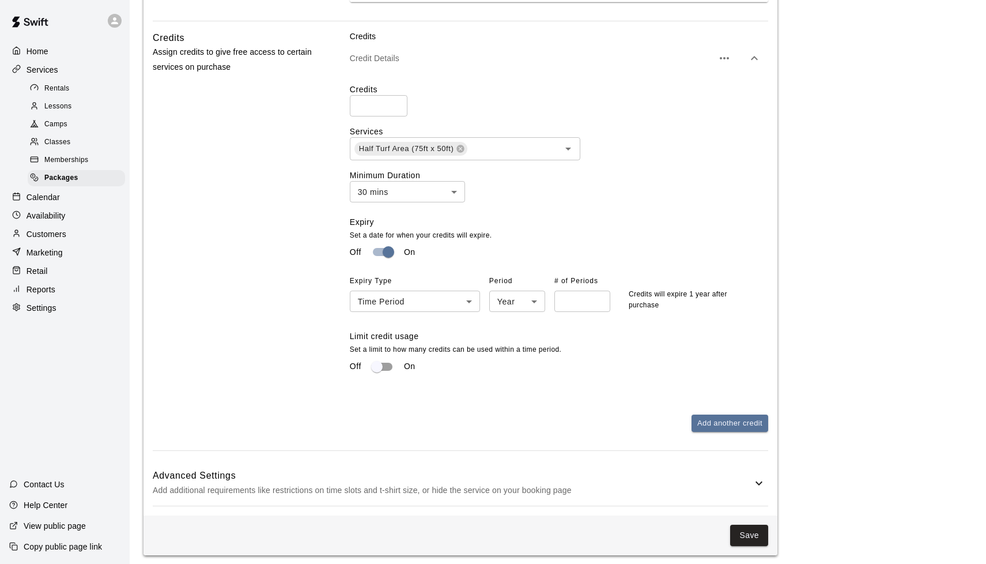
scroll to position [492, 0]
click at [524, 477] on icon at bounding box center [759, 484] width 14 height 14
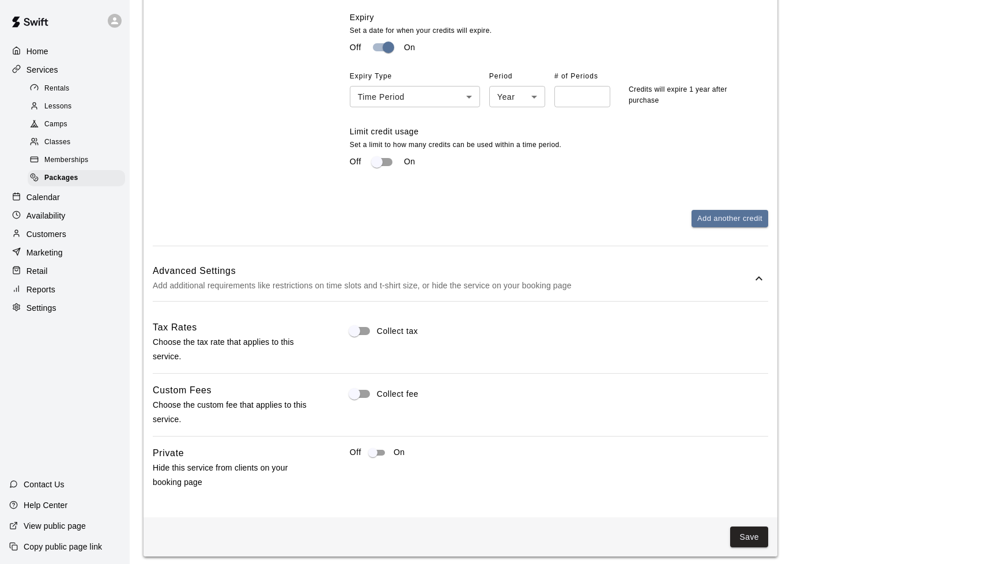
scroll to position [697, 0]
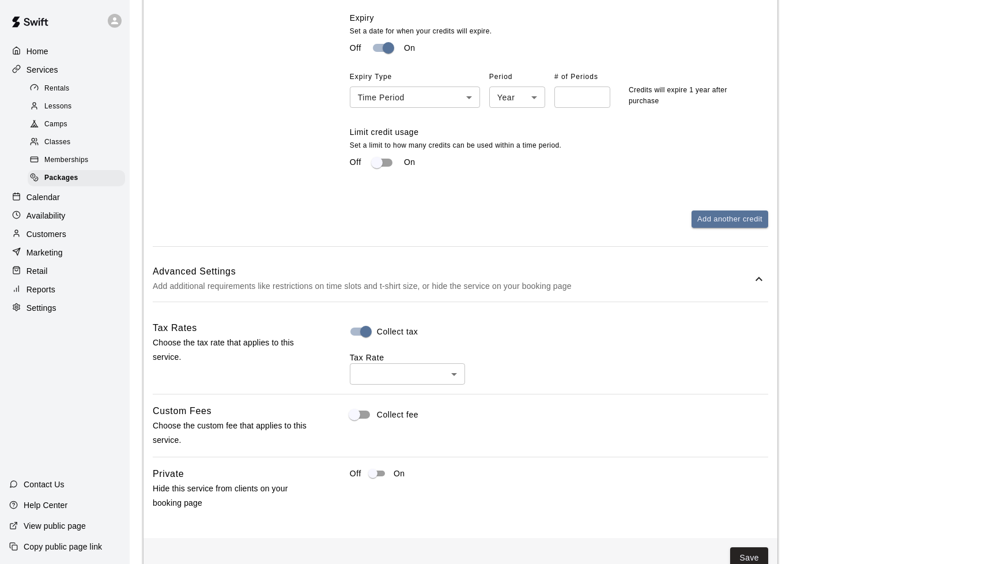
click at [406, 406] on li "KY Sales Tax ( 6 %)" at bounding box center [407, 412] width 115 height 19
type input "***"
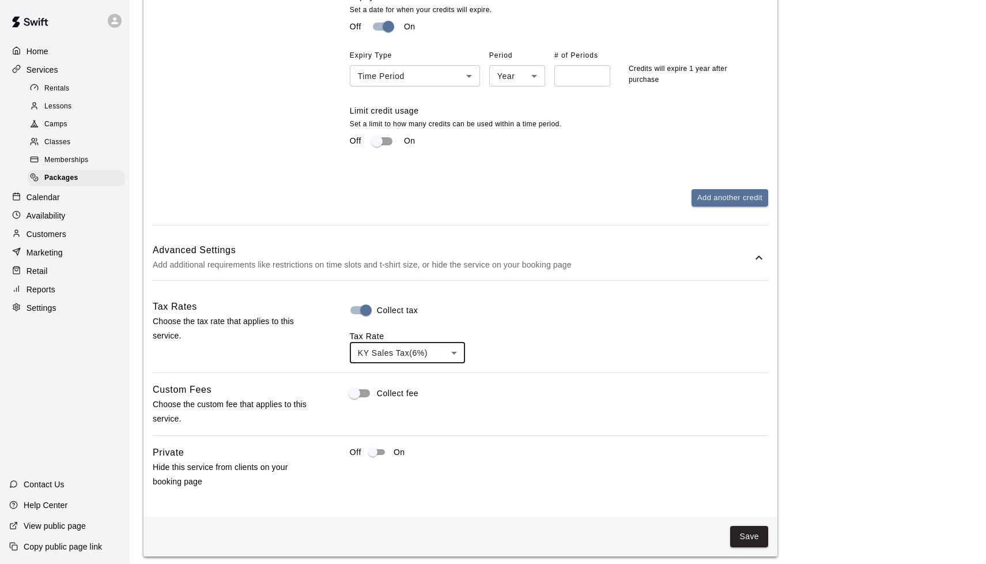
scroll to position [717, 0]
click at [524, 528] on button "Save" at bounding box center [749, 536] width 38 height 21
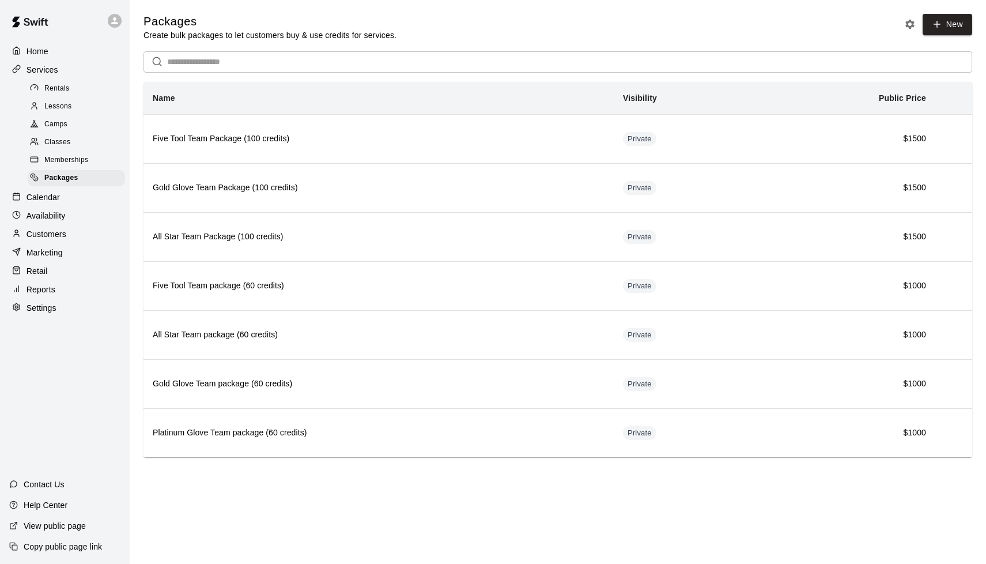
click at [52, 110] on span "Lessons" at bounding box center [58, 107] width 28 height 12
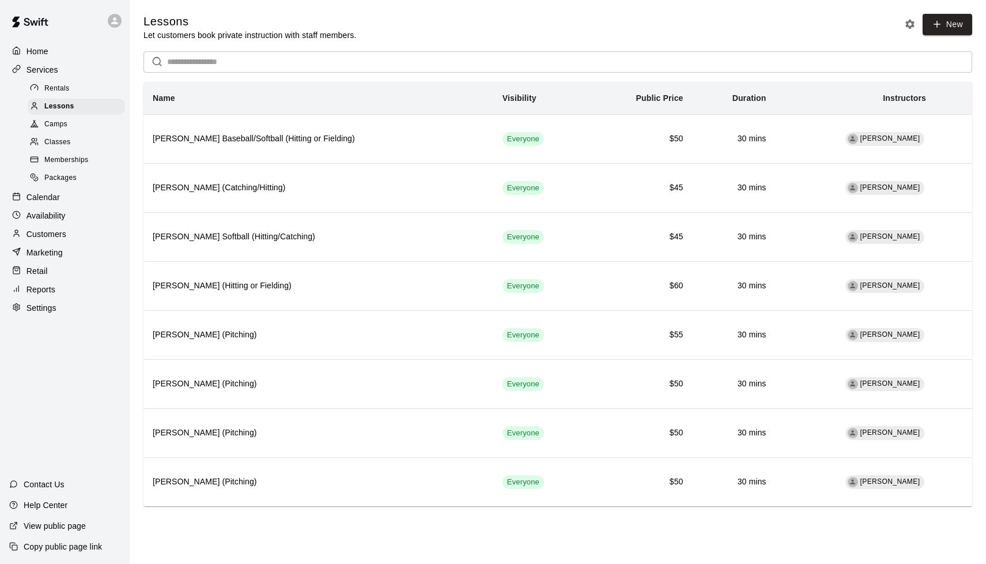
click at [95, 178] on div "Packages" at bounding box center [76, 178] width 97 height 16
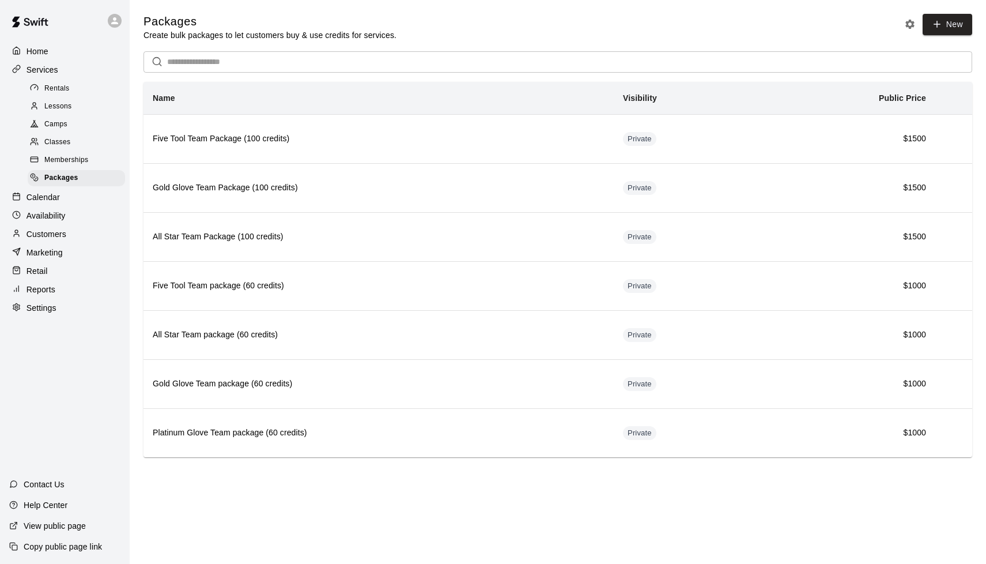
click at [37, 65] on p "Services" at bounding box center [43, 70] width 32 height 12
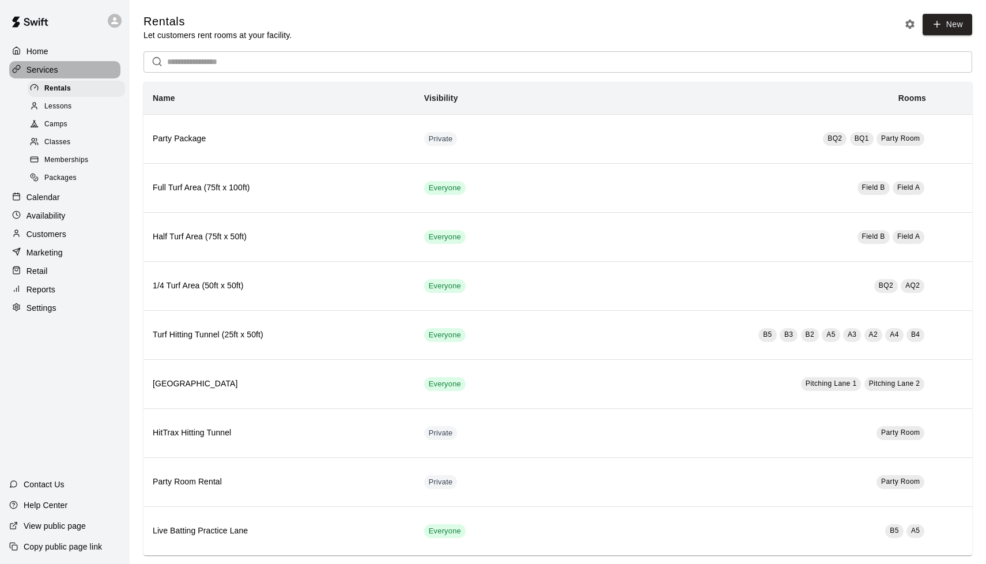
click at [46, 65] on p "Services" at bounding box center [43, 70] width 32 height 12
click at [33, 68] on p "Services" at bounding box center [43, 70] width 32 height 12
click at [41, 68] on p "Services" at bounding box center [43, 70] width 32 height 12
click at [44, 55] on p "Home" at bounding box center [38, 52] width 22 height 12
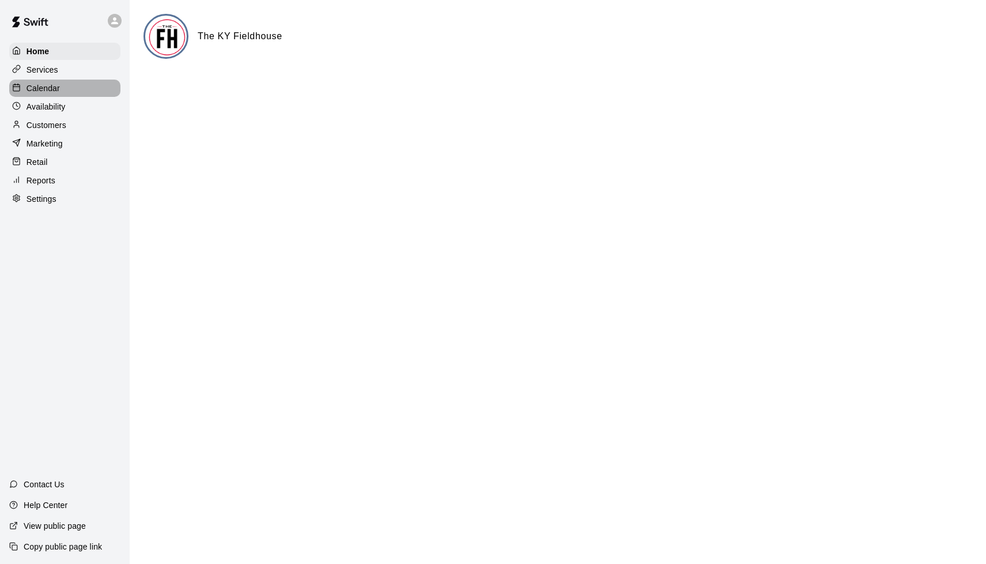
click at [44, 88] on p "Calendar" at bounding box center [43, 88] width 33 height 12
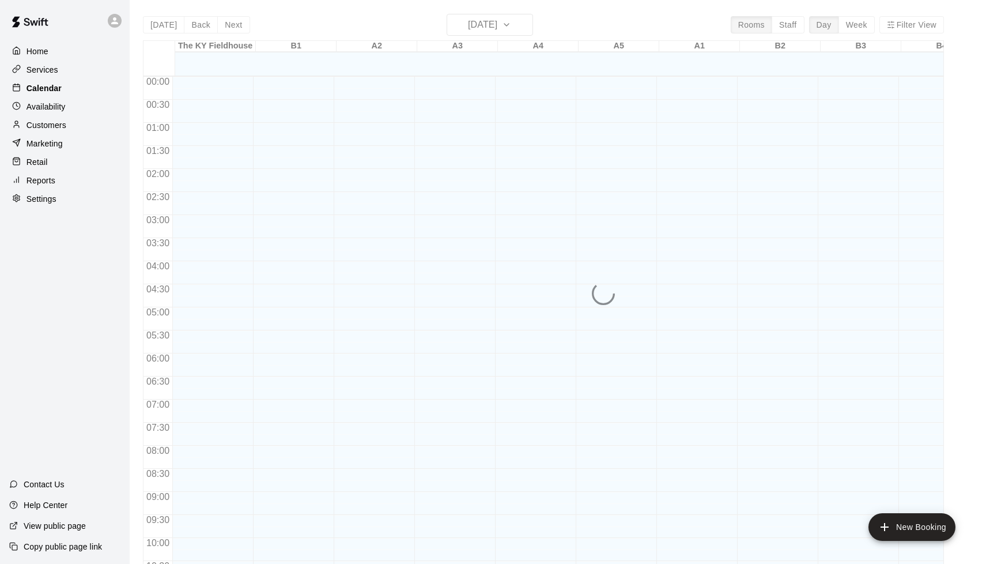
scroll to position [564, 0]
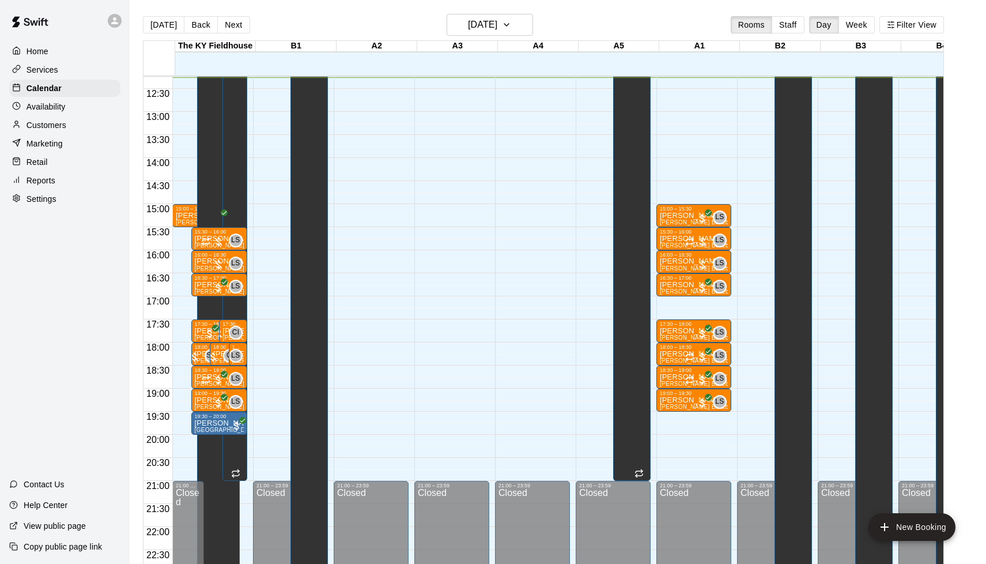
click at [41, 70] on p "Services" at bounding box center [43, 70] width 32 height 12
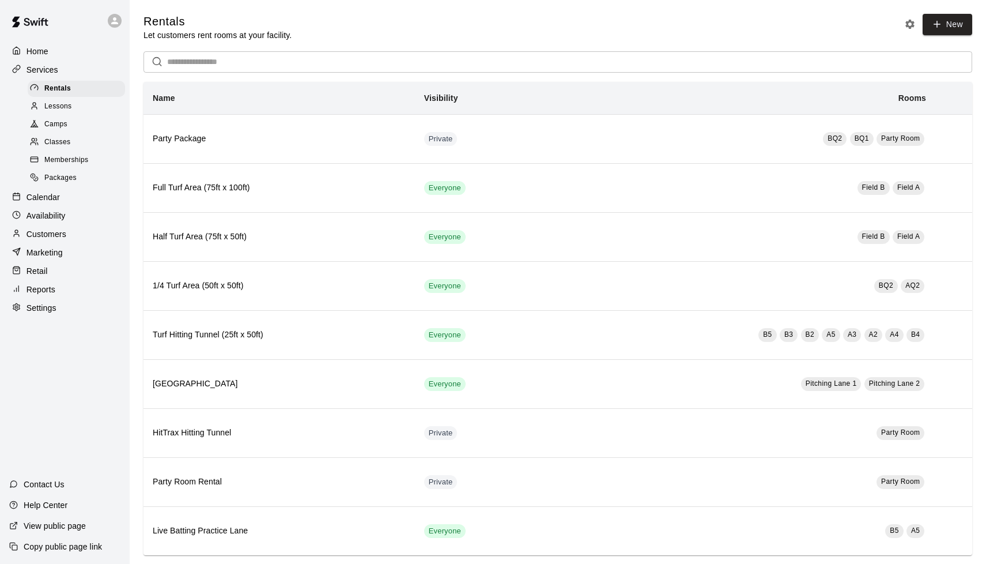
click at [67, 172] on span "Packages" at bounding box center [60, 178] width 32 height 12
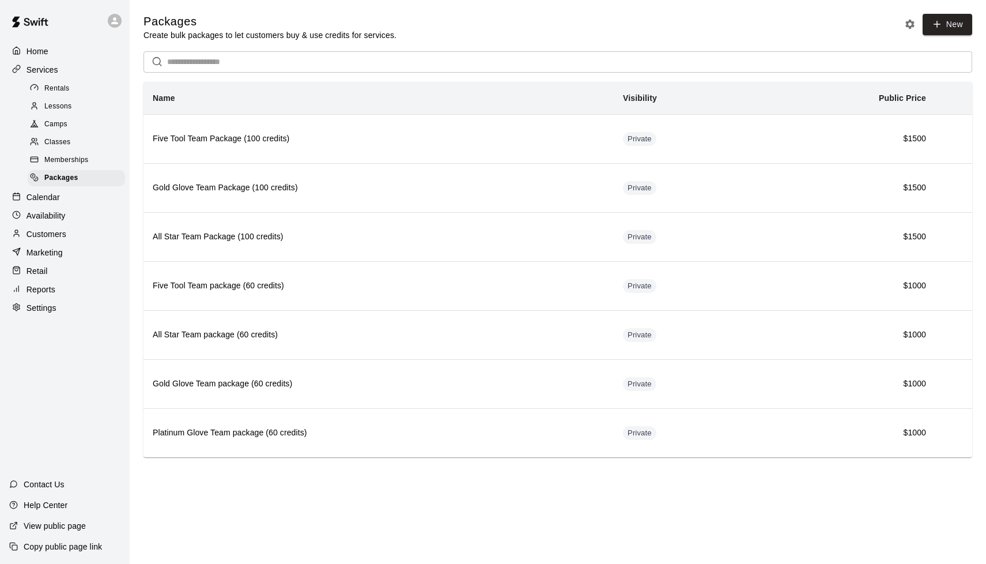
click at [51, 65] on p "Services" at bounding box center [43, 70] width 32 height 12
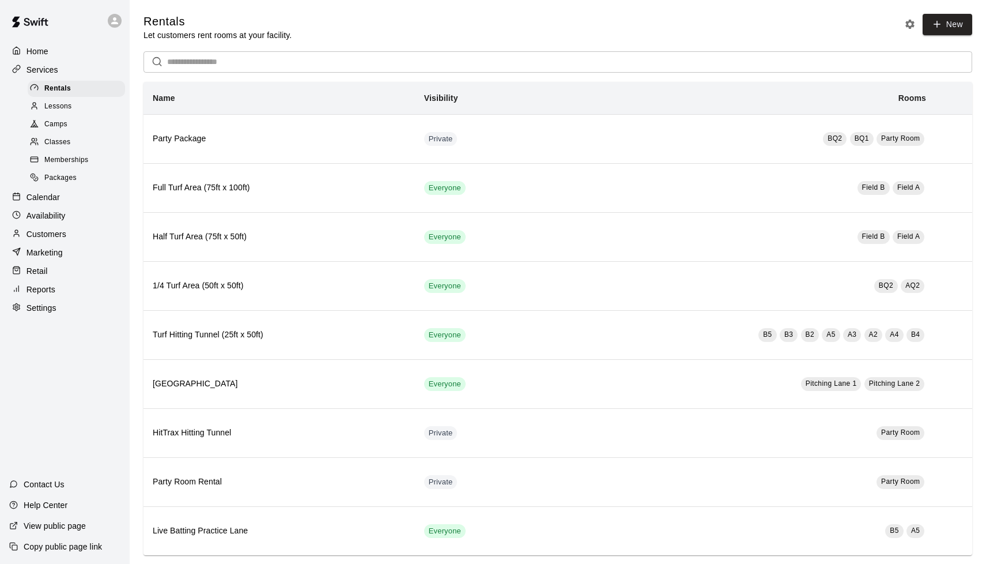
click at [47, 199] on p "Calendar" at bounding box center [43, 197] width 33 height 12
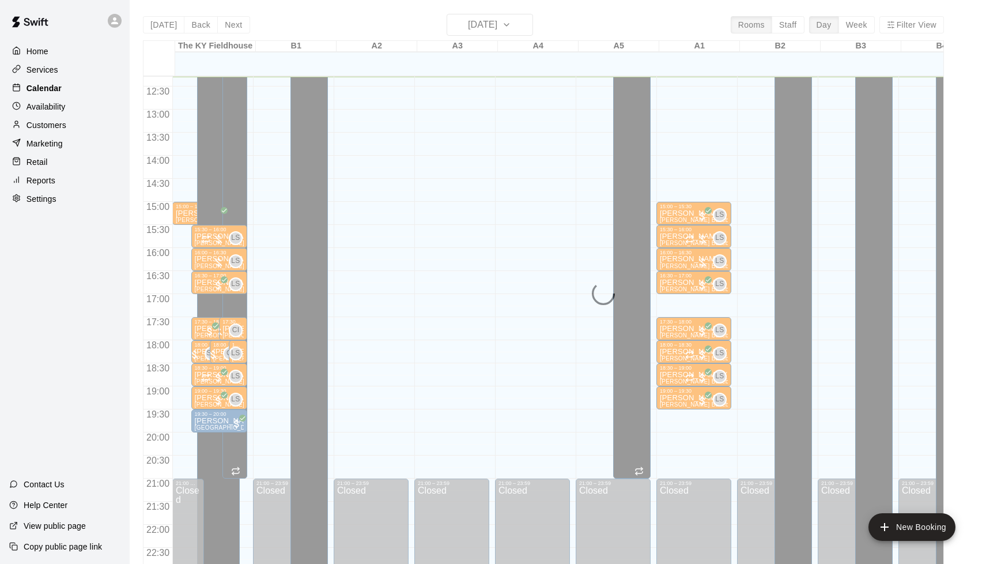
scroll to position [566, 0]
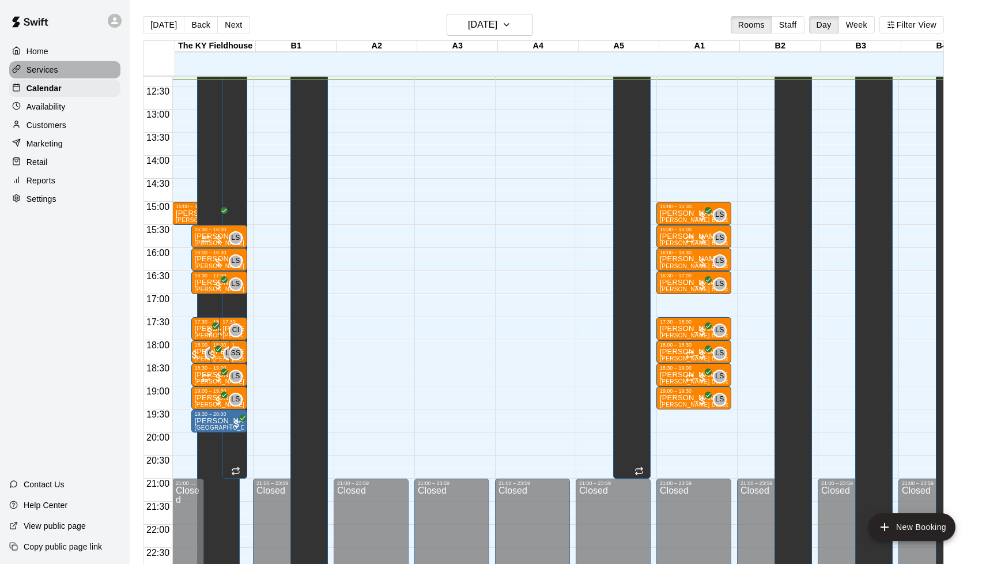
click at [58, 65] on div "Services" at bounding box center [64, 69] width 111 height 17
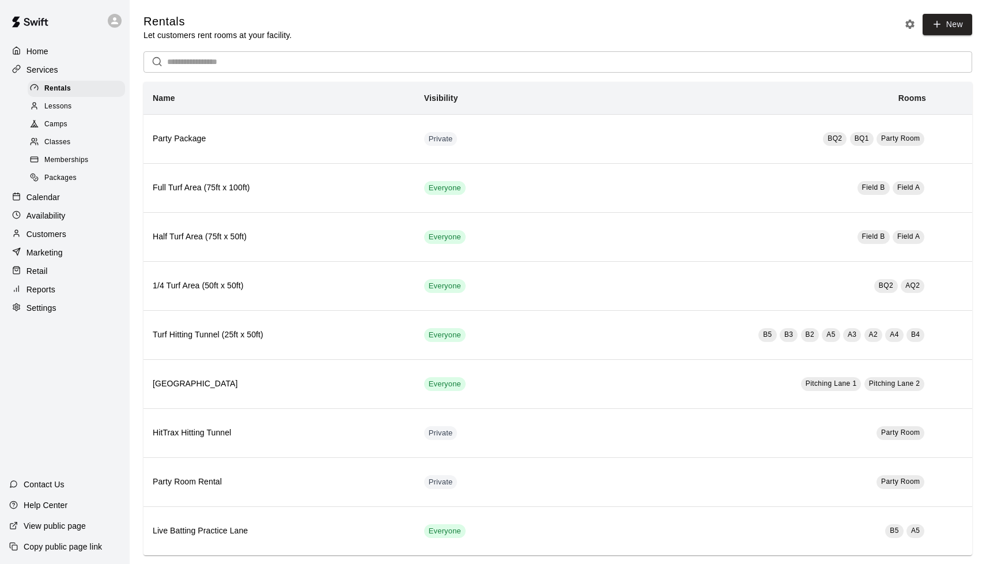
click at [47, 207] on div "Availability" at bounding box center [64, 215] width 111 height 17
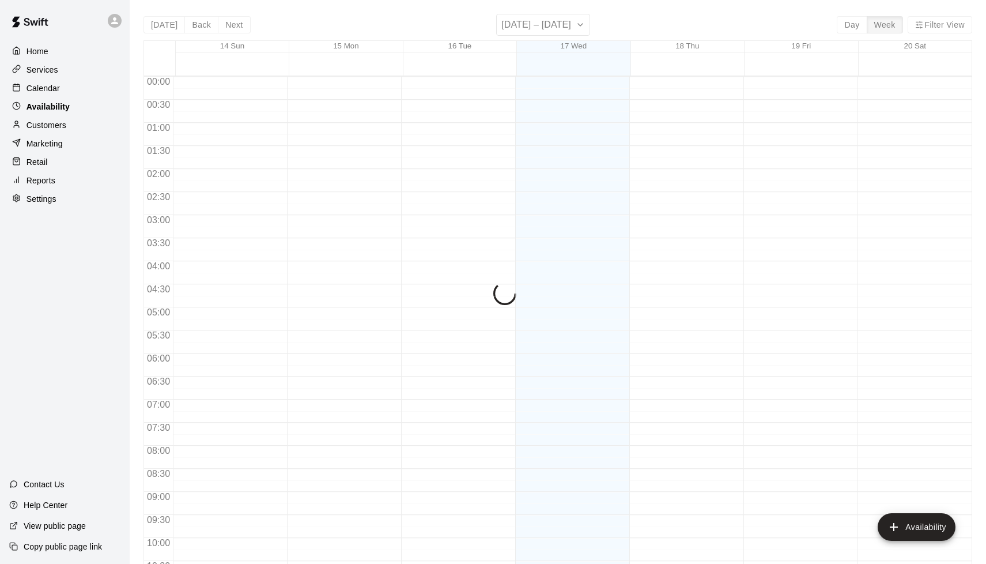
scroll to position [569, 0]
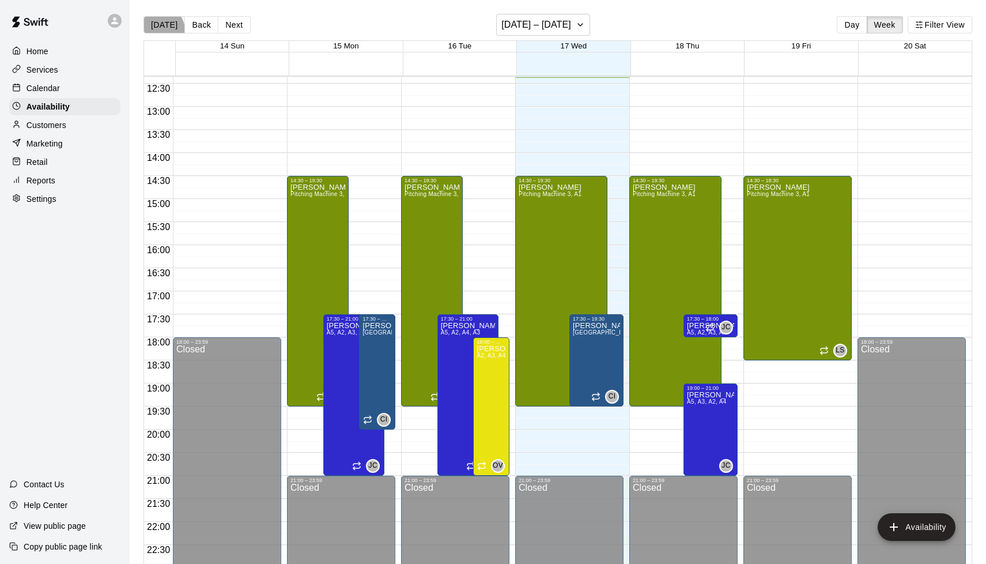
click at [152, 33] on button "[DATE]" at bounding box center [163, 24] width 41 height 17
click at [54, 86] on p "Calendar" at bounding box center [43, 88] width 33 height 12
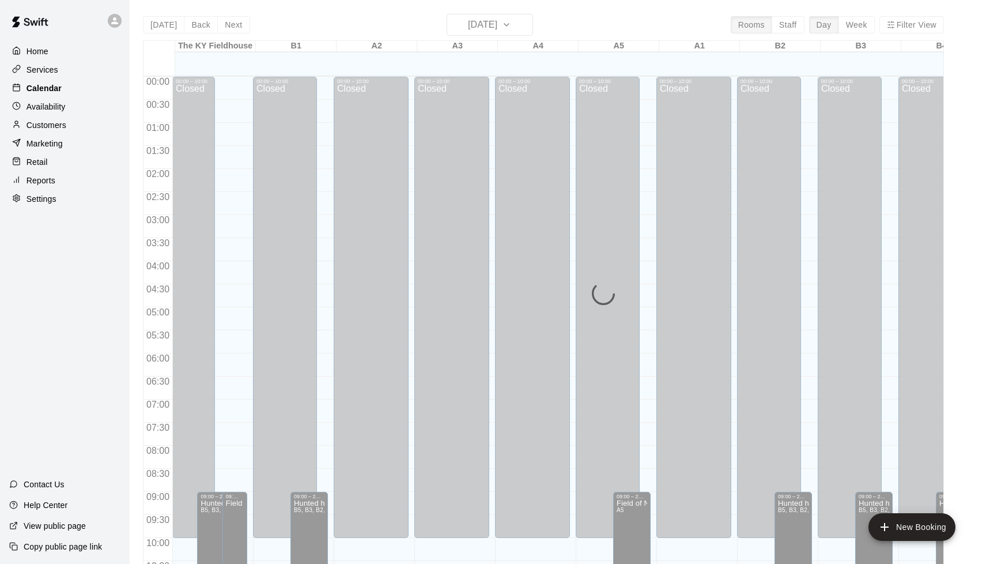
scroll to position [570, 0]
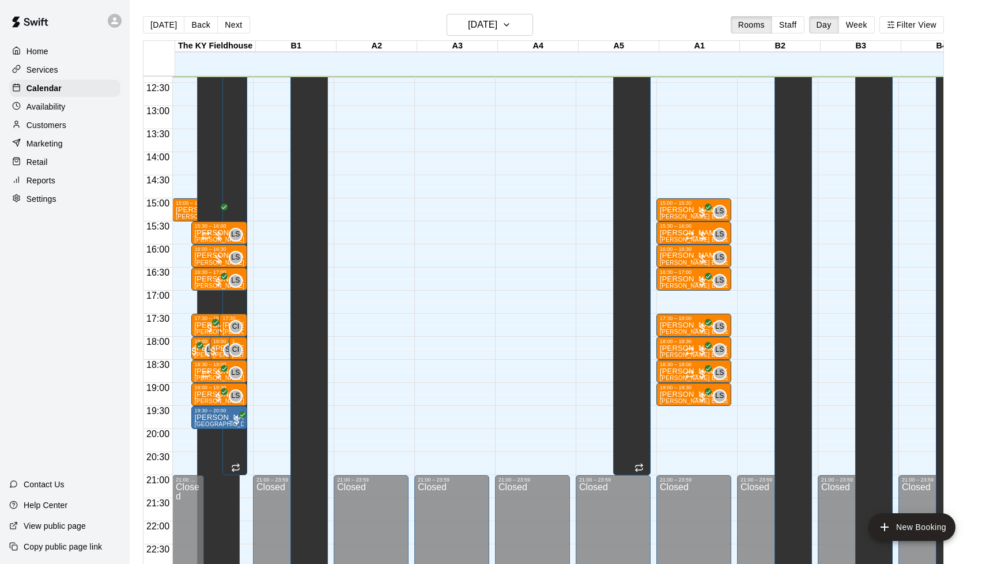
click at [62, 320] on div "Home Services Calendar Availability Customers Marketing Retail Reports Settings…" at bounding box center [65, 282] width 130 height 564
click at [30, 74] on p "Services" at bounding box center [43, 70] width 32 height 12
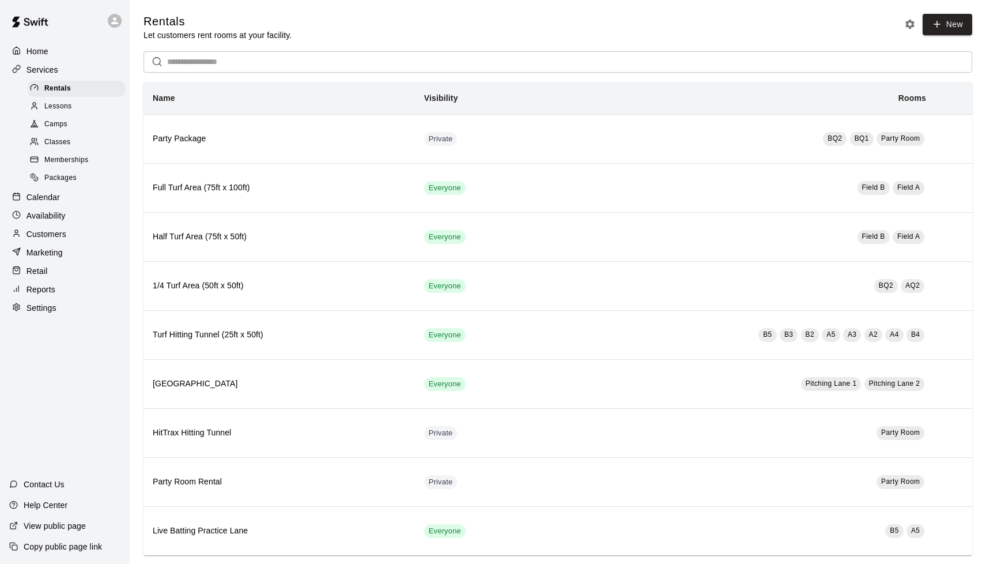
click at [81, 170] on div "Packages" at bounding box center [76, 178] width 97 height 16
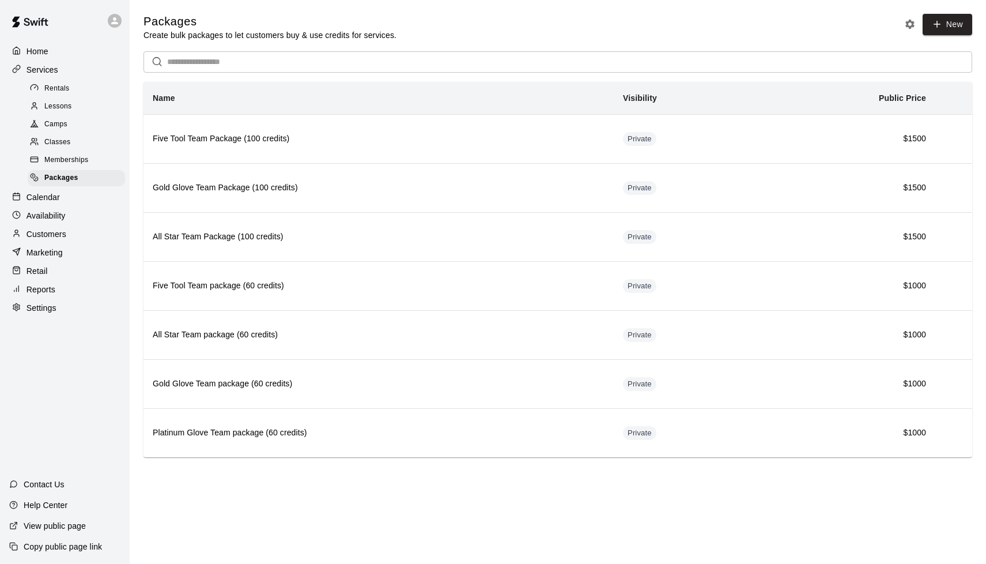
click at [59, 72] on div "Services" at bounding box center [64, 69] width 111 height 17
